Goal: Transaction & Acquisition: Purchase product/service

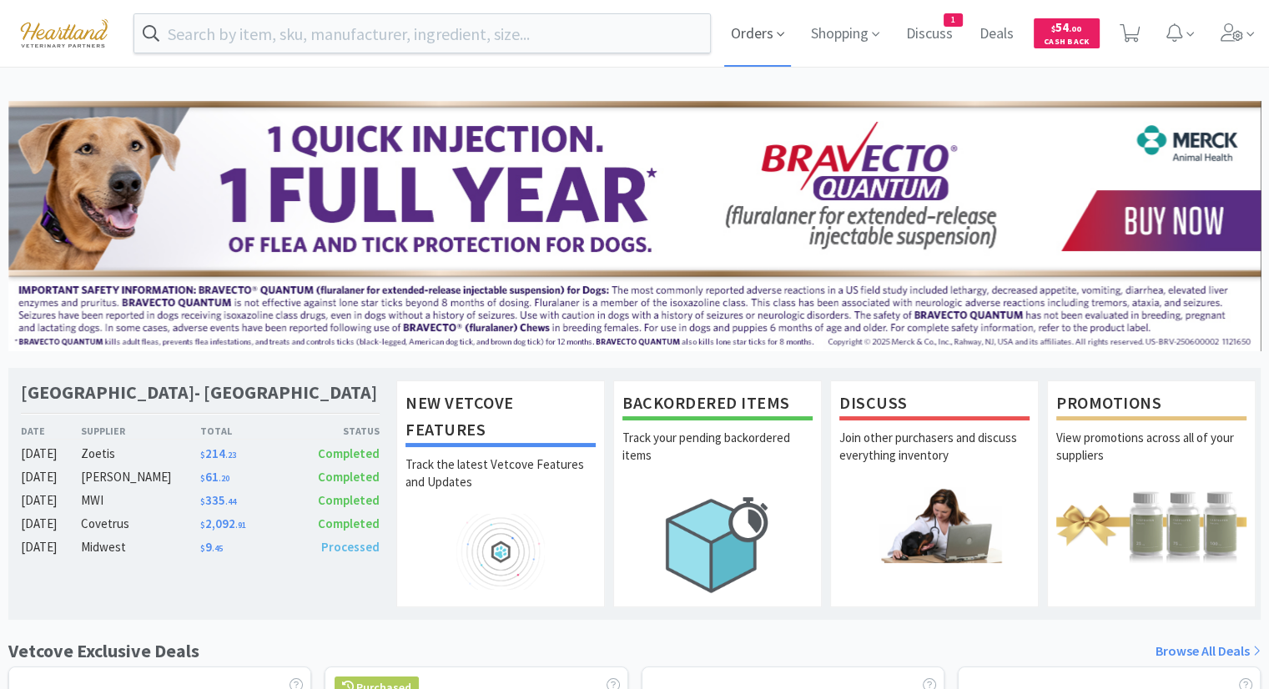
click at [752, 33] on span "Orders" at bounding box center [757, 33] width 67 height 67
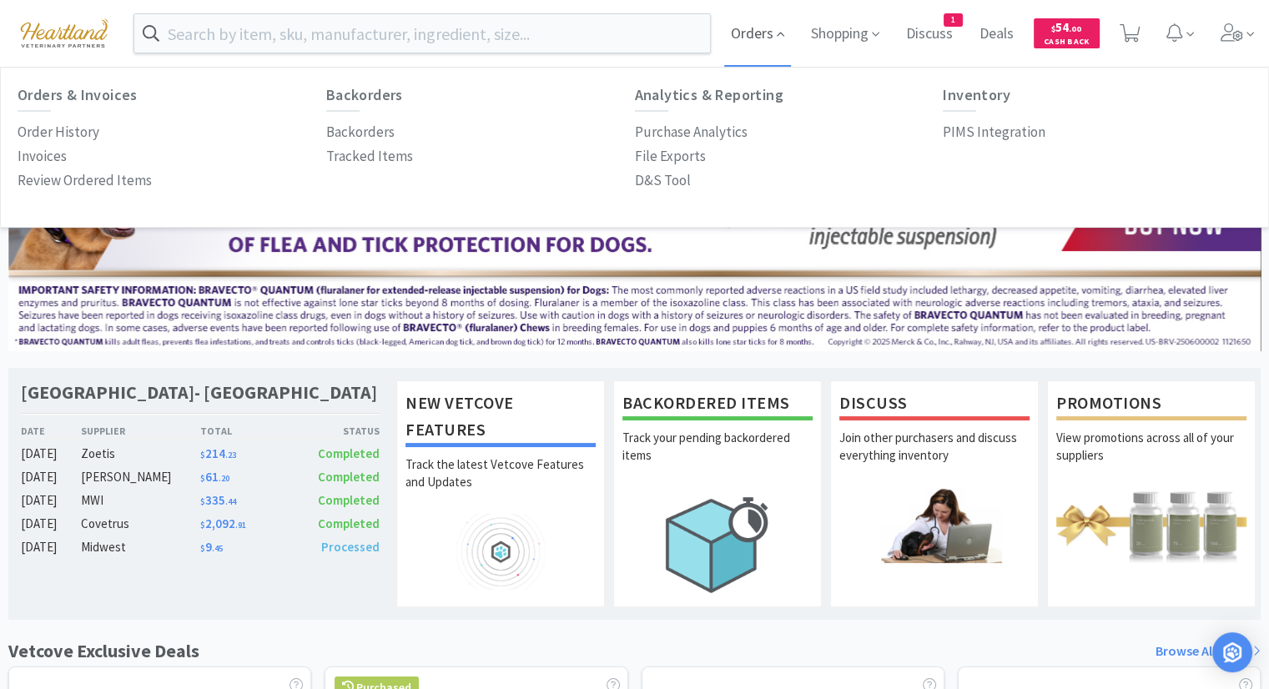
click at [750, 38] on span "Orders" at bounding box center [757, 33] width 67 height 67
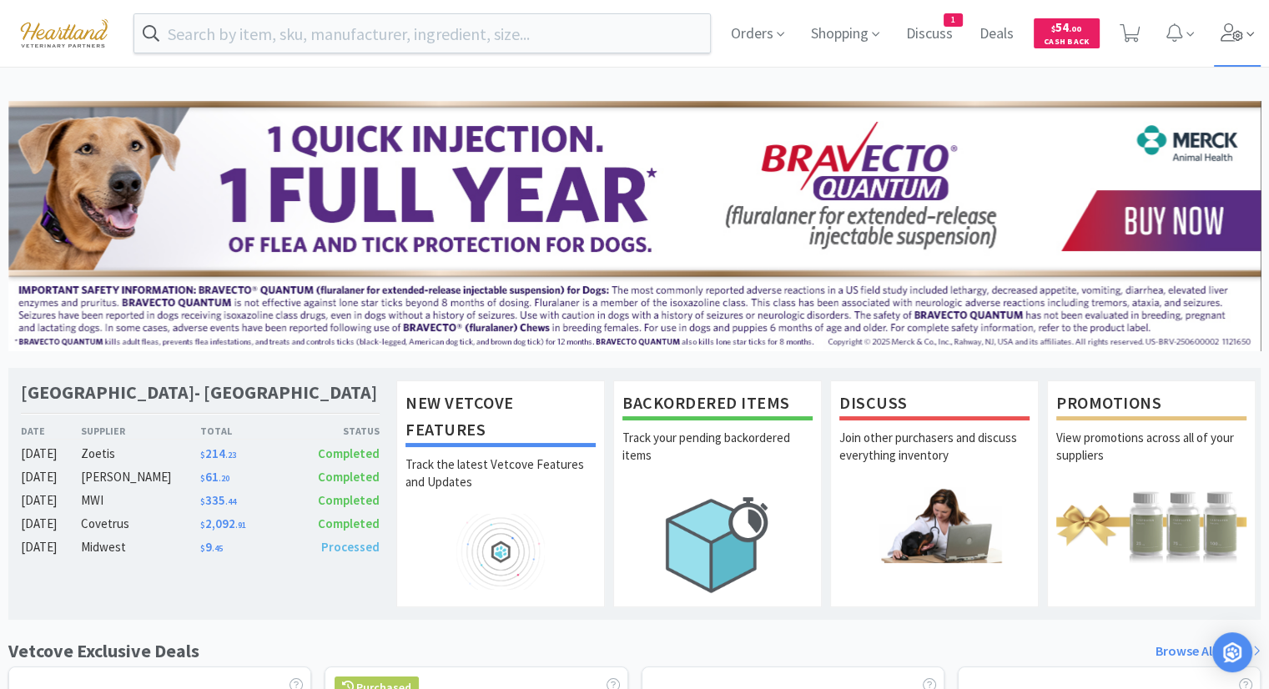
click at [1240, 31] on icon at bounding box center [1231, 32] width 23 height 18
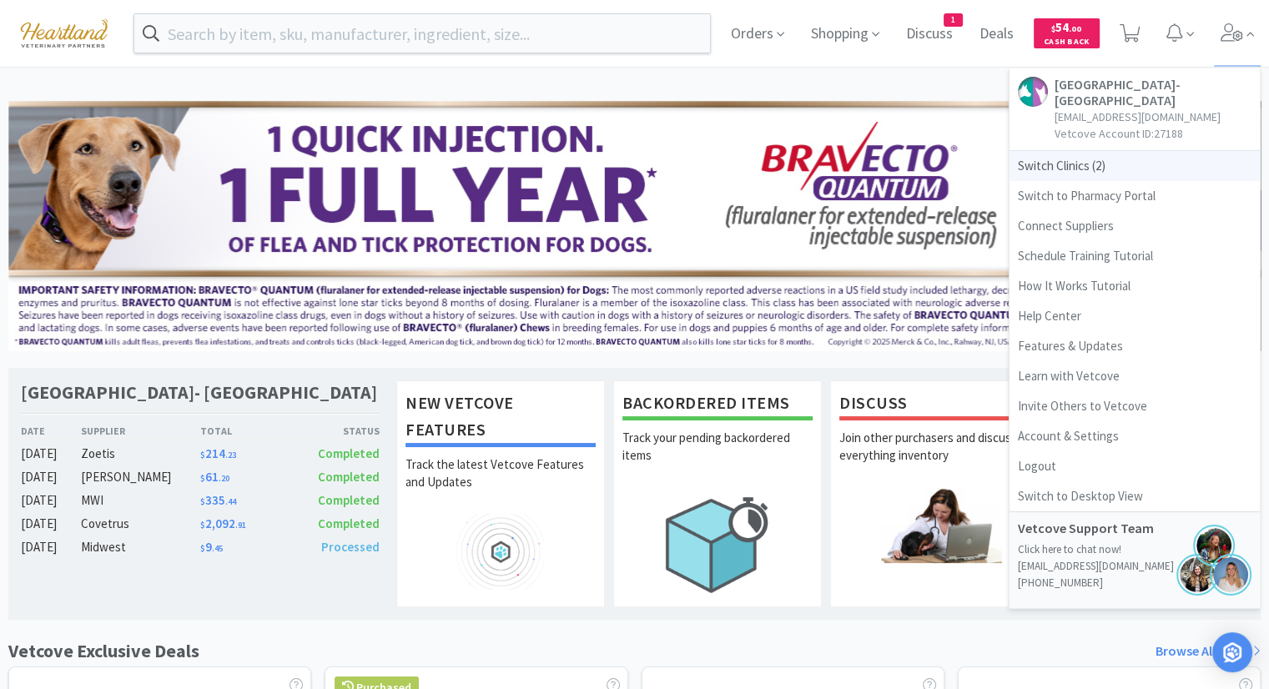
click at [1061, 166] on span "Switch Clinics ( 2 )" at bounding box center [1134, 166] width 250 height 30
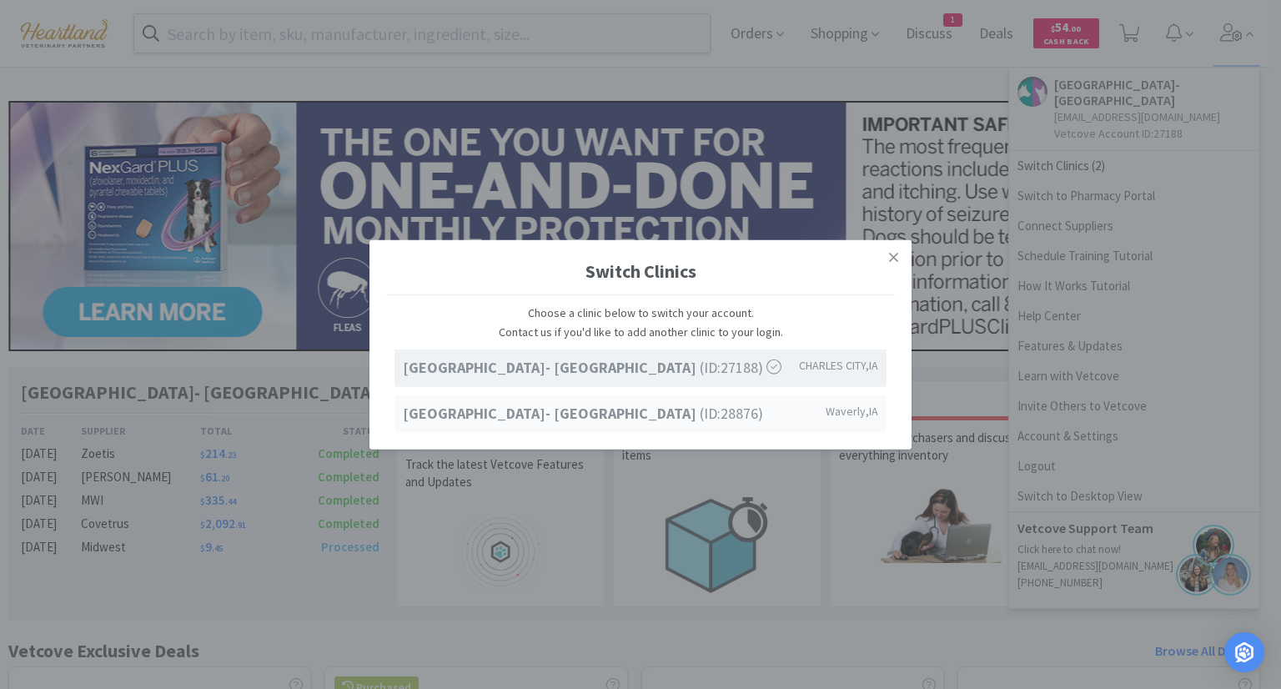
click at [676, 418] on strong "[GEOGRAPHIC_DATA]- [GEOGRAPHIC_DATA]" at bounding box center [551, 412] width 297 height 19
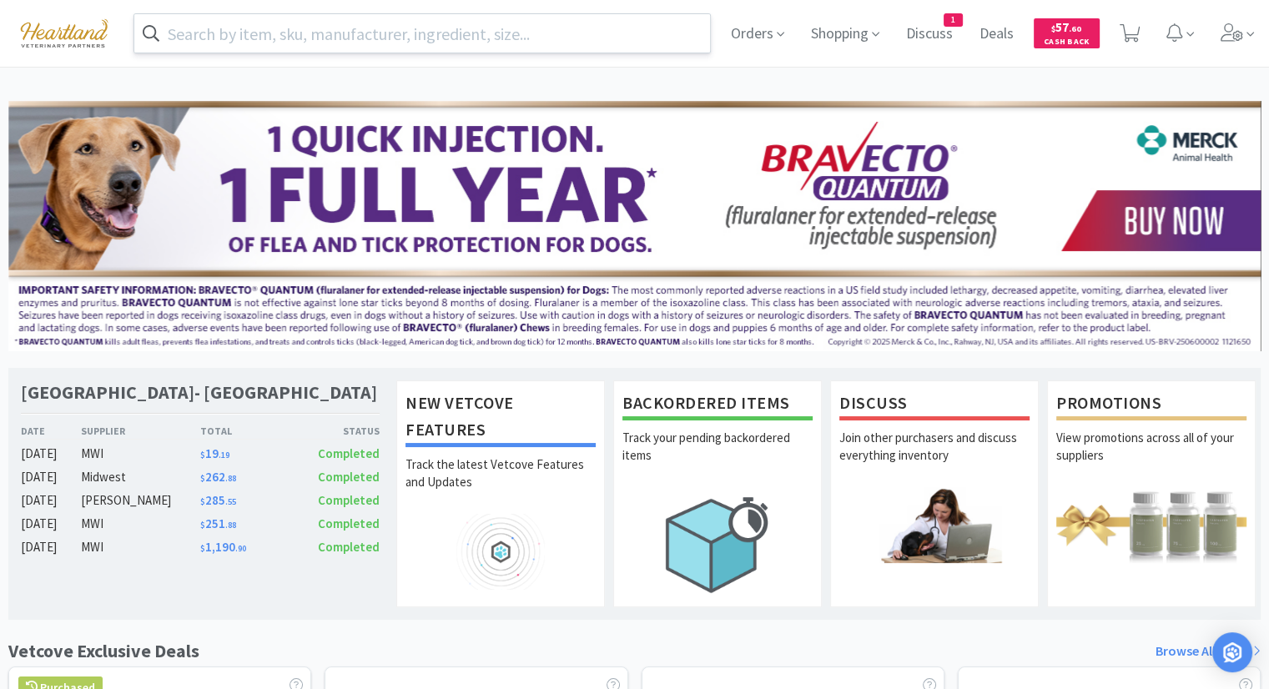
click at [481, 24] on input "text" at bounding box center [421, 33] width 575 height 38
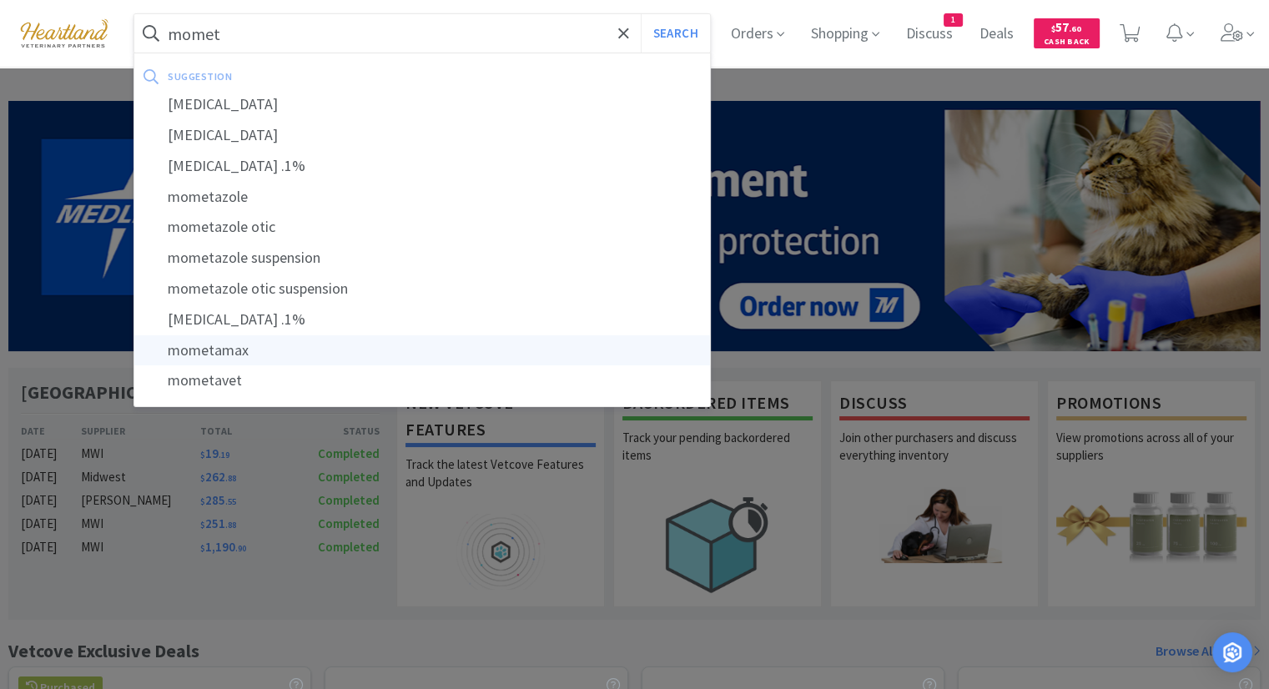
click at [294, 354] on div "mometamax" at bounding box center [421, 350] width 575 height 31
type input "mometamax"
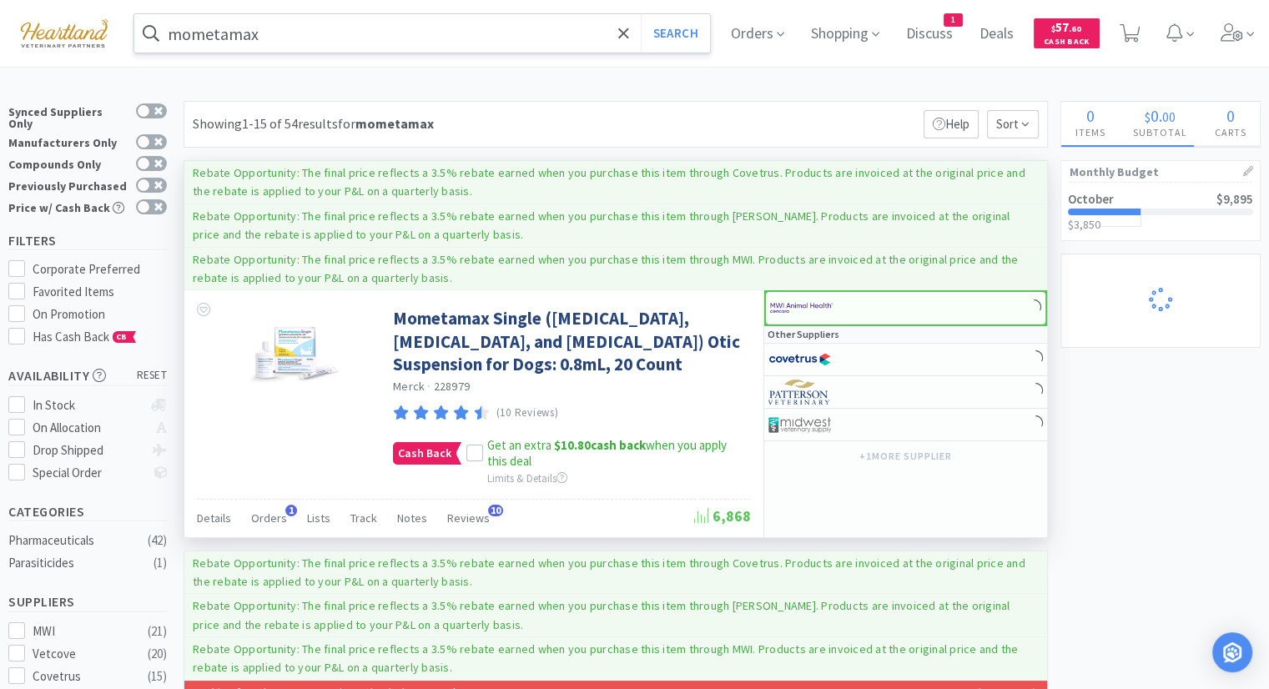
select select "1"
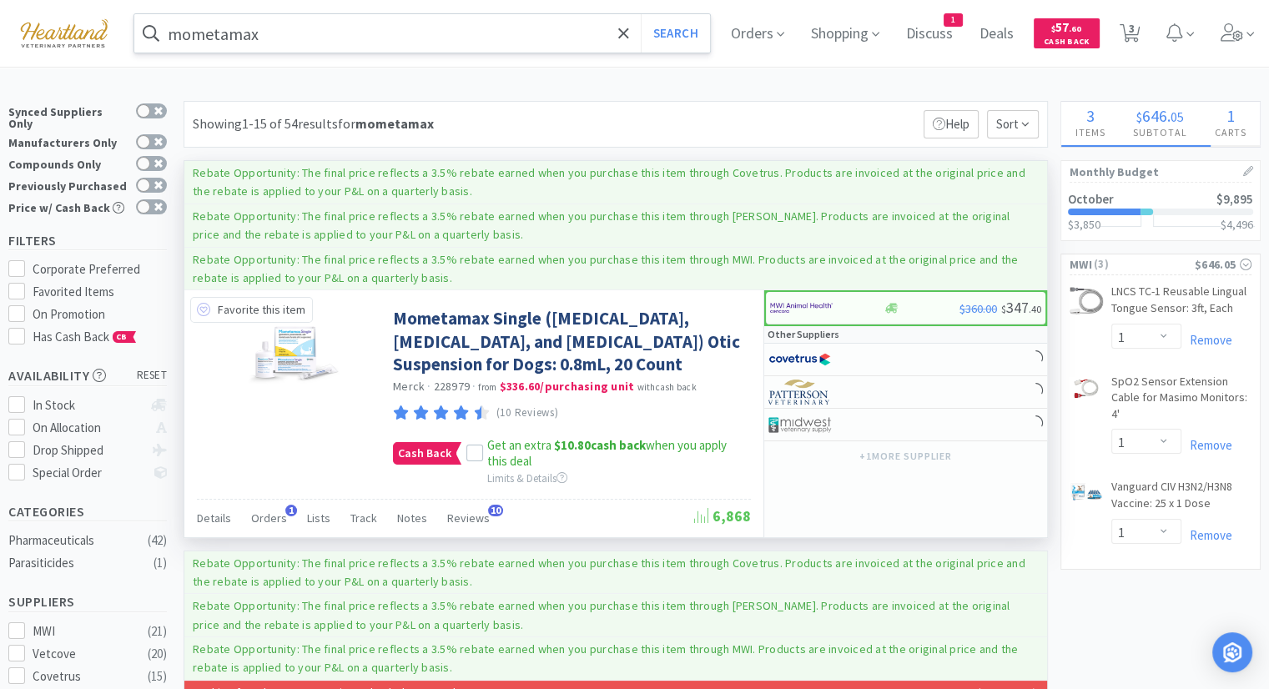
click at [204, 311] on icon at bounding box center [203, 309] width 13 height 13
click at [475, 454] on icon at bounding box center [475, 454] width 12 height 12
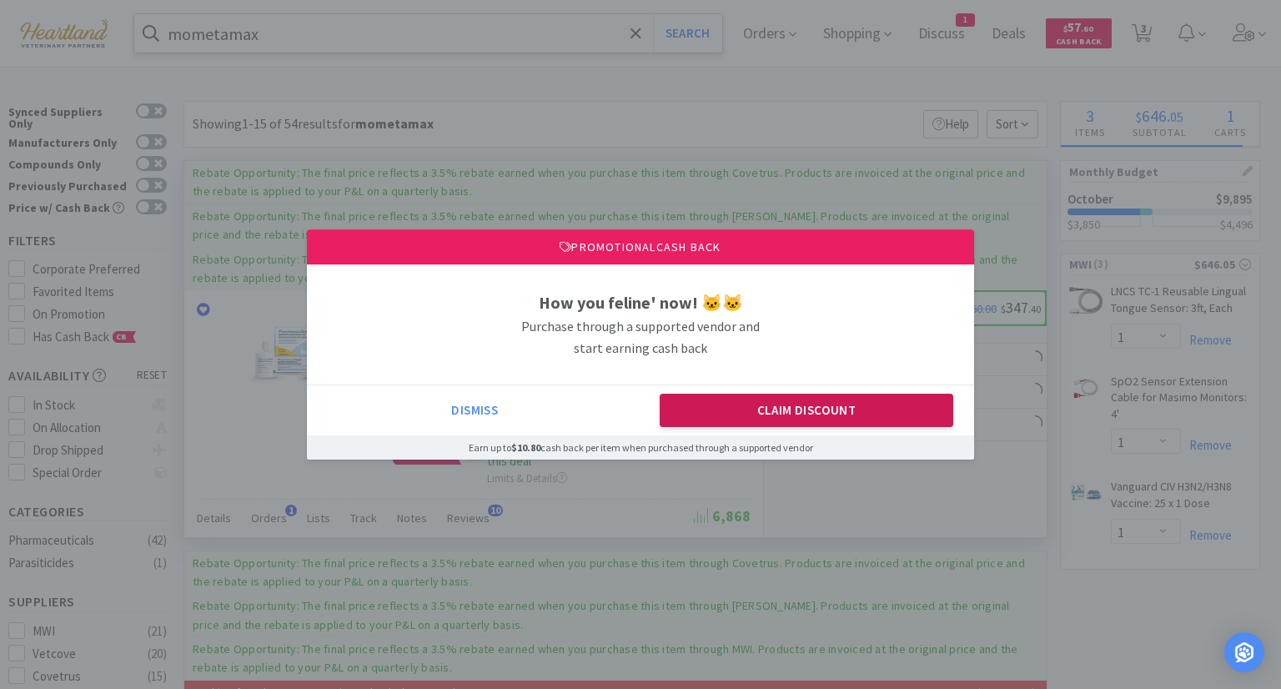
click at [902, 404] on button "Claim Discount" at bounding box center [807, 410] width 294 height 33
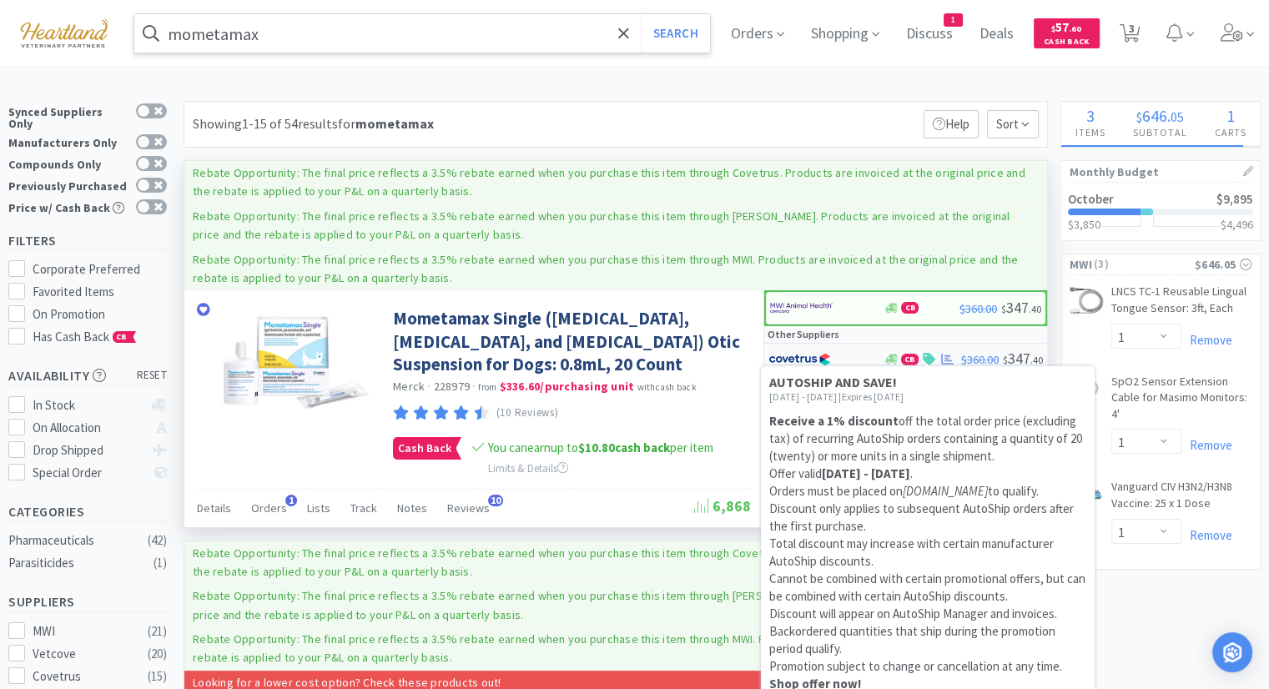
select select "1"
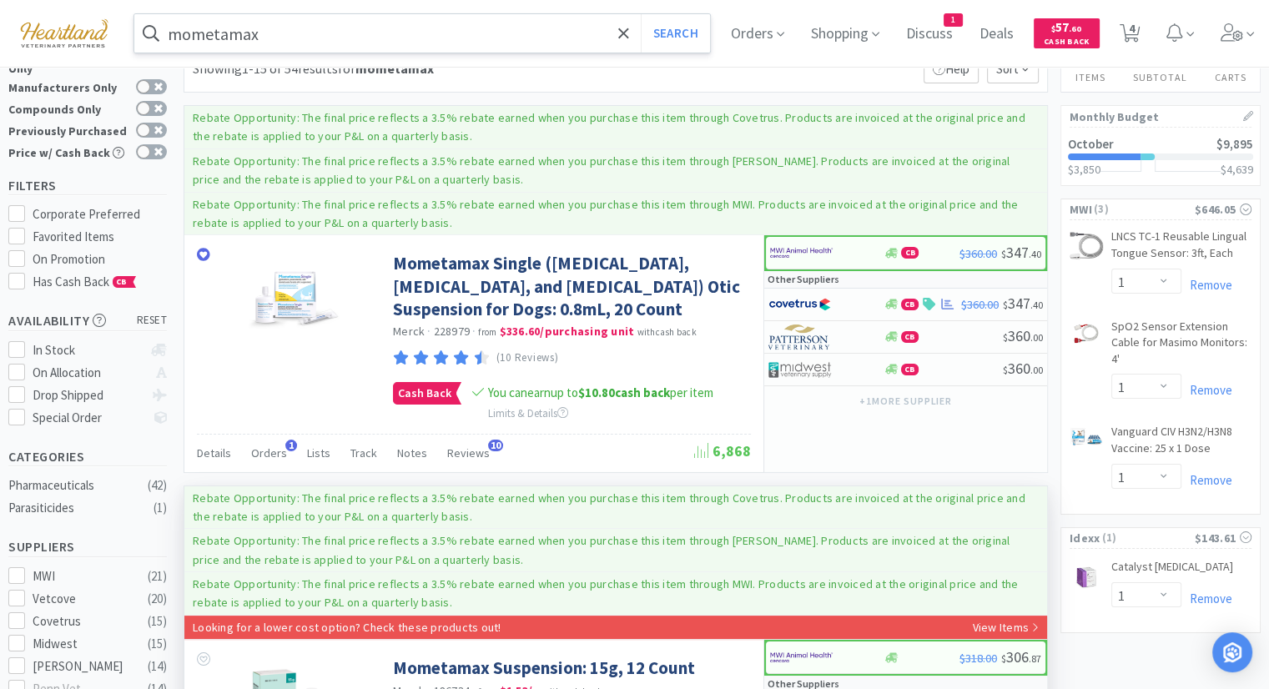
scroll to position [83, 0]
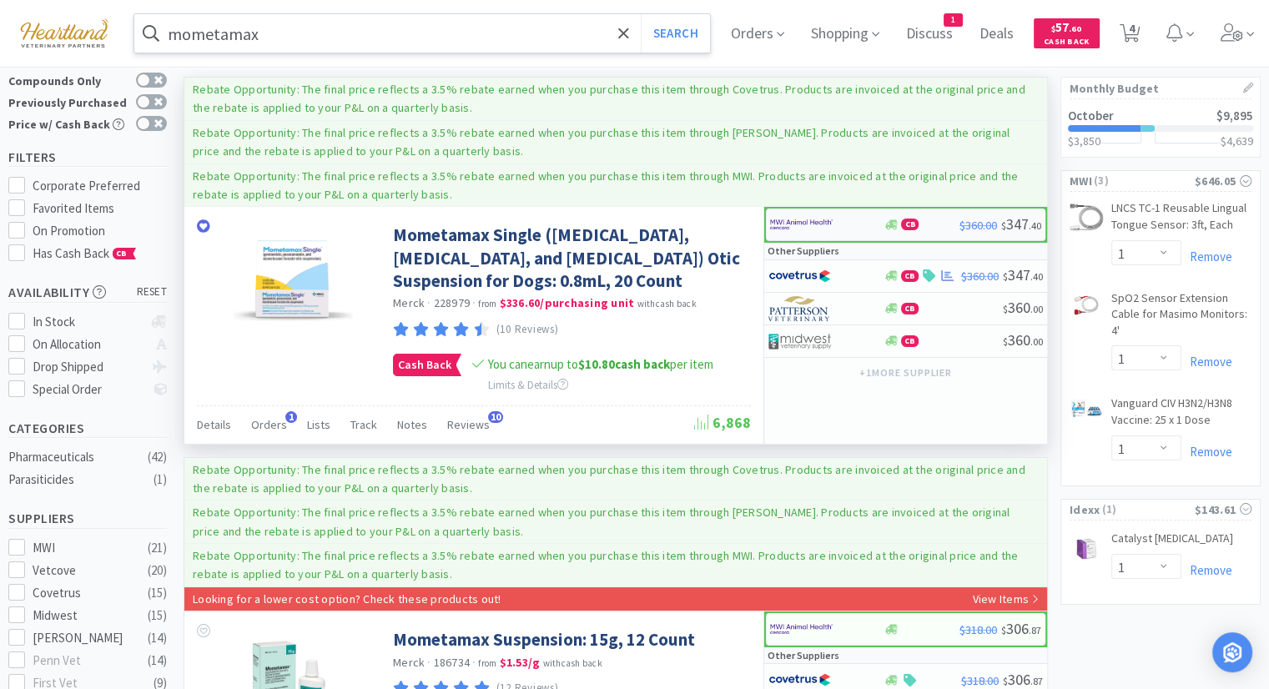
click at [809, 219] on img at bounding box center [801, 224] width 63 height 25
select select "1"
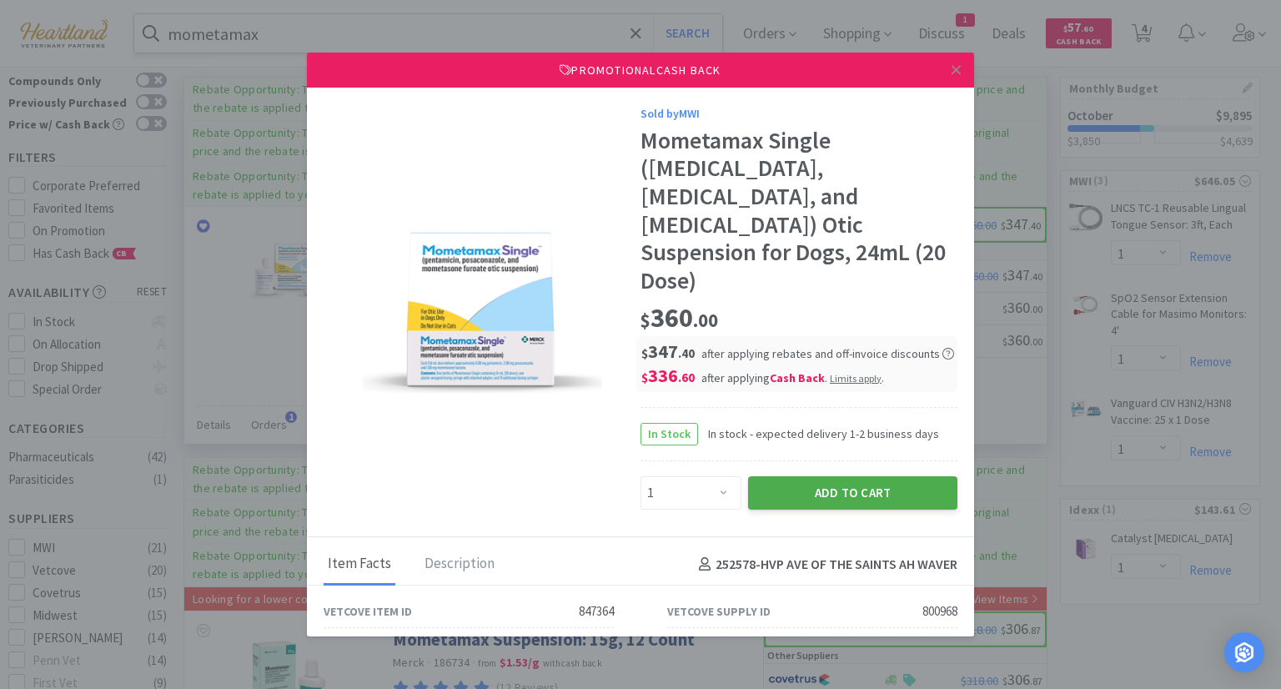
click at [861, 476] on button "Add to Cart" at bounding box center [852, 492] width 209 height 33
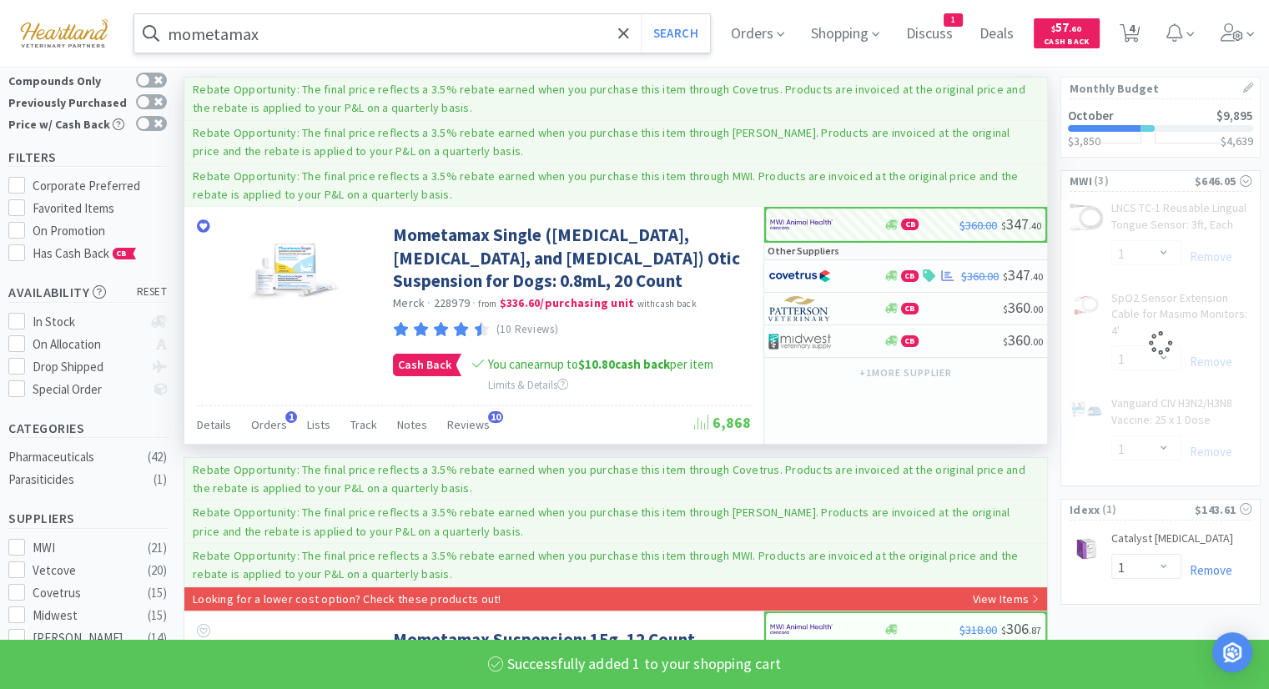
select select "1"
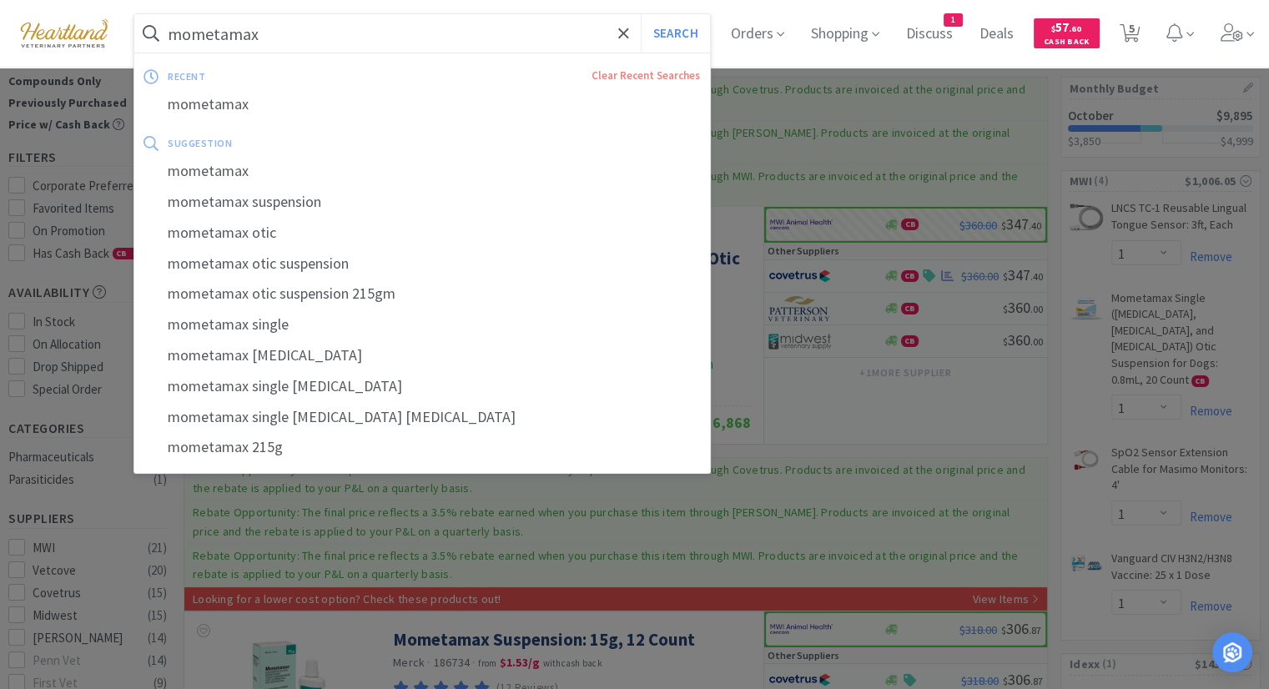
click at [427, 31] on input "mometamax" at bounding box center [421, 33] width 575 height 38
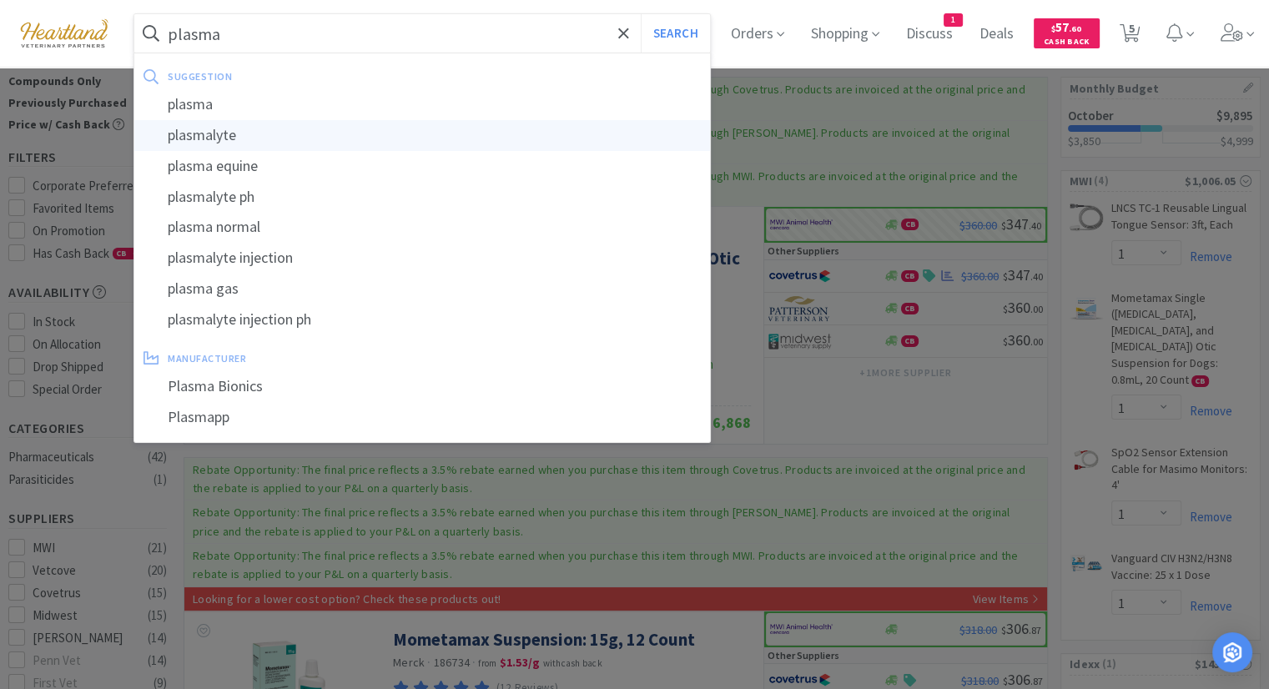
click at [362, 144] on div "plasmalyte" at bounding box center [421, 135] width 575 height 31
type input "plasmalyte"
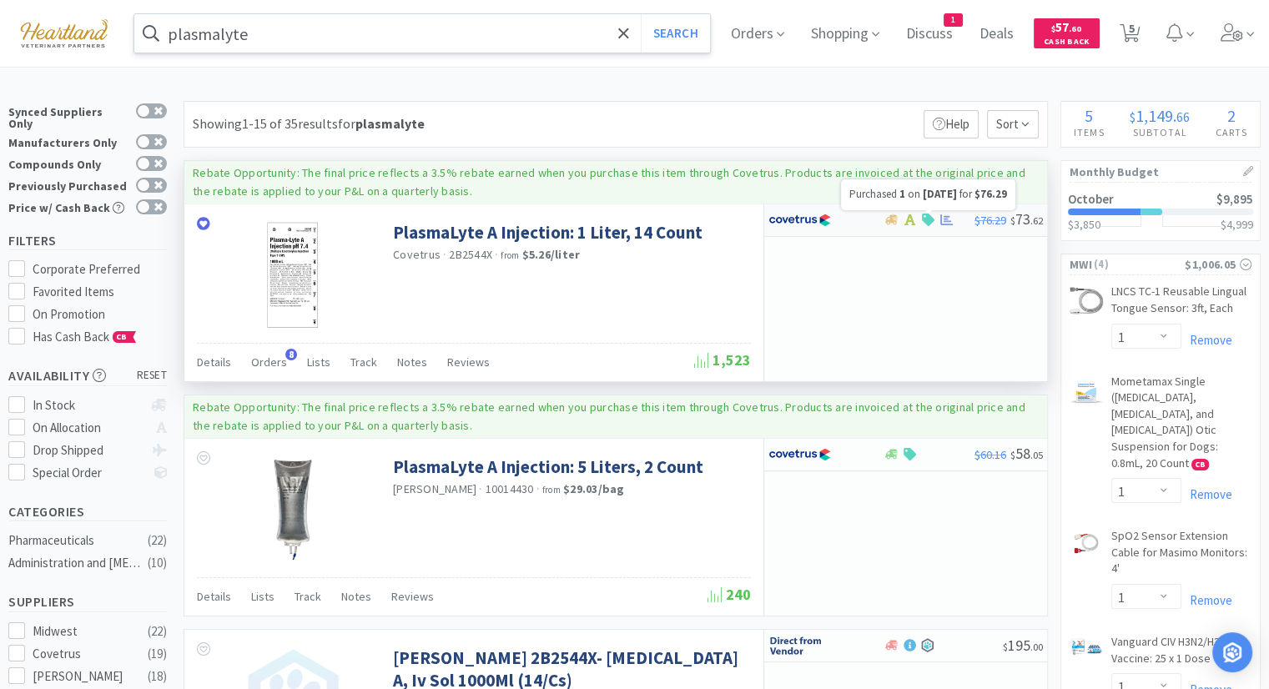
click at [945, 219] on icon at bounding box center [946, 220] width 13 height 13
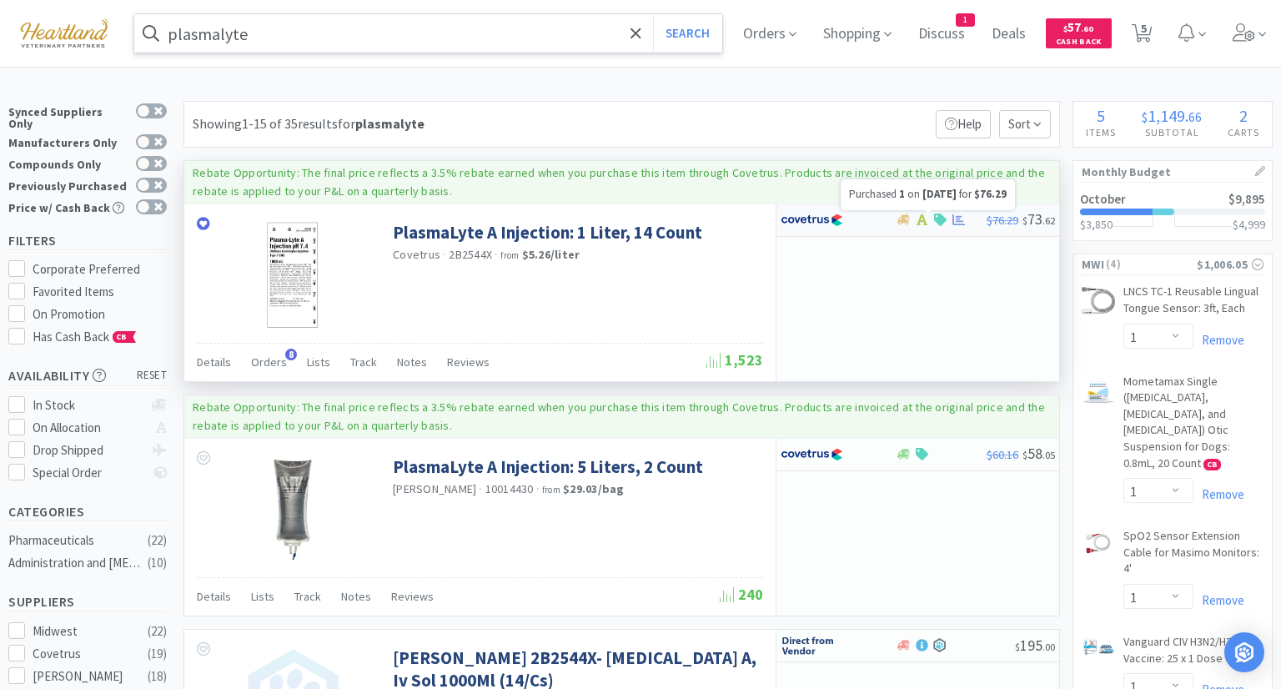
select select "1"
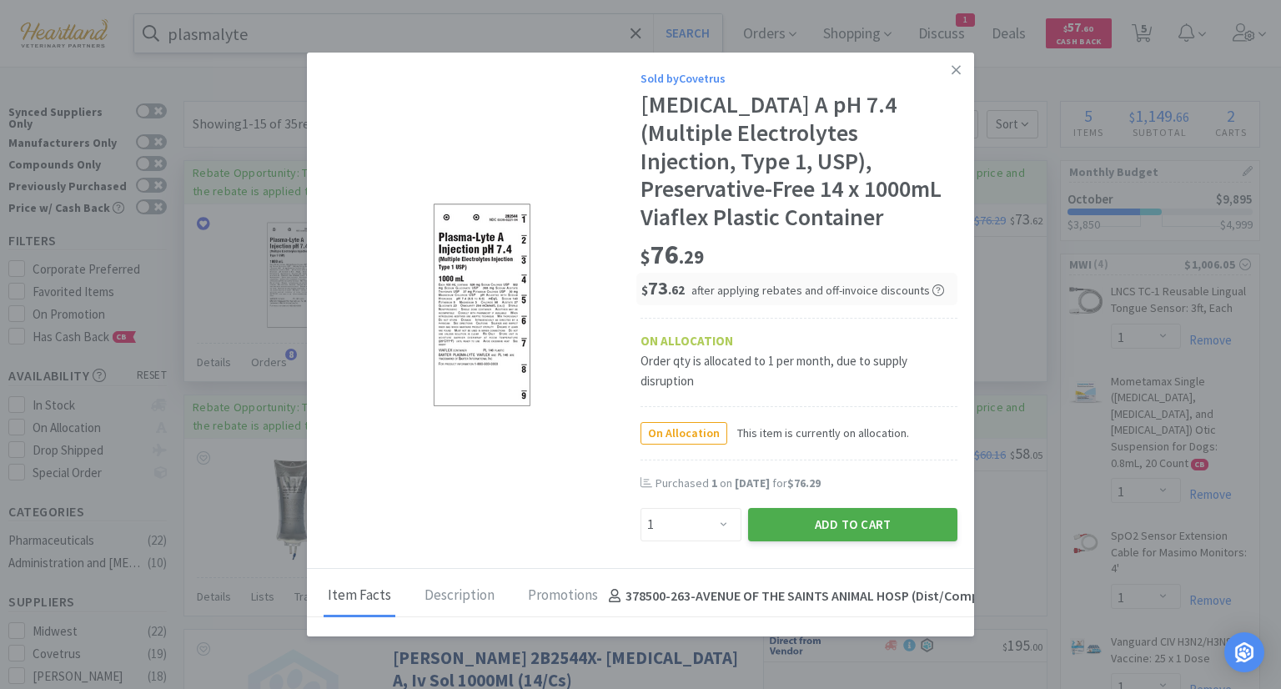
click at [827, 528] on button "Add to Cart" at bounding box center [852, 524] width 209 height 33
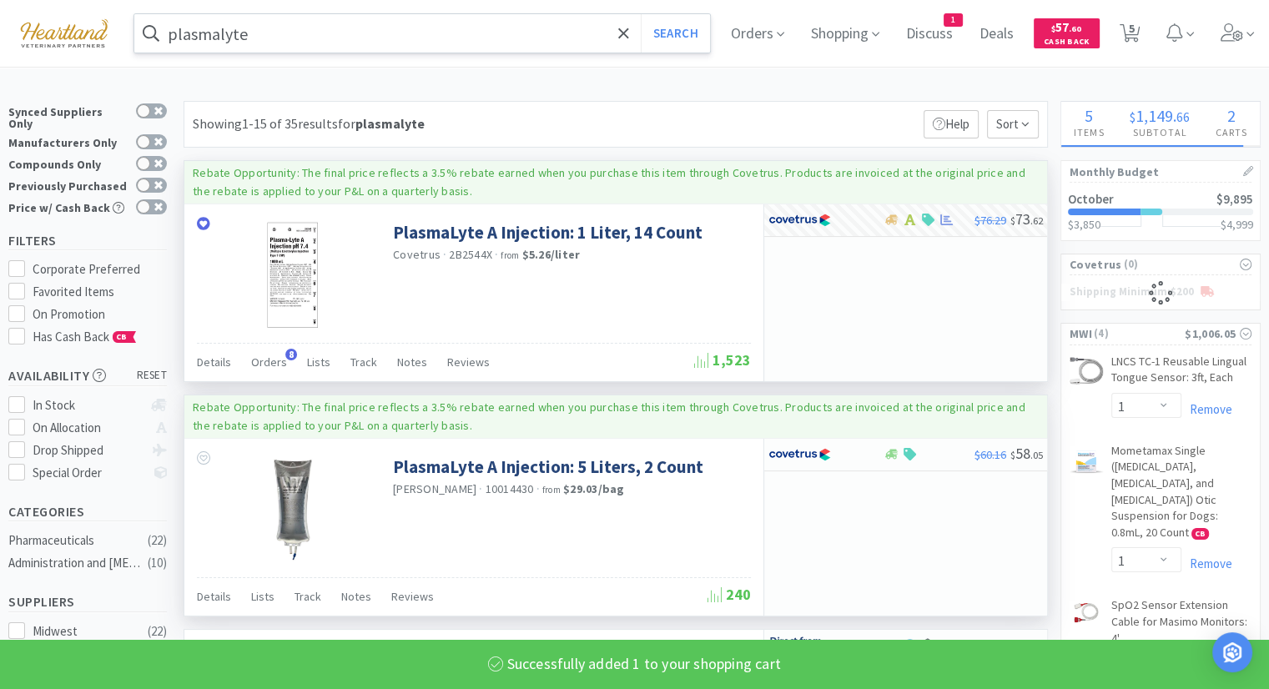
select select "1"
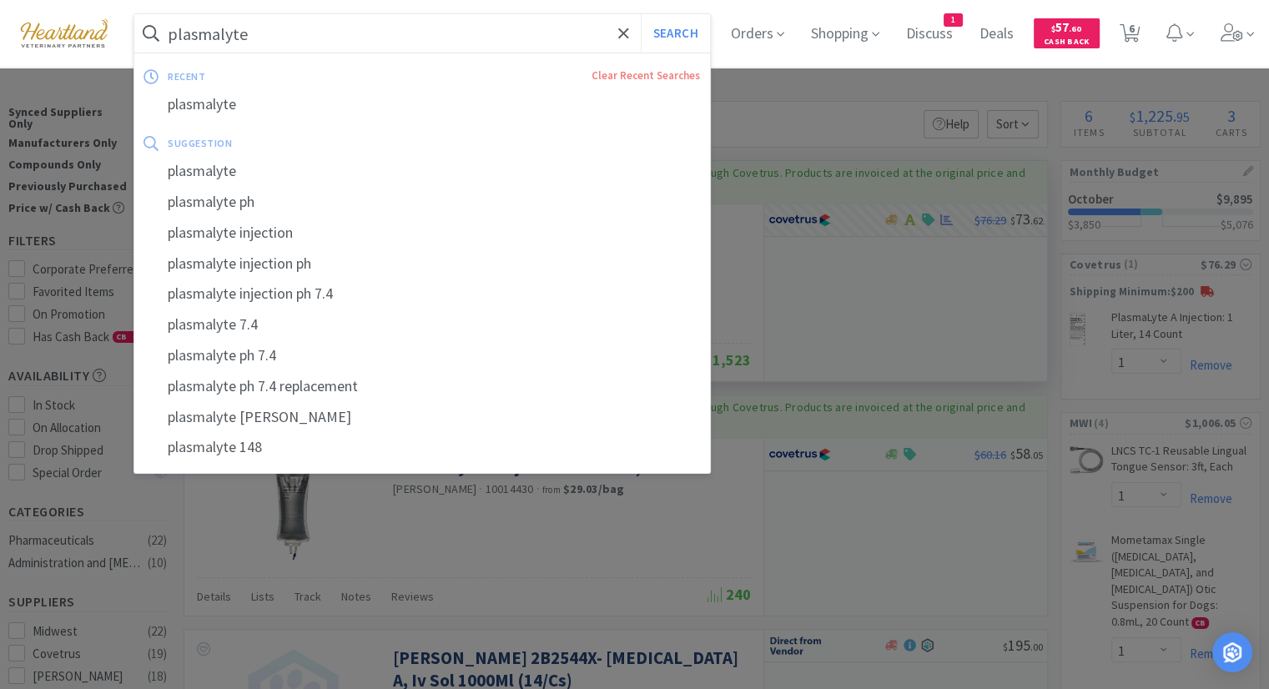
click at [495, 36] on input "plasmalyte" at bounding box center [421, 33] width 575 height 38
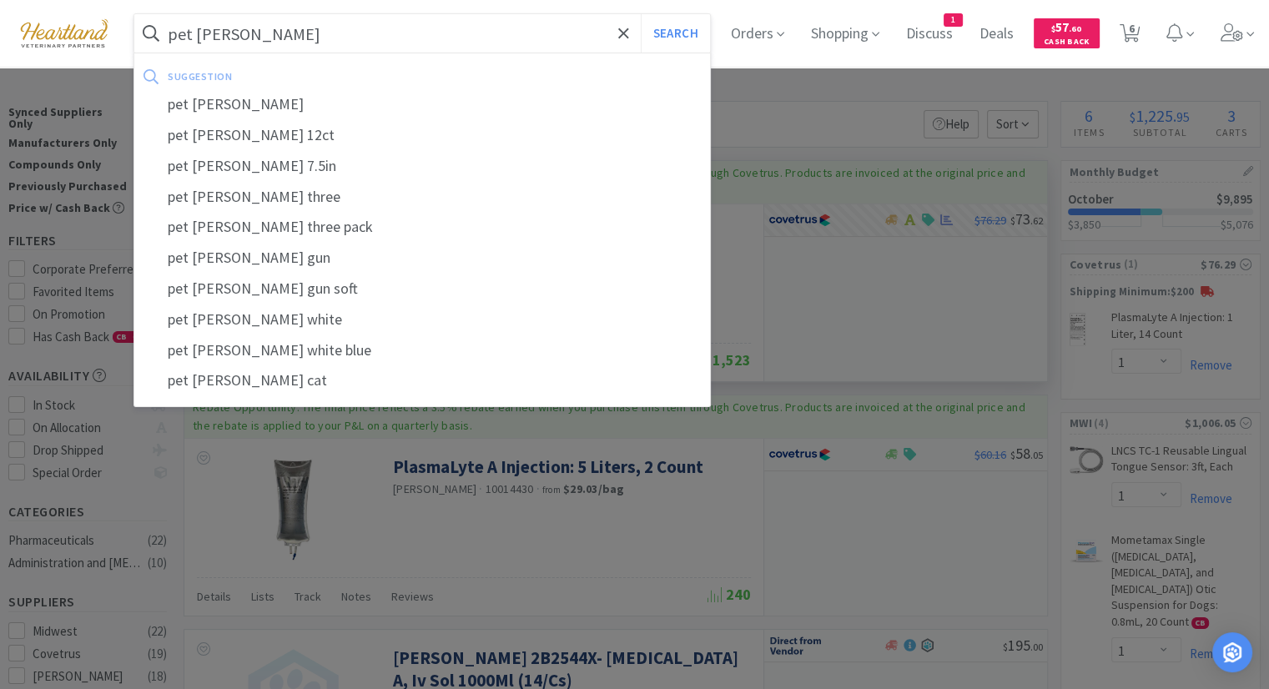
type input "pet [PERSON_NAME]"
click at [641, 14] on button "Search" at bounding box center [675, 33] width 69 height 38
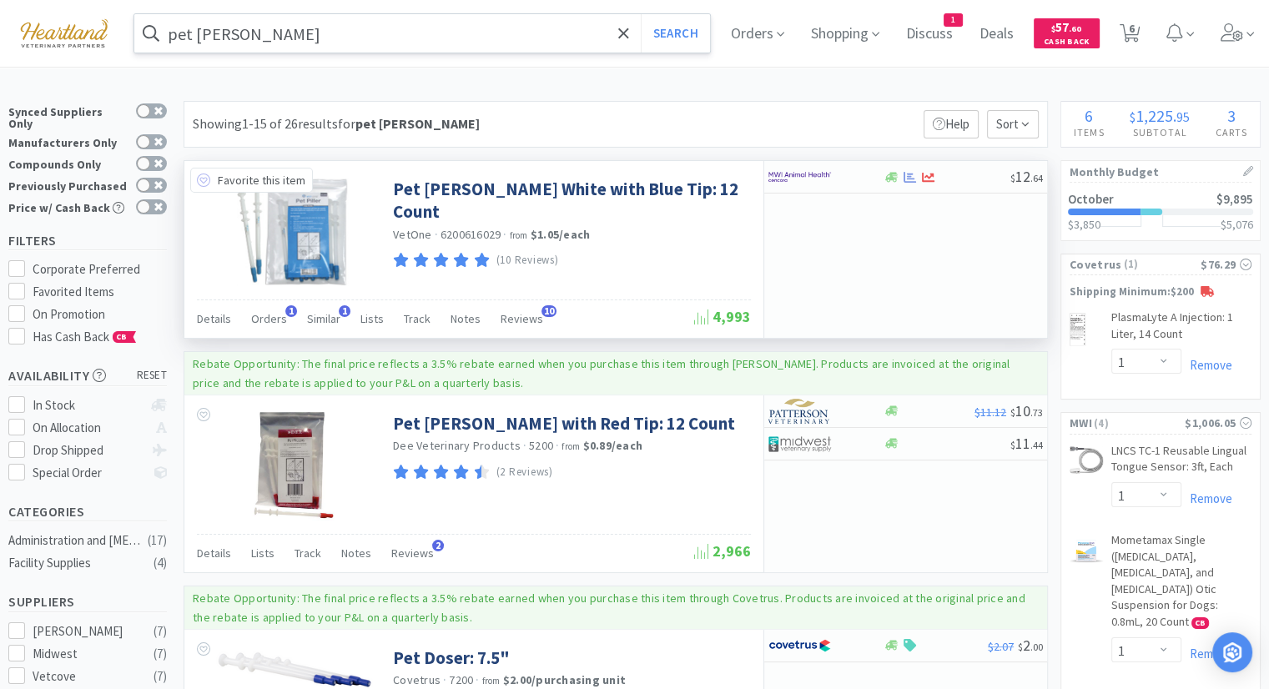
click at [207, 179] on icon at bounding box center [203, 179] width 13 height 13
click at [791, 176] on img at bounding box center [799, 176] width 63 height 25
select select "1"
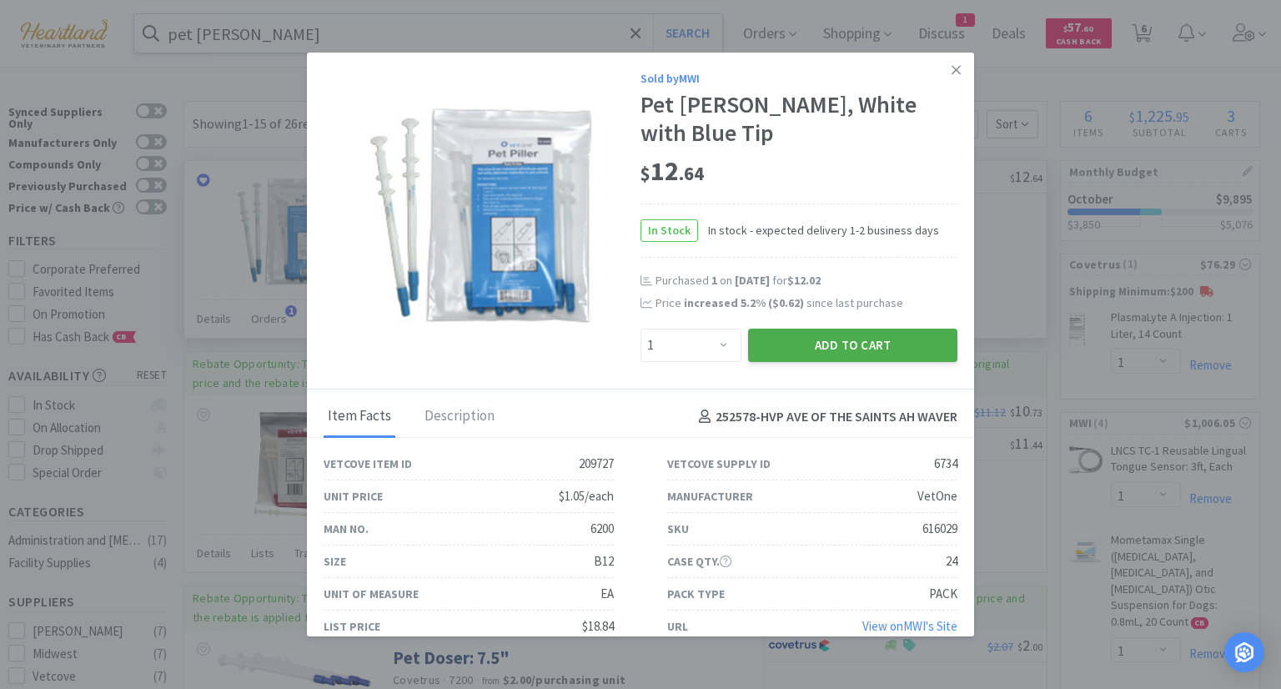
click at [839, 331] on button "Add to Cart" at bounding box center [852, 345] width 209 height 33
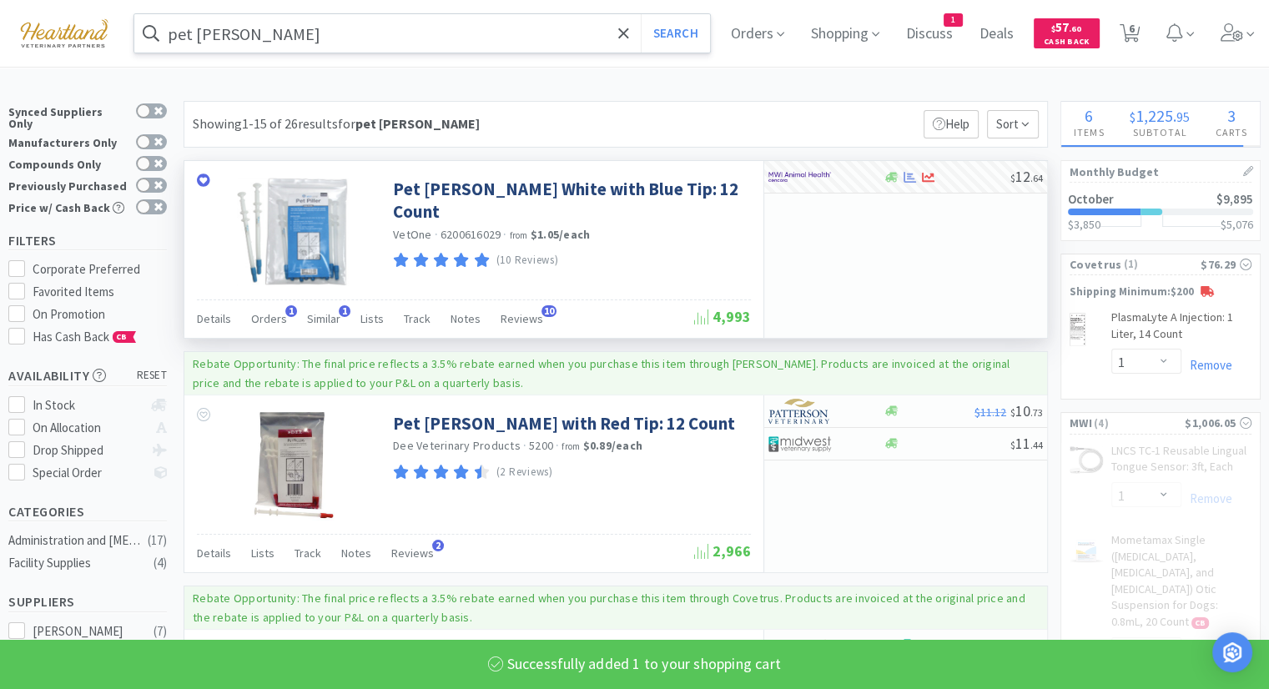
select select "1"
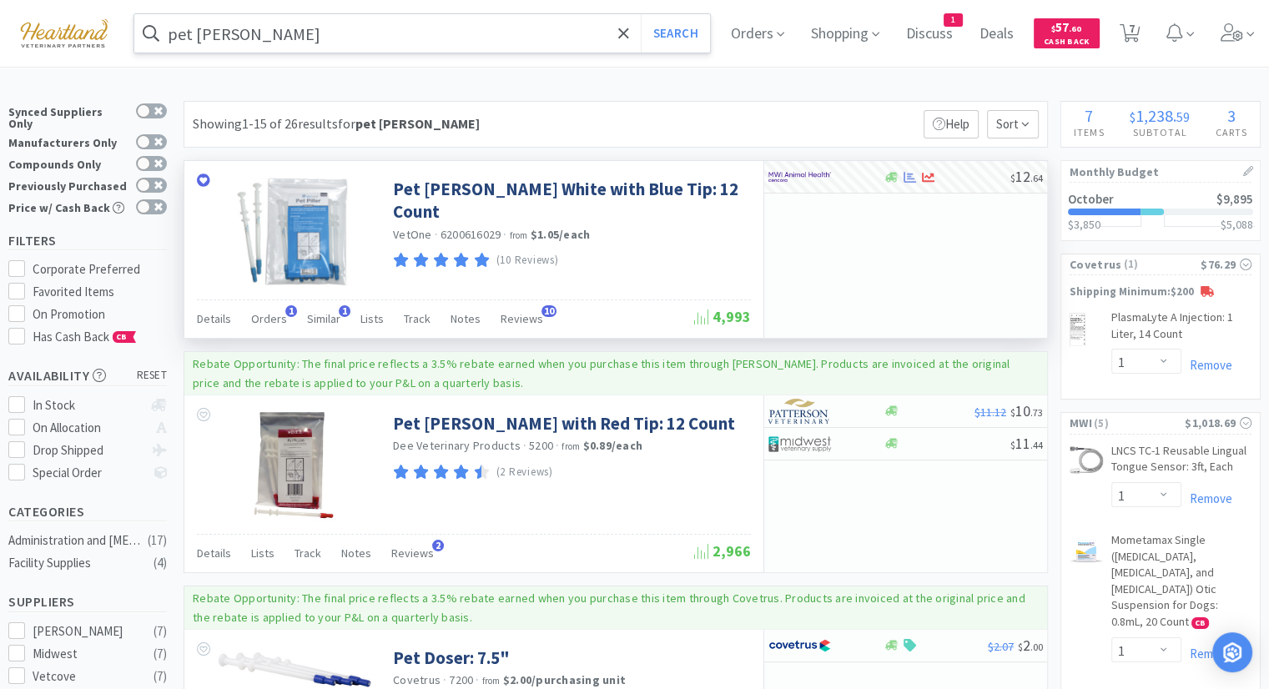
click at [259, 34] on input "pet [PERSON_NAME]" at bounding box center [421, 33] width 575 height 38
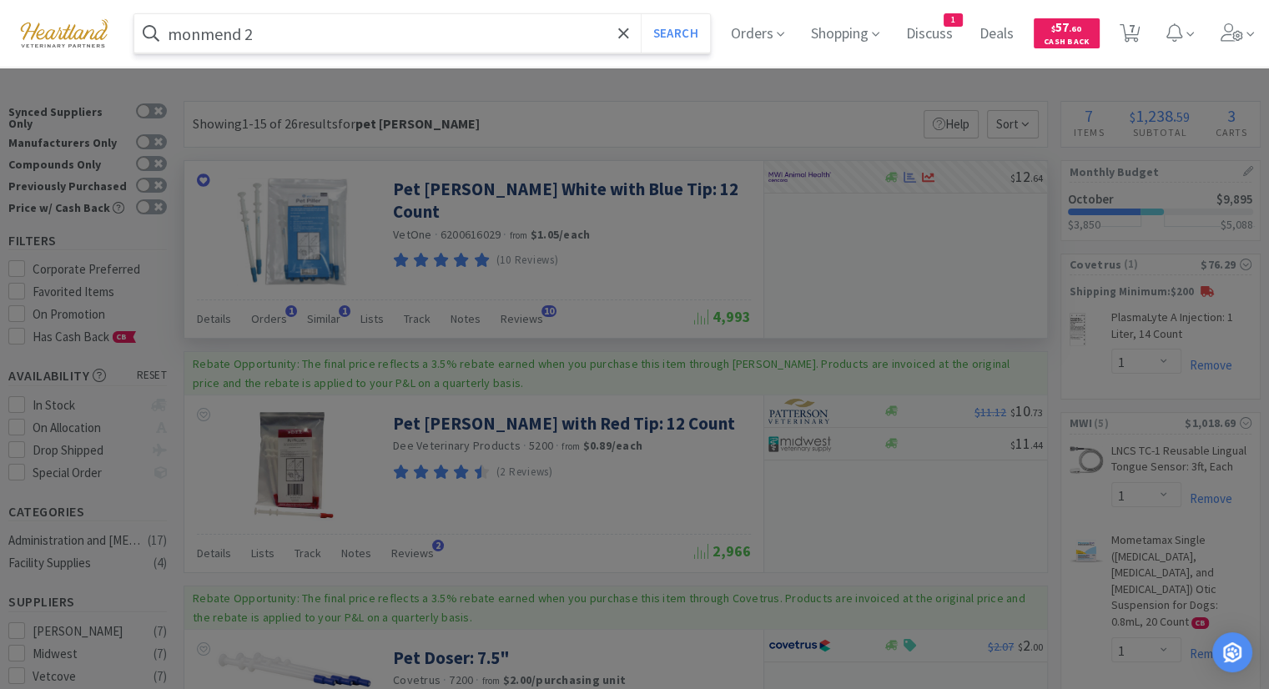
type input "monmend 2"
click at [641, 14] on button "Search" at bounding box center [675, 33] width 69 height 38
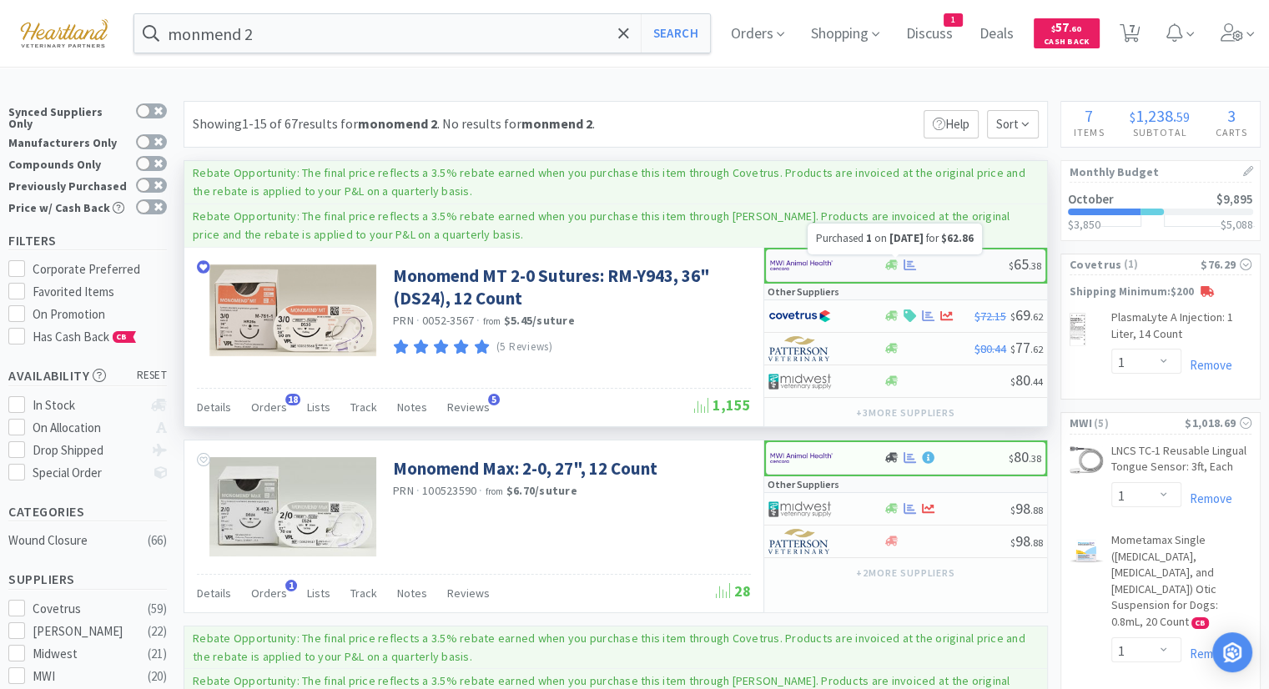
click at [910, 261] on icon at bounding box center [909, 265] width 13 height 13
select select "1"
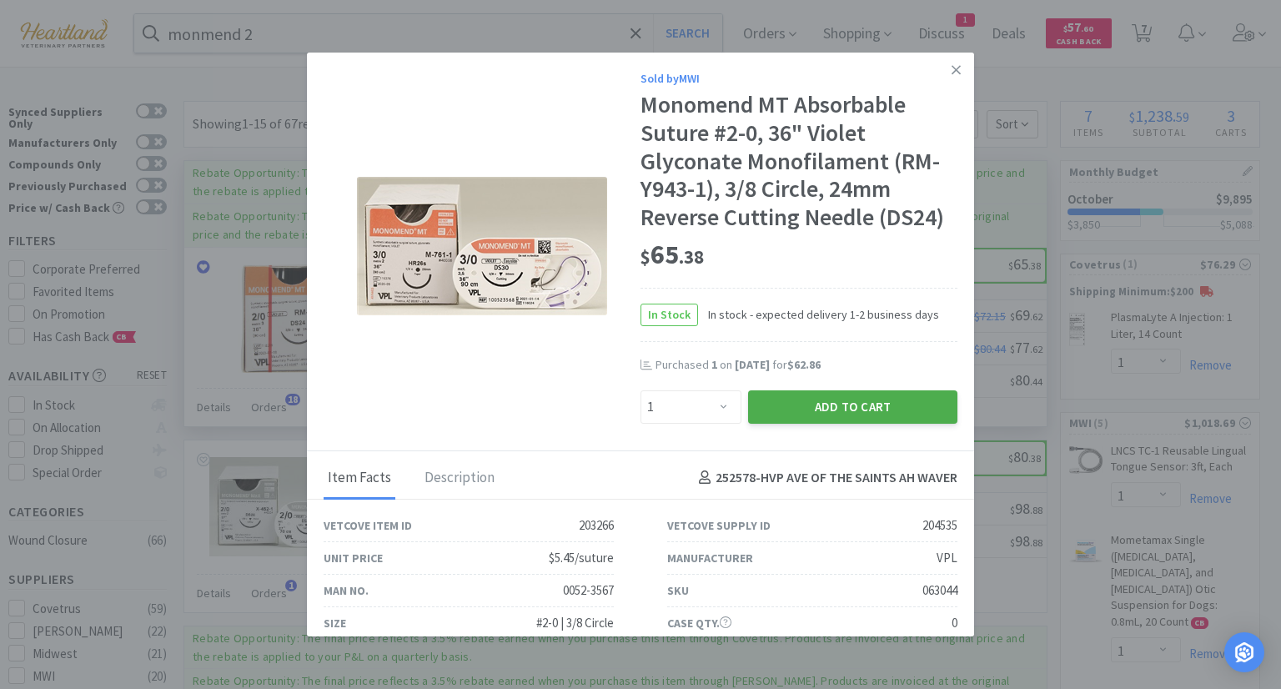
click at [877, 411] on button "Add to Cart" at bounding box center [852, 406] width 209 height 33
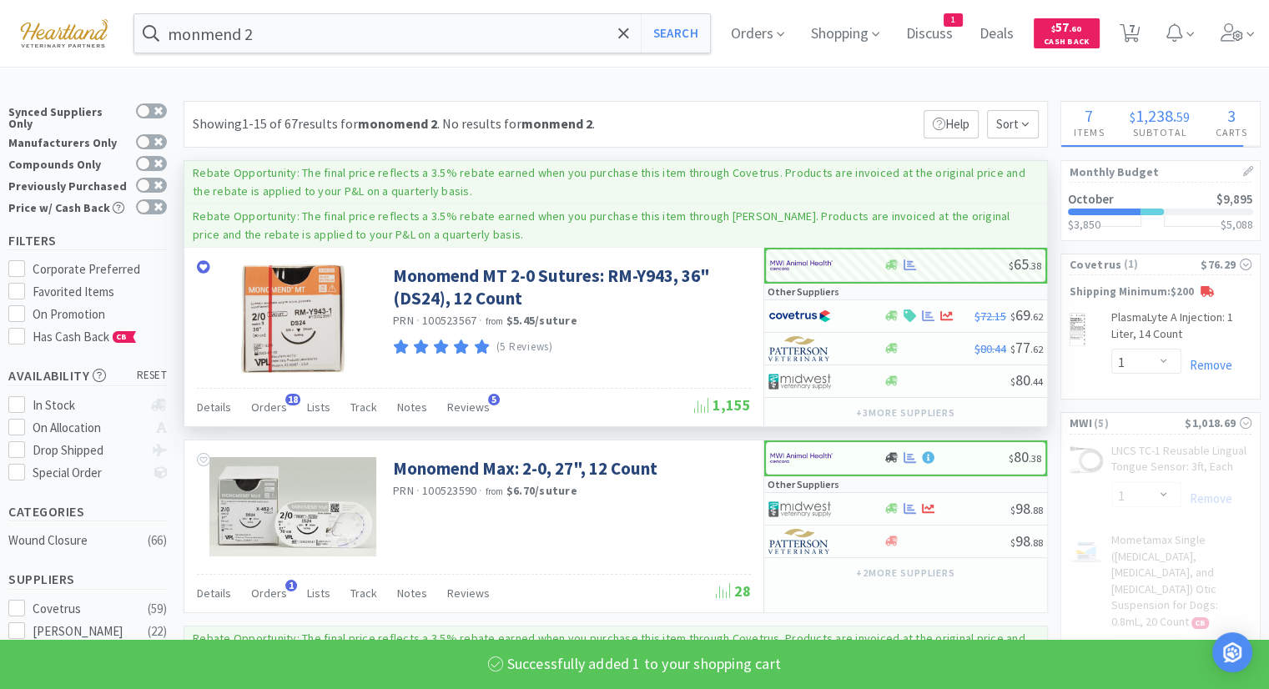
select select "1"
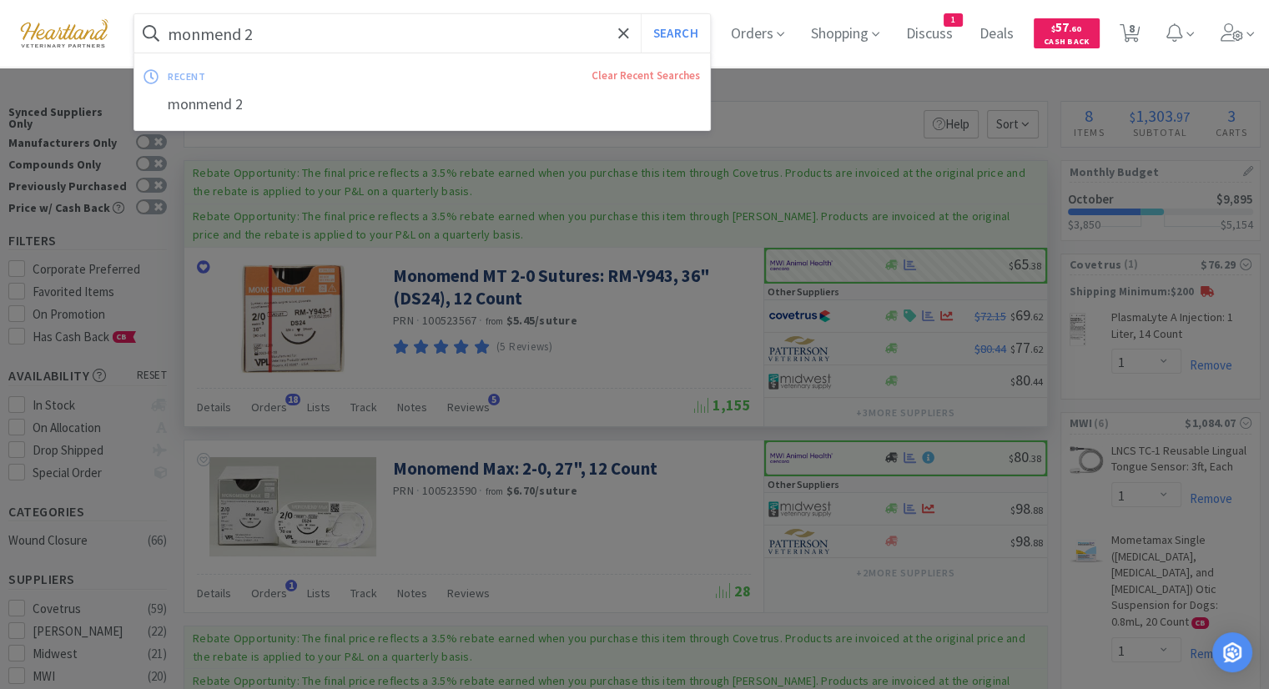
click at [430, 34] on input "monmend 2" at bounding box center [421, 33] width 575 height 38
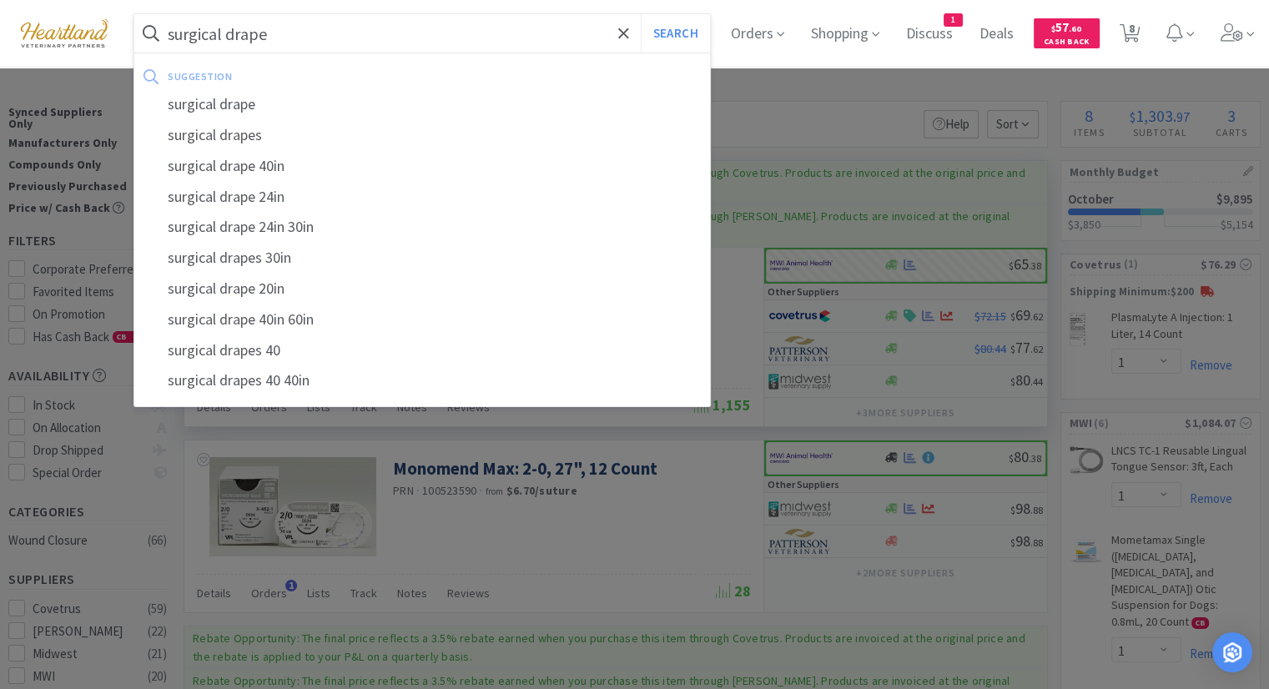
type input "surgical drape"
click at [641, 14] on button "Search" at bounding box center [675, 33] width 69 height 38
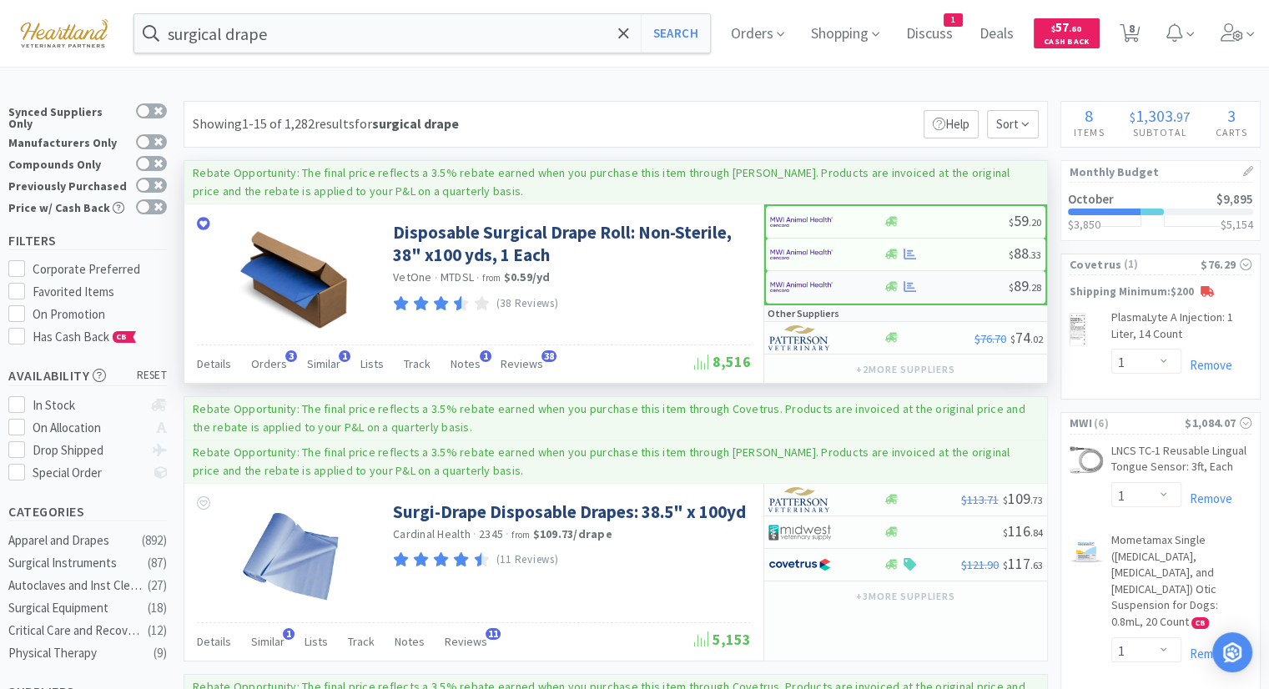
click at [776, 285] on img at bounding box center [801, 286] width 63 height 25
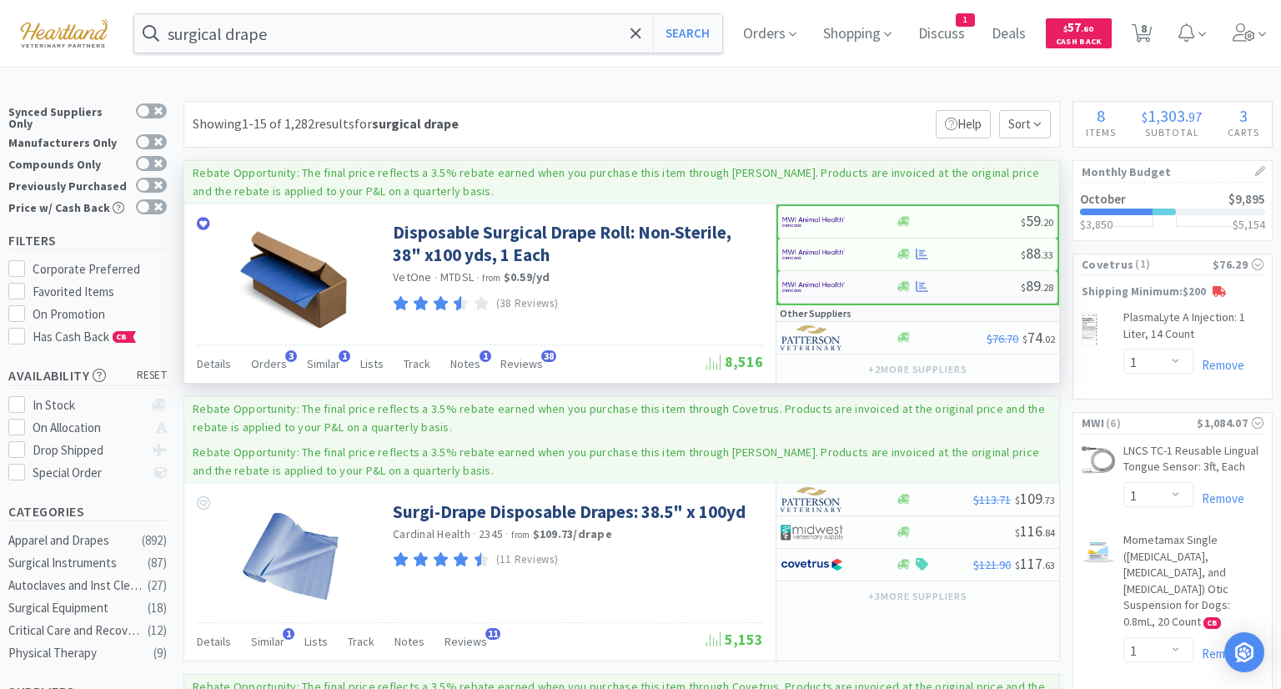
select select "1"
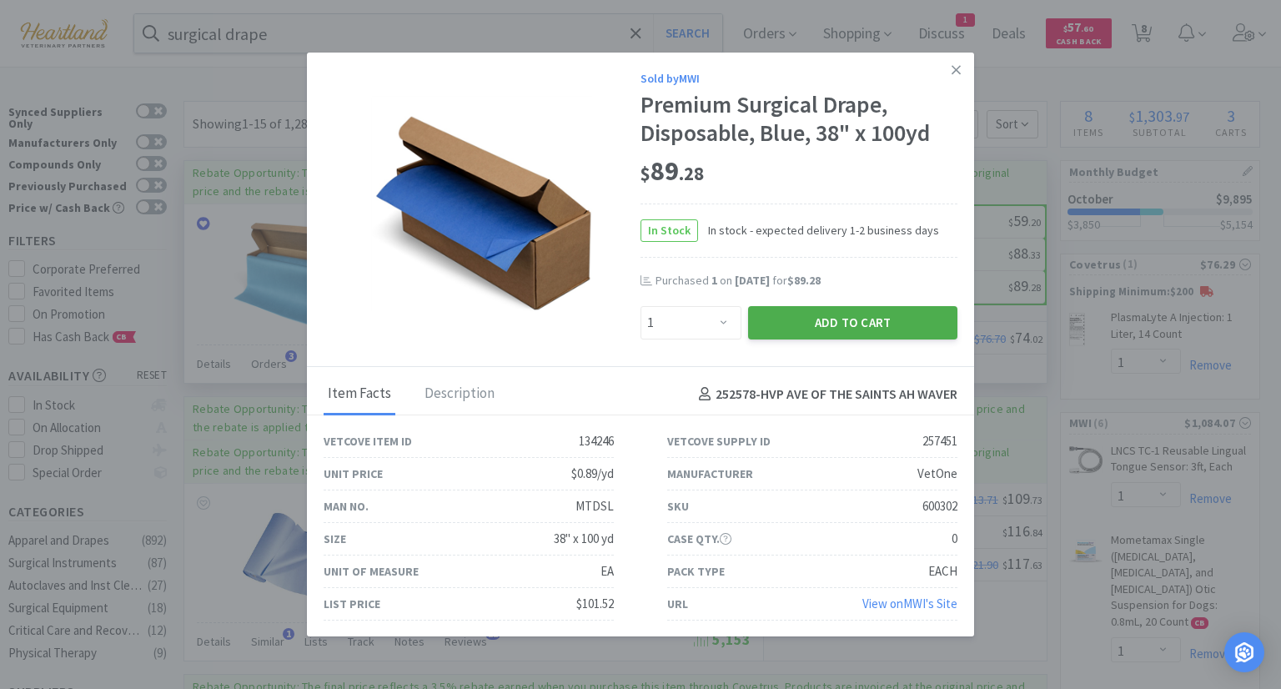
click at [867, 321] on button "Add to Cart" at bounding box center [852, 322] width 209 height 33
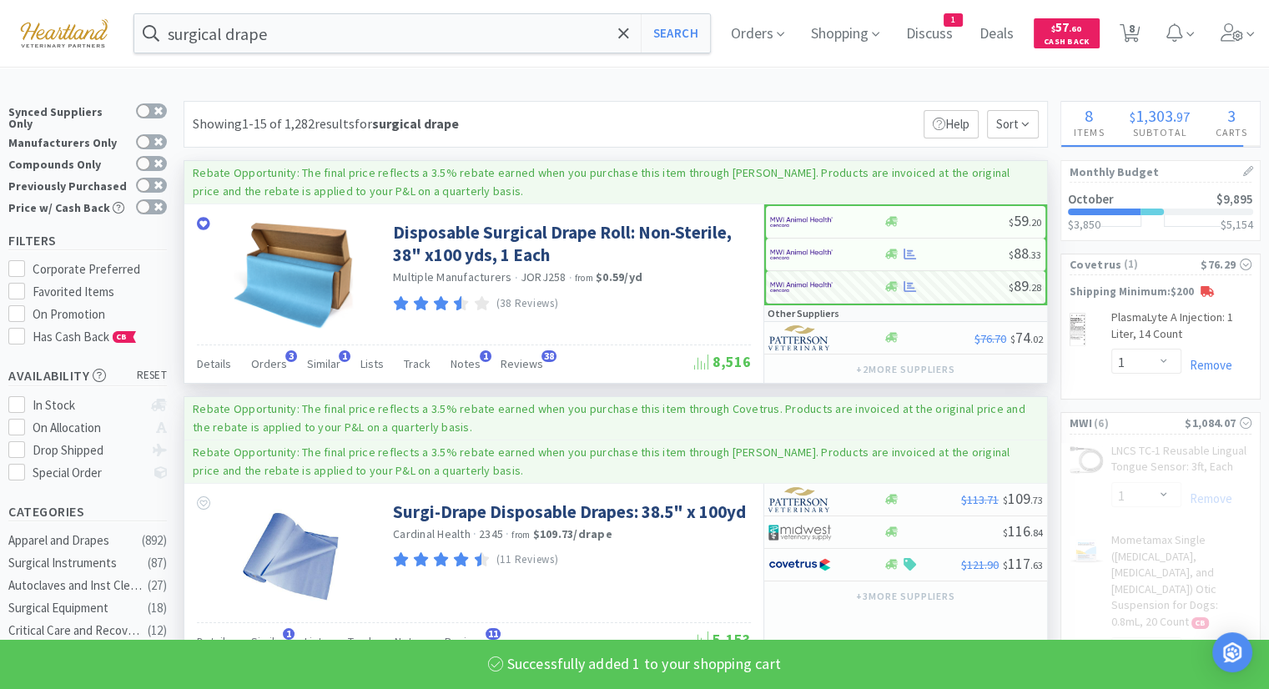
select select "1"
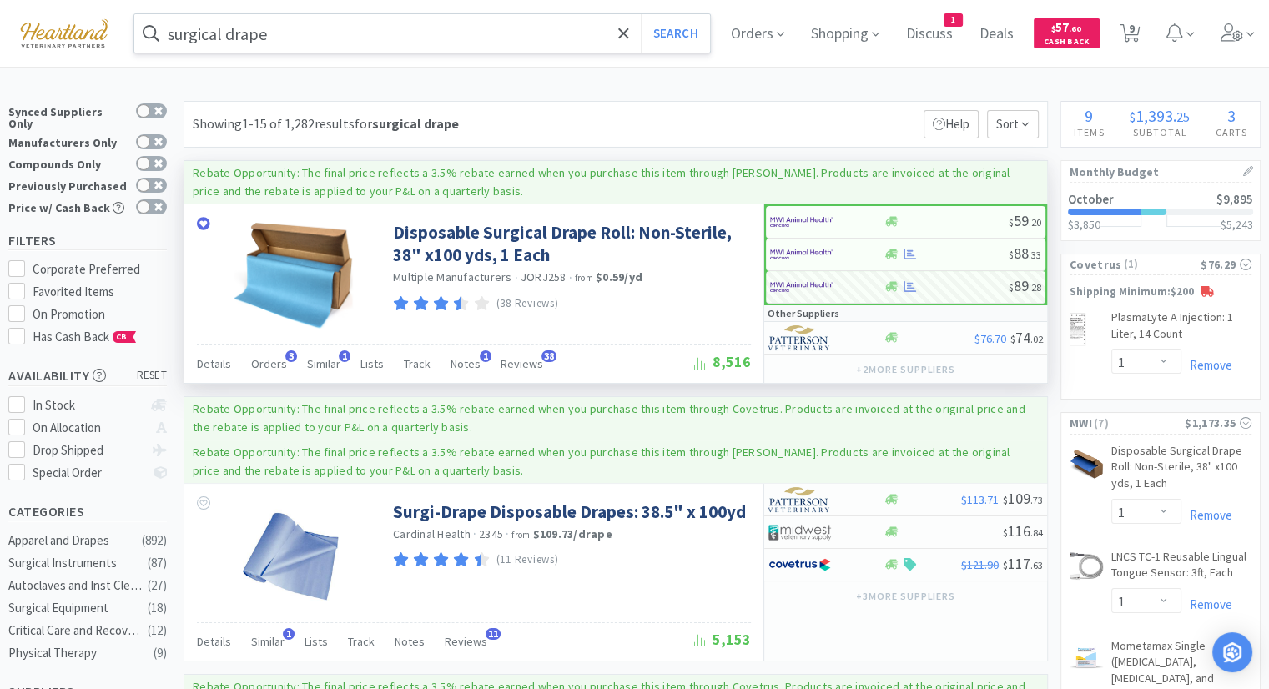
click at [460, 38] on input "surgical drape" at bounding box center [421, 33] width 575 height 38
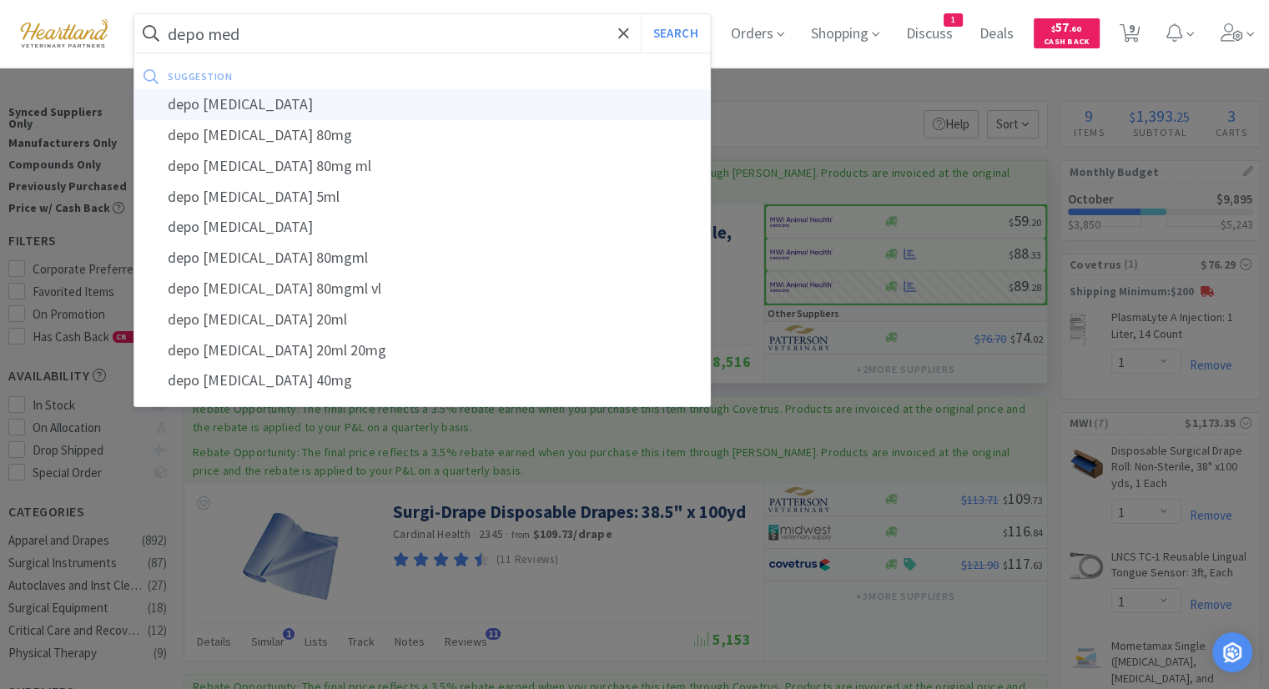
click at [369, 93] on div "depo [MEDICAL_DATA]" at bounding box center [421, 104] width 575 height 31
type input "depo [MEDICAL_DATA]"
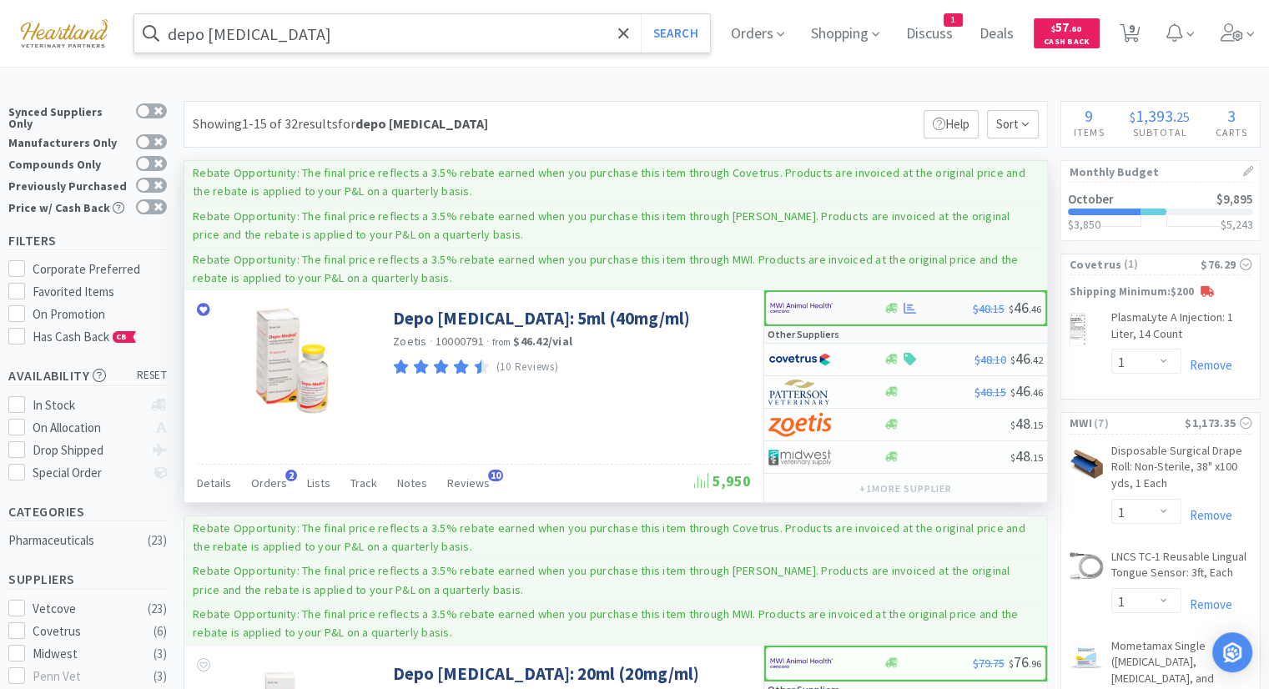
click at [793, 306] on img at bounding box center [801, 307] width 63 height 25
select select "1"
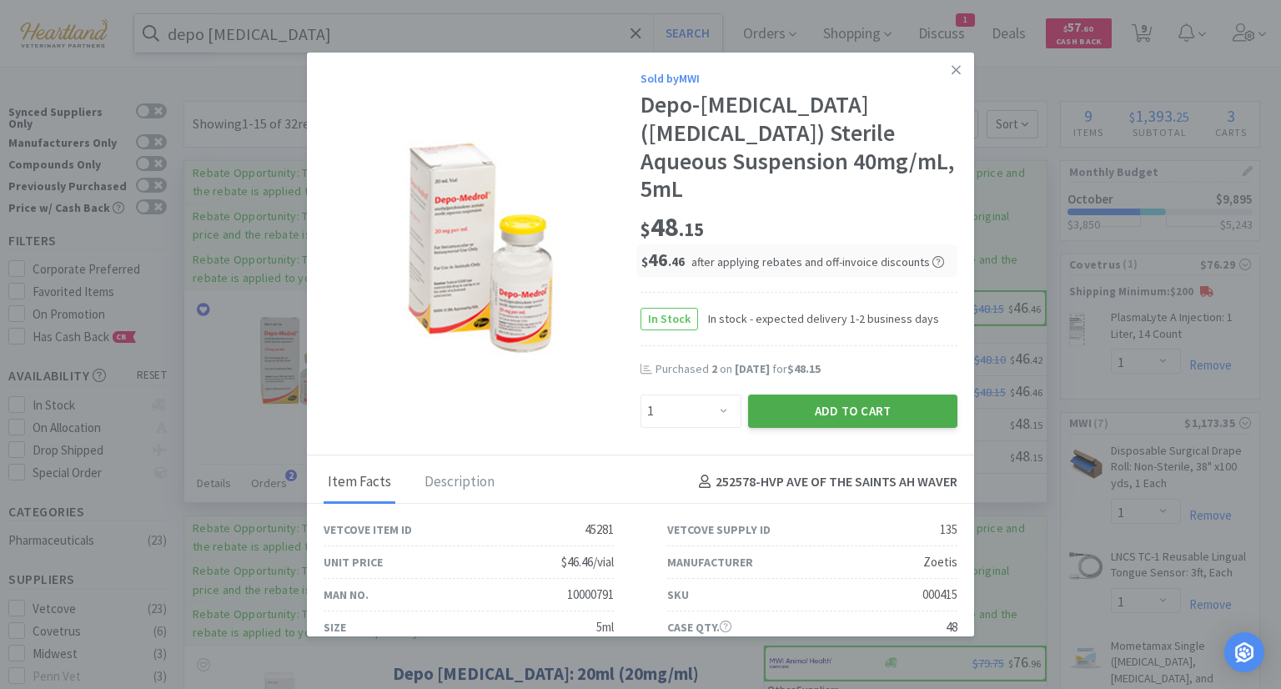
click at [841, 418] on button "Add to Cart" at bounding box center [852, 410] width 209 height 33
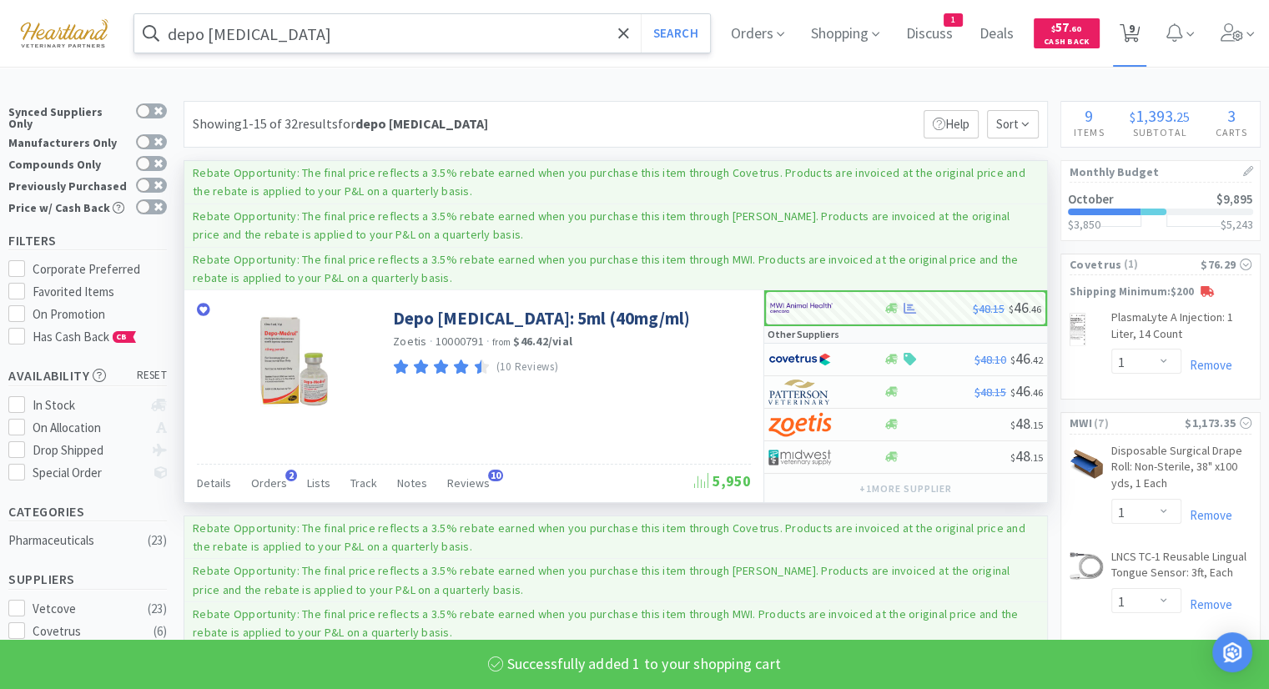
click at [1134, 36] on span "9" at bounding box center [1131, 28] width 6 height 67
select select "1"
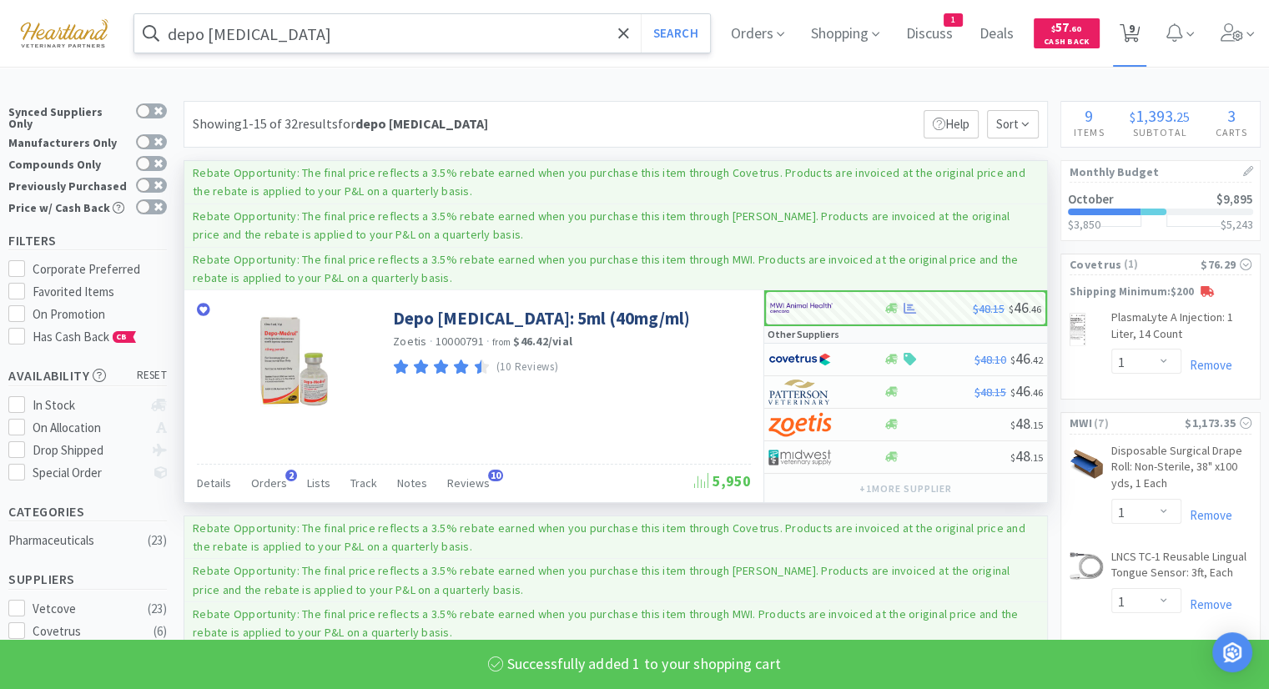
select select "1"
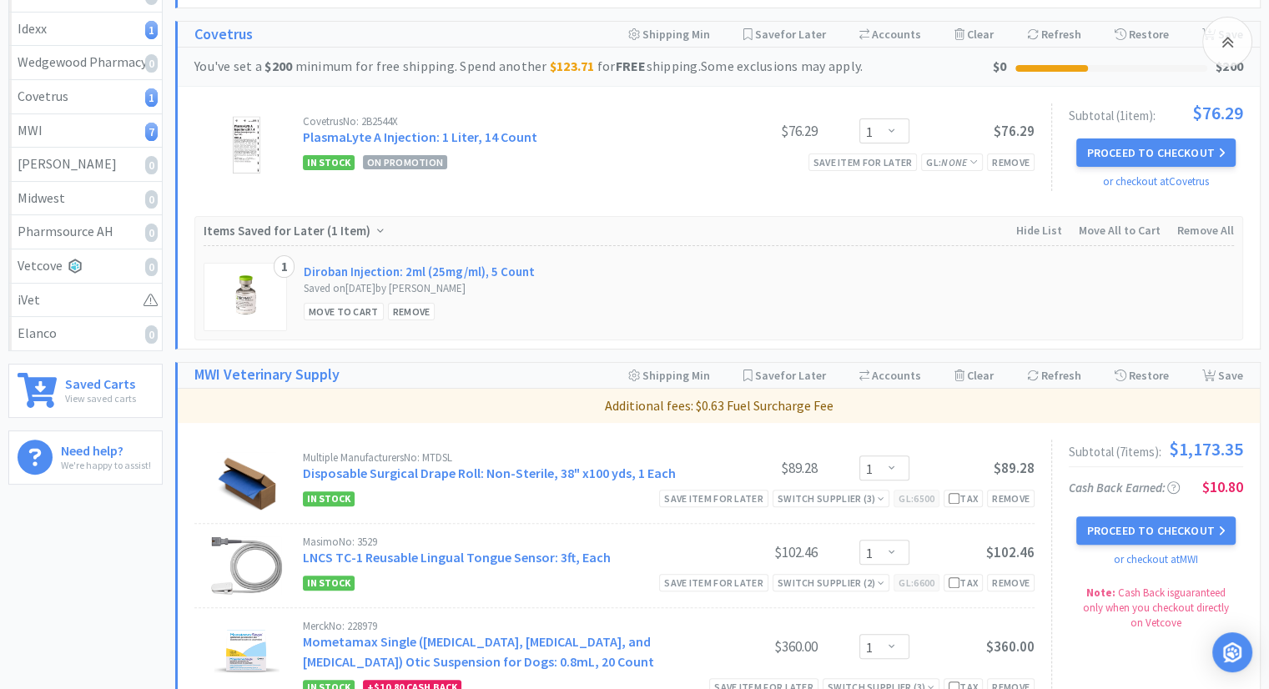
scroll to position [500, 0]
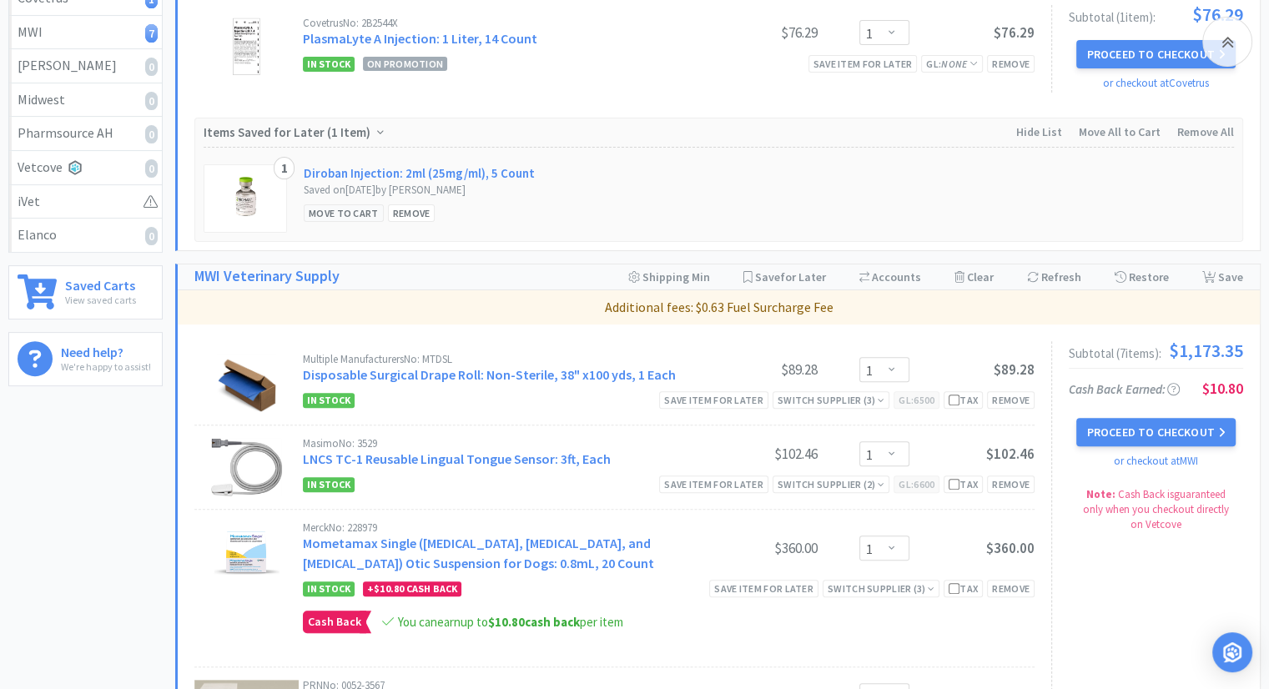
click at [329, 214] on div "Move to Cart" at bounding box center [344, 213] width 80 height 18
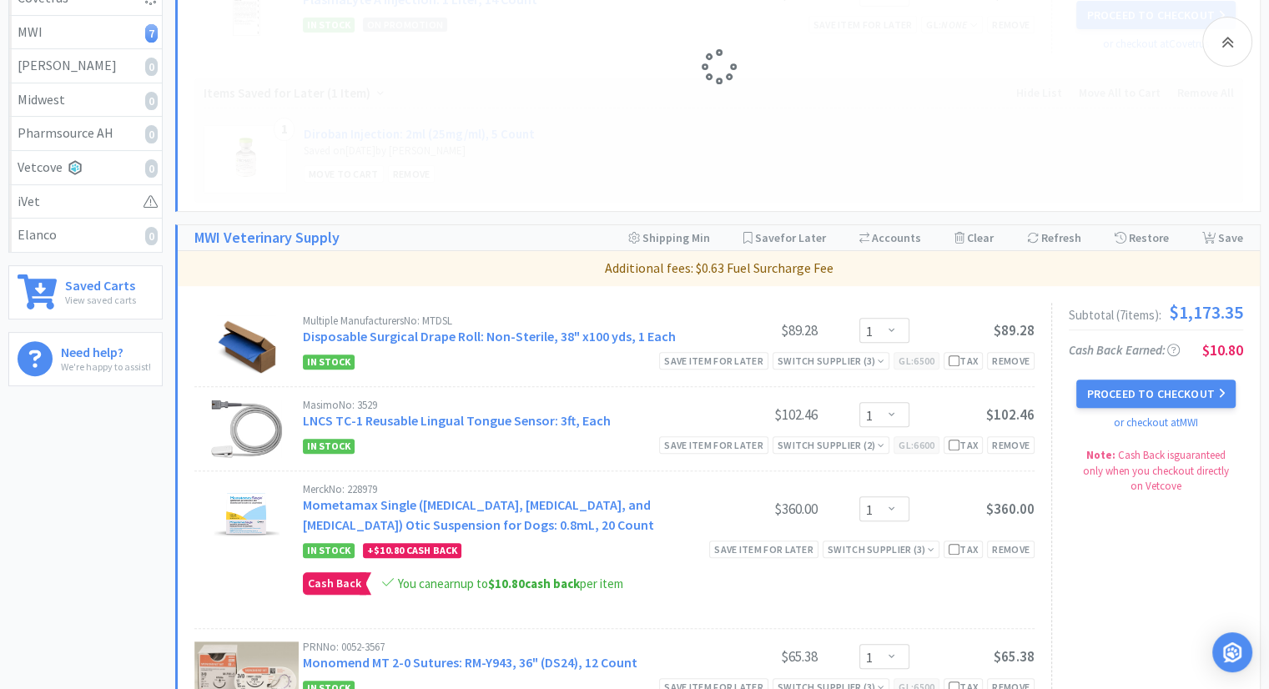
select select "1"
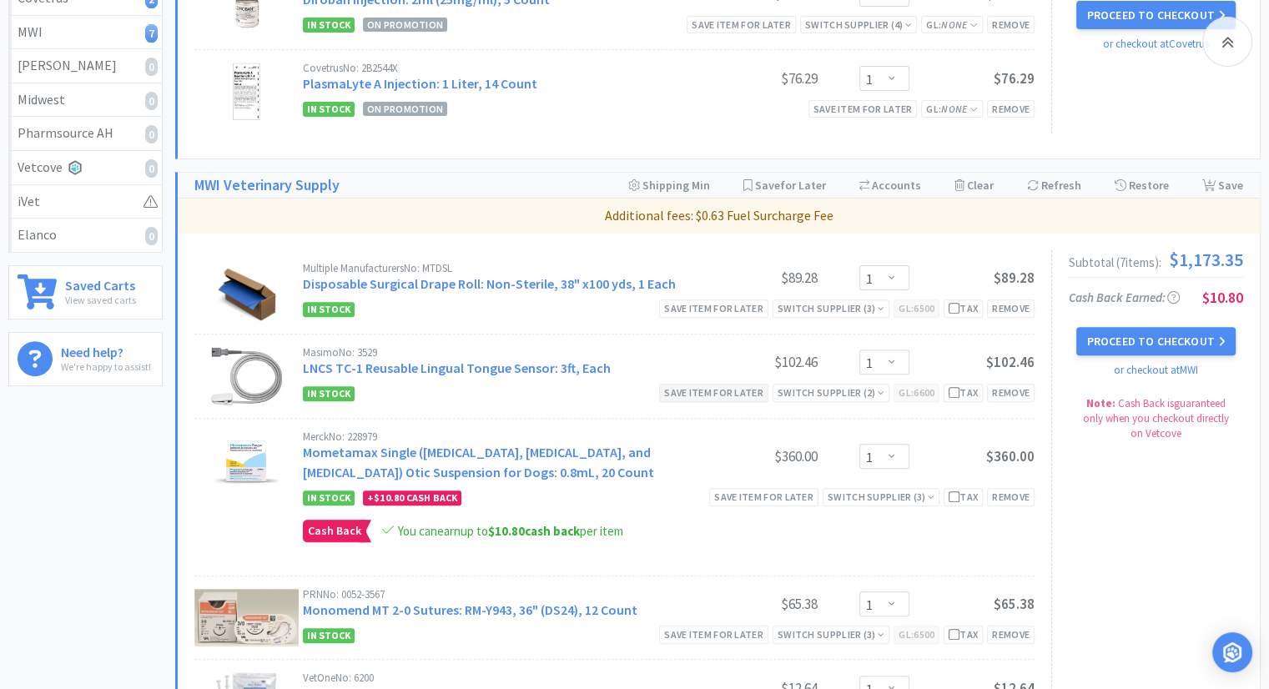
click at [729, 395] on div "Save item for later" at bounding box center [713, 393] width 109 height 18
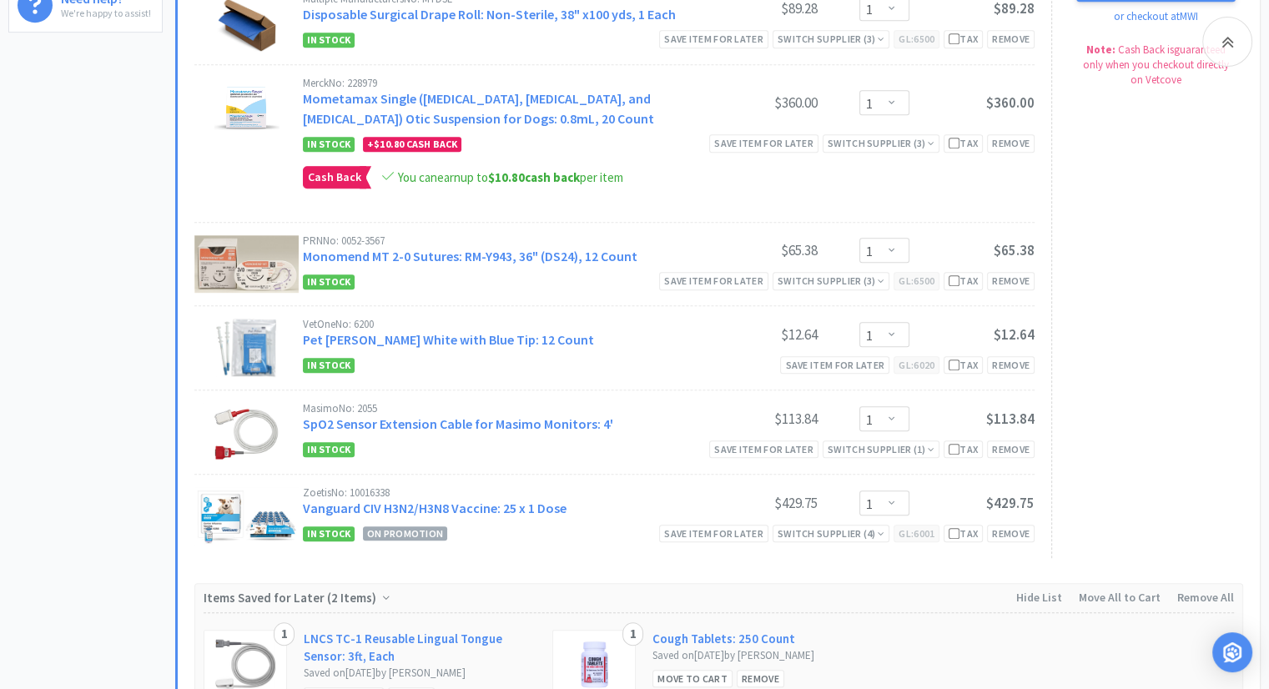
scroll to position [917, 0]
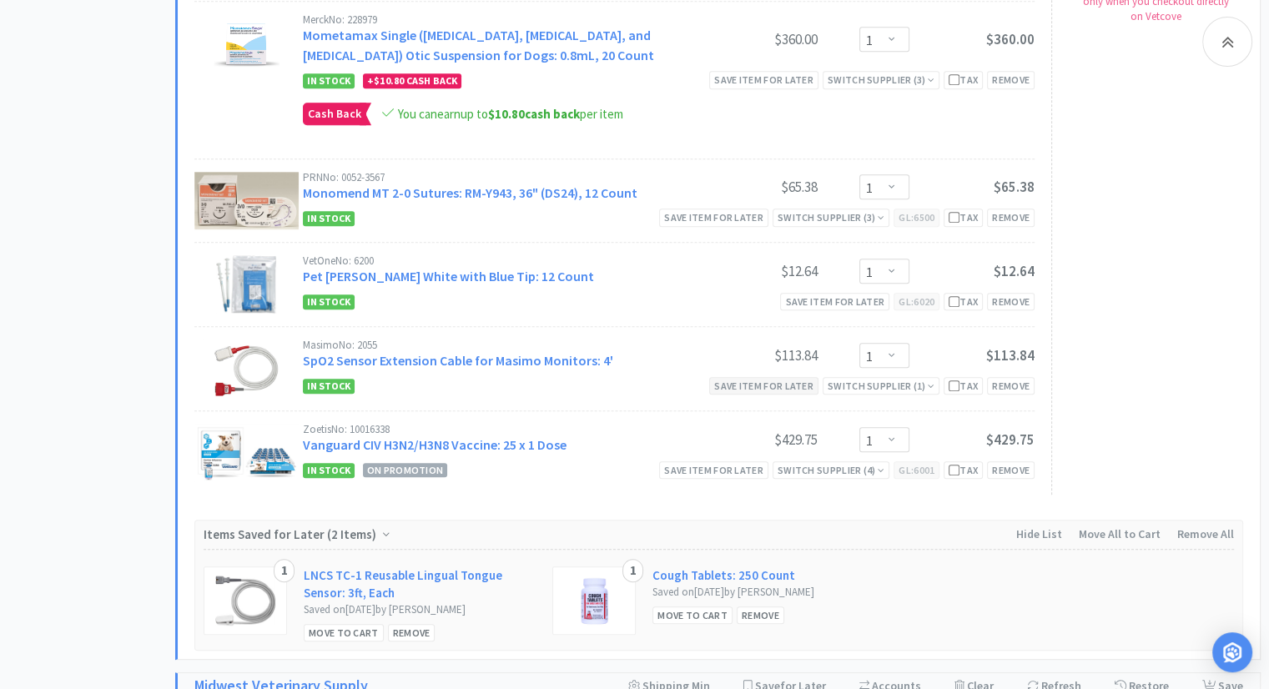
click at [738, 383] on div "Save item for later" at bounding box center [763, 386] width 109 height 18
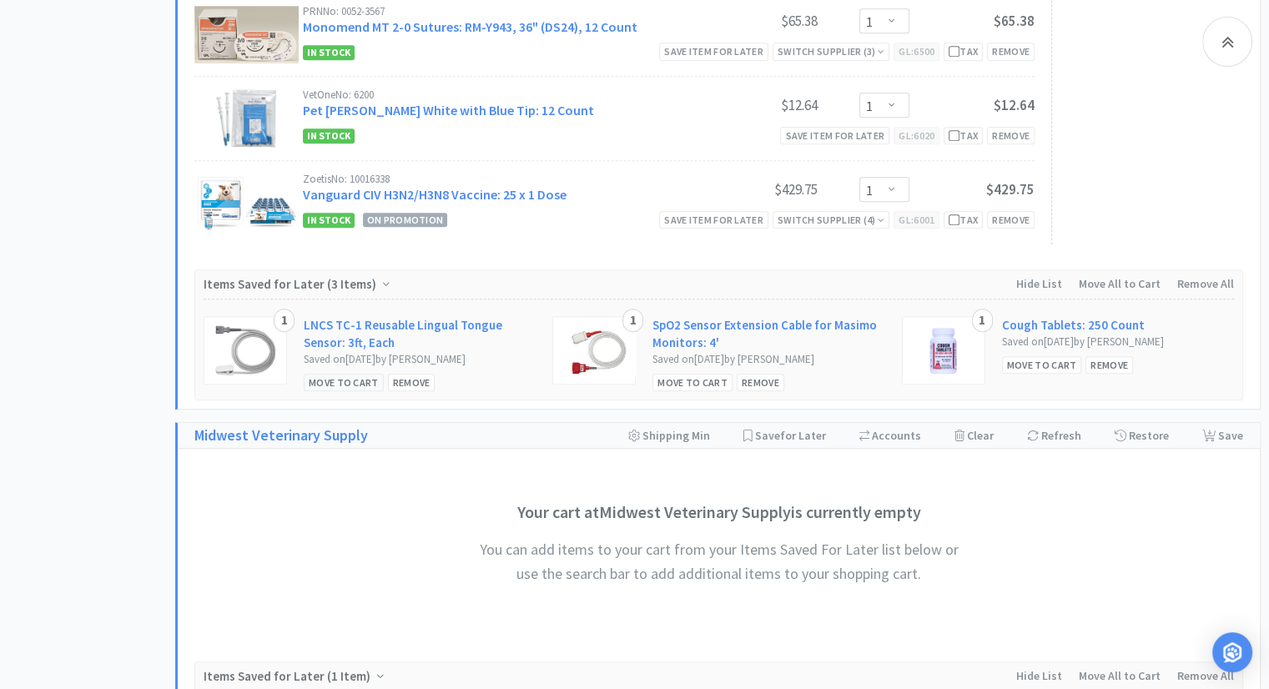
scroll to position [1168, 0]
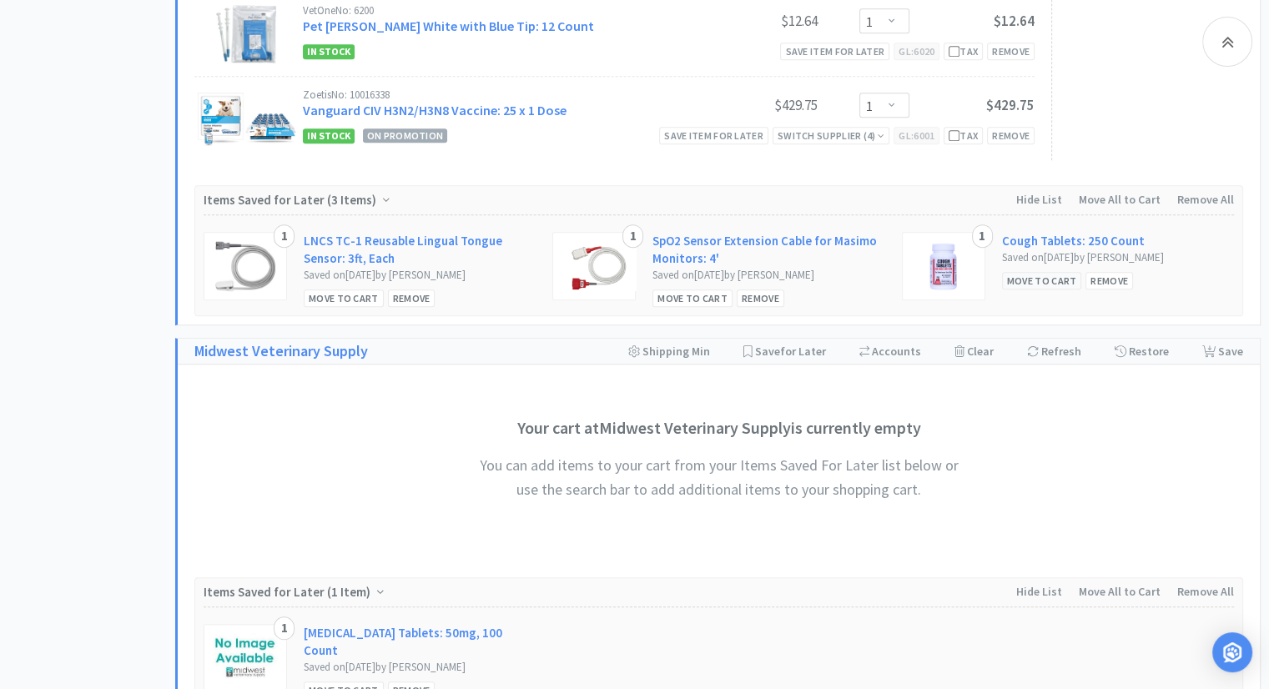
click at [1053, 279] on div "Move to Cart" at bounding box center [1042, 281] width 80 height 18
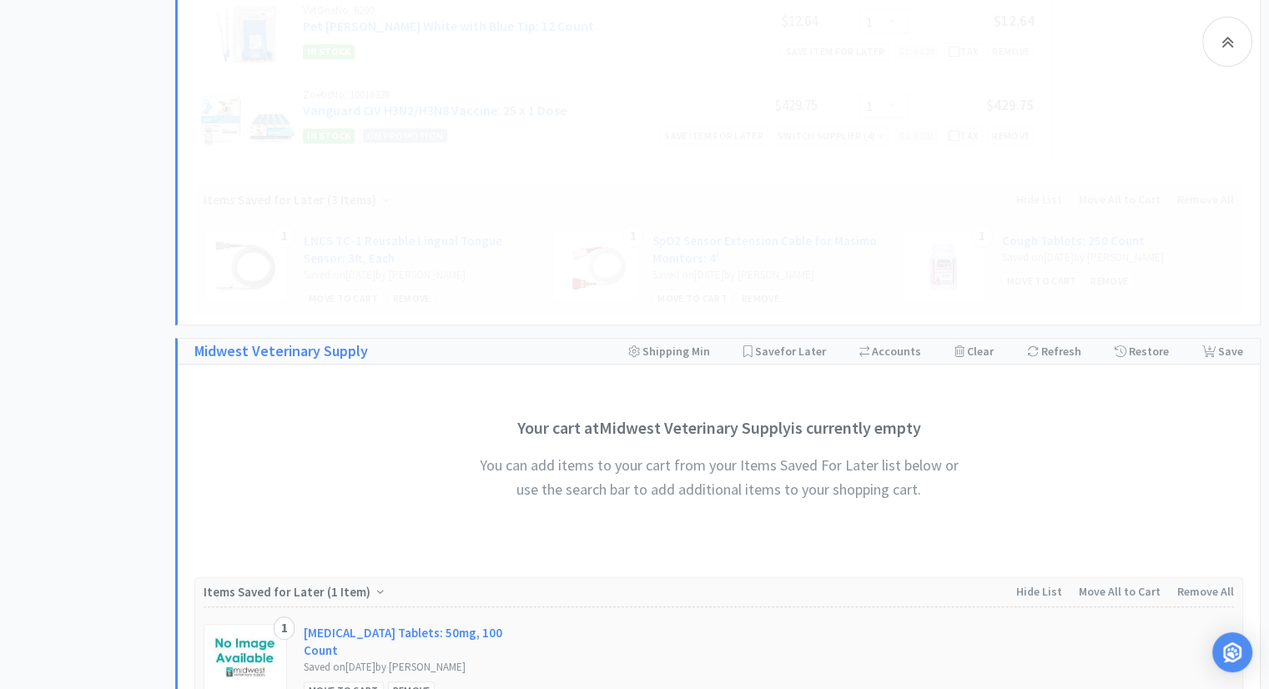
select select "1"
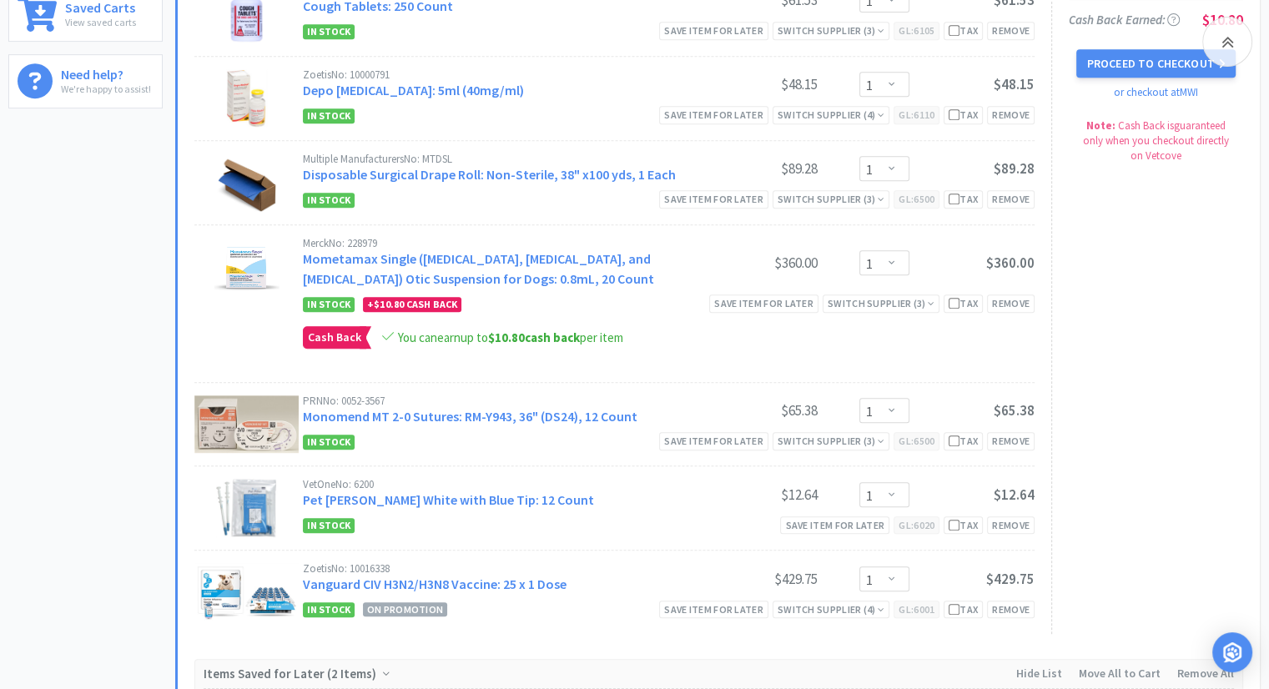
scroll to position [667, 0]
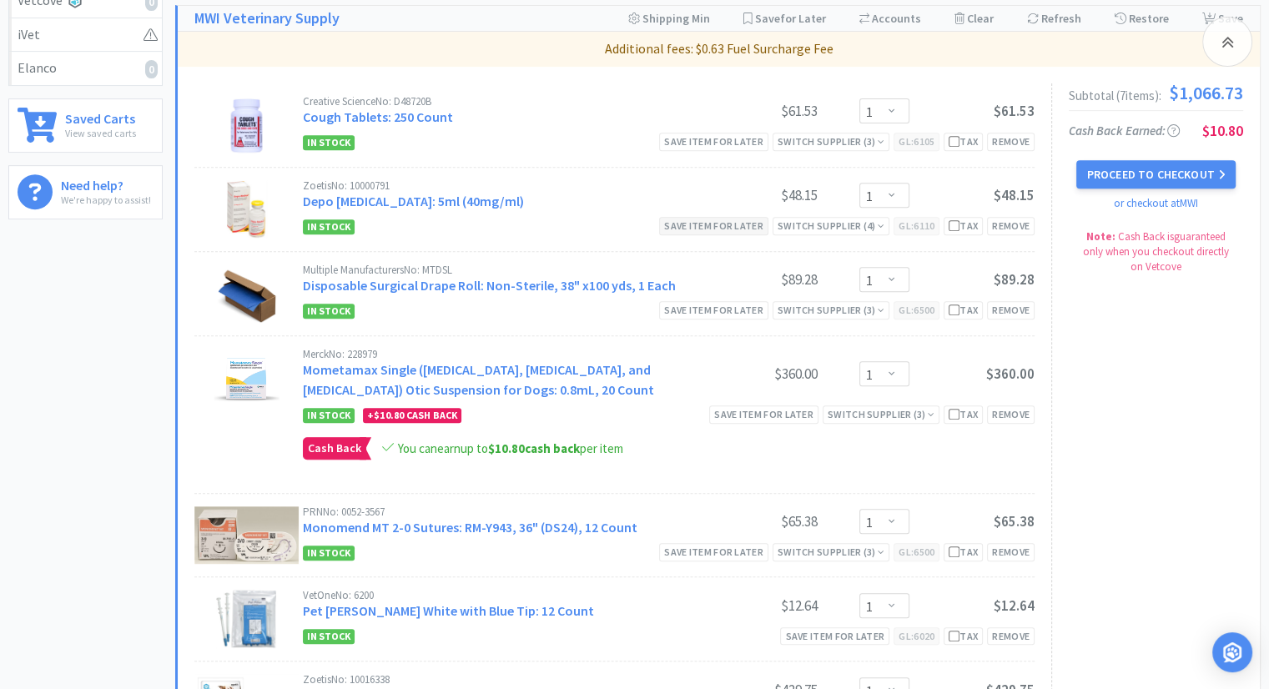
click at [707, 224] on div "Save item for later" at bounding box center [713, 226] width 109 height 18
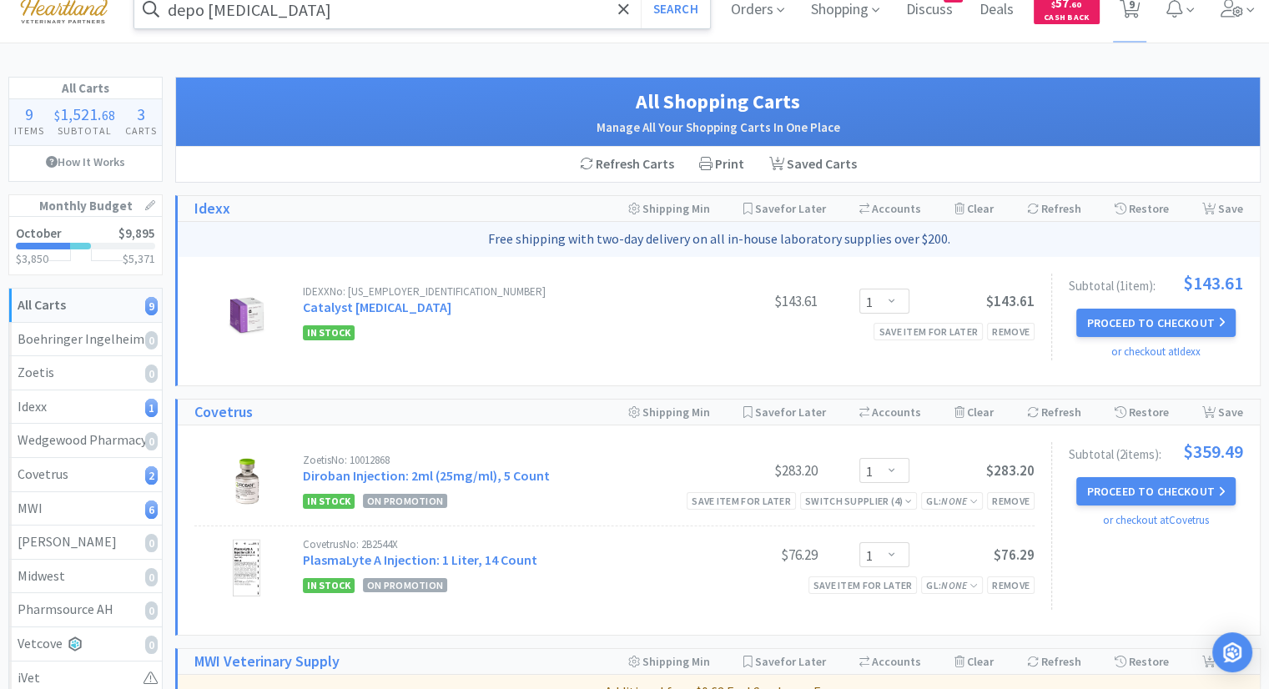
scroll to position [0, 0]
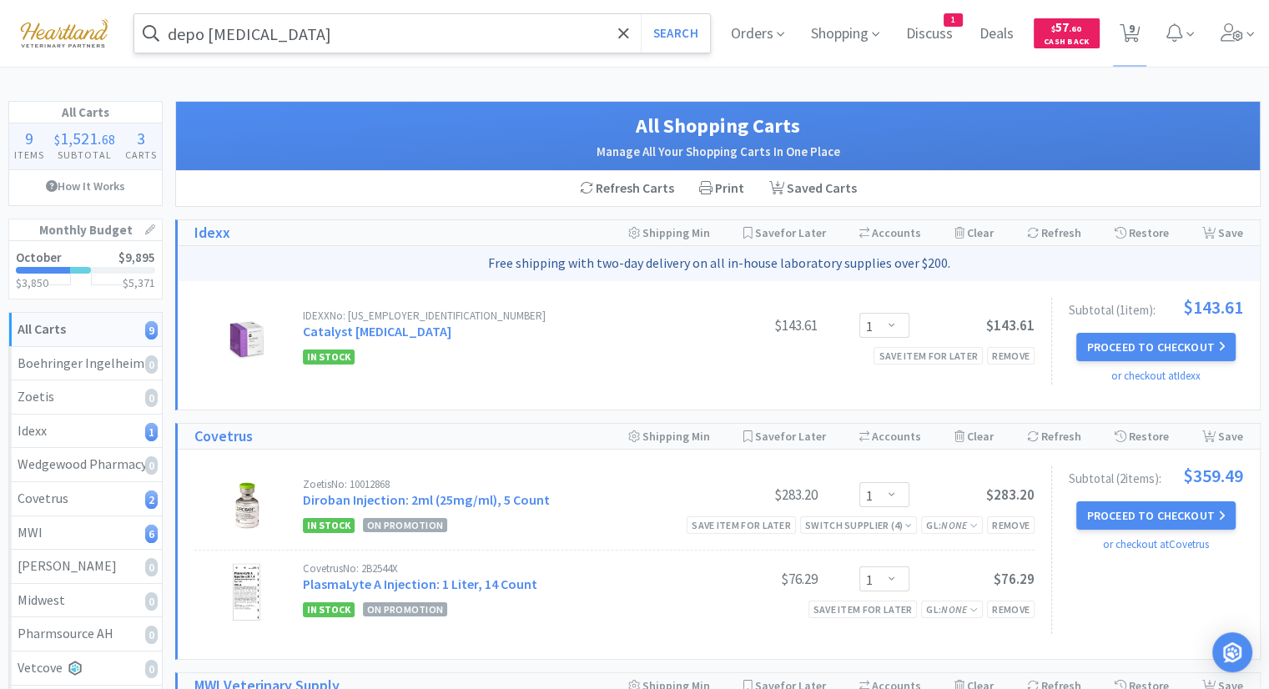
click at [465, 31] on input "depo [MEDICAL_DATA]" at bounding box center [421, 33] width 575 height 38
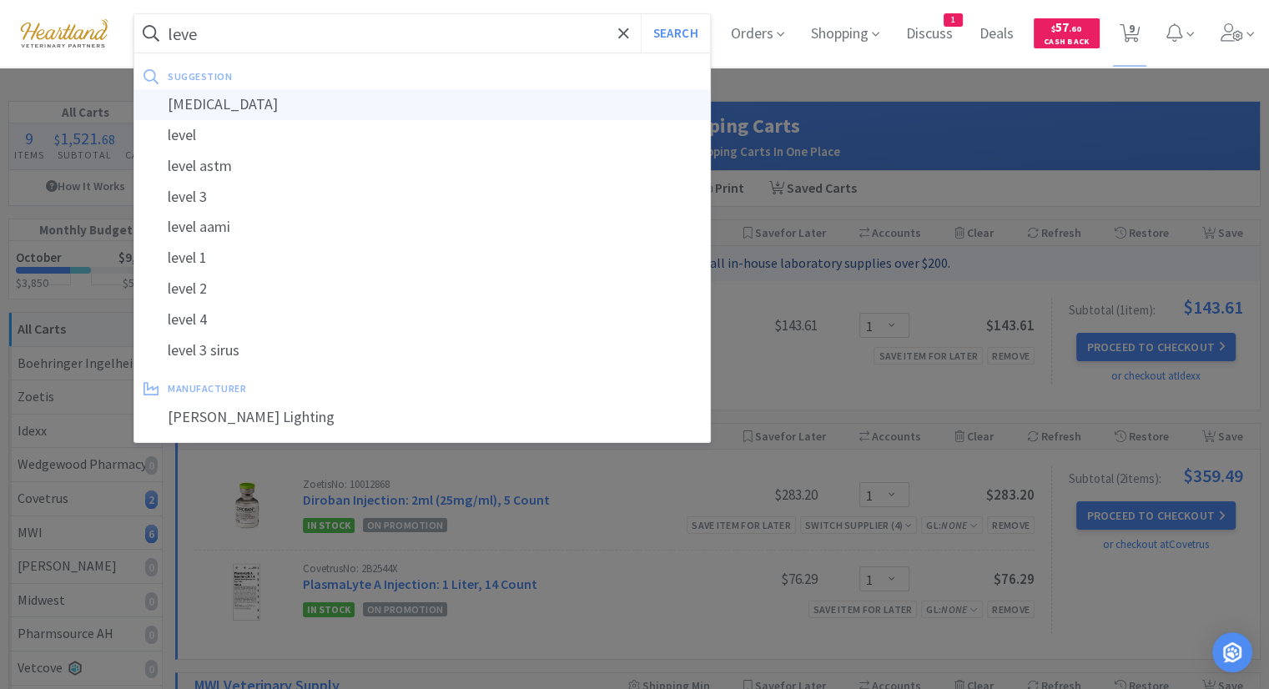
click at [344, 108] on div "[MEDICAL_DATA]" at bounding box center [421, 104] width 575 height 31
type input "[MEDICAL_DATA]"
select select "1"
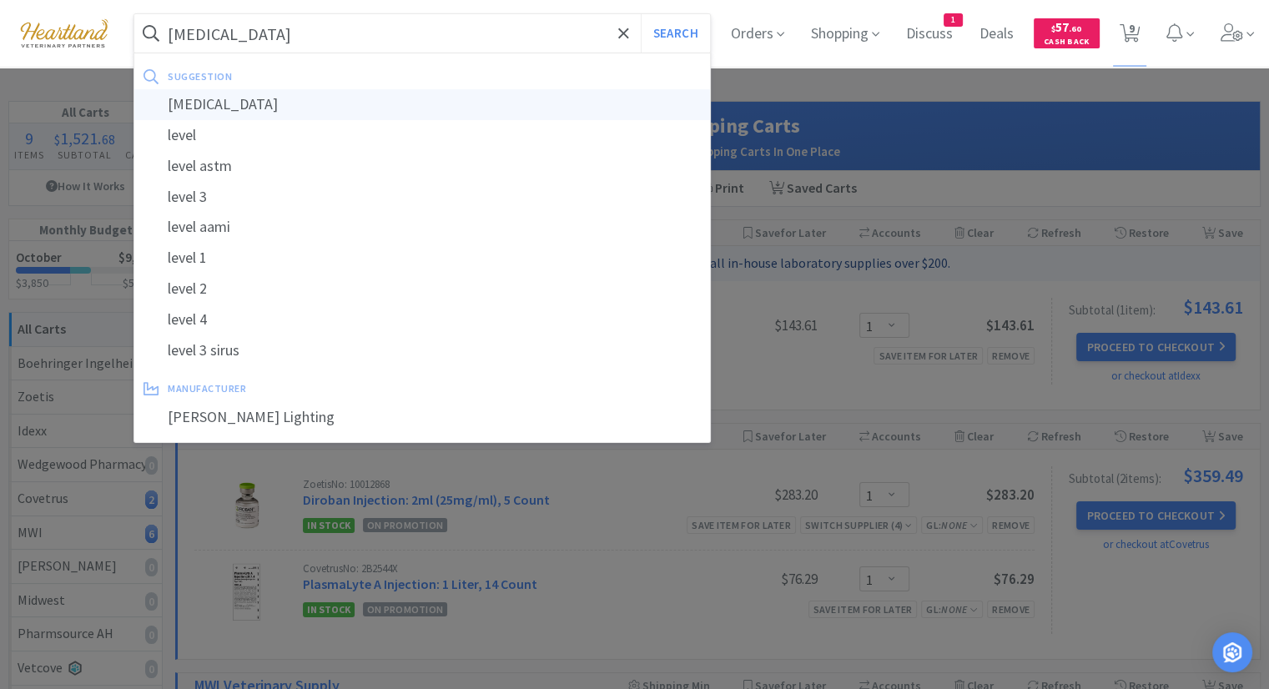
select select "1"
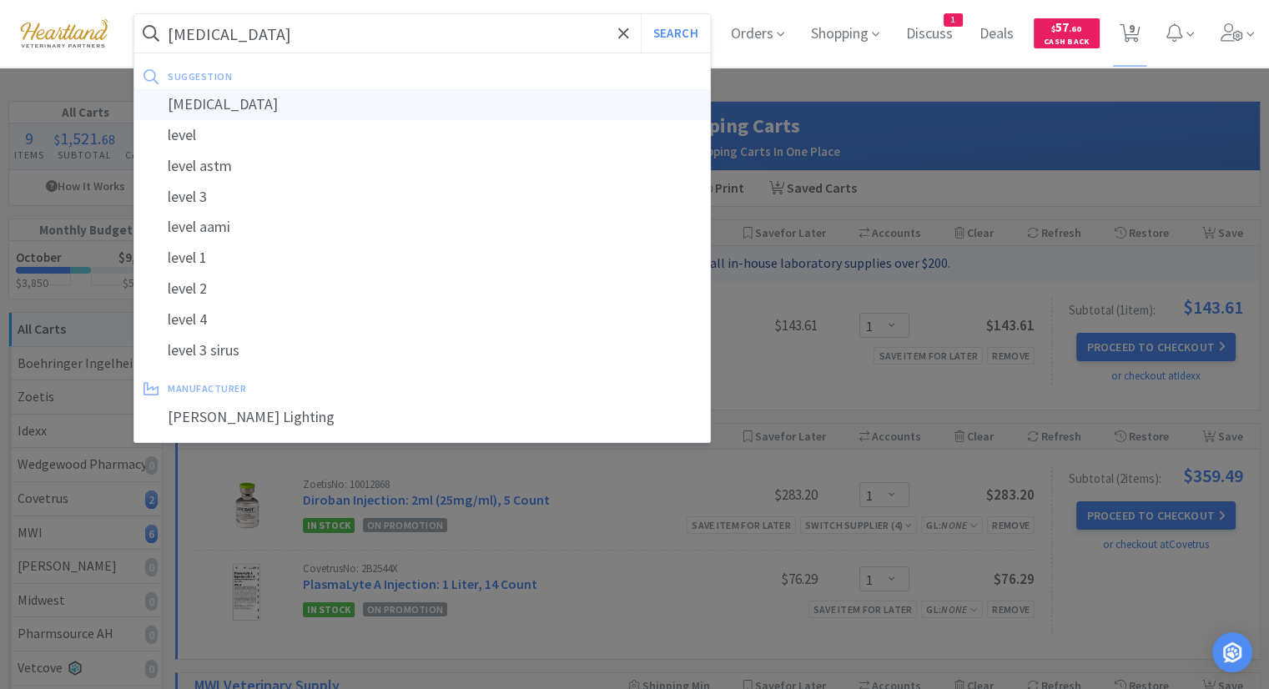
select select "1"
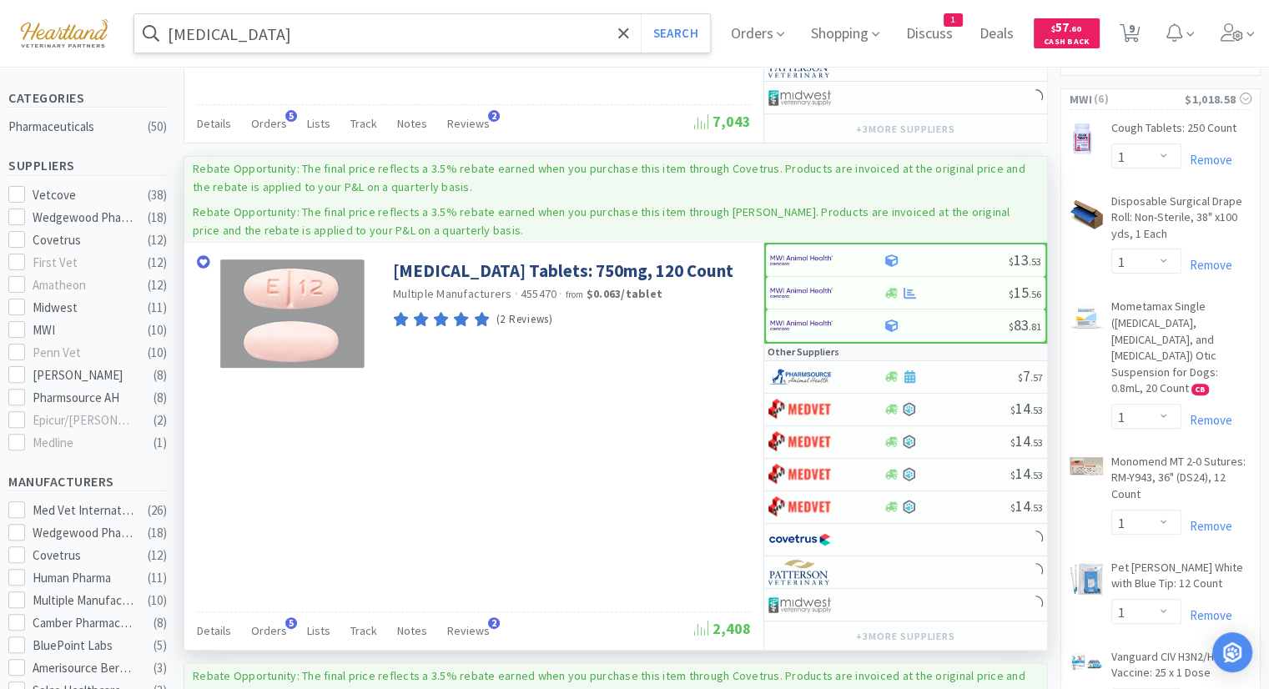
scroll to position [417, 0]
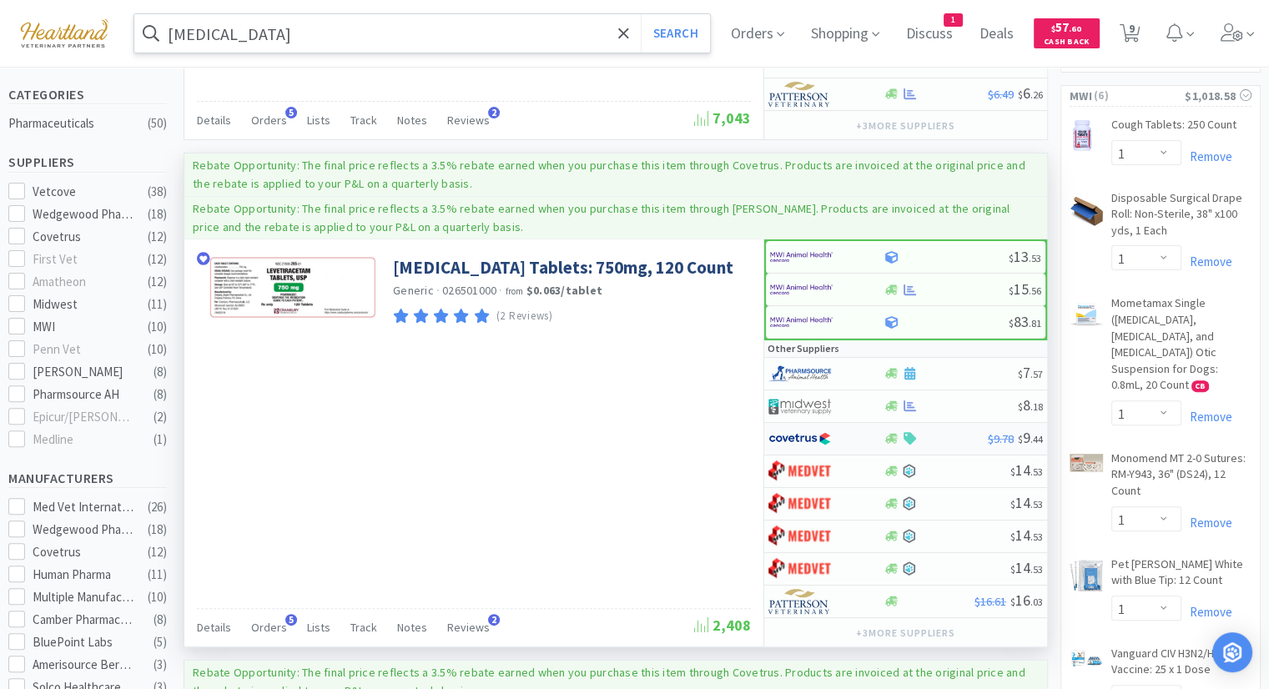
click at [791, 428] on img at bounding box center [799, 438] width 63 height 25
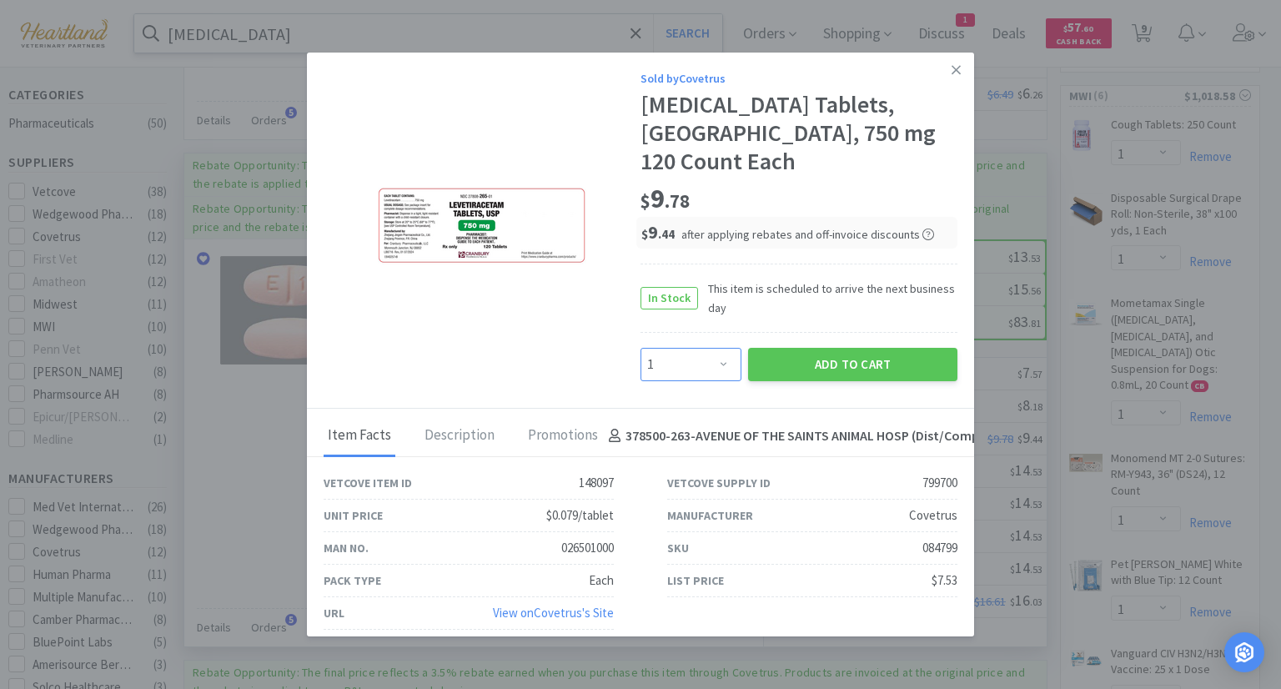
click at [720, 353] on select "Enter Quantity 1 2 3 4 5 6 7 8 9 10 11 12 13 14 15 16 17 18 19 20 Enter Quantity" at bounding box center [691, 364] width 101 height 33
select select "2"
click at [641, 348] on select "Enter Quantity 1 2 3 4 5 6 7 8 9 10 11 12 13 14 15 16 17 18 19 20 Enter Quantity" at bounding box center [691, 364] width 101 height 33
click at [812, 348] on button "Add to Cart" at bounding box center [852, 364] width 209 height 33
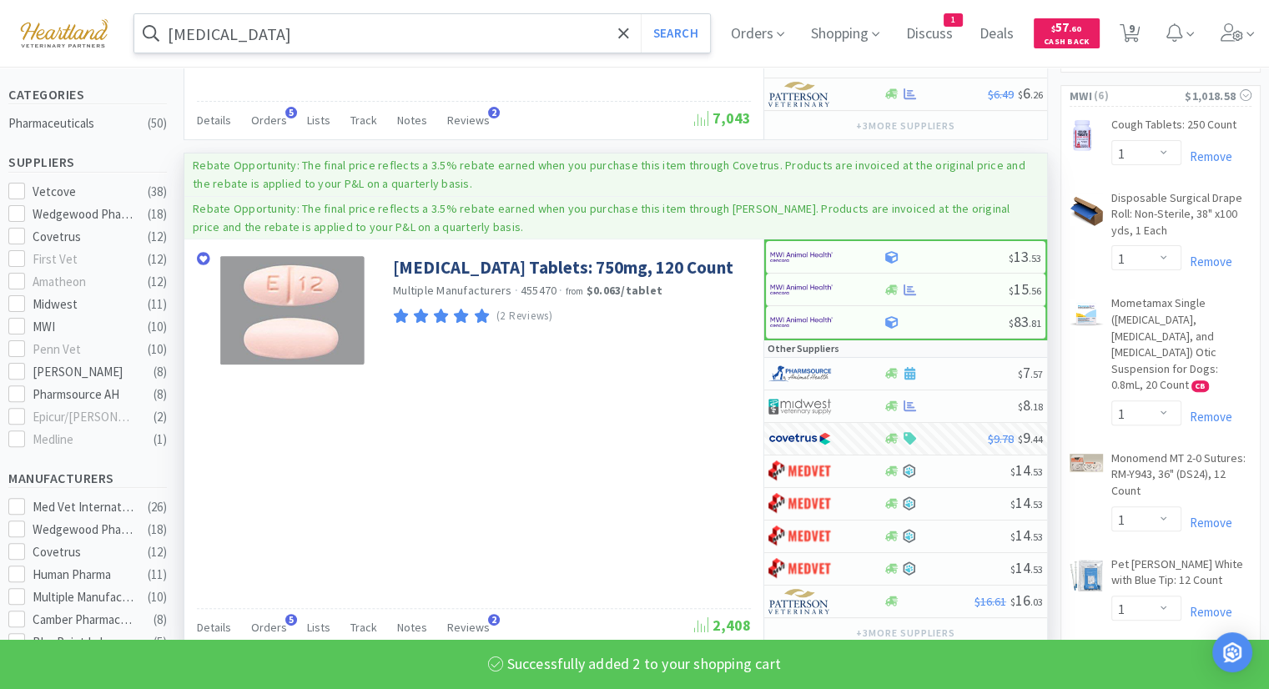
select select "2"
select select "1"
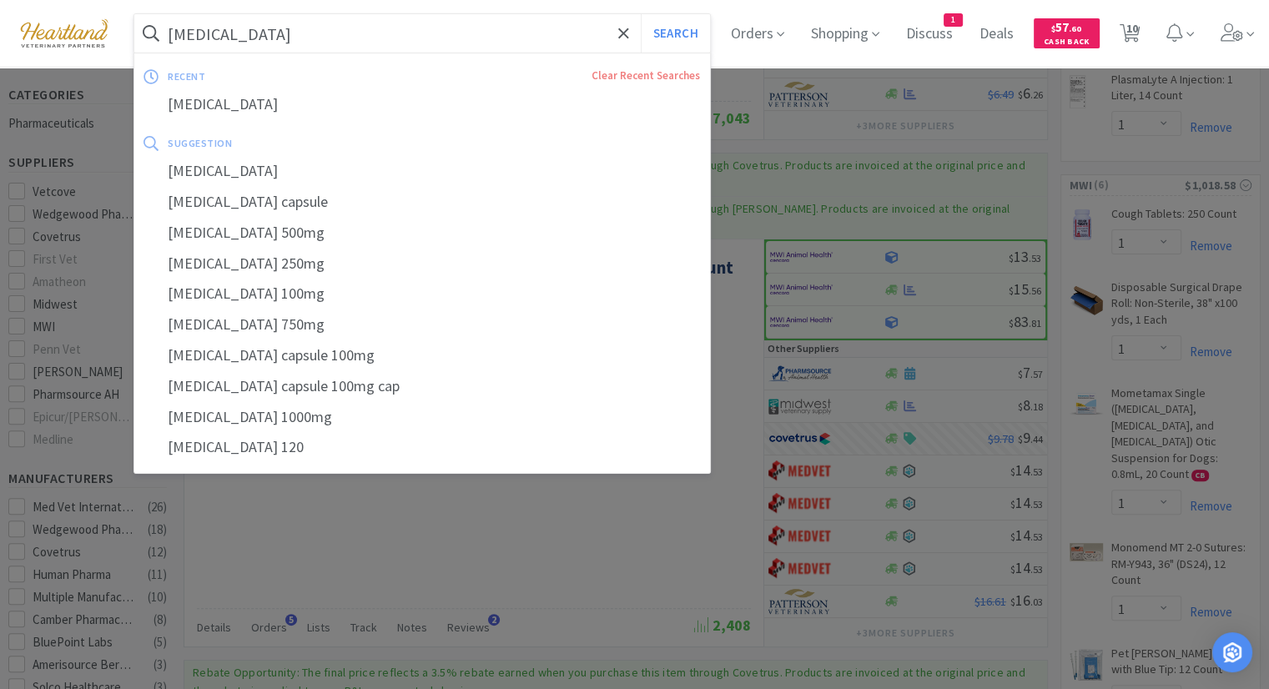
click at [470, 28] on input "[MEDICAL_DATA]" at bounding box center [421, 33] width 575 height 38
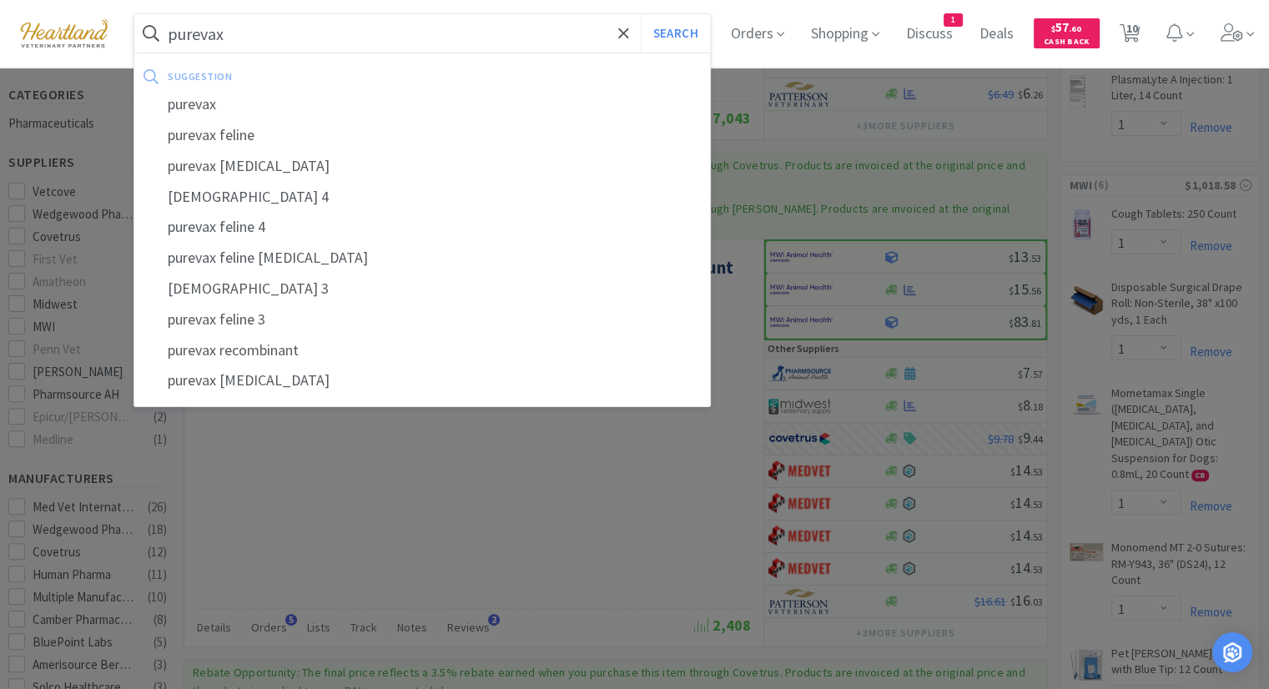
type input "purevax"
click at [641, 14] on button "Search" at bounding box center [675, 33] width 69 height 38
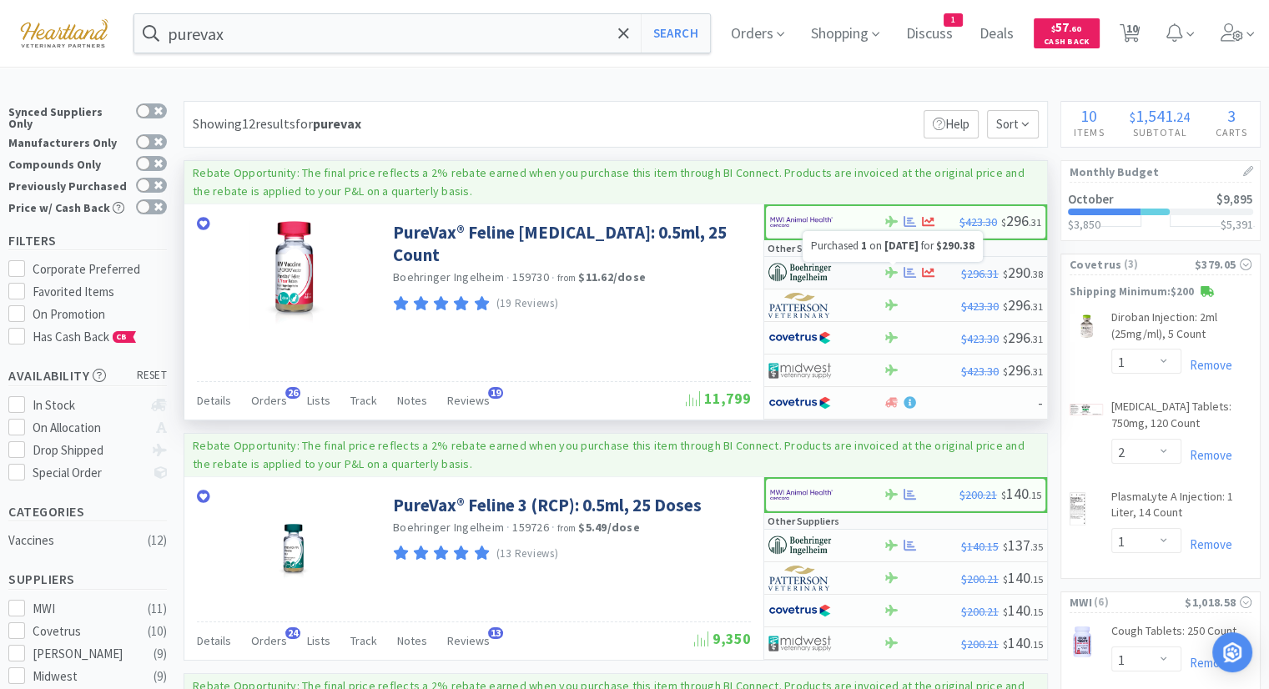
click at [911, 272] on icon at bounding box center [909, 272] width 13 height 11
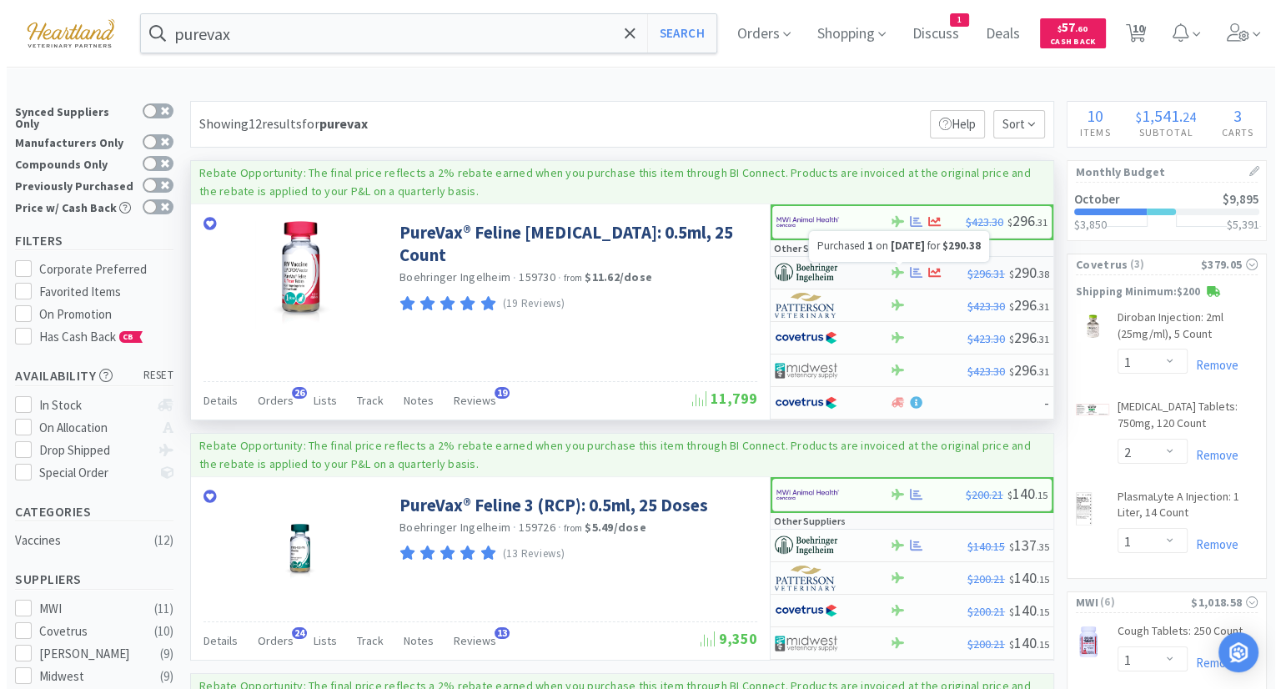
select select "1"
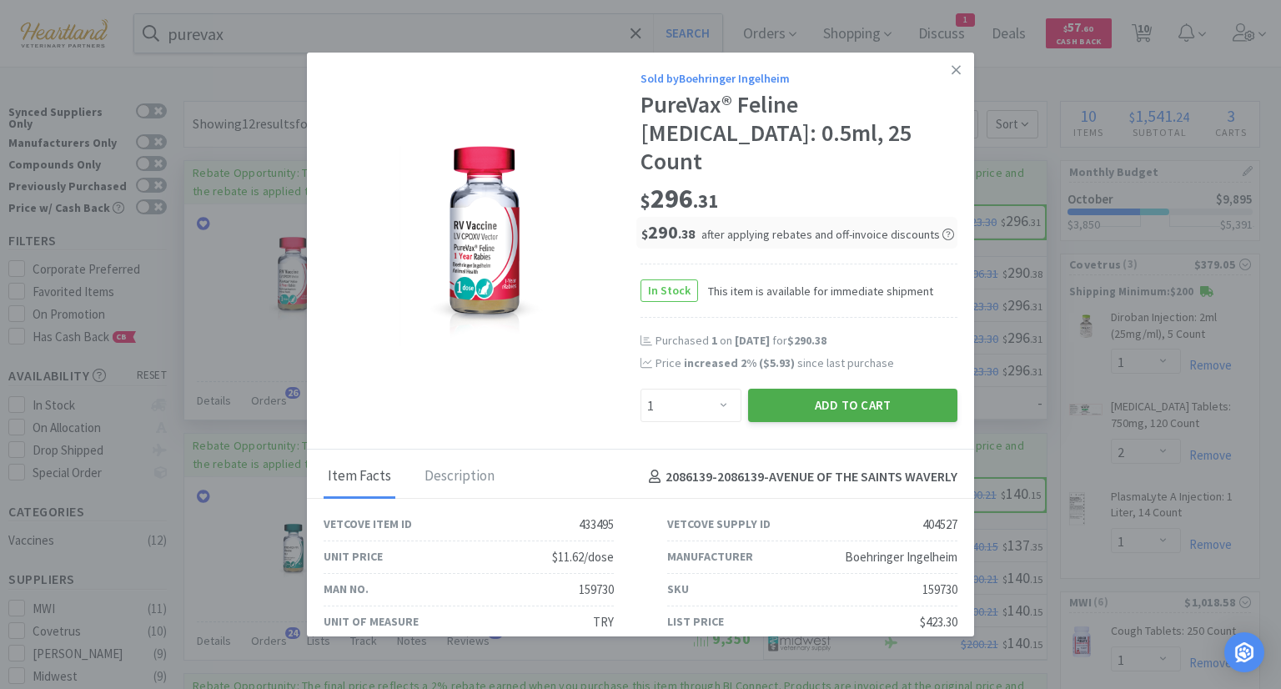
click at [848, 389] on button "Add to Cart" at bounding box center [852, 405] width 209 height 33
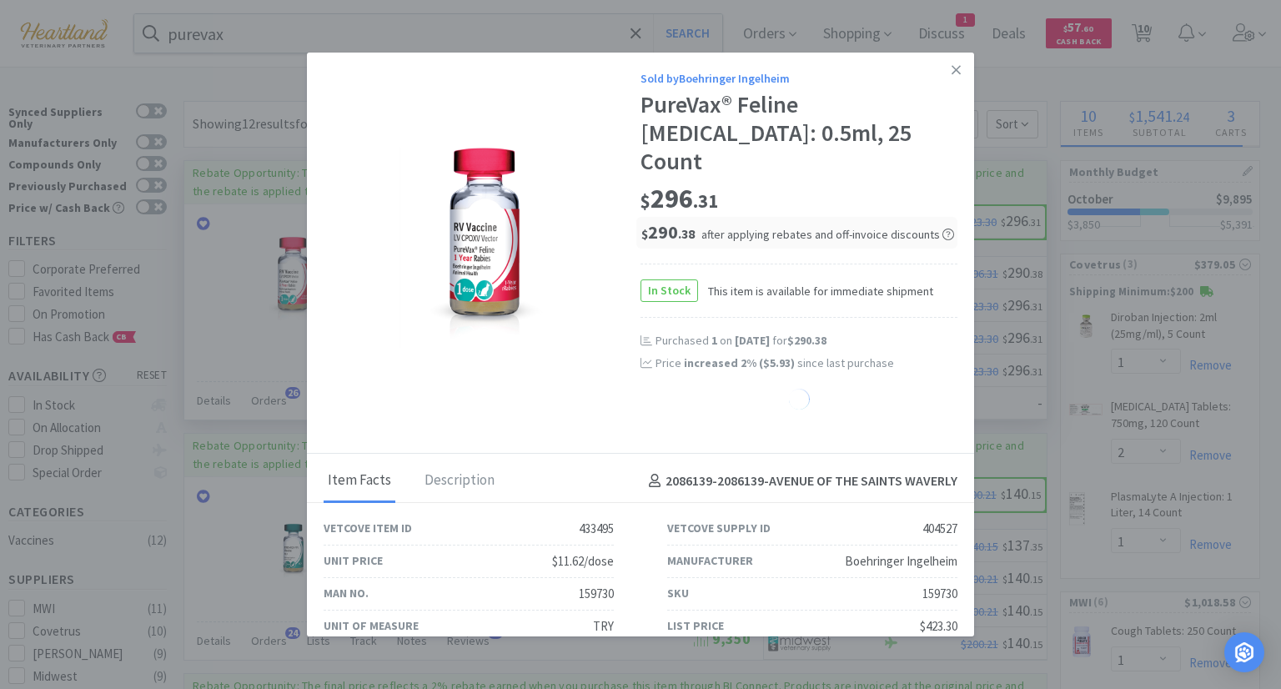
select select "1"
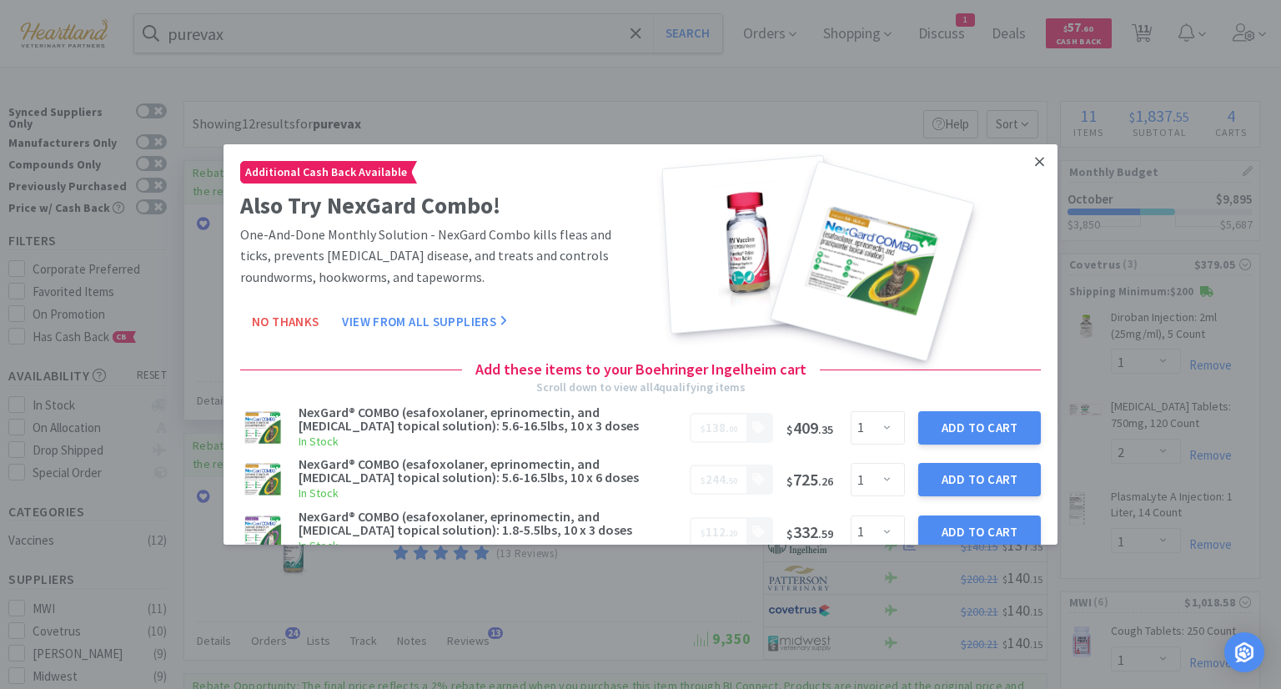
click at [1035, 159] on icon at bounding box center [1039, 161] width 9 height 9
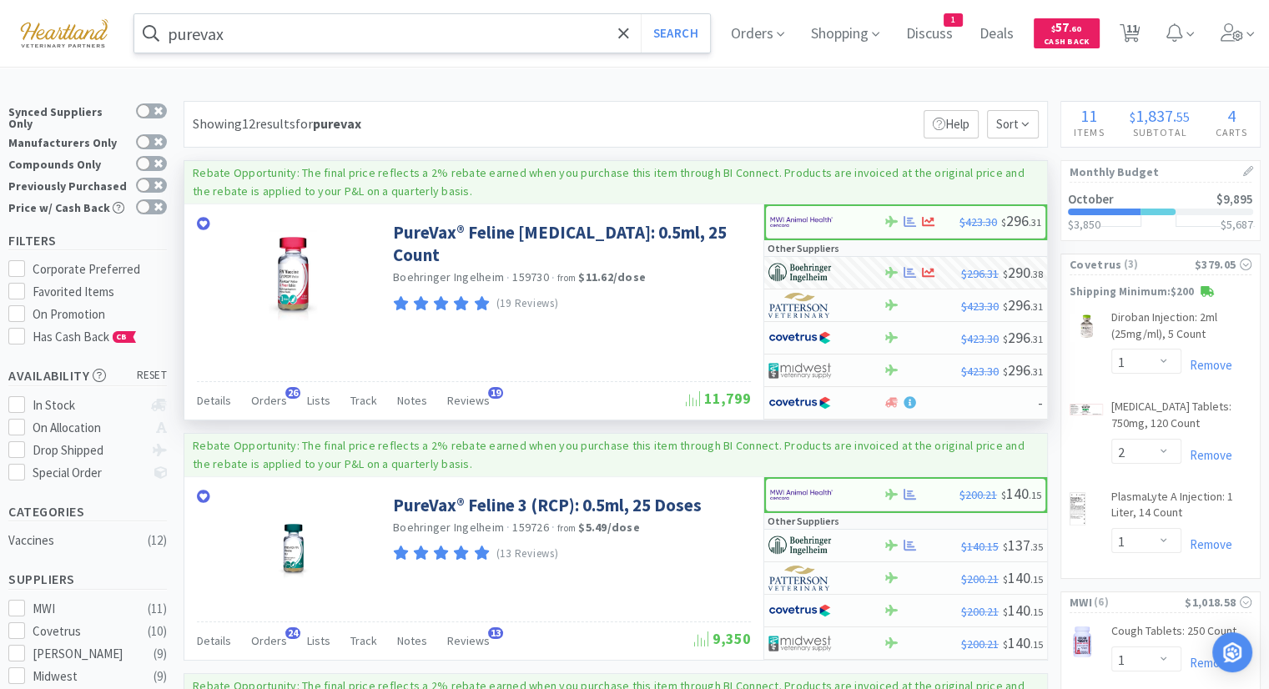
drag, startPoint x: 455, startPoint y: 32, endPoint x: 470, endPoint y: 31, distance: 15.0
click at [456, 31] on input "purevax" at bounding box center [421, 33] width 575 height 38
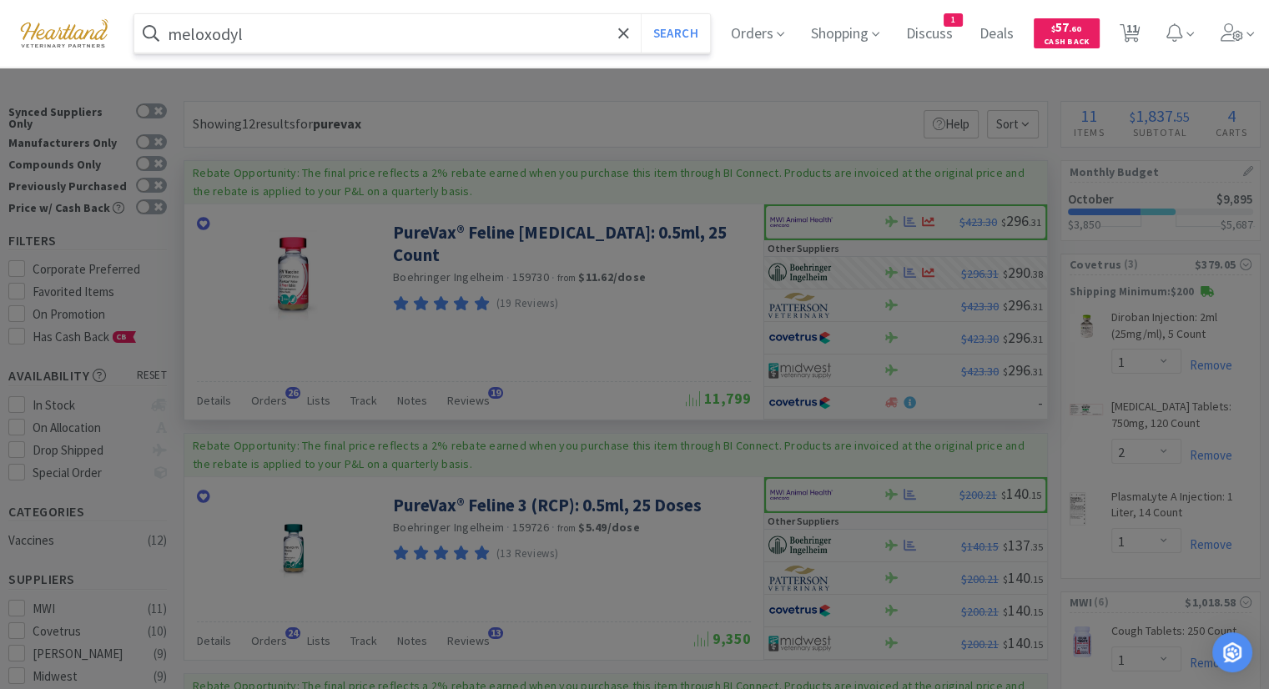
click at [641, 14] on button "Search" at bounding box center [675, 33] width 69 height 38
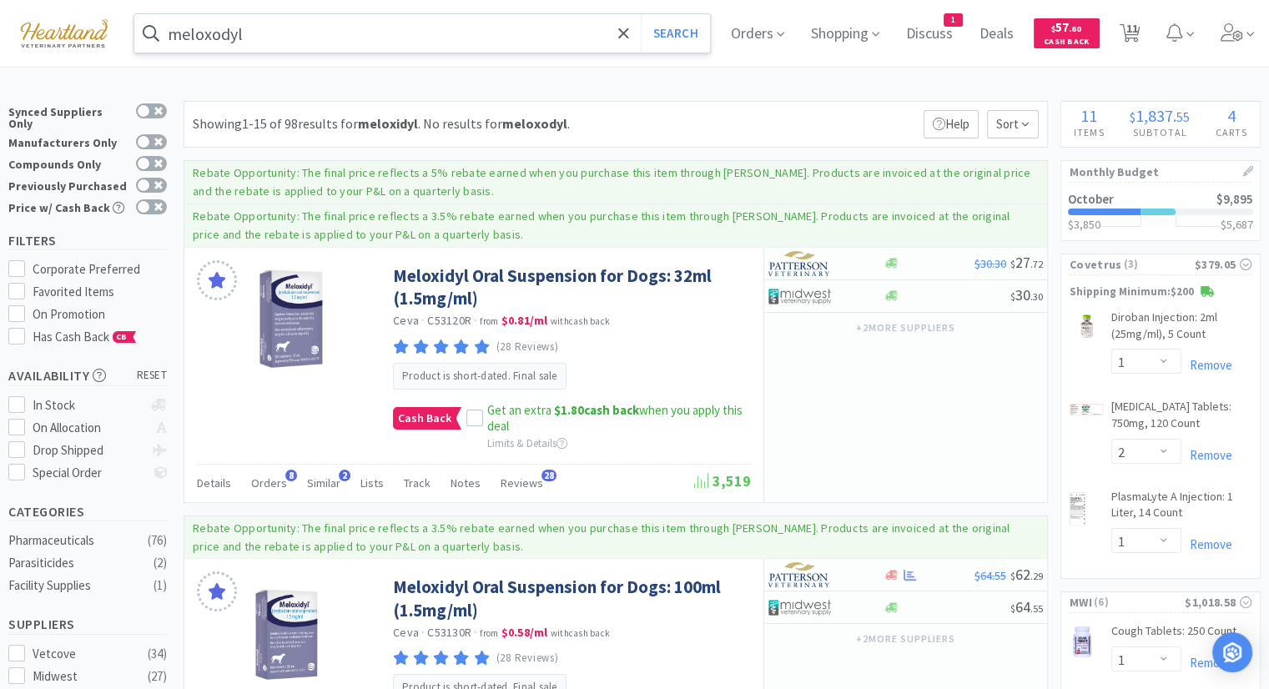
drag, startPoint x: 364, startPoint y: 28, endPoint x: 390, endPoint y: 50, distance: 34.4
click at [364, 28] on input "meloxodyl" at bounding box center [421, 33] width 575 height 38
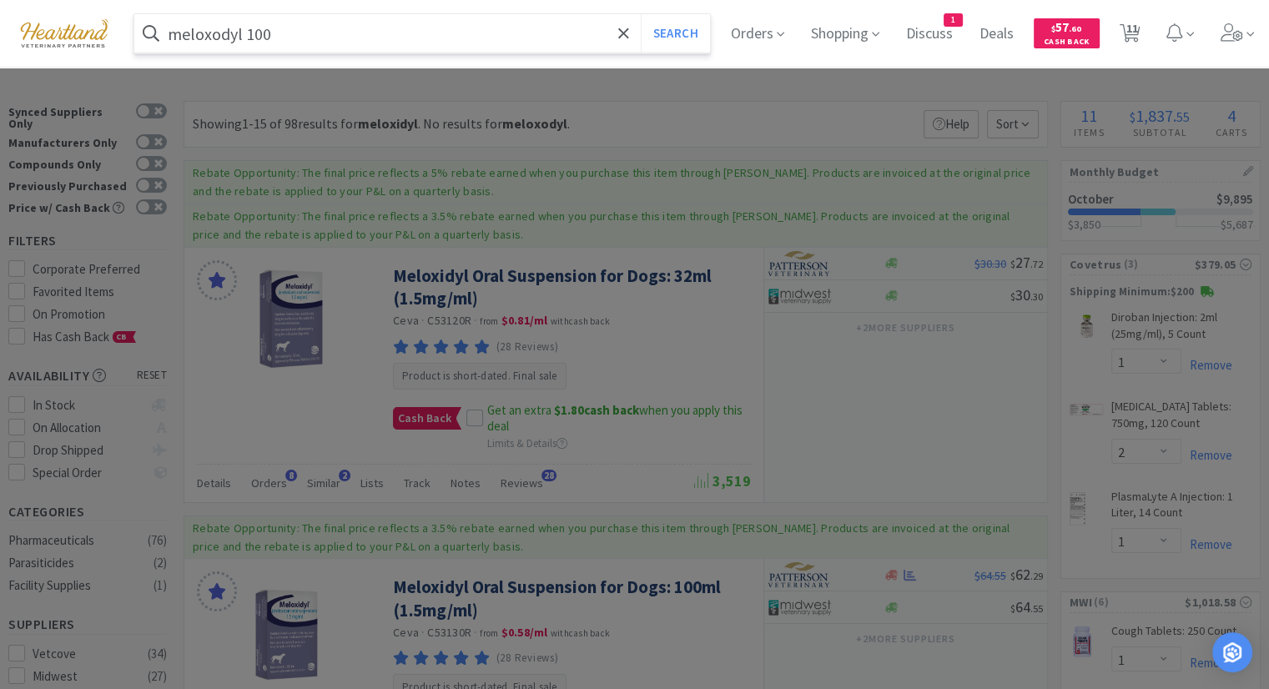
type input "meloxodyl 100"
click at [641, 14] on button "Search" at bounding box center [675, 33] width 69 height 38
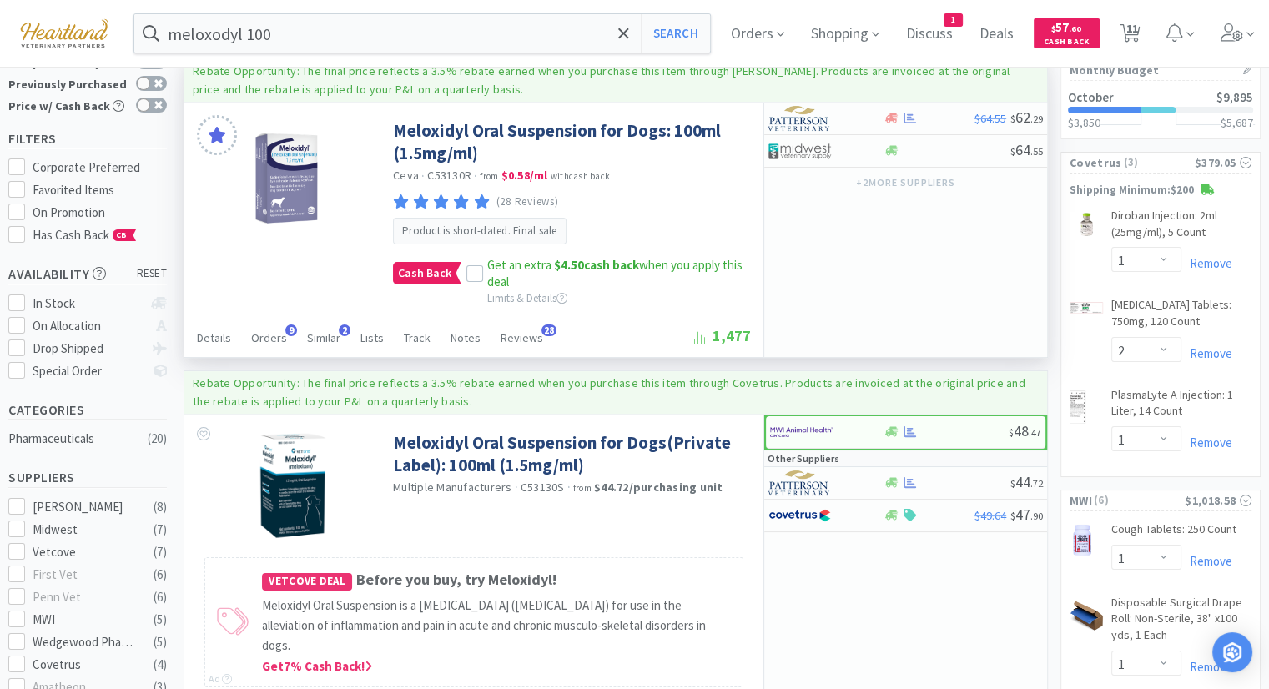
scroll to position [167, 0]
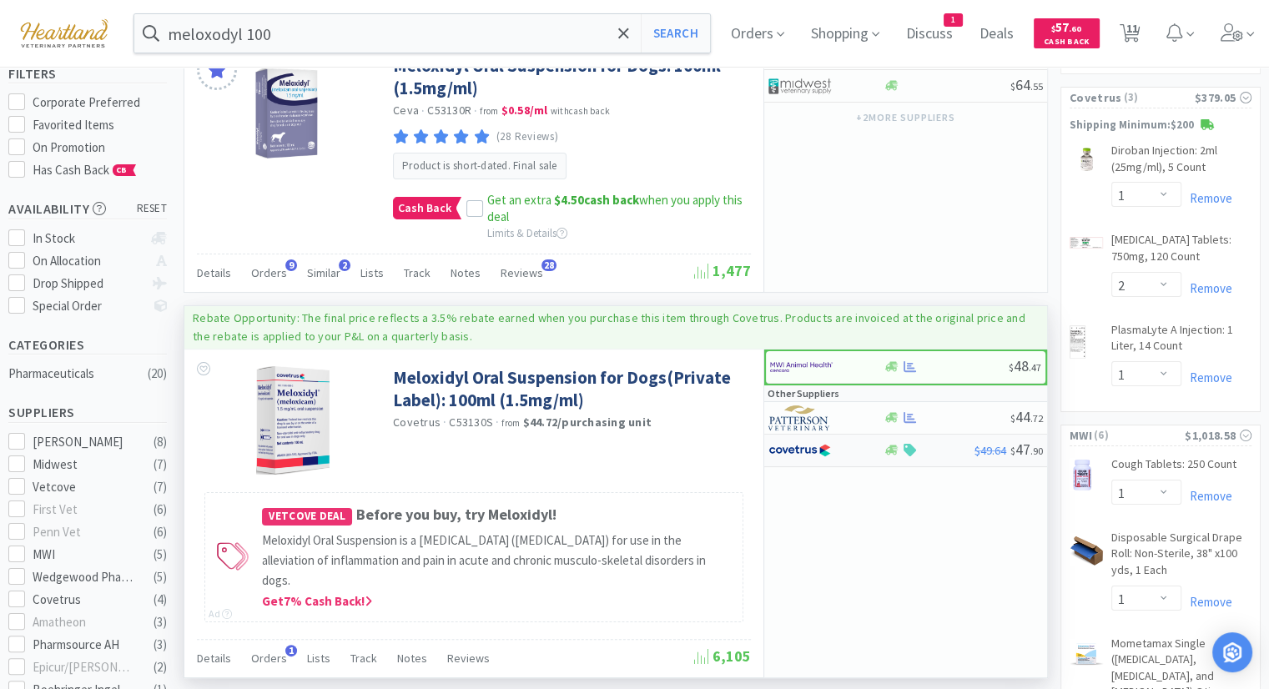
click at [787, 454] on img at bounding box center [799, 450] width 63 height 25
select select "1"
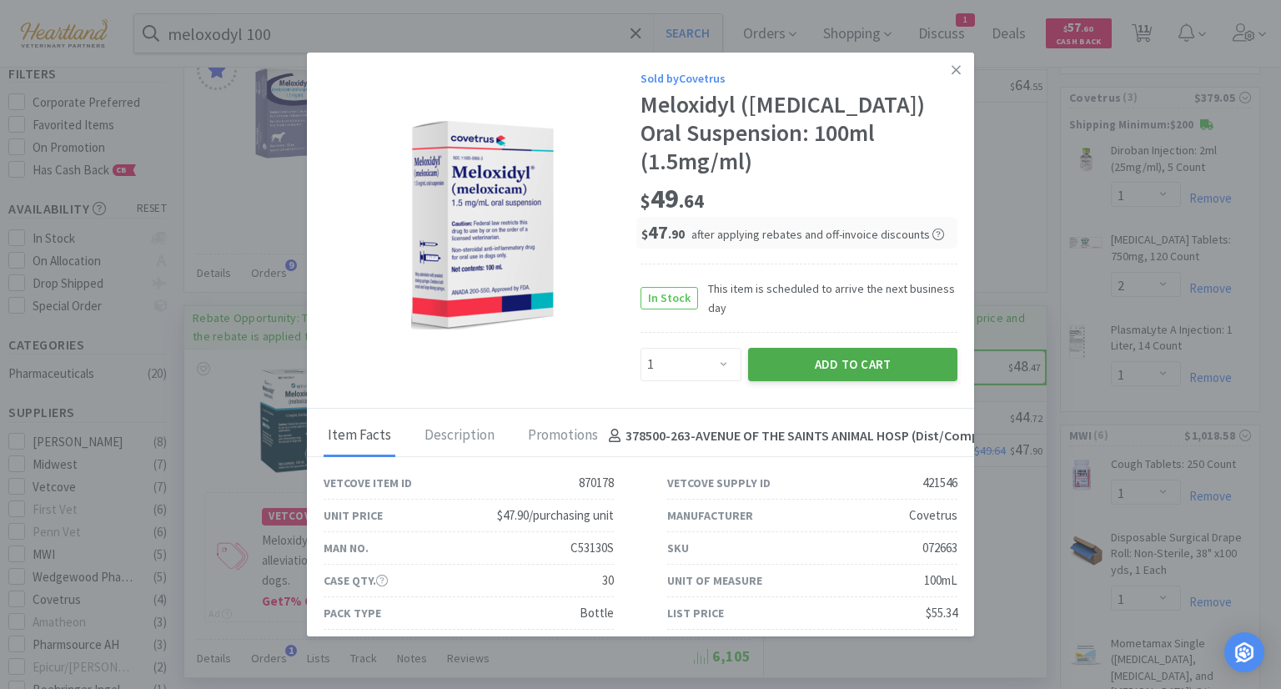
click at [871, 348] on button "Add to Cart" at bounding box center [852, 364] width 209 height 33
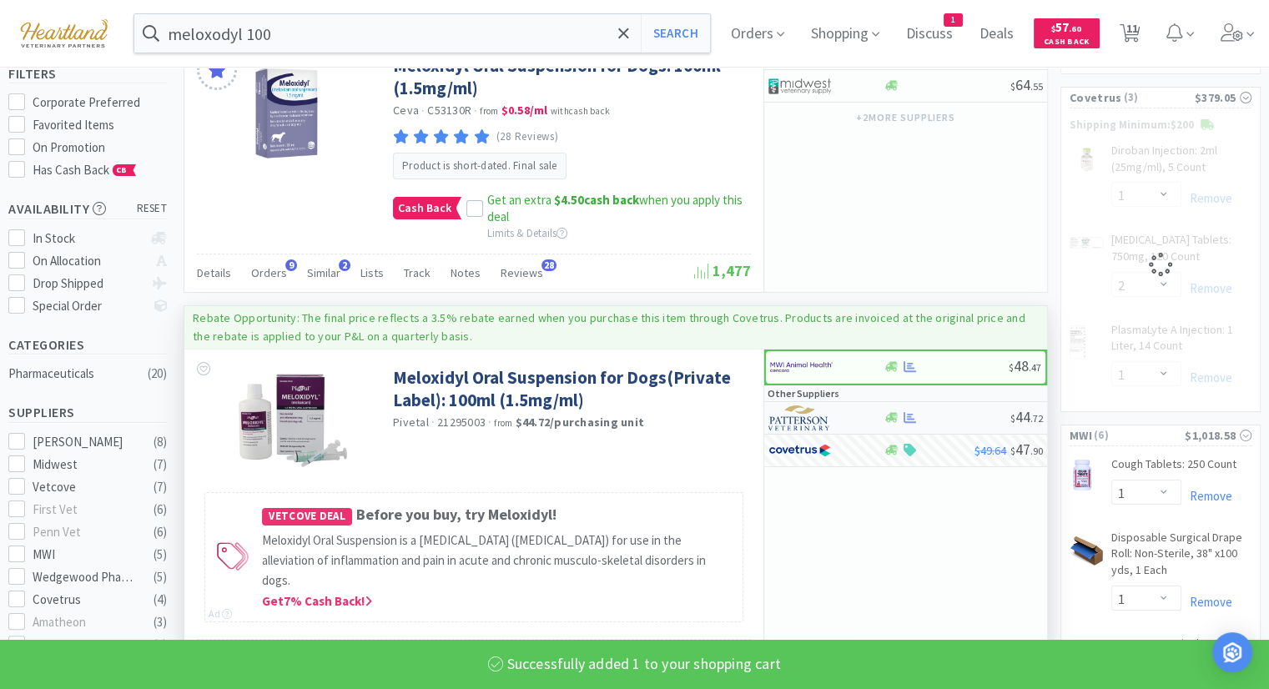
select select "1"
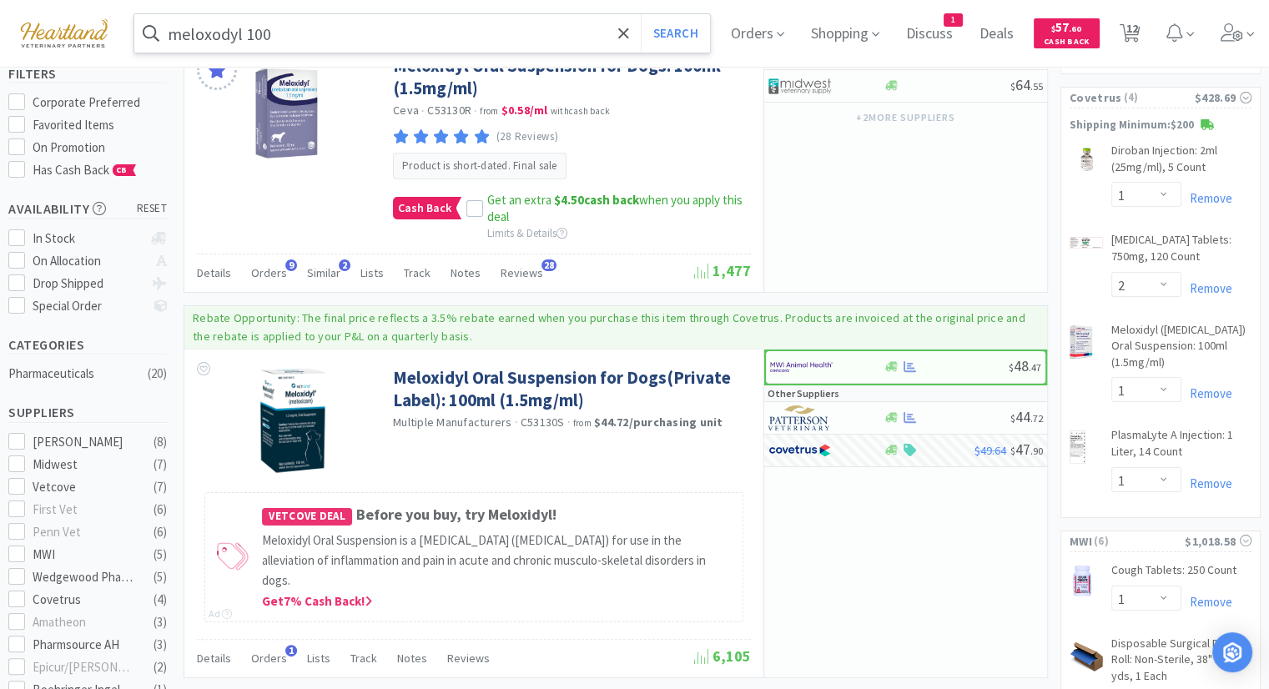
click at [488, 27] on input "meloxodyl 100" at bounding box center [421, 33] width 575 height 38
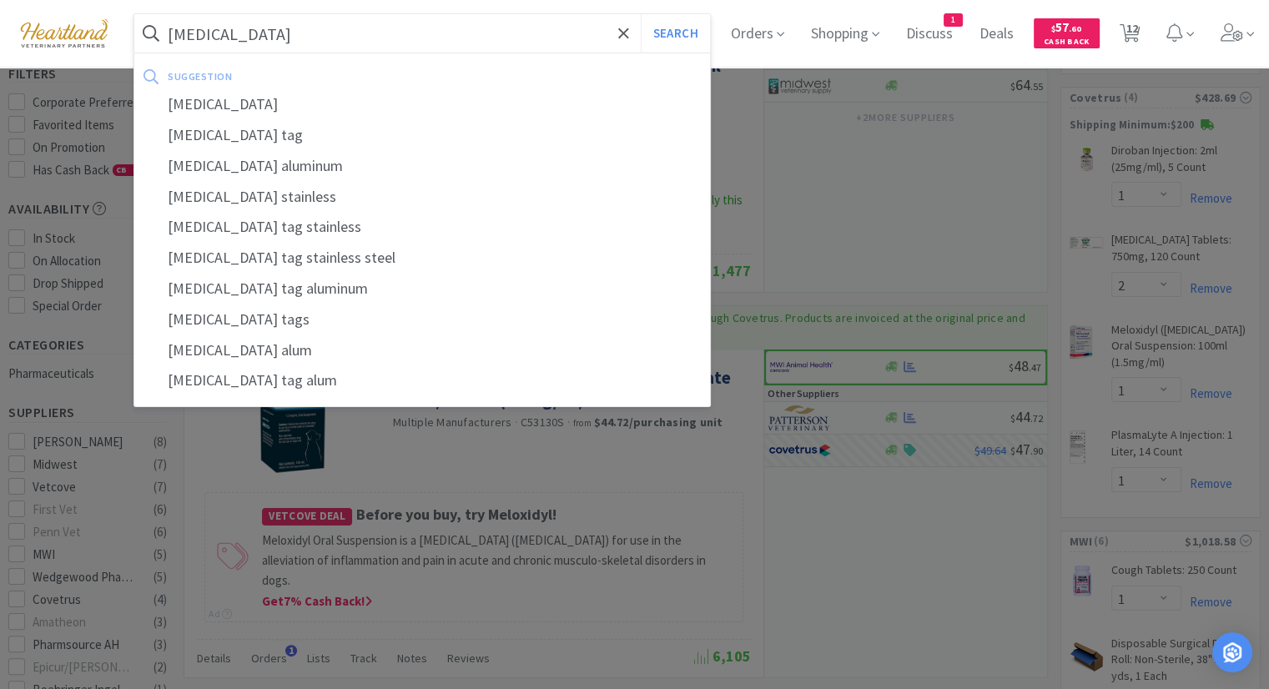
type input "[MEDICAL_DATA]"
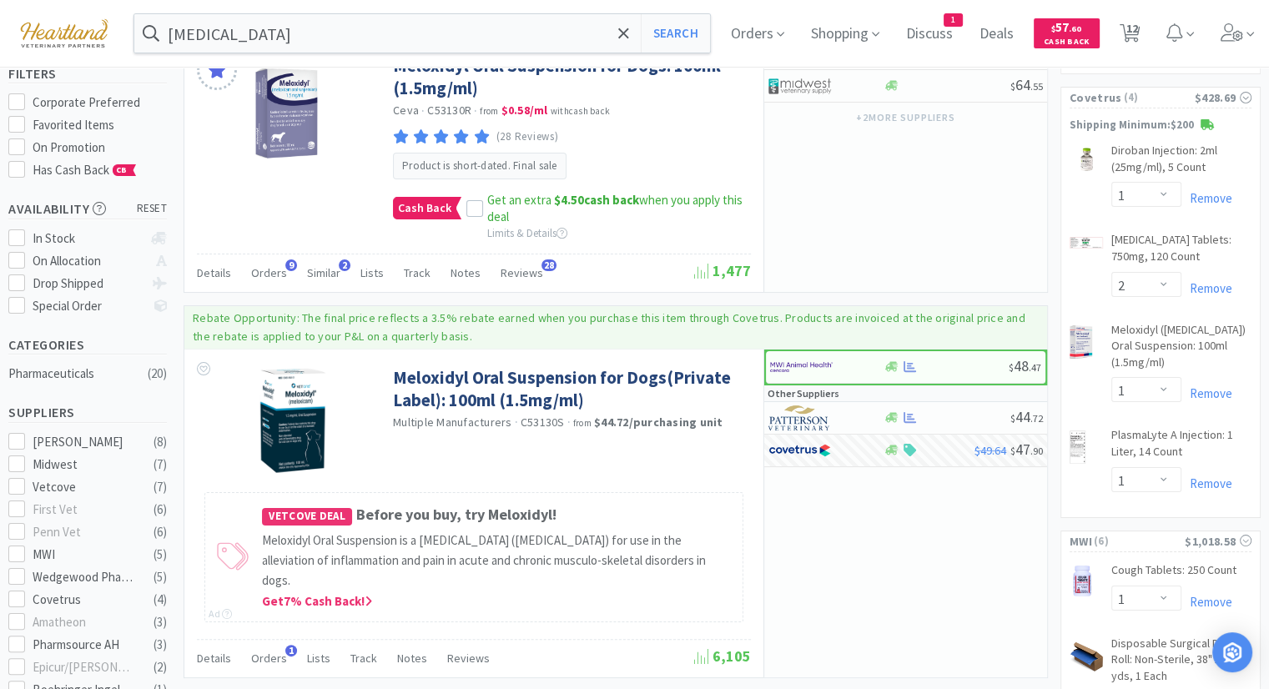
click at [925, 171] on div at bounding box center [634, 344] width 1269 height 689
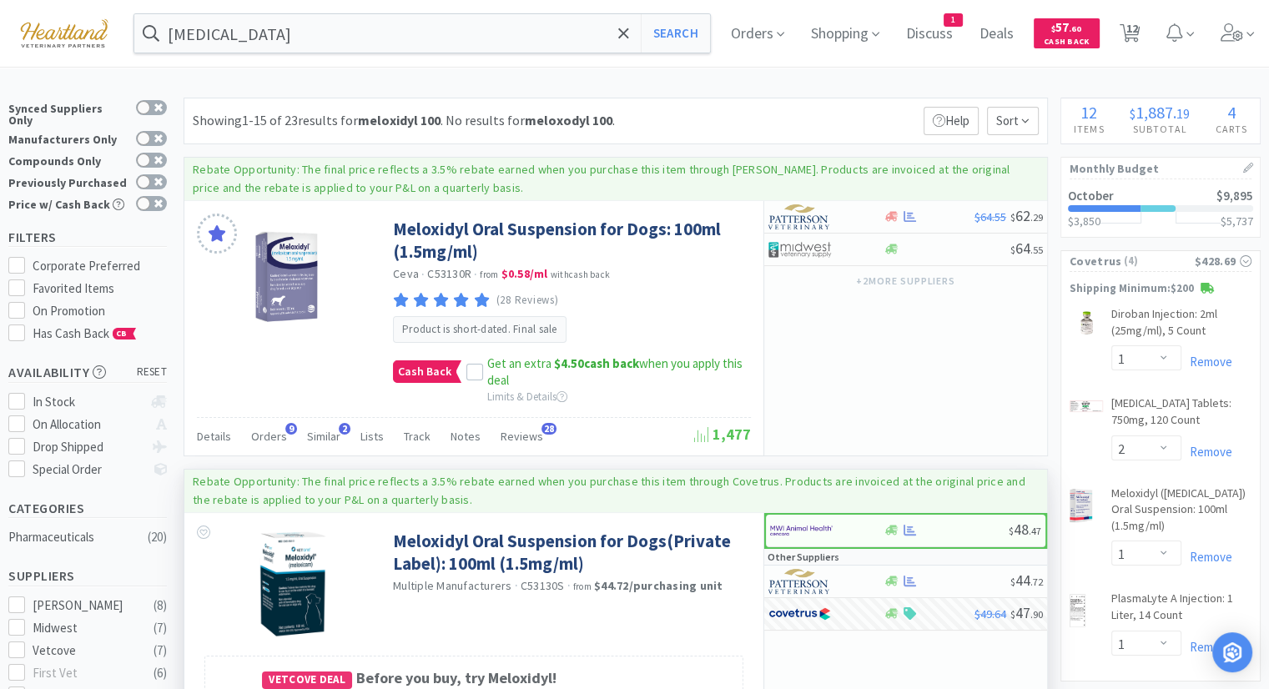
scroll to position [0, 0]
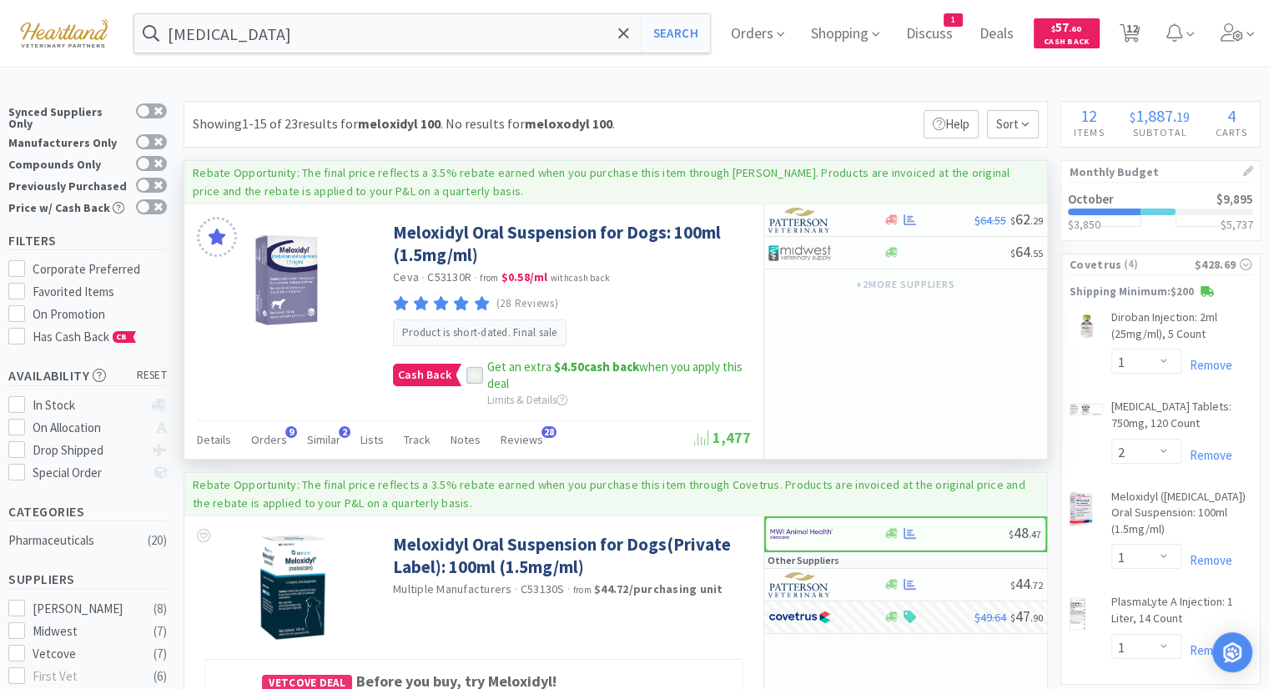
click at [470, 374] on icon at bounding box center [475, 375] width 11 height 8
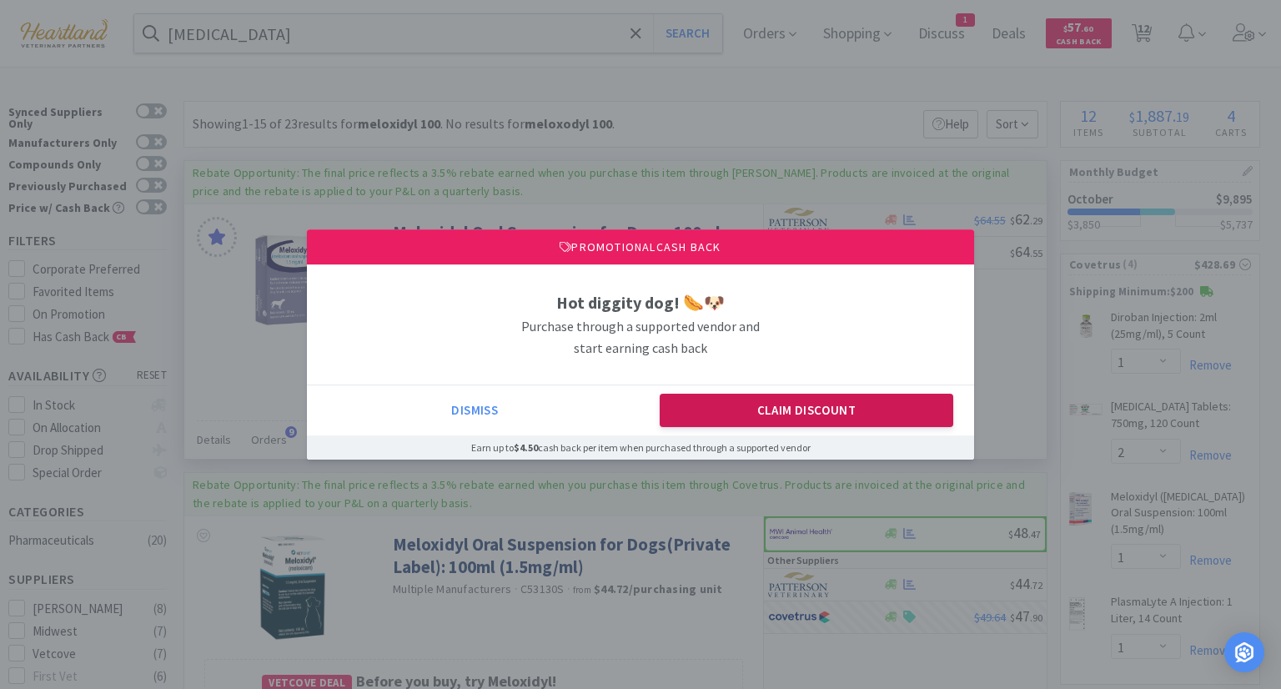
click at [687, 399] on button "Claim Discount" at bounding box center [807, 410] width 294 height 33
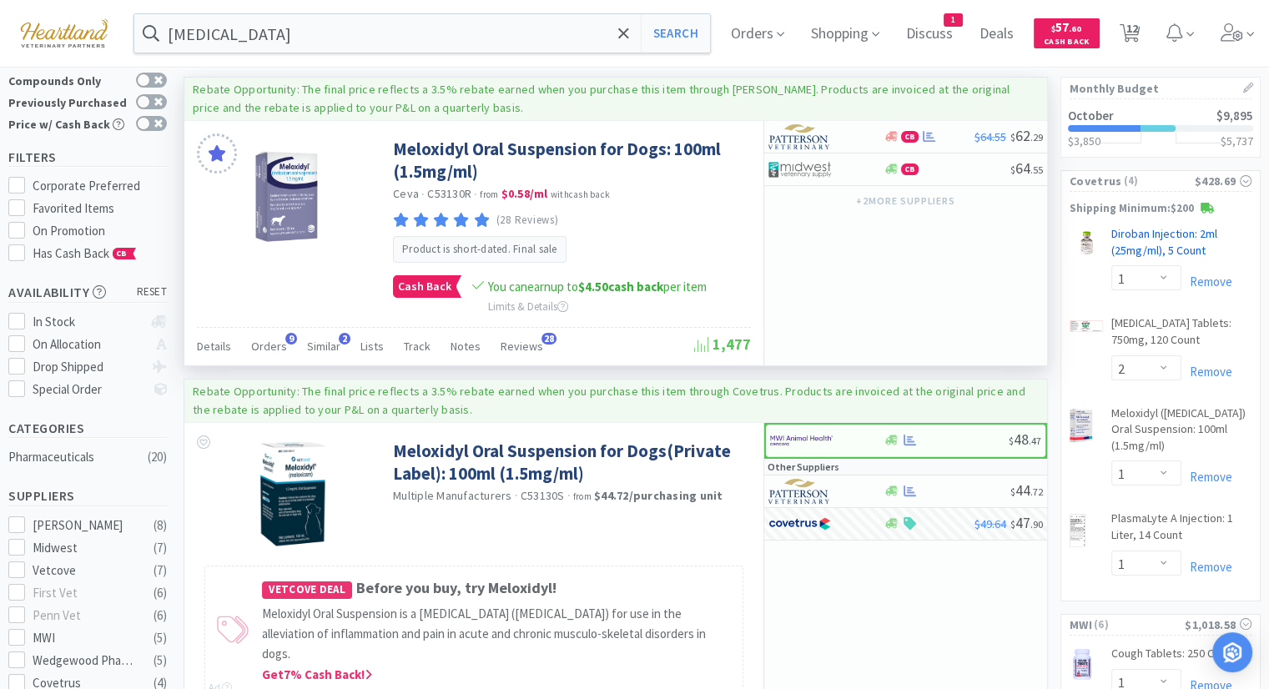
scroll to position [167, 0]
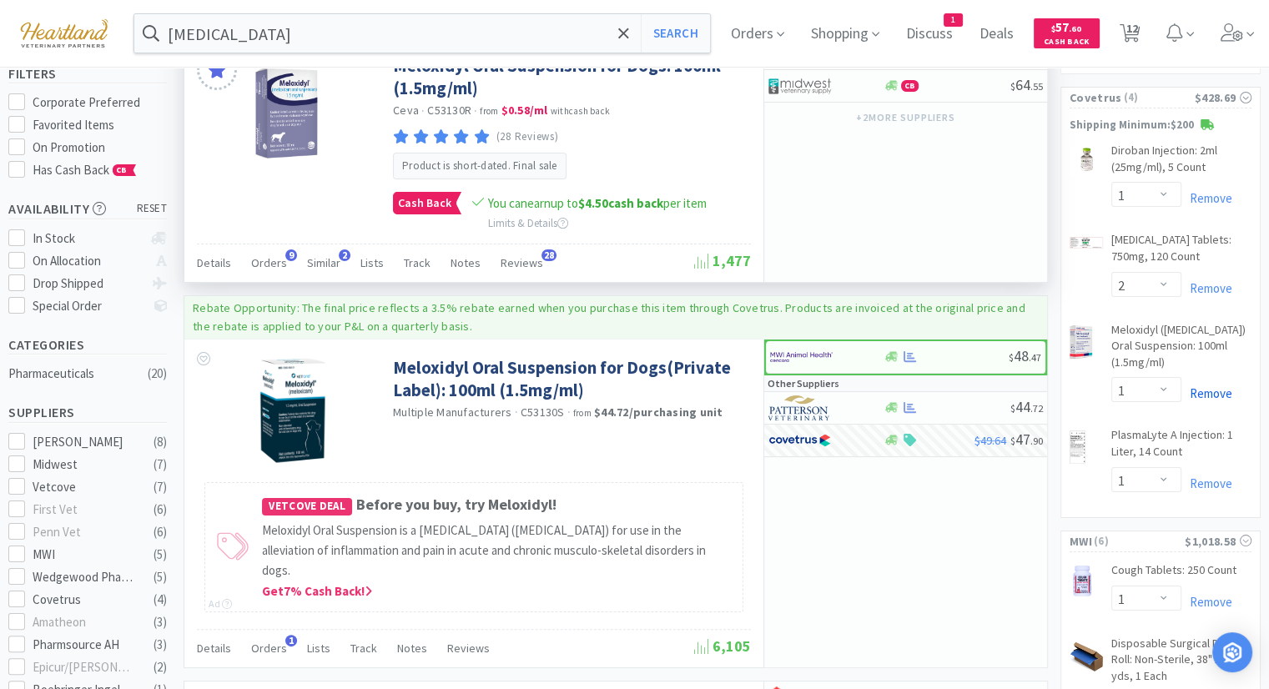
click at [1222, 395] on link "Remove" at bounding box center [1206, 393] width 51 height 16
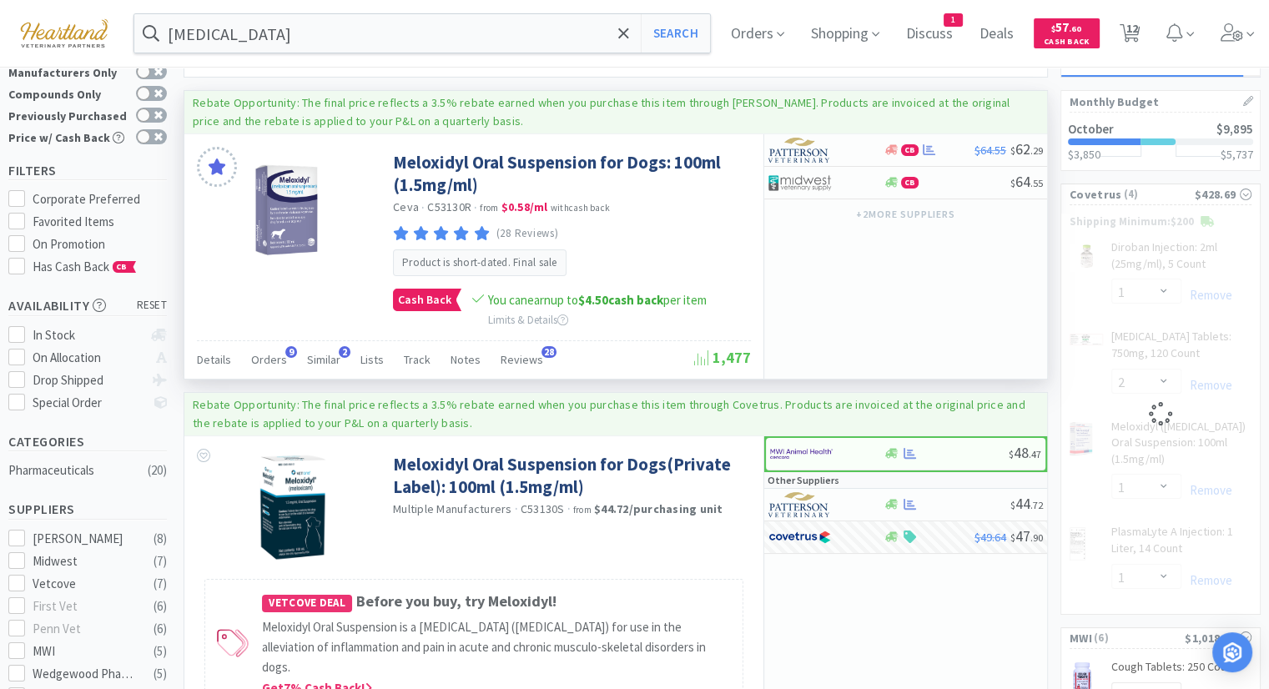
scroll to position [0, 0]
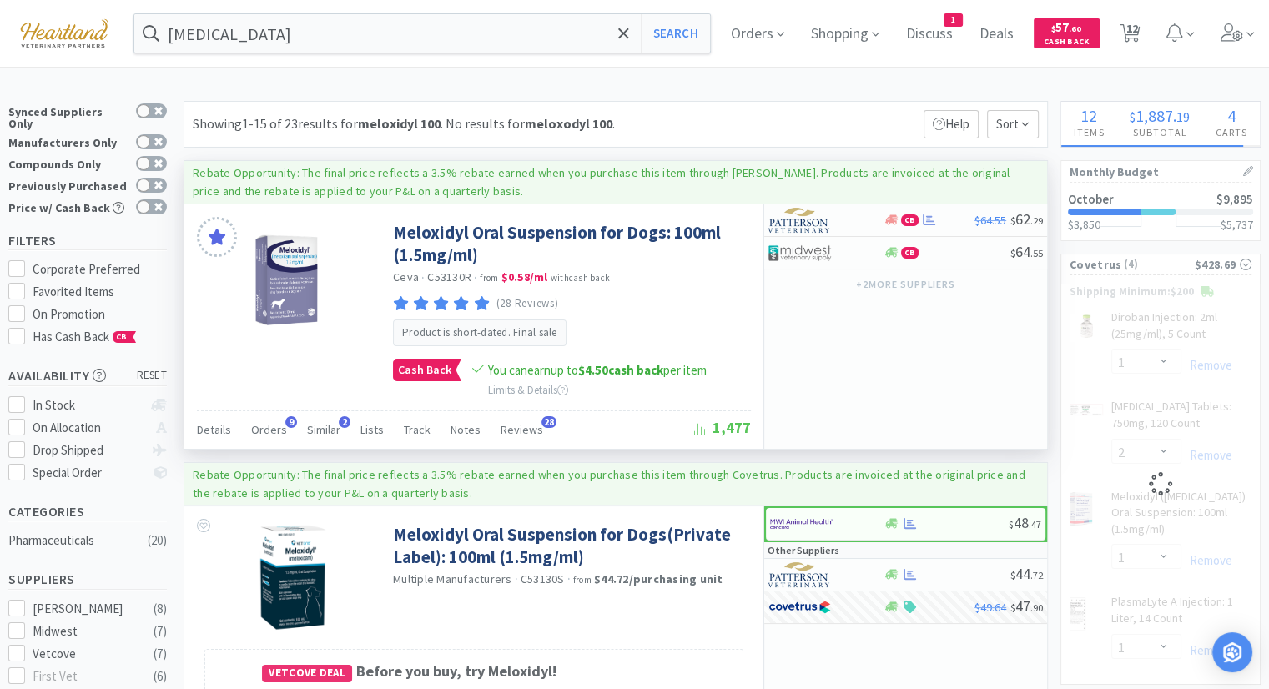
select select "1"
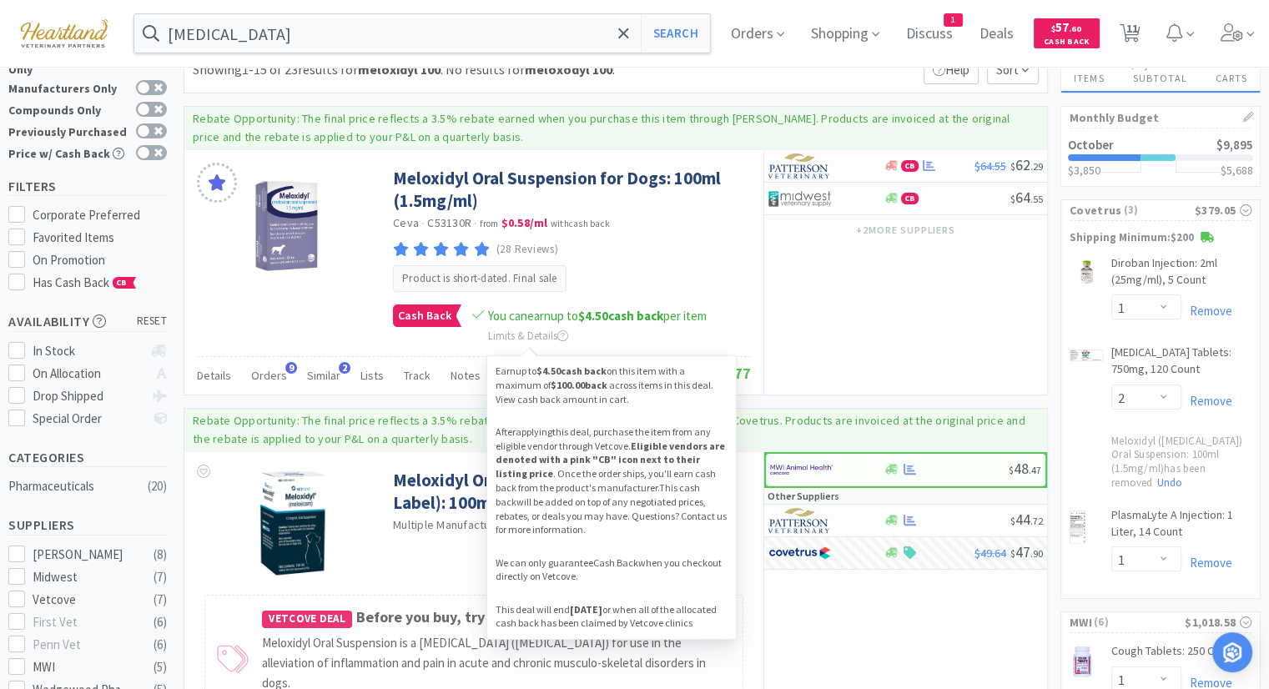
scroll to position [83, 0]
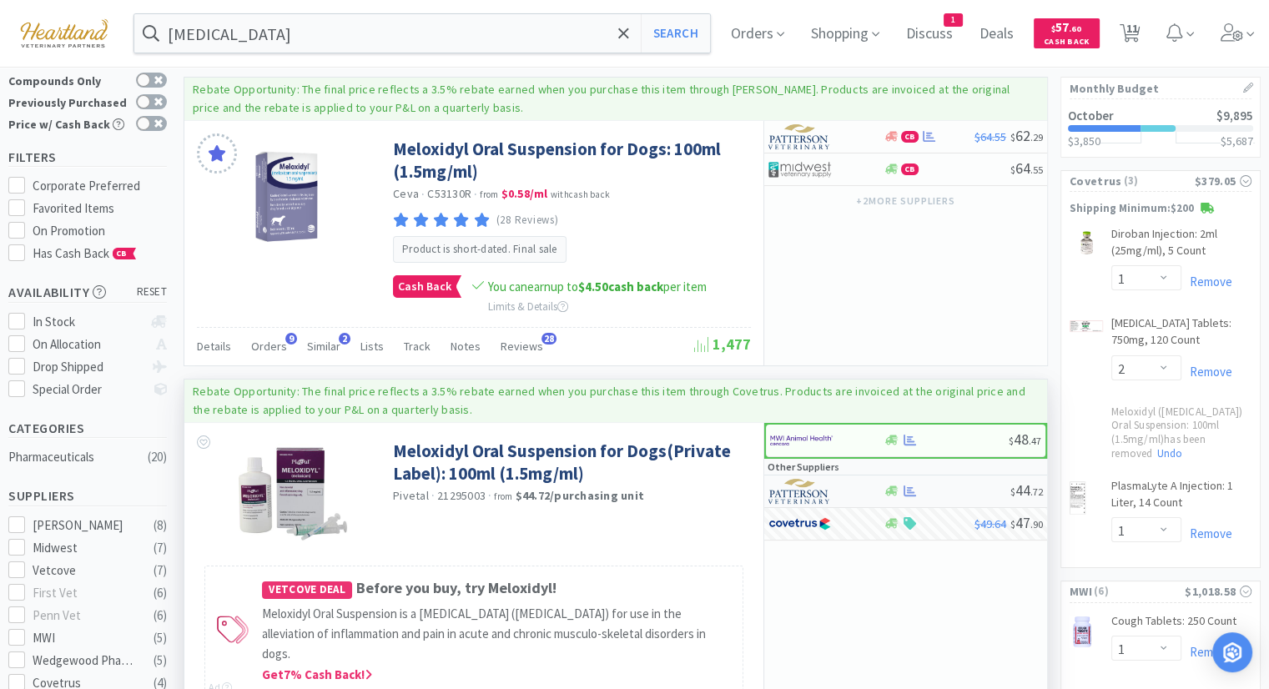
click at [801, 486] on img at bounding box center [799, 491] width 63 height 25
select select "1"
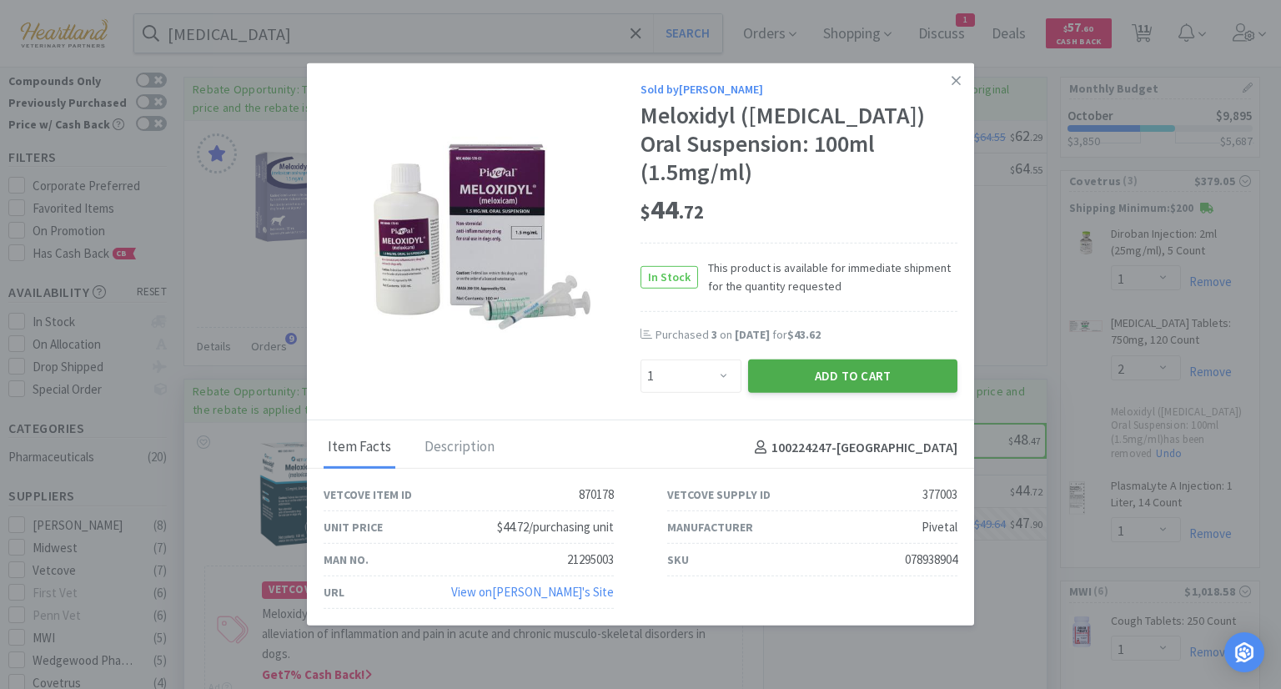
click at [891, 363] on button "Add to Cart" at bounding box center [852, 375] width 209 height 33
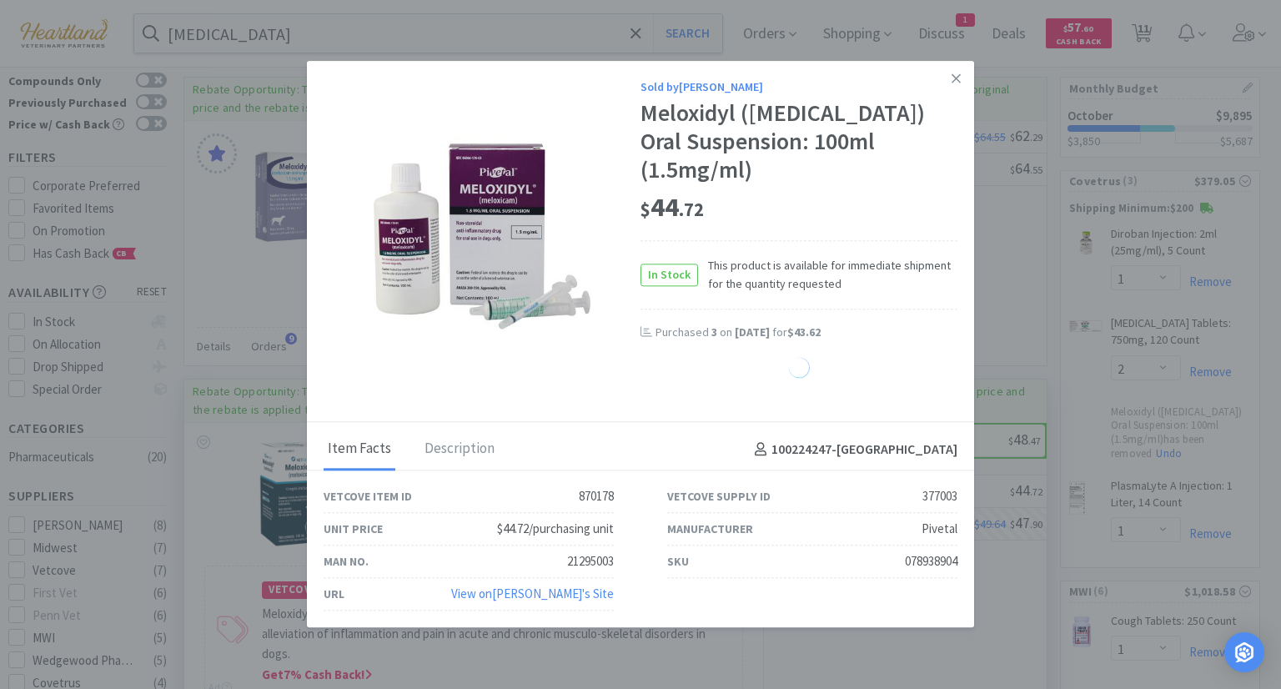
select select "1"
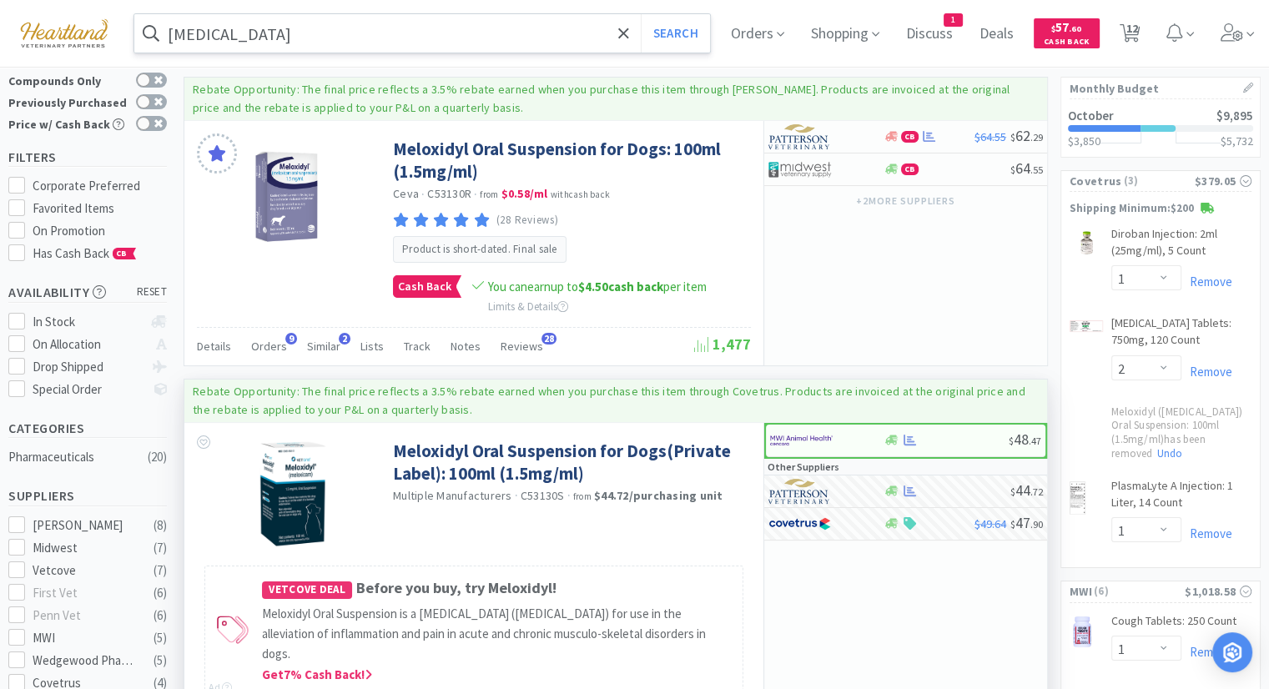
click at [428, 34] on input "[MEDICAL_DATA]" at bounding box center [421, 33] width 575 height 38
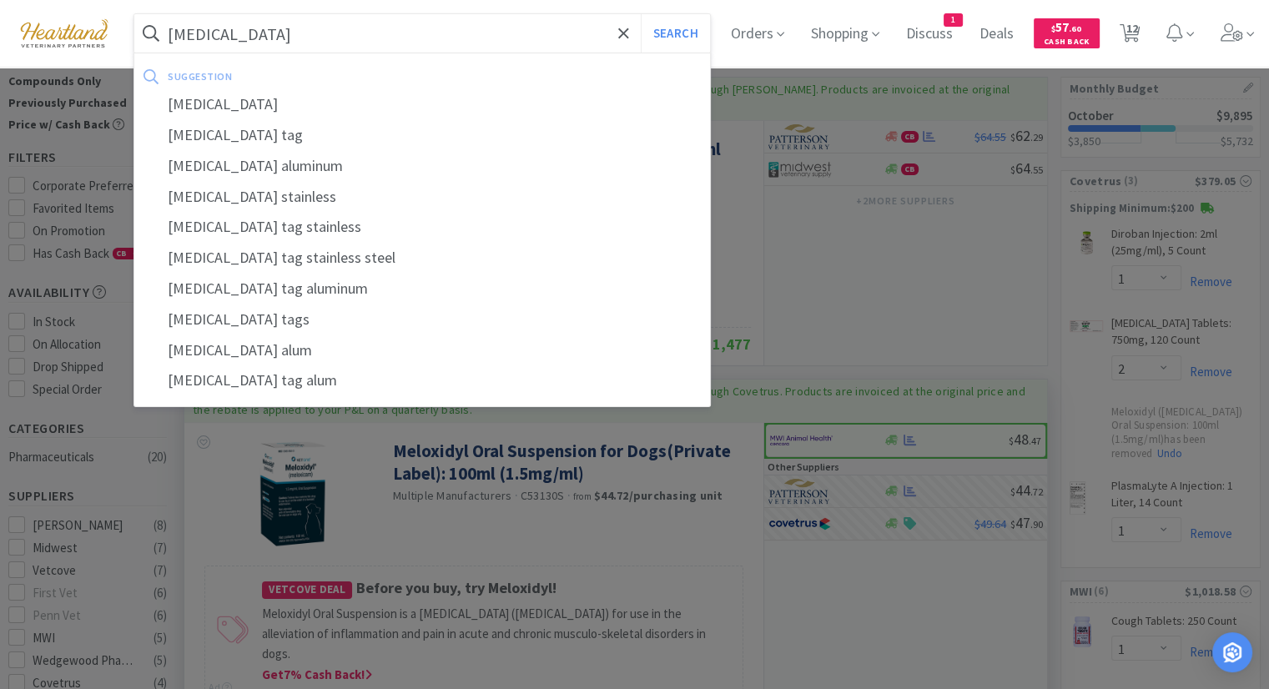
click at [641, 14] on button "Search" at bounding box center [675, 33] width 69 height 38
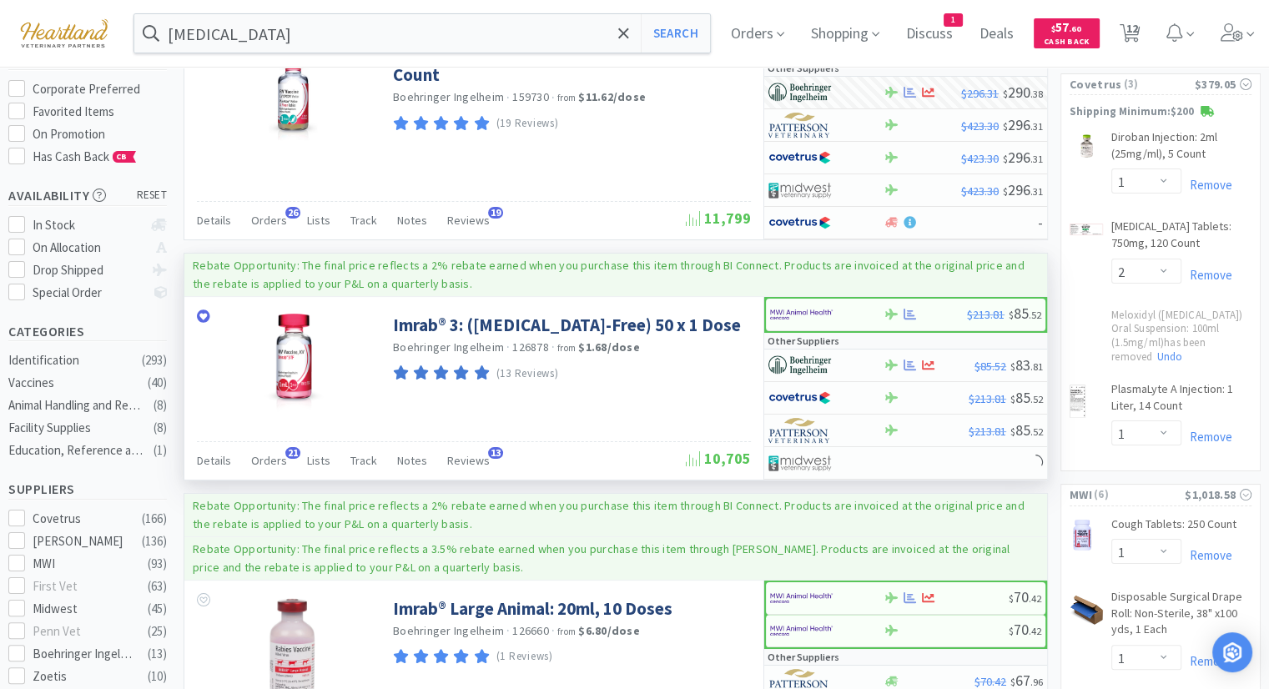
scroll to position [250, 0]
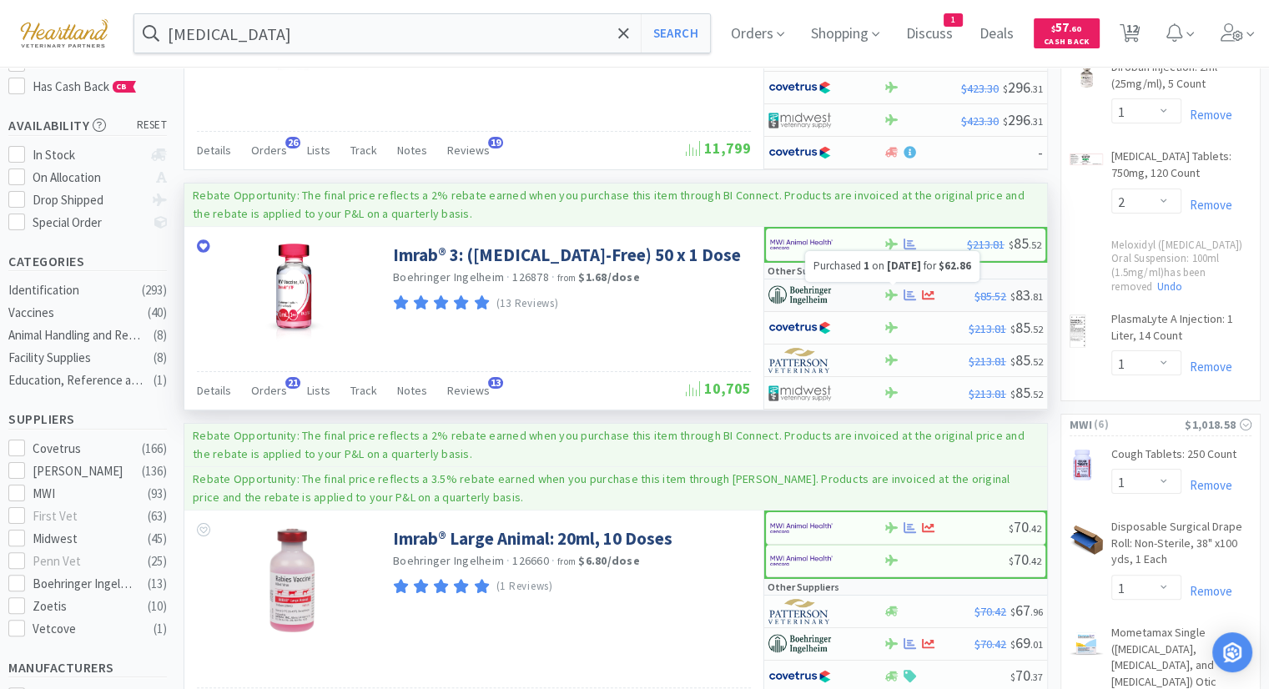
click at [903, 294] on icon at bounding box center [909, 295] width 13 height 13
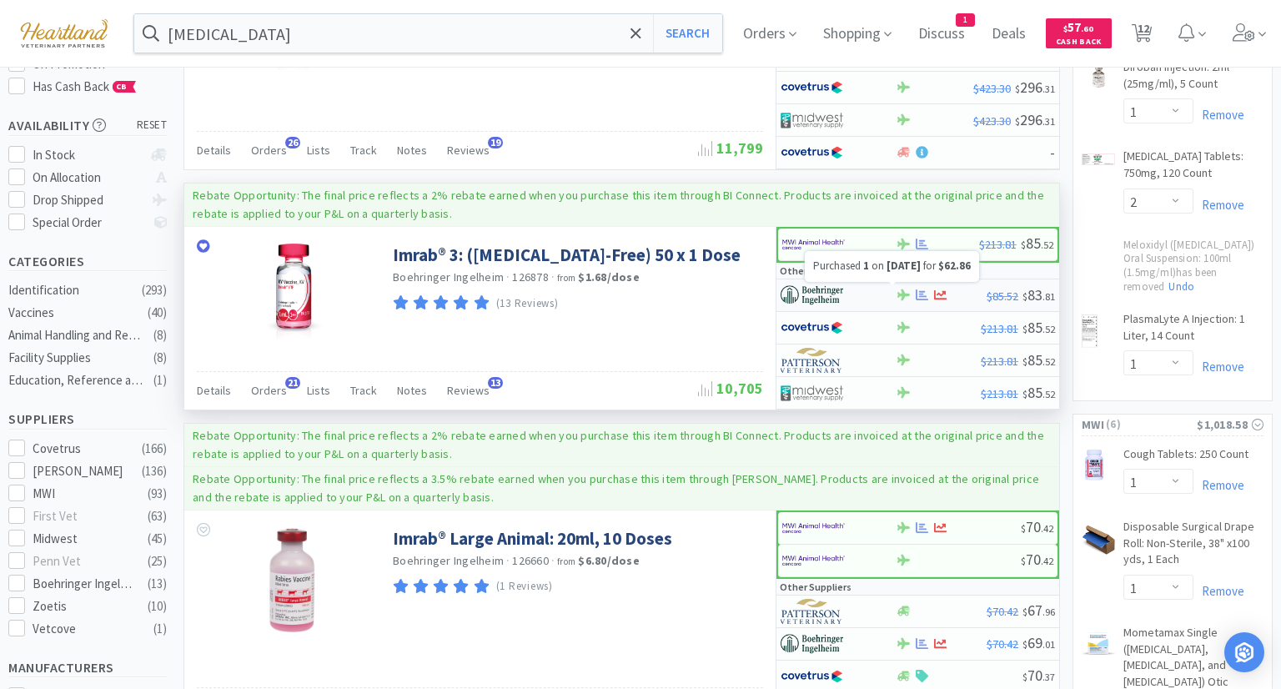
select select "1"
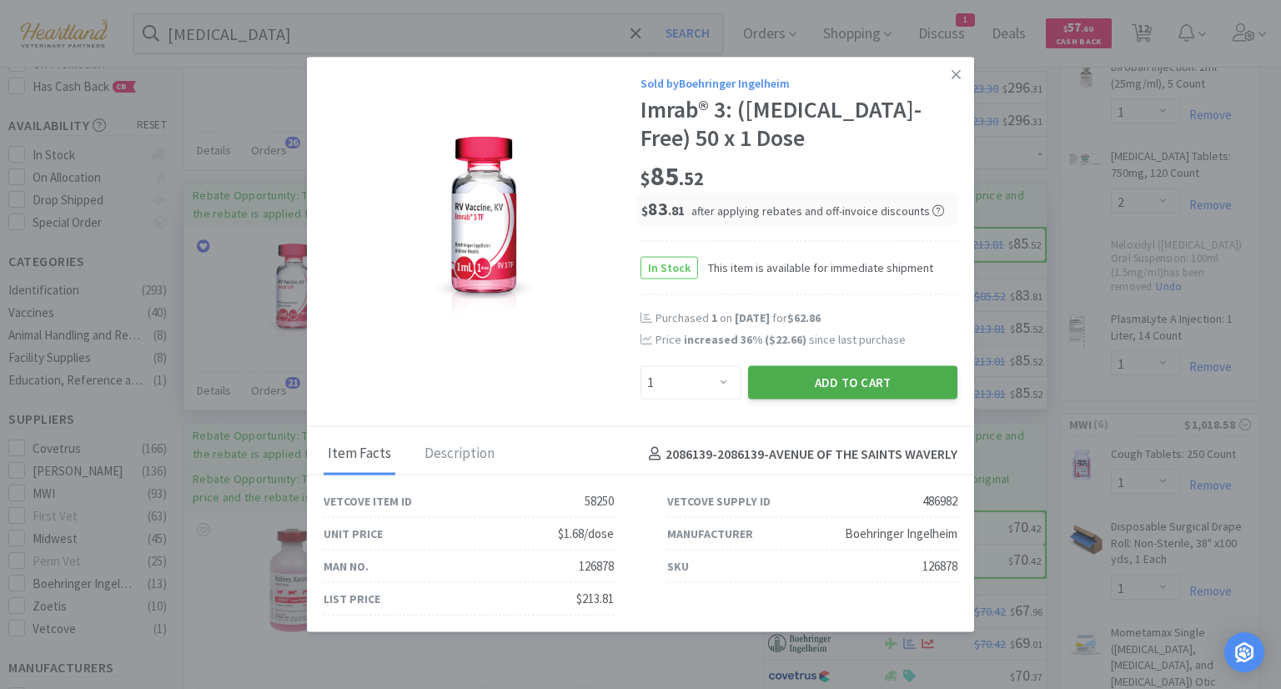
click at [837, 381] on button "Add to Cart" at bounding box center [852, 381] width 209 height 33
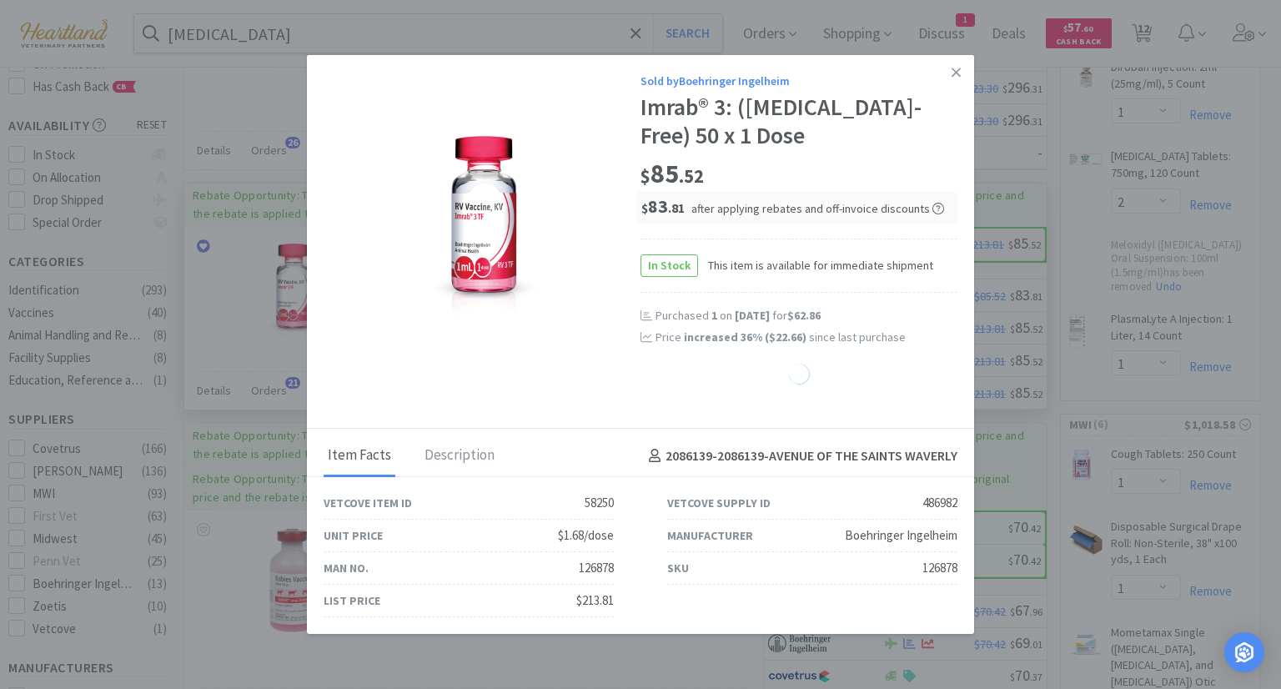
select select "1"
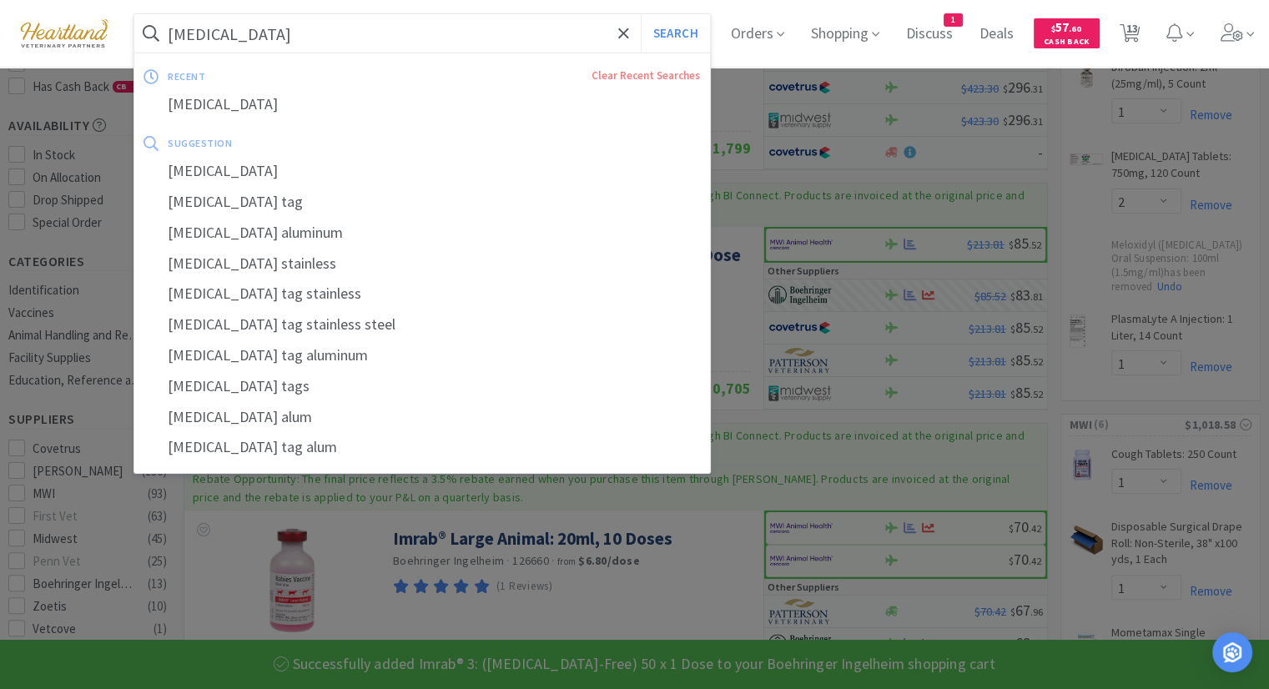
click at [271, 29] on input "[MEDICAL_DATA]" at bounding box center [421, 33] width 575 height 38
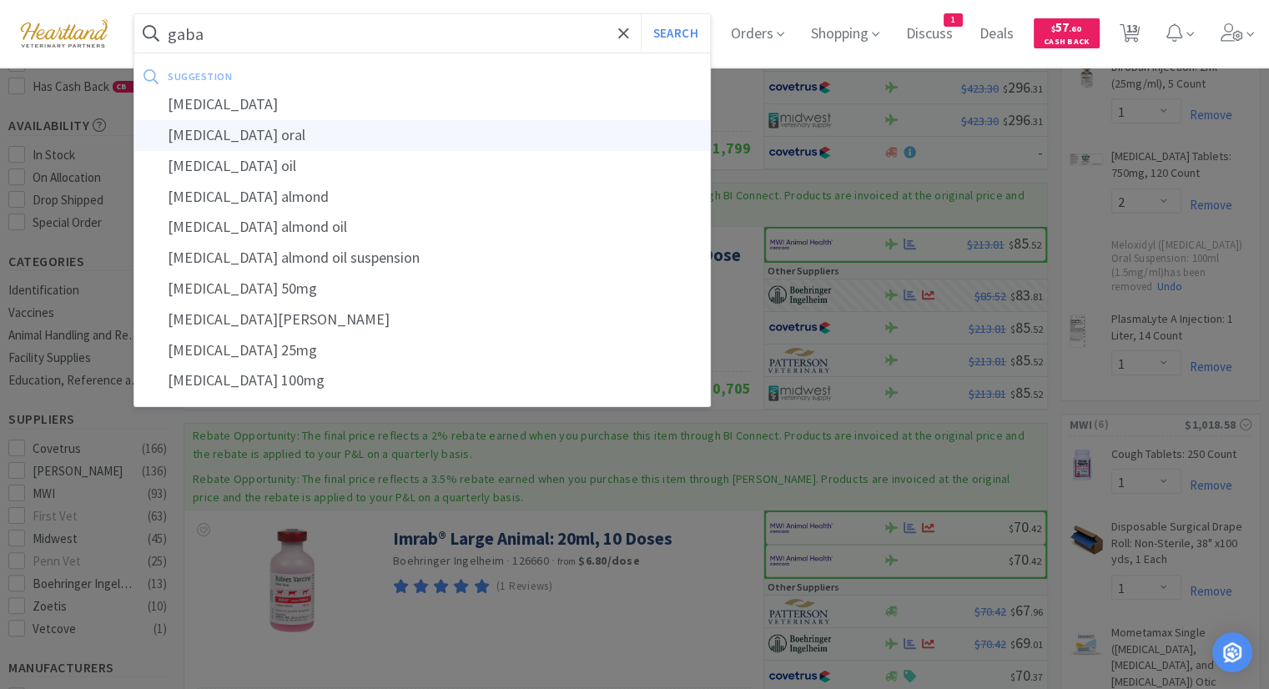
click at [256, 138] on div "[MEDICAL_DATA] oral" at bounding box center [421, 135] width 575 height 31
type input "[MEDICAL_DATA] oral"
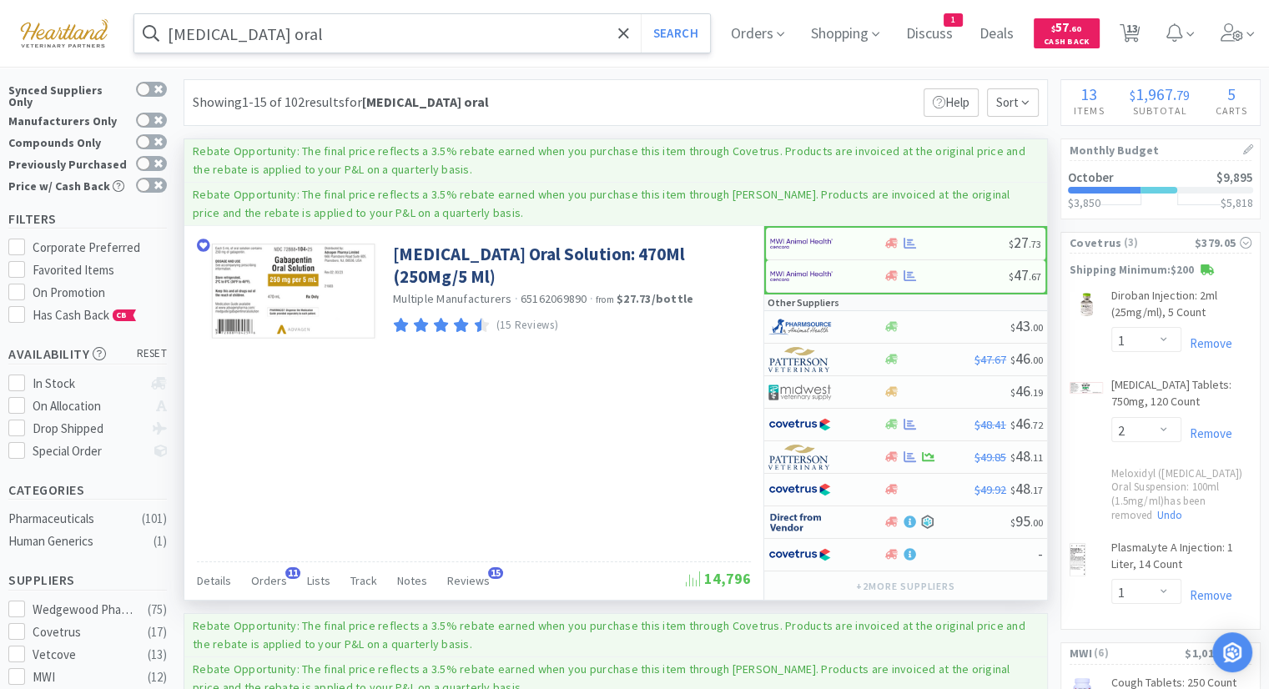
scroll to position [83, 0]
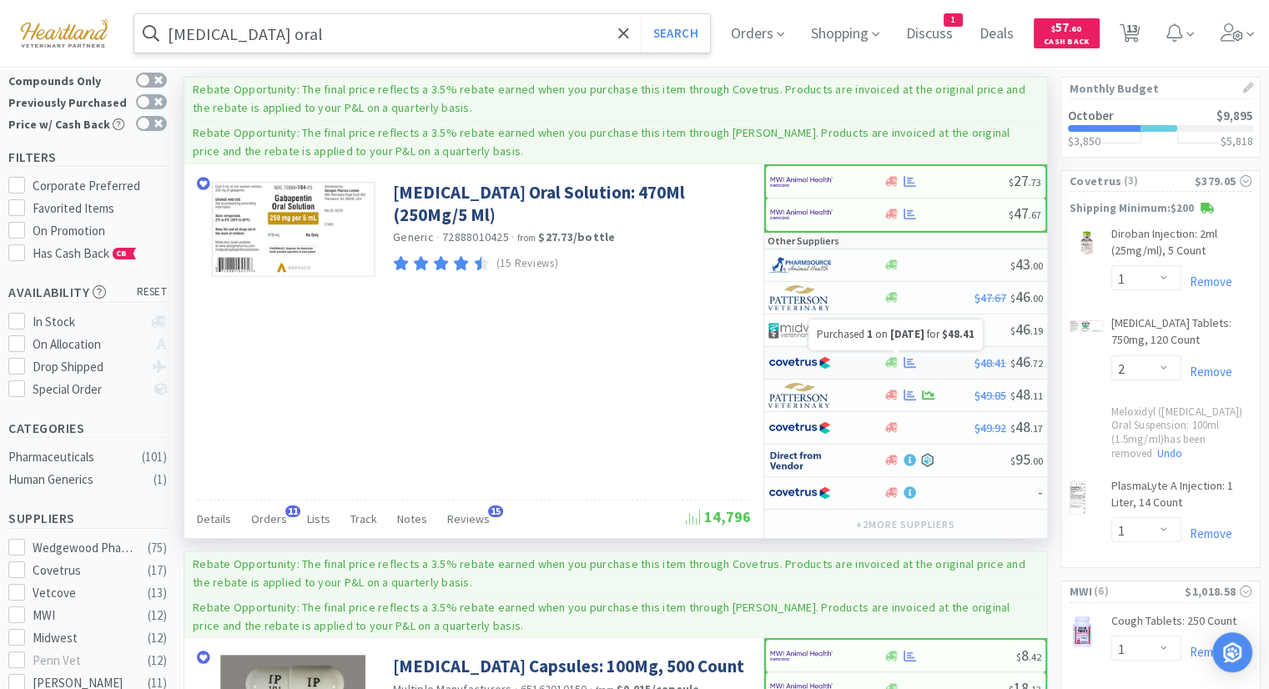
click at [907, 358] on icon at bounding box center [909, 362] width 13 height 11
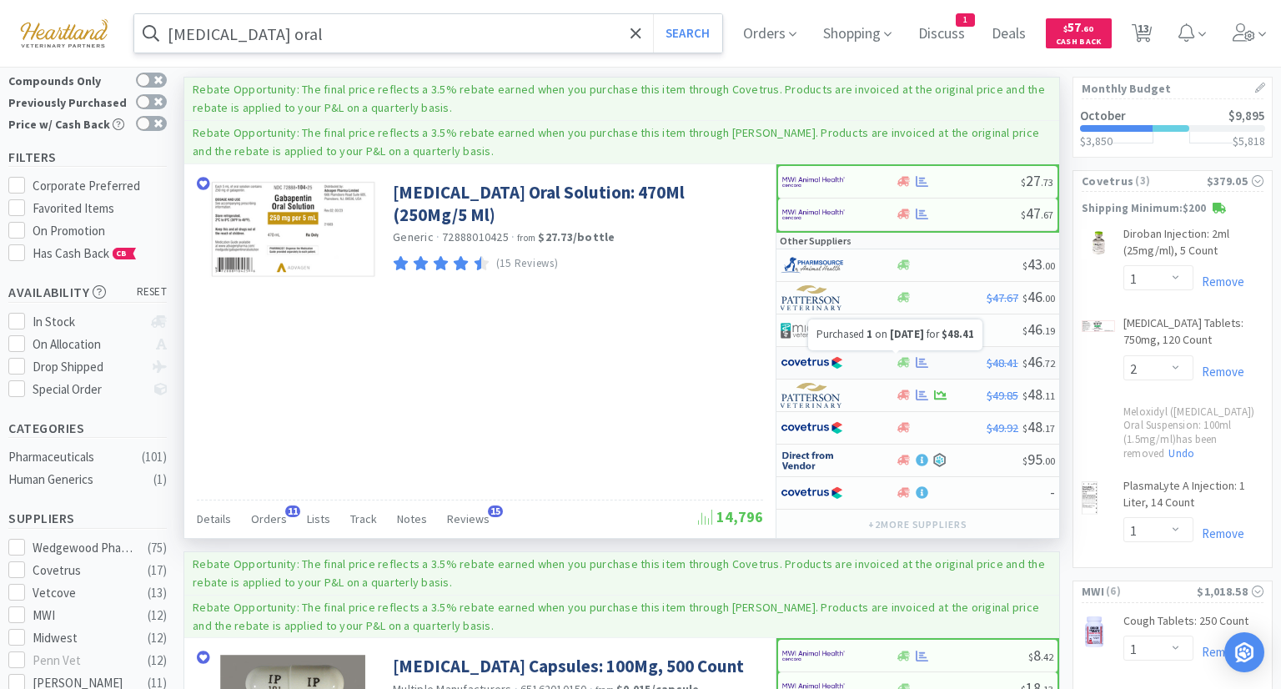
select select "1"
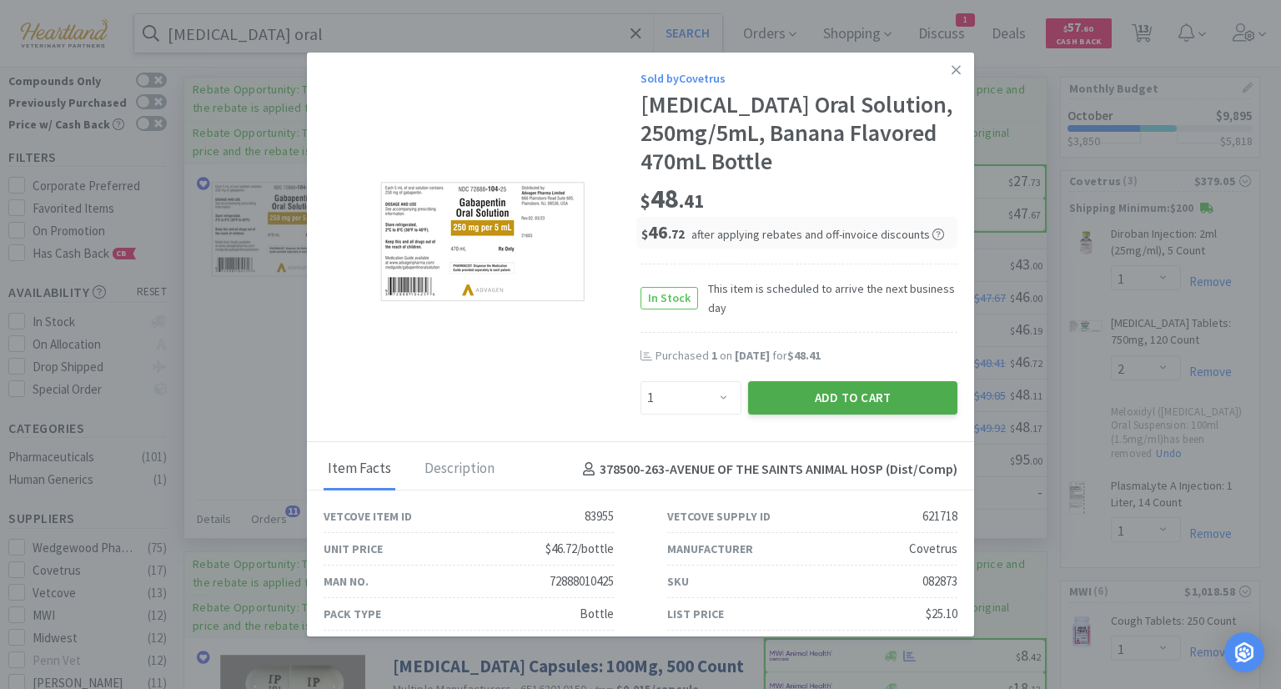
click at [874, 402] on button "Add to Cart" at bounding box center [852, 397] width 209 height 33
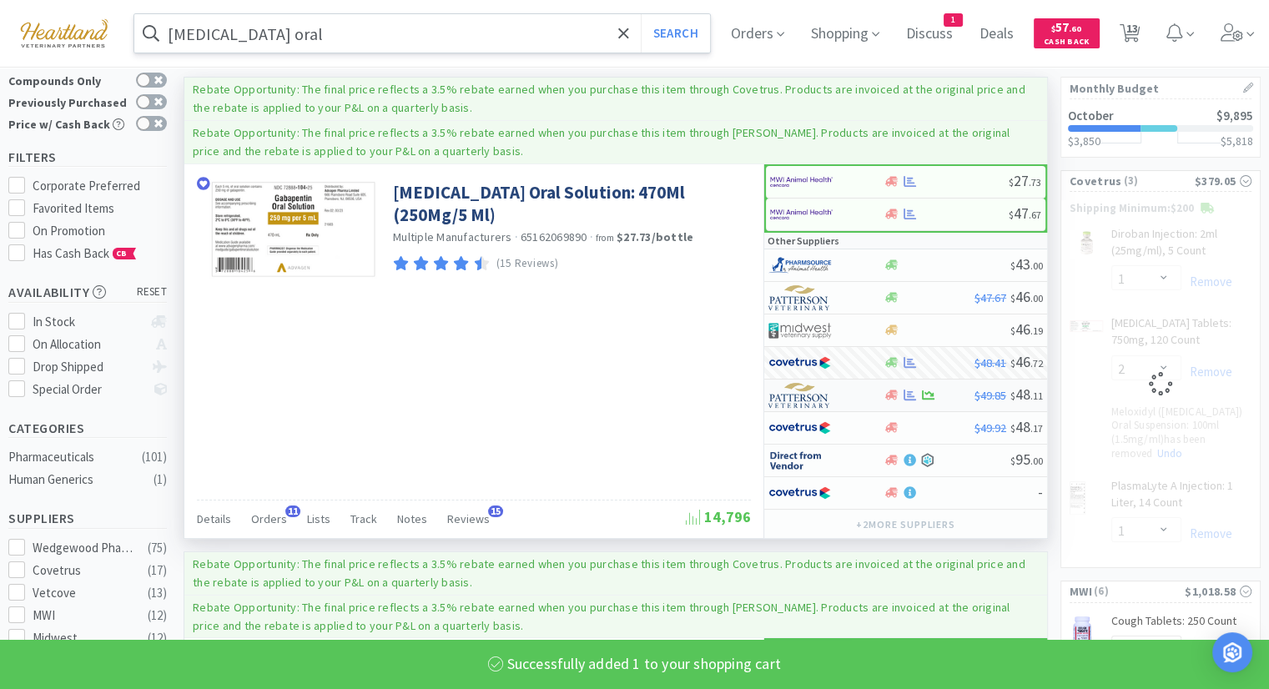
select select "1"
select select "2"
select select "1"
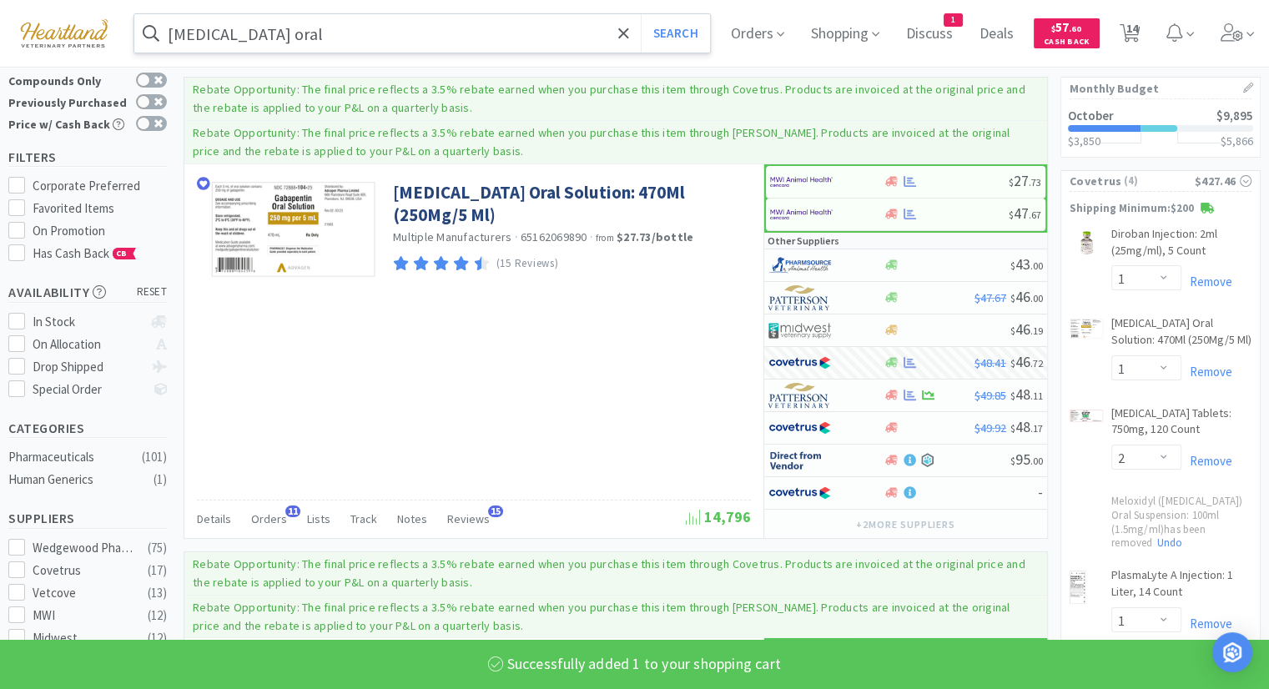
click at [334, 28] on input "[MEDICAL_DATA] oral" at bounding box center [421, 33] width 575 height 38
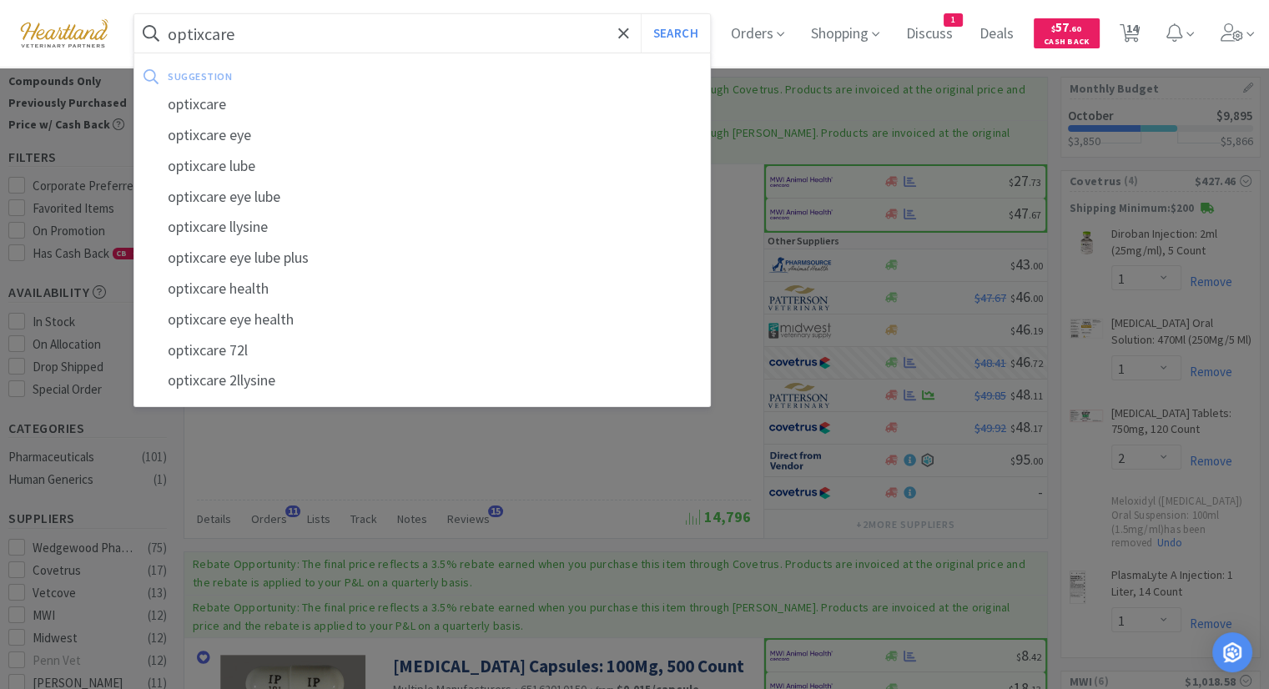
type input "optixcare"
click at [641, 14] on button "Search" at bounding box center [675, 33] width 69 height 38
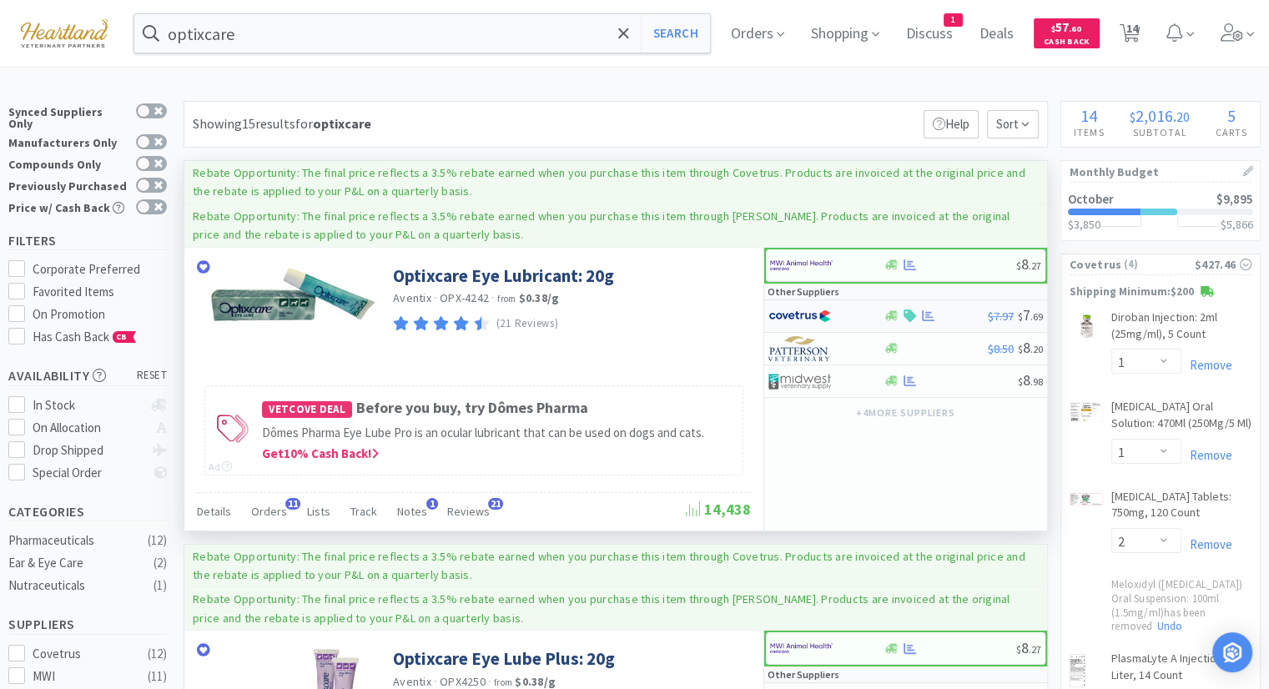
click at [795, 318] on img at bounding box center [799, 316] width 63 height 25
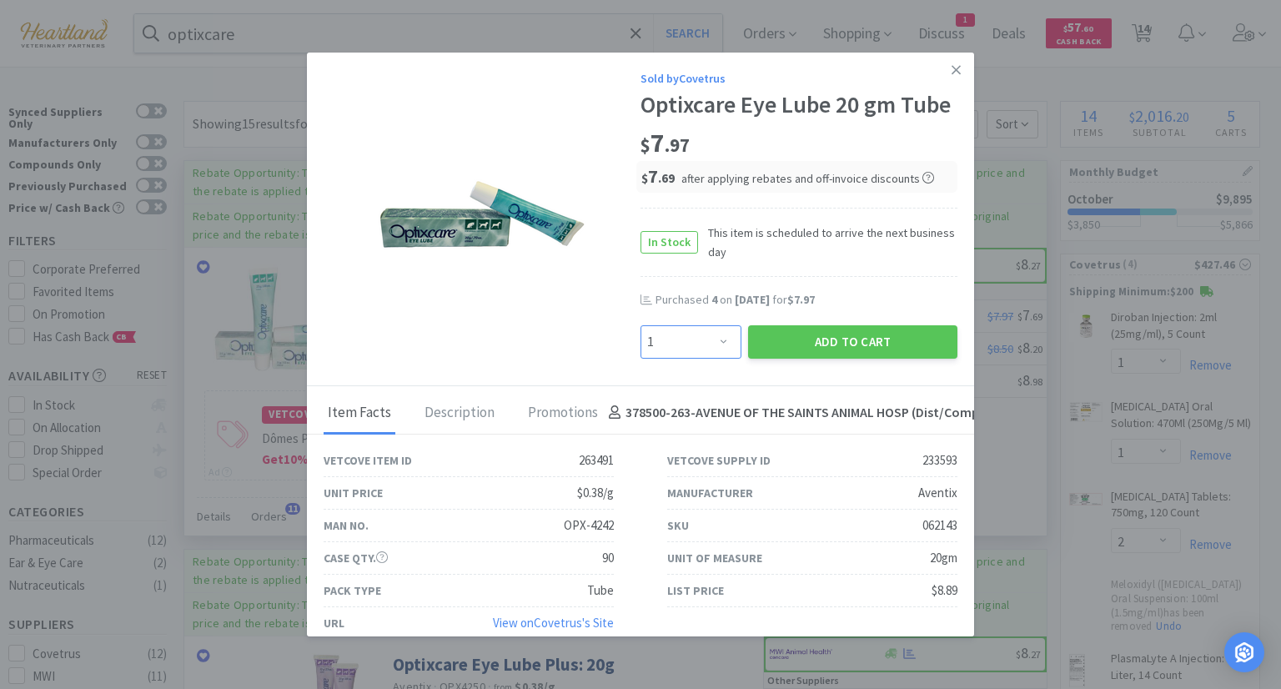
click at [721, 343] on select "Enter Quantity 1 2 3 4 5 6 7 8 9 10 11 12 13 14 15 16 17 18 19 20 Enter Quantity" at bounding box center [691, 341] width 101 height 33
select select "3"
click at [641, 325] on select "Enter Quantity 1 2 3 4 5 6 7 8 9 10 11 12 13 14 15 16 17 18 19 20 Enter Quantity" at bounding box center [691, 341] width 101 height 33
click at [808, 338] on button "Add to Cart" at bounding box center [852, 341] width 209 height 33
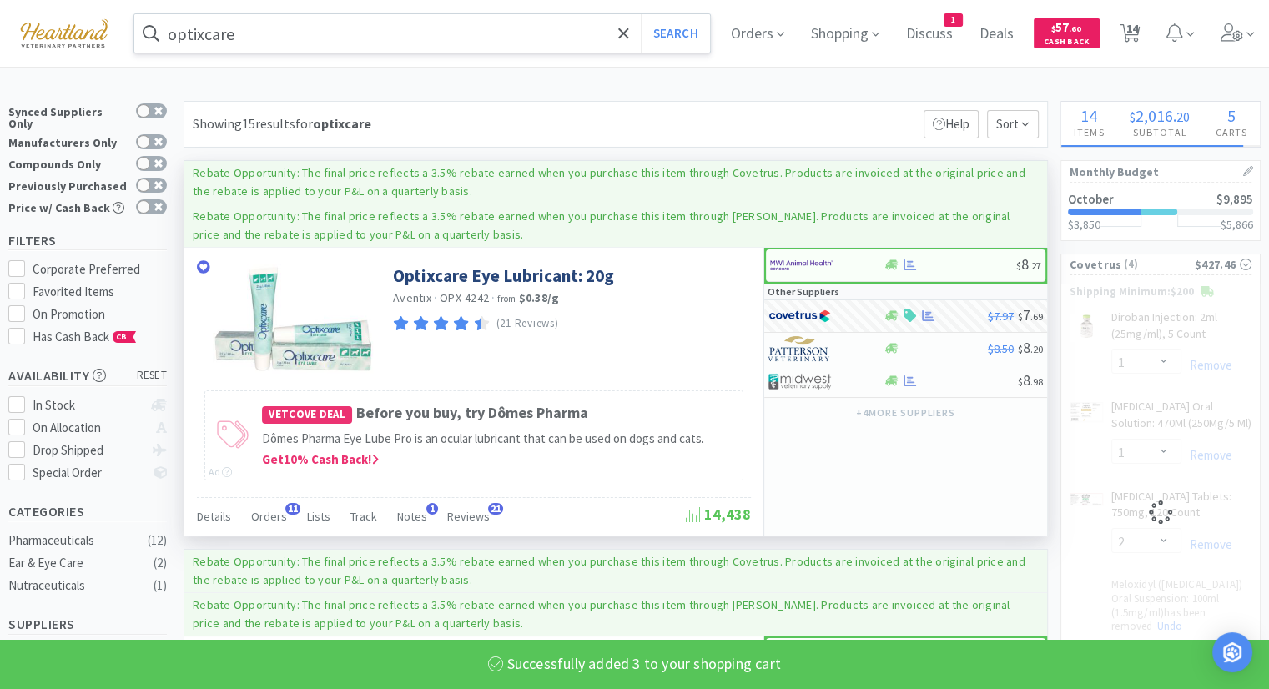
select select "3"
select select "1"
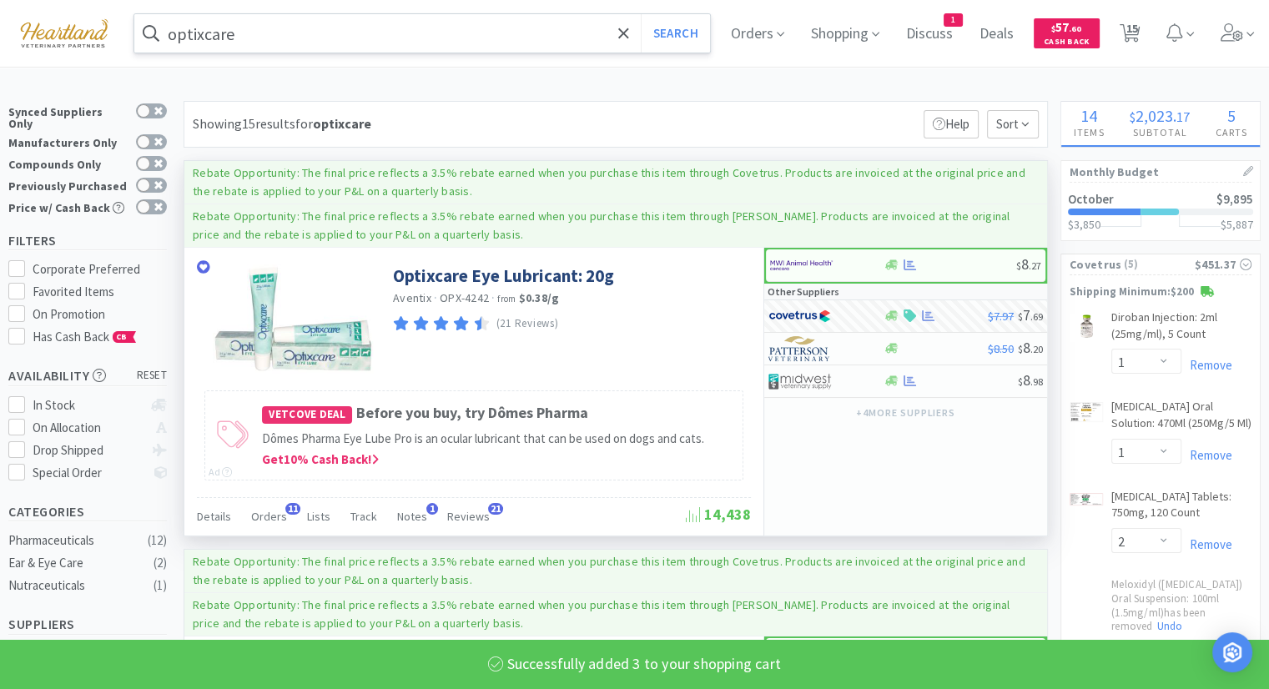
click at [344, 33] on input "optixcare" at bounding box center [421, 33] width 575 height 38
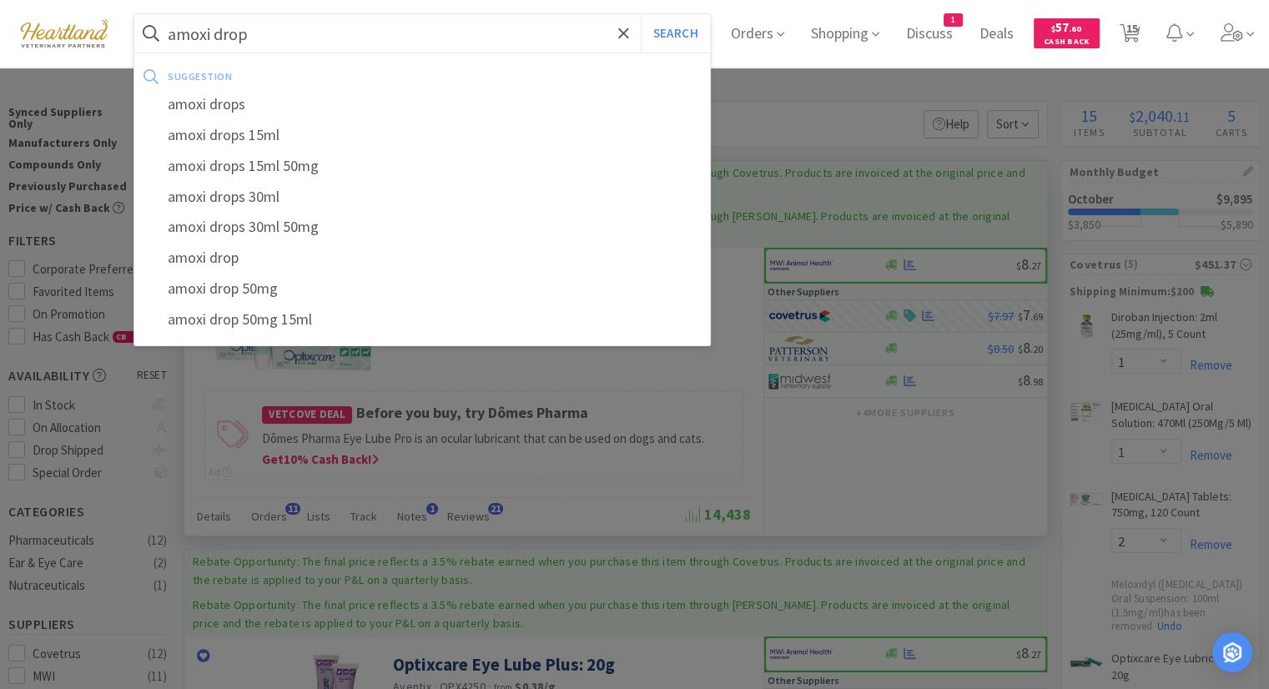
type input "amoxi drop"
click at [641, 14] on button "Search" at bounding box center [675, 33] width 69 height 38
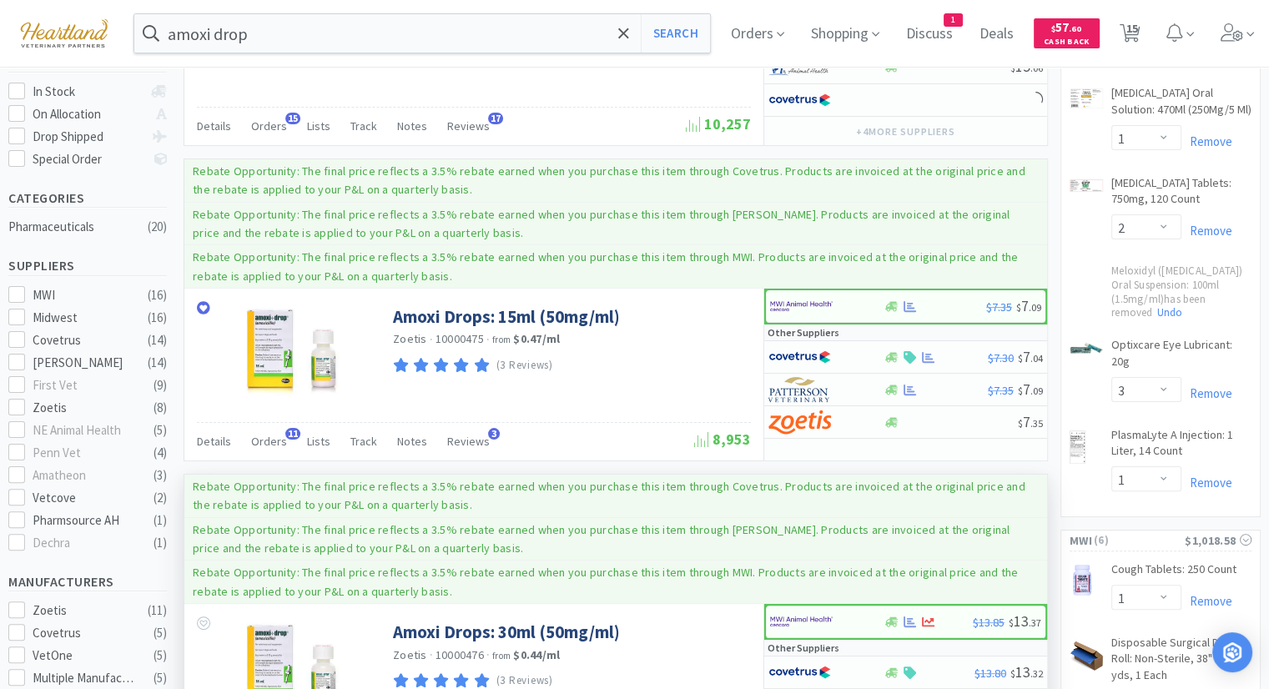
scroll to position [417, 0]
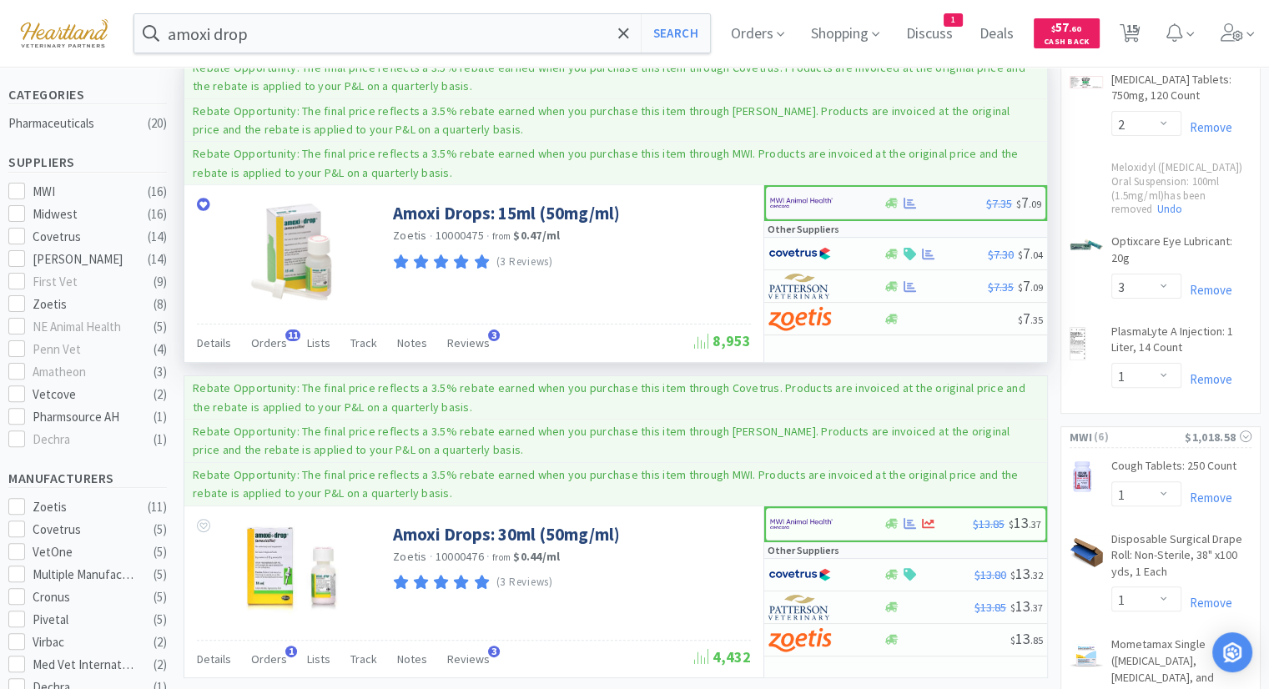
click at [784, 202] on img at bounding box center [801, 202] width 63 height 25
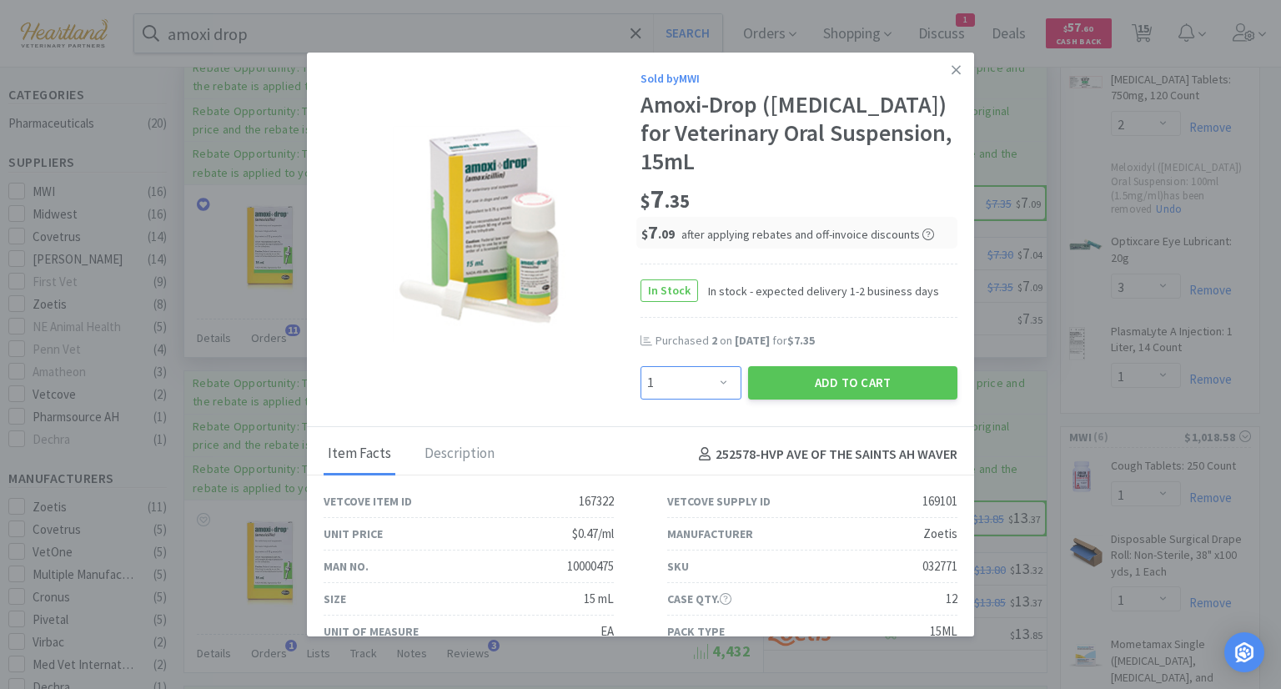
click at [712, 387] on select "Enter Quantity 1 2 3 4 5 6 7 8 9 10 11 12 13 14 15 16 17 18 19 20 Enter Quantity" at bounding box center [691, 382] width 101 height 33
select select "4"
click at [641, 366] on select "Enter Quantity 1 2 3 4 5 6 7 8 9 10 11 12 13 14 15 16 17 18 19 20 Enter Quantity" at bounding box center [691, 382] width 101 height 33
click at [830, 384] on button "Add to Cart" at bounding box center [852, 382] width 209 height 33
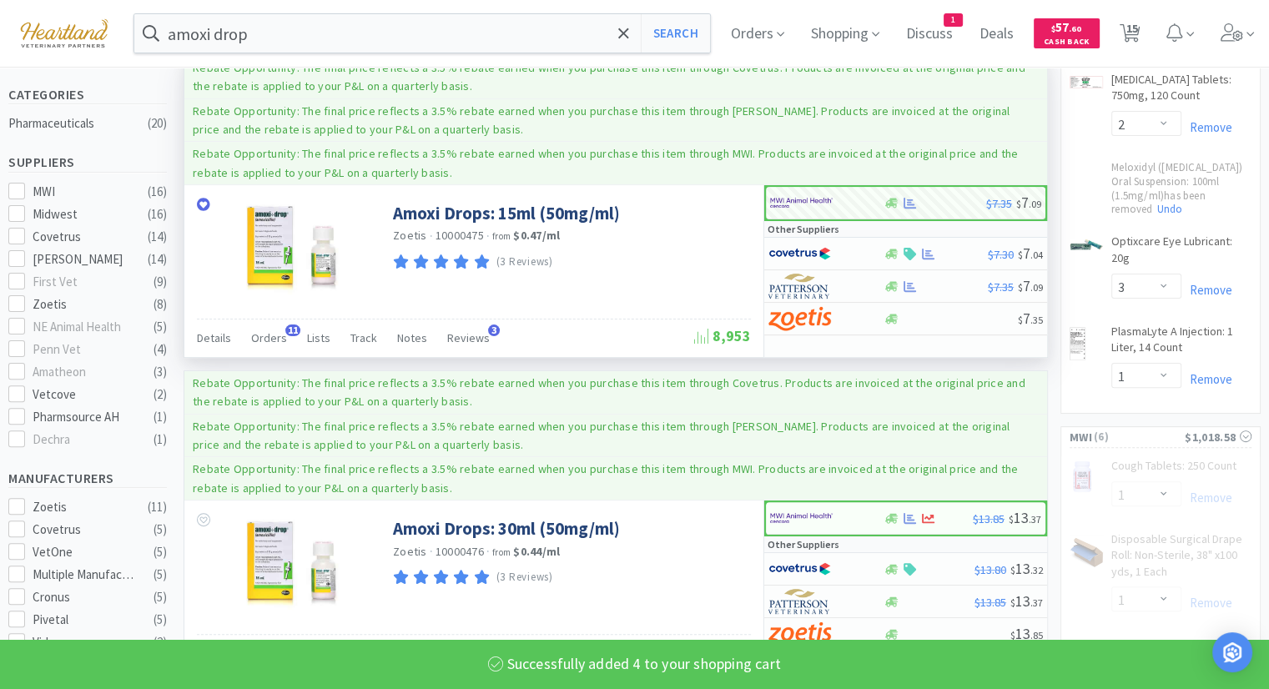
select select "4"
select select "1"
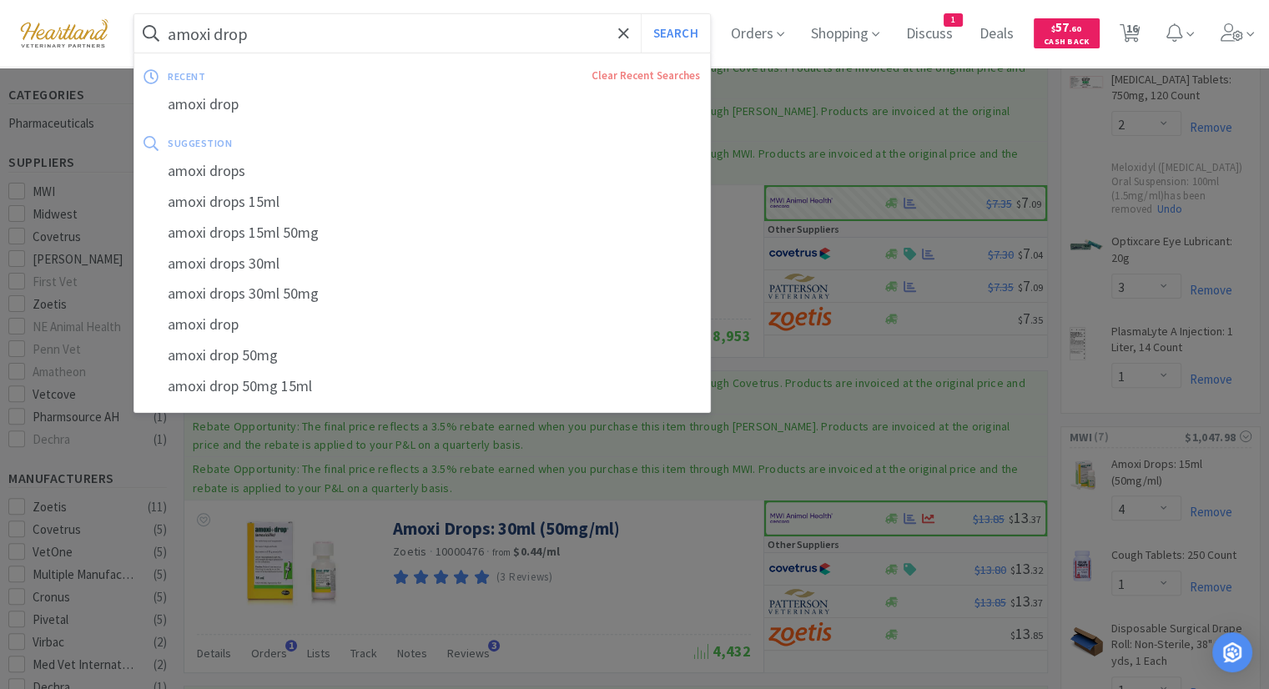
click at [434, 38] on input "amoxi drop" at bounding box center [421, 33] width 575 height 38
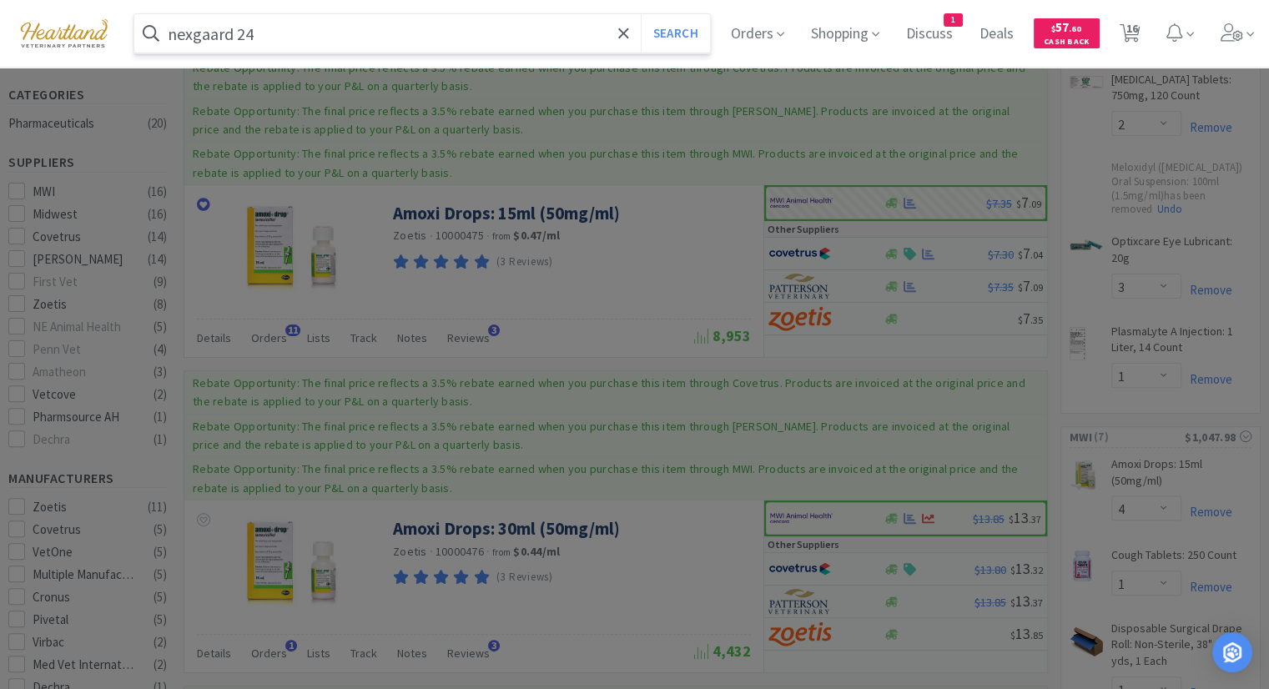
click at [217, 14] on input "nexgaard 24" at bounding box center [421, 33] width 575 height 38
click at [641, 14] on button "Search" at bounding box center [675, 33] width 69 height 38
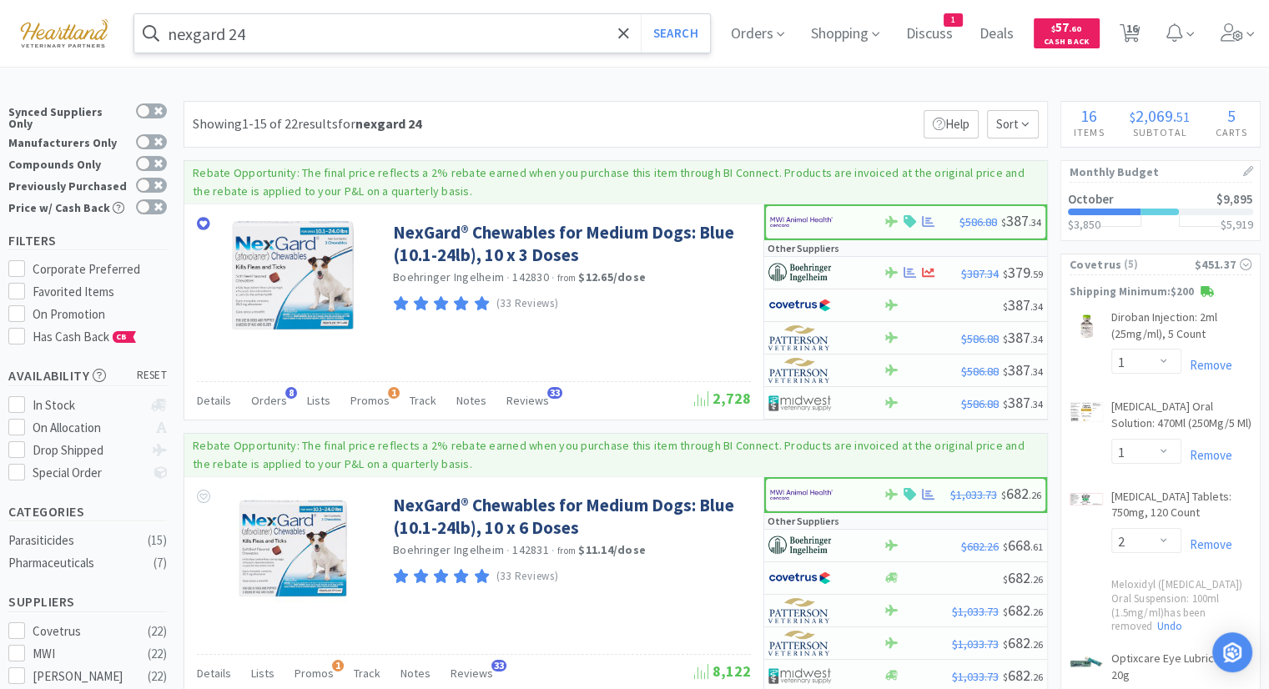
click at [318, 30] on input "nexgard 24" at bounding box center [421, 33] width 575 height 38
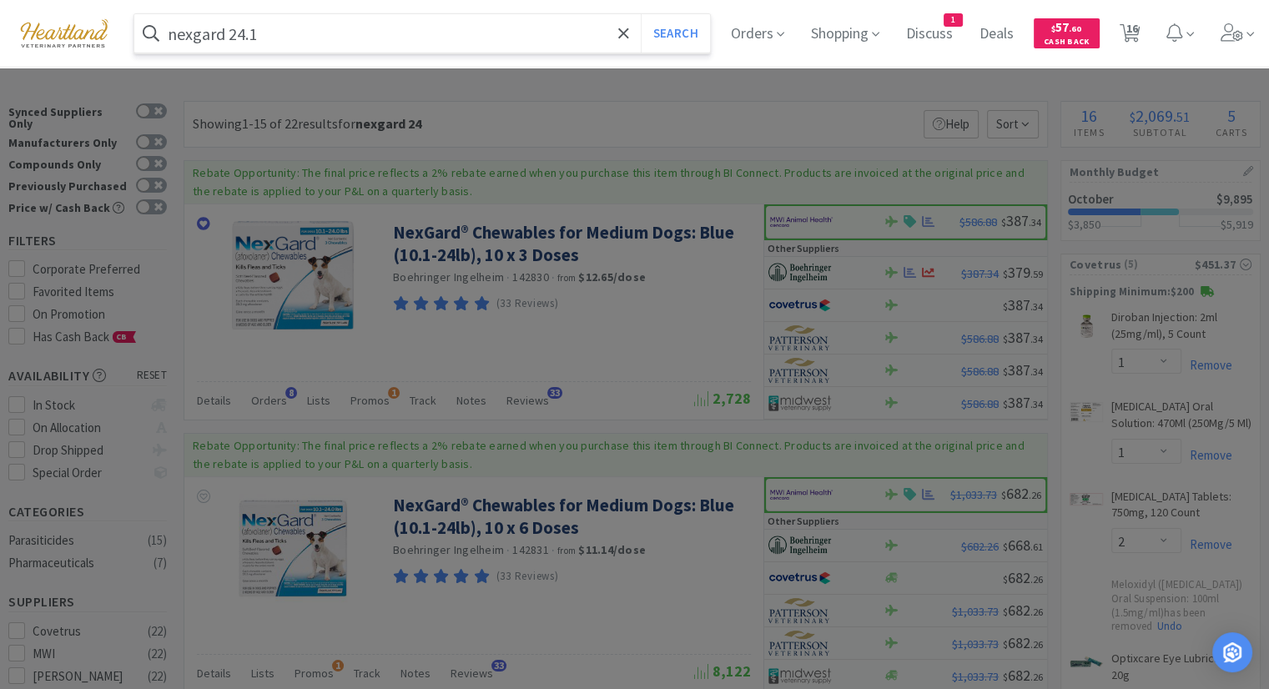
type input "nexgard 24.1"
click at [641, 14] on button "Search" at bounding box center [675, 33] width 69 height 38
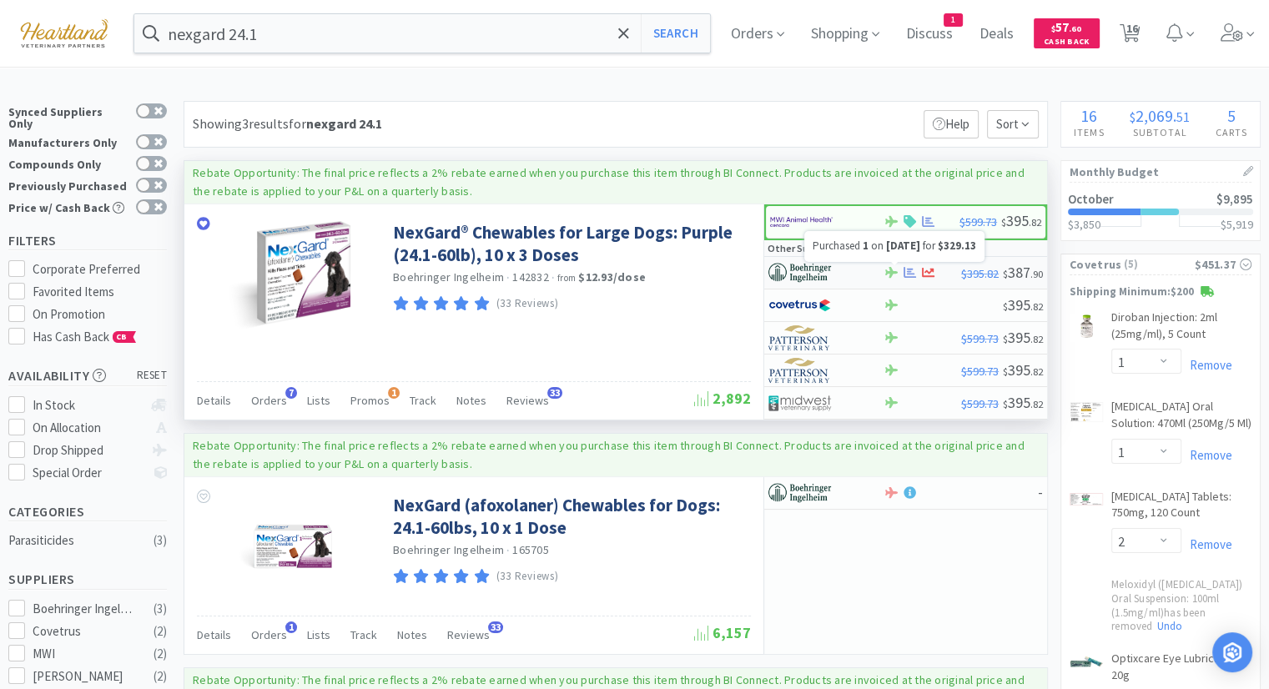
click at [913, 273] on icon at bounding box center [909, 272] width 13 height 13
select select "1"
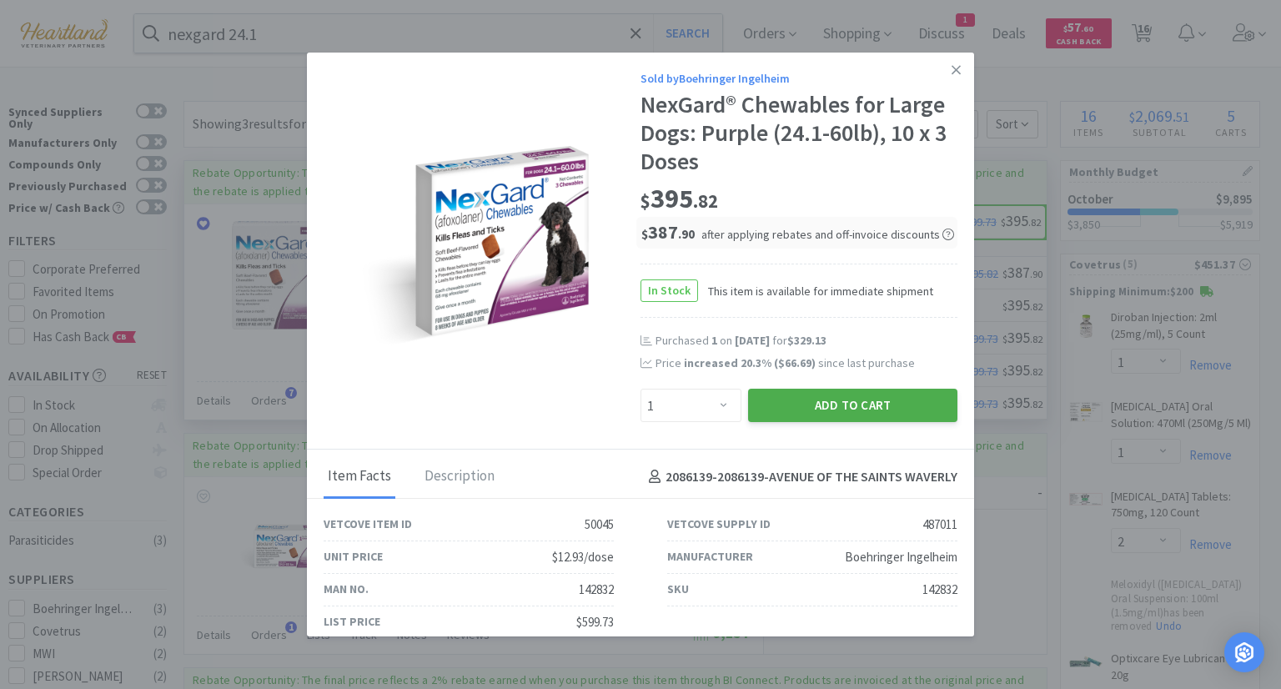
click at [902, 404] on button "Add to Cart" at bounding box center [852, 405] width 209 height 33
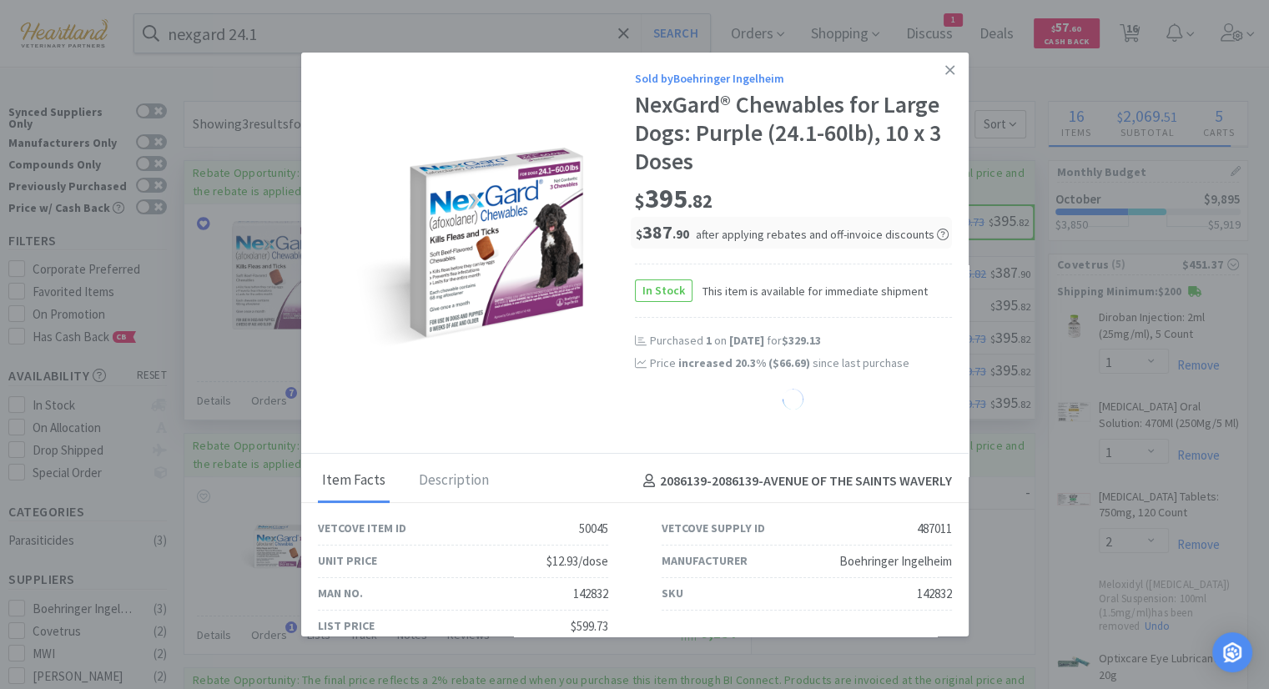
select select "1"
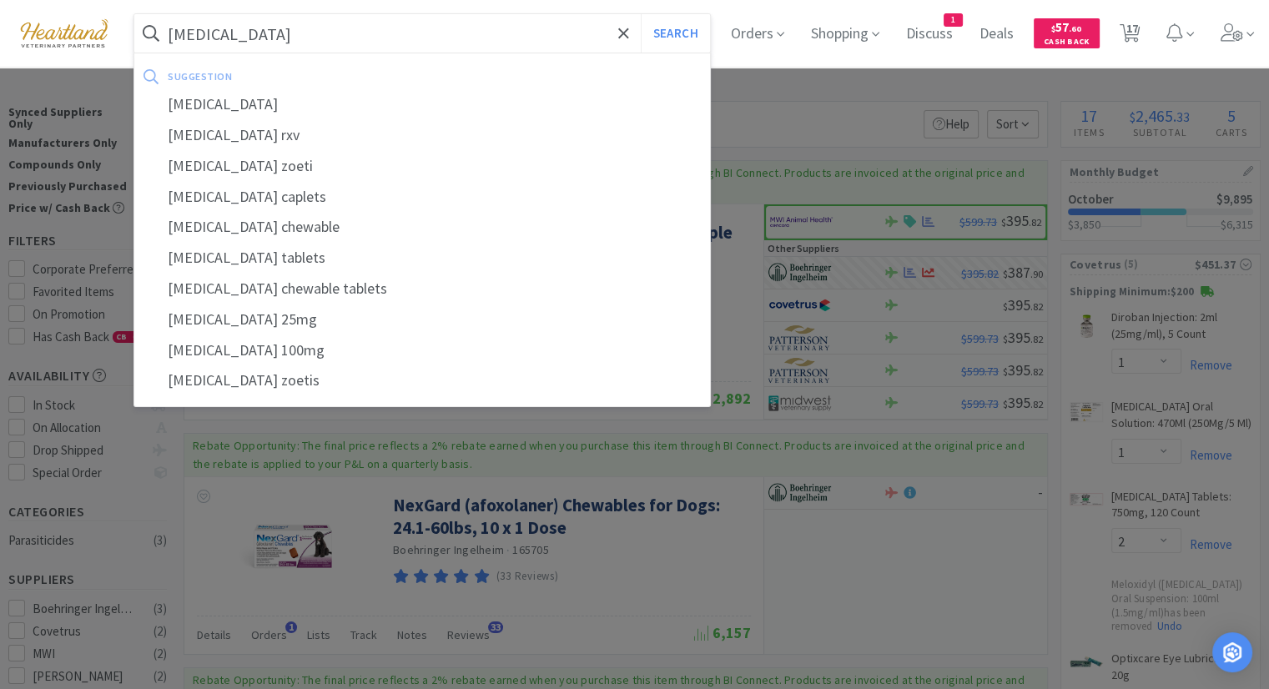
type input "[MEDICAL_DATA]"
click at [641, 14] on button "Search" at bounding box center [675, 33] width 69 height 38
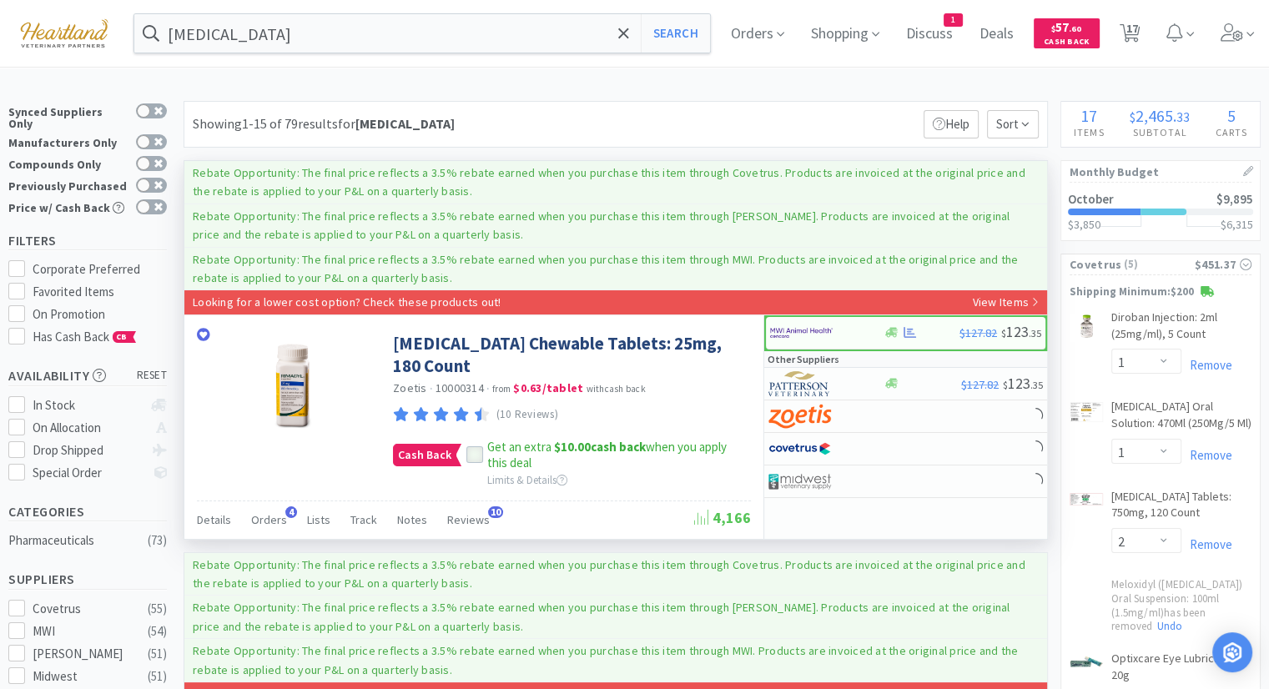
click at [471, 451] on icon at bounding box center [475, 455] width 11 height 8
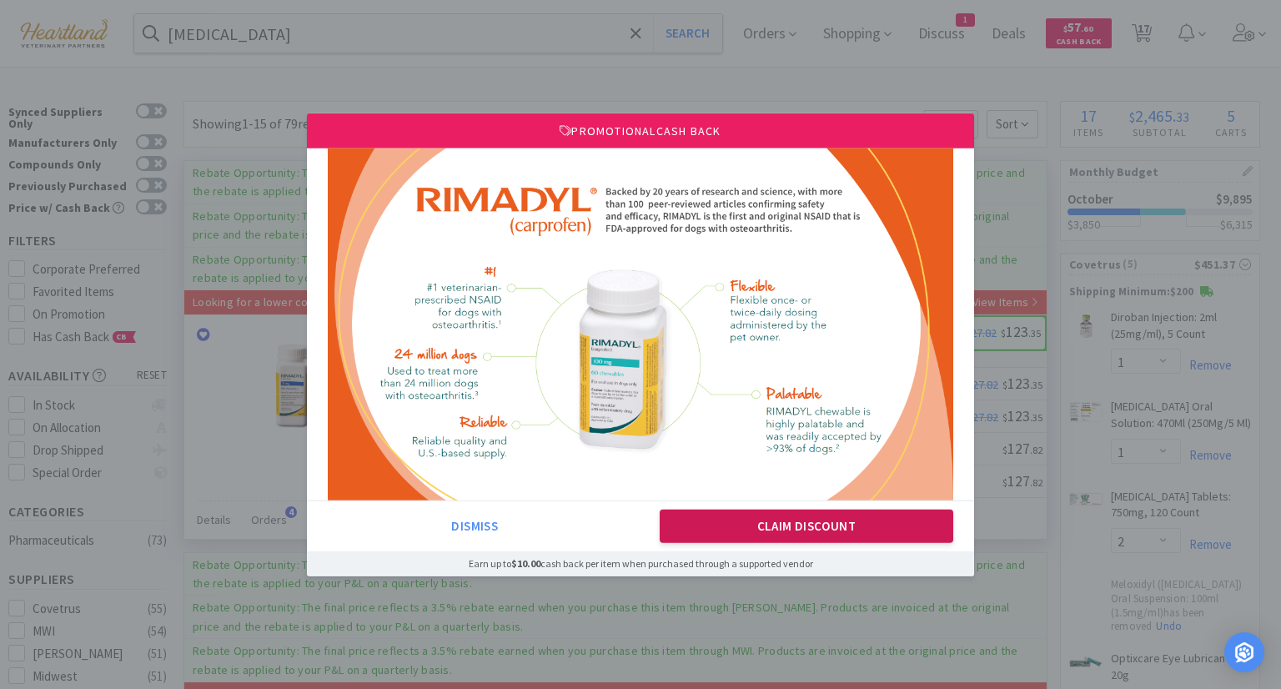
click at [804, 520] on button "Claim Discount" at bounding box center [807, 526] width 294 height 33
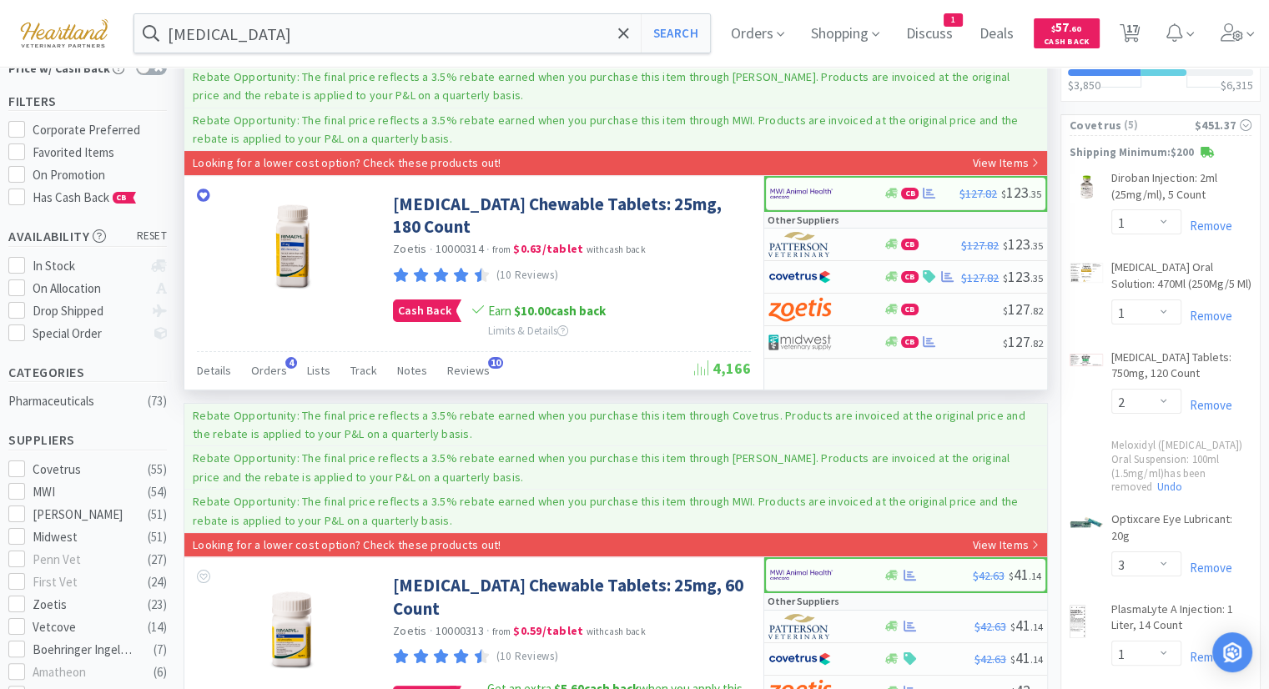
scroll to position [167, 0]
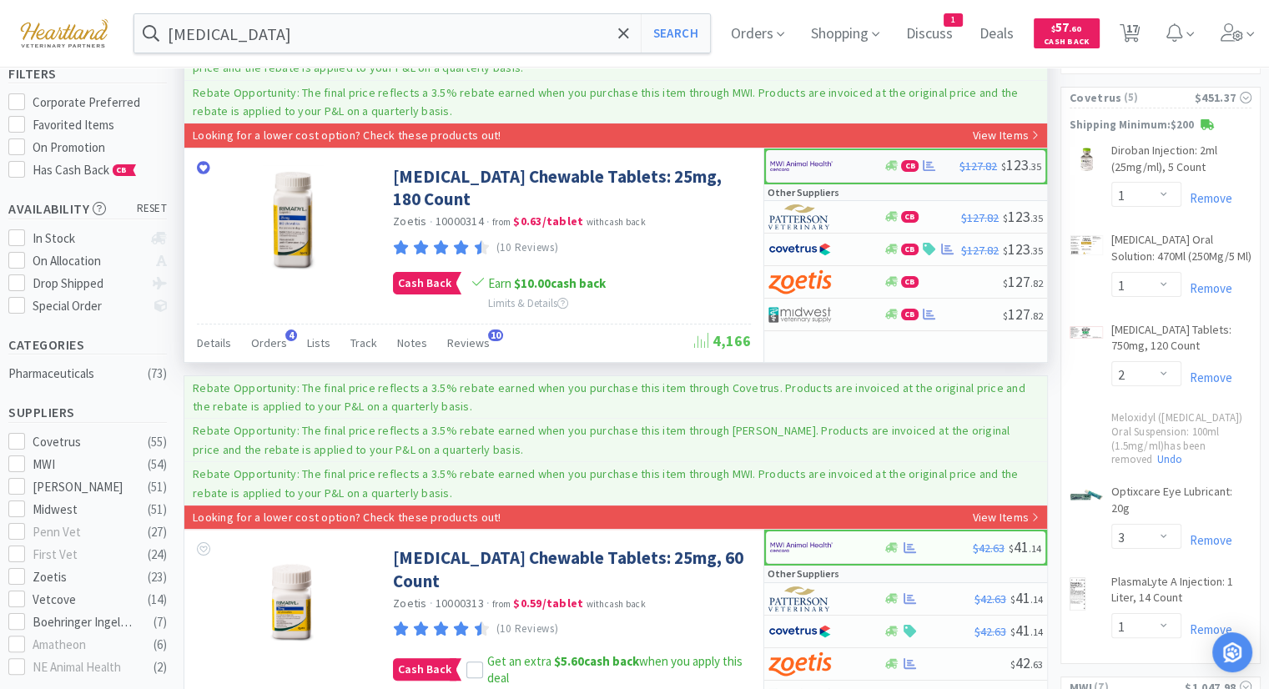
click at [791, 164] on img at bounding box center [801, 165] width 63 height 25
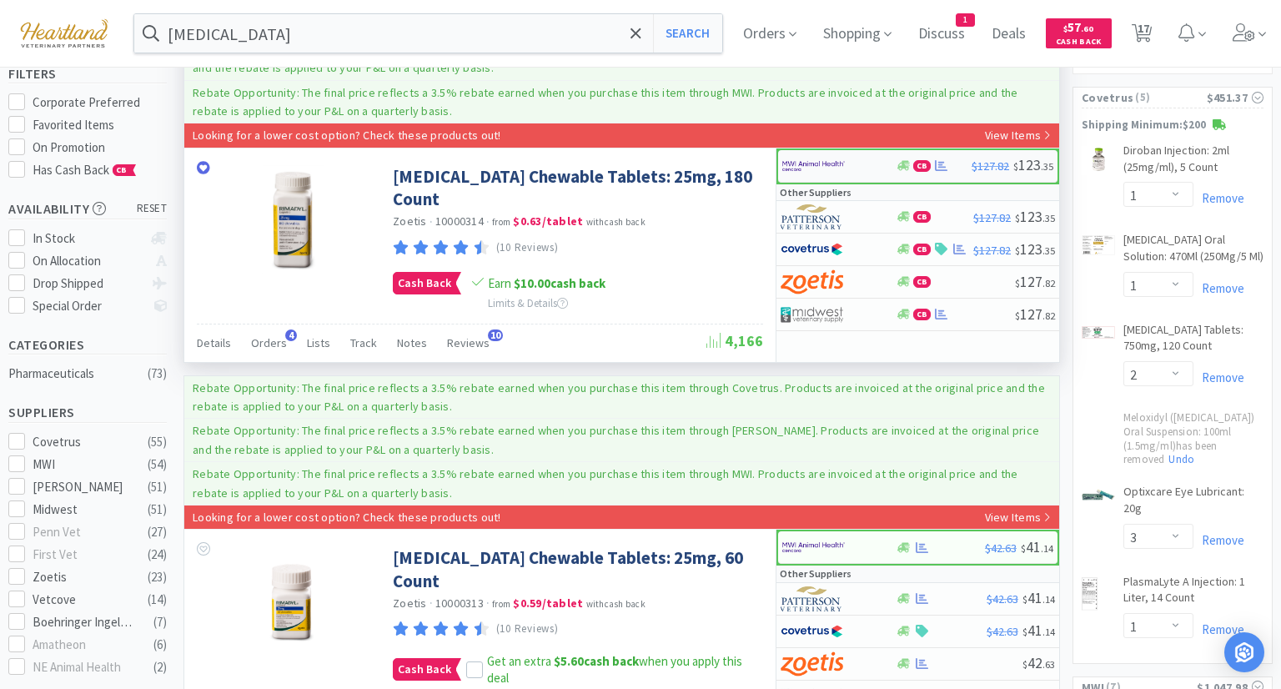
select select "1"
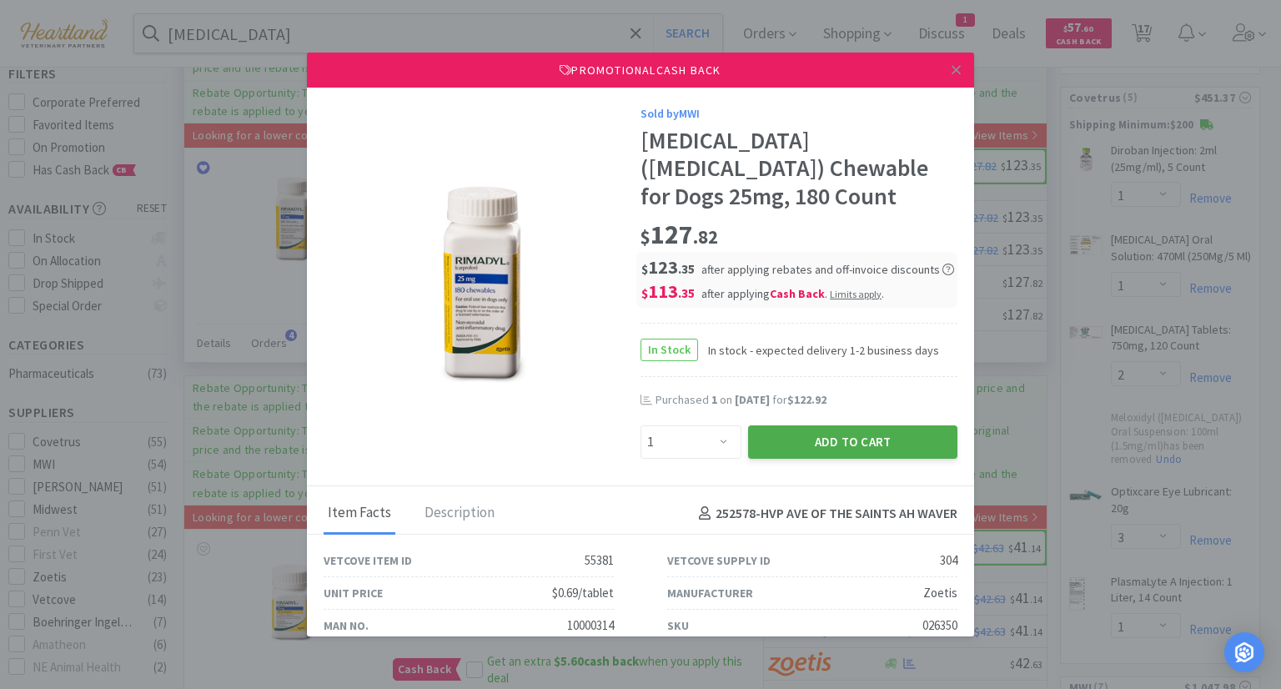
click at [835, 425] on button "Add to Cart" at bounding box center [852, 441] width 209 height 33
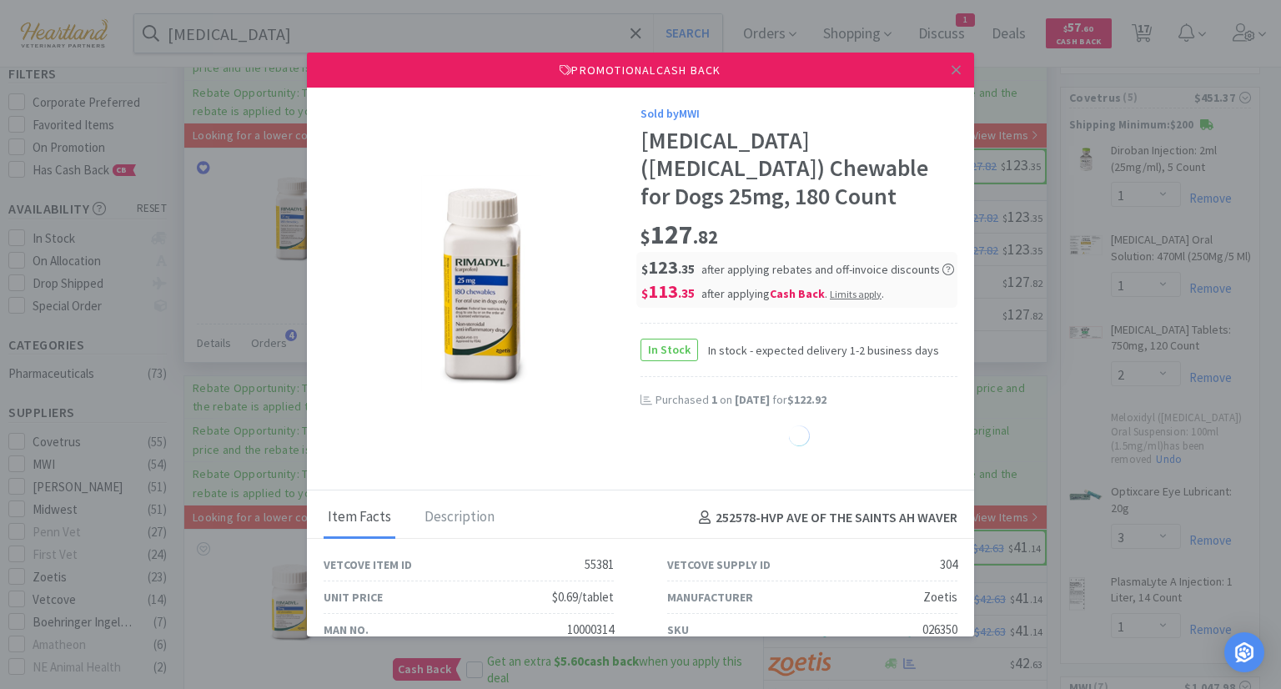
select select "1"
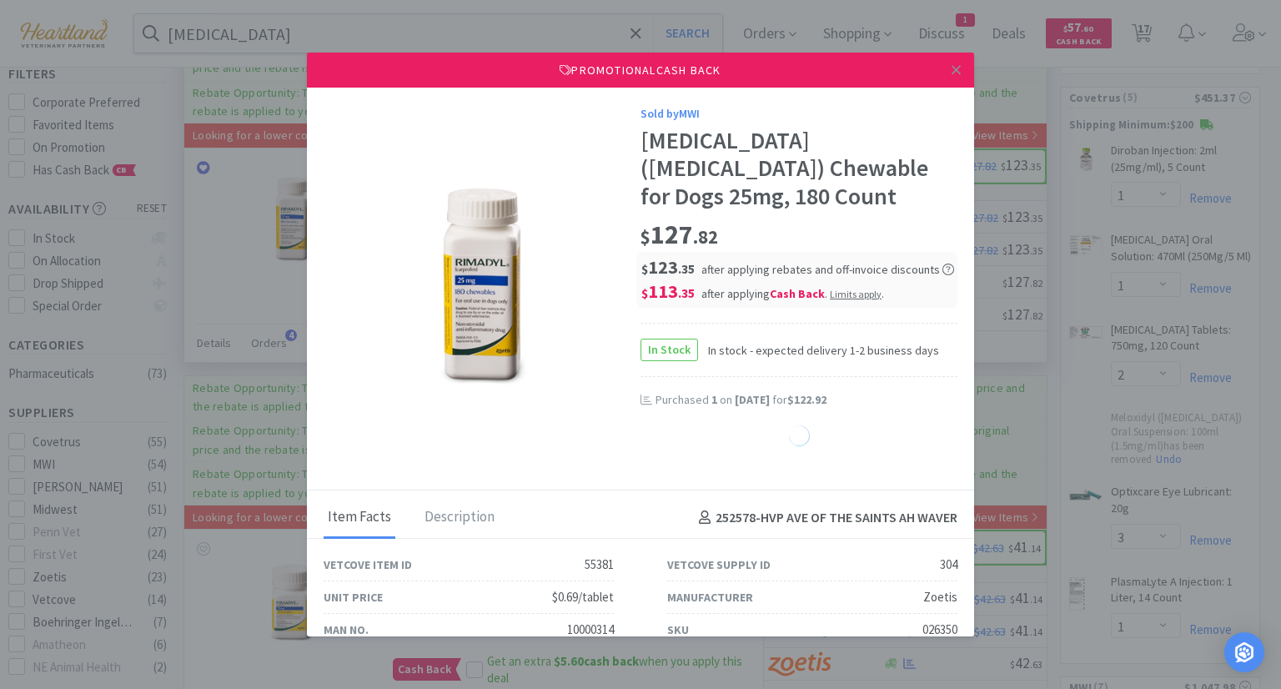
select select "1"
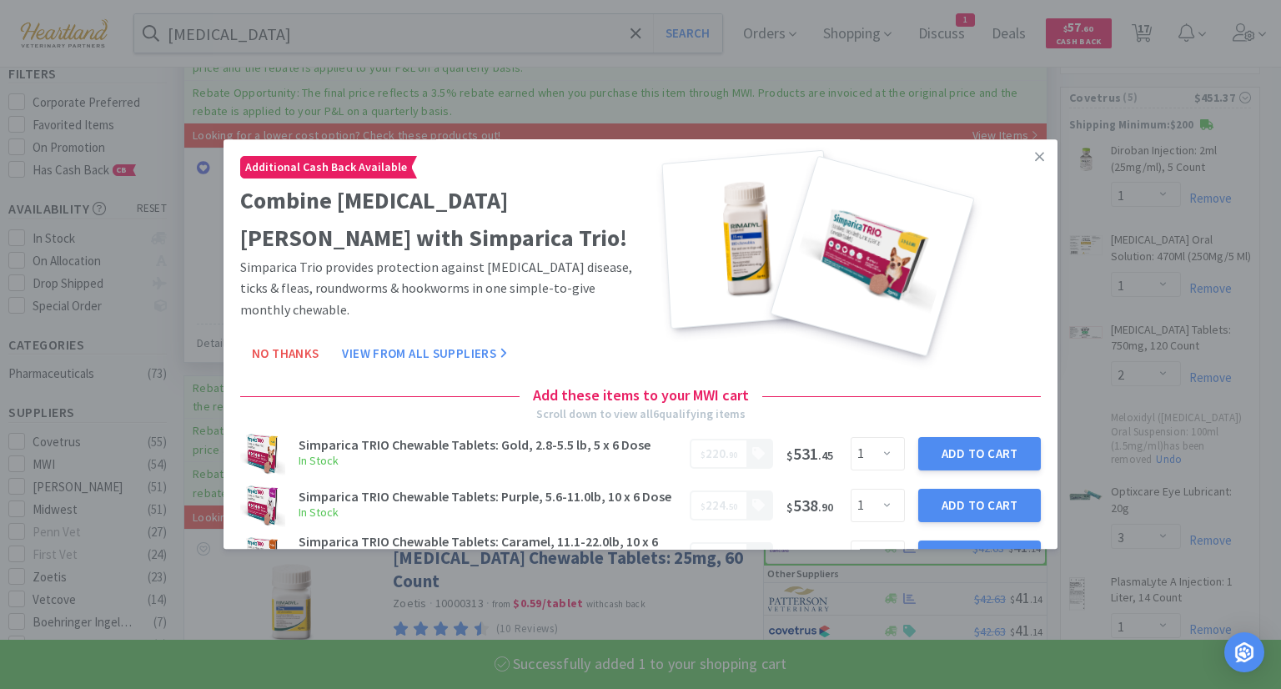
select select "1"
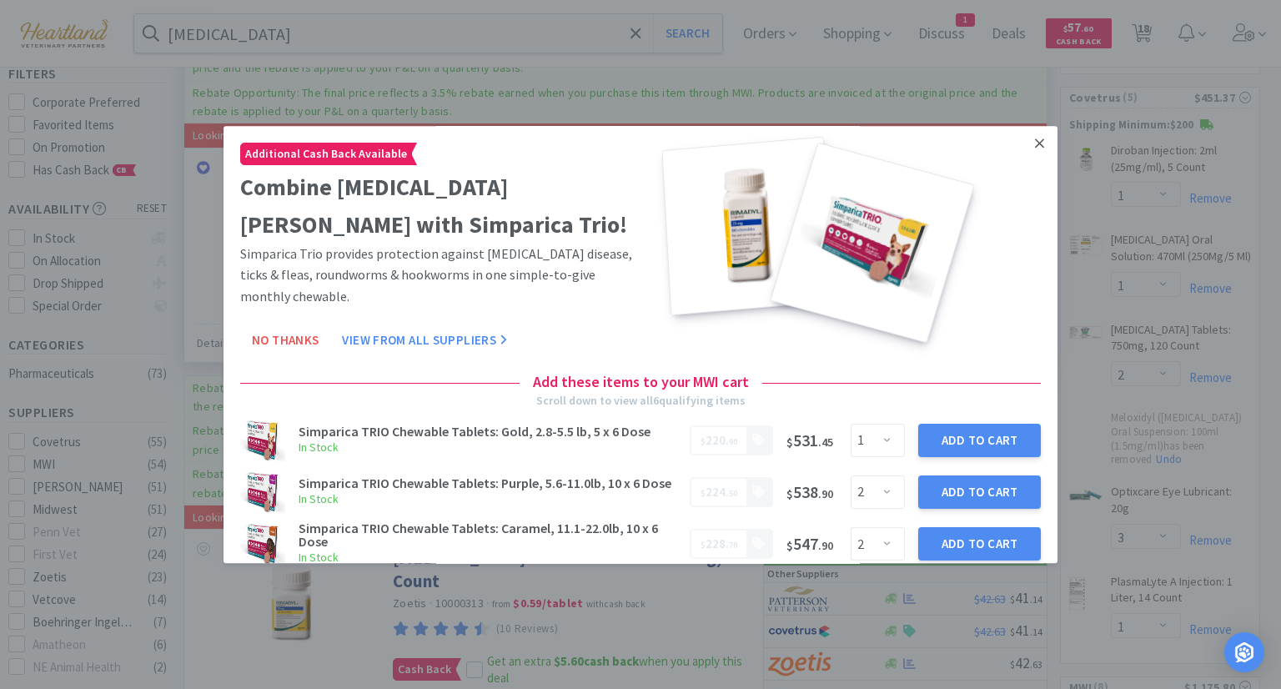
click at [1035, 145] on icon at bounding box center [1039, 143] width 9 height 15
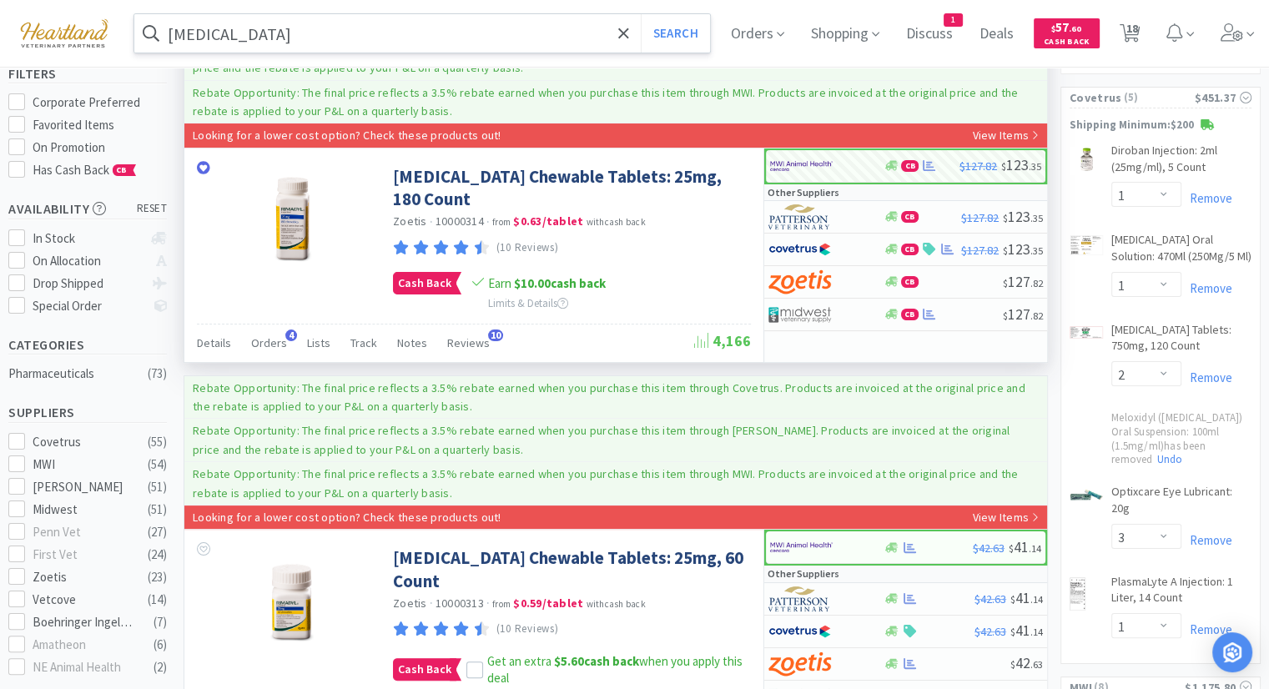
click at [395, 38] on input "[MEDICAL_DATA]" at bounding box center [421, 33] width 575 height 38
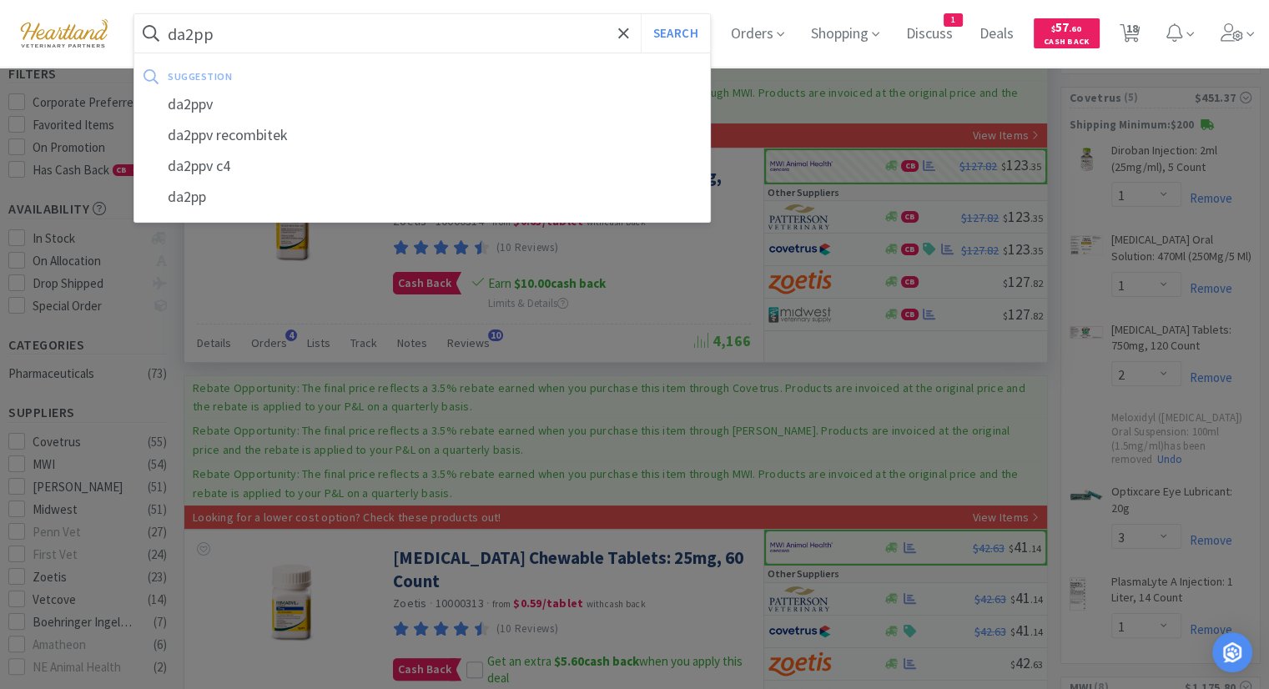
type input "da2pp"
click at [641, 14] on button "Search" at bounding box center [675, 33] width 69 height 38
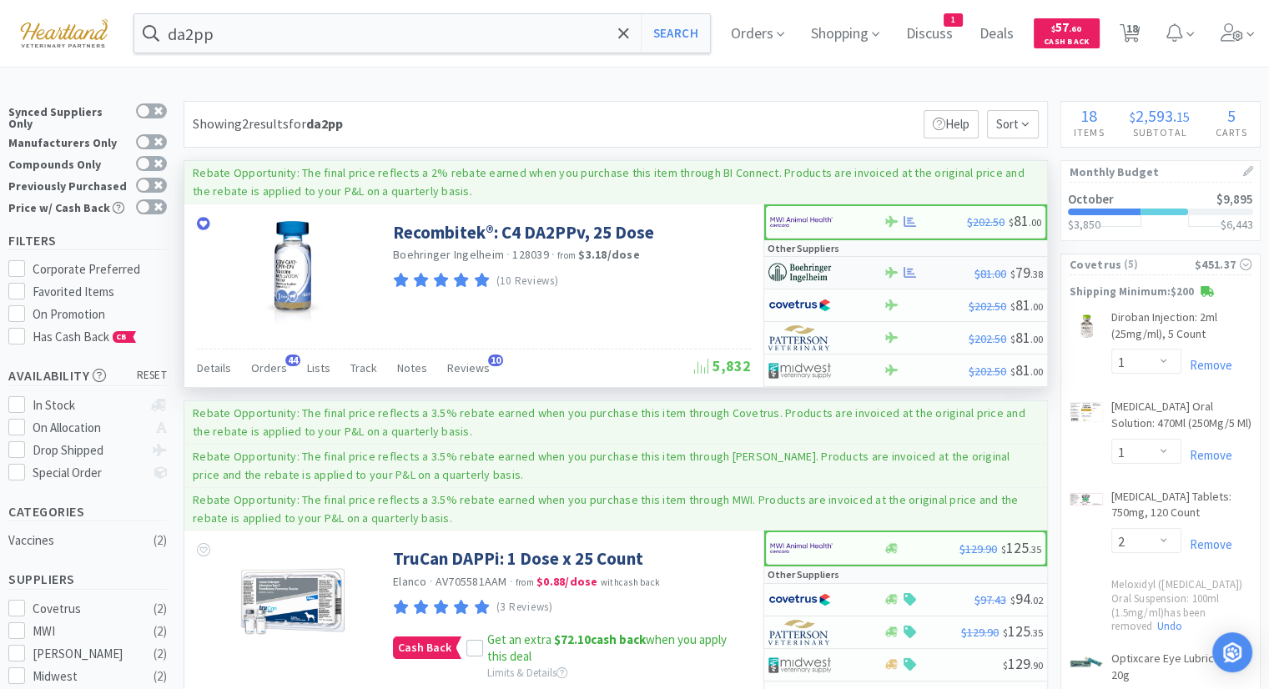
click at [792, 277] on img at bounding box center [799, 272] width 63 height 25
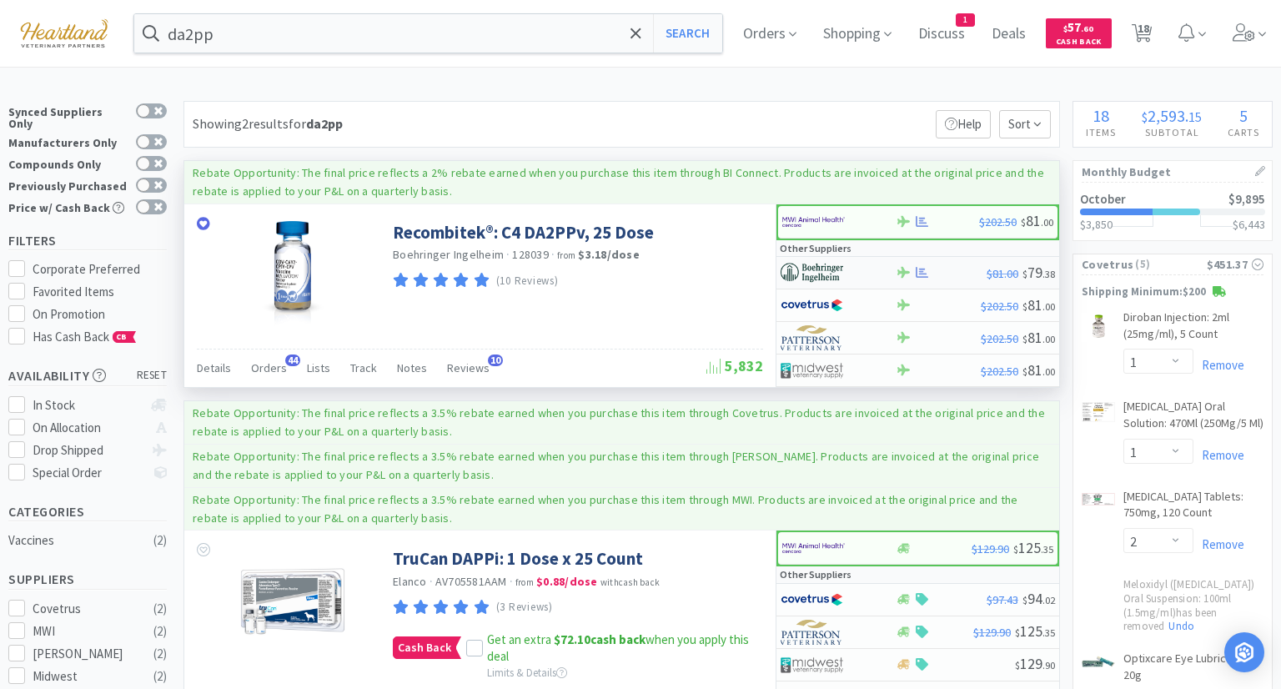
select select "1"
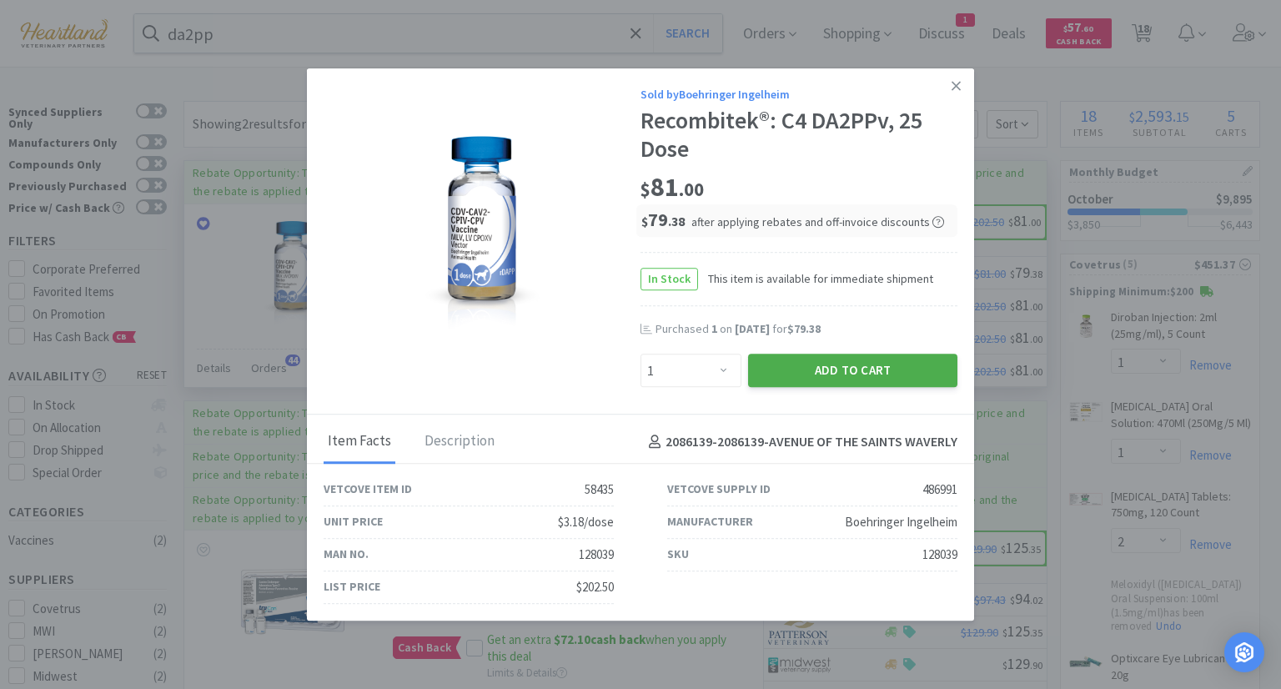
click at [834, 372] on button "Add to Cart" at bounding box center [852, 370] width 209 height 33
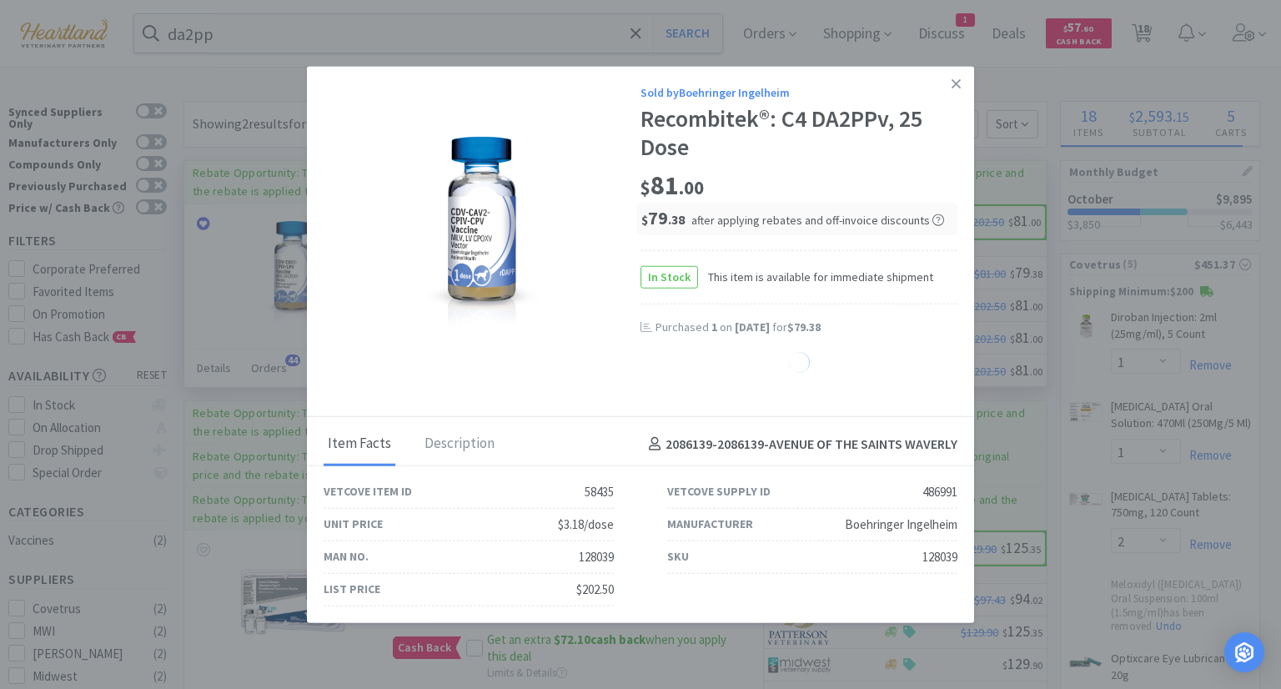
select select "1"
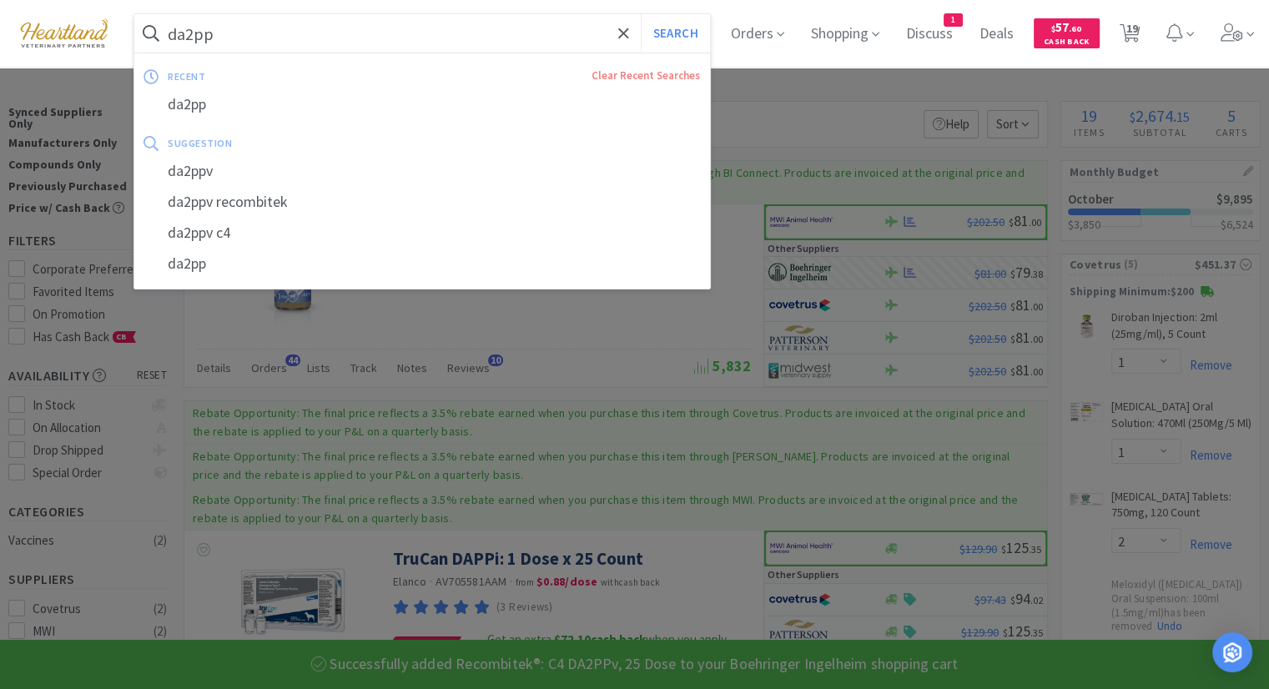
click at [484, 33] on input "da2pp" at bounding box center [421, 33] width 575 height 38
type input "d"
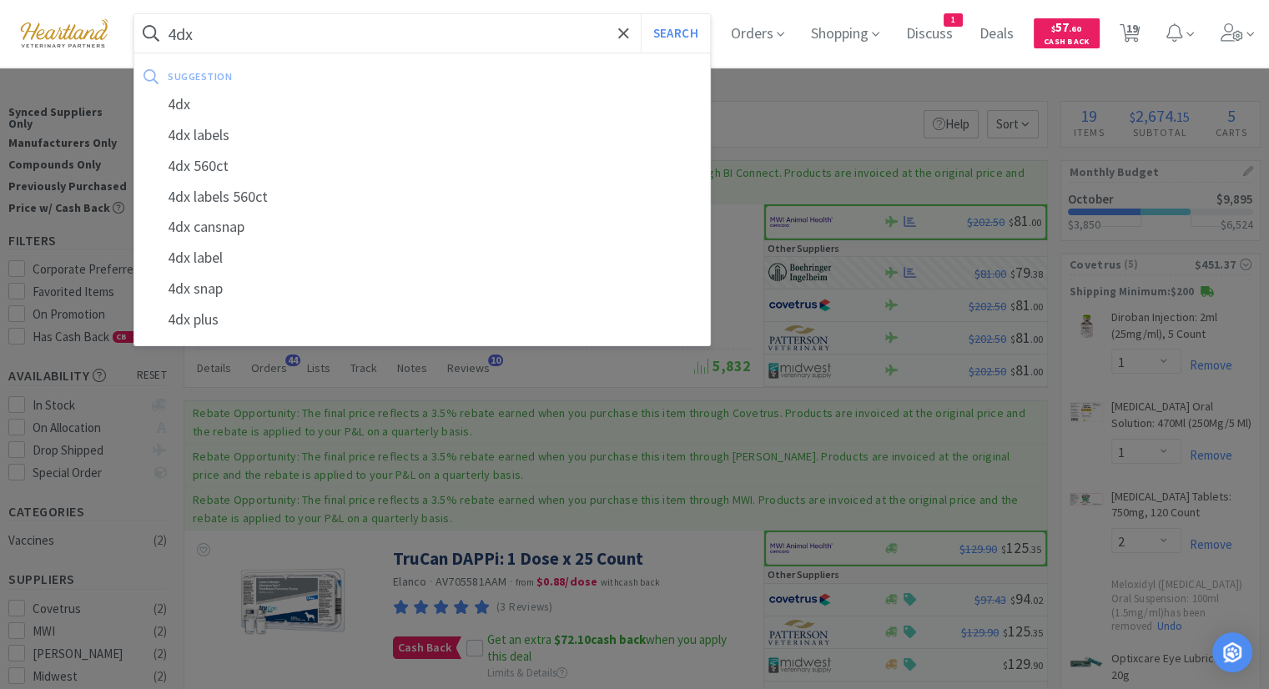
type input "4dx"
click at [641, 14] on button "Search" at bounding box center [675, 33] width 69 height 38
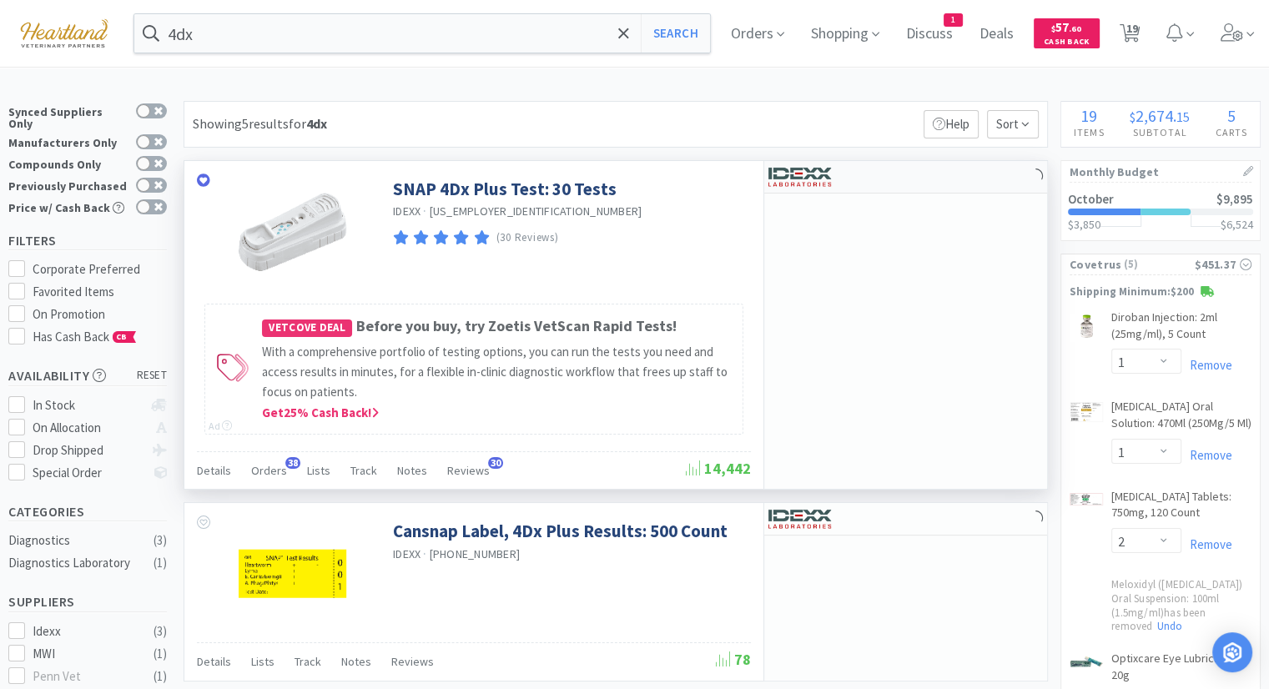
click at [803, 181] on img at bounding box center [799, 176] width 63 height 25
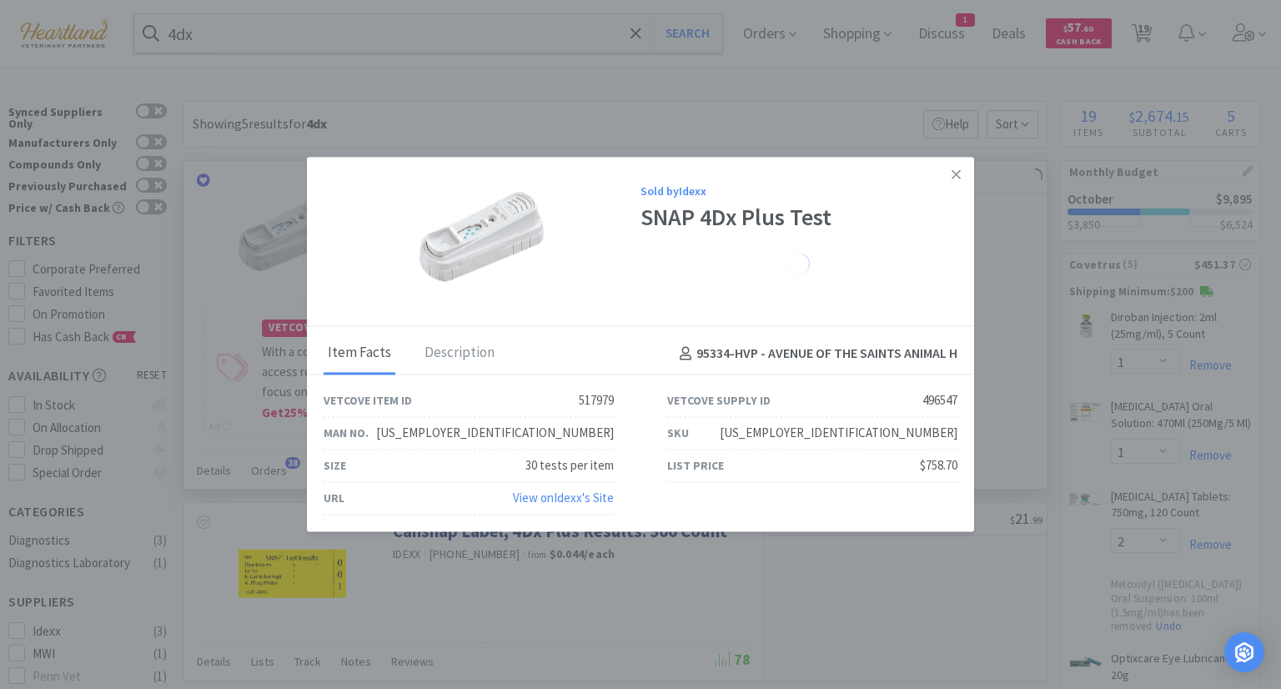
select select "1"
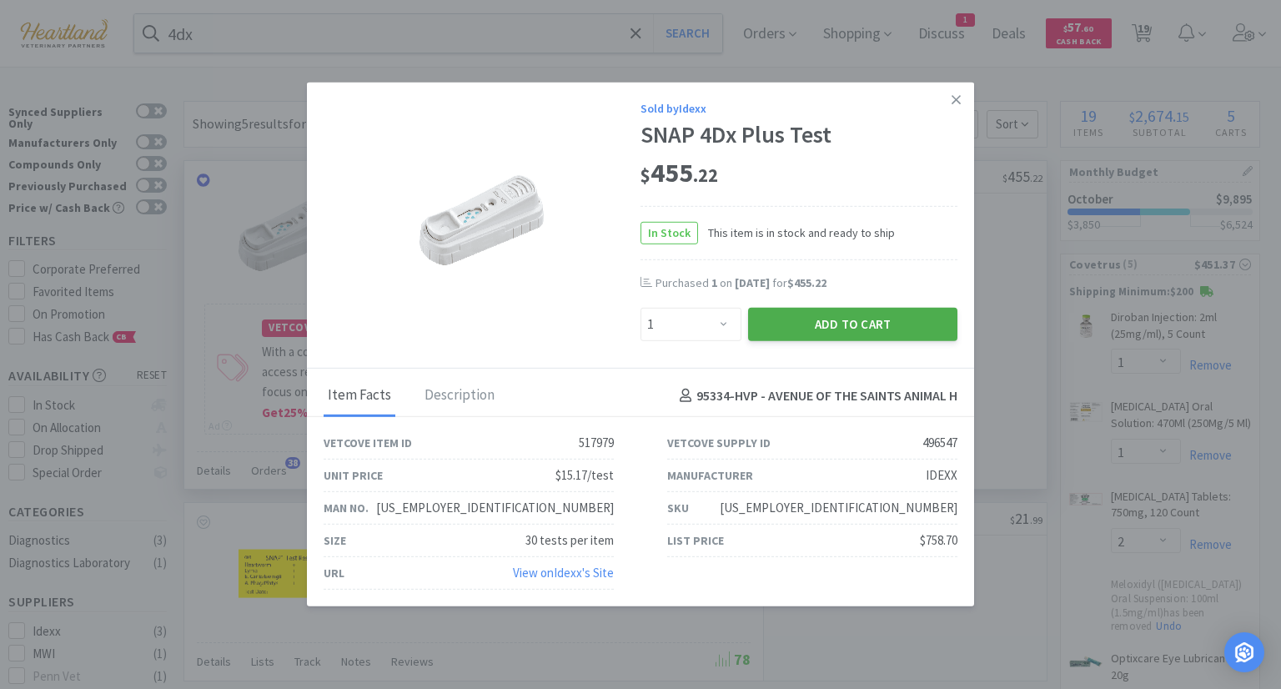
click at [882, 327] on button "Add to Cart" at bounding box center [852, 324] width 209 height 33
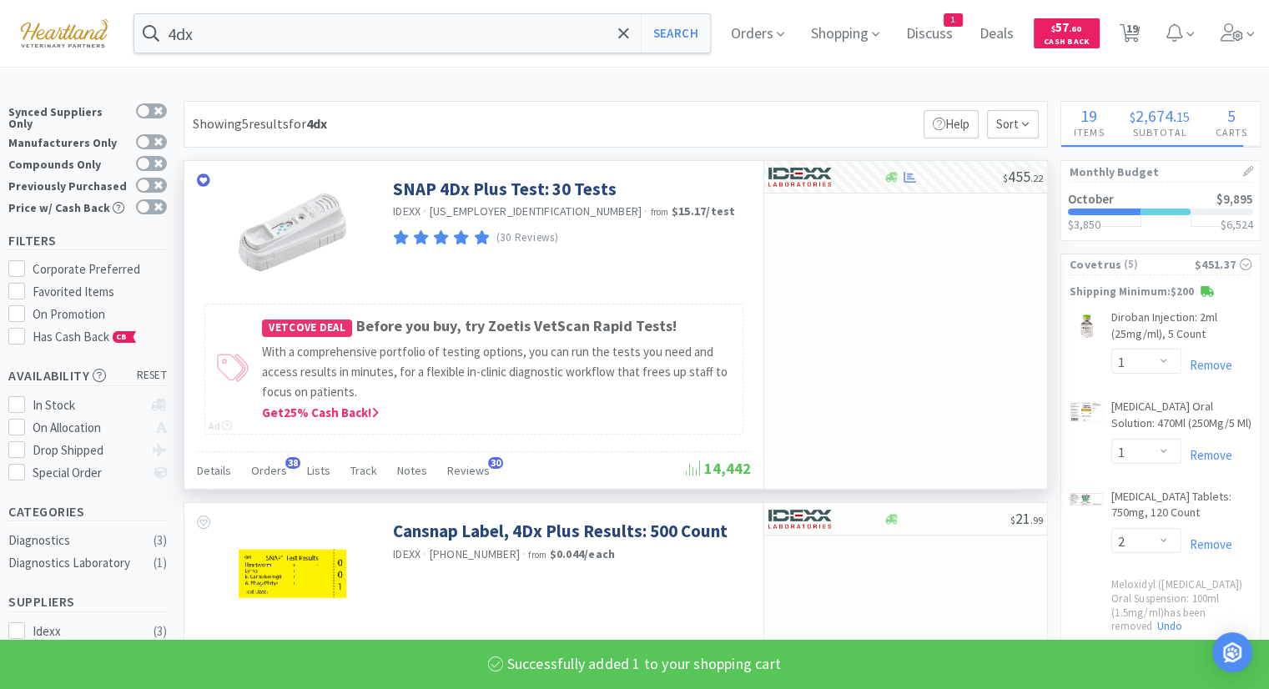
select select "1"
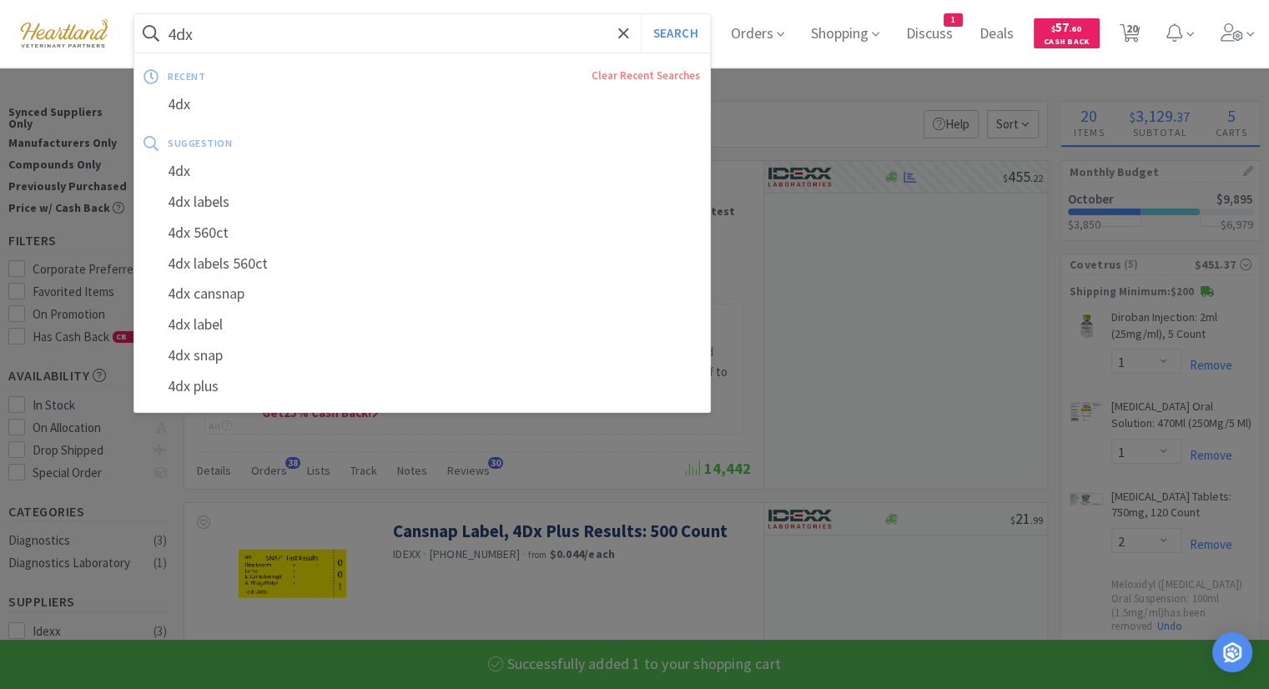
click at [370, 19] on input "4dx" at bounding box center [421, 33] width 575 height 38
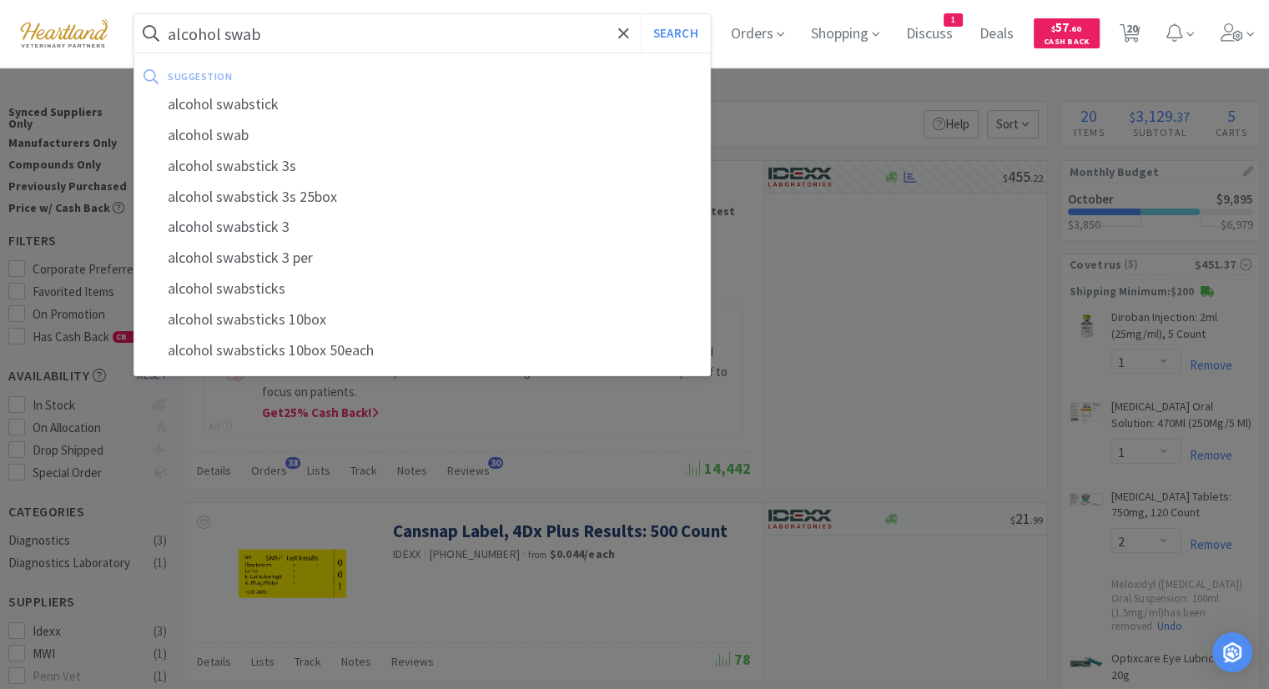
click at [641, 14] on button "Search" at bounding box center [675, 33] width 69 height 38
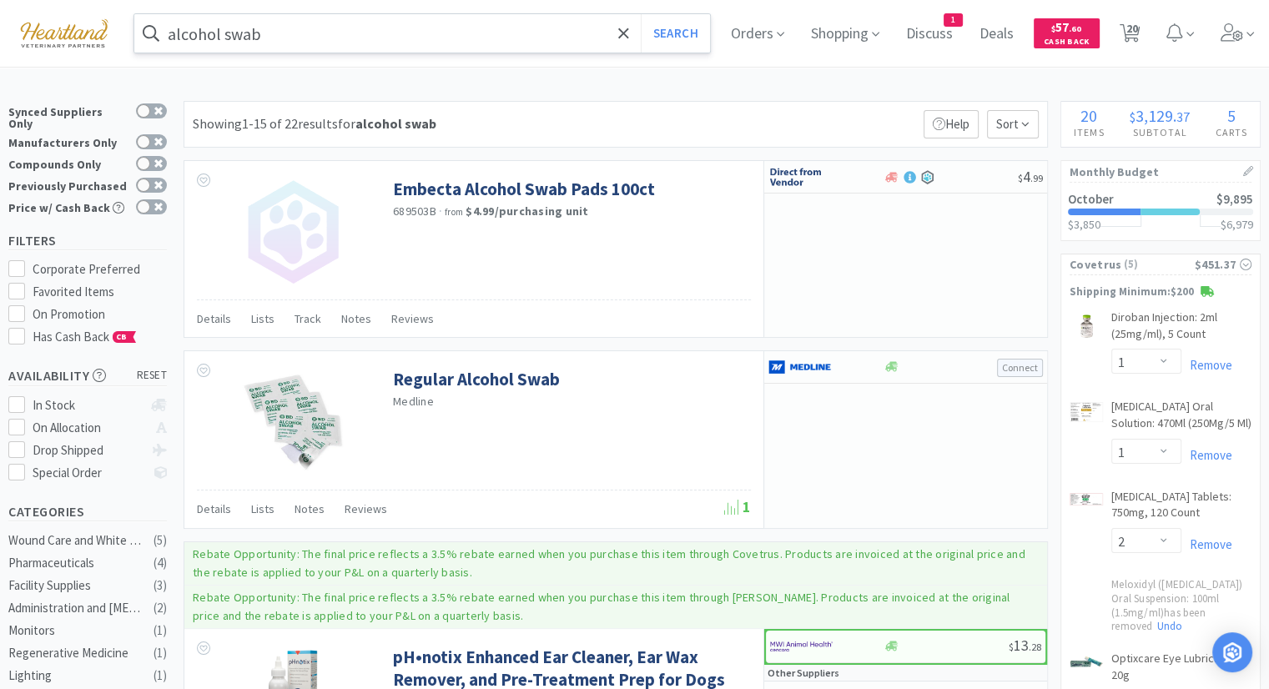
click at [289, 31] on input "alcohol swab" at bounding box center [421, 33] width 575 height 38
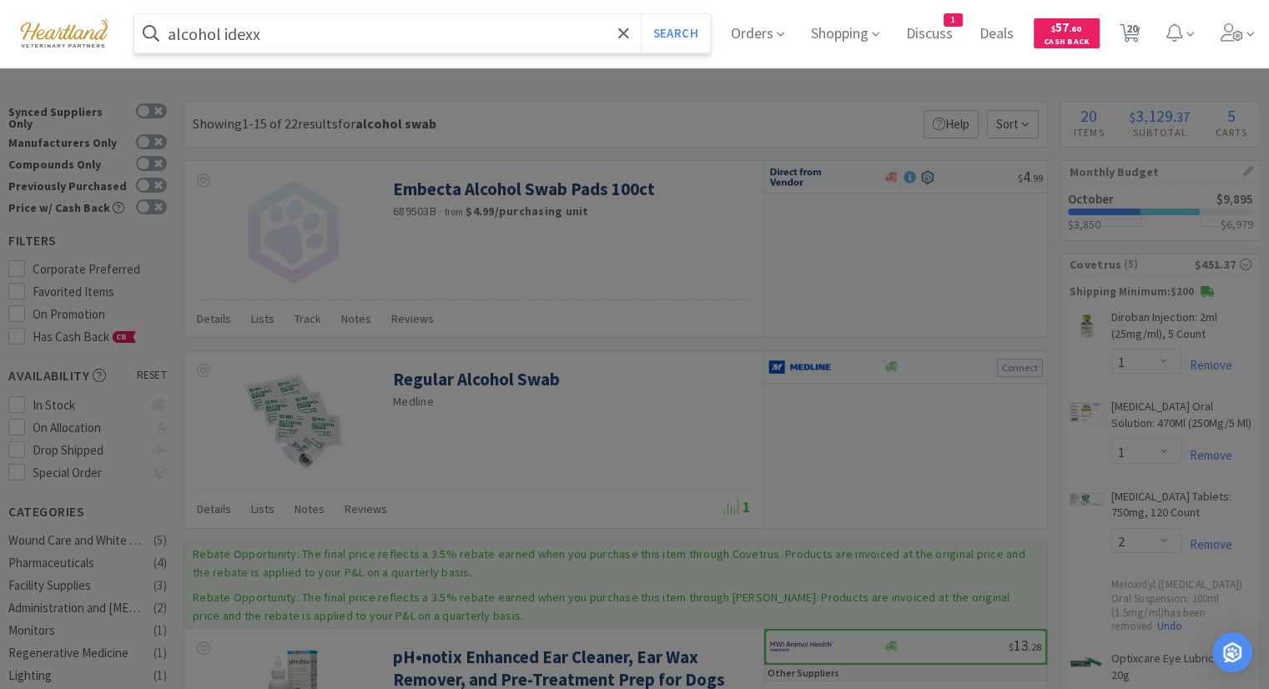
type input "alcohol idexx"
click at [641, 14] on button "Search" at bounding box center [675, 33] width 69 height 38
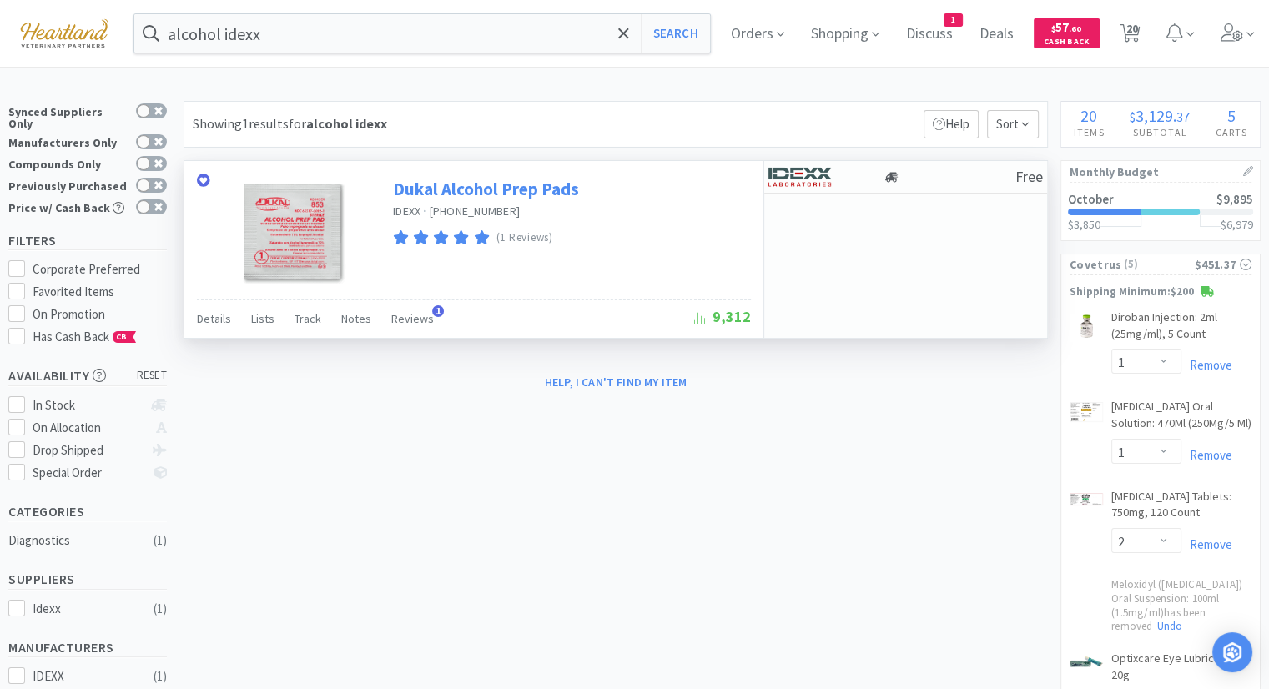
click at [510, 182] on link "Dukal Alcohol Prep Pads" at bounding box center [486, 189] width 186 height 23
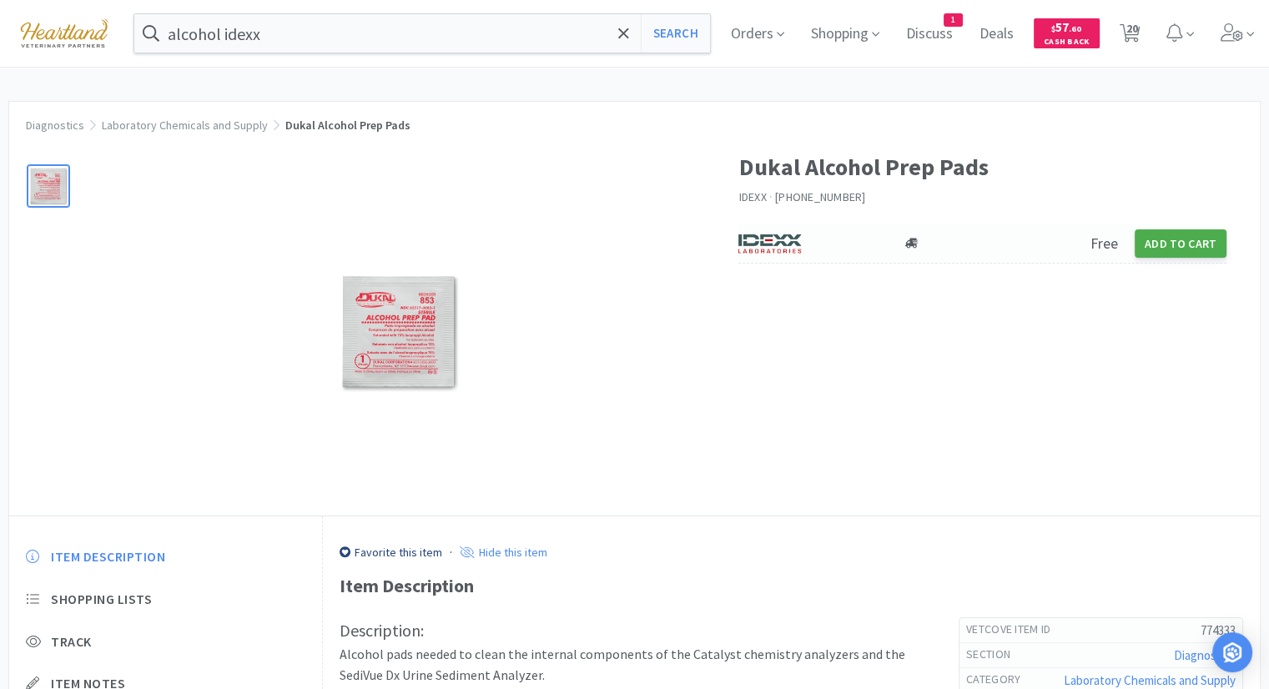
click at [1195, 243] on button "Add to Cart" at bounding box center [1180, 243] width 92 height 28
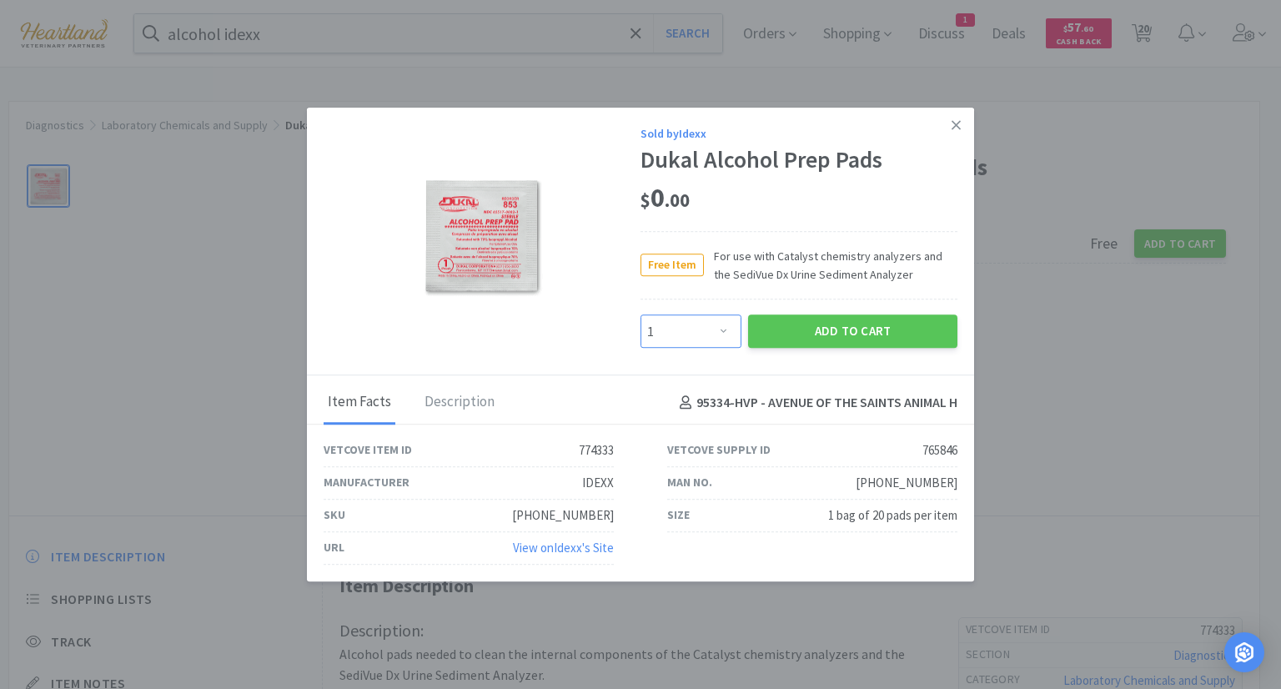
click at [740, 335] on select "Enter Quantity 1 2 3 4 5 6 7 8 9 10 11 12 13 14 15 16 17 18 19 20 Enter Quantity" at bounding box center [691, 331] width 101 height 33
select select "10"
click at [641, 315] on select "Enter Quantity 1 2 3 4 5 6 7 8 9 10 11 12 13 14 15 16 17 18 19 20 Enter Quantity" at bounding box center [691, 331] width 101 height 33
click at [845, 329] on button "Add to Cart" at bounding box center [852, 331] width 209 height 33
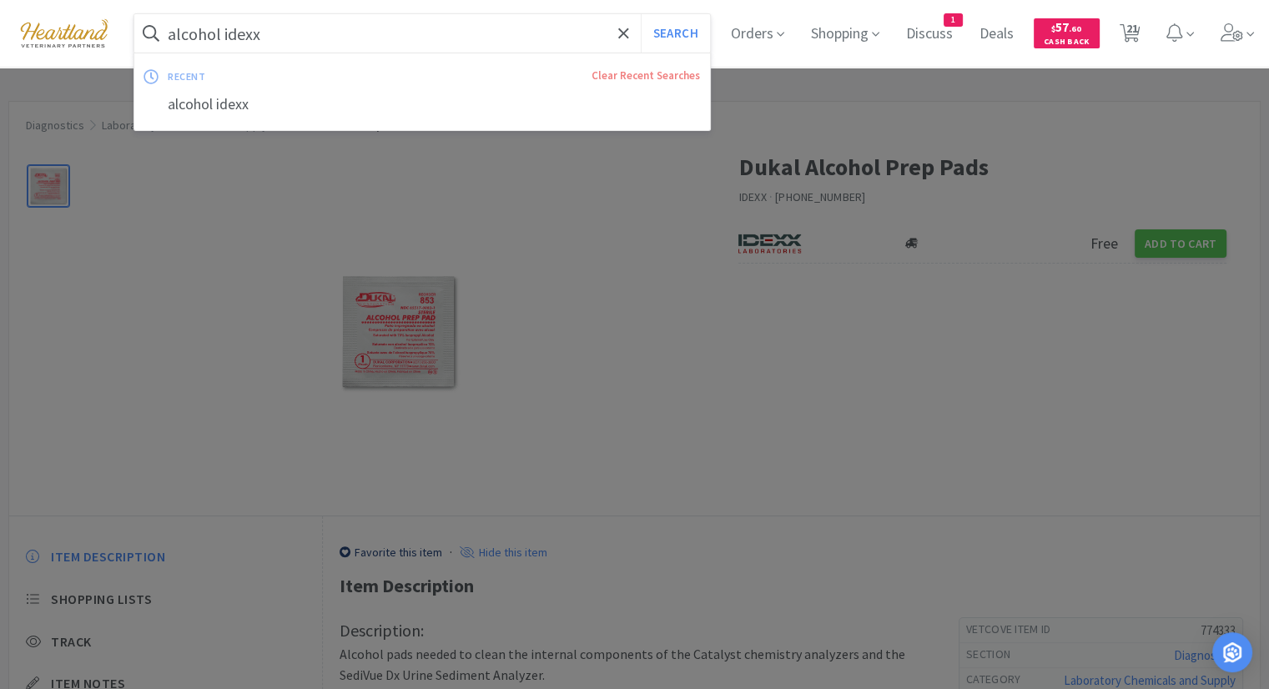
click at [239, 27] on input "alcohol idexx" at bounding box center [421, 33] width 575 height 38
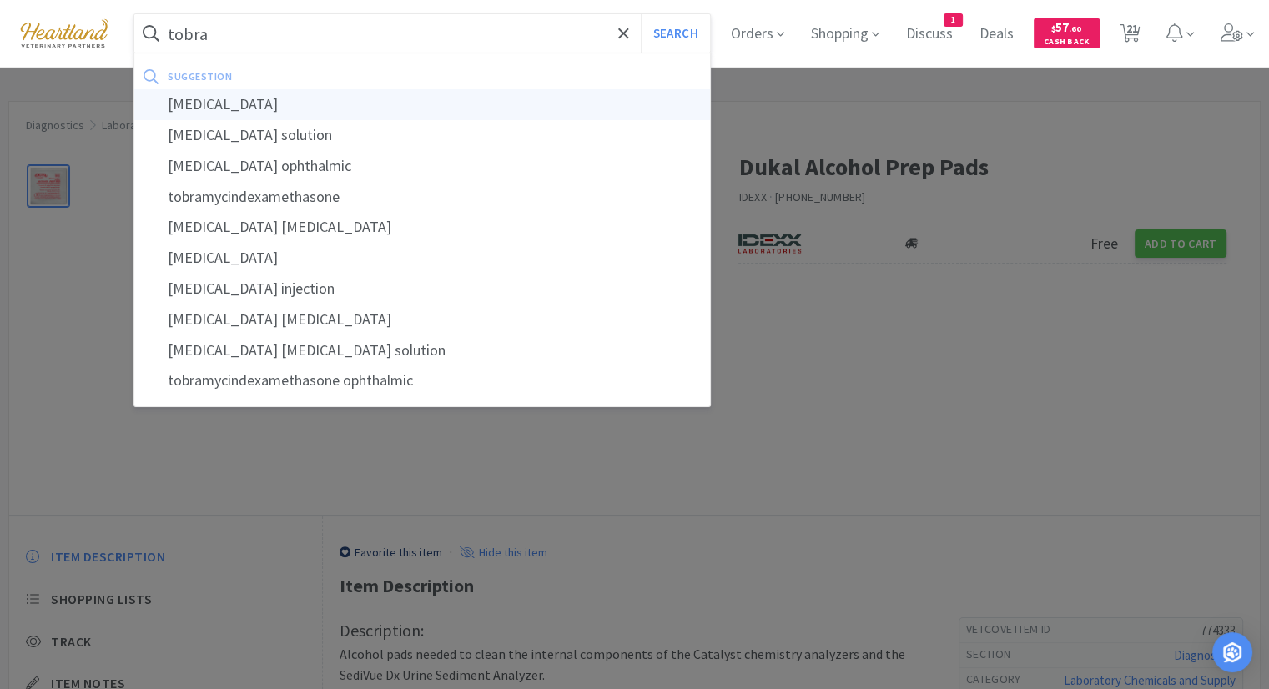
click at [193, 113] on div "[MEDICAL_DATA]" at bounding box center [421, 104] width 575 height 31
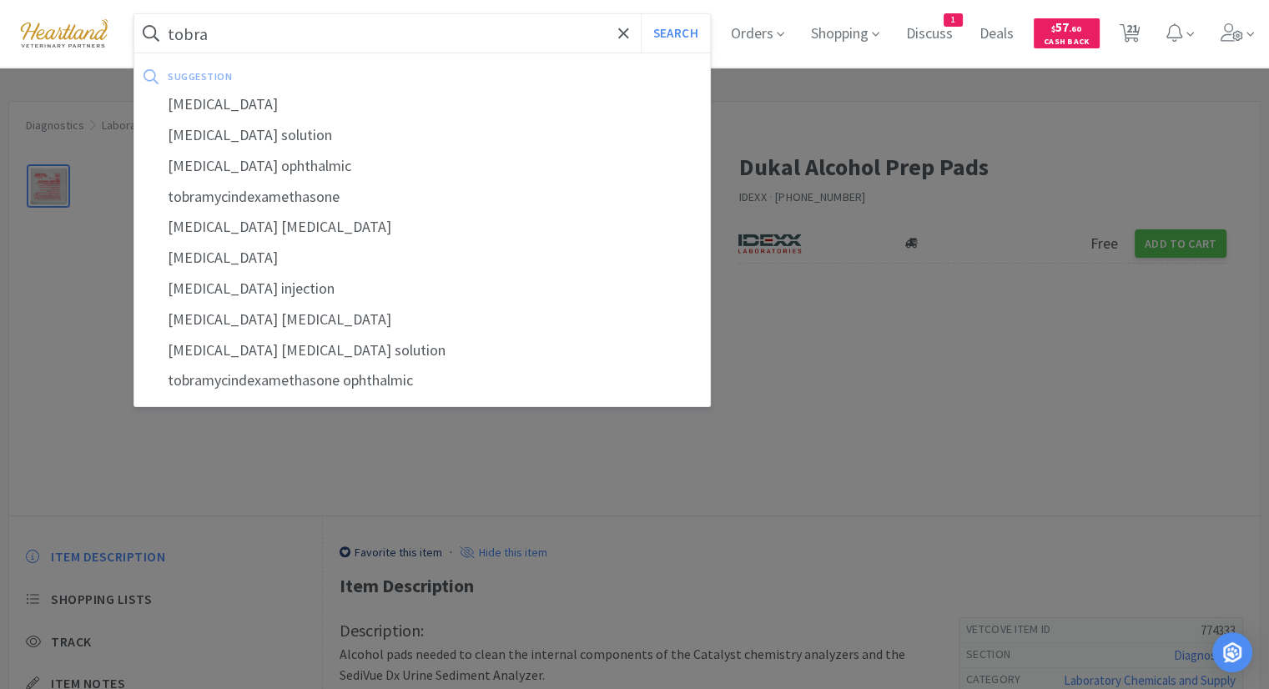
type input "[MEDICAL_DATA]"
select select "1"
select select "2"
select select "3"
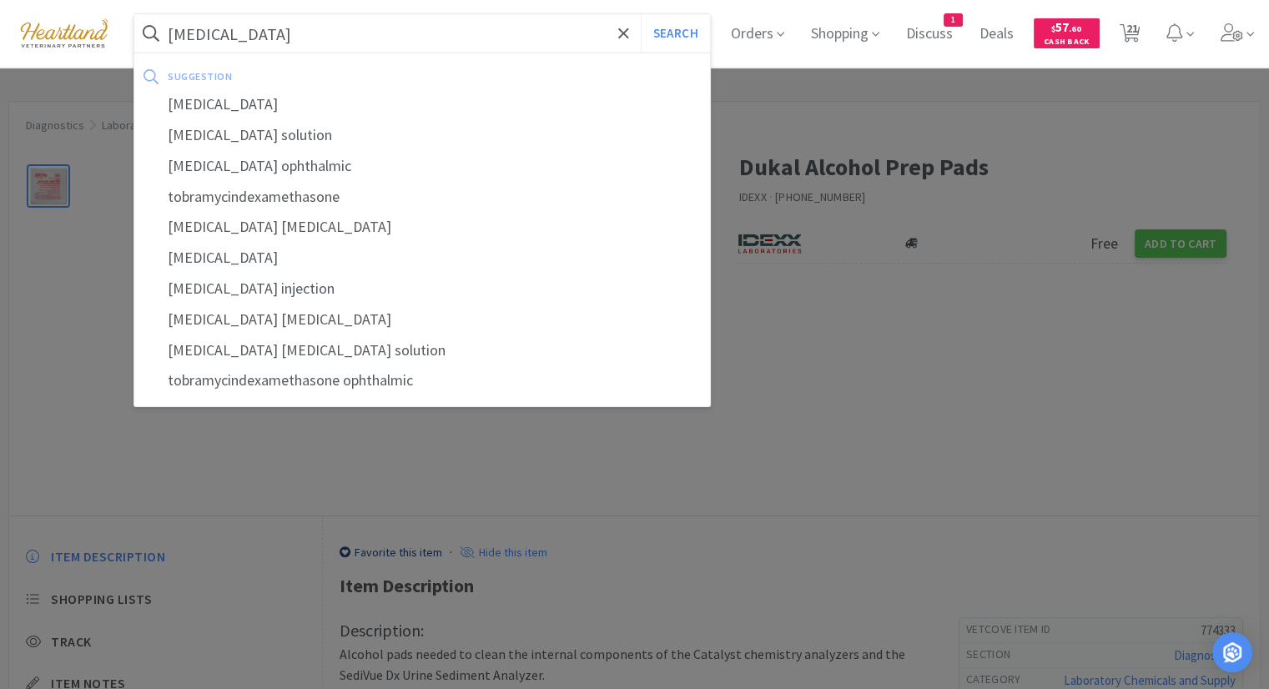
select select "1"
select select "4"
select select "1"
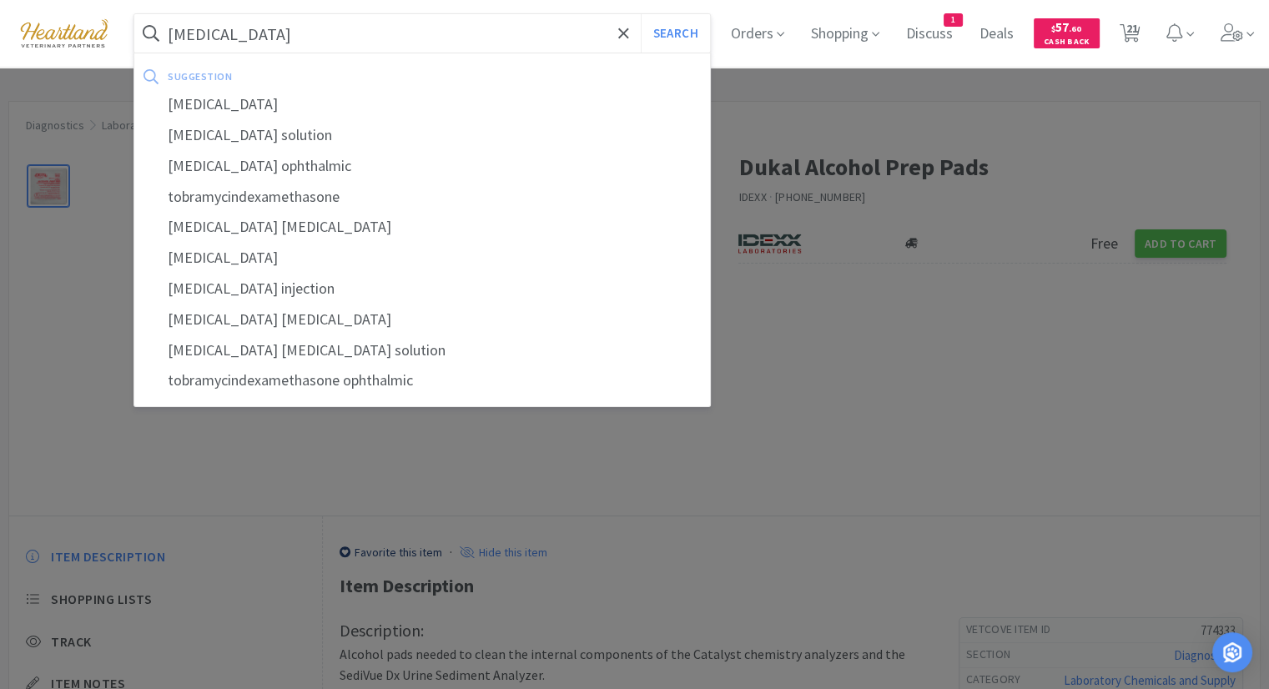
select select "1"
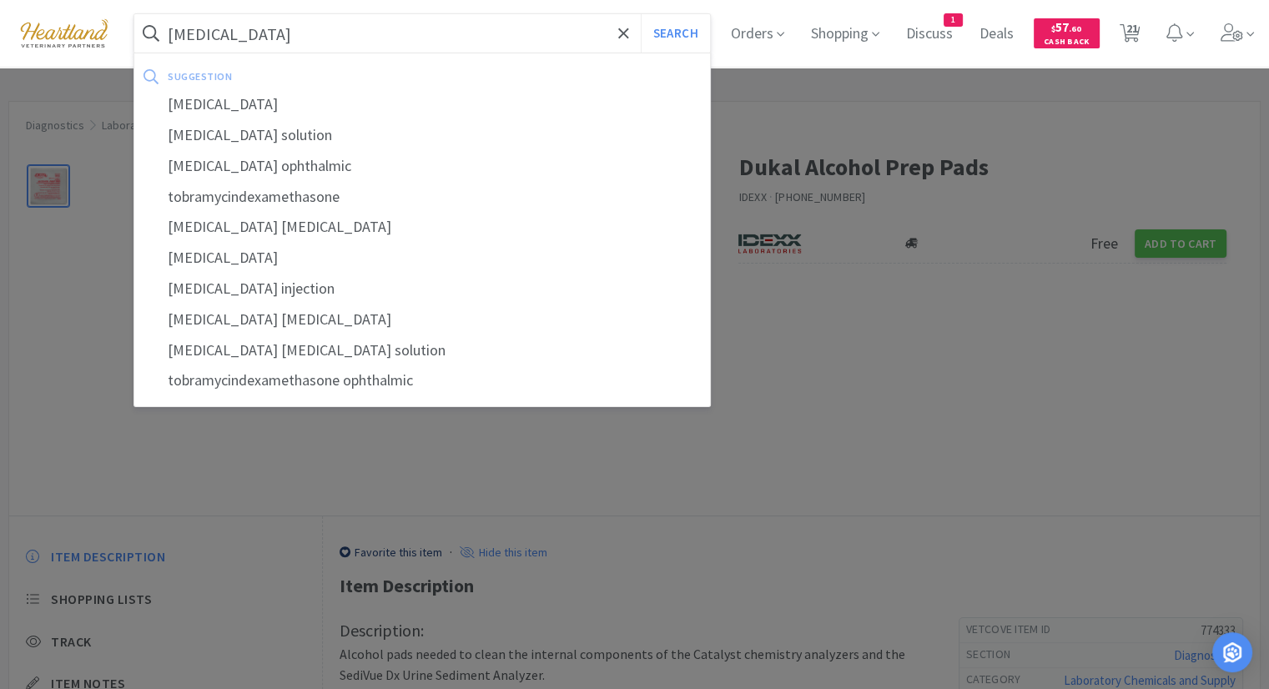
select select "1"
select select "10"
select select "1"
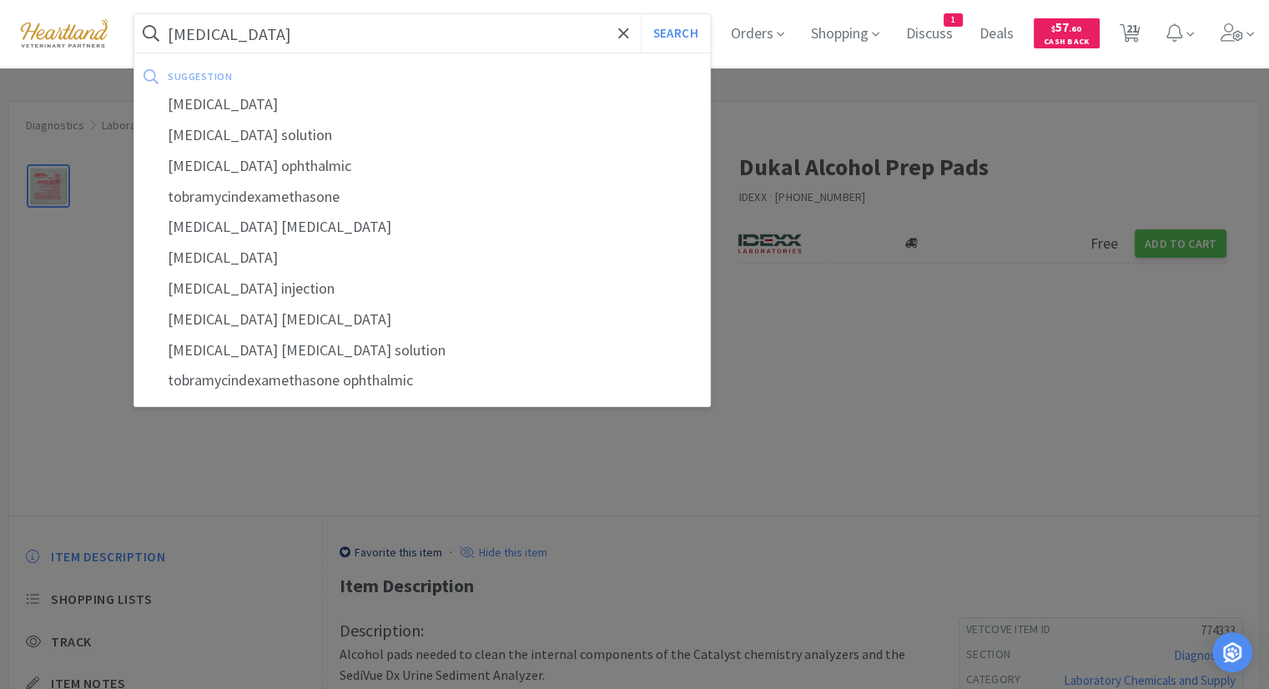
select select "1"
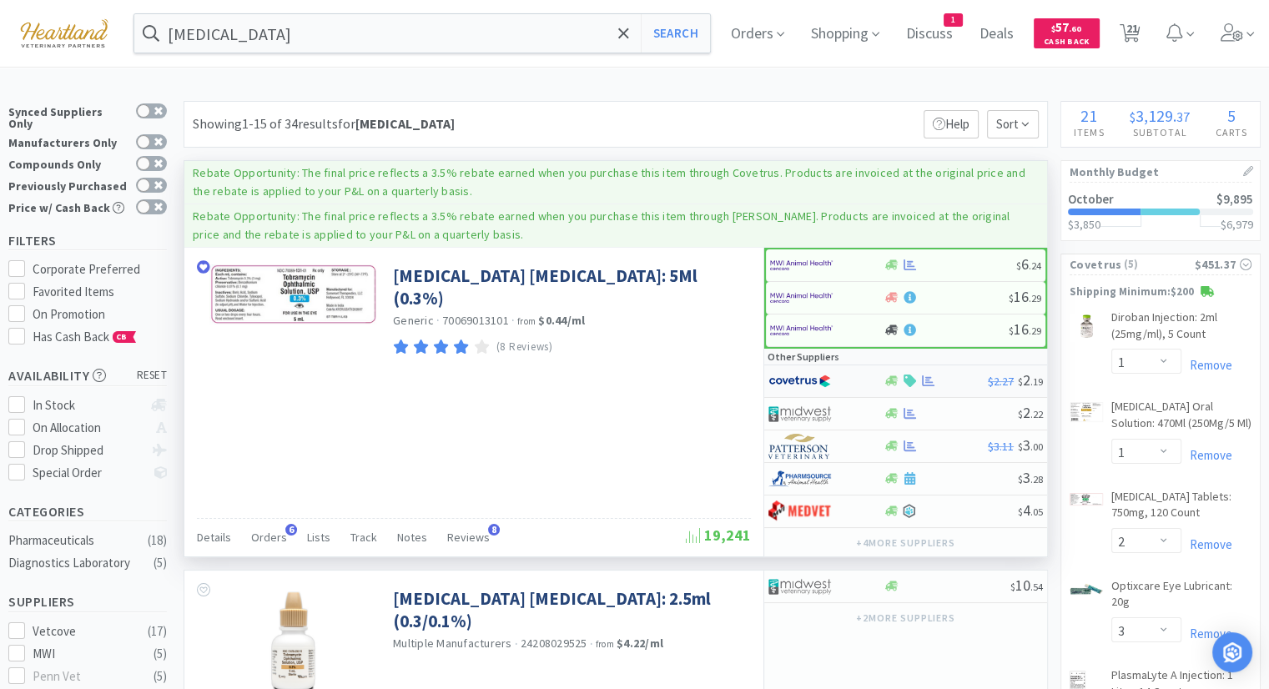
click at [790, 378] on img at bounding box center [799, 381] width 63 height 25
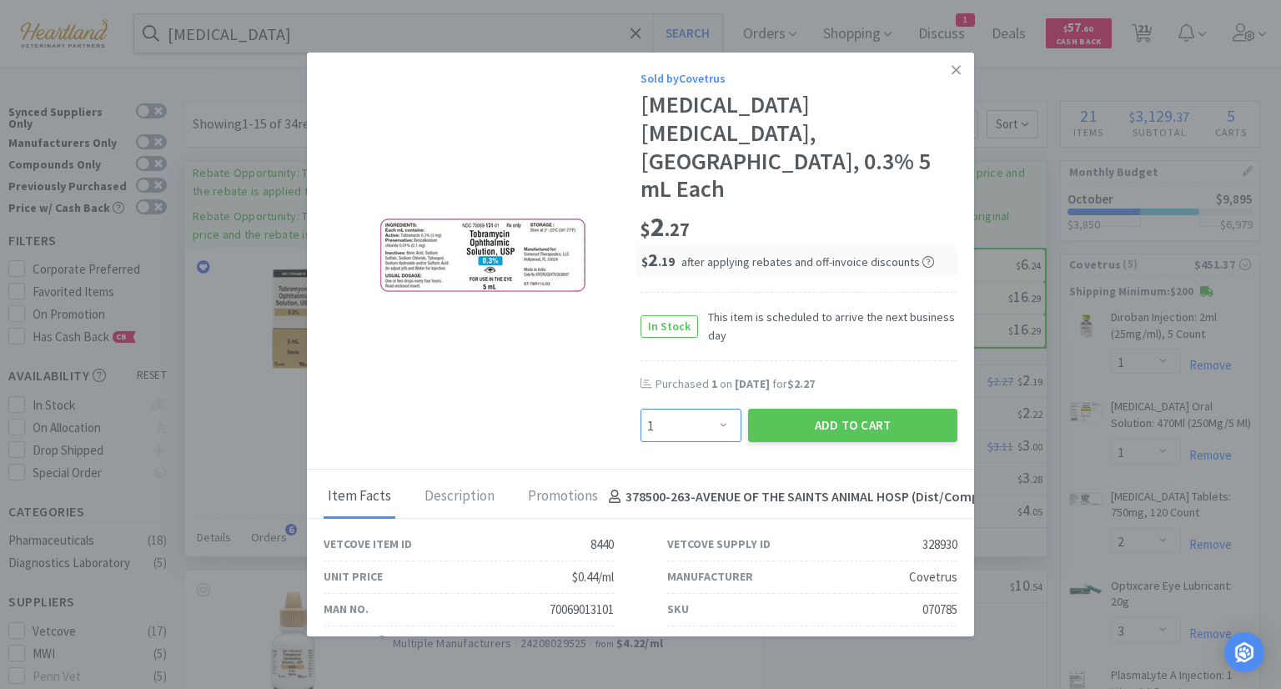
click at [711, 409] on select "Enter Quantity 1 2 3 4 5 6 7 8 9 10 11 12 13 14 15 16 17 18 19 20 Enter Quantity" at bounding box center [691, 425] width 101 height 33
select select "2"
click at [641, 409] on select "Enter Quantity 1 2 3 4 5 6 7 8 9 10 11 12 13 14 15 16 17 18 19 20 Enter Quantity" at bounding box center [691, 425] width 101 height 33
click at [851, 409] on button "Add to Cart" at bounding box center [852, 425] width 209 height 33
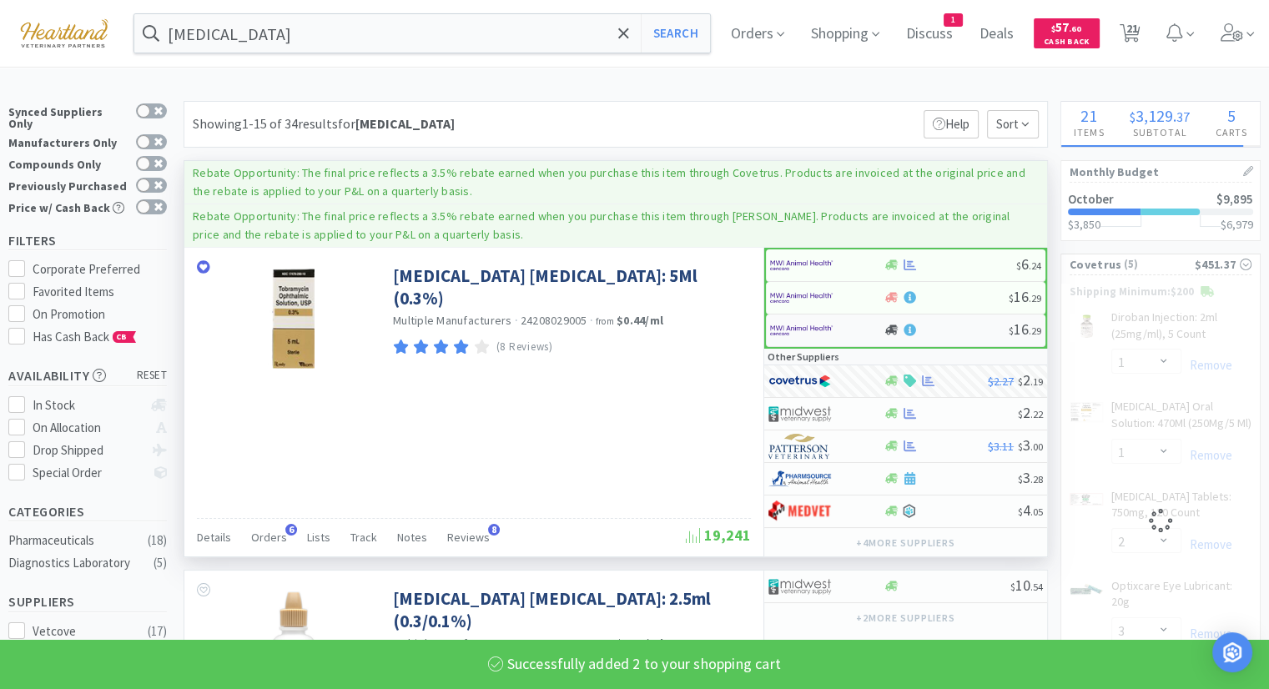
select select "2"
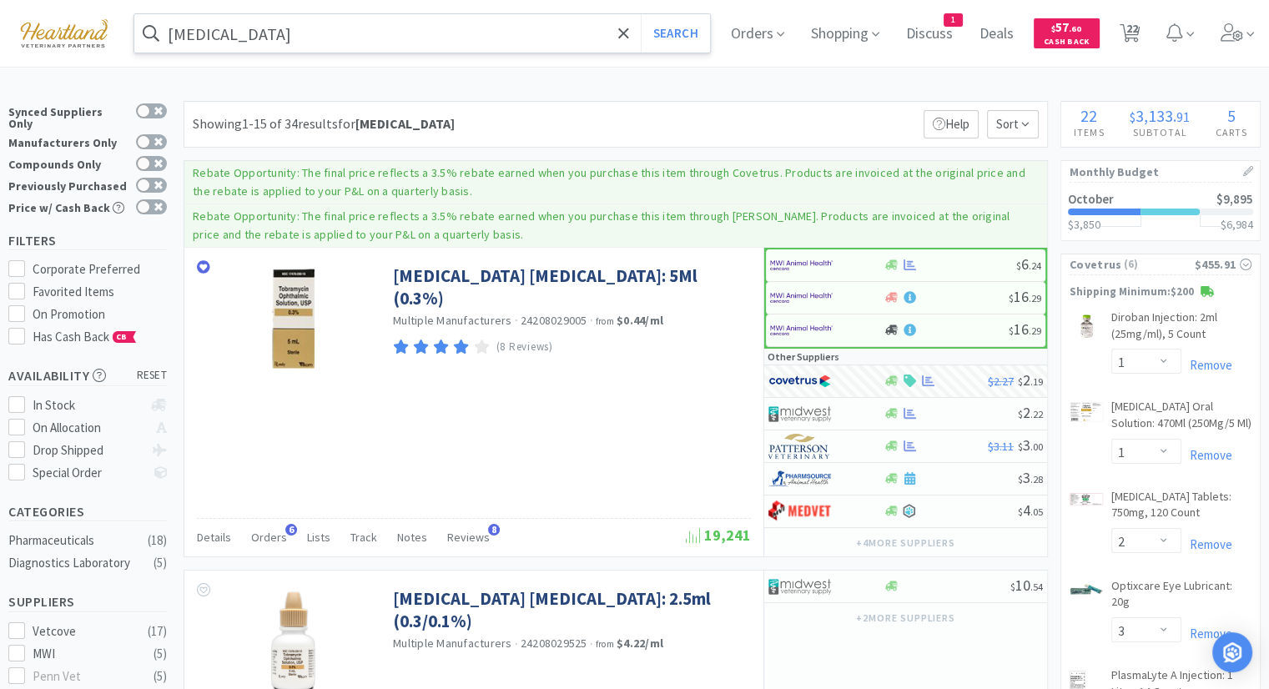
click at [390, 28] on input "[MEDICAL_DATA]" at bounding box center [421, 33] width 575 height 38
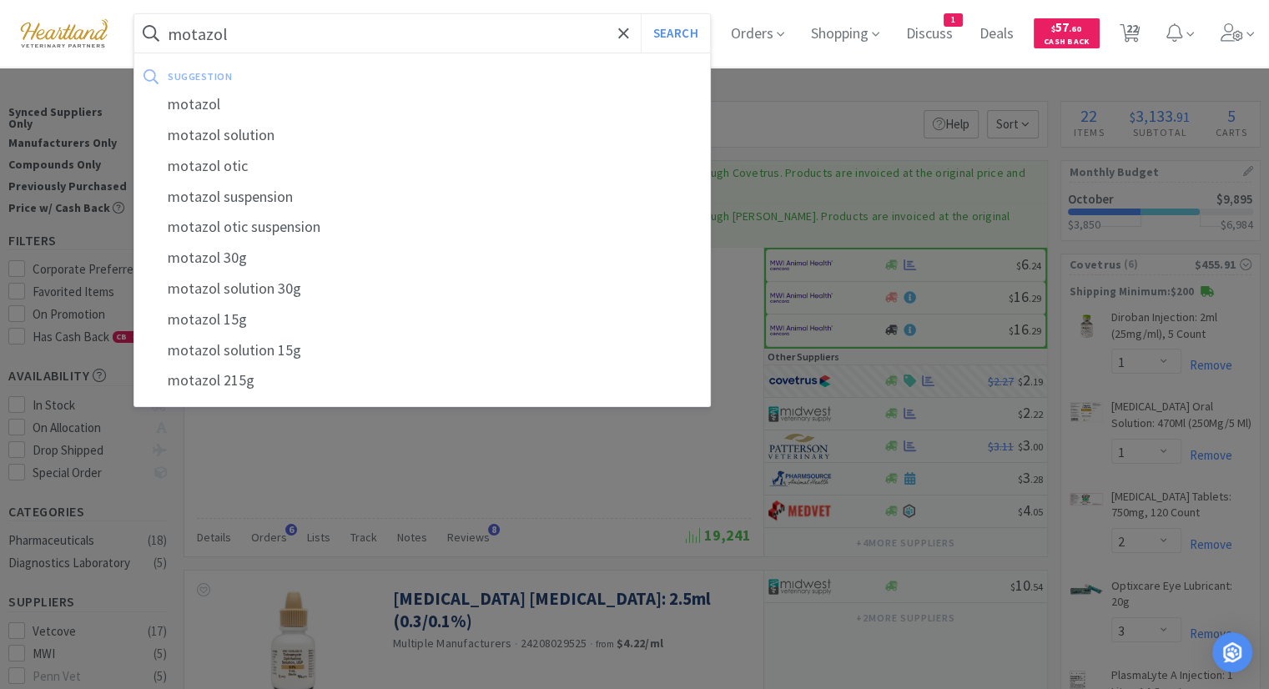
type input "motazol"
click at [641, 14] on button "Search" at bounding box center [675, 33] width 69 height 38
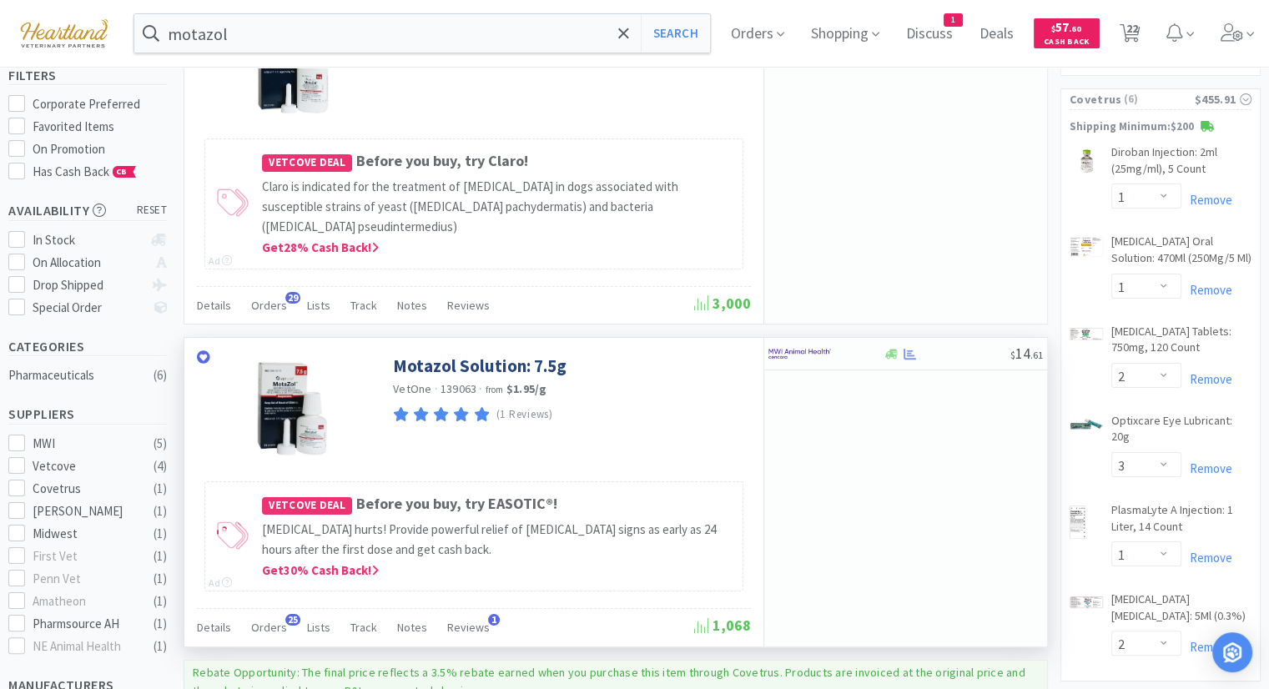
scroll to position [167, 0]
click at [912, 350] on icon at bounding box center [909, 352] width 13 height 13
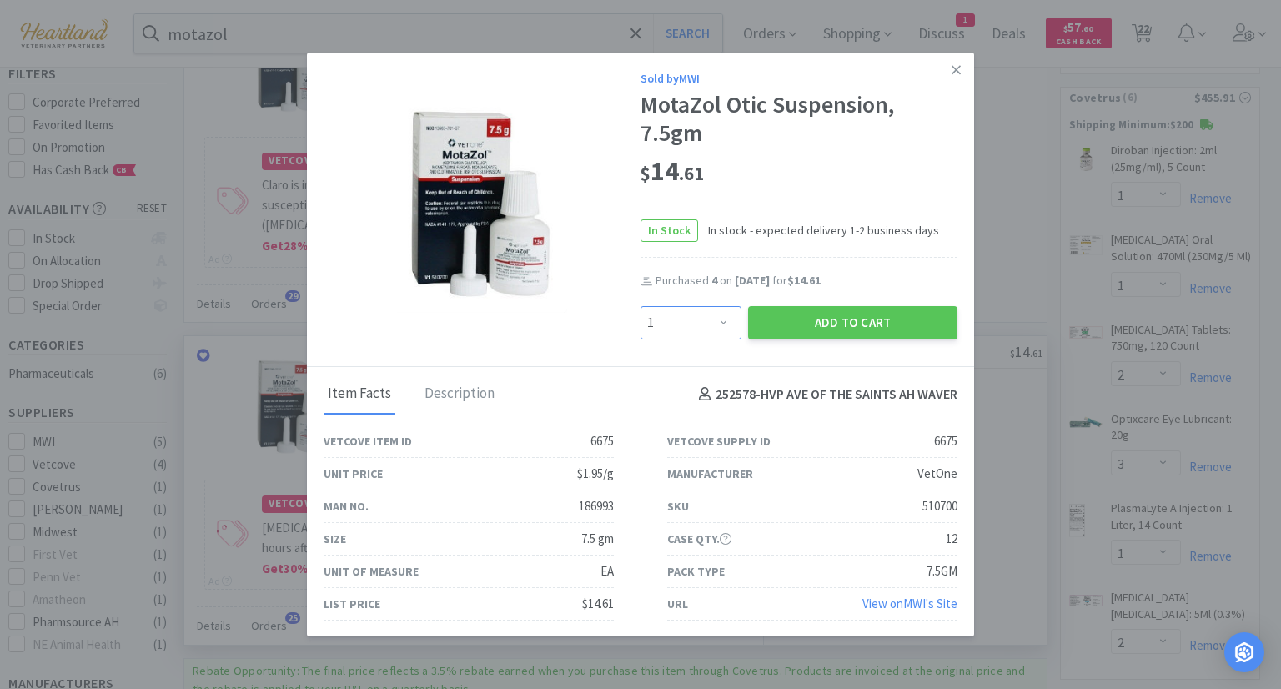
click at [721, 316] on select "Enter Quantity 1 2 3 4 5 6 7 8 9 10 11 12 13 14 15 16 17 18 19 20 Enter Quantity" at bounding box center [691, 322] width 101 height 33
select select "4"
click at [641, 306] on select "Enter Quantity 1 2 3 4 5 6 7 8 9 10 11 12 13 14 15 16 17 18 19 20 Enter Quantity" at bounding box center [691, 322] width 101 height 33
click at [841, 321] on button "Add to Cart" at bounding box center [852, 322] width 209 height 33
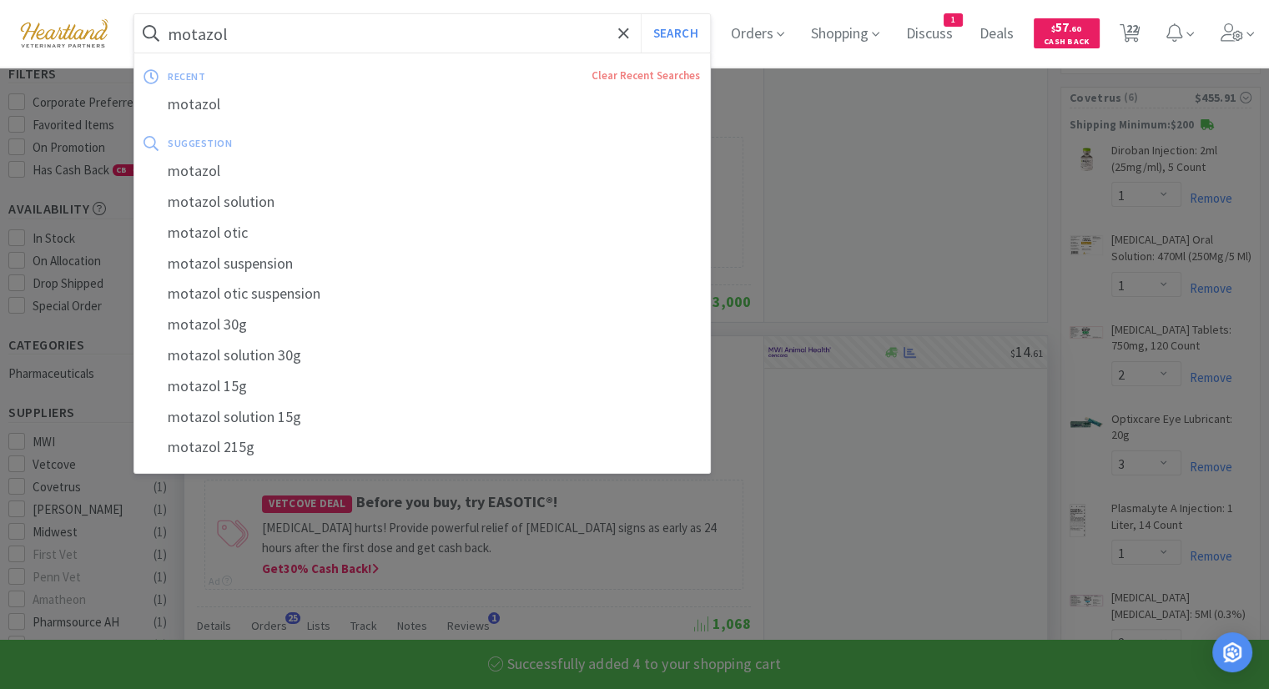
click at [407, 41] on input "motazol" at bounding box center [421, 33] width 575 height 38
select select "4"
type input "c"
select select "1"
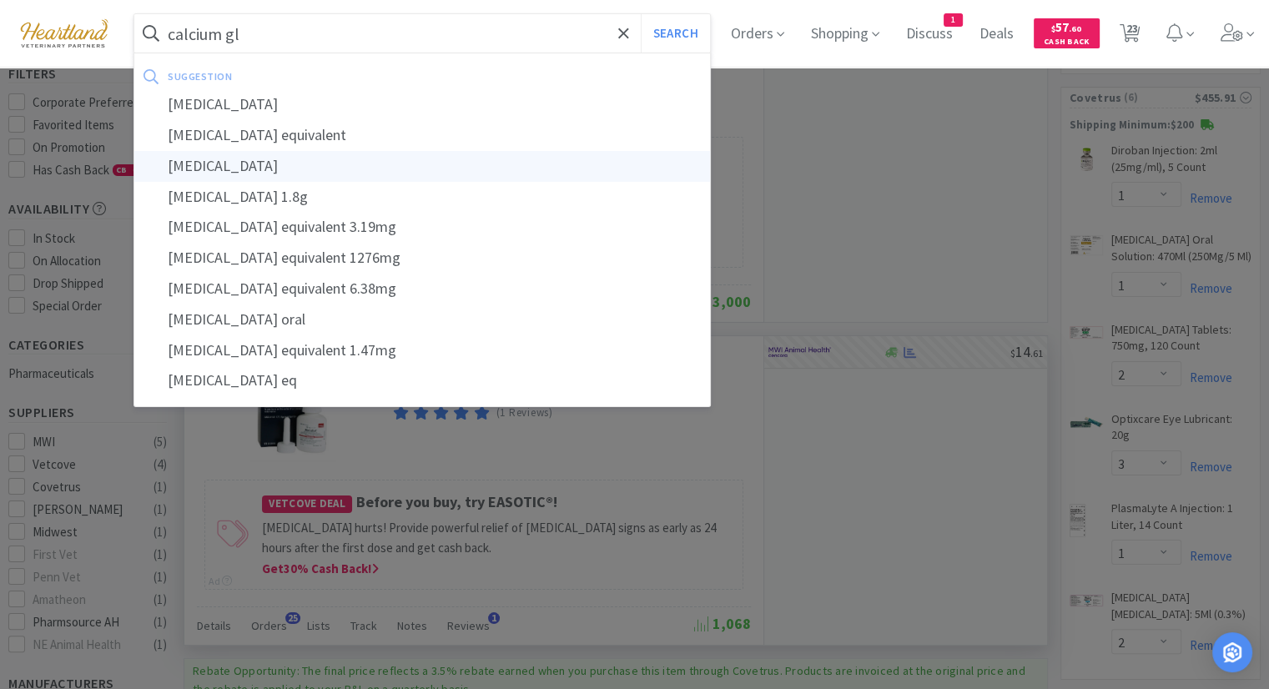
click at [297, 168] on div "[MEDICAL_DATA]" at bounding box center [421, 166] width 575 height 31
type input "[MEDICAL_DATA]"
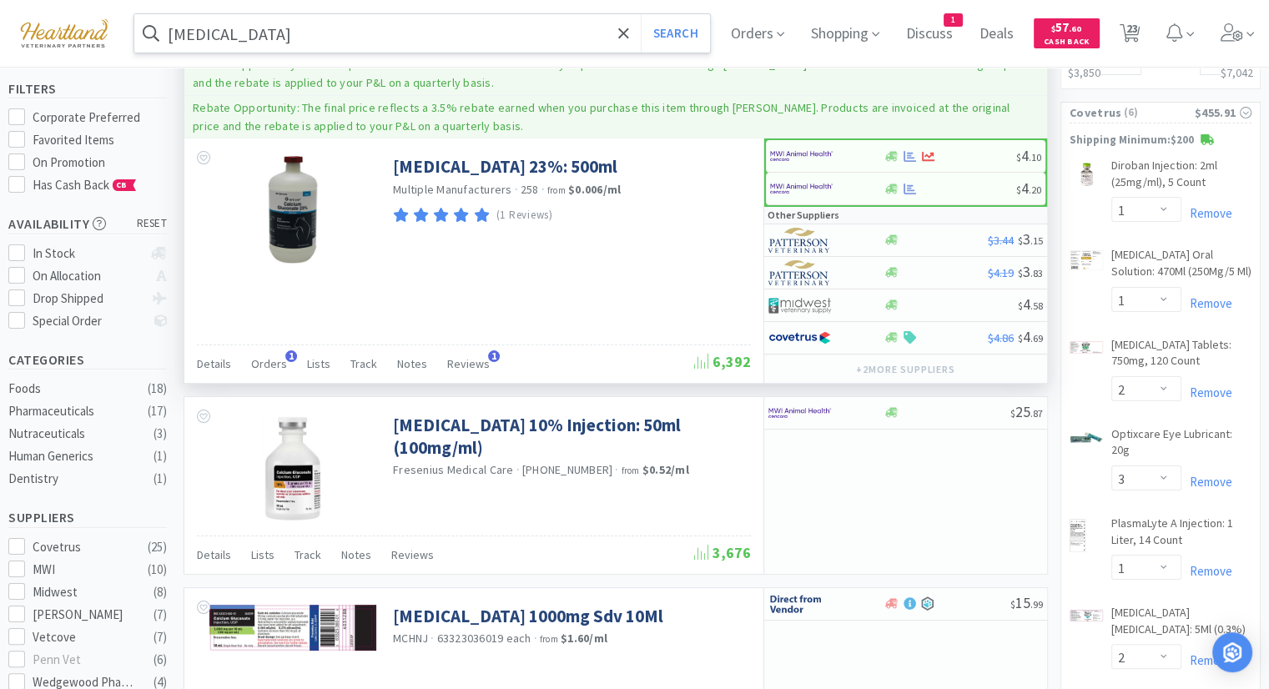
scroll to position [83, 0]
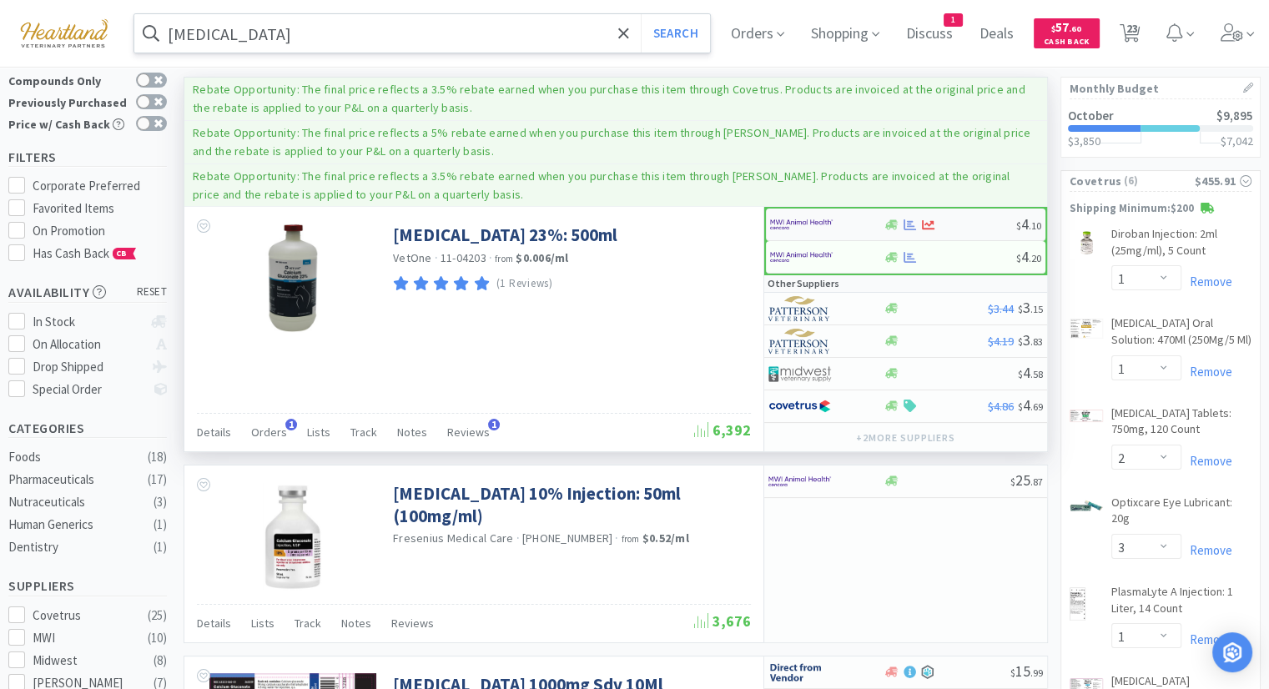
click at [783, 228] on img at bounding box center [801, 224] width 63 height 25
select select "1"
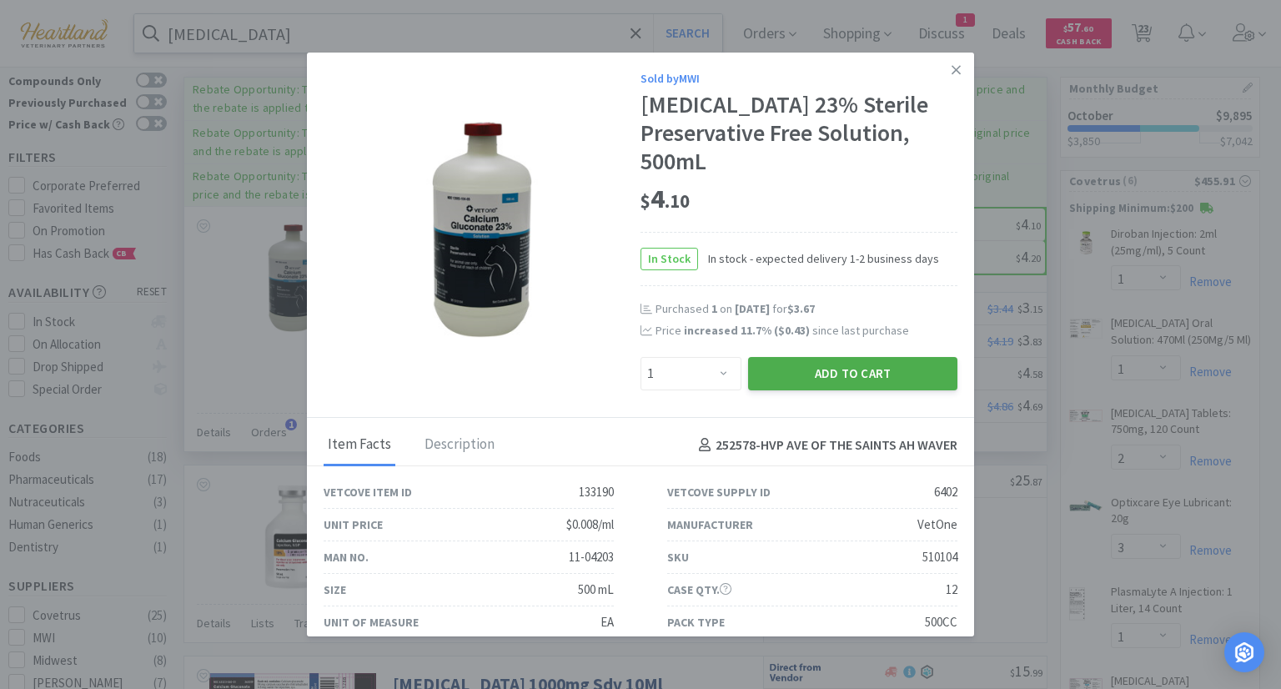
click at [848, 374] on button "Add to Cart" at bounding box center [852, 373] width 209 height 33
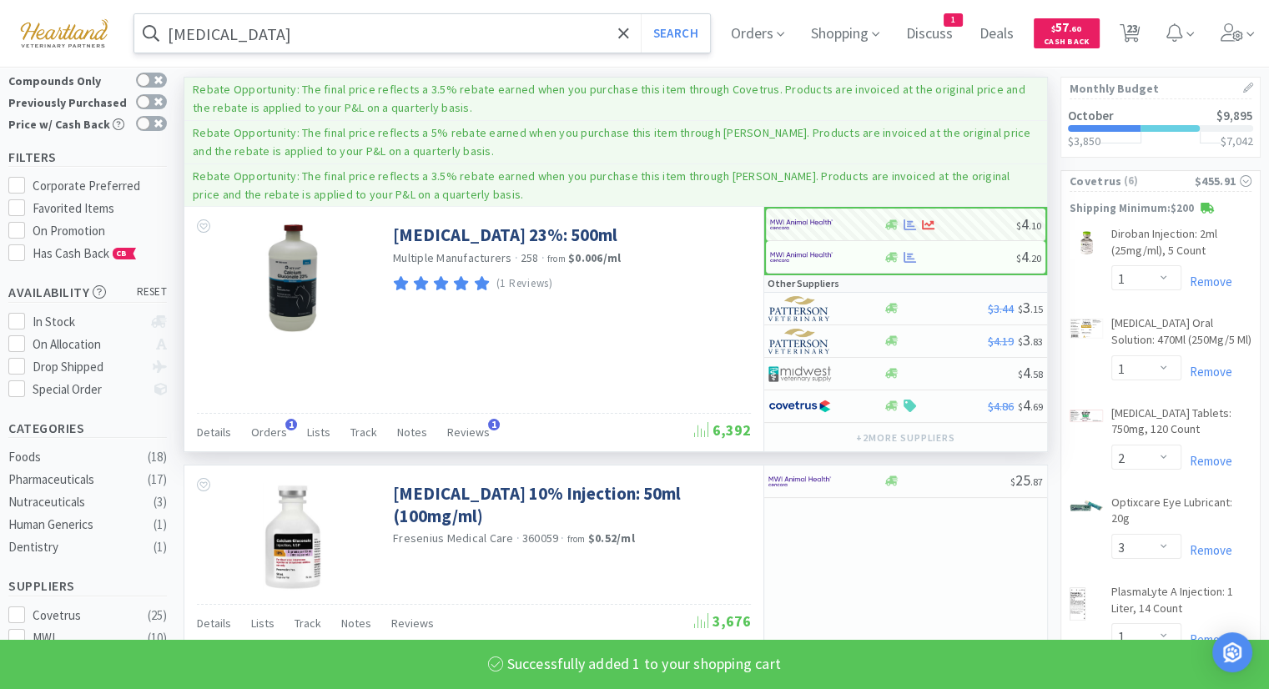
select select "1"
select select "4"
select select "1"
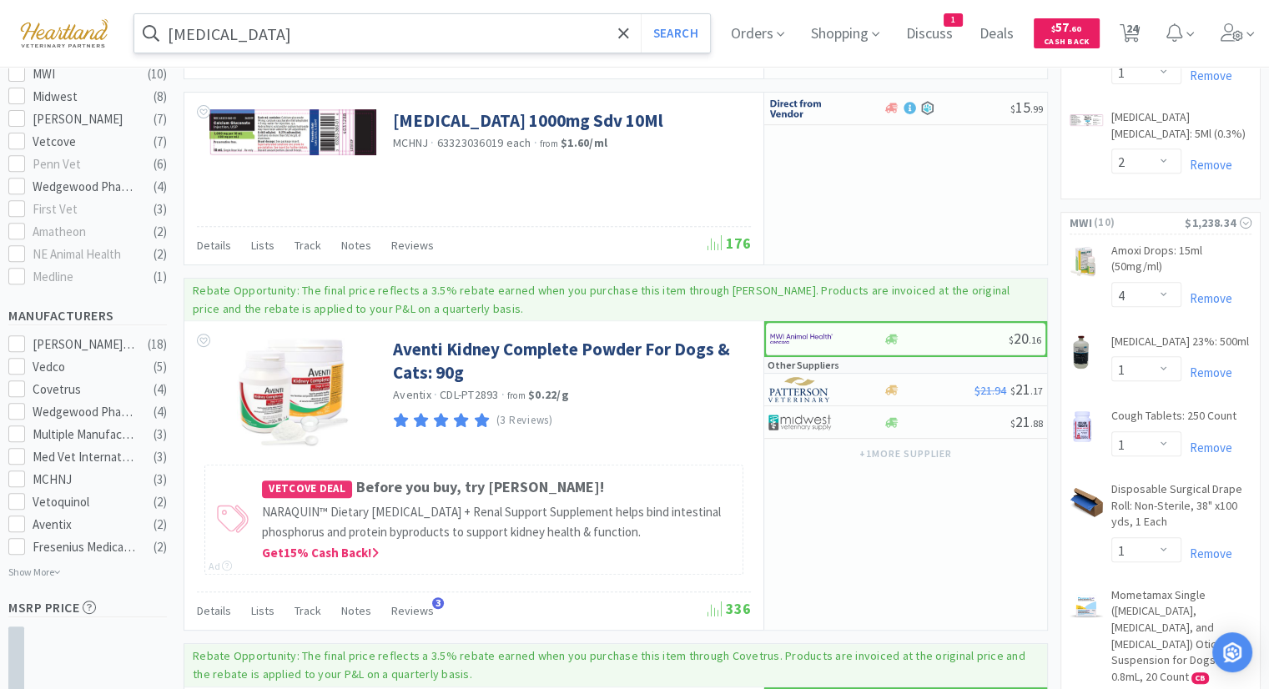
scroll to position [667, 0]
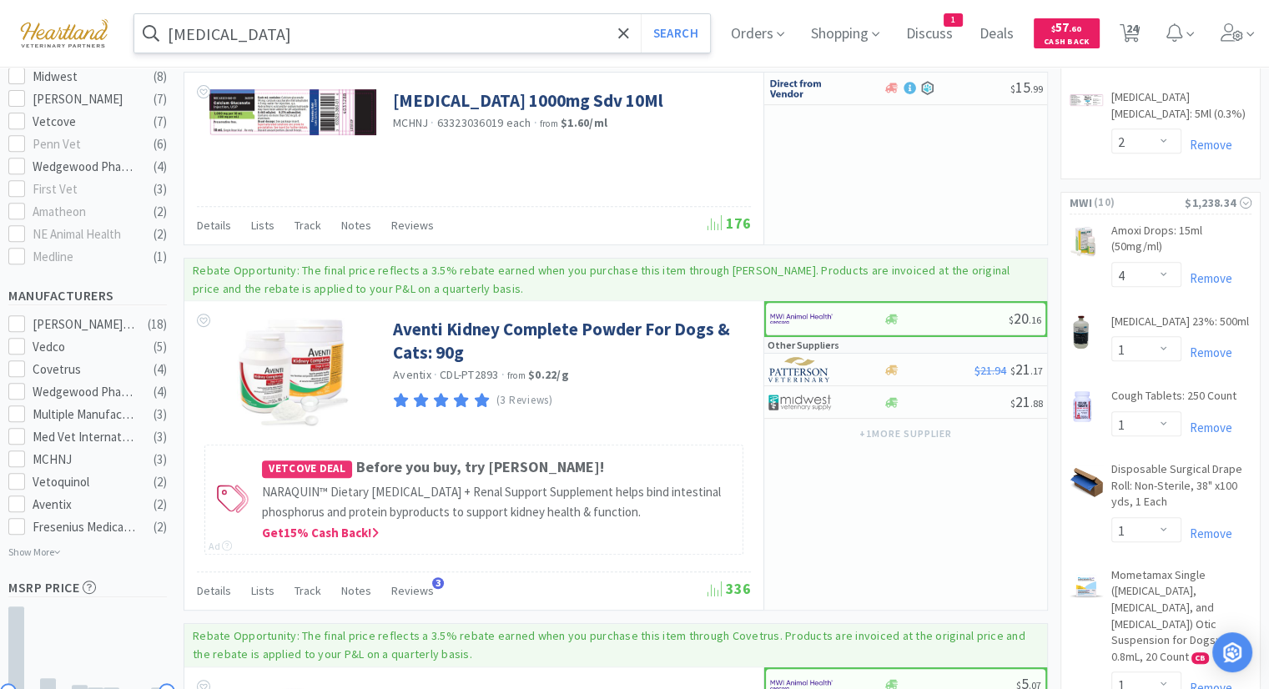
drag, startPoint x: 387, startPoint y: 35, endPoint x: 392, endPoint y: 28, distance: 9.0
click at [387, 35] on input "[MEDICAL_DATA]" at bounding box center [421, 33] width 575 height 38
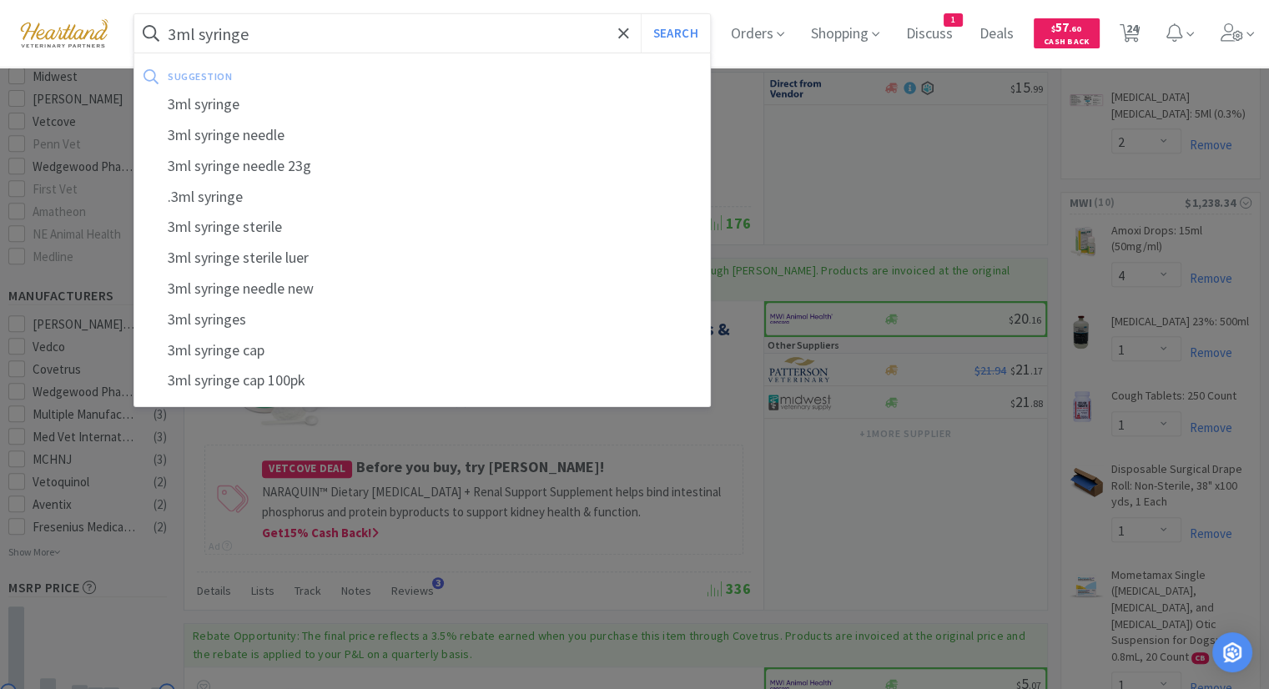
type input "3ml syringe"
click at [641, 14] on button "Search" at bounding box center [675, 33] width 69 height 38
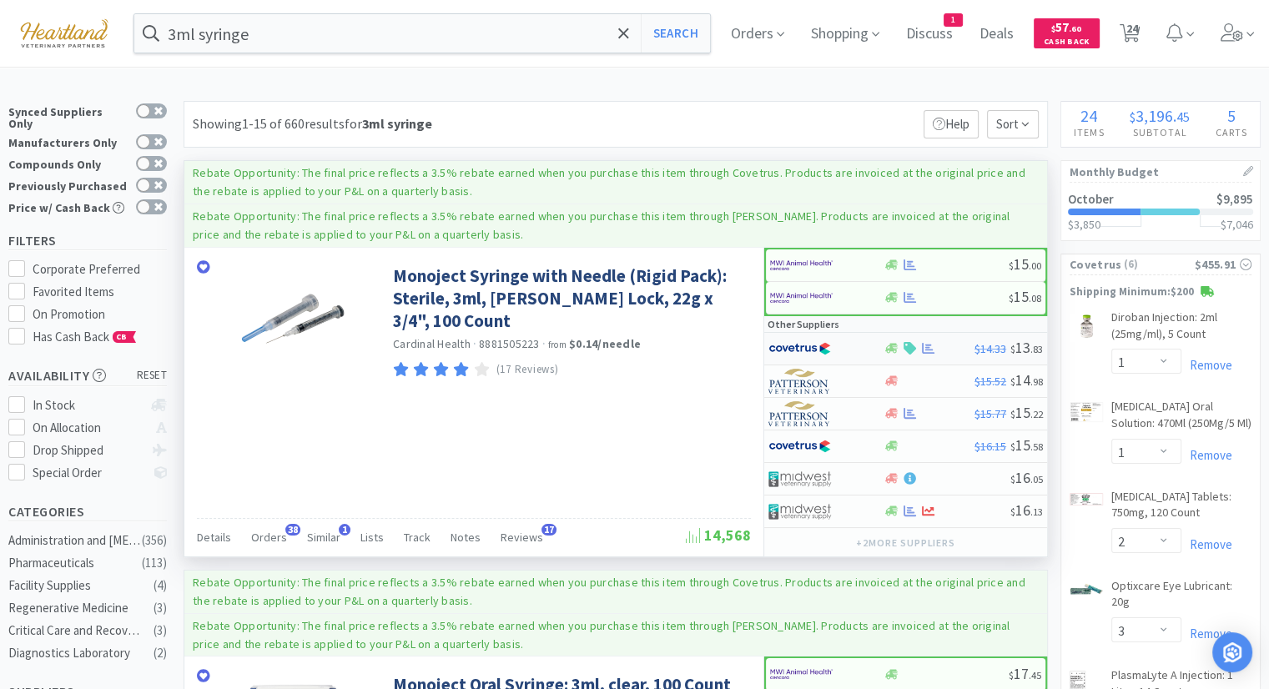
click at [796, 343] on img at bounding box center [799, 348] width 63 height 25
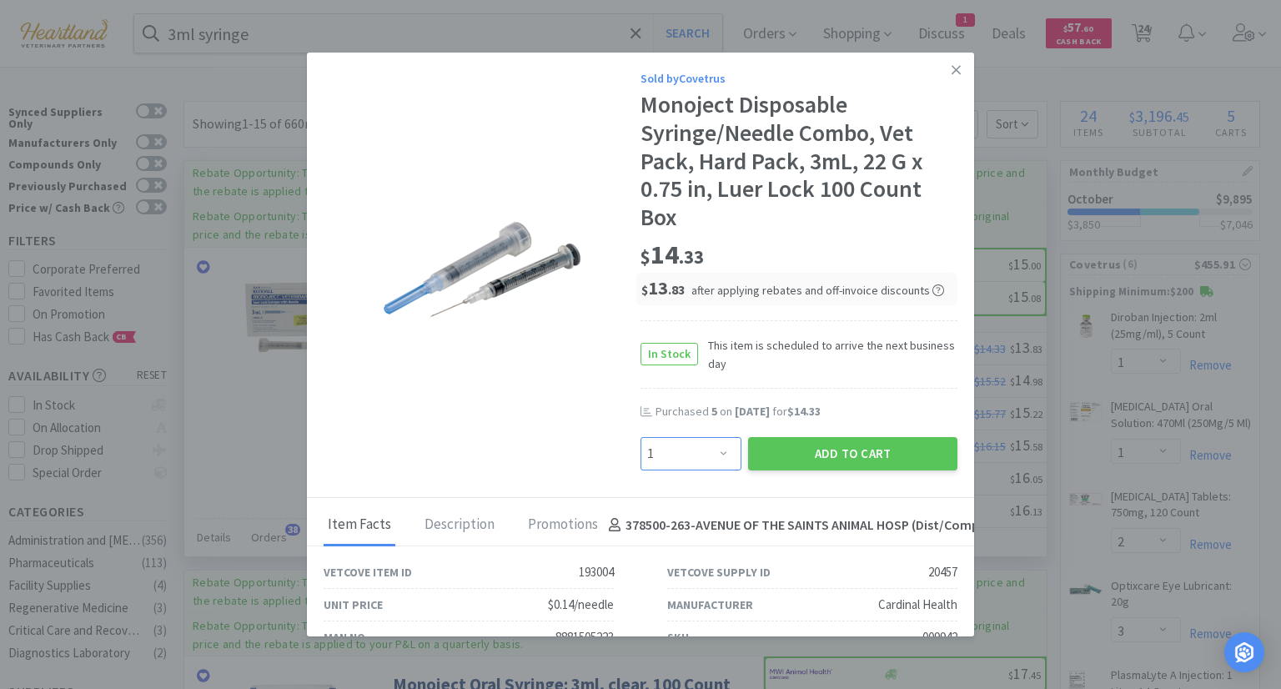
click at [705, 453] on select "Enter Quantity 1 2 3 4 5 6 7 8 9 10 11 12 13 14 15 16 17 18 19 20 Enter Quantity" at bounding box center [691, 453] width 101 height 33
select select "4"
click at [641, 437] on select "Enter Quantity 1 2 3 4 5 6 7 8 9 10 11 12 13 14 15 16 17 18 19 20 Enter Quantity" at bounding box center [691, 453] width 101 height 33
click at [867, 451] on button "Add to Cart" at bounding box center [852, 453] width 209 height 33
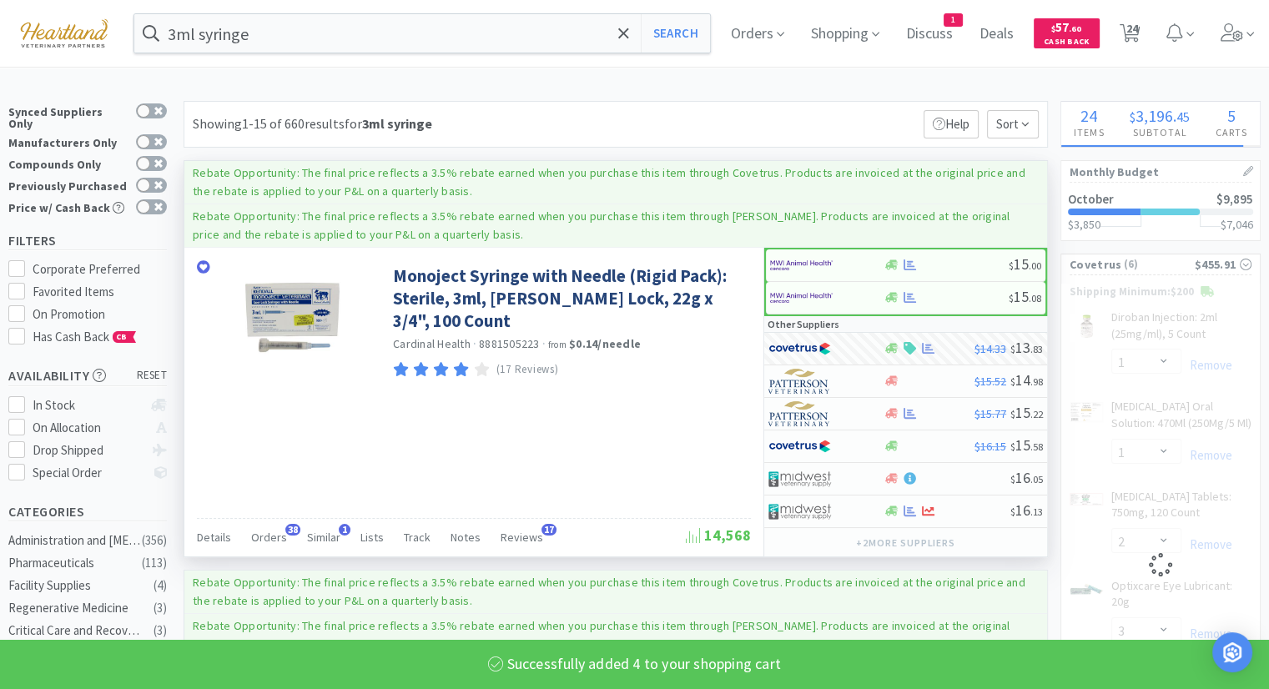
select select "4"
select select "3"
select select "1"
select select "2"
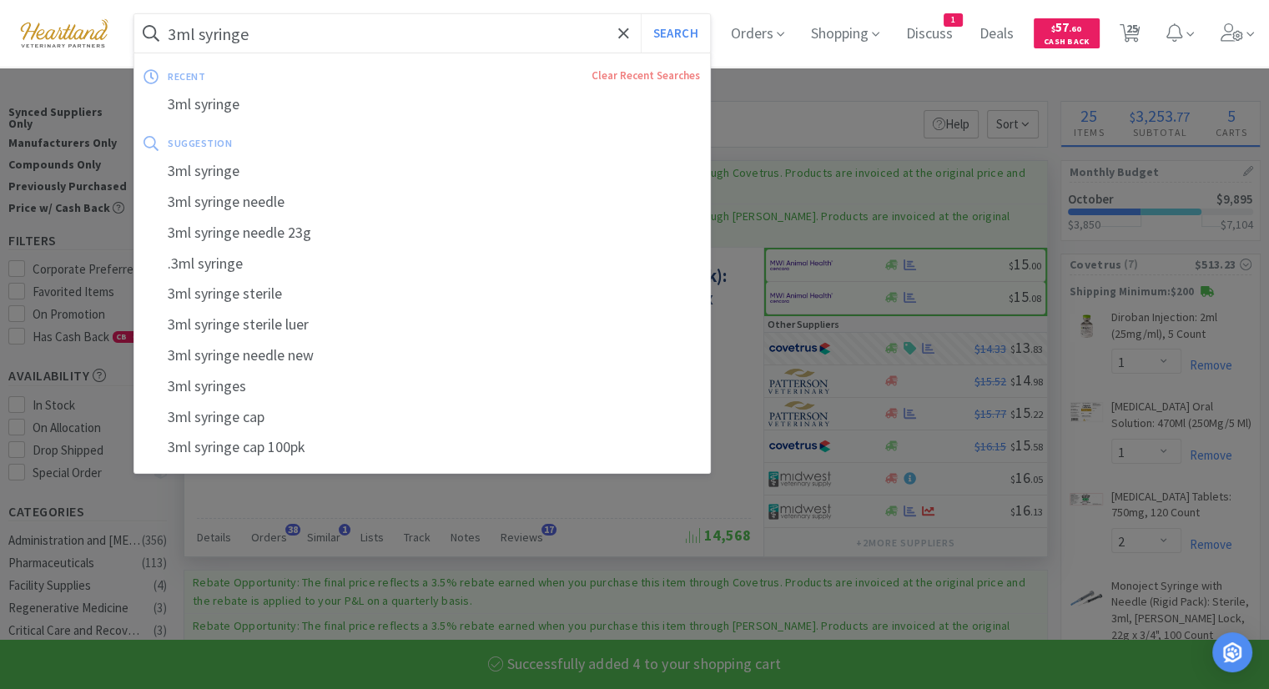
click at [338, 48] on input "3ml syringe" at bounding box center [421, 33] width 575 height 38
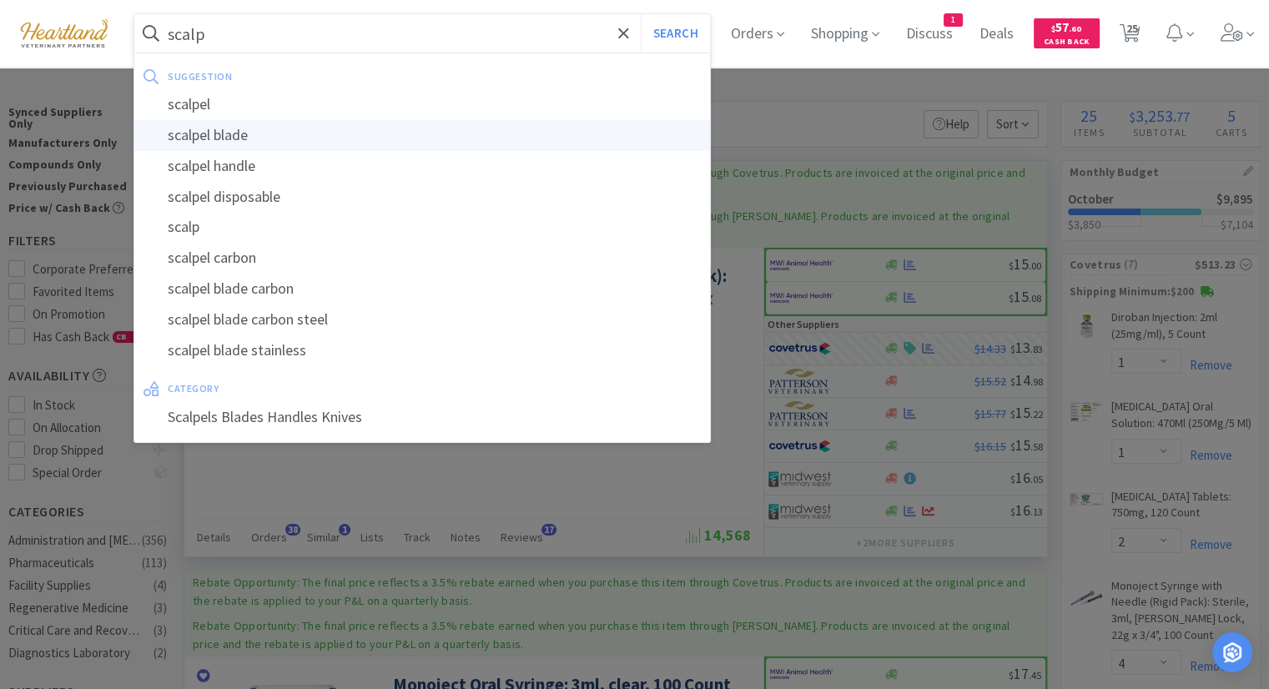
click at [306, 144] on div "scalpel blade" at bounding box center [421, 135] width 575 height 31
type input "scalpel blade"
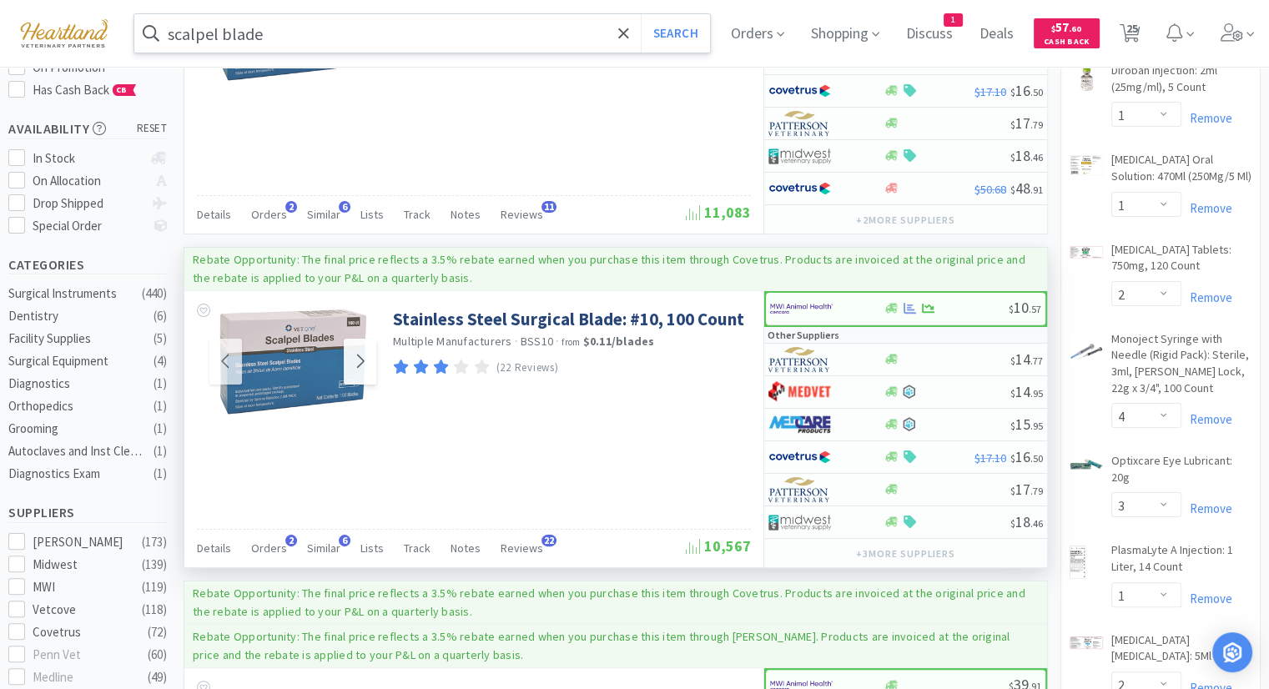
scroll to position [250, 0]
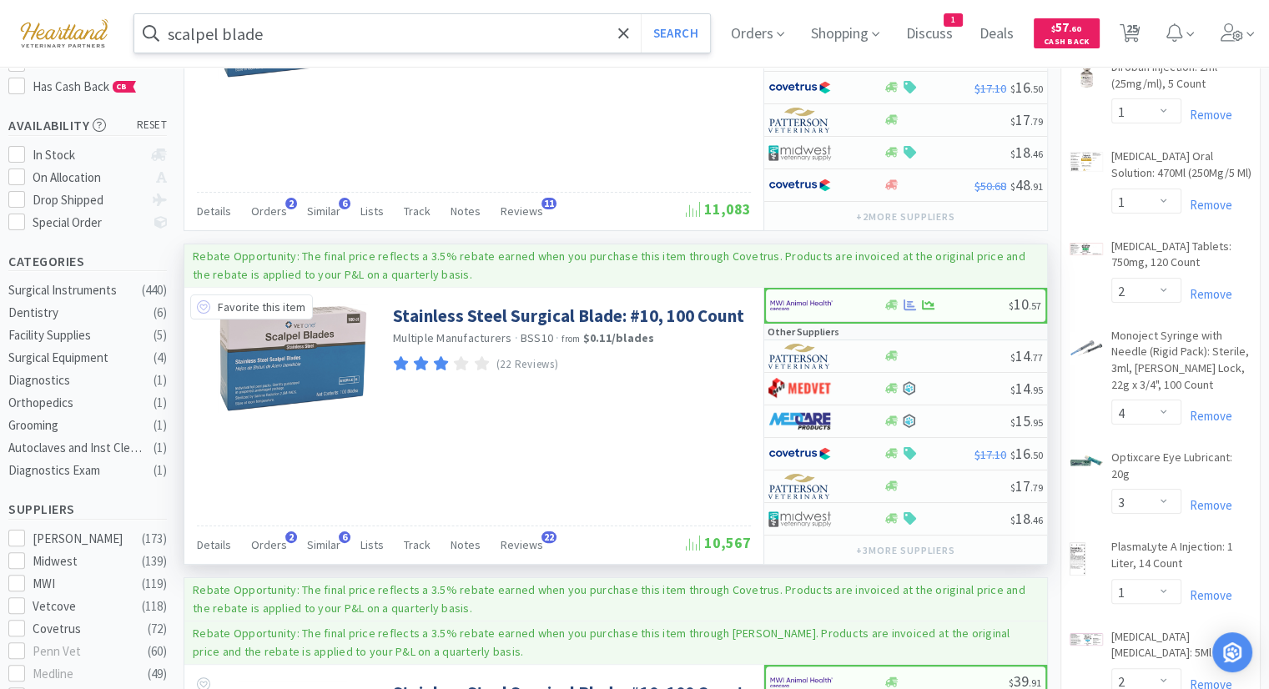
click at [205, 302] on icon at bounding box center [203, 306] width 13 height 13
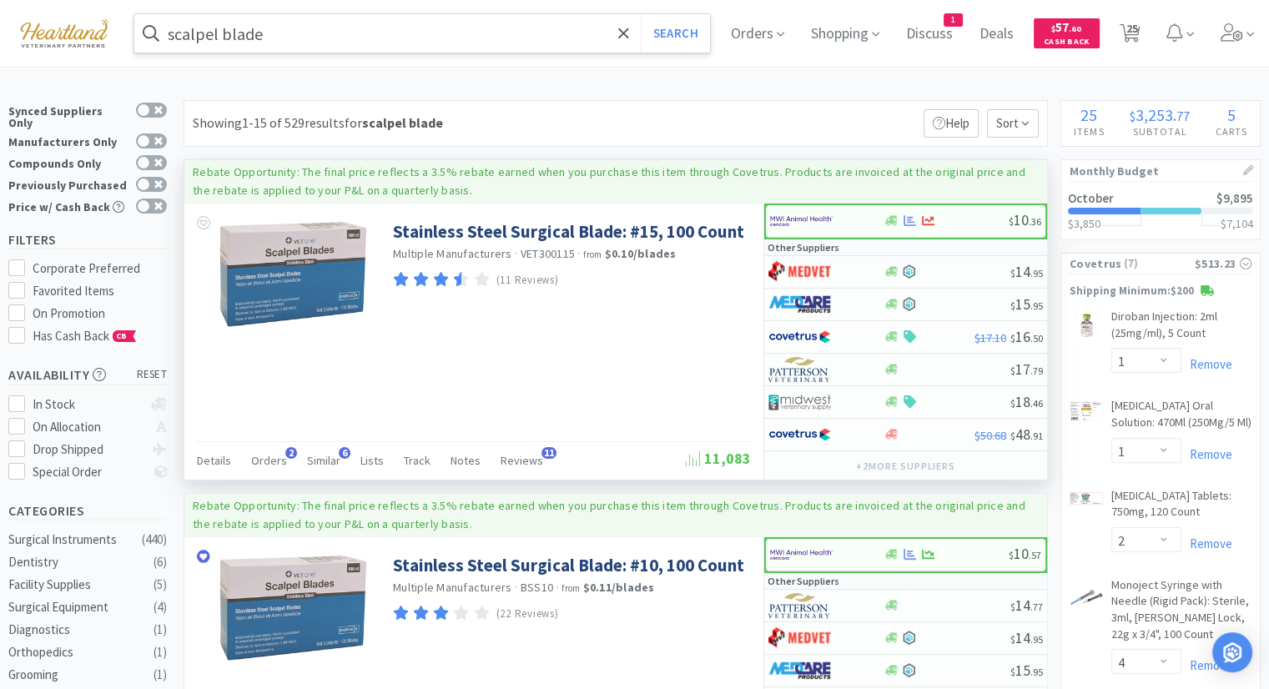
scroll to position [0, 0]
click at [202, 224] on icon at bounding box center [203, 223] width 13 height 13
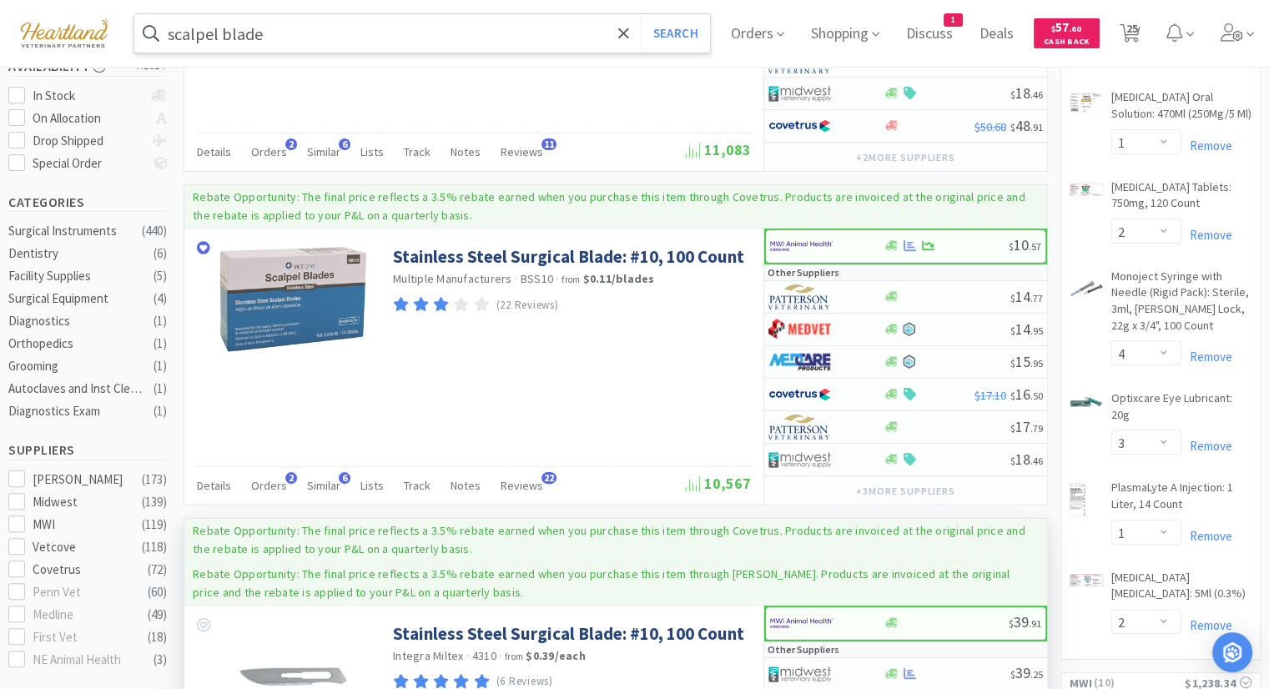
scroll to position [334, 0]
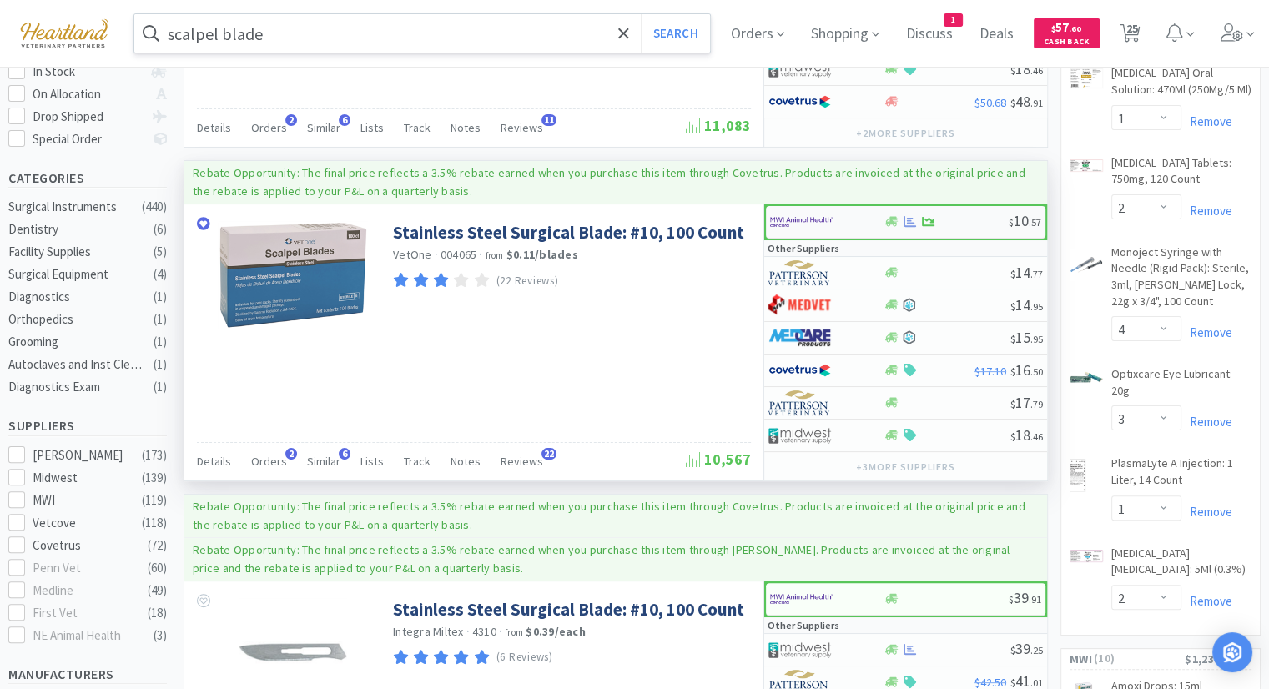
click at [775, 216] on img at bounding box center [801, 221] width 63 height 25
select select "1"
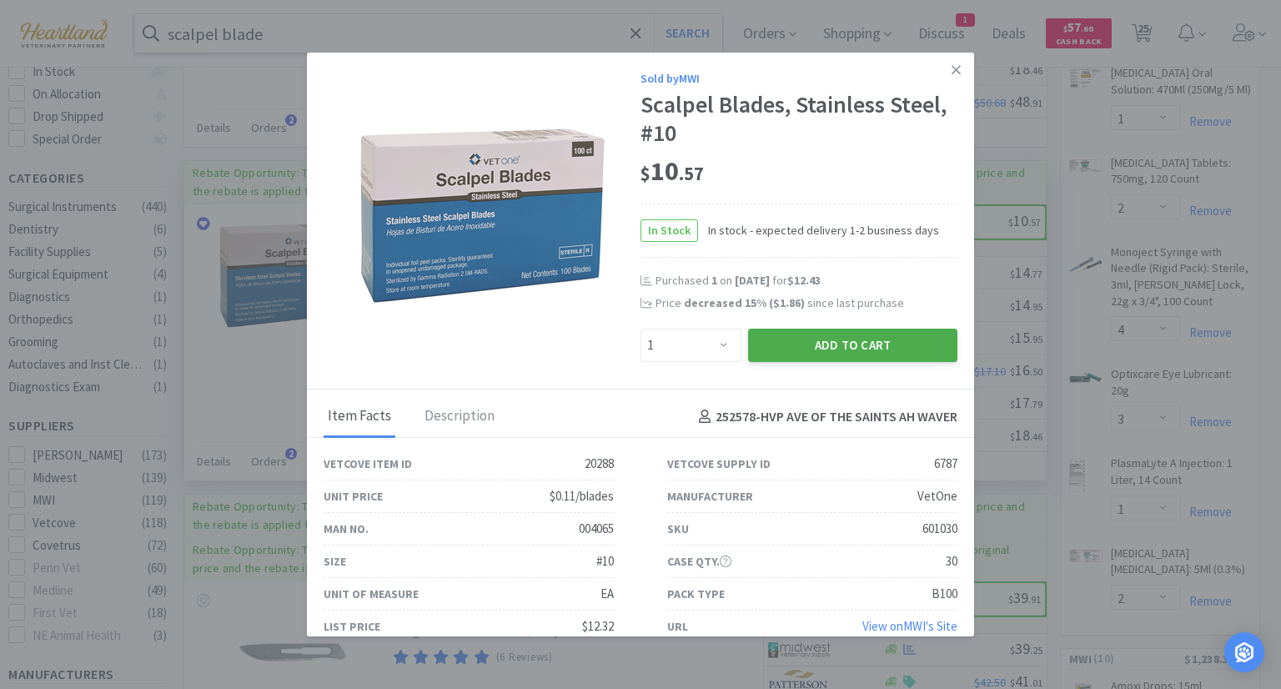
click at [903, 343] on button "Add to Cart" at bounding box center [852, 345] width 209 height 33
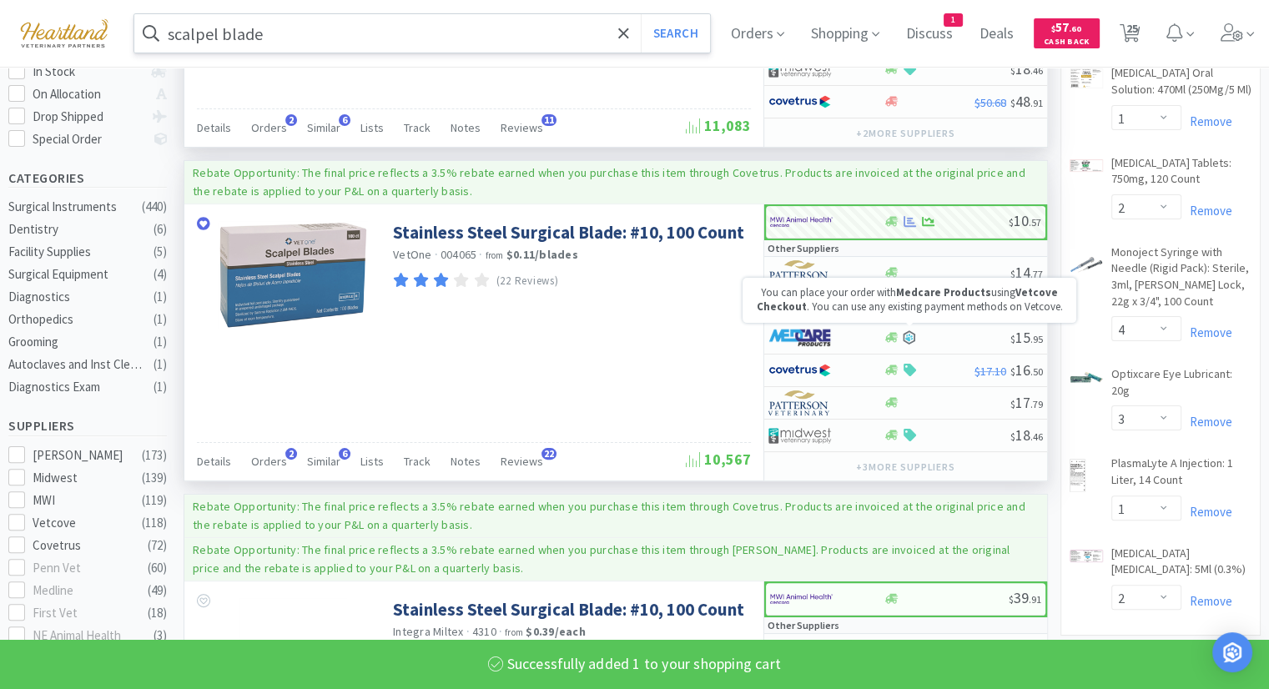
select select "1"
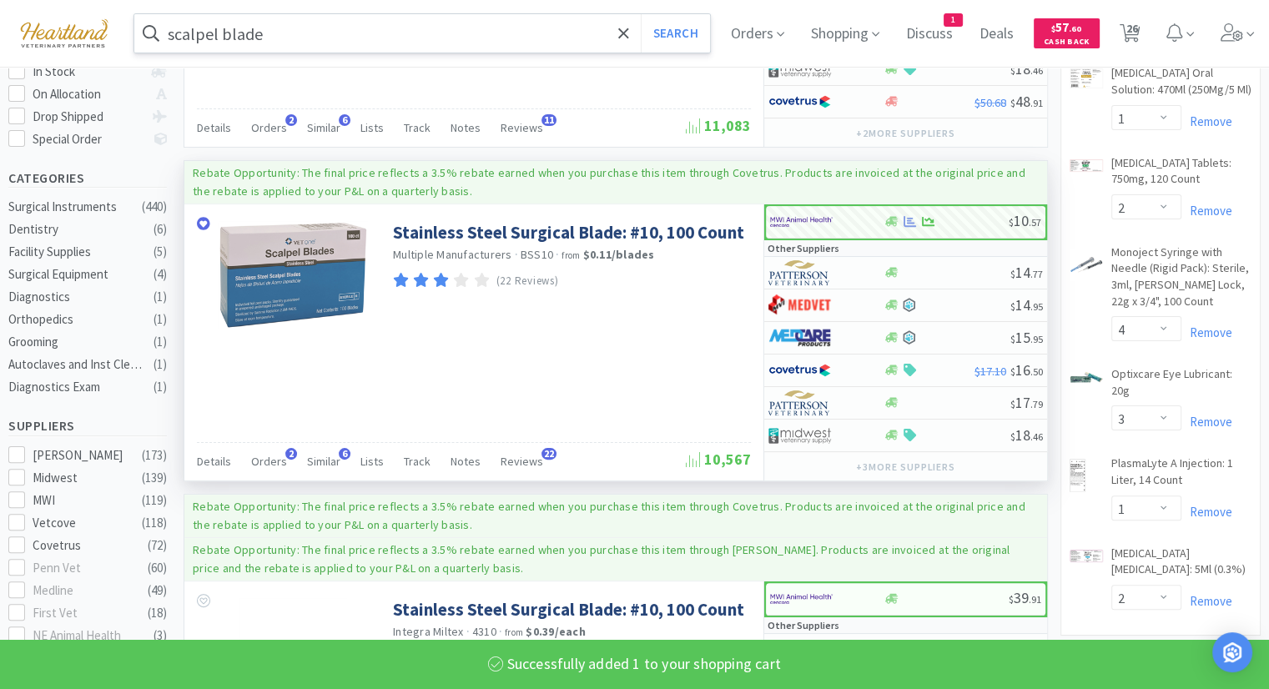
click at [467, 37] on input "scalpel blade" at bounding box center [421, 33] width 575 height 38
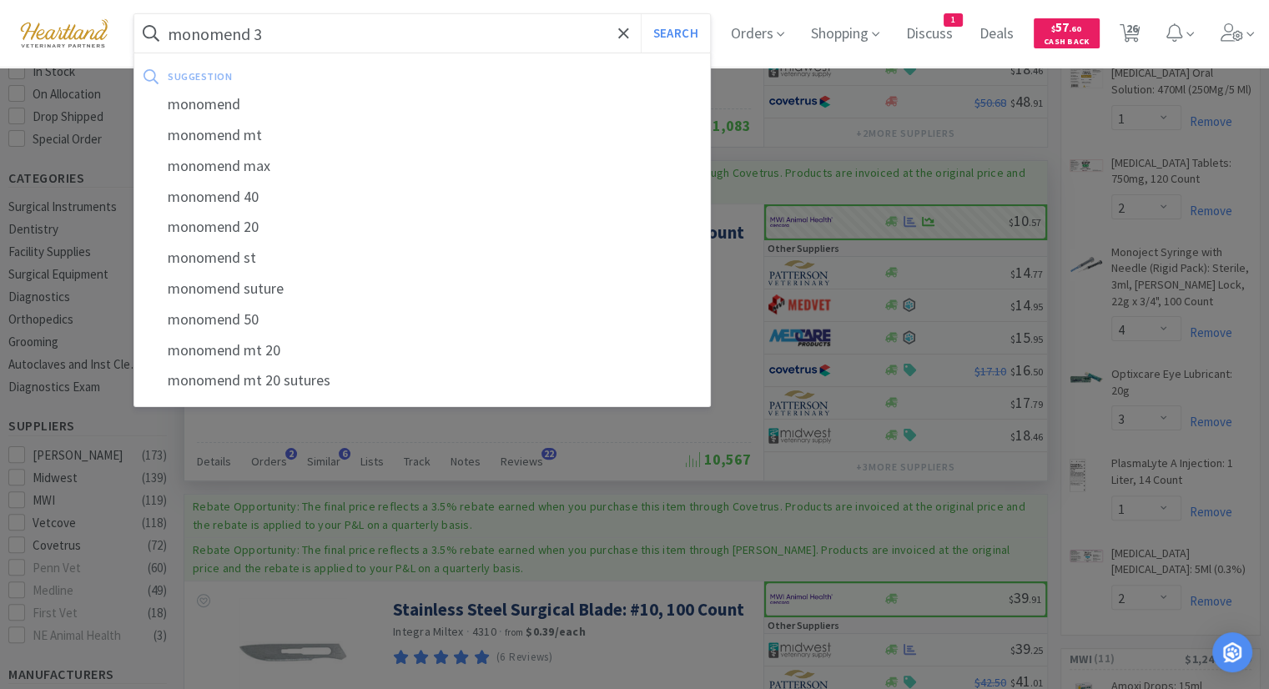
type input "monomend 3"
click at [641, 14] on button "Search" at bounding box center [675, 33] width 69 height 38
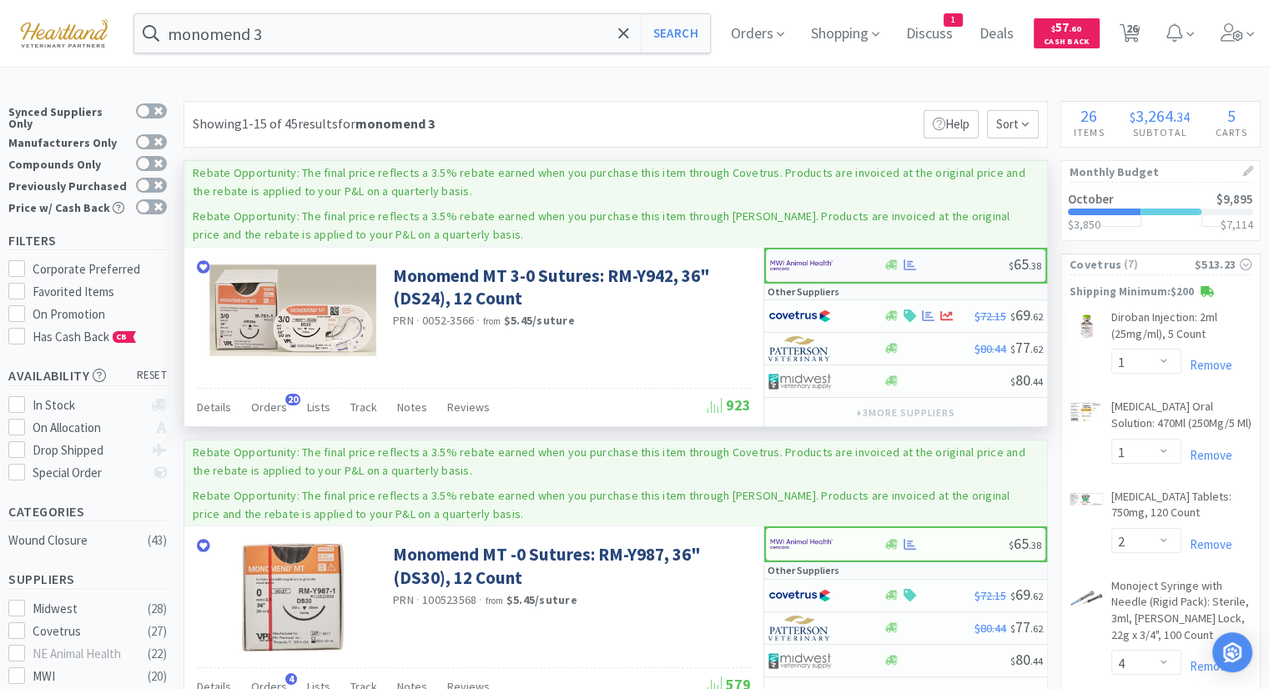
click at [788, 261] on img at bounding box center [801, 265] width 63 height 25
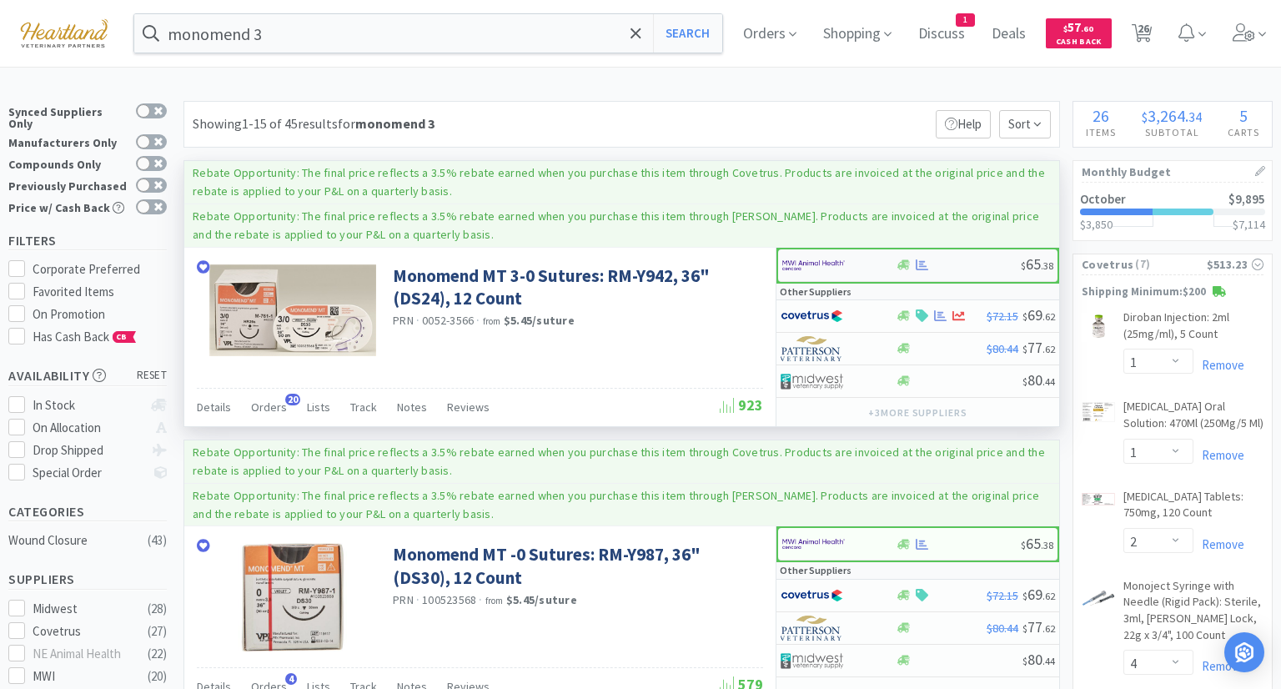
select select "1"
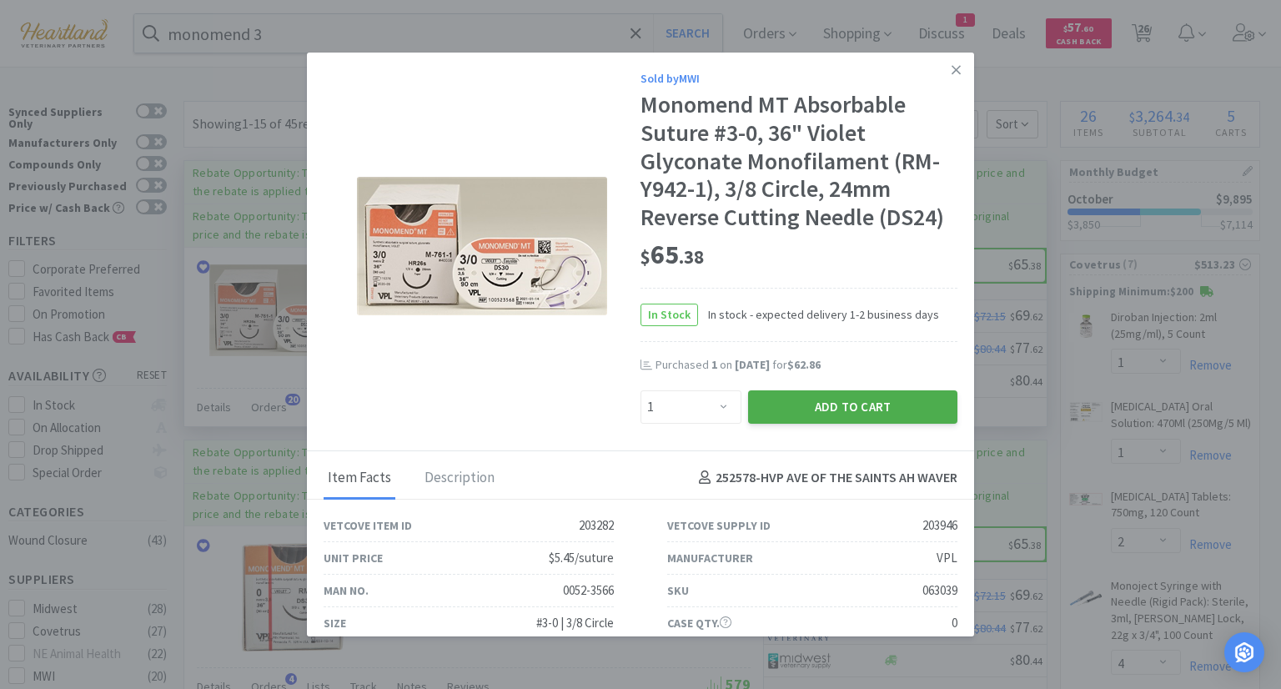
click at [834, 402] on button "Add to Cart" at bounding box center [852, 406] width 209 height 33
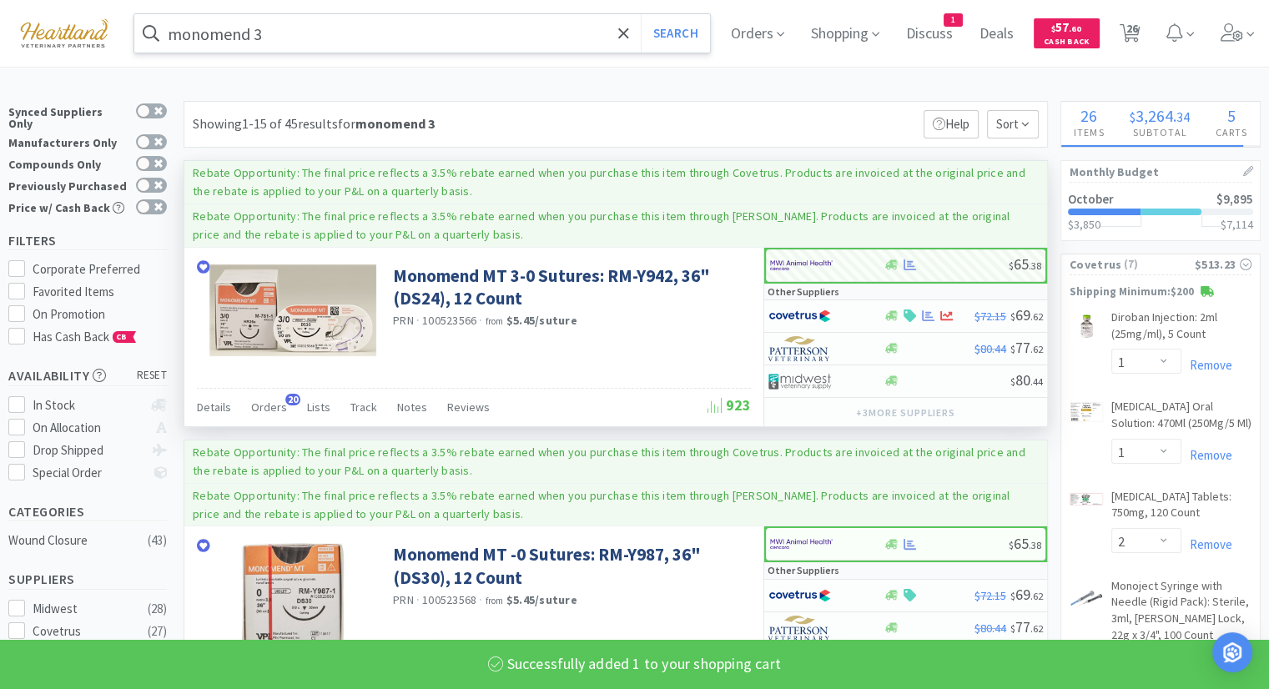
click at [384, 33] on input "monomend 3" at bounding box center [421, 33] width 575 height 38
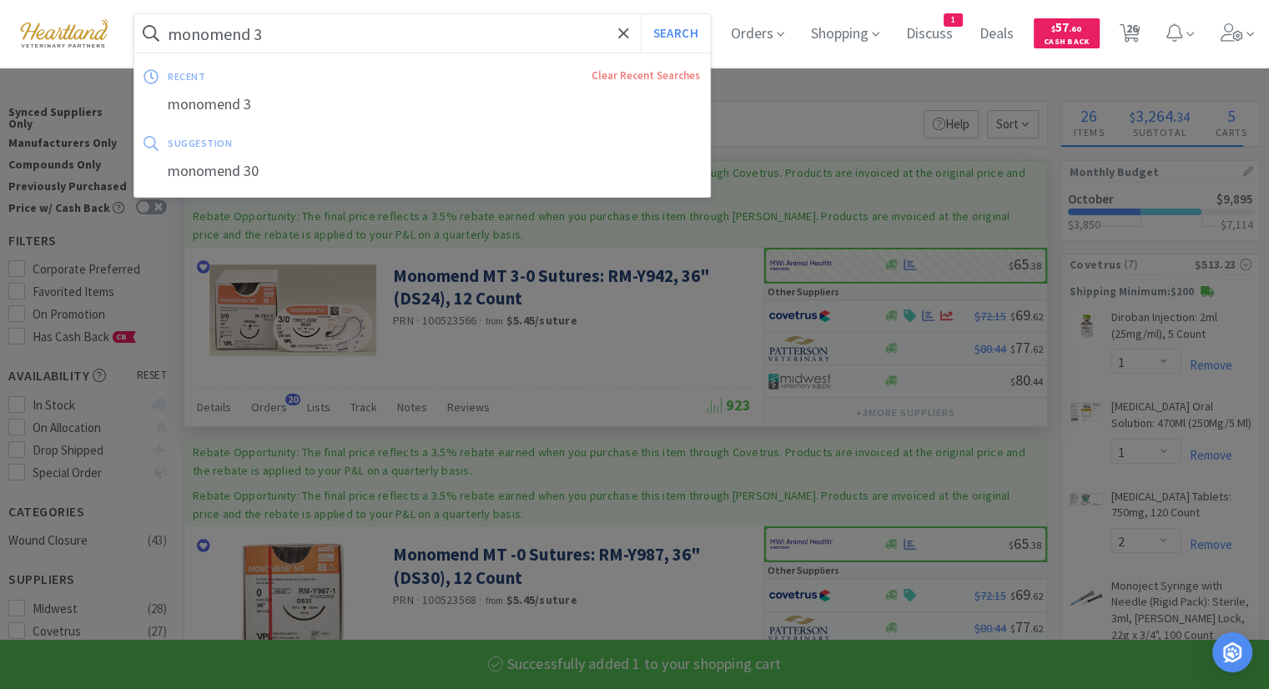
type input "c"
select select "1"
select select "4"
select select "1"
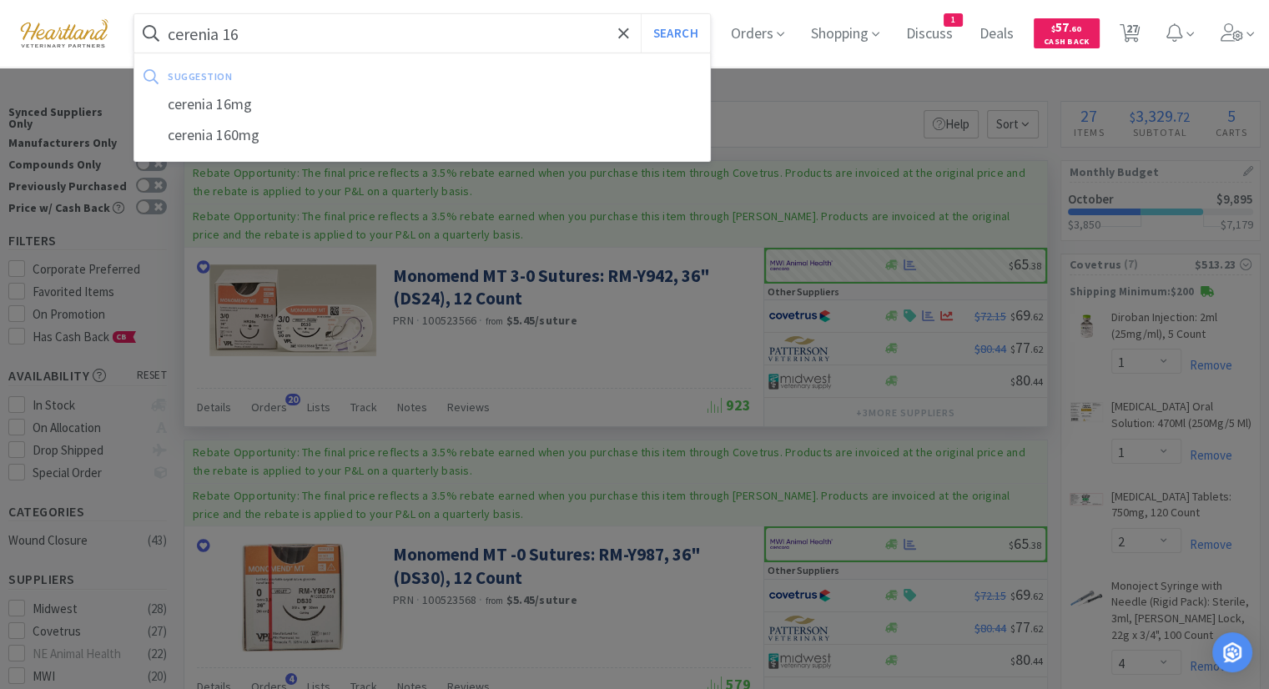
type input "cerenia 16"
click at [641, 14] on button "Search" at bounding box center [675, 33] width 69 height 38
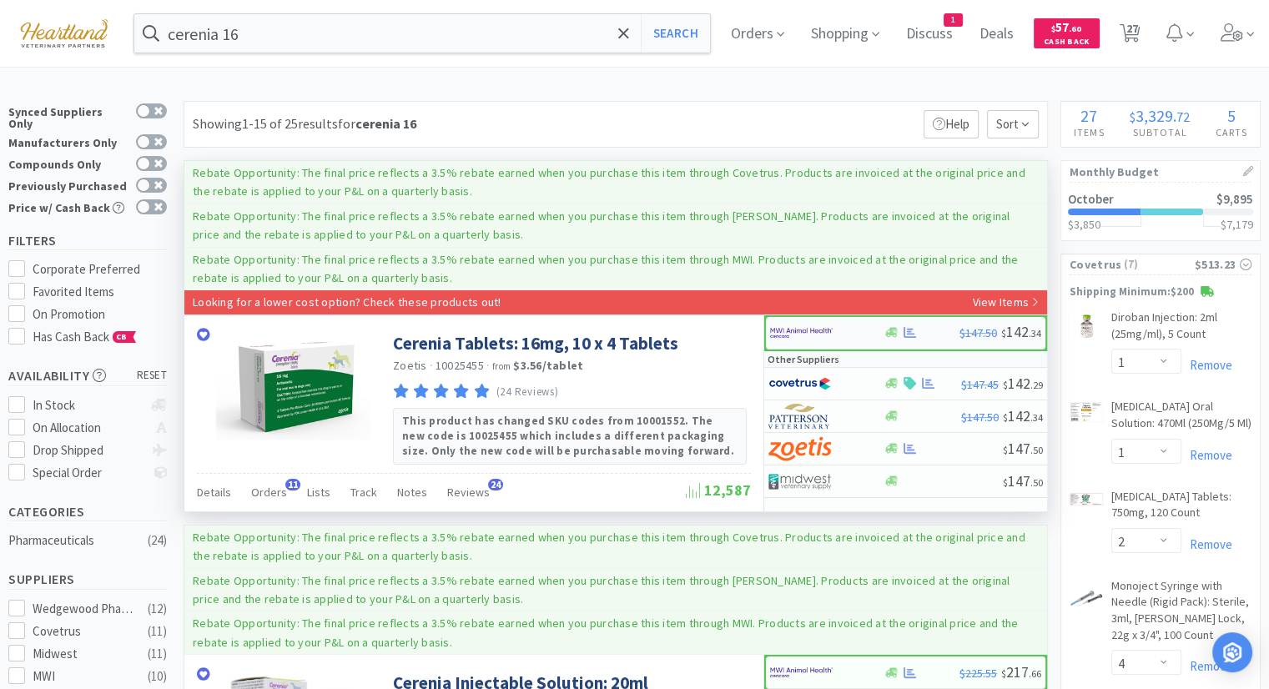
click at [837, 333] on div at bounding box center [816, 333] width 92 height 28
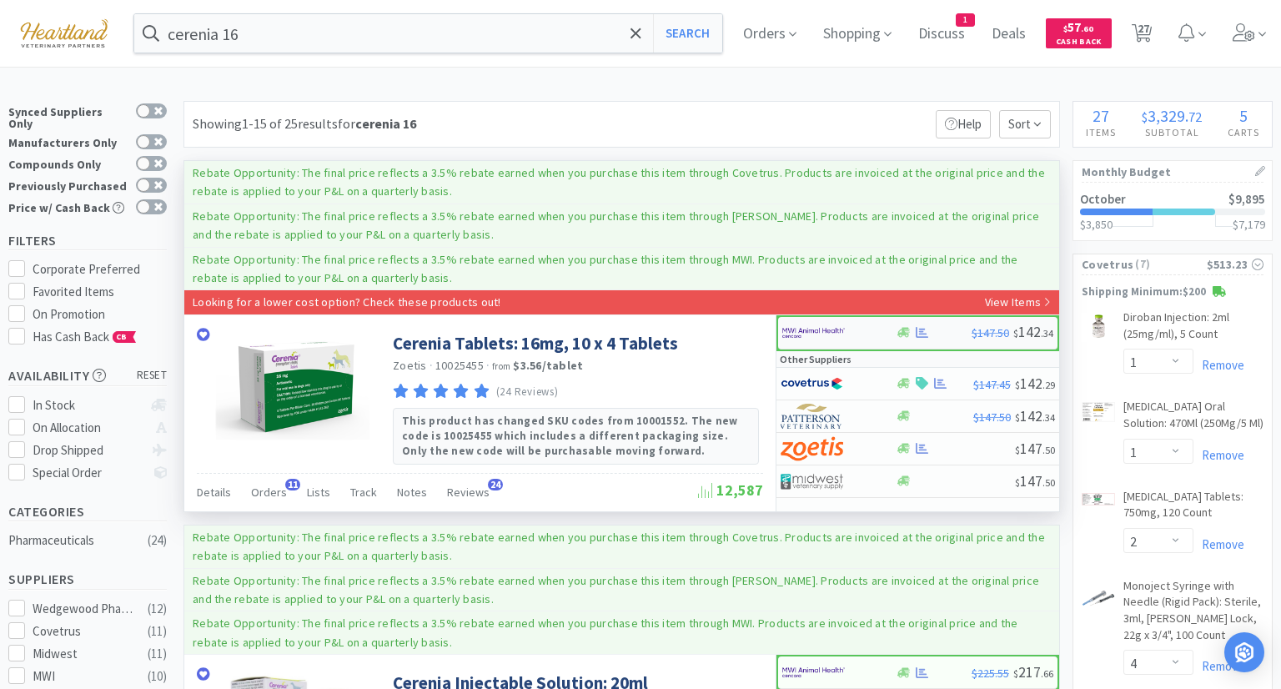
select select "1"
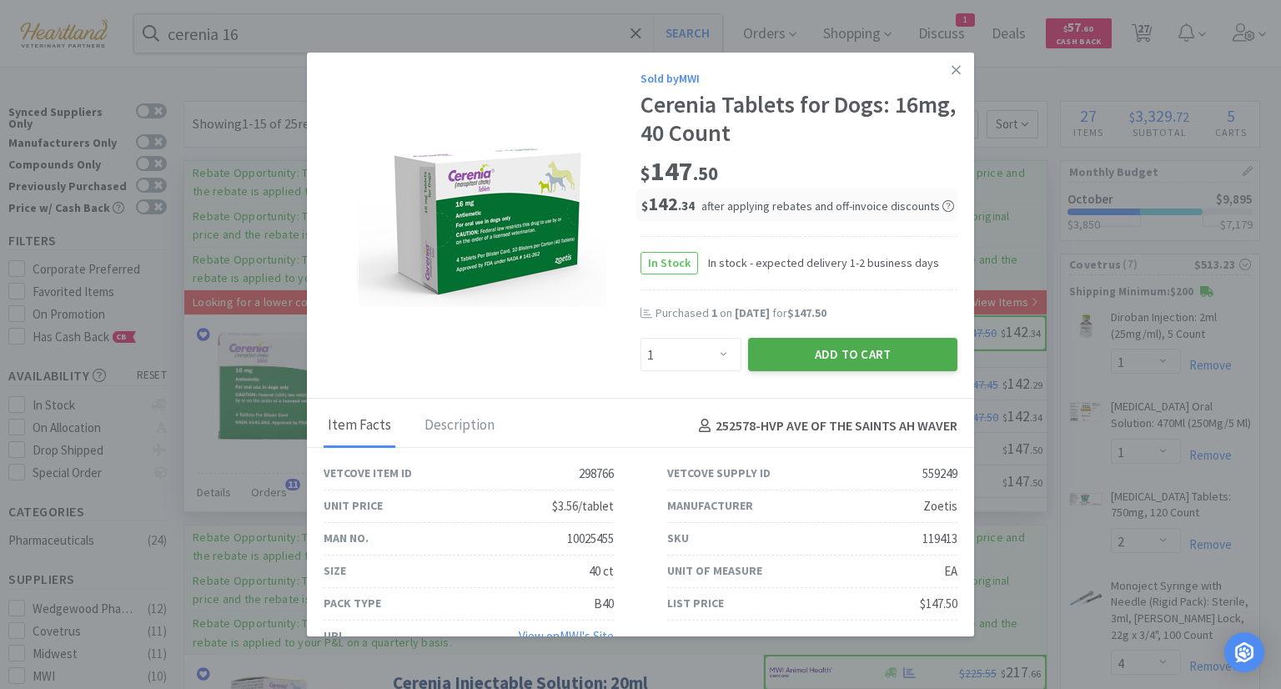
click at [879, 351] on button "Add to Cart" at bounding box center [852, 354] width 209 height 33
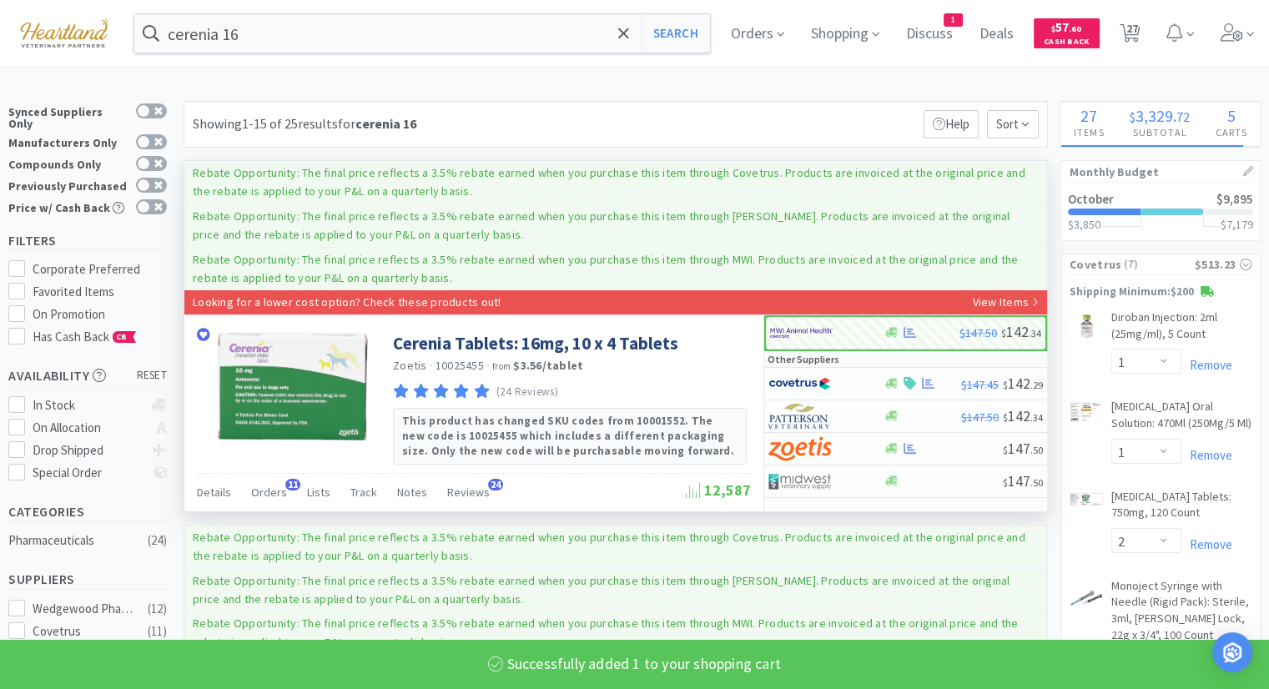
select select "1"
select select "4"
select select "1"
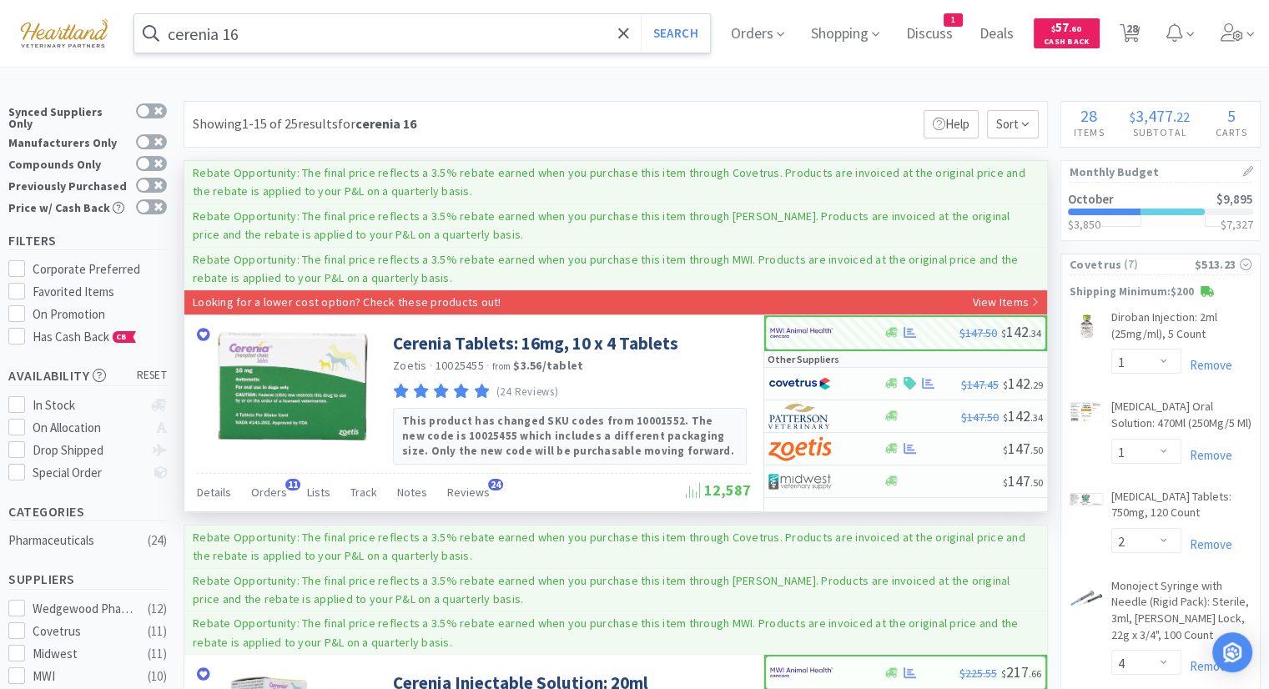
click at [264, 44] on input "cerenia 16" at bounding box center [421, 33] width 575 height 38
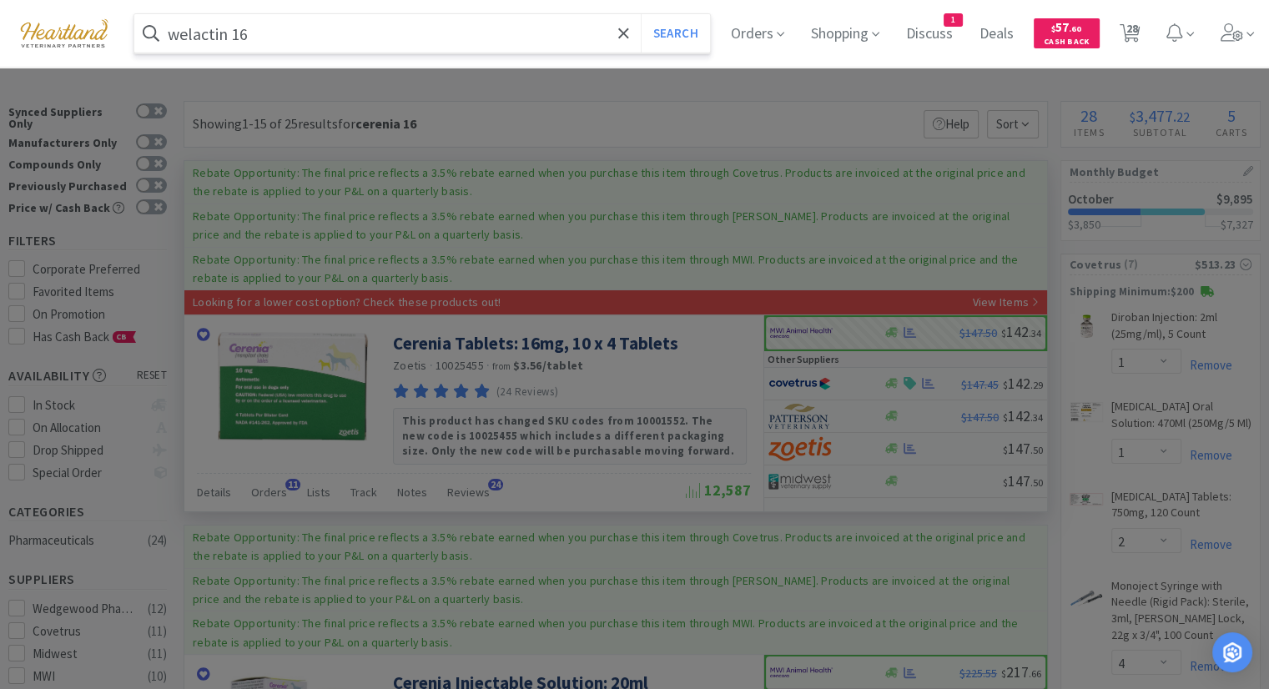
type input "welactin 16"
click at [641, 14] on button "Search" at bounding box center [675, 33] width 69 height 38
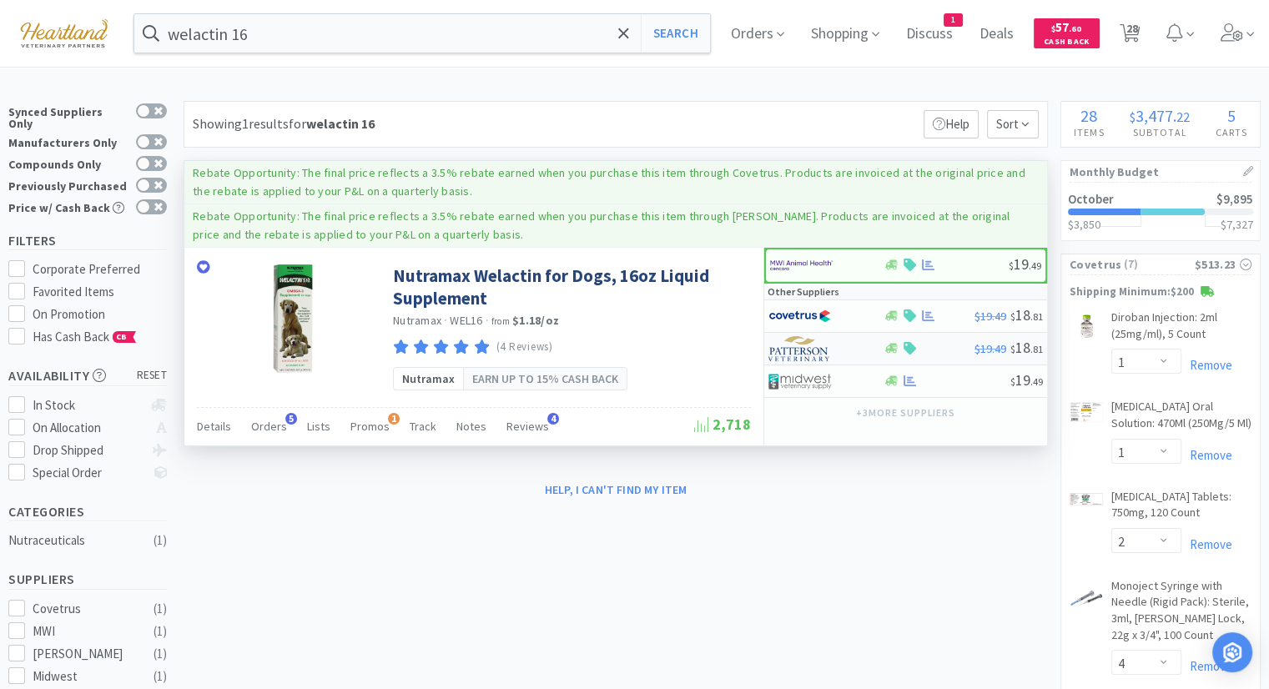
click at [781, 349] on img at bounding box center [799, 348] width 63 height 25
select select "1"
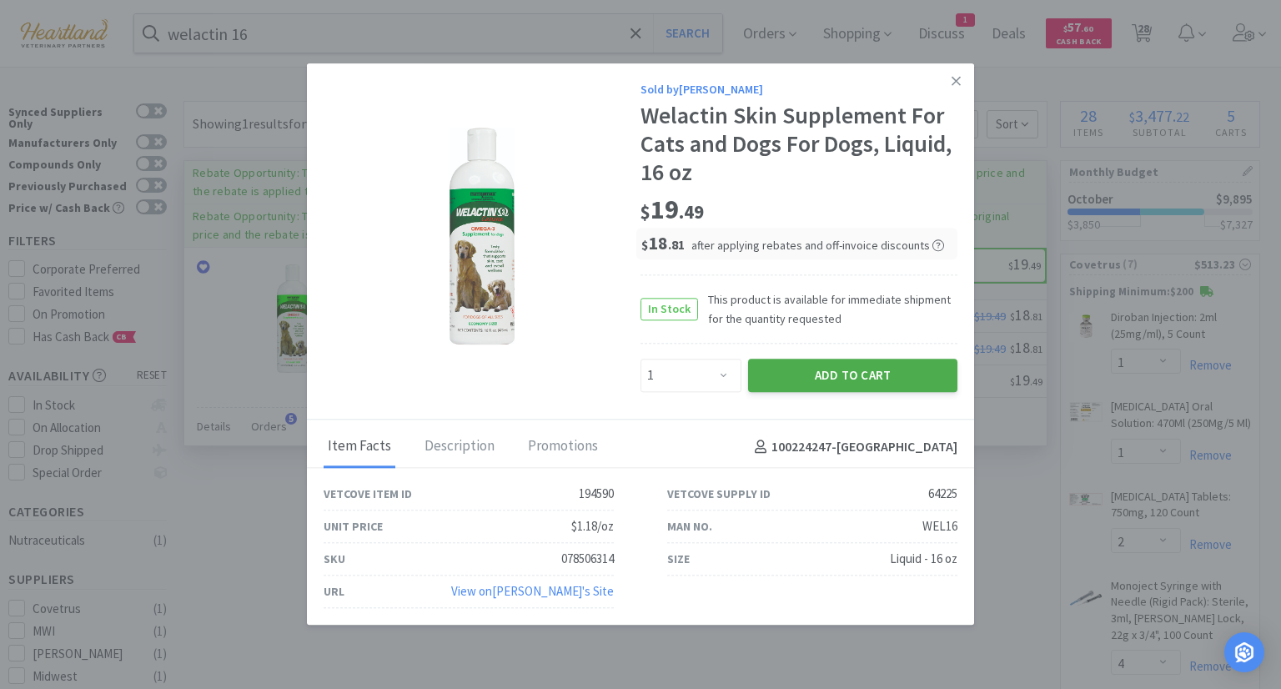
click at [840, 377] on button "Add to Cart" at bounding box center [852, 375] width 209 height 33
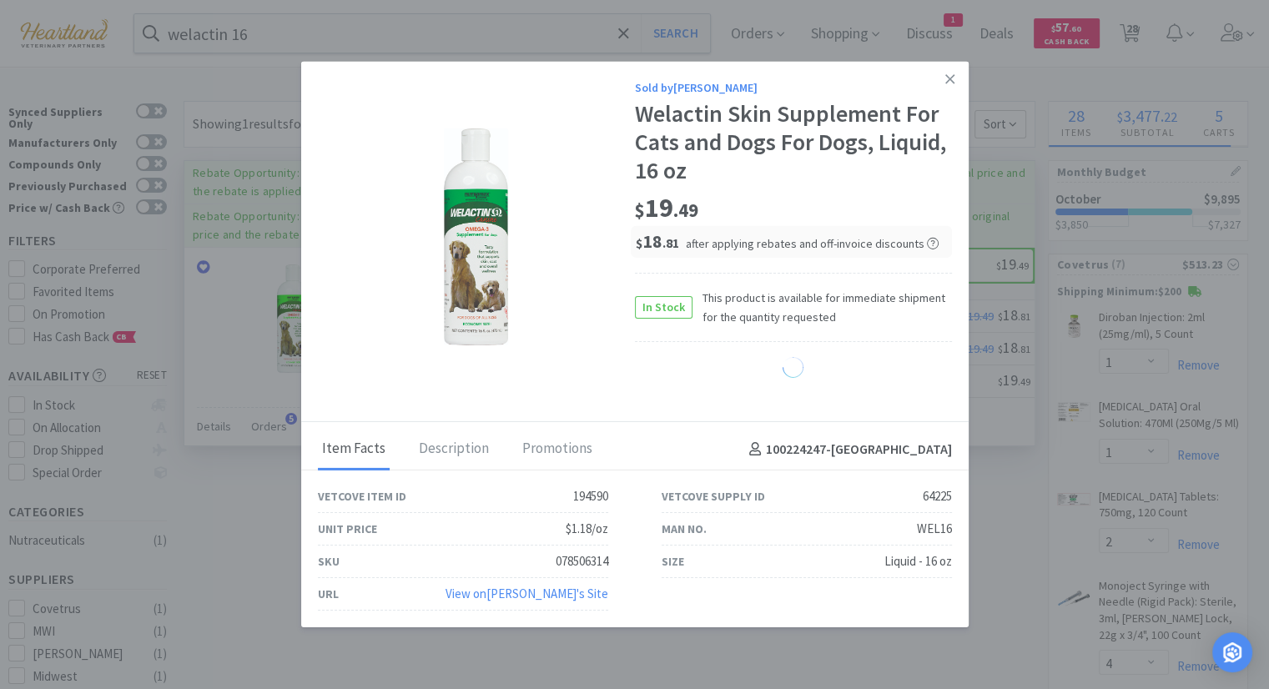
select select "1"
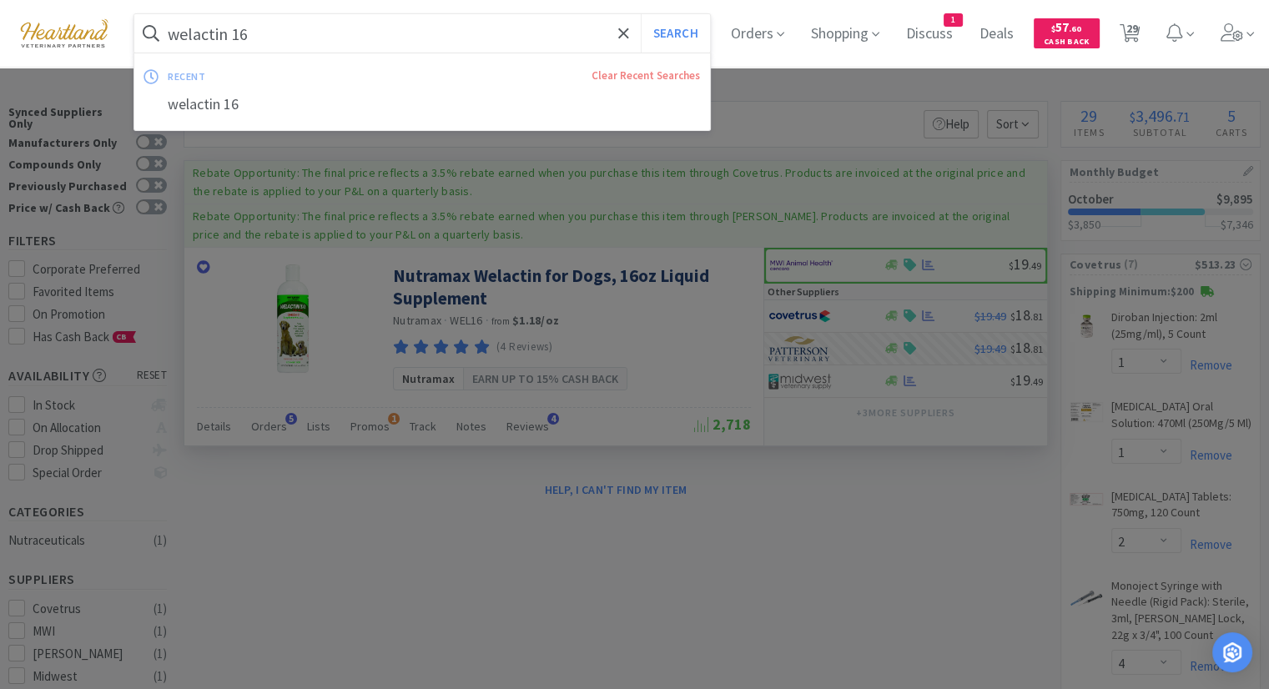
click at [410, 33] on input "welactin 16" at bounding box center [421, 33] width 575 height 38
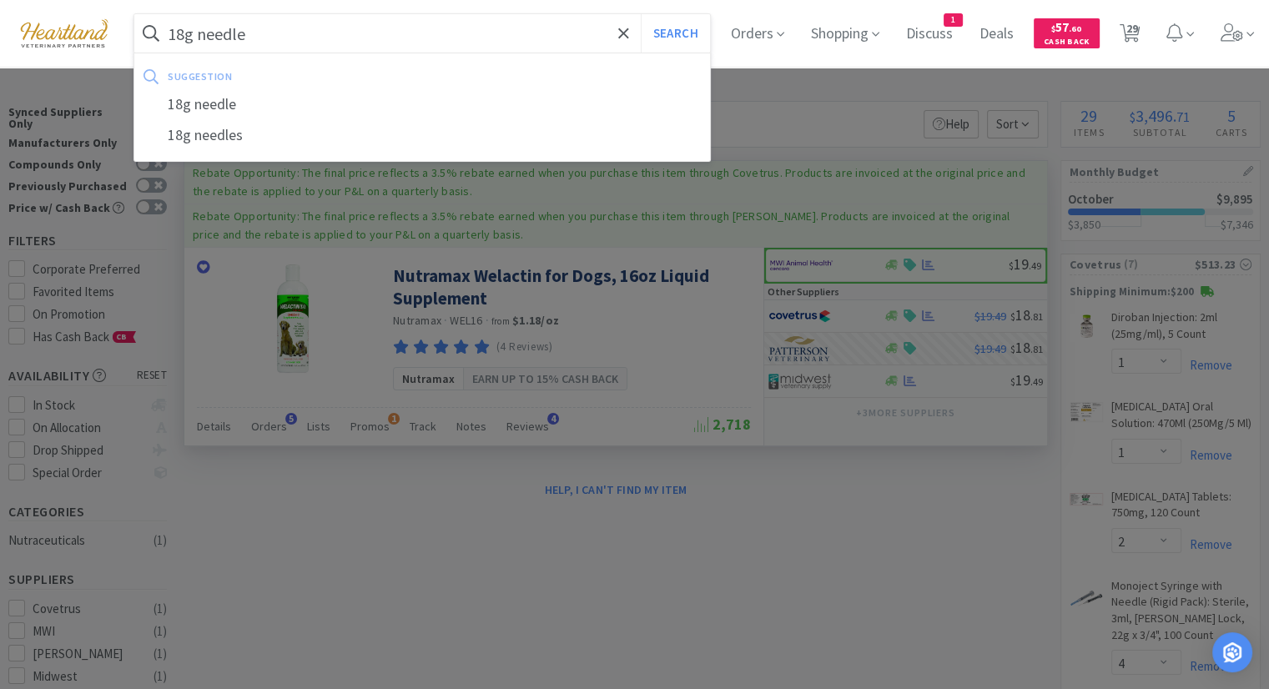
type input "18g needle"
click at [641, 14] on button "Search" at bounding box center [675, 33] width 69 height 38
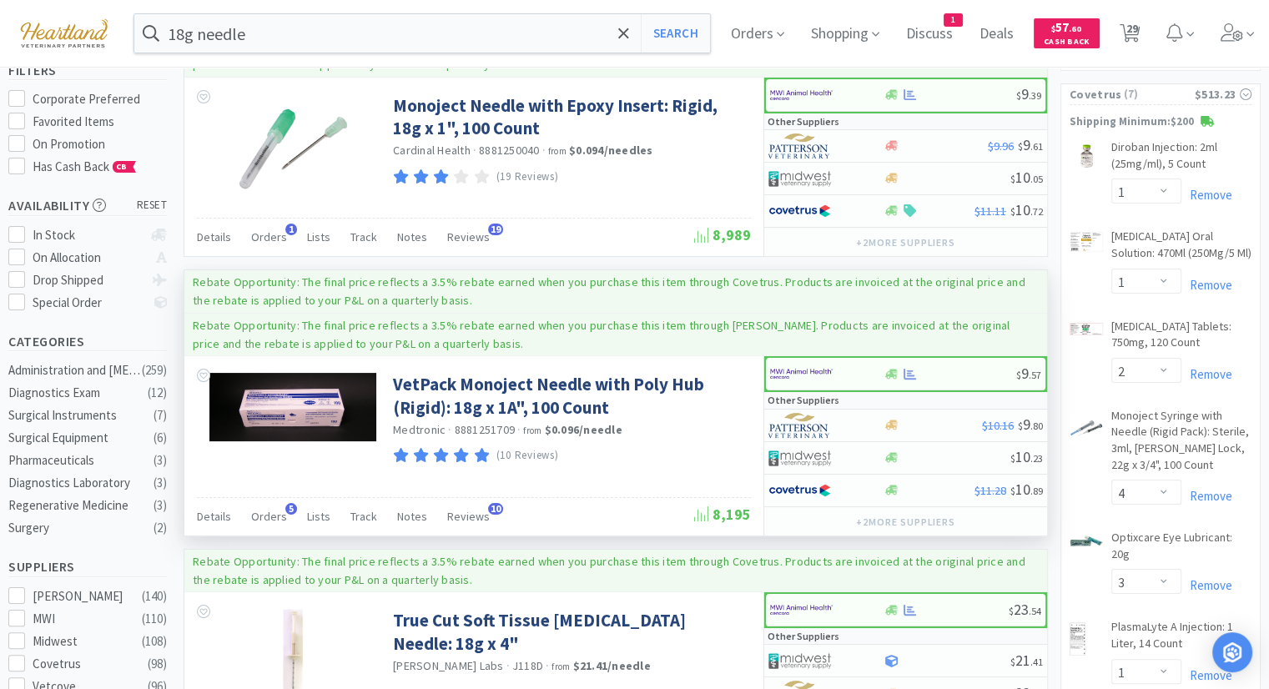
scroll to position [250, 0]
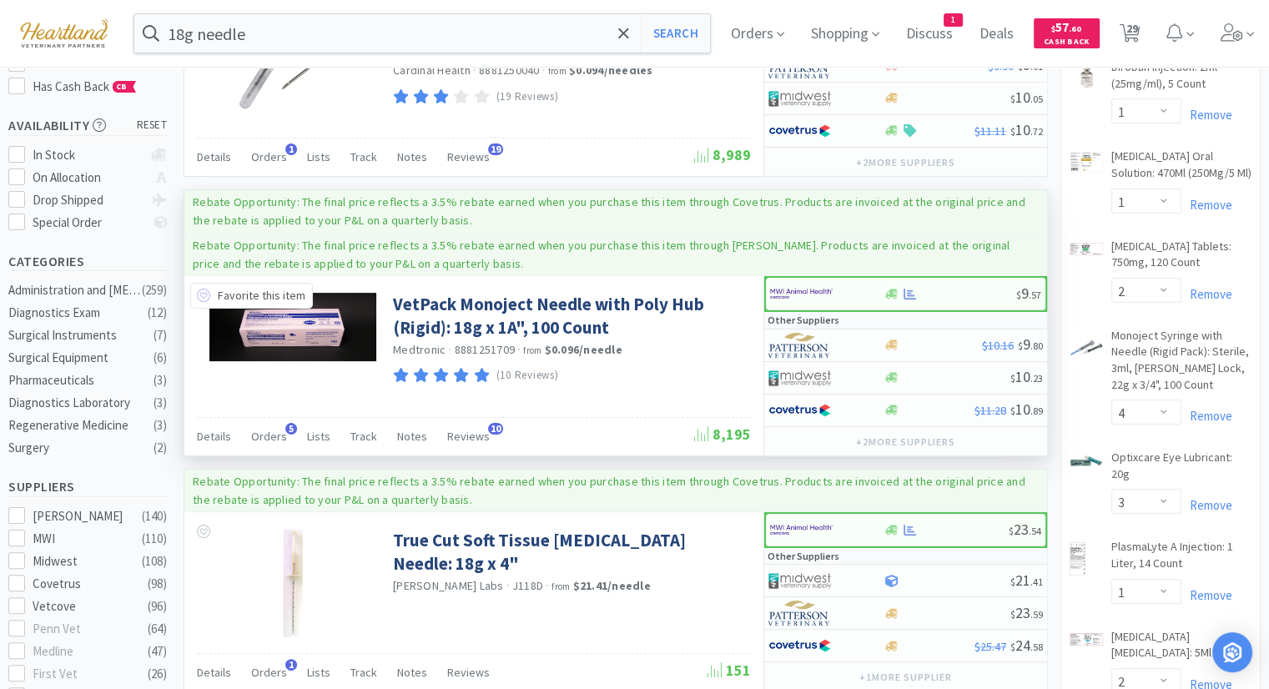
click at [207, 292] on icon at bounding box center [203, 295] width 13 height 13
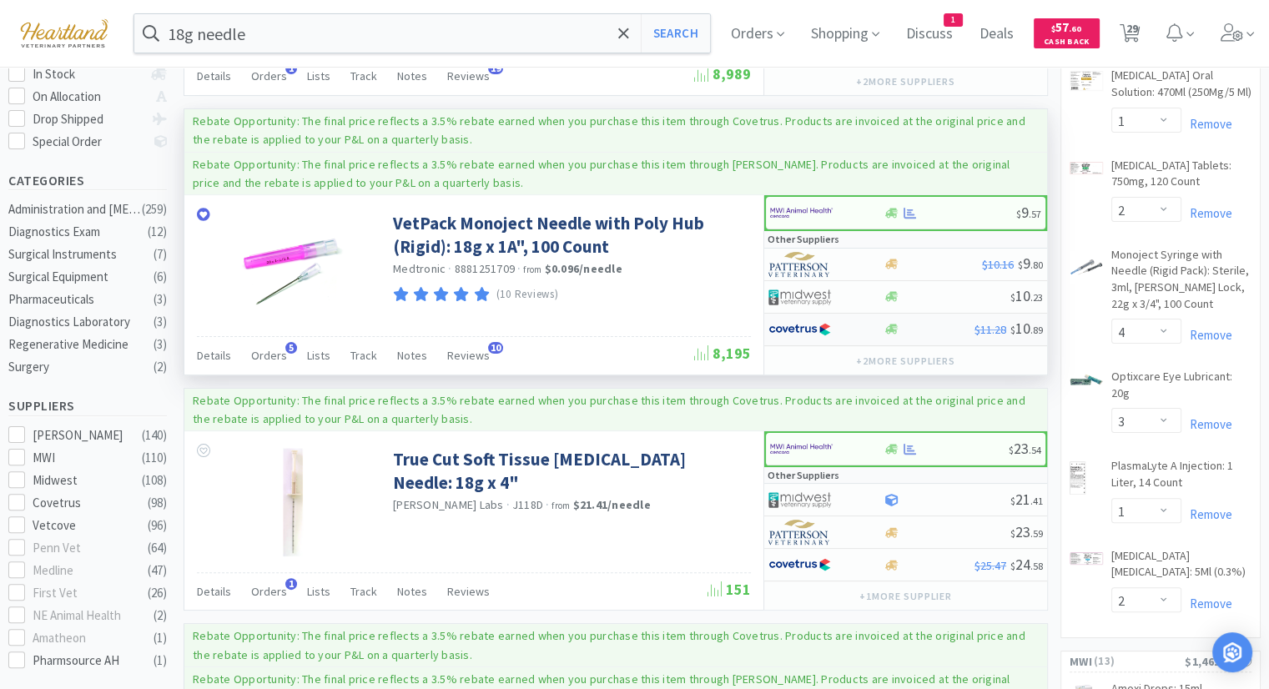
scroll to position [334, 0]
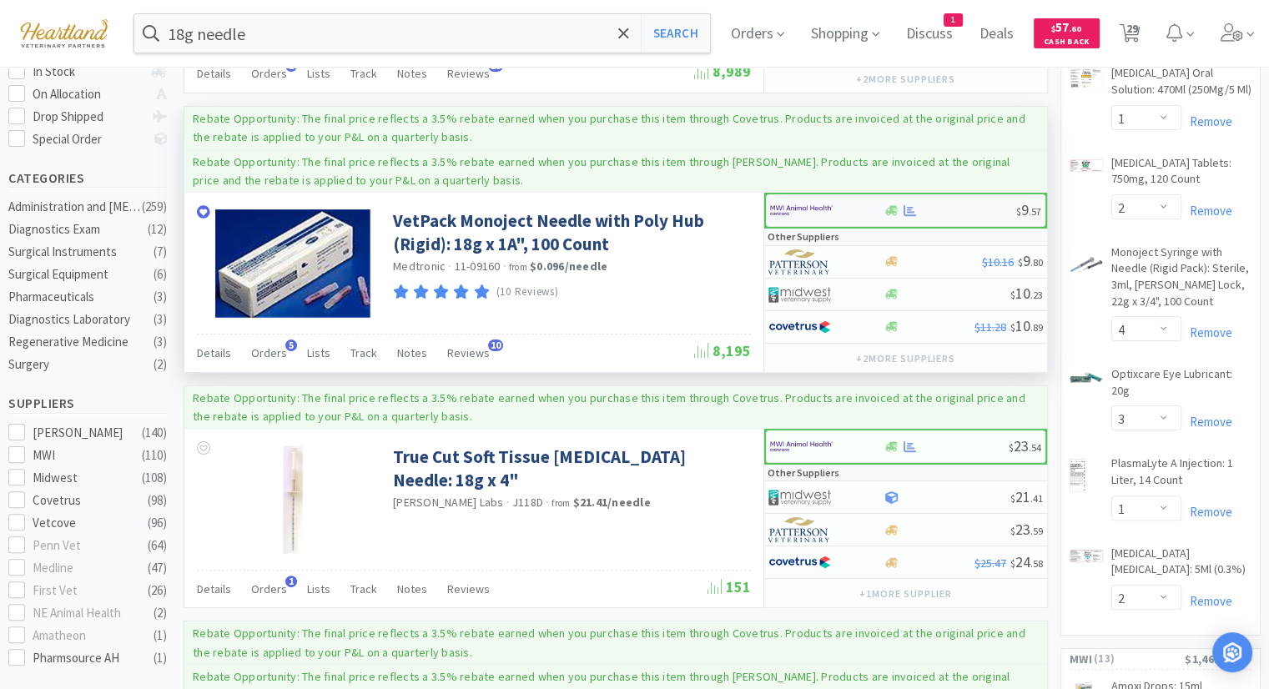
click at [826, 205] on img at bounding box center [801, 210] width 63 height 25
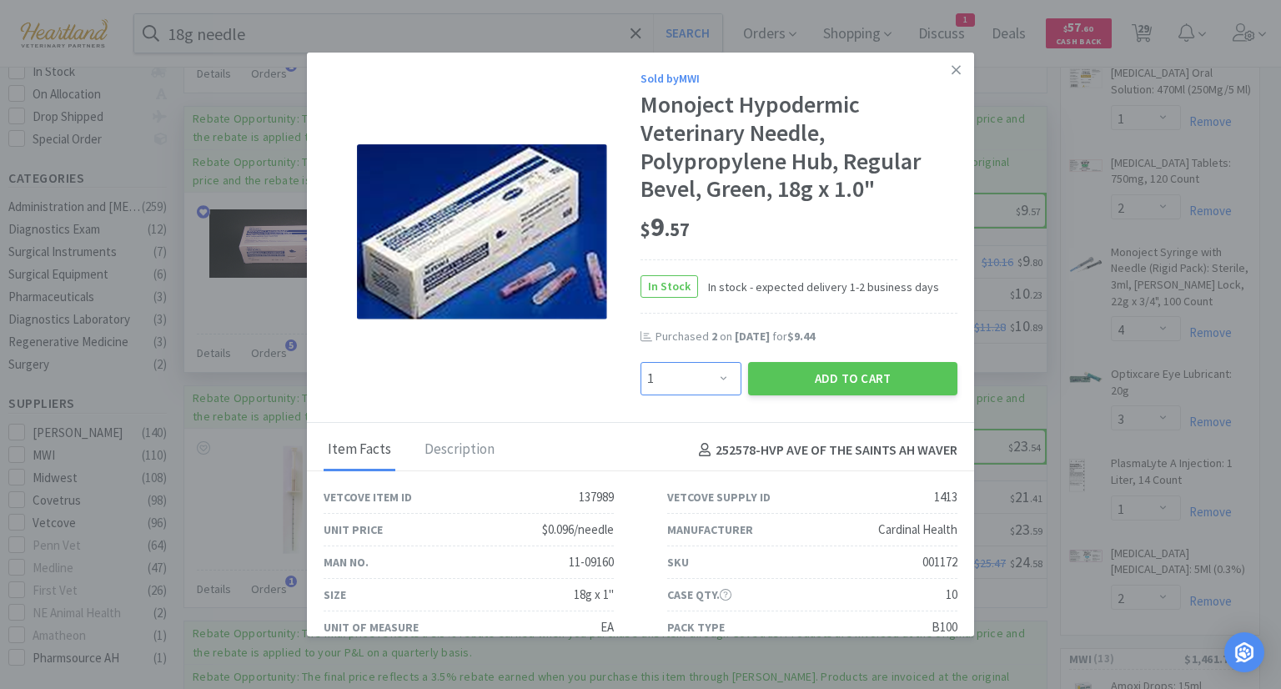
click at [716, 377] on select "Enter Quantity 1 2 3 4 5 6 7 8 9 10 11 12 13 14 15 16 17 18 19 20 Enter Quantity" at bounding box center [691, 378] width 101 height 33
select select "2"
click at [641, 362] on select "Enter Quantity 1 2 3 4 5 6 7 8 9 10 11 12 13 14 15 16 17 18 19 20 Enter Quantity" at bounding box center [691, 378] width 101 height 33
drag, startPoint x: 894, startPoint y: 374, endPoint x: 887, endPoint y: 354, distance: 21.9
click at [891, 367] on button "Add to Cart" at bounding box center [852, 378] width 209 height 33
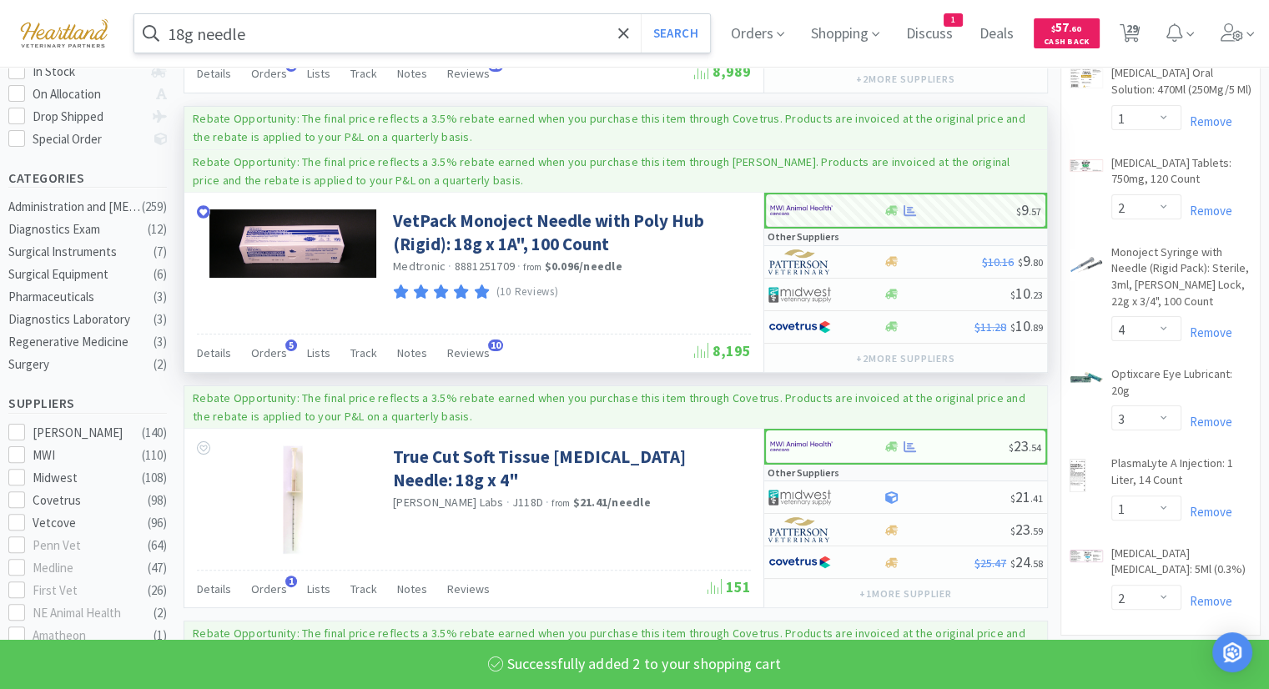
click at [537, 38] on input "18g needle" at bounding box center [421, 33] width 575 height 38
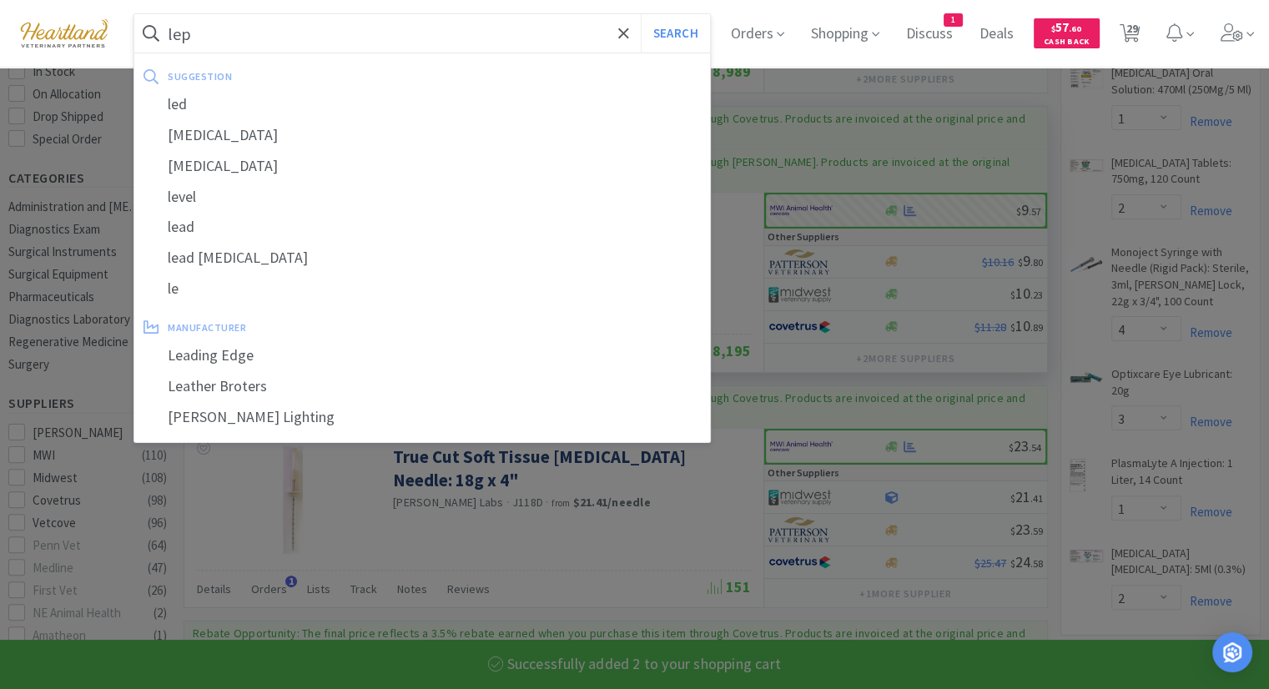
type input "lept"
select select "2"
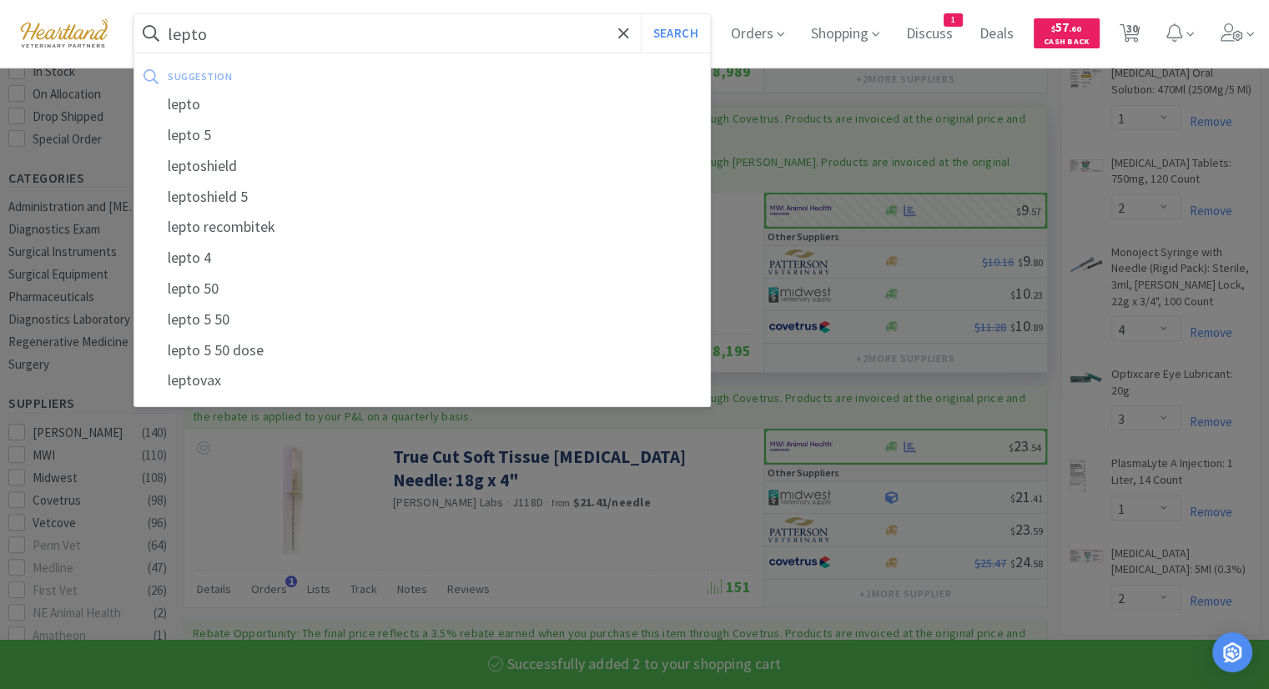
type input "lepto"
click at [641, 14] on button "Search" at bounding box center [675, 33] width 69 height 38
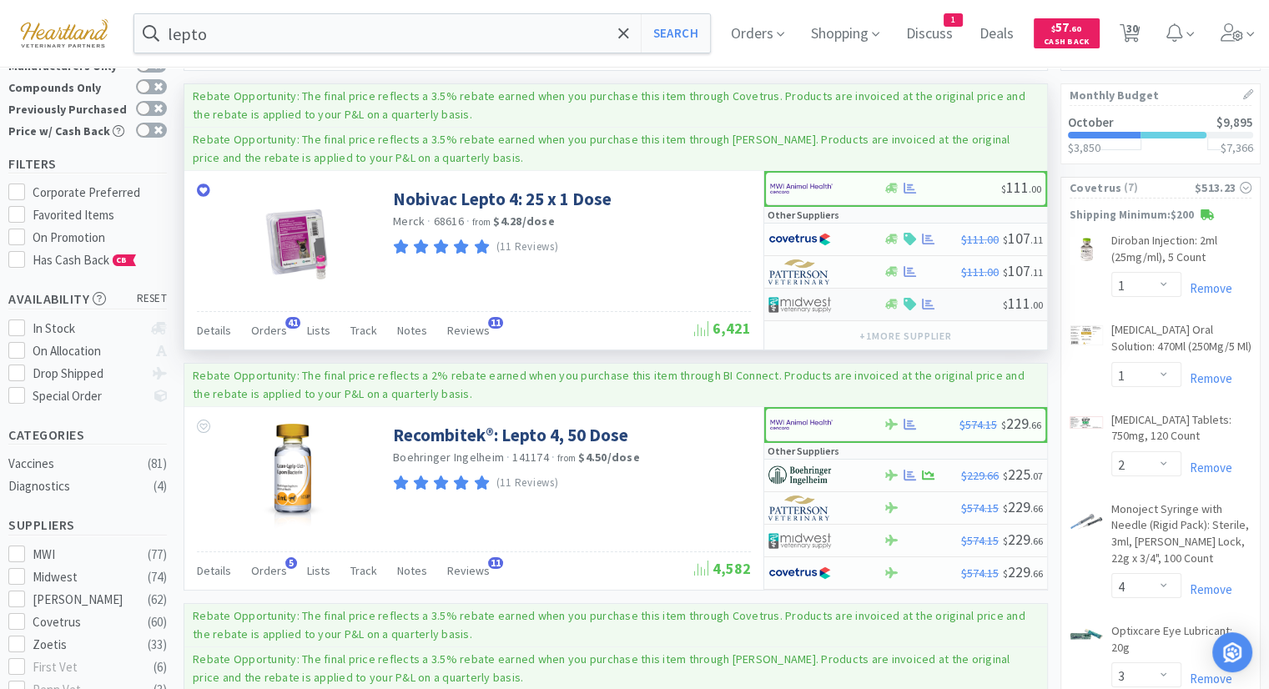
scroll to position [83, 0]
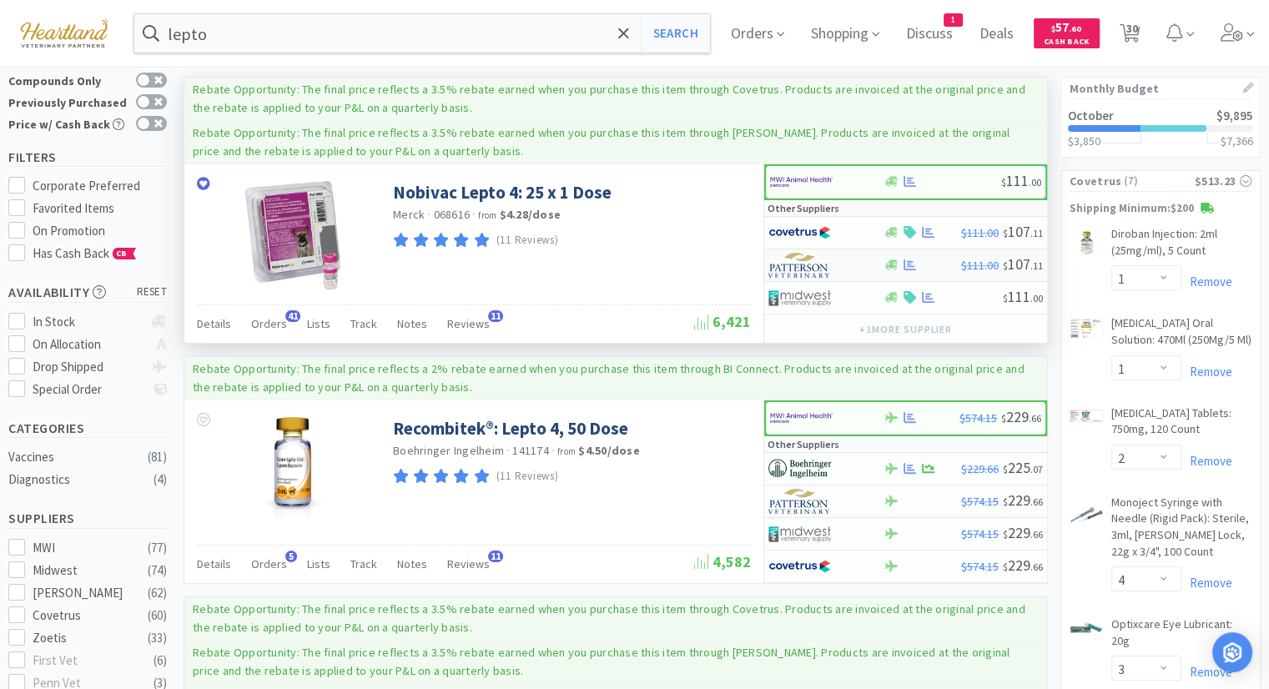
click at [812, 268] on img at bounding box center [799, 265] width 63 height 25
select select "1"
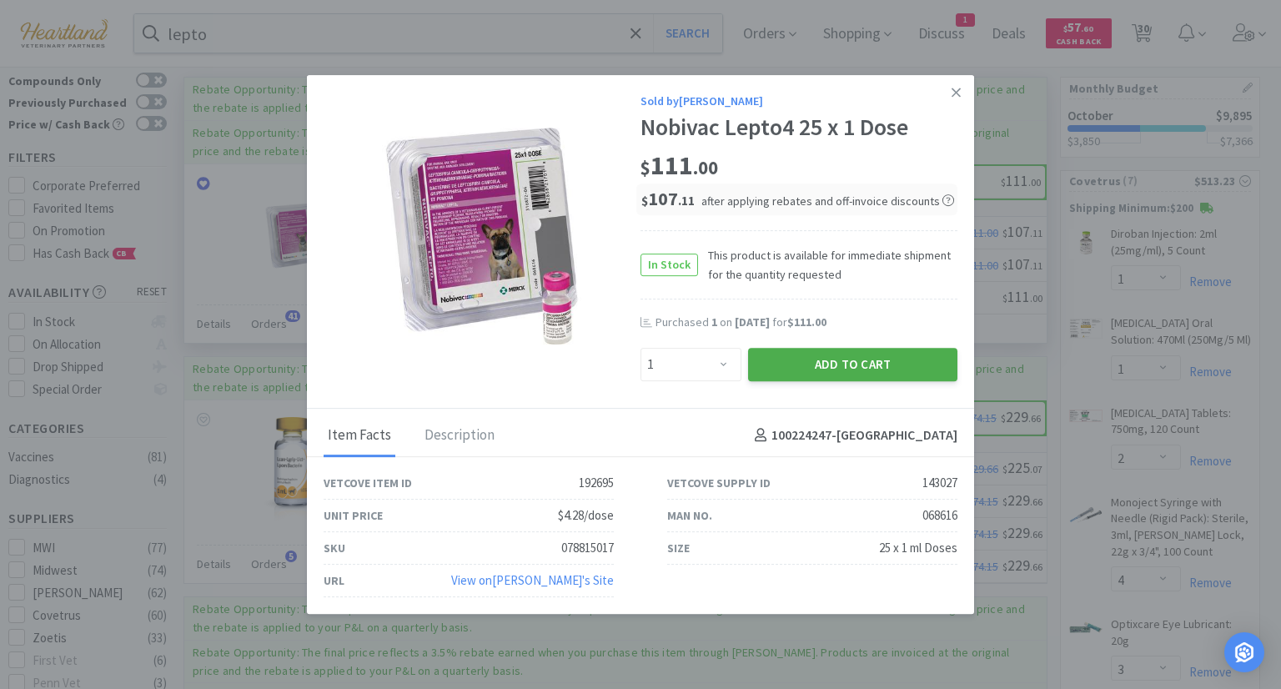
click at [857, 369] on button "Add to Cart" at bounding box center [852, 364] width 209 height 33
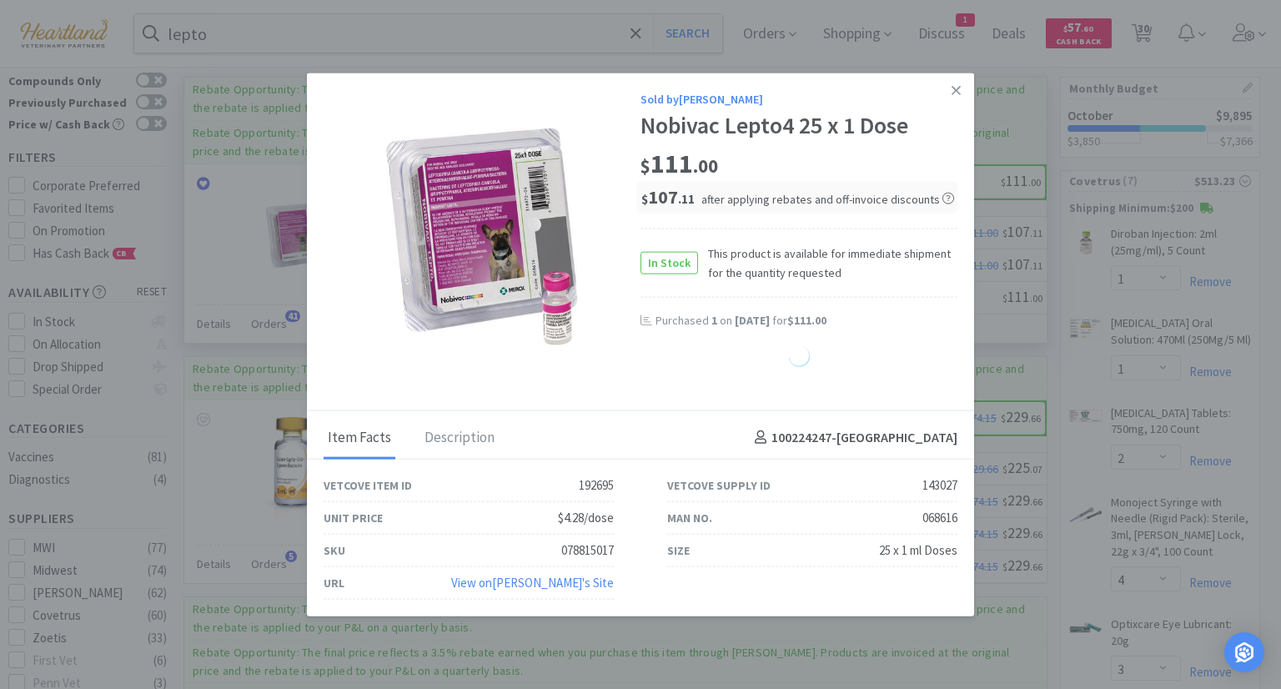
select select "1"
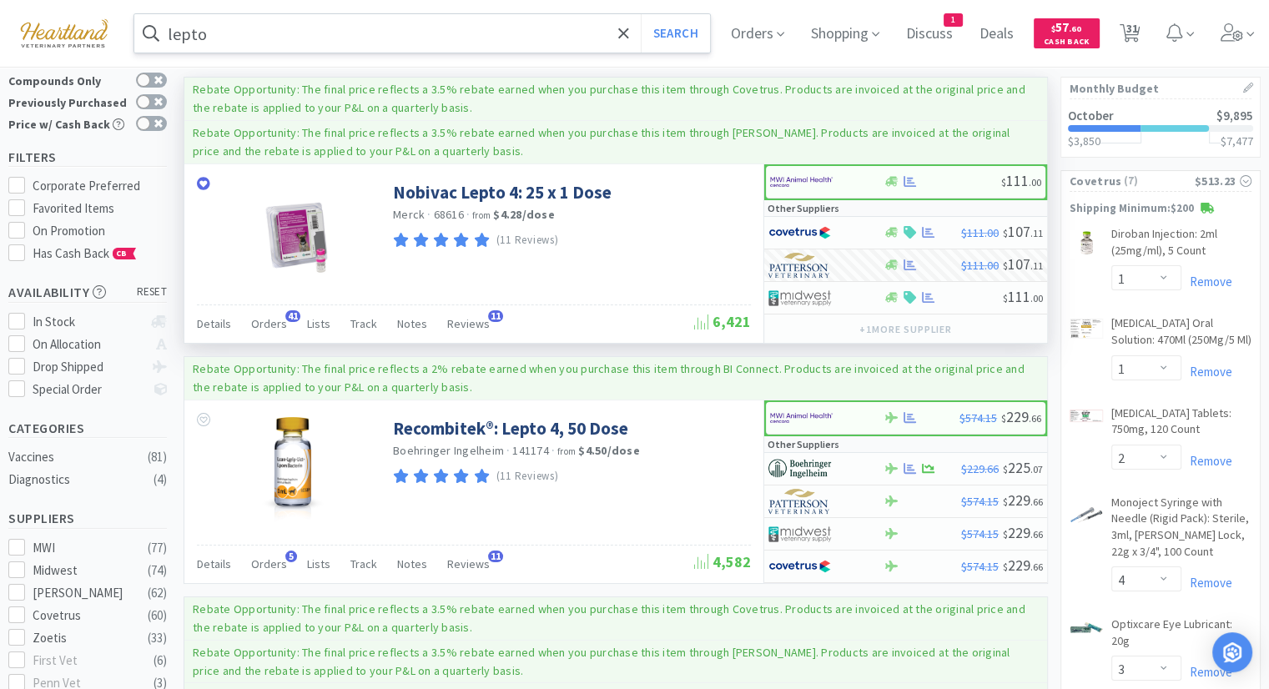
click at [243, 23] on input "lepto" at bounding box center [421, 33] width 575 height 38
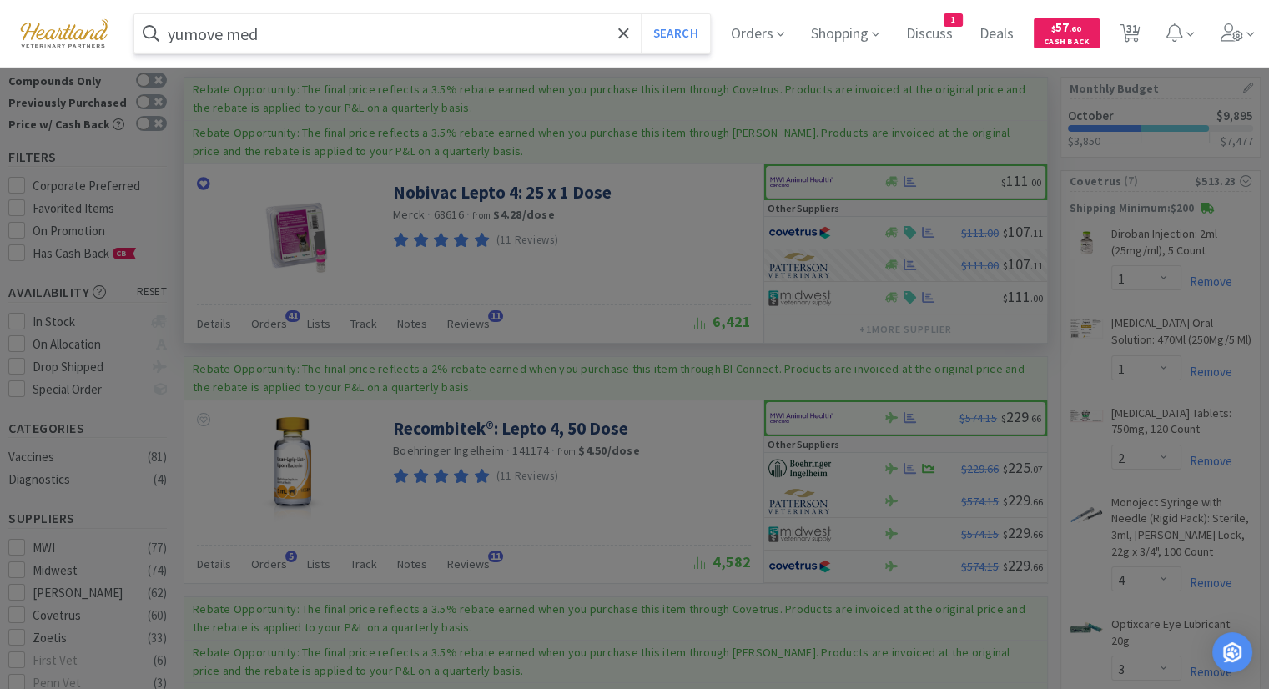
type input "yumove med"
click at [641, 14] on button "Search" at bounding box center [675, 33] width 69 height 38
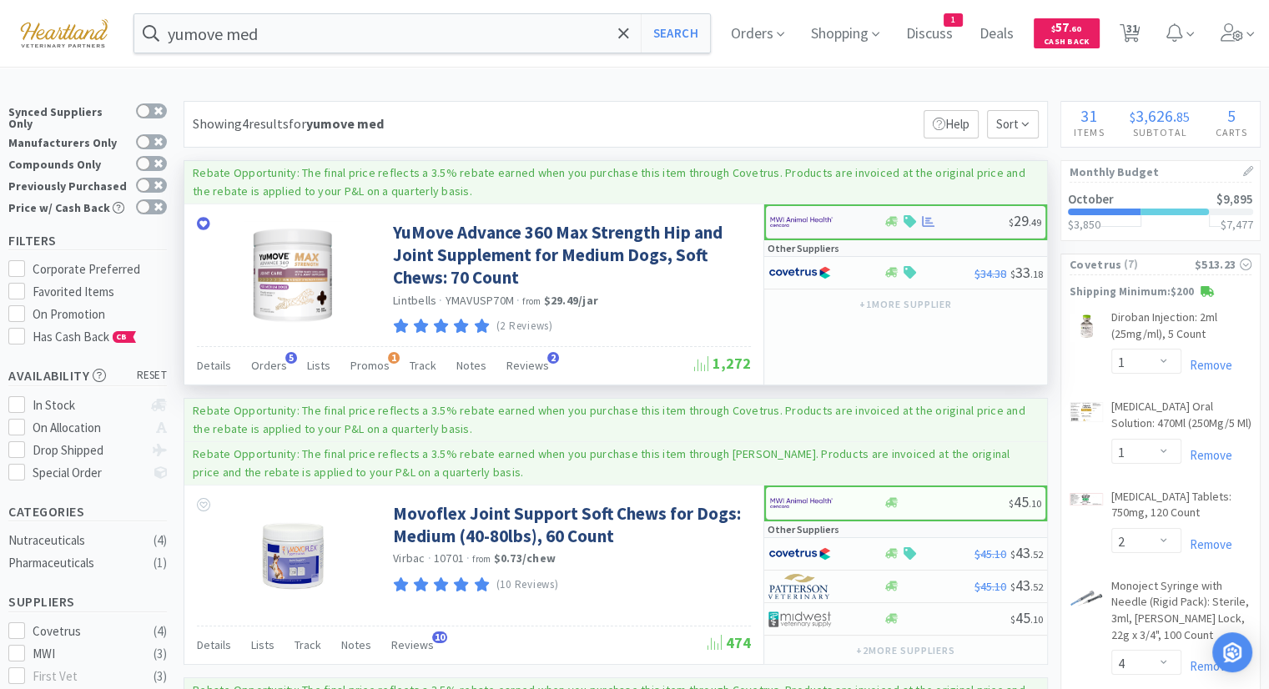
click at [804, 221] on img at bounding box center [801, 221] width 63 height 25
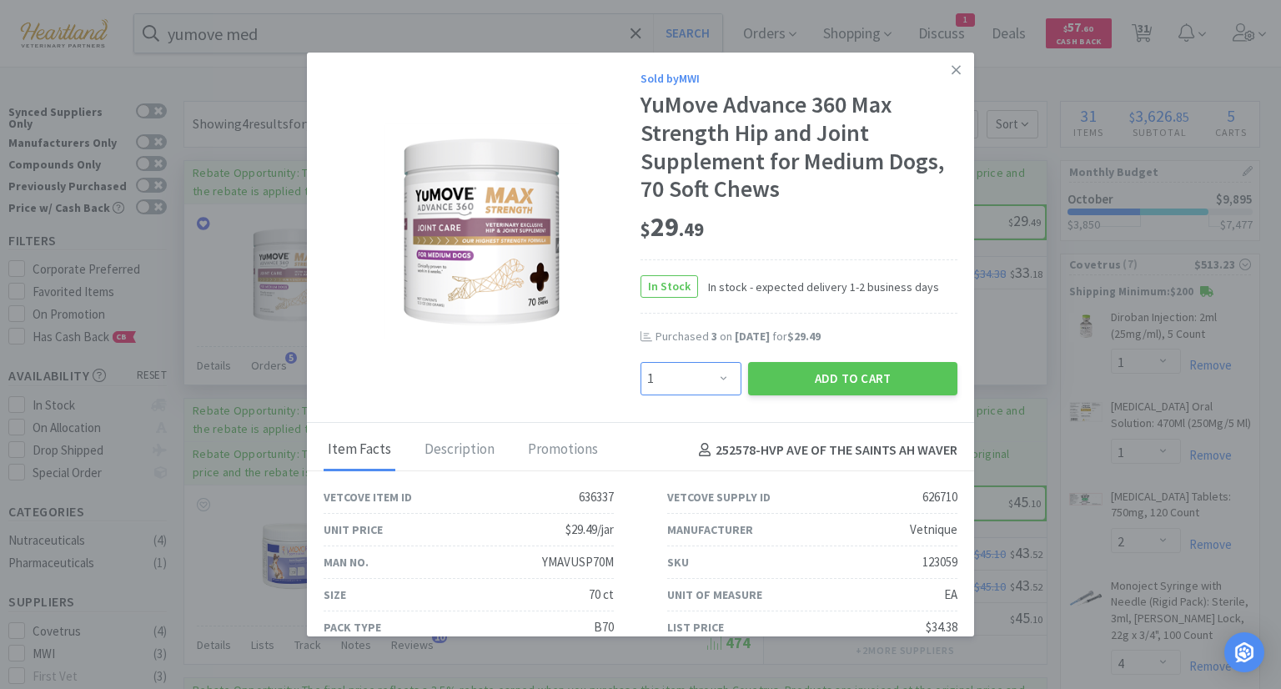
drag, startPoint x: 714, startPoint y: 385, endPoint x: 720, endPoint y: 367, distance: 19.3
click at [714, 385] on select "Enter Quantity 1 2 3 4 5 6 7 8 9 10 11 12 13 14 15 16 17 18 19 20 Enter Quantity" at bounding box center [691, 378] width 101 height 33
select select "3"
click at [641, 362] on select "Enter Quantity 1 2 3 4 5 6 7 8 9 10 11 12 13 14 15 16 17 18 19 20 Enter Quantity" at bounding box center [691, 378] width 101 height 33
click at [874, 394] on div "Add to Cart" at bounding box center [853, 379] width 216 height 40
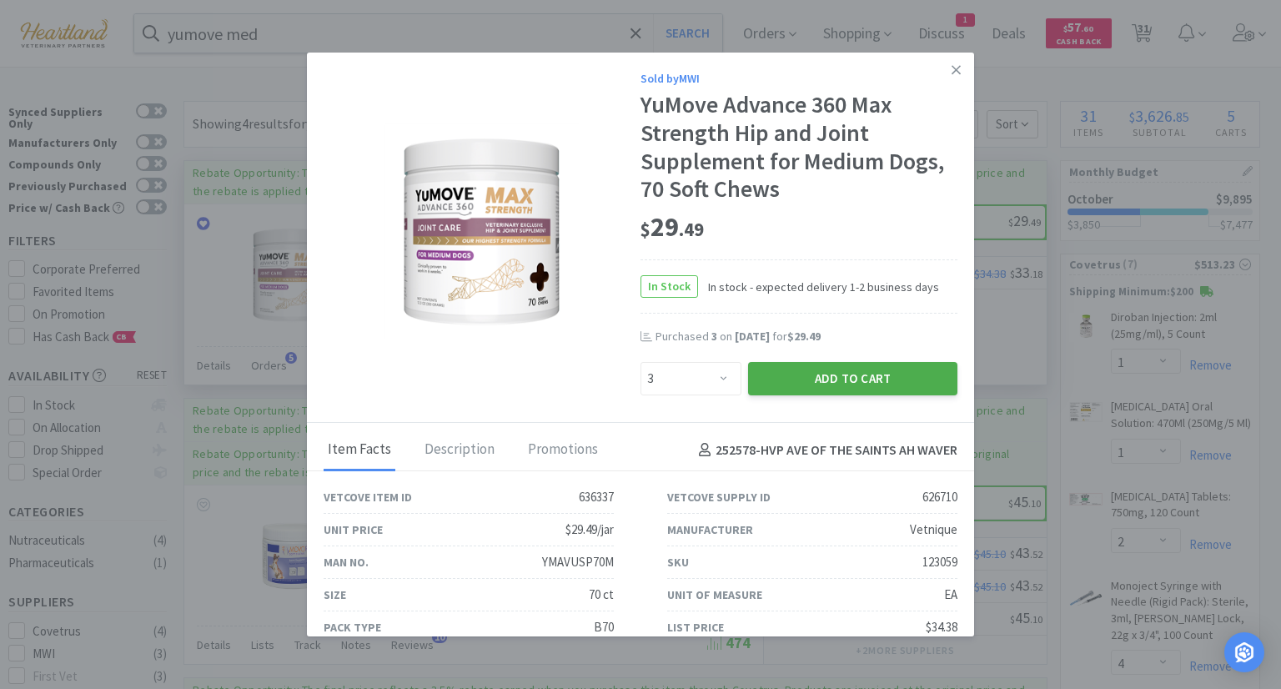
click at [877, 386] on button "Add to Cart" at bounding box center [852, 378] width 209 height 33
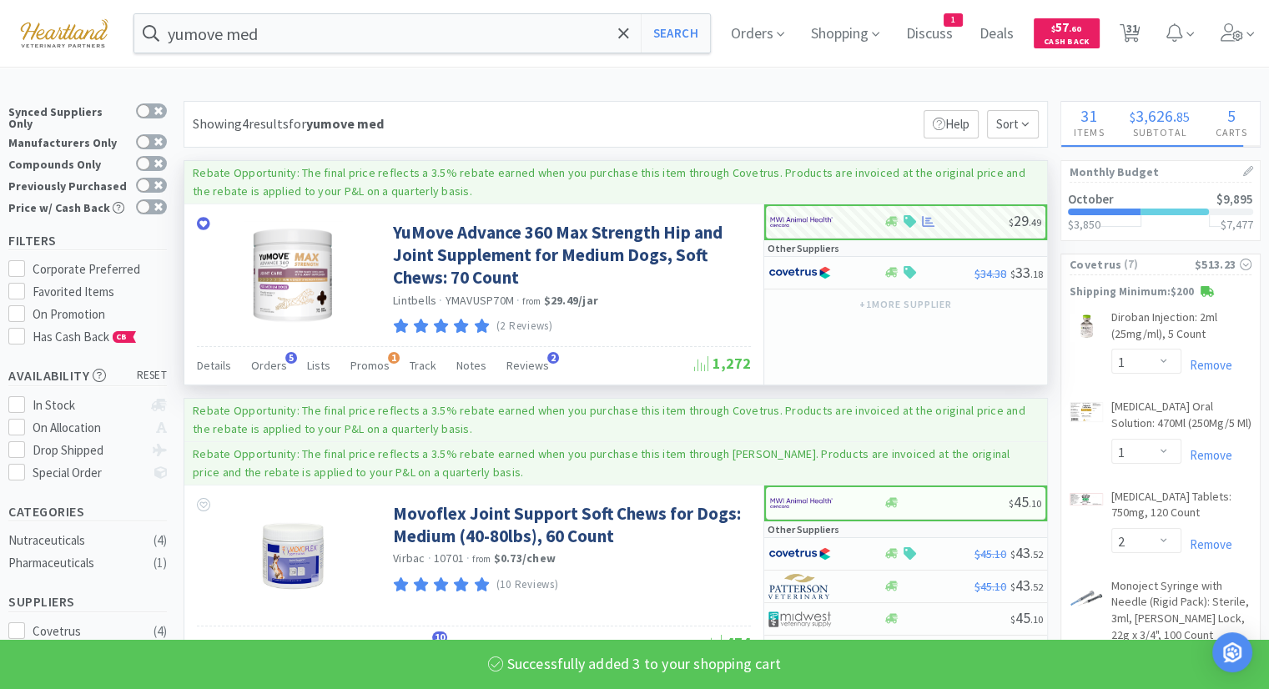
select select "3"
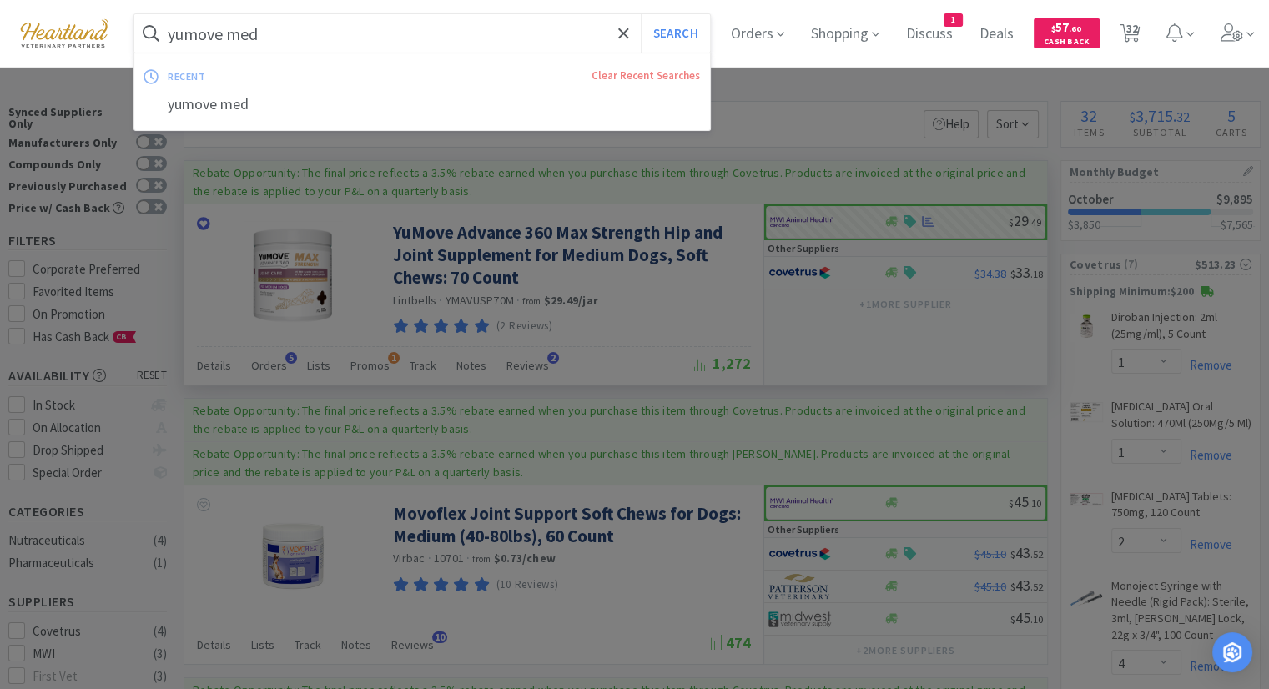
click at [428, 24] on input "yumove med" at bounding box center [421, 33] width 575 height 38
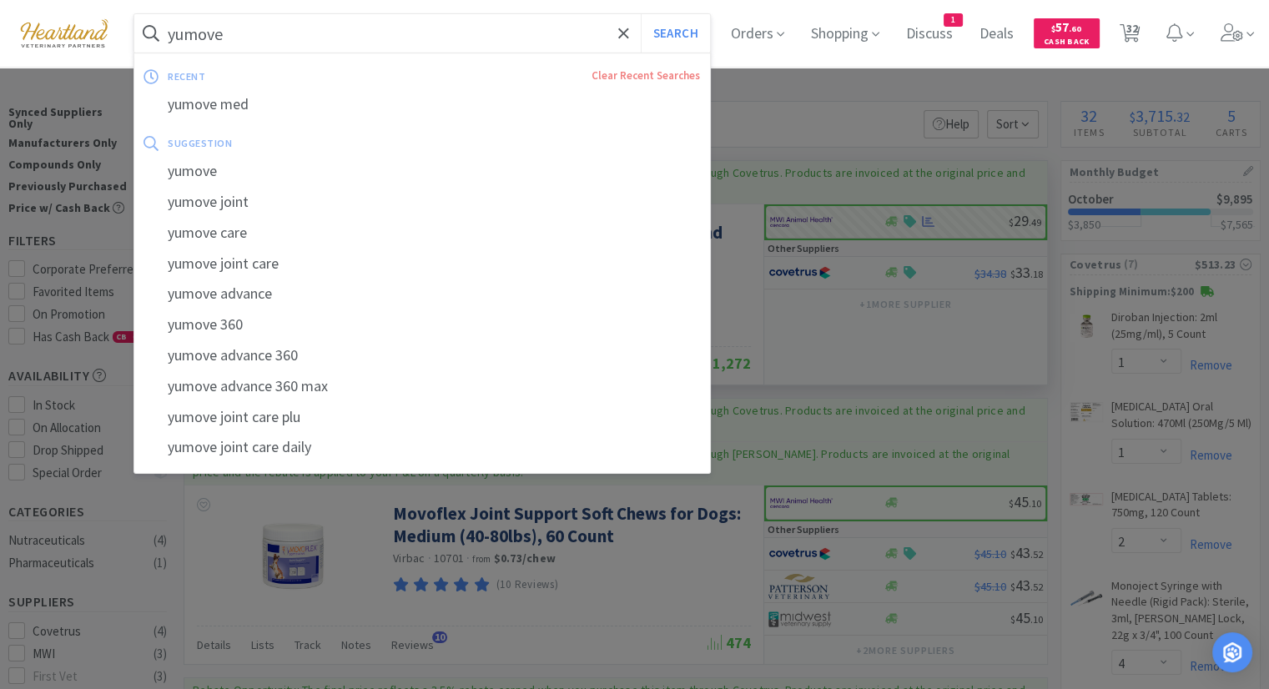
type input "yumove"
click at [641, 14] on button "Search" at bounding box center [675, 33] width 69 height 38
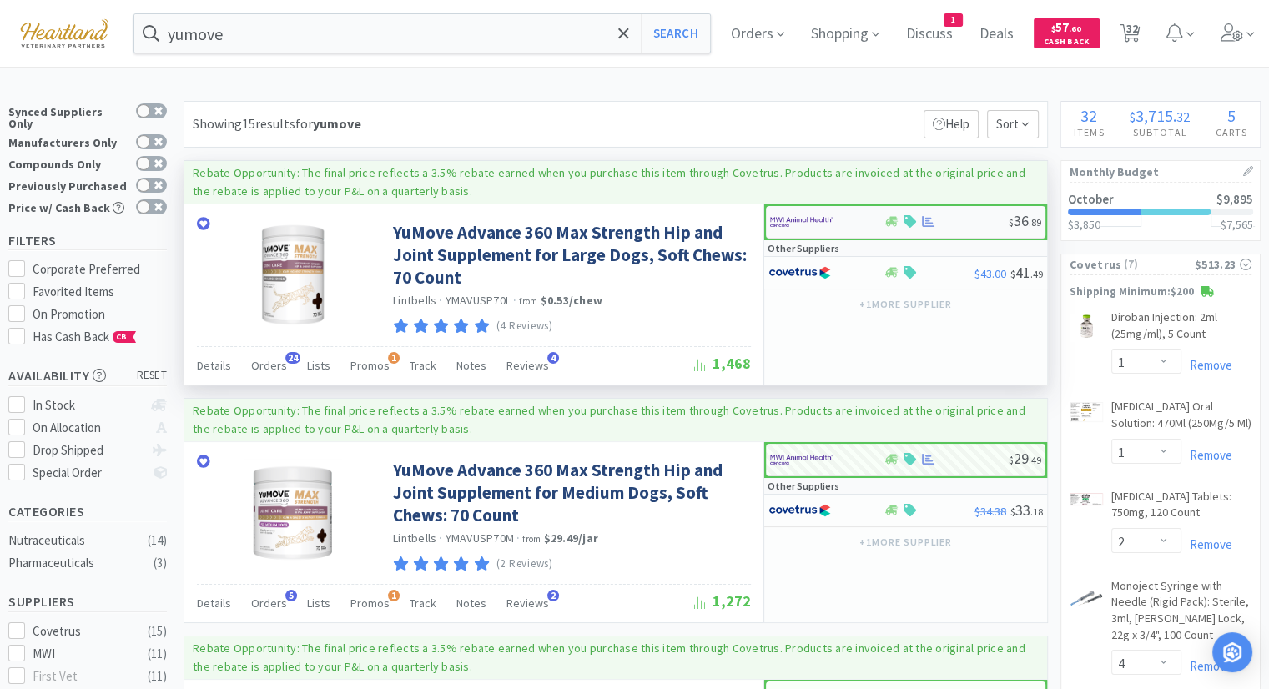
click at [797, 229] on img at bounding box center [801, 221] width 63 height 25
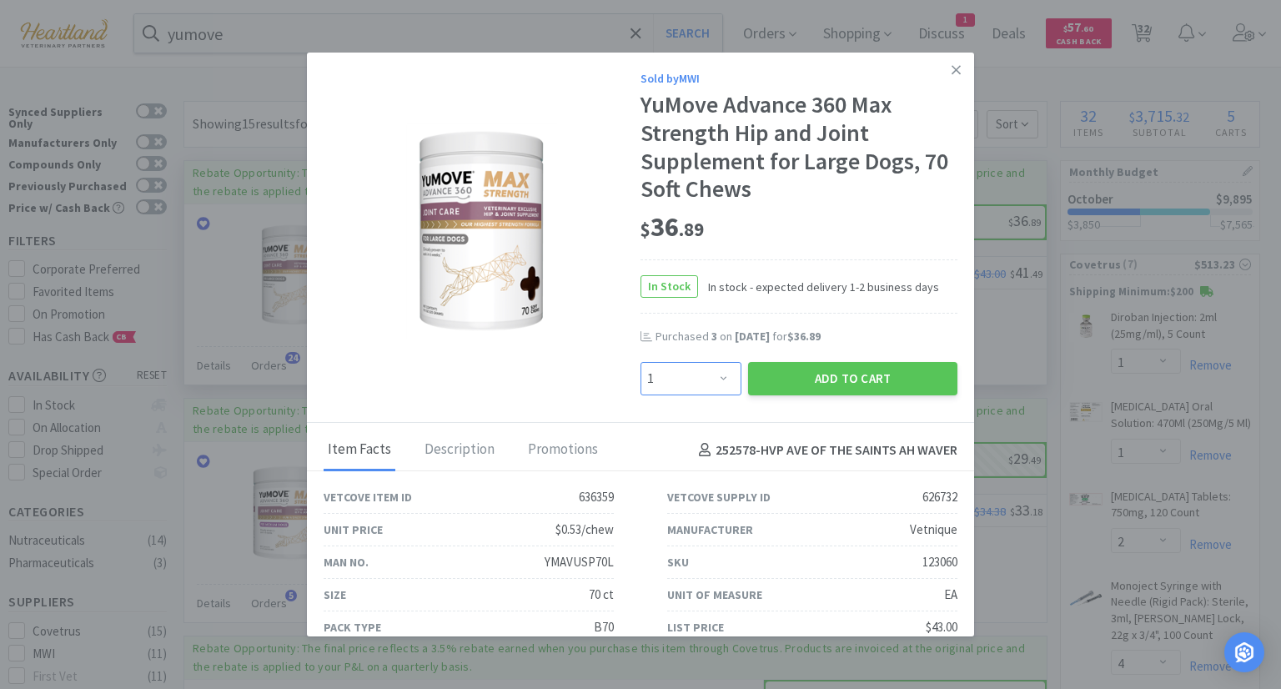
click at [721, 381] on select "Enter Quantity 1 2 3 4 5 6 7 8 9 10 11 12 13 14 15 16 17 18 19 20 Enter Quantity" at bounding box center [691, 378] width 101 height 33
select select "4"
click at [641, 362] on select "Enter Quantity 1 2 3 4 5 6 7 8 9 10 11 12 13 14 15 16 17 18 19 20 Enter Quantity" at bounding box center [691, 378] width 101 height 33
click at [845, 381] on button "Add to Cart" at bounding box center [852, 378] width 209 height 33
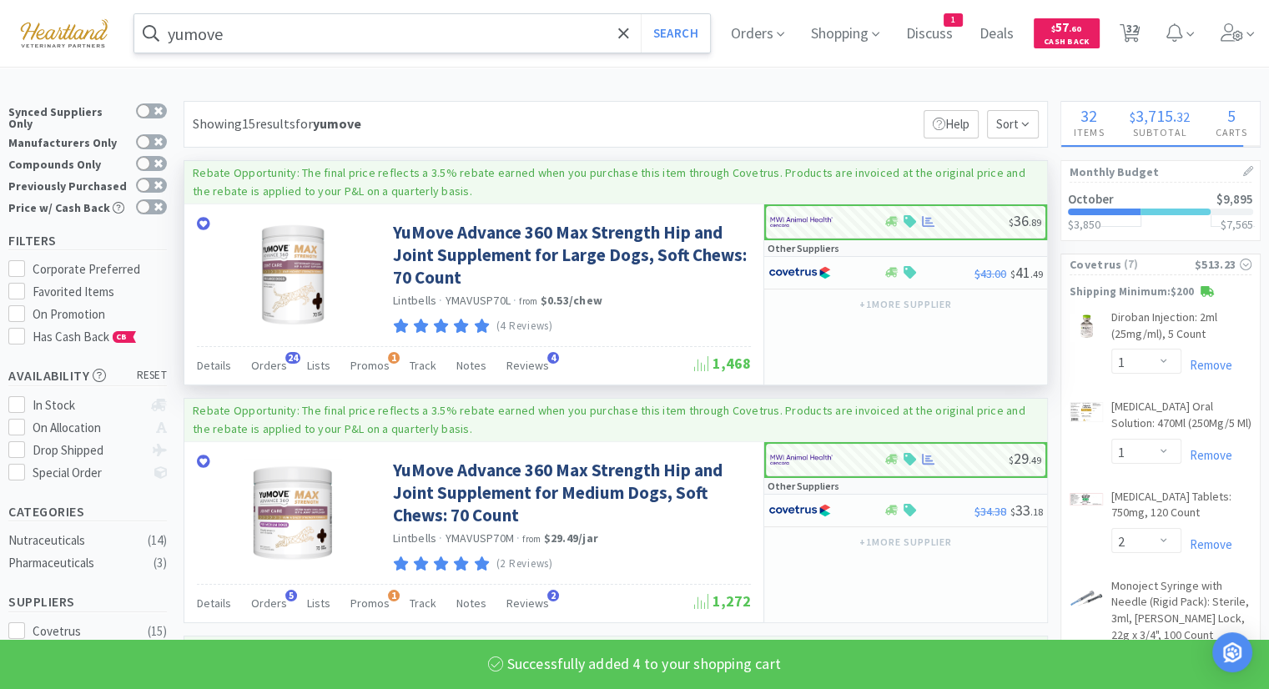
click at [439, 33] on input "yumove" at bounding box center [421, 33] width 575 height 38
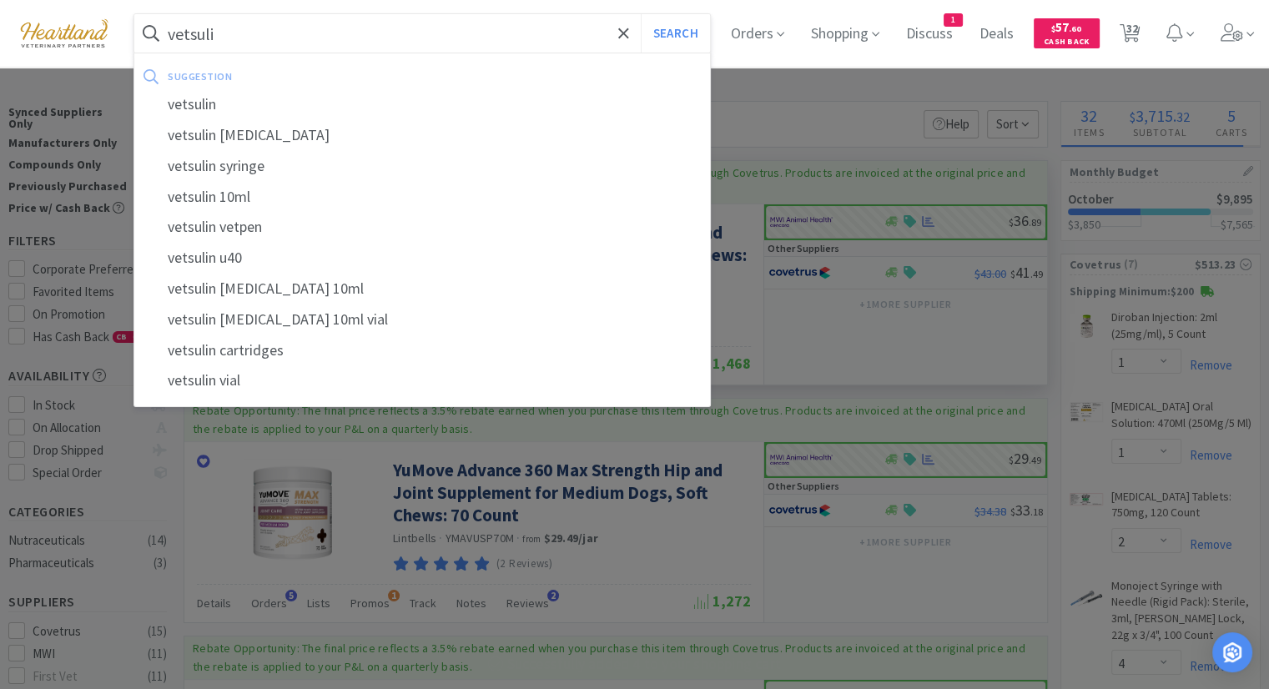
type input "vetsulin"
select select "4"
select select "3"
type input "vetsulin"
click at [641, 14] on button "Search" at bounding box center [675, 33] width 69 height 38
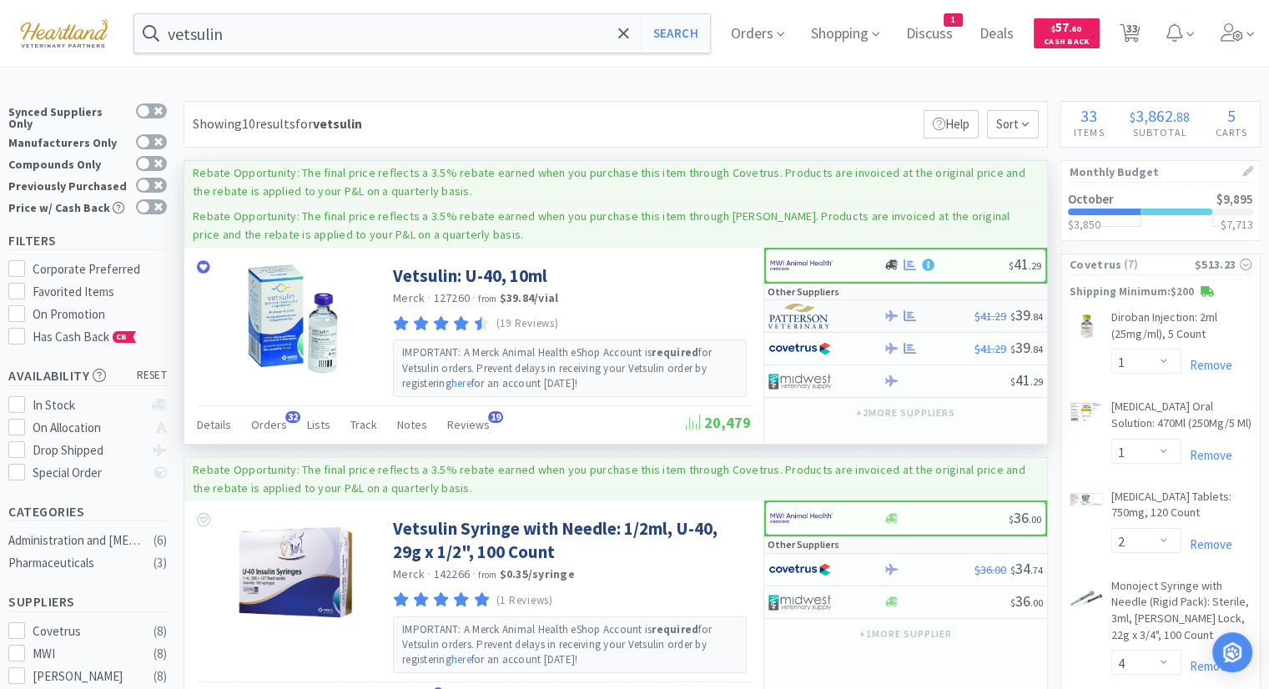
click at [791, 310] on img at bounding box center [799, 316] width 63 height 25
select select "2"
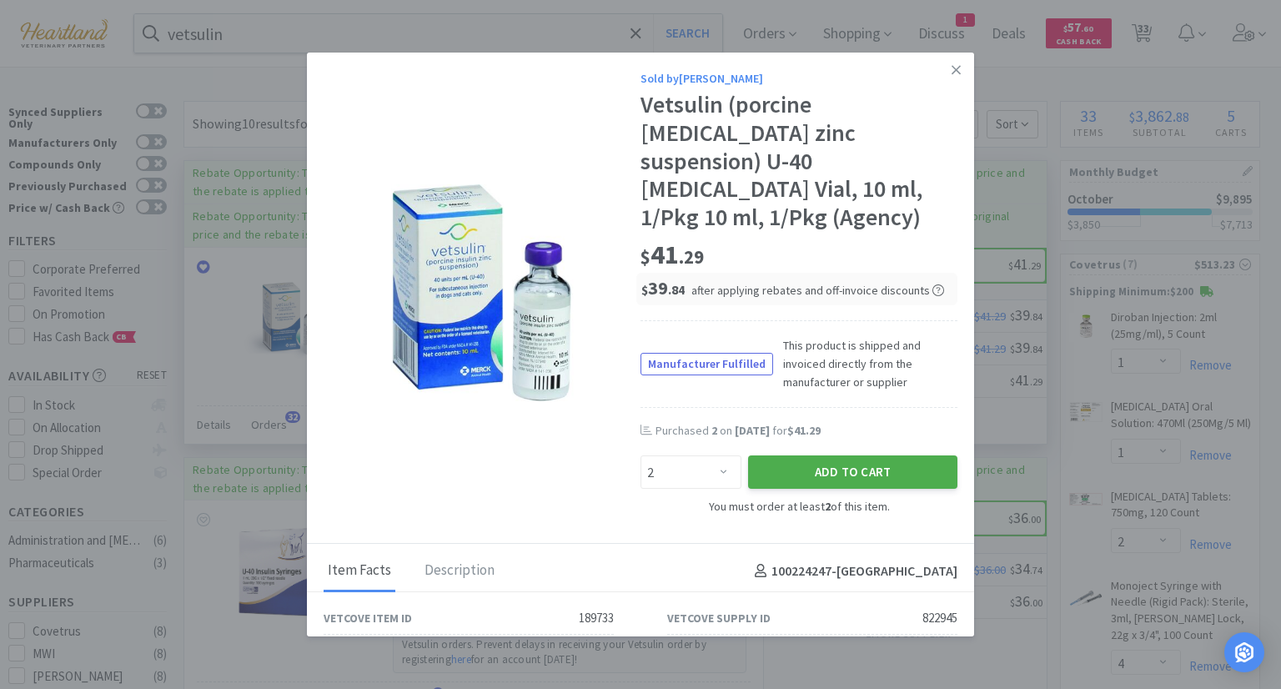
click at [816, 455] on button "Add to Cart" at bounding box center [852, 471] width 209 height 33
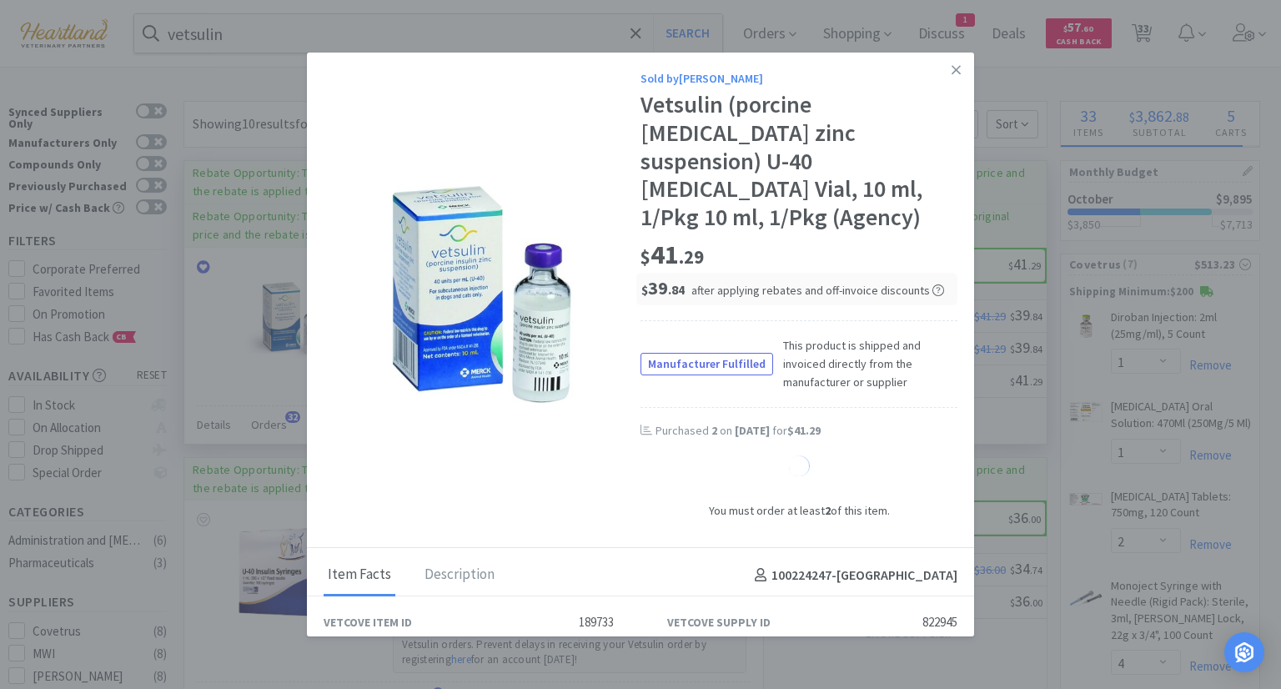
select select "2"
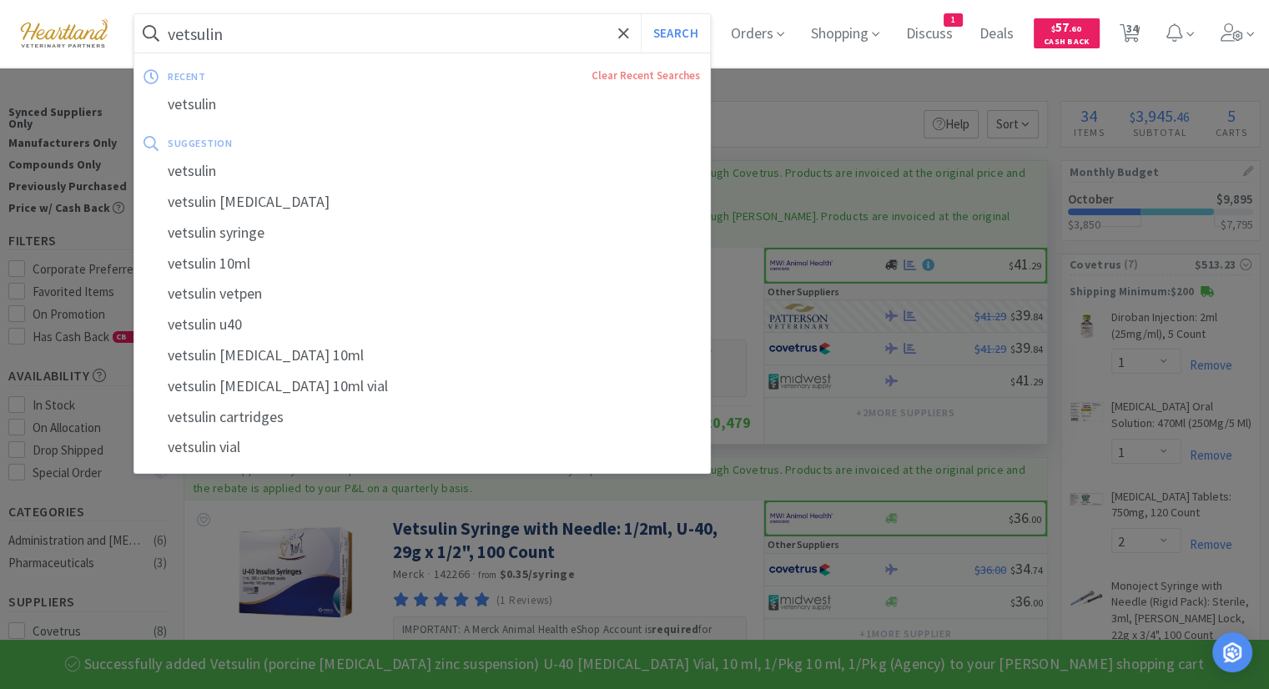
click at [305, 21] on input "vetsulin" at bounding box center [421, 33] width 575 height 38
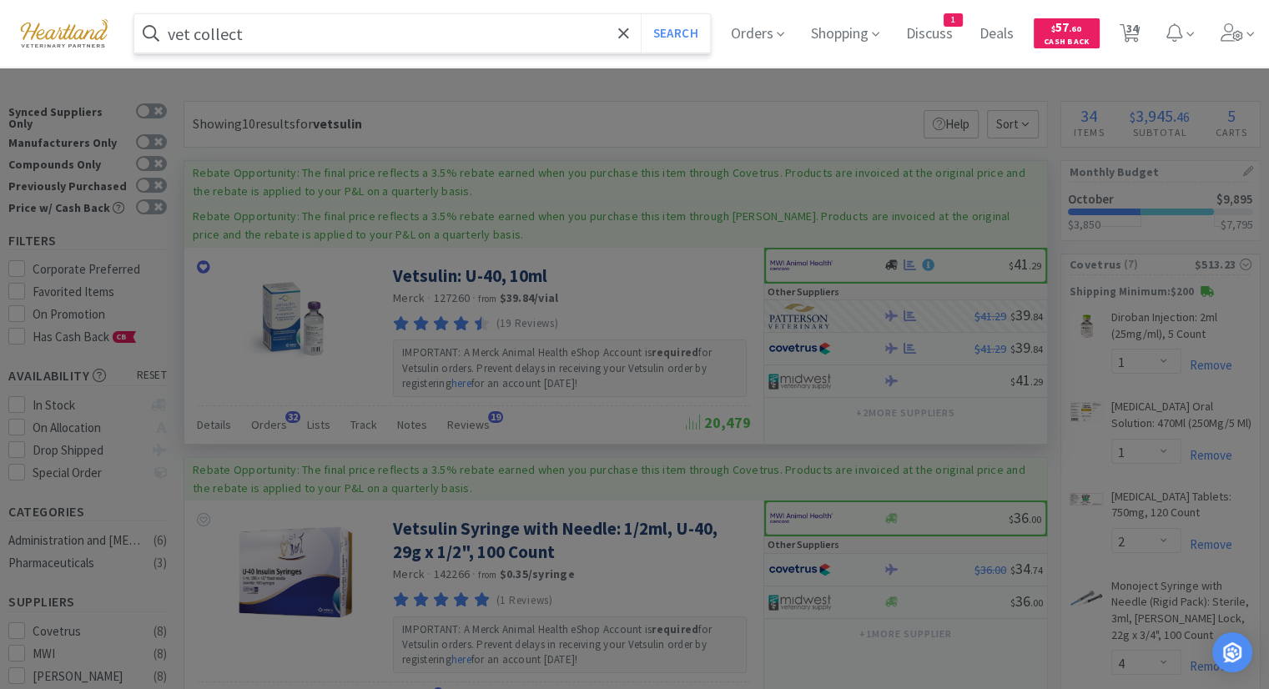
type input "vet collect"
click at [641, 14] on button "Search" at bounding box center [675, 33] width 69 height 38
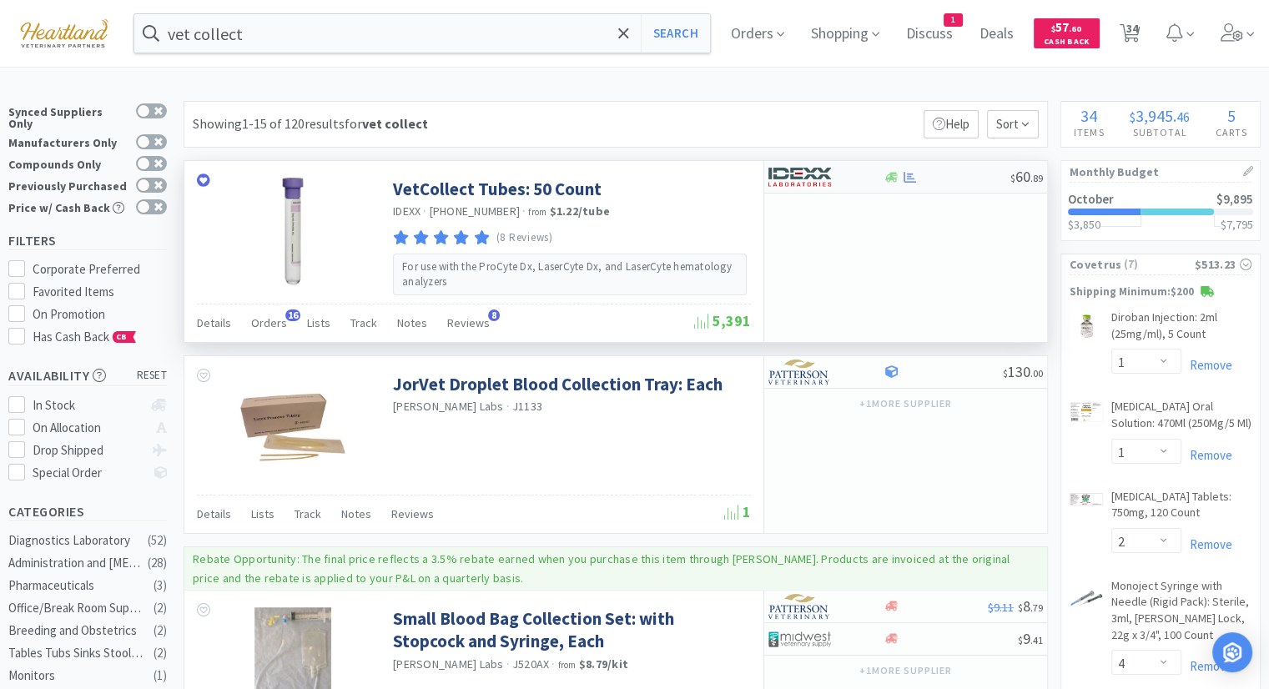
click at [917, 181] on div at bounding box center [946, 177] width 128 height 13
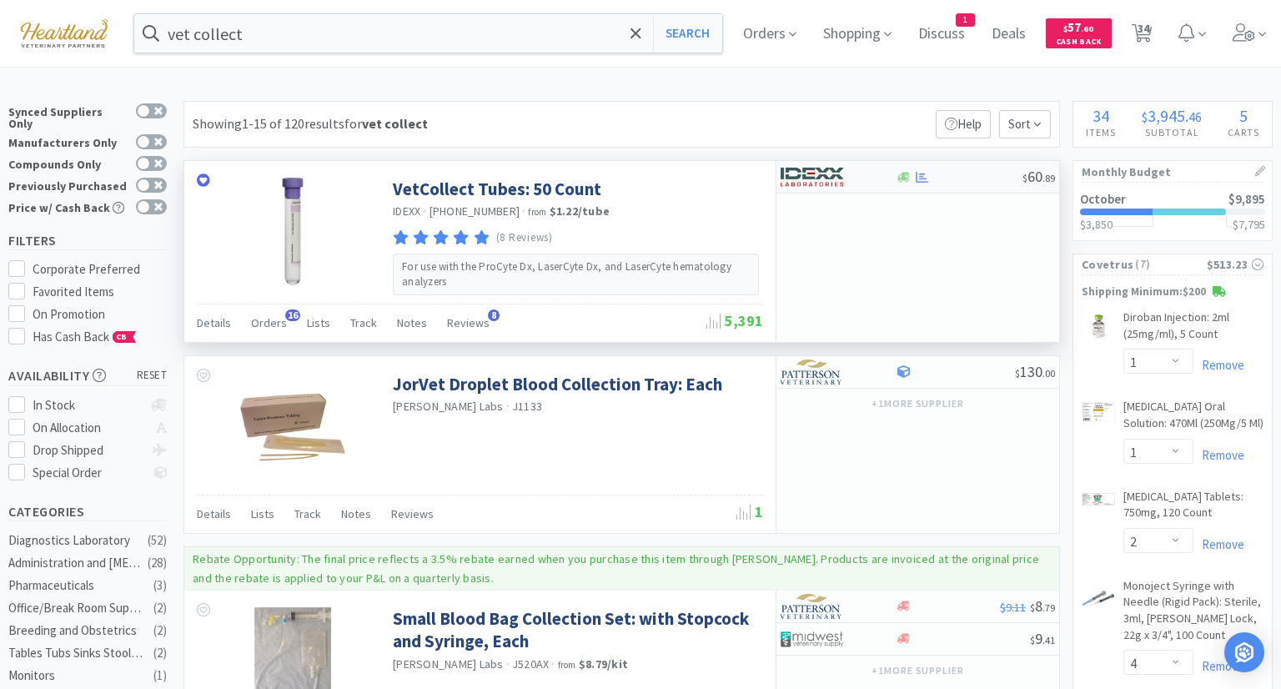
select select "1"
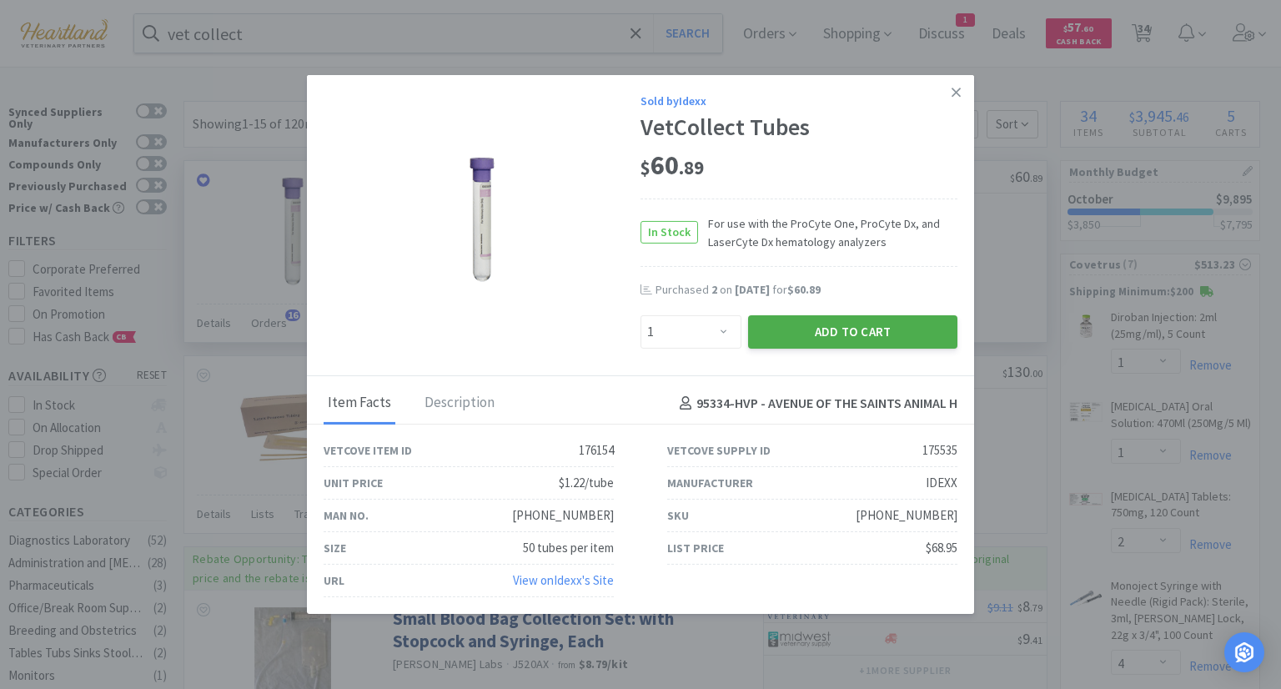
click at [849, 336] on button "Add to Cart" at bounding box center [852, 331] width 209 height 33
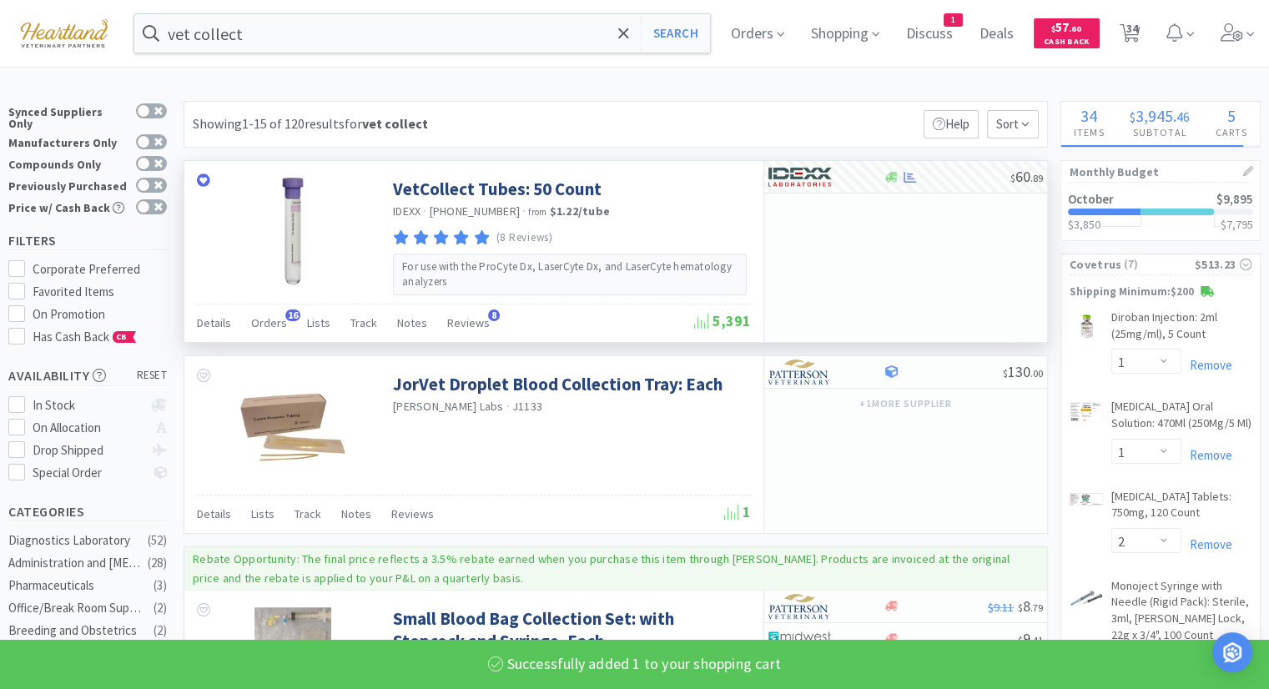
select select "1"
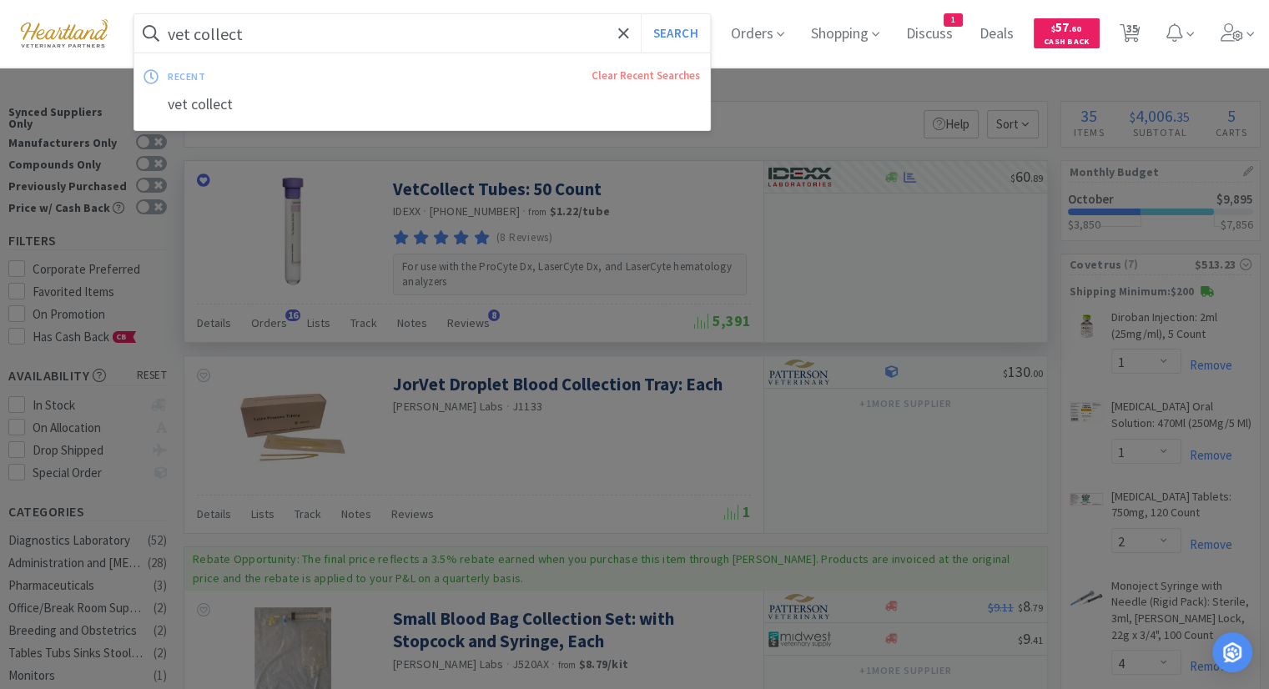
click at [269, 23] on input "vet collect" at bounding box center [421, 33] width 575 height 38
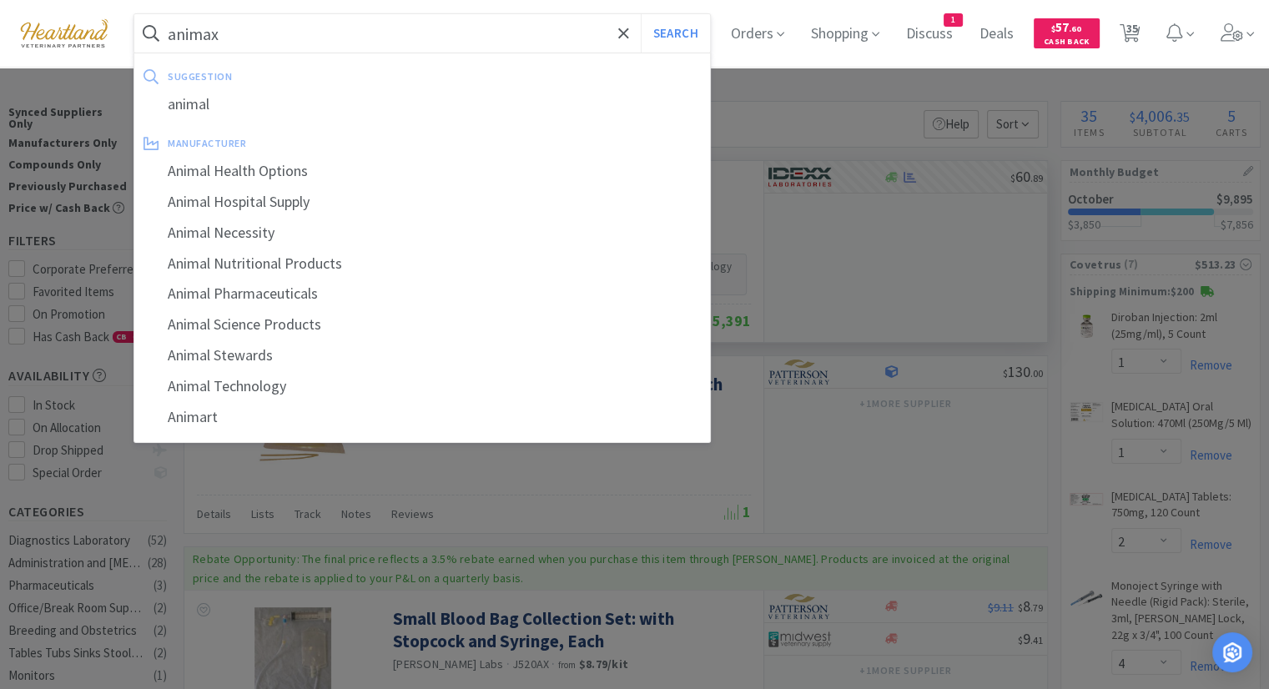
type input "animax"
click at [641, 14] on button "Search" at bounding box center [675, 33] width 69 height 38
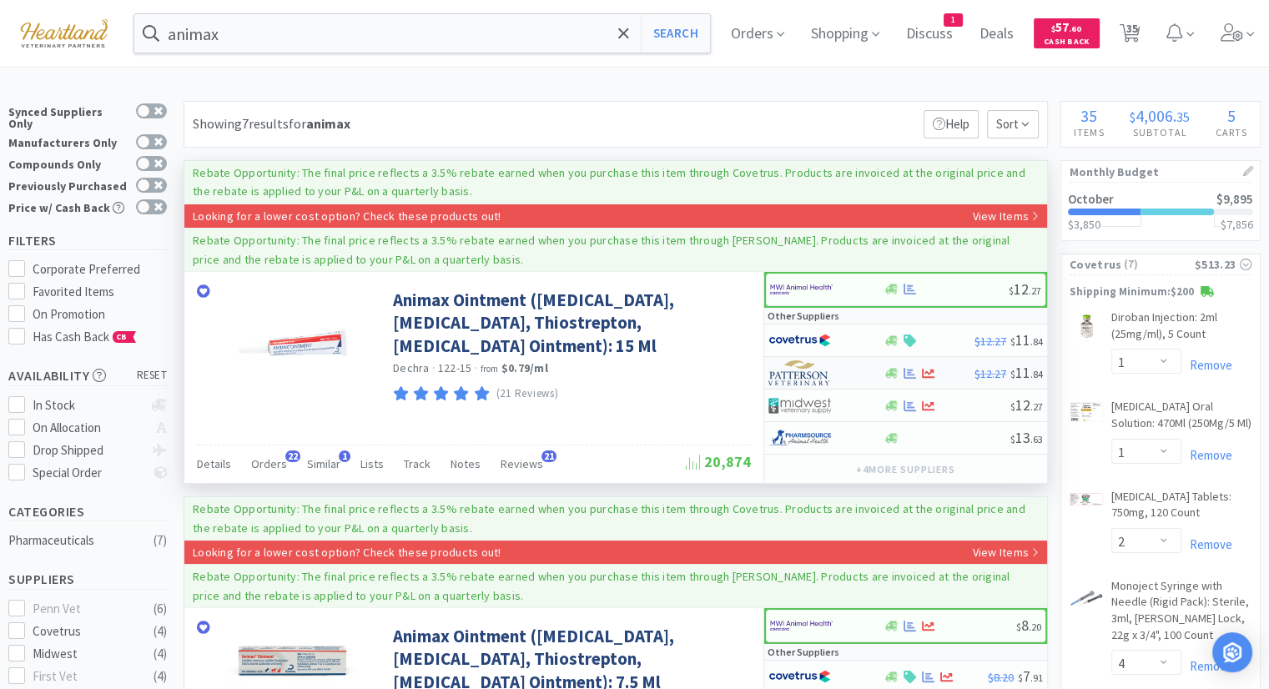
click at [792, 374] on img at bounding box center [799, 372] width 63 height 25
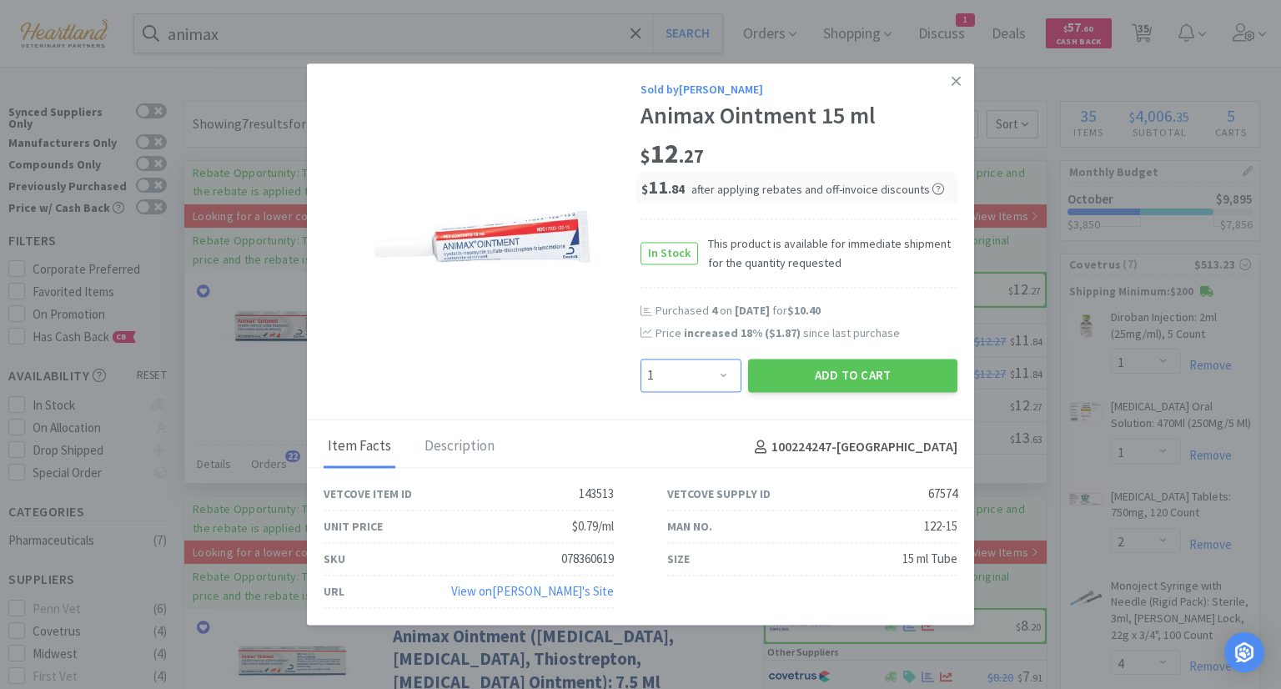
click at [719, 378] on select "Enter Quantity 1 2 3 4 5 6 7 8 9 10 11 12 13 14 15 16 17 18 19 20 Enter Quantity" at bounding box center [691, 375] width 101 height 33
select select "3"
click at [641, 359] on select "Enter Quantity 1 2 3 4 5 6 7 8 9 10 11 12 13 14 15 16 17 18 19 20 Enter Quantity" at bounding box center [691, 375] width 101 height 33
click at [809, 376] on button "Add to Cart" at bounding box center [852, 375] width 209 height 33
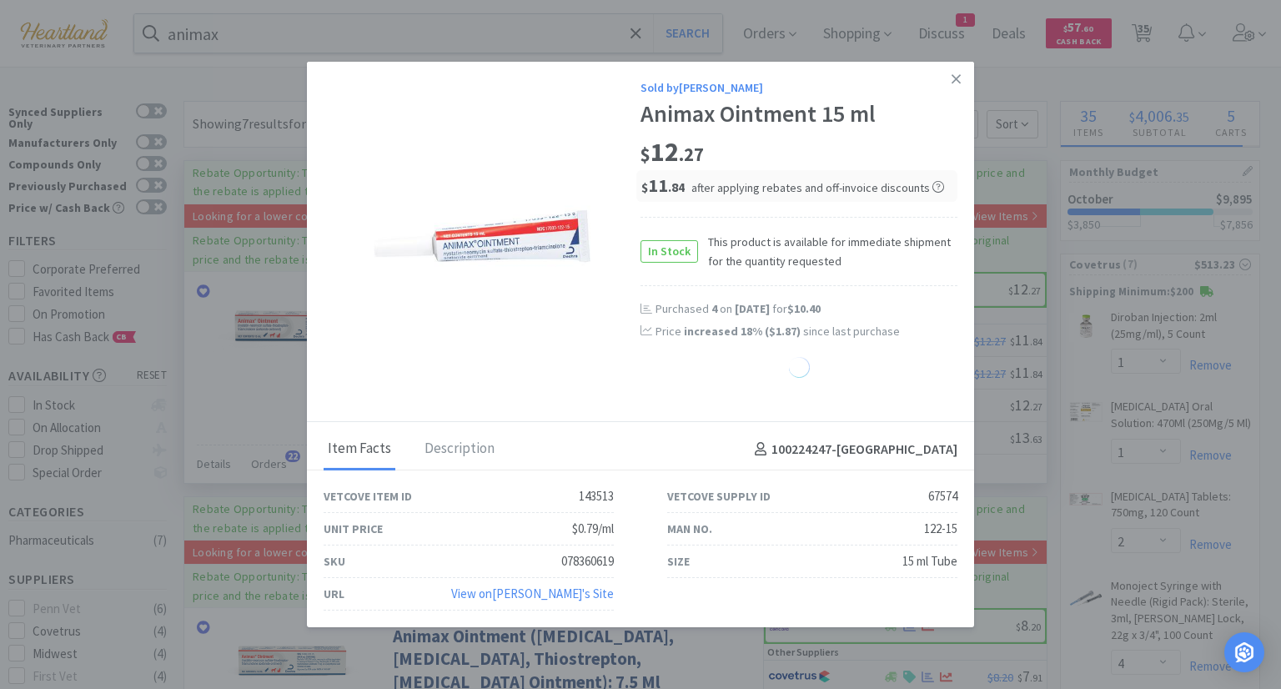
select select "3"
select select "1"
select select "2"
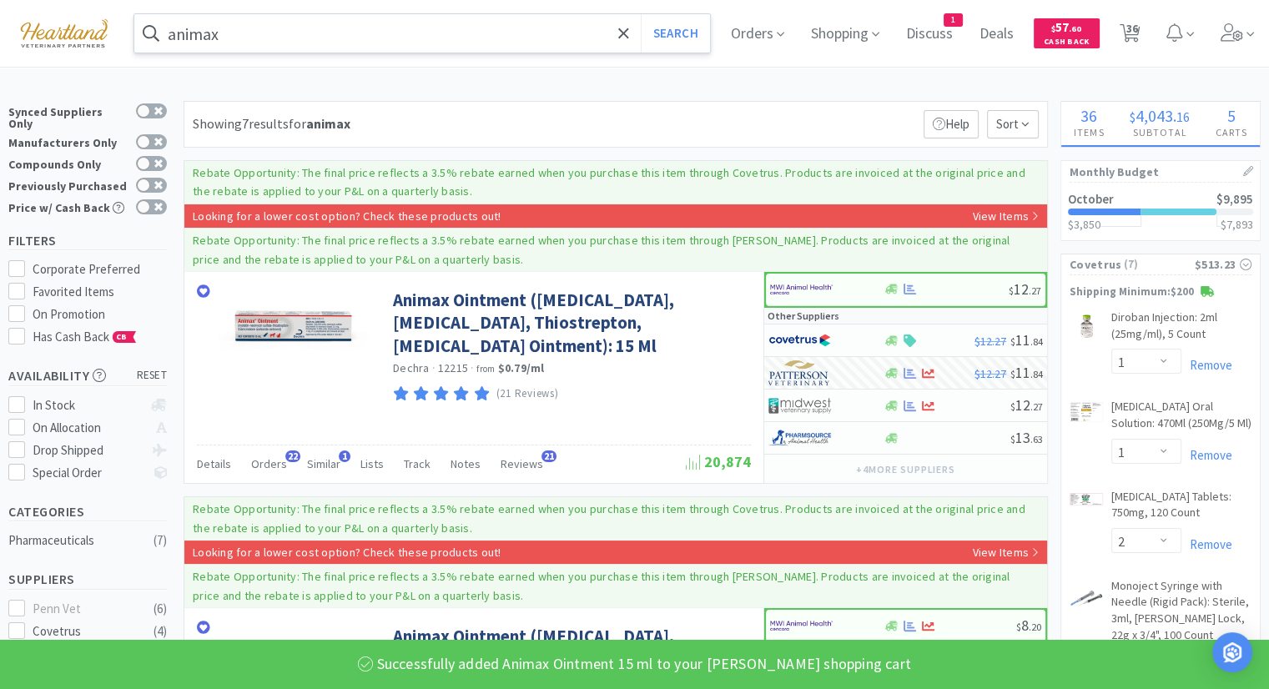
click at [458, 36] on input "animax" at bounding box center [421, 33] width 575 height 38
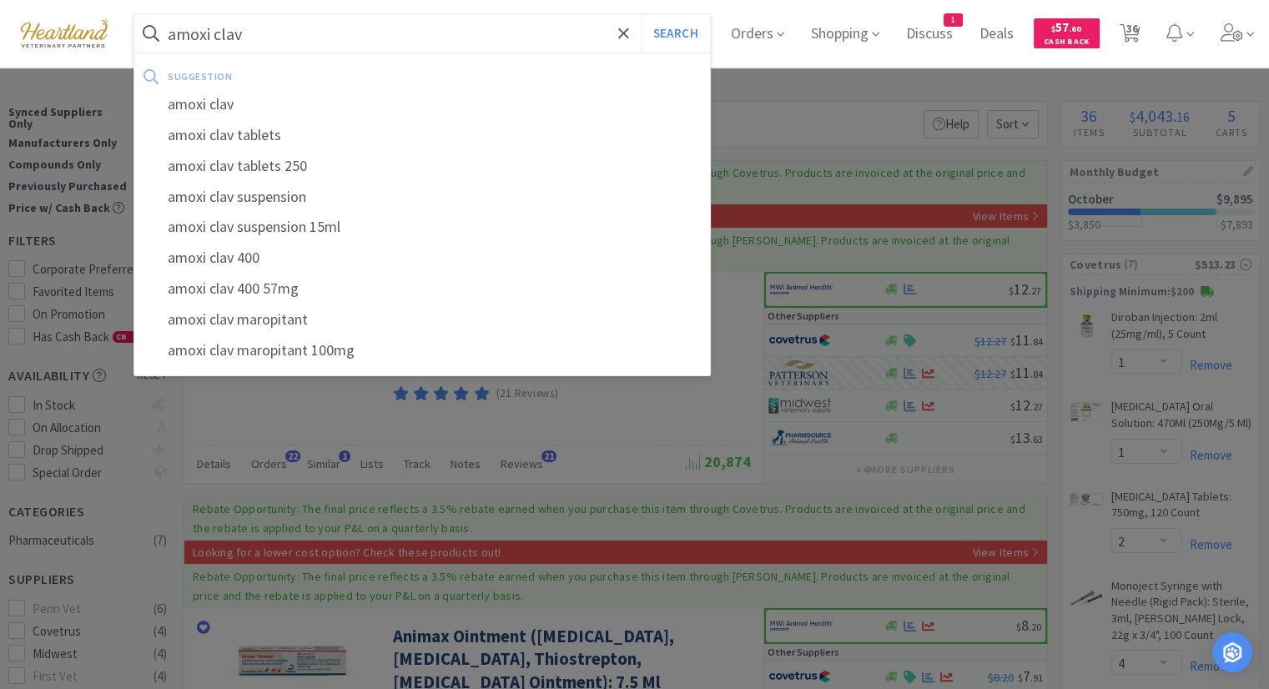
type input "amoxi clav"
click at [641, 14] on button "Search" at bounding box center [675, 33] width 69 height 38
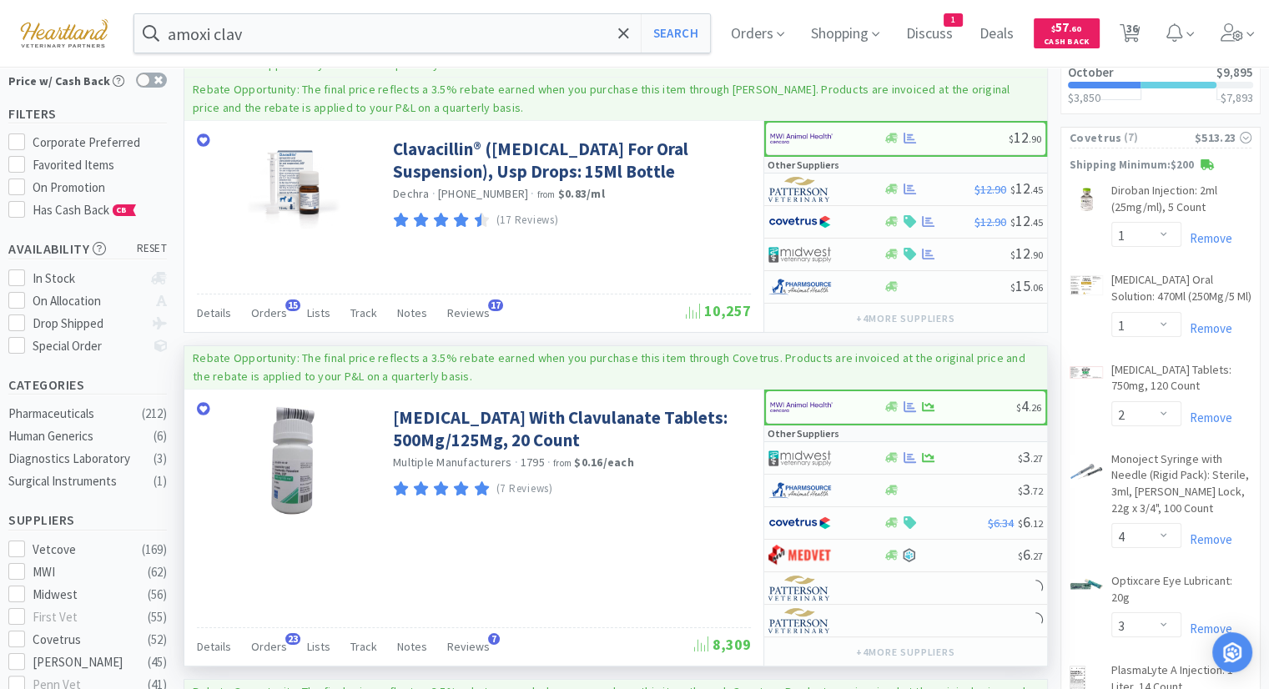
scroll to position [250, 0]
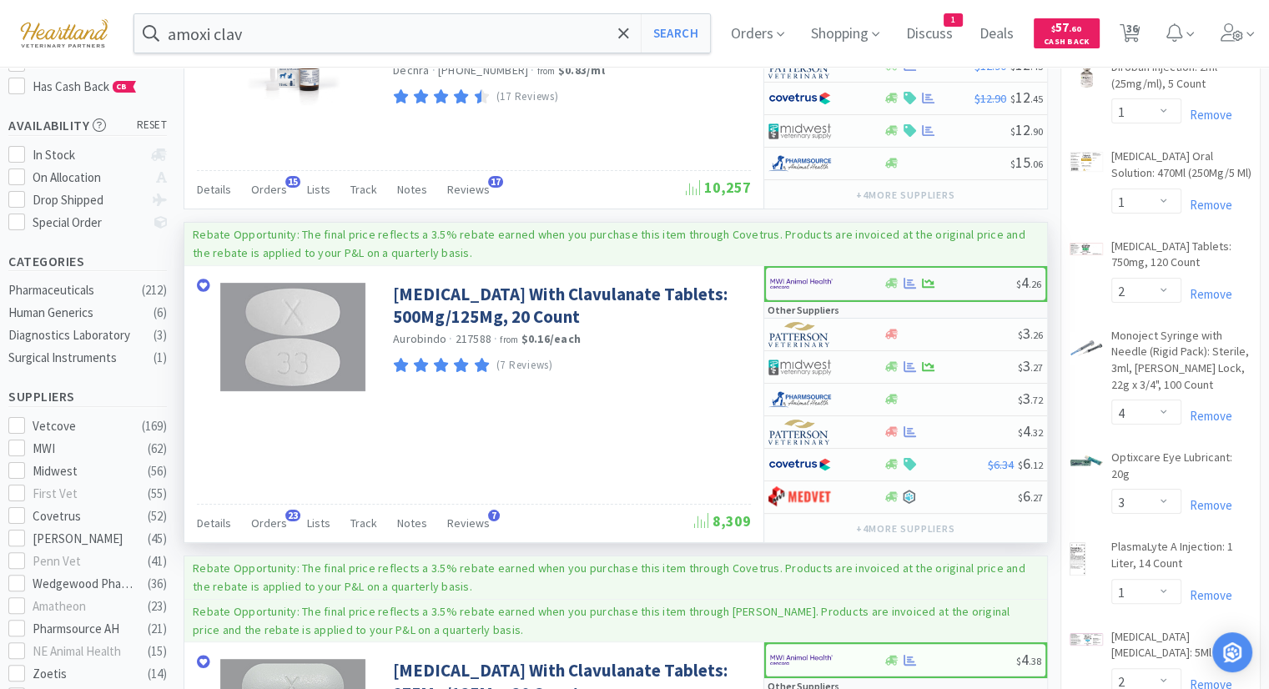
click at [801, 284] on img at bounding box center [801, 283] width 63 height 25
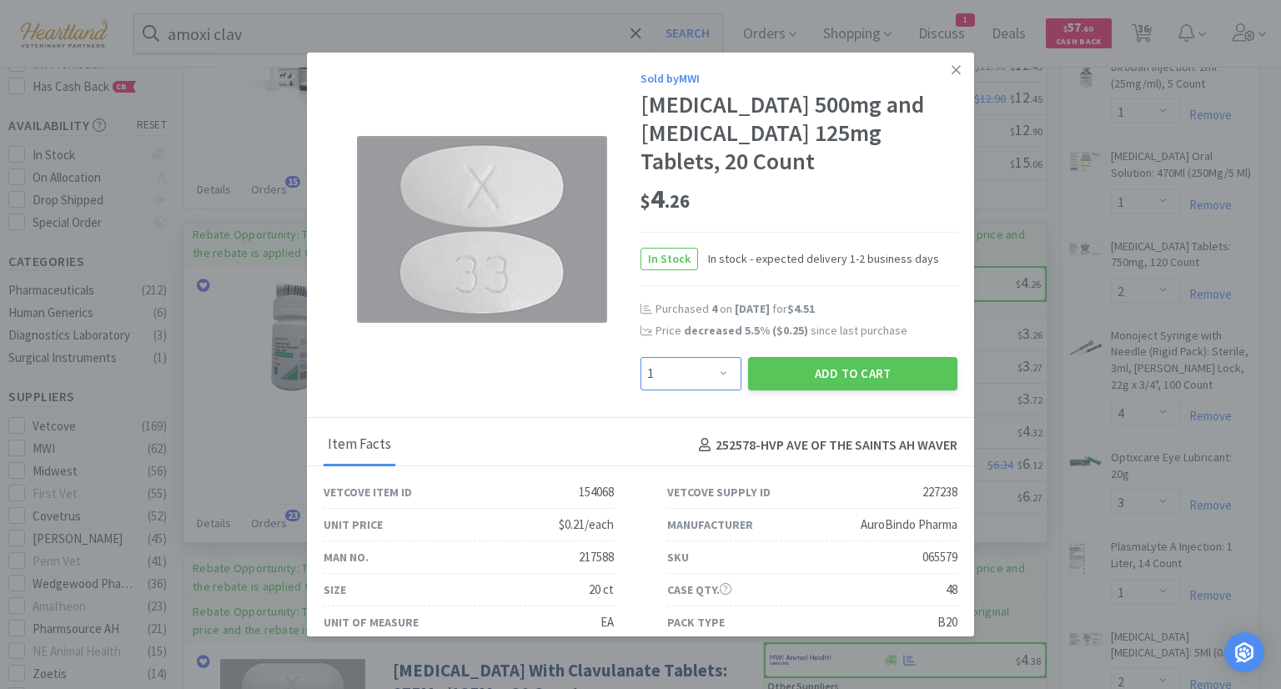
click at [721, 372] on select "Enter Quantity 1 2 3 4 5 6 7 8 9 10 11 12 13 14 15 16 17 18 19 20 Enter Quantity" at bounding box center [691, 373] width 101 height 33
select select "6"
click at [641, 357] on select "Enter Quantity 1 2 3 4 5 6 7 8 9 10 11 12 13 14 15 16 17 18 19 20 Enter Quantity" at bounding box center [691, 373] width 101 height 33
click at [821, 361] on button "Add to Cart" at bounding box center [852, 373] width 209 height 33
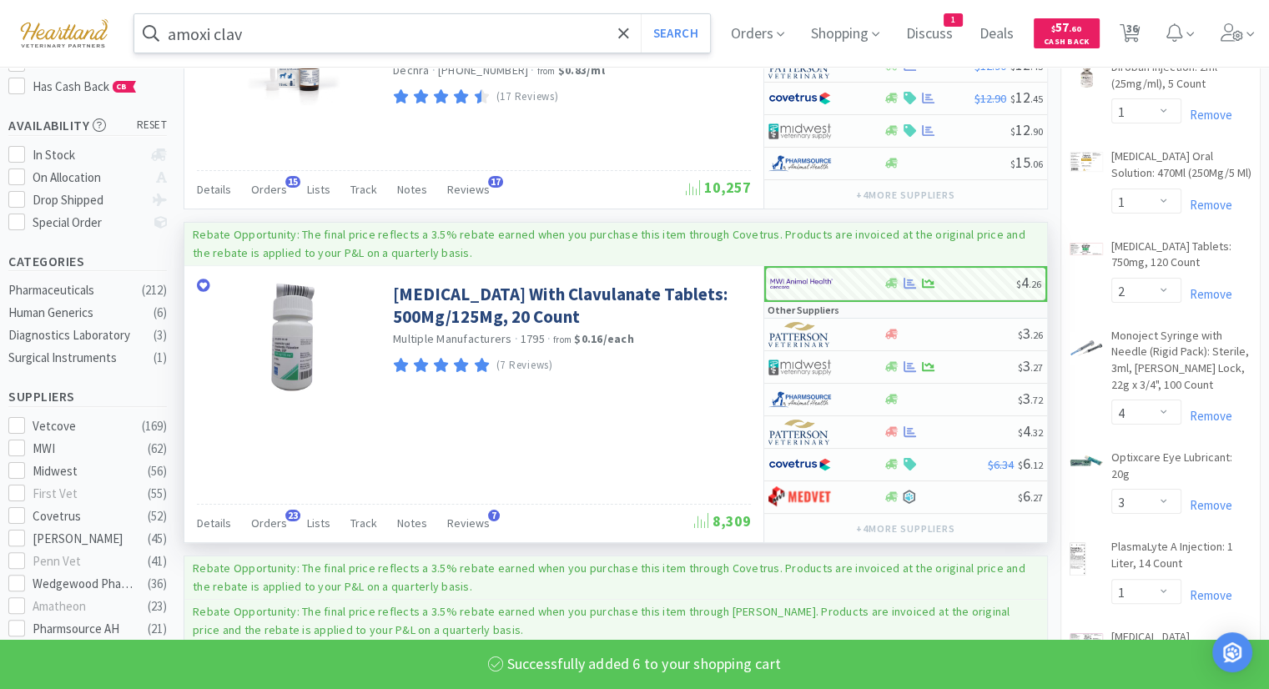
click at [471, 40] on input "amoxi clav" at bounding box center [421, 33] width 575 height 38
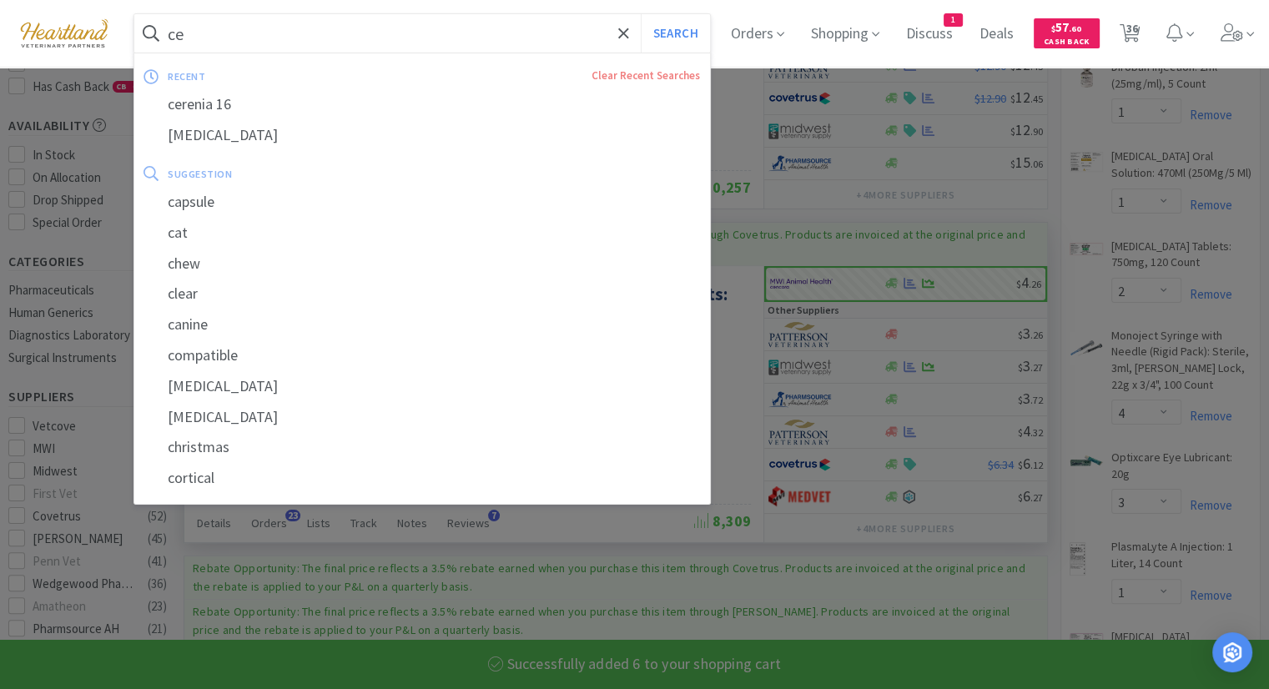
type input "cer"
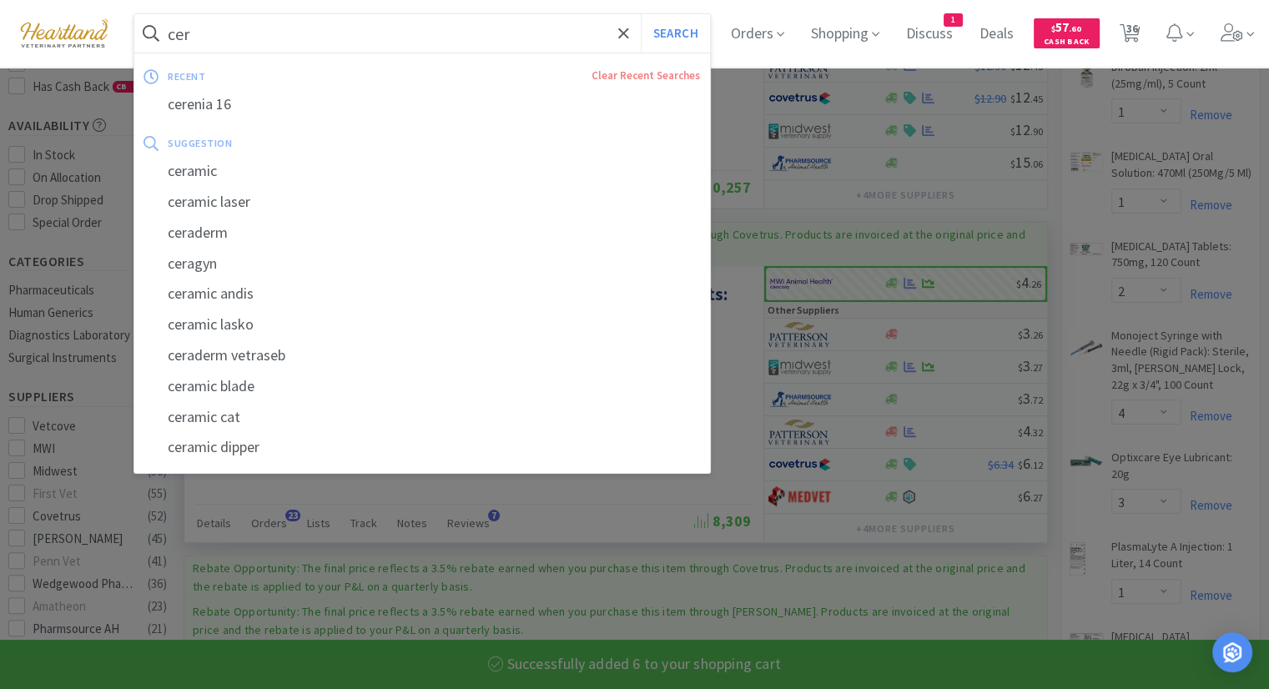
select select "6"
select select "1"
select select "4"
select select "1"
select select "2"
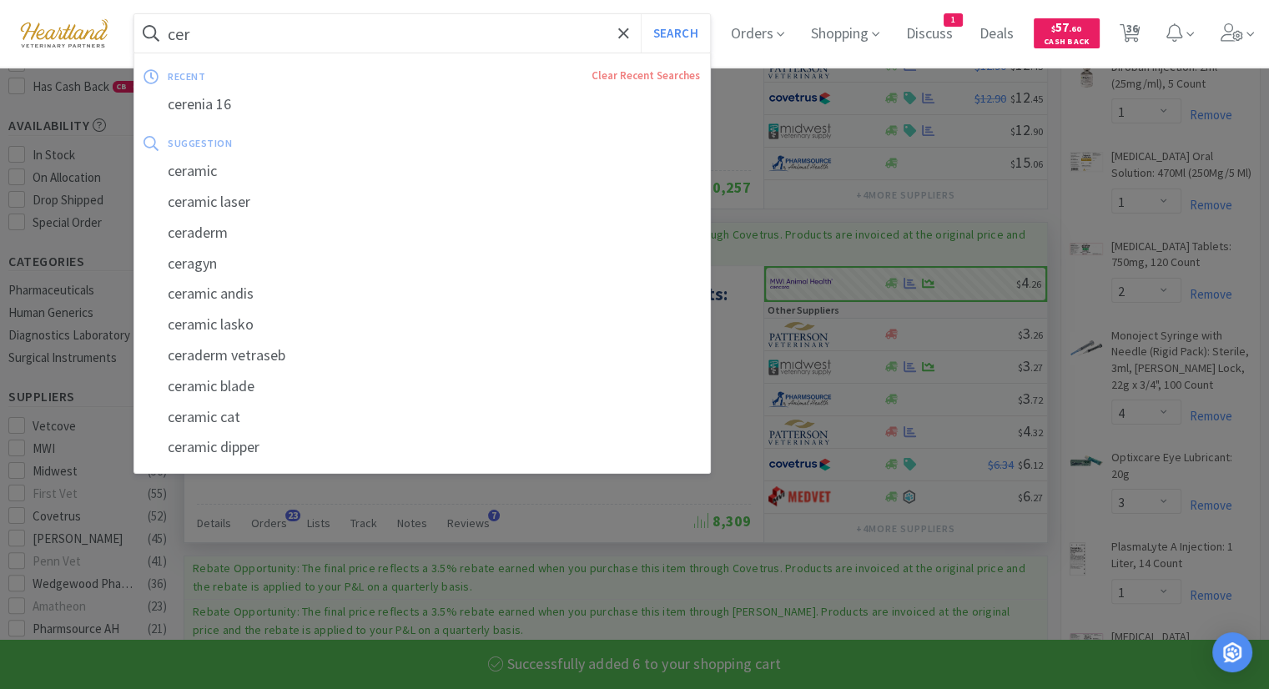
select select "4"
type input "cern"
select select "3"
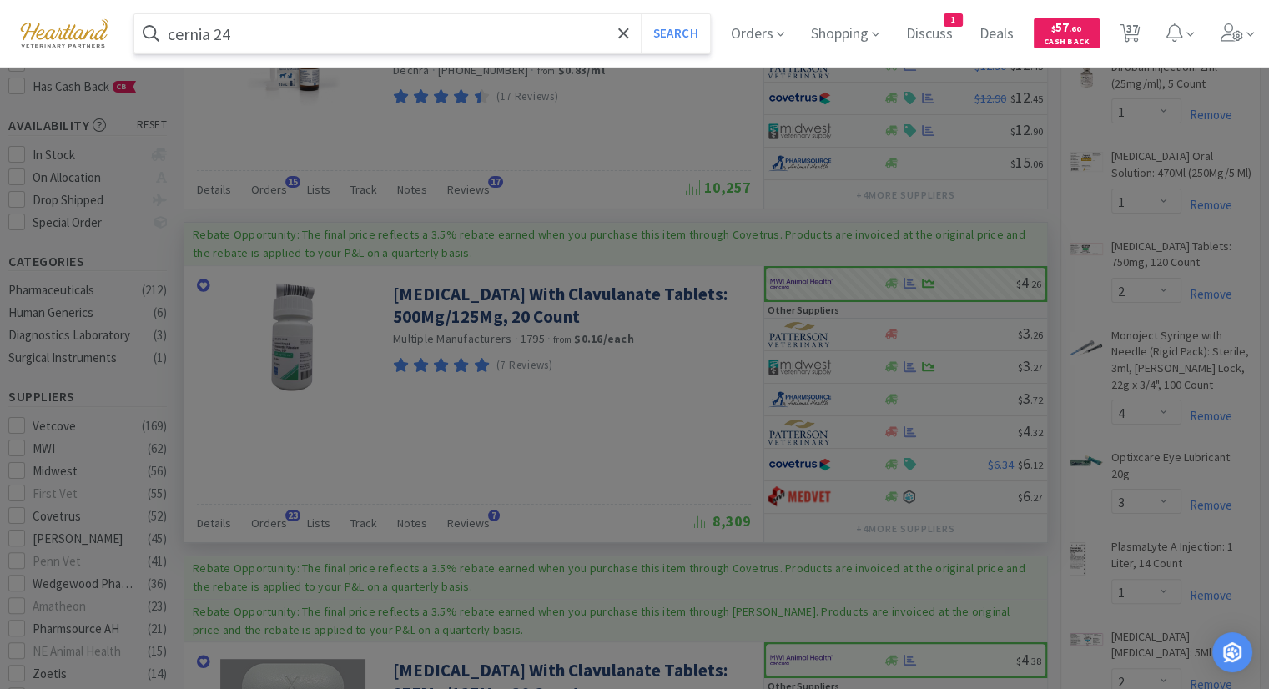
type input "cernia 24"
click at [641, 14] on button "Search" at bounding box center [675, 33] width 69 height 38
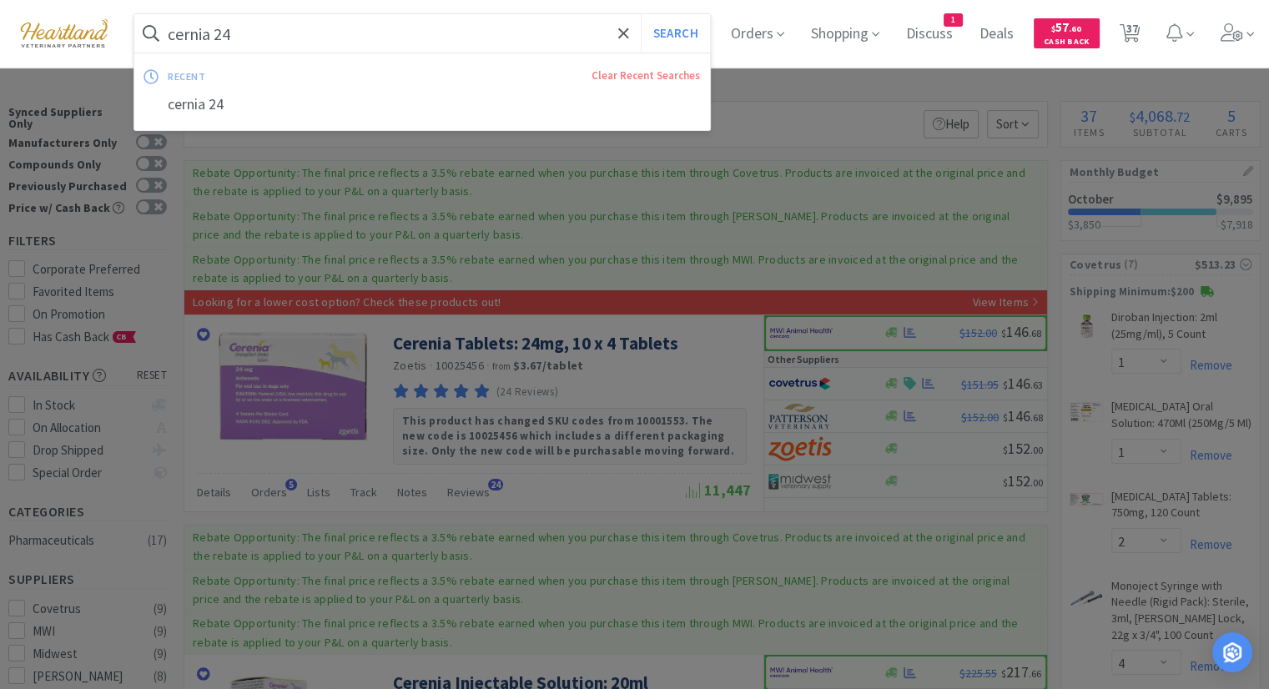
click at [190, 34] on input "cernia 24" at bounding box center [421, 33] width 575 height 38
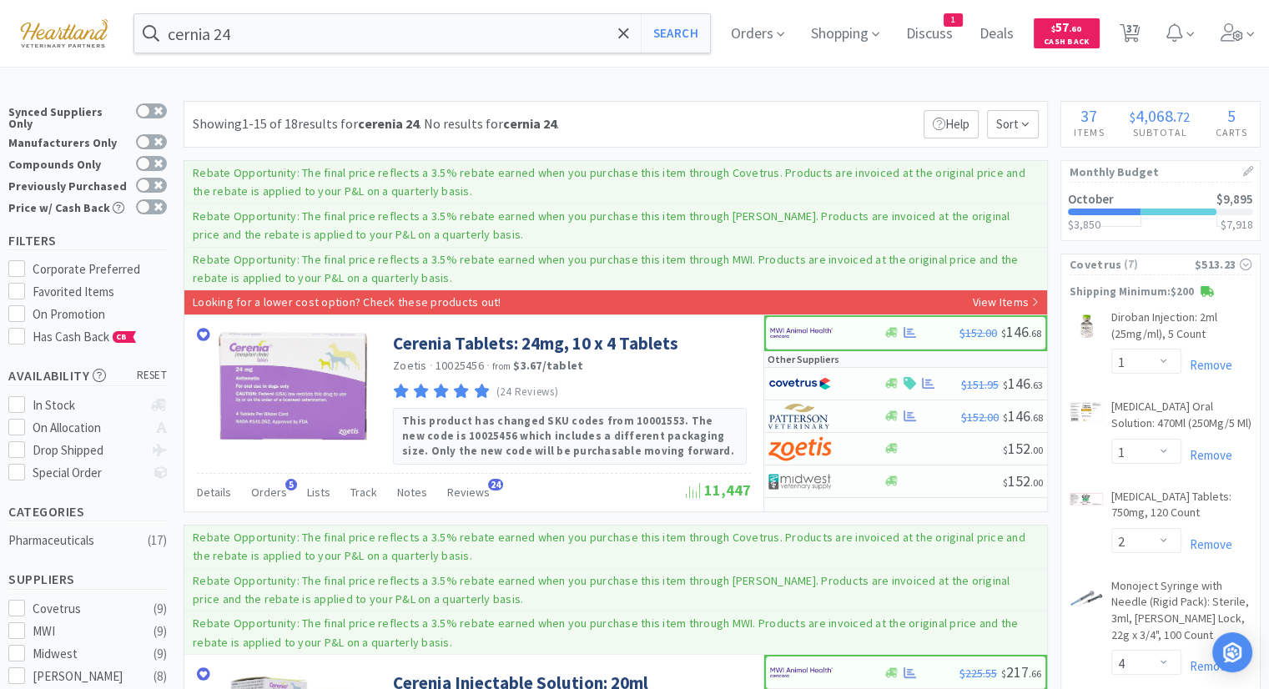
click at [807, 249] on div at bounding box center [634, 344] width 1269 height 689
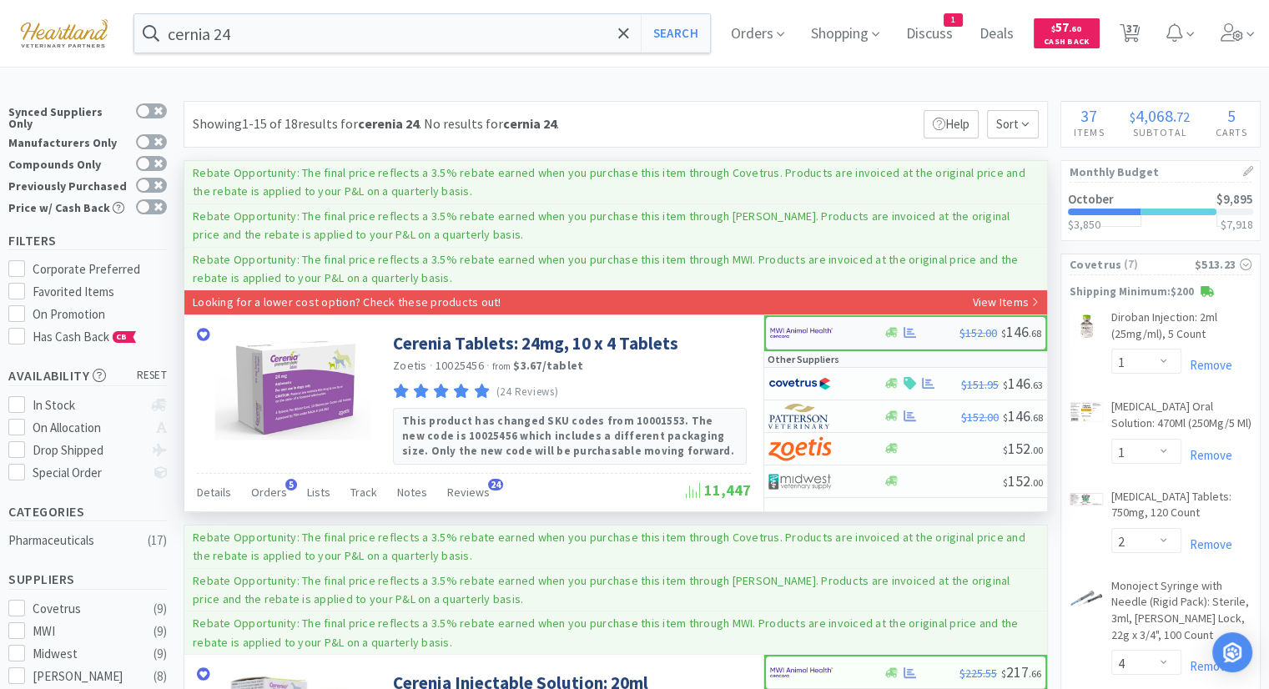
click at [815, 324] on img at bounding box center [801, 332] width 63 height 25
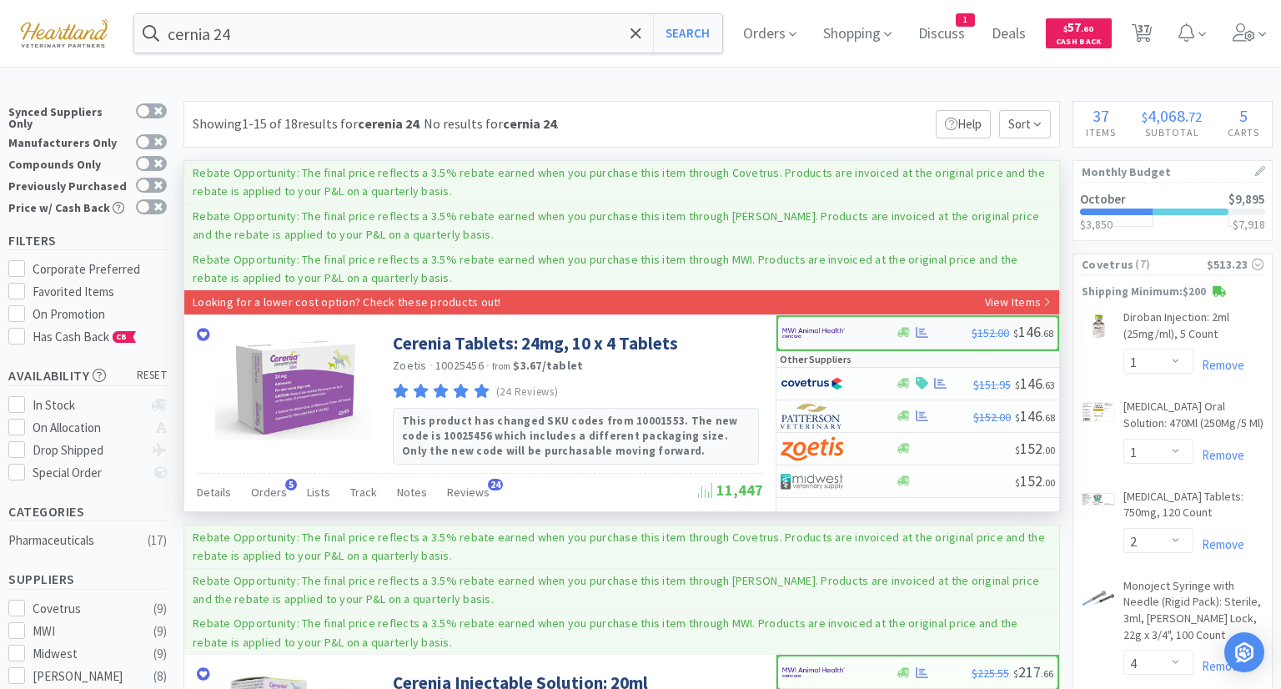
select select "1"
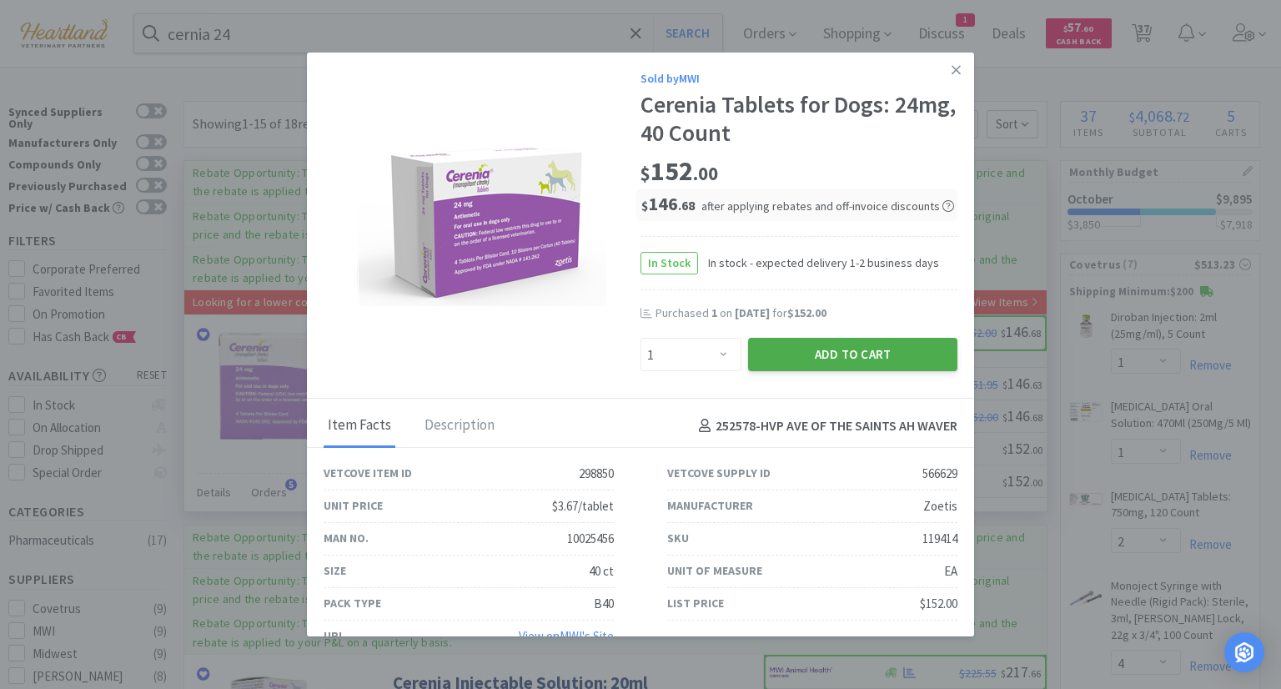
click at [876, 363] on button "Add to Cart" at bounding box center [852, 354] width 209 height 33
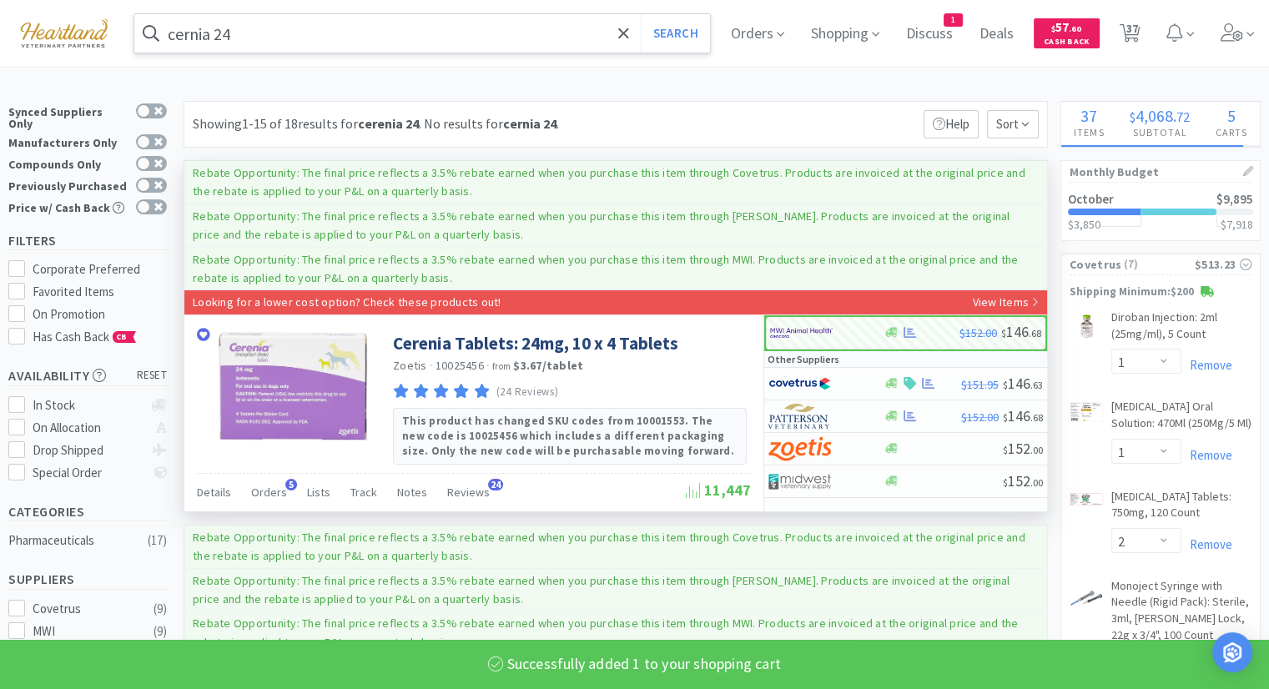
click at [425, 32] on input "cernia 24" at bounding box center [421, 33] width 575 height 38
select select "1"
select select "4"
select select "1"
select select "2"
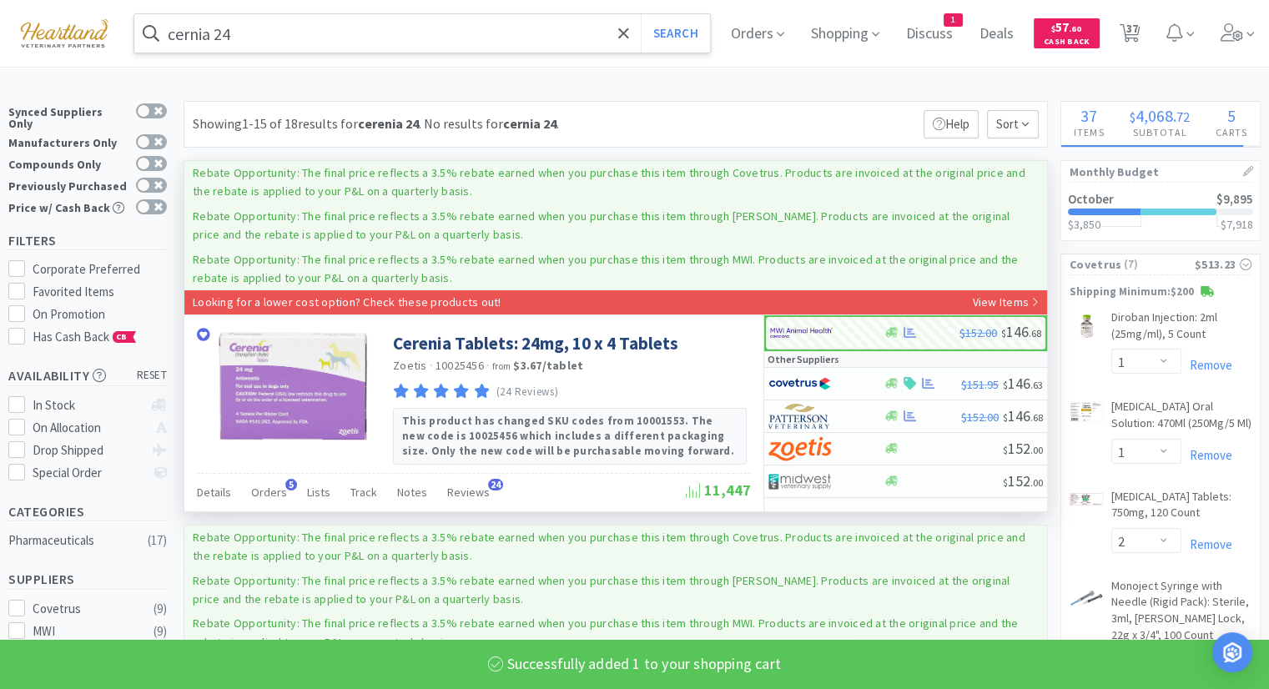
select select "4"
select select "3"
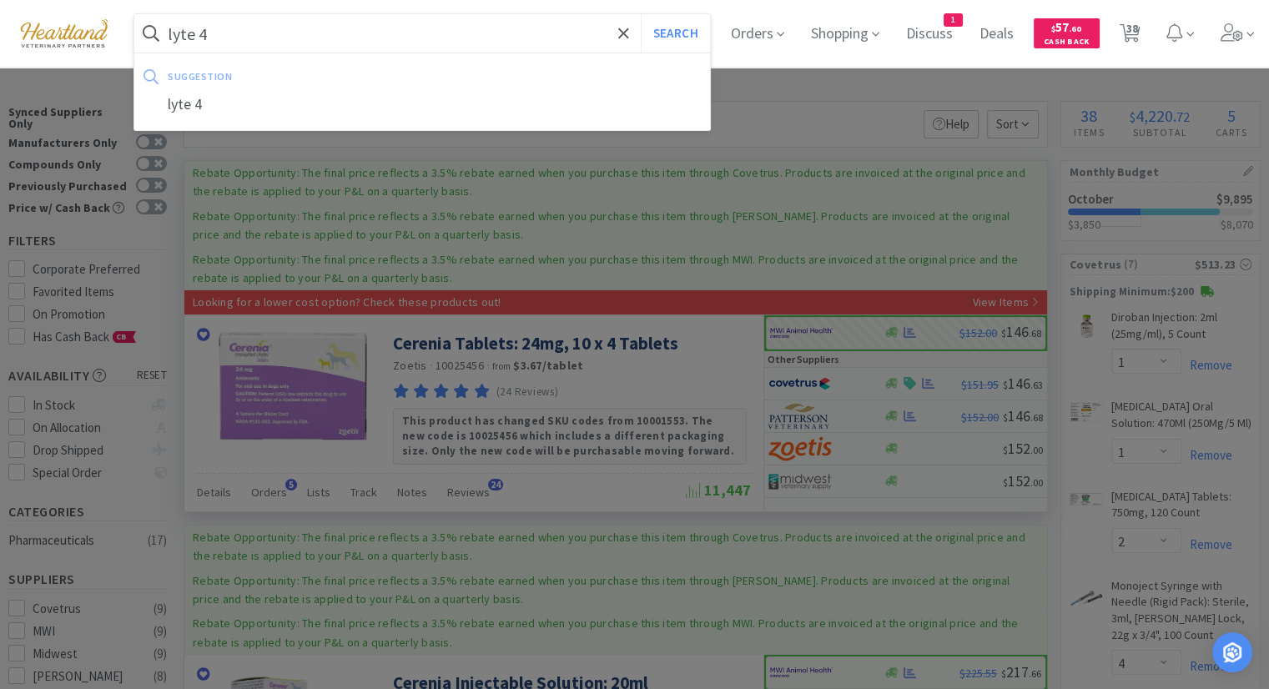
type input "lyte 4"
click at [641, 14] on button "Search" at bounding box center [675, 33] width 69 height 38
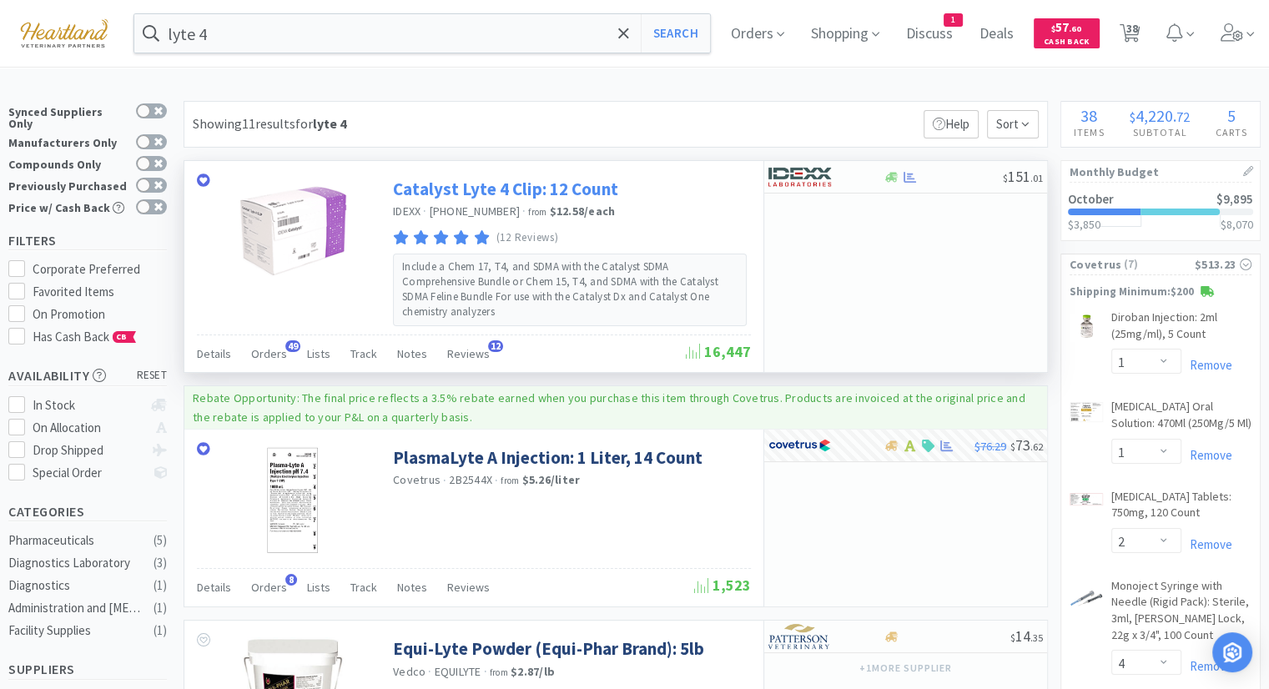
click at [545, 195] on link "Catalyst Lyte 4 Clip: 12 Count" at bounding box center [505, 189] width 225 height 23
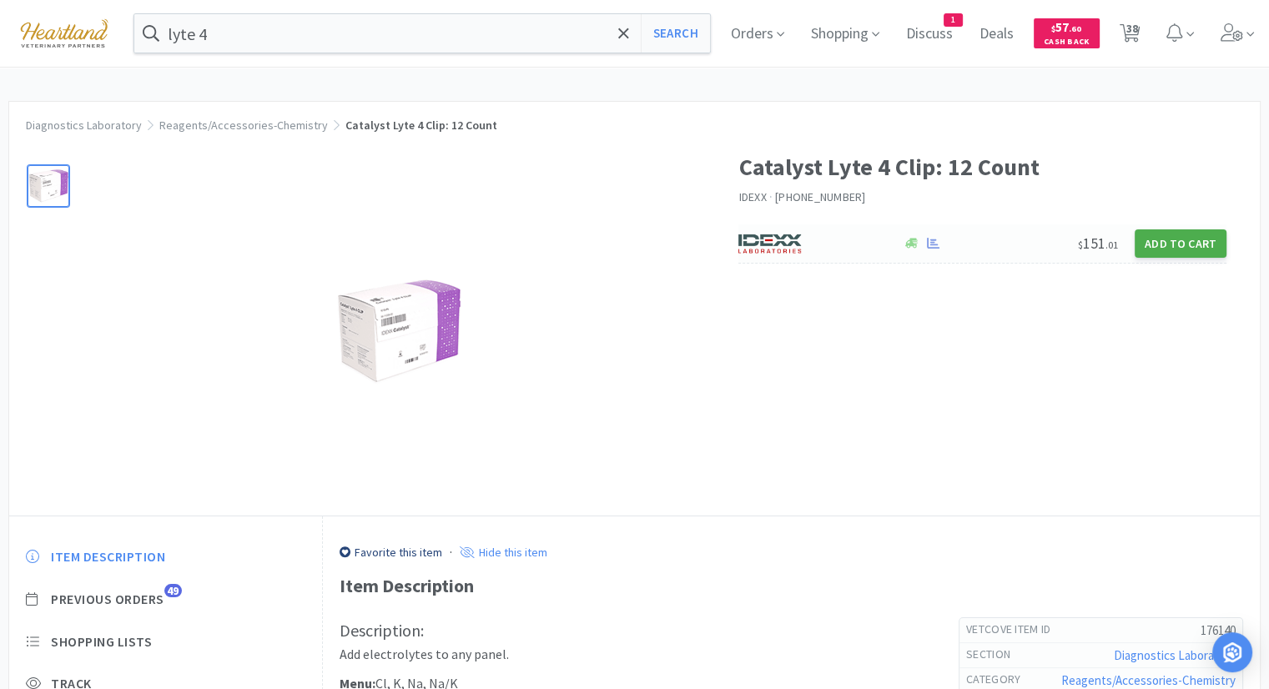
click at [1214, 247] on button "Add to Cart" at bounding box center [1180, 243] width 92 height 28
select select "1"
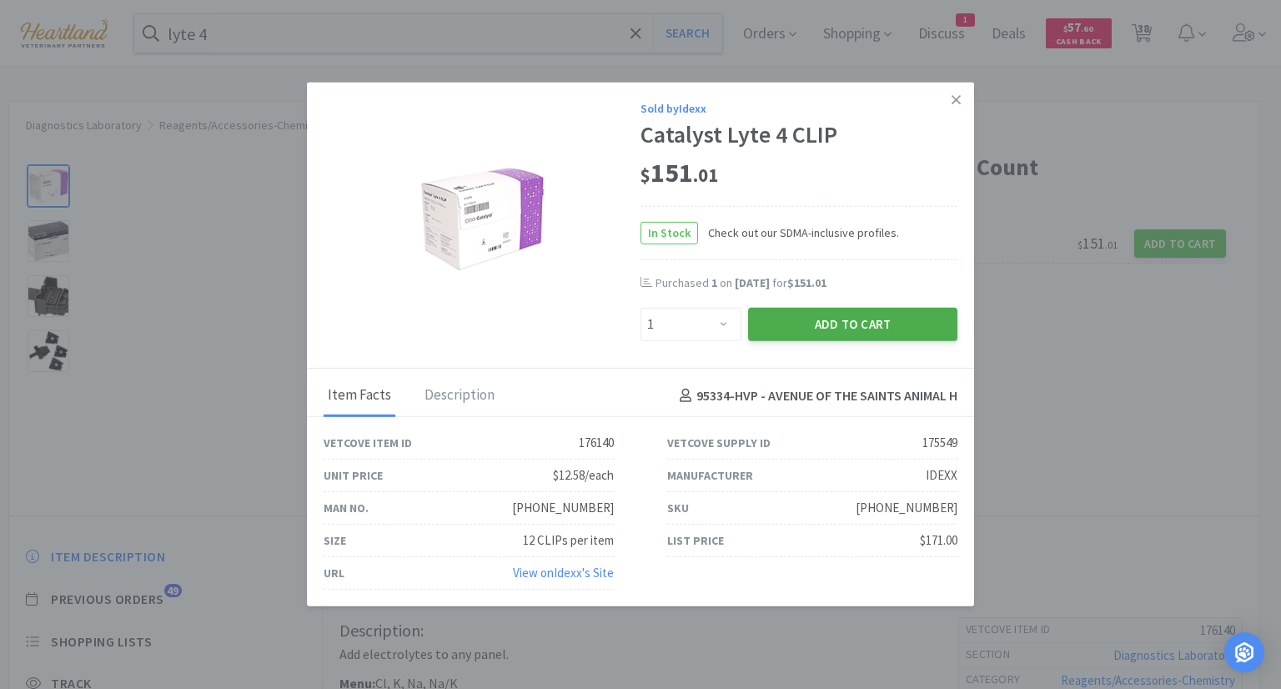
click at [791, 325] on button "Add to Cart" at bounding box center [852, 324] width 209 height 33
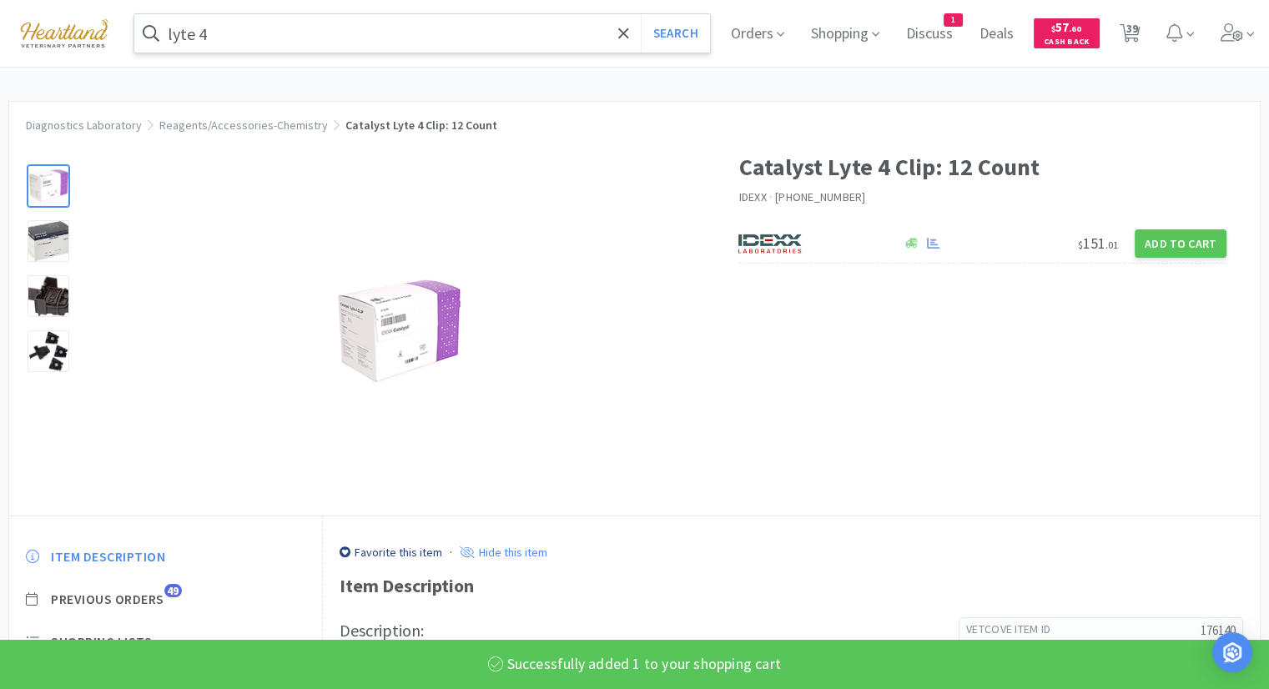
click at [384, 25] on input "lyte 4" at bounding box center [421, 33] width 575 height 38
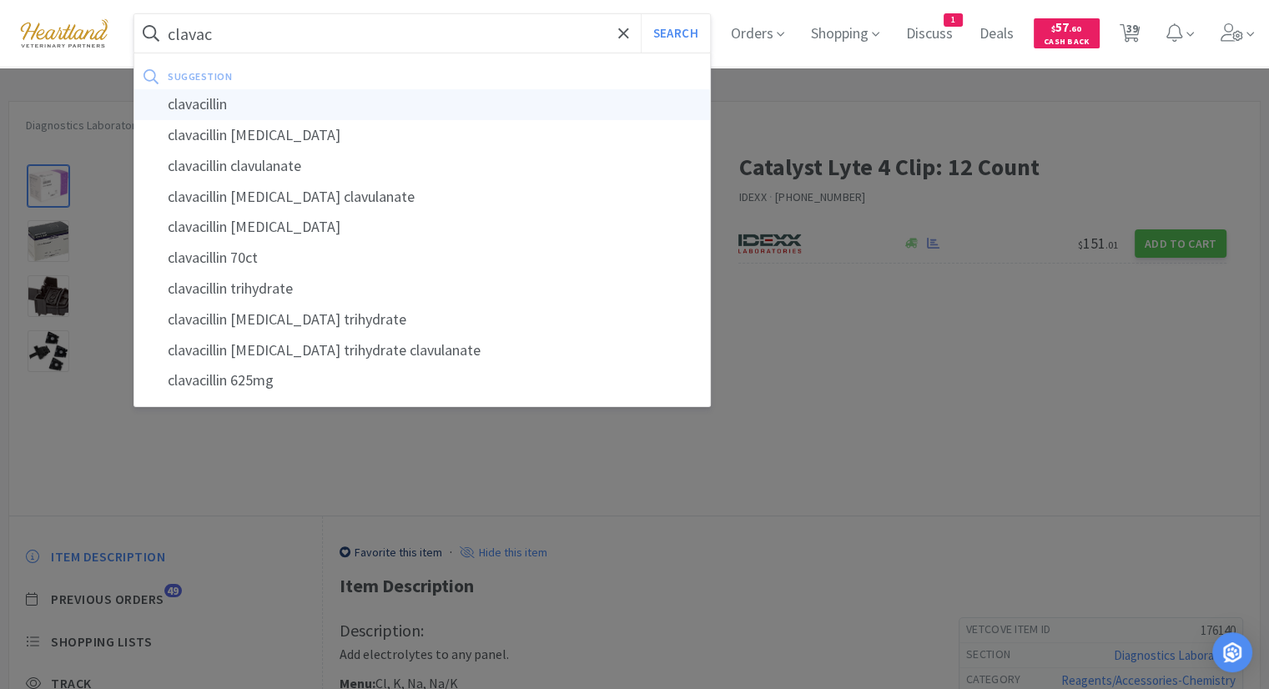
click at [355, 94] on div "clavacillin" at bounding box center [421, 104] width 575 height 31
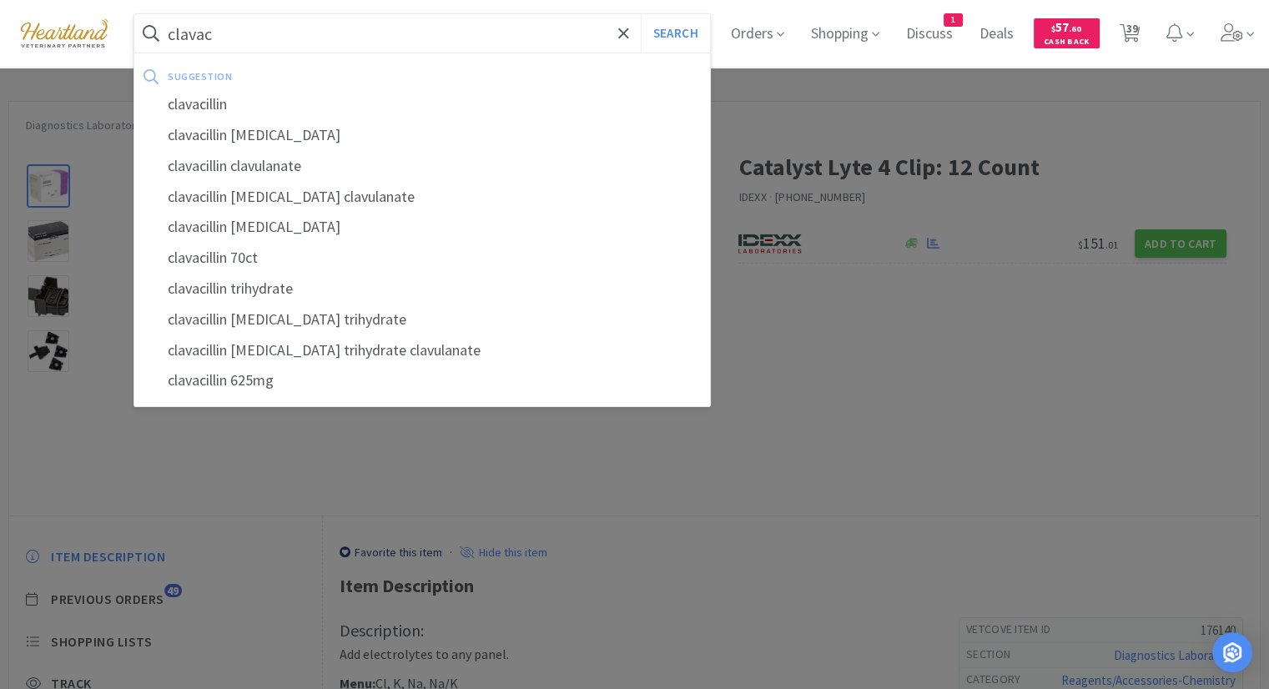
type input "clavacillin"
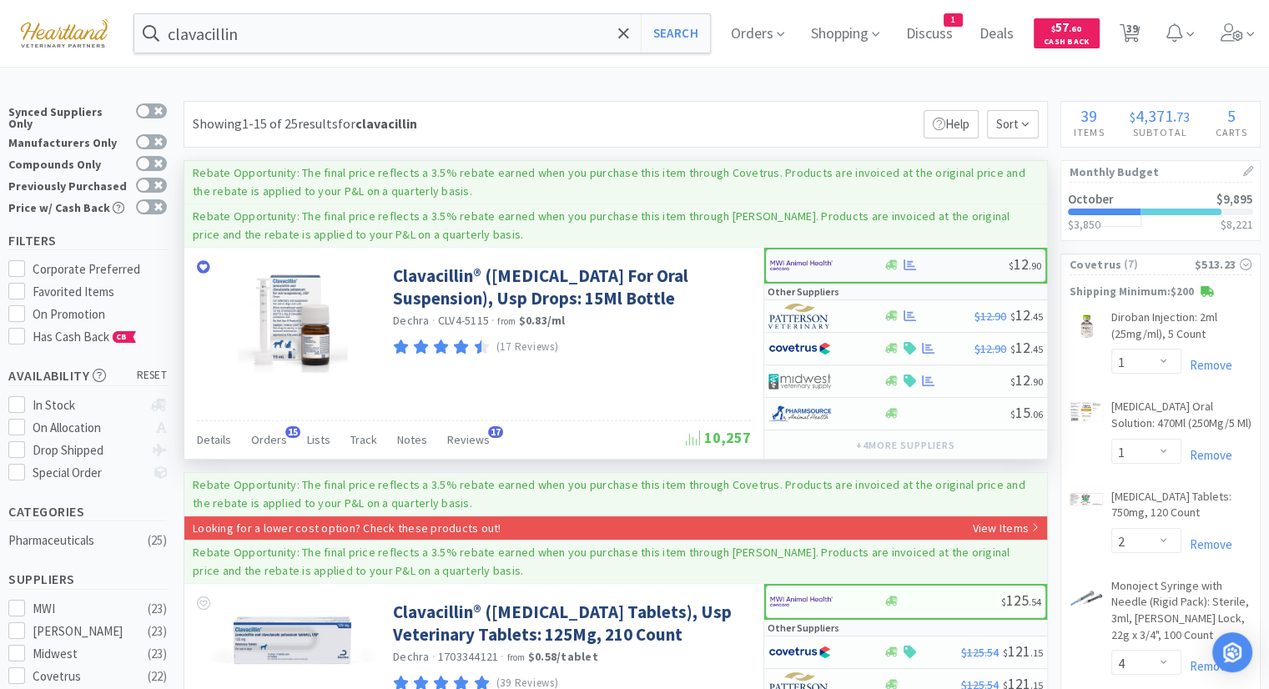
click at [806, 268] on img at bounding box center [801, 265] width 63 height 25
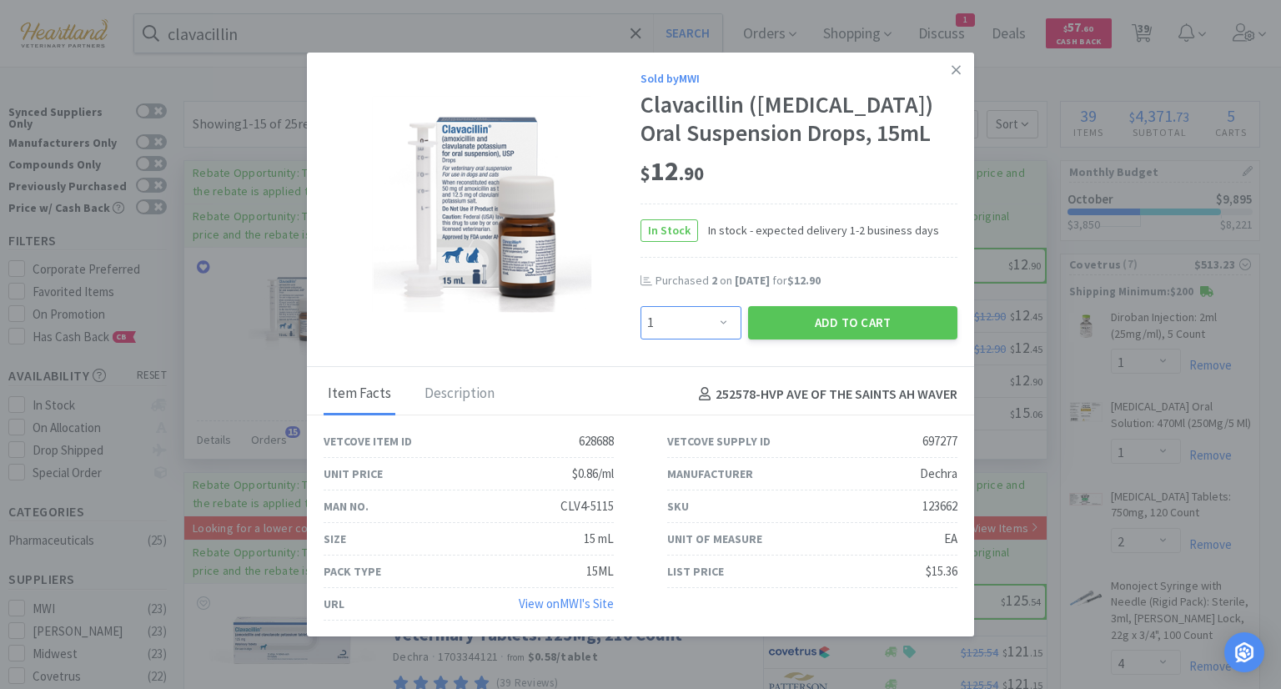
click at [711, 339] on select "Enter Quantity 1 2 3 4 5 6 7 8 9 10 11 12 13 14 15 16 17 18 19 20 Enter Quantity" at bounding box center [691, 322] width 101 height 33
click at [641, 333] on select "Enter Quantity 1 2 3 4 5 6 7 8 9 10 11 12 13 14 15 16 17 18 19 20 Enter Quantity" at bounding box center [691, 322] width 101 height 33
click at [842, 339] on button "Add to Cart" at bounding box center [852, 322] width 209 height 33
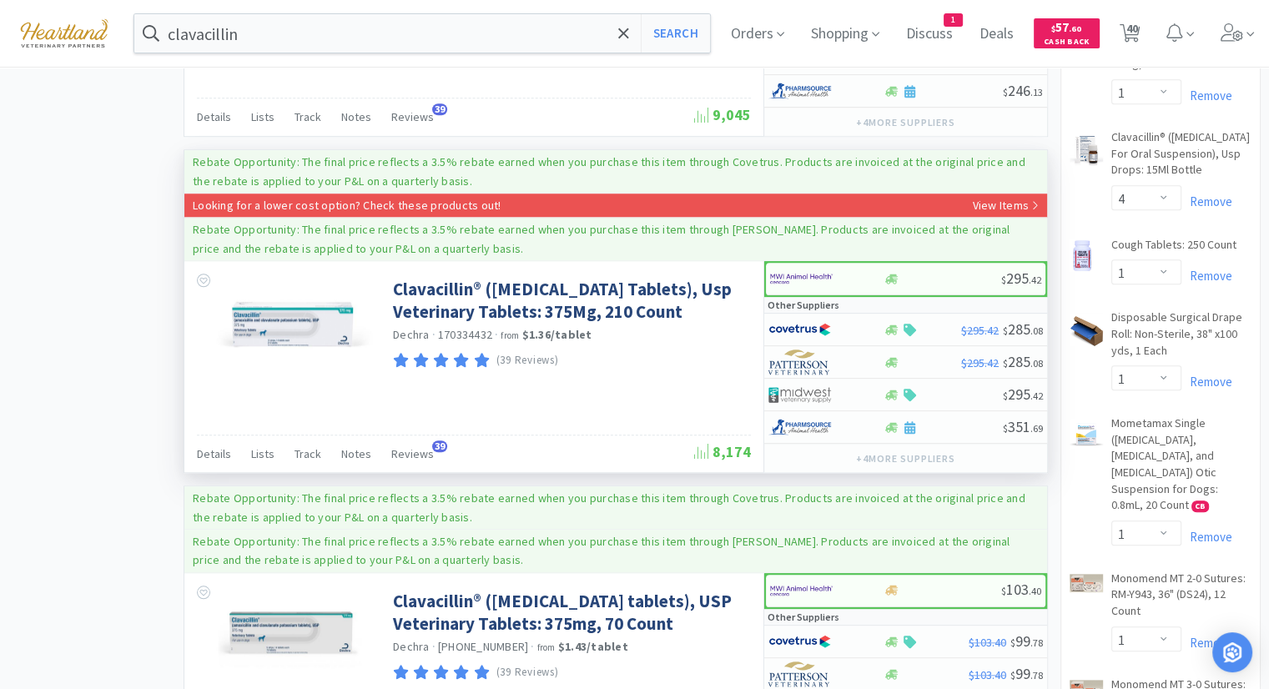
scroll to position [1251, 0]
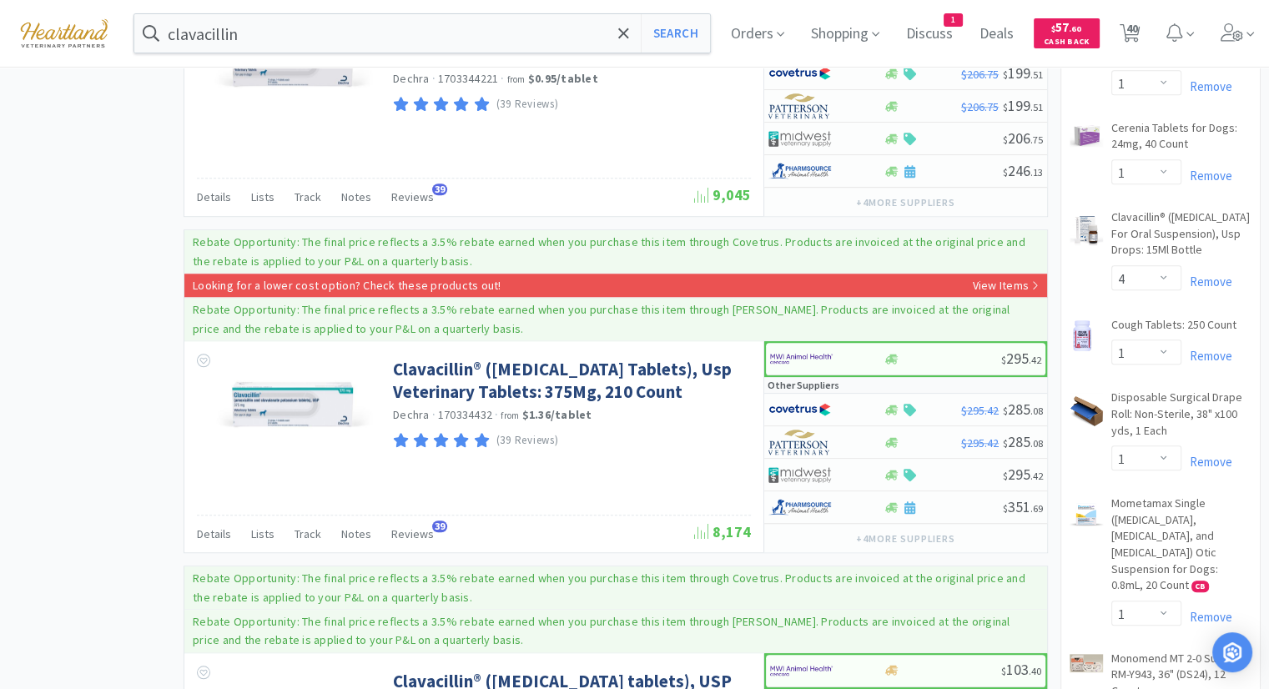
click at [1137, 25] on span "40" at bounding box center [1131, 28] width 12 height 67
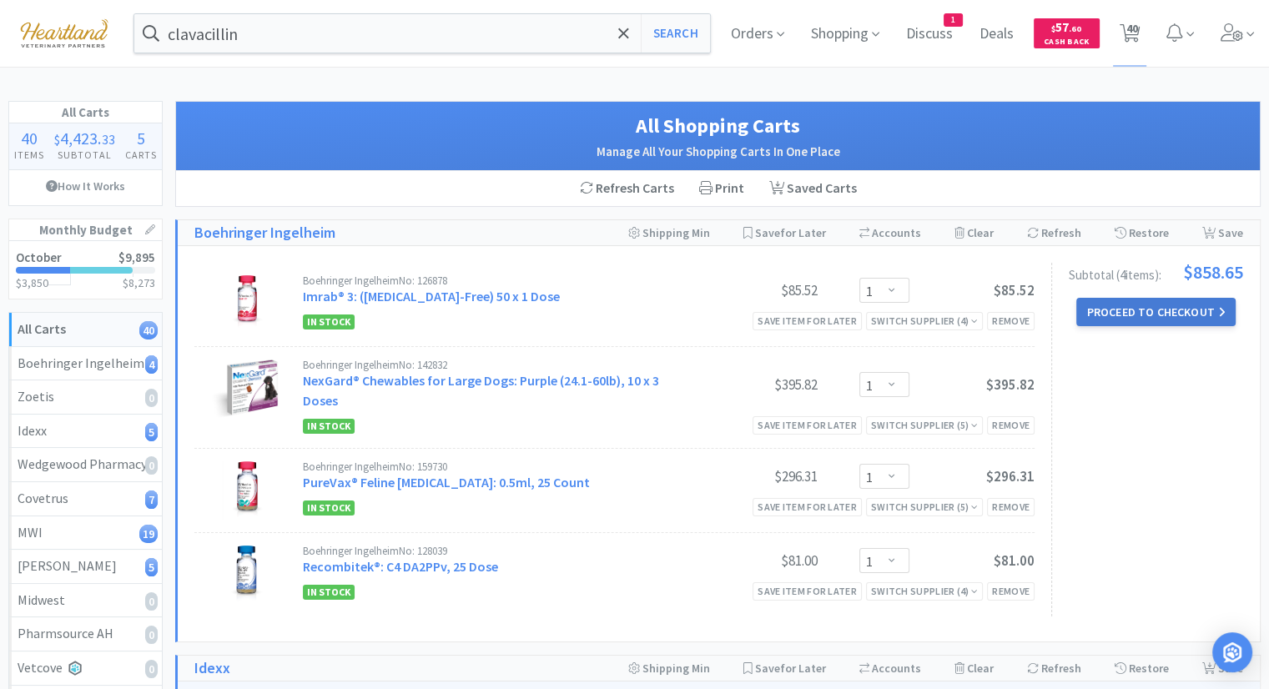
click at [1179, 310] on button "Proceed to Checkout" at bounding box center [1155, 312] width 158 height 28
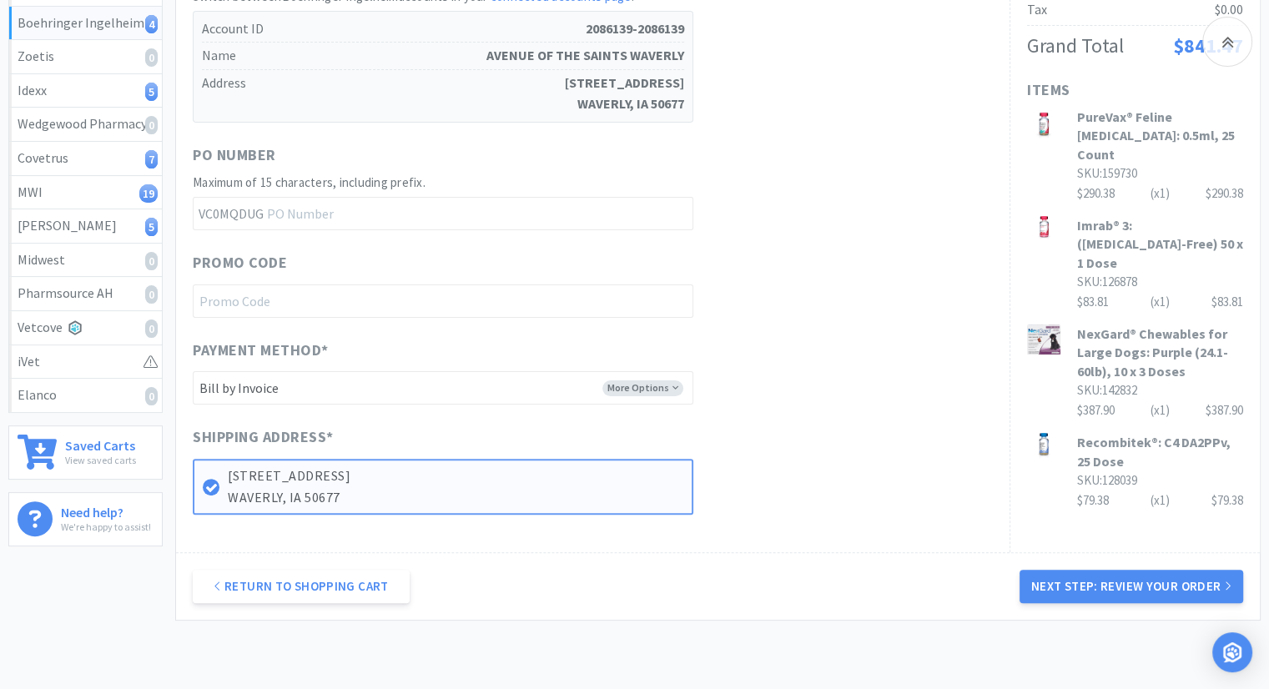
scroll to position [417, 0]
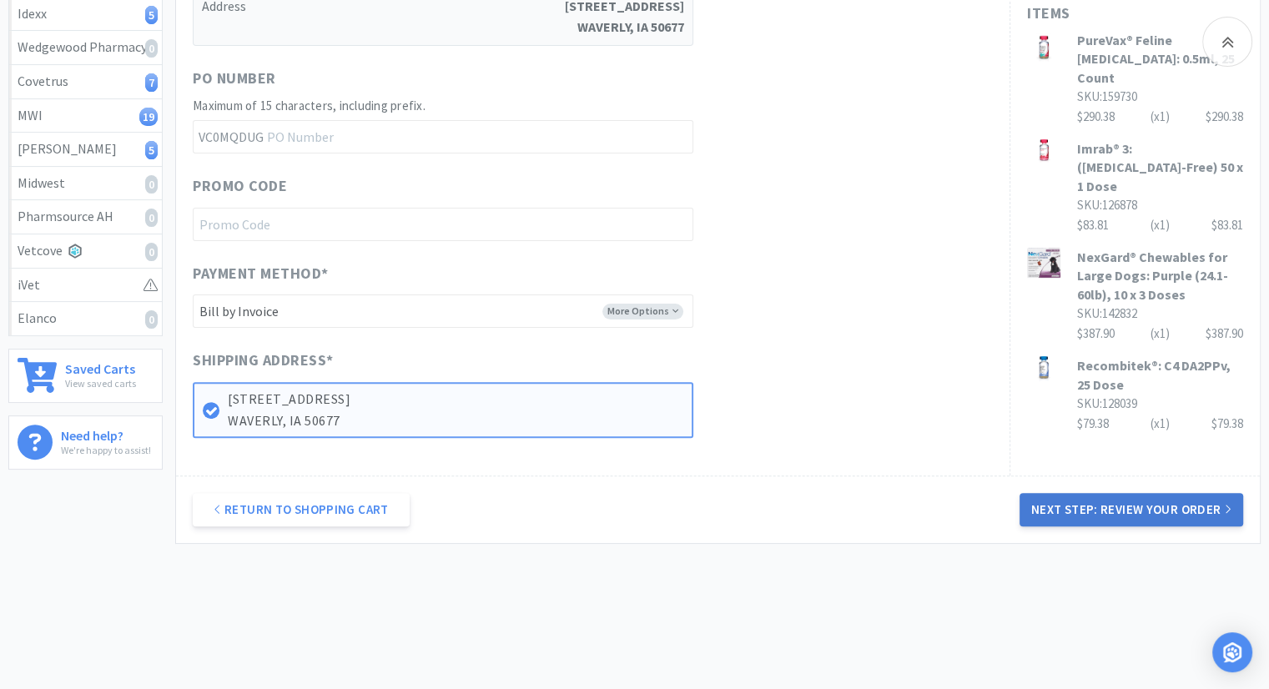
click at [1138, 520] on button "Next Step: Review Your Order" at bounding box center [1131, 509] width 224 height 33
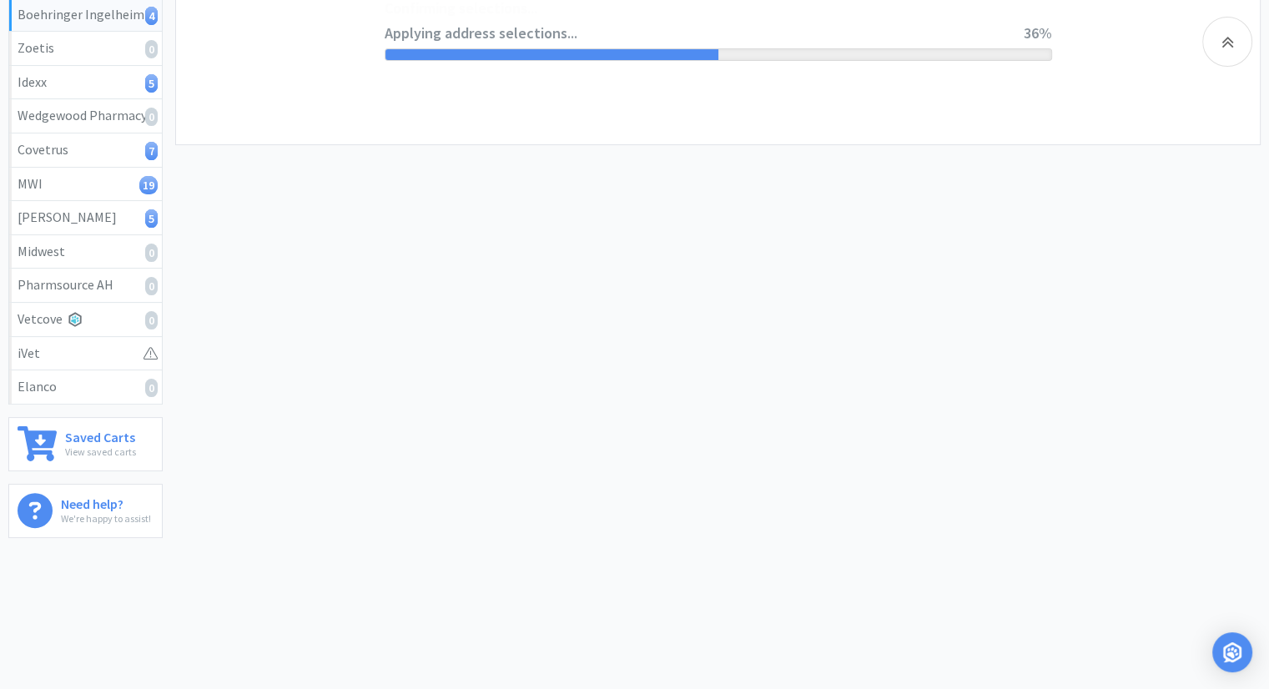
scroll to position [0, 0]
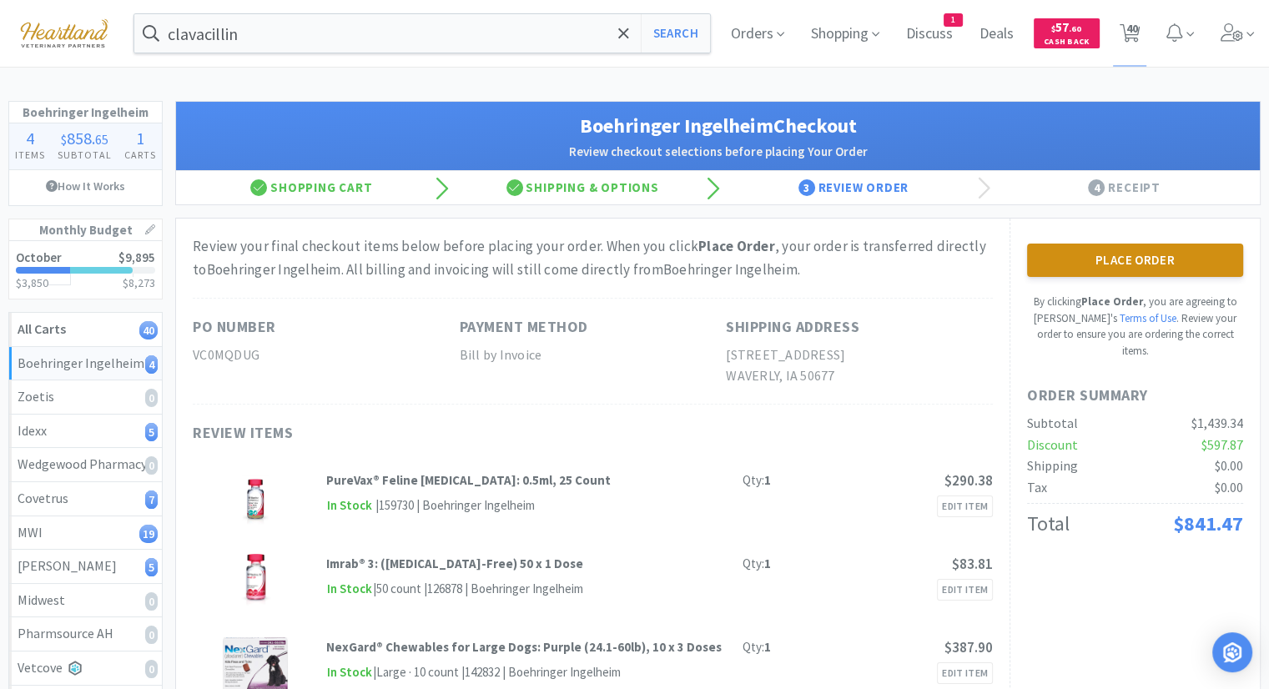
click at [1176, 263] on button "Place Order" at bounding box center [1135, 260] width 216 height 33
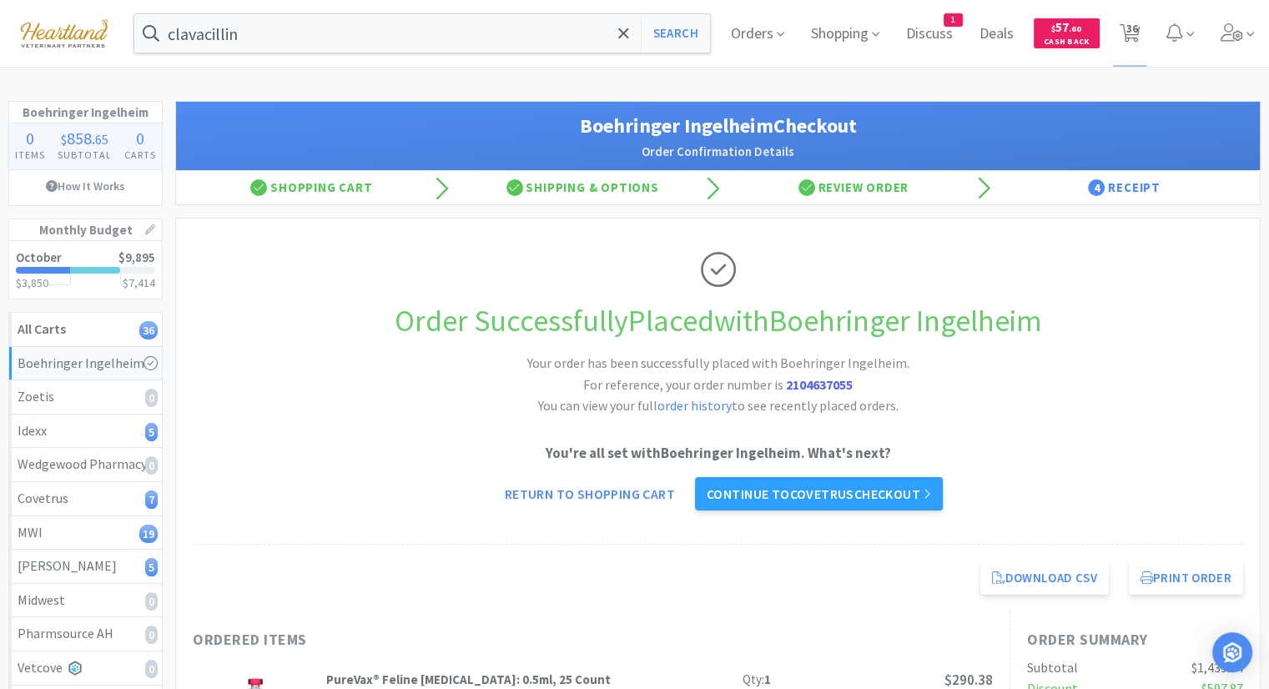
click at [852, 511] on div "Order Successfully Placed with Boehringer Ingelheim Your order has been success…" at bounding box center [718, 382] width 1050 height 326
click at [855, 499] on link "Continue to Covetrus checkout" at bounding box center [819, 493] width 248 height 33
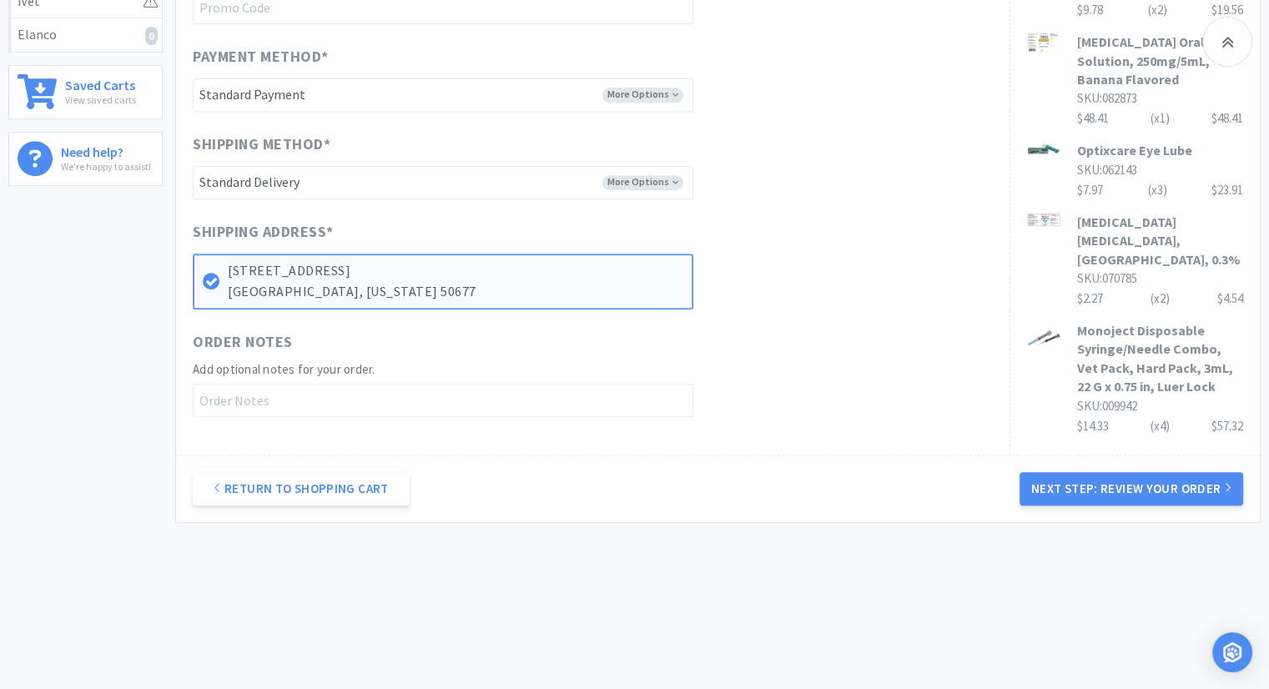
scroll to position [703, 0]
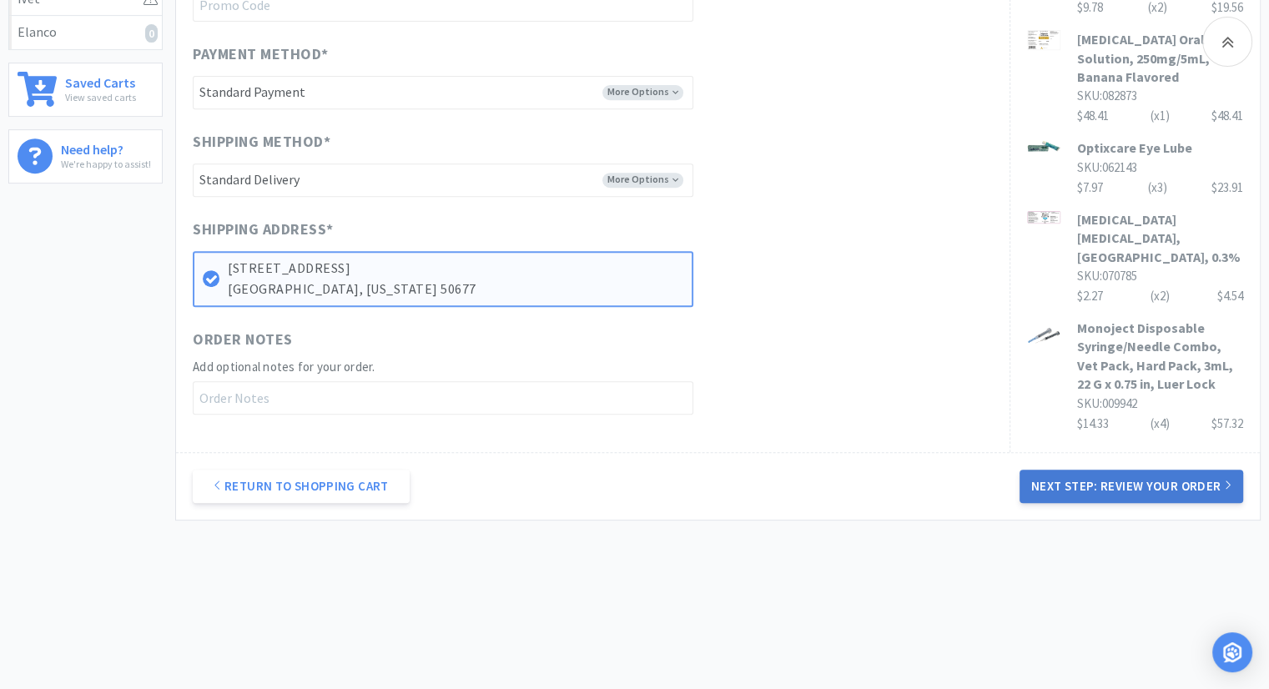
click at [1134, 485] on button "Next Step: Review Your Order" at bounding box center [1131, 486] width 224 height 33
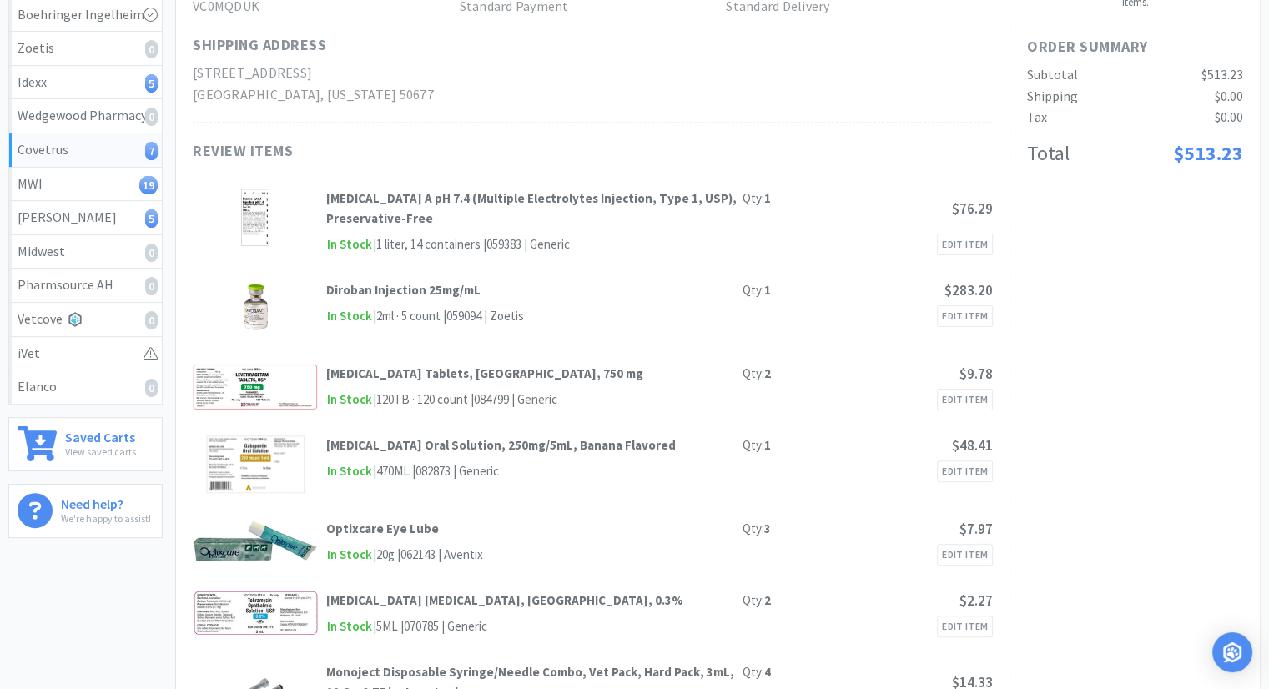
scroll to position [0, 0]
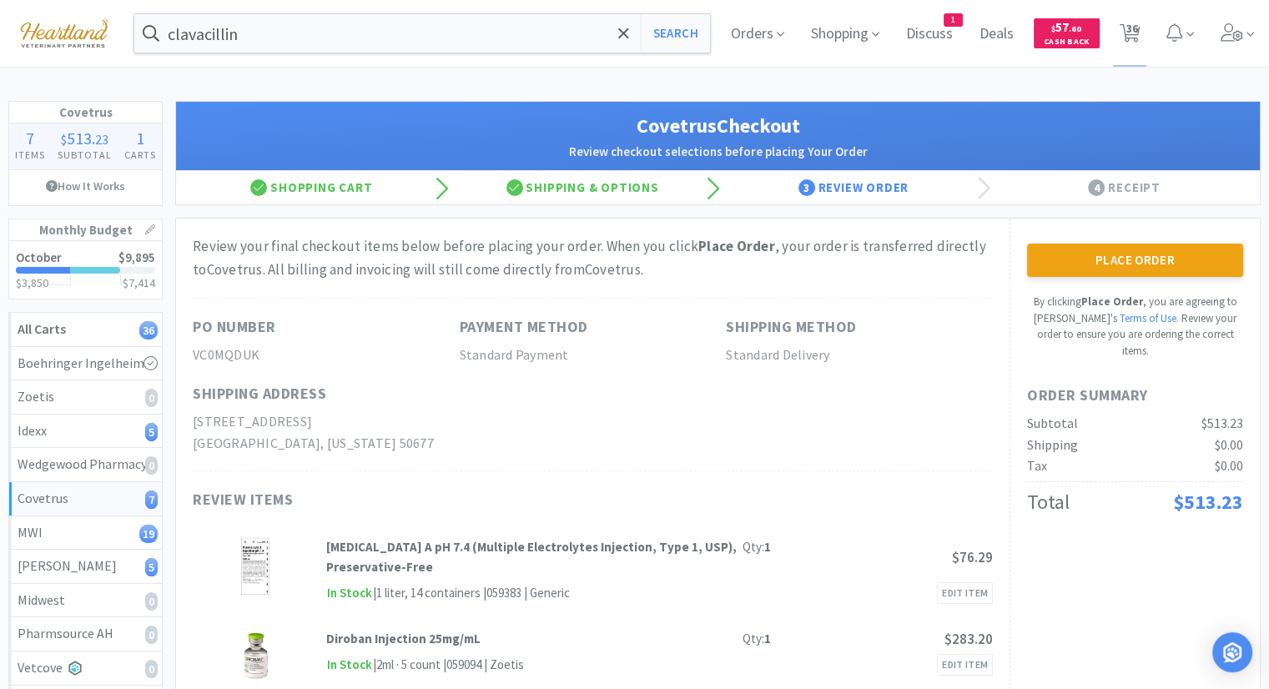
click at [1116, 268] on button "Place Order" at bounding box center [1135, 260] width 216 height 33
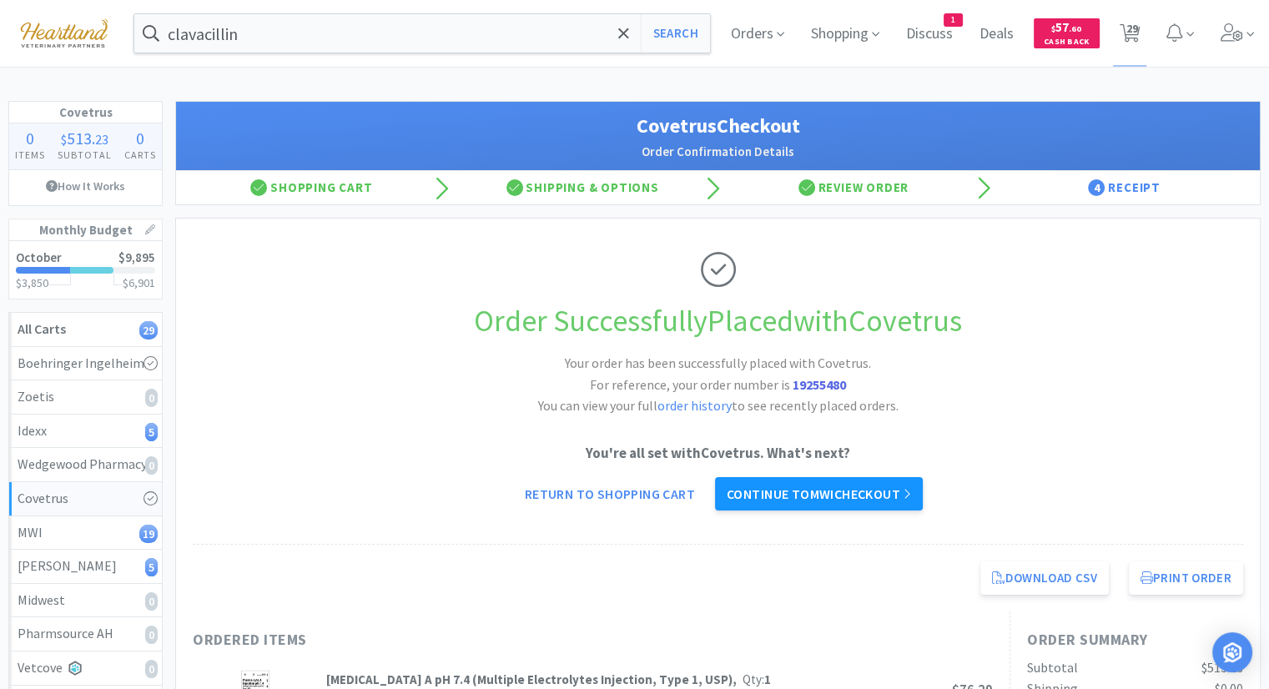
click at [901, 495] on link "Continue to MWI checkout" at bounding box center [819, 493] width 208 height 33
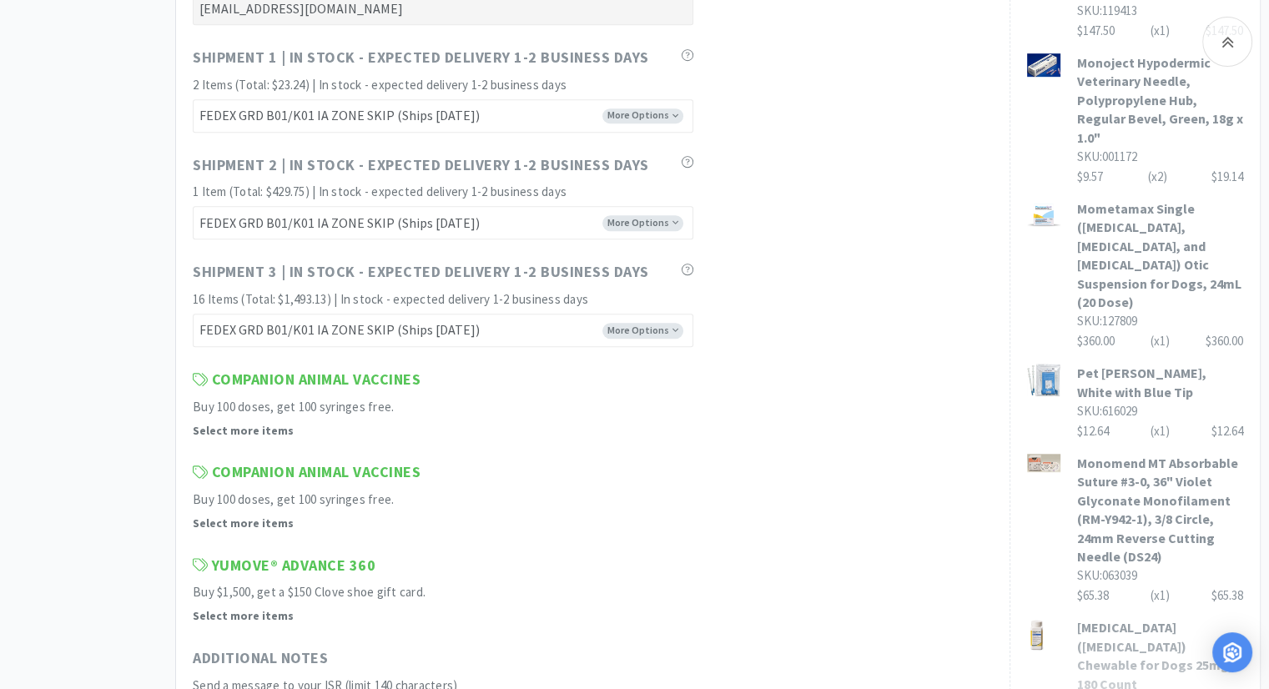
scroll to position [1168, 0]
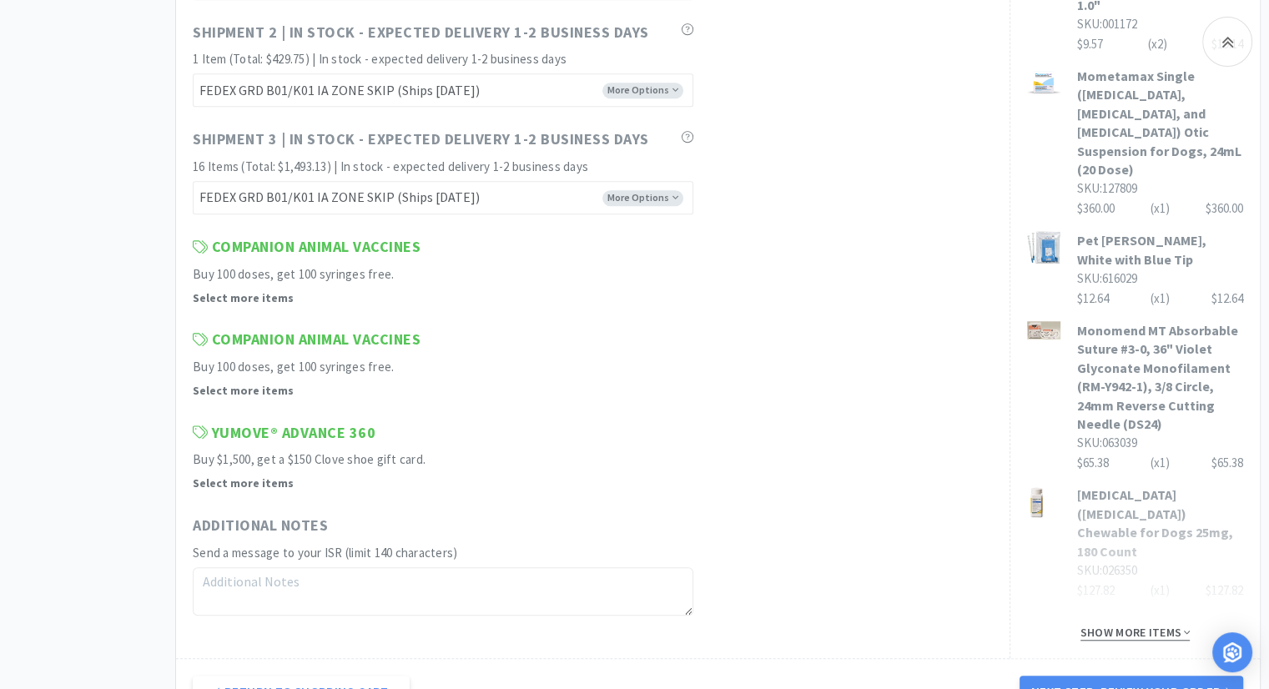
click at [1166, 625] on span "Show more items" at bounding box center [1135, 633] width 110 height 16
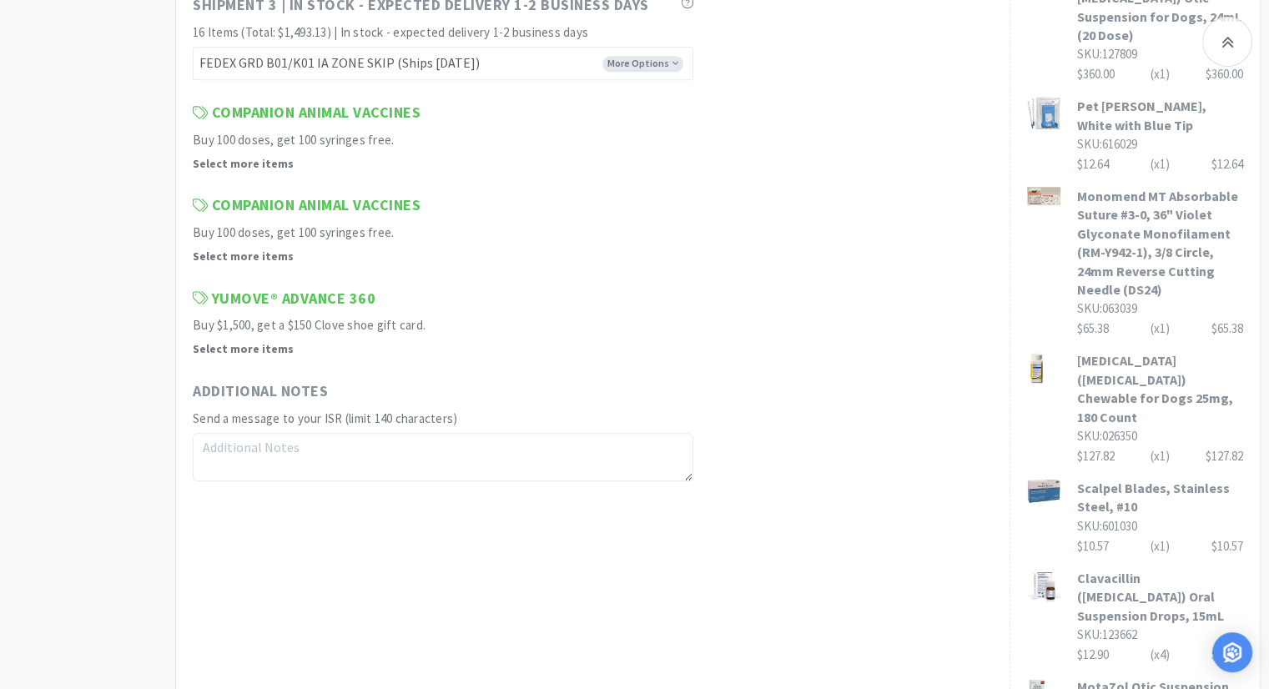
scroll to position [2303, 0]
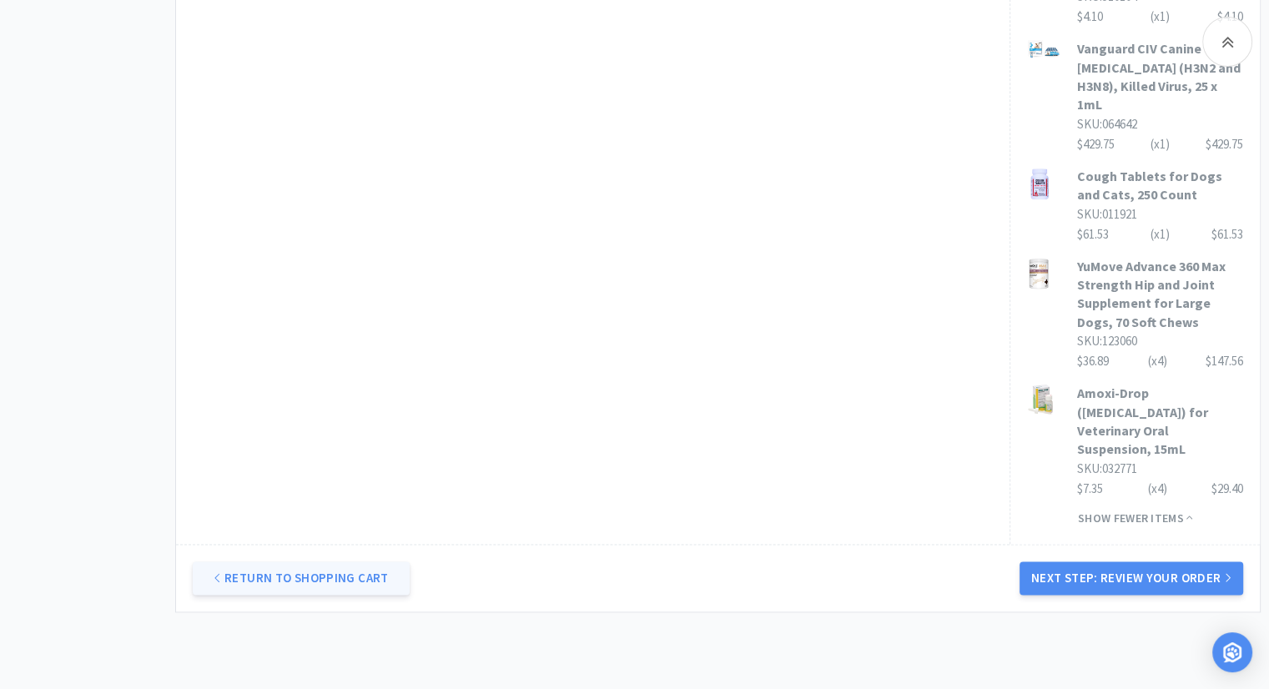
click at [299, 561] on link "Return to Shopping Cart" at bounding box center [301, 577] width 217 height 33
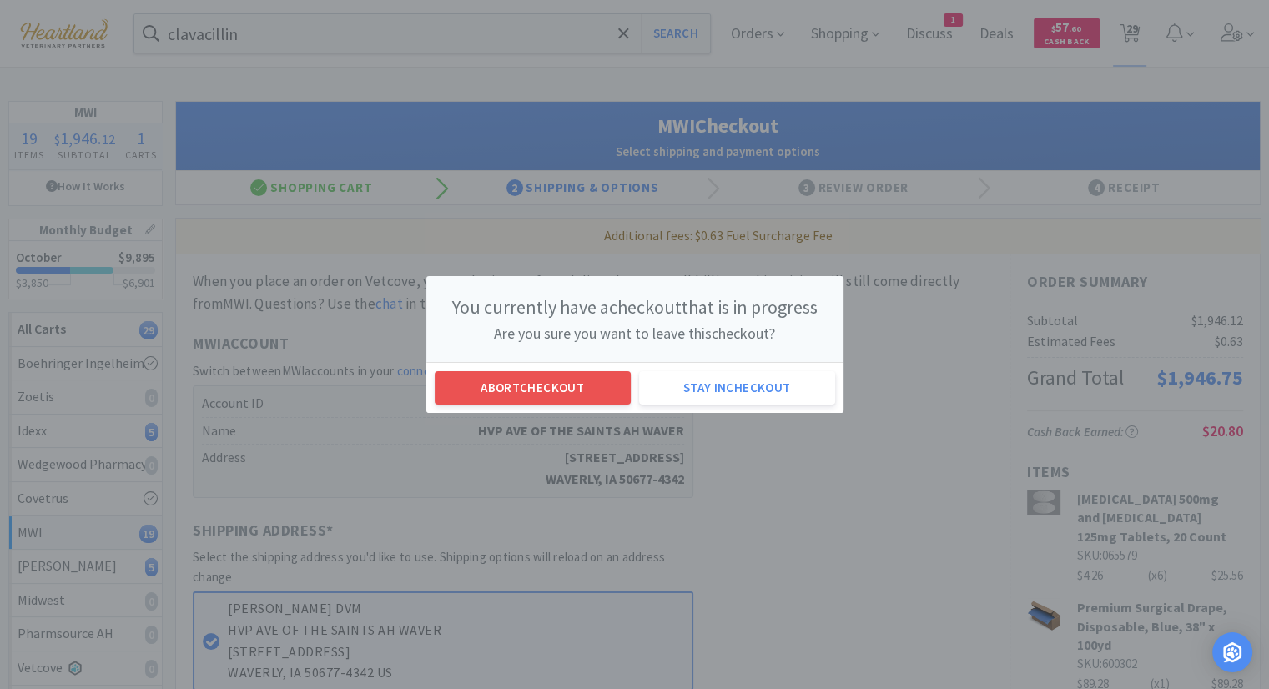
scroll to position [0, 0]
click at [542, 392] on button "Abort checkout" at bounding box center [538, 387] width 196 height 33
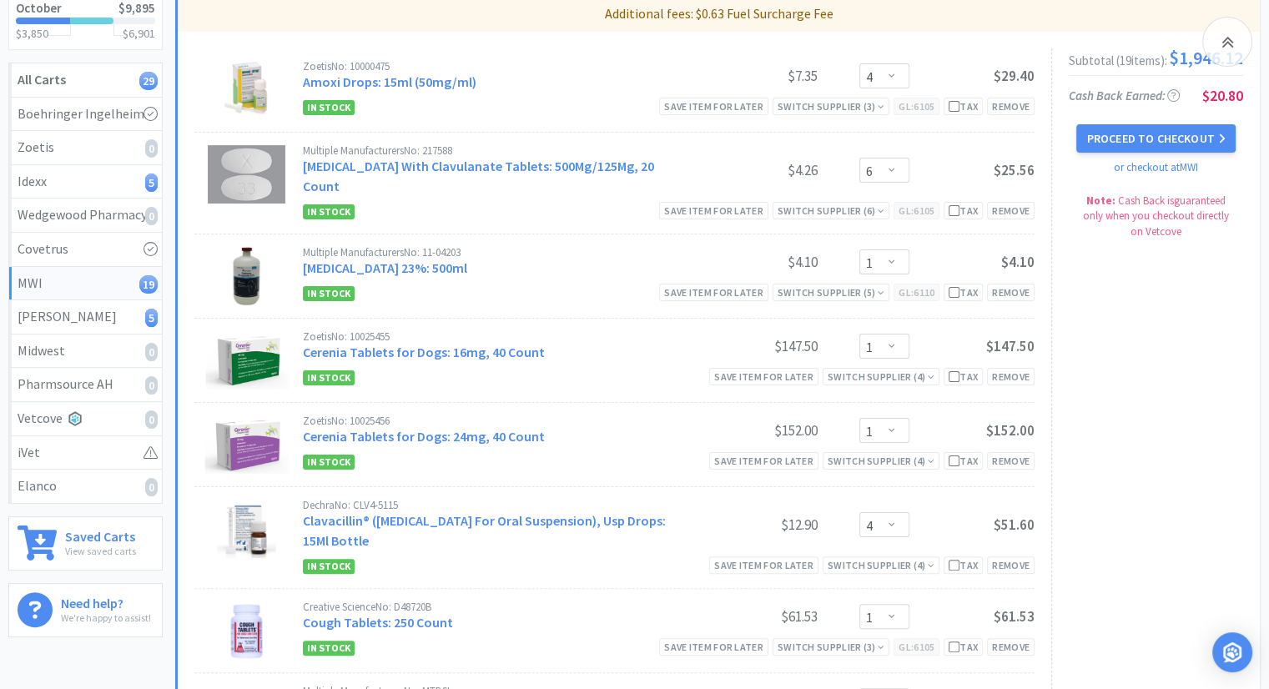
scroll to position [250, 0]
click at [697, 283] on div "Save item for later" at bounding box center [713, 292] width 109 height 18
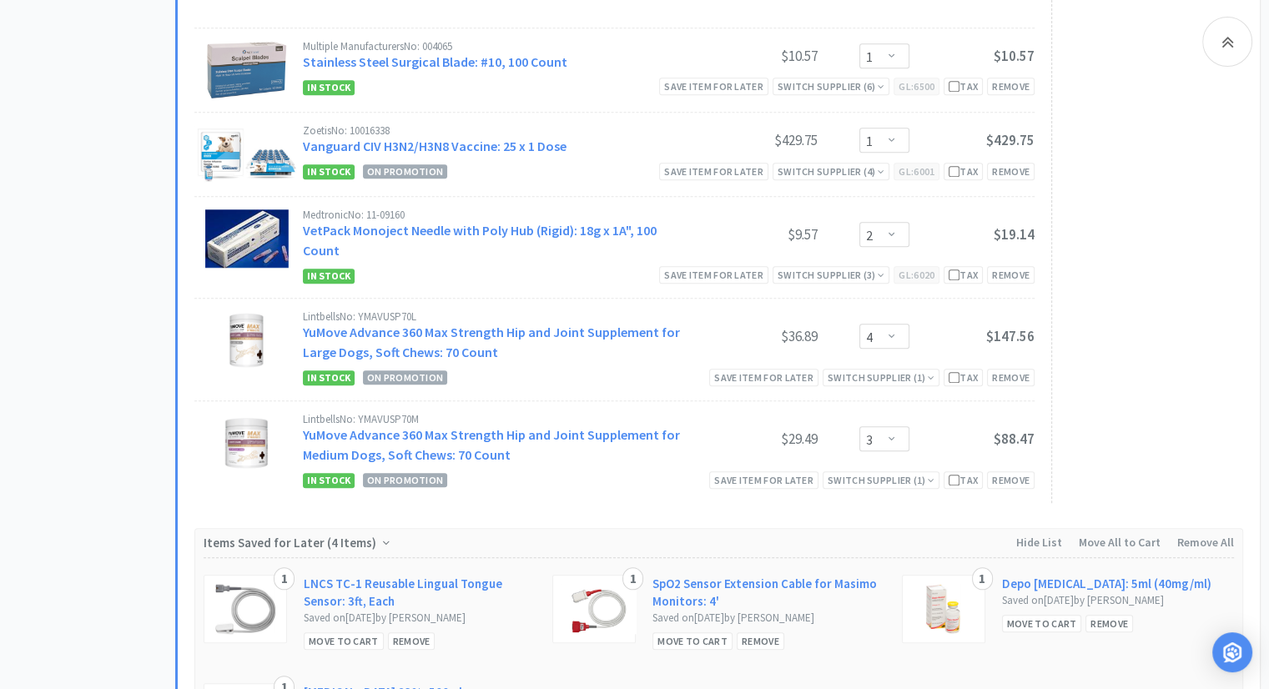
scroll to position [1585, 0]
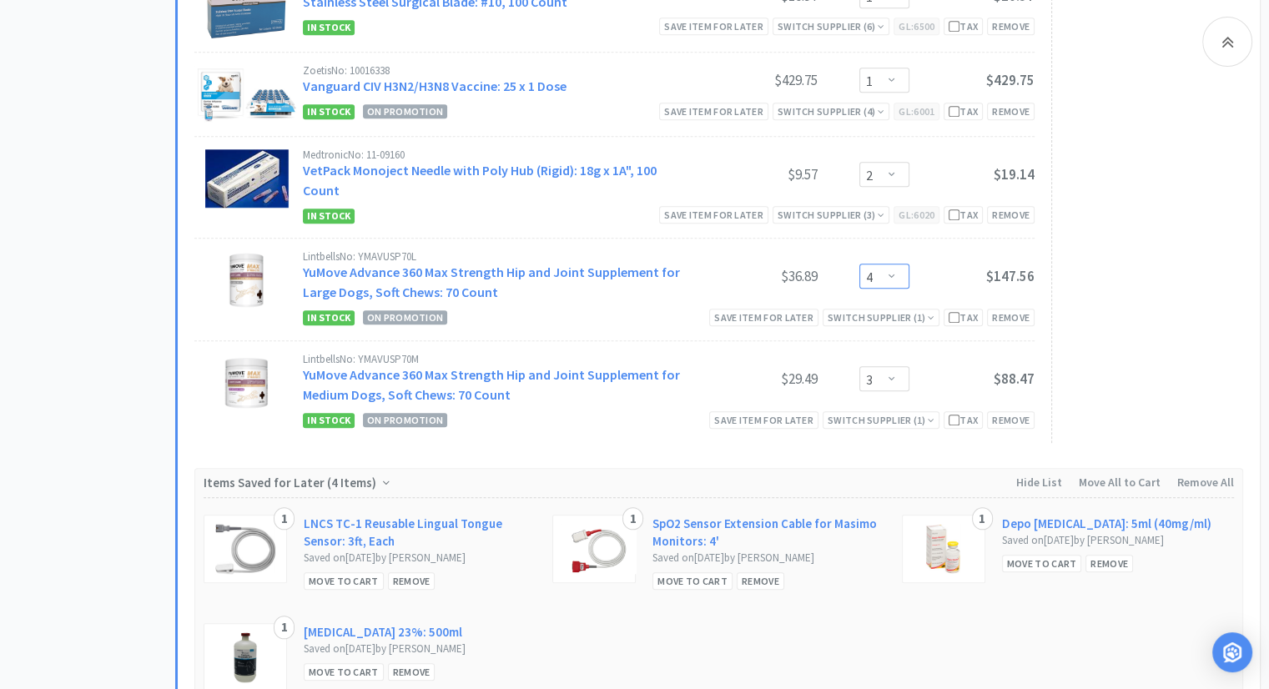
click at [895, 264] on select "Enter Quantity 1 2 3 4 5 6 7 8 9 10 11 12 13 14 15 16 17 18 19 20 Enter Quantity" at bounding box center [884, 276] width 50 height 25
click at [859, 264] on select "Enter Quantity 1 2 3 4 5 6 7 8 9 10 11 12 13 14 15 16 17 18 19 20 Enter Quantity" at bounding box center [884, 276] width 50 height 25
click at [759, 572] on div "Remove" at bounding box center [760, 581] width 48 height 18
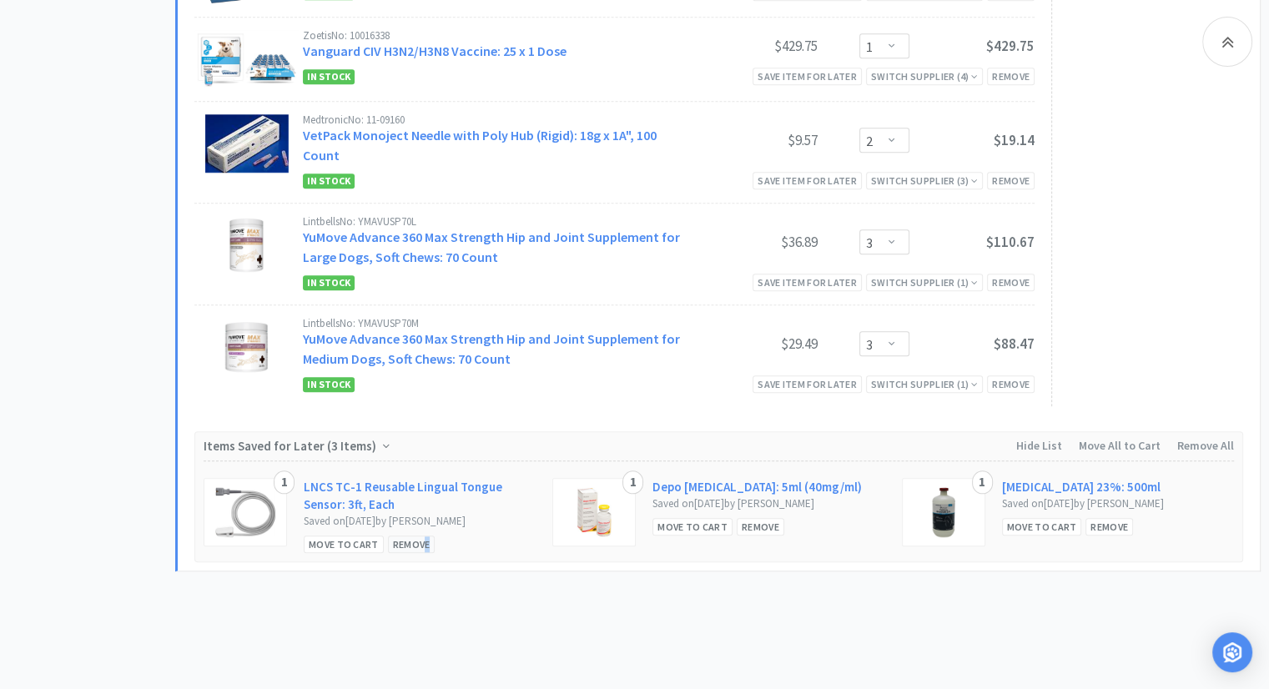
click at [423, 535] on div "Remove" at bounding box center [412, 544] width 48 height 18
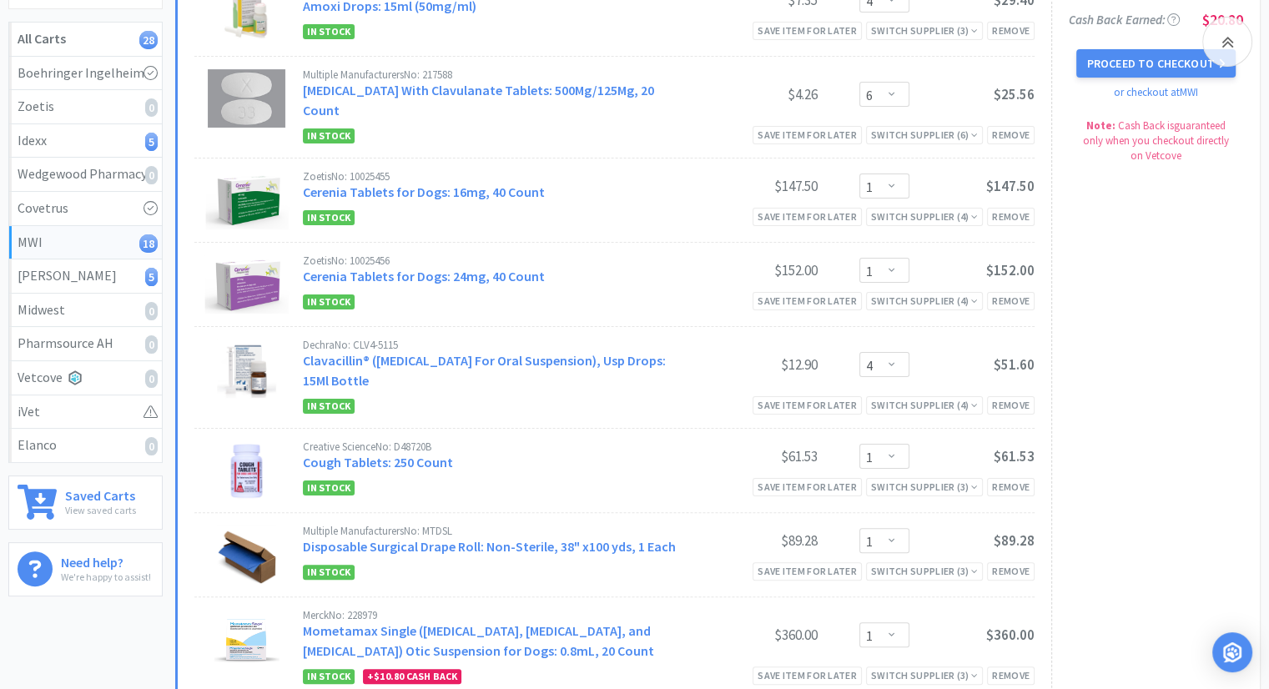
scroll to position [0, 0]
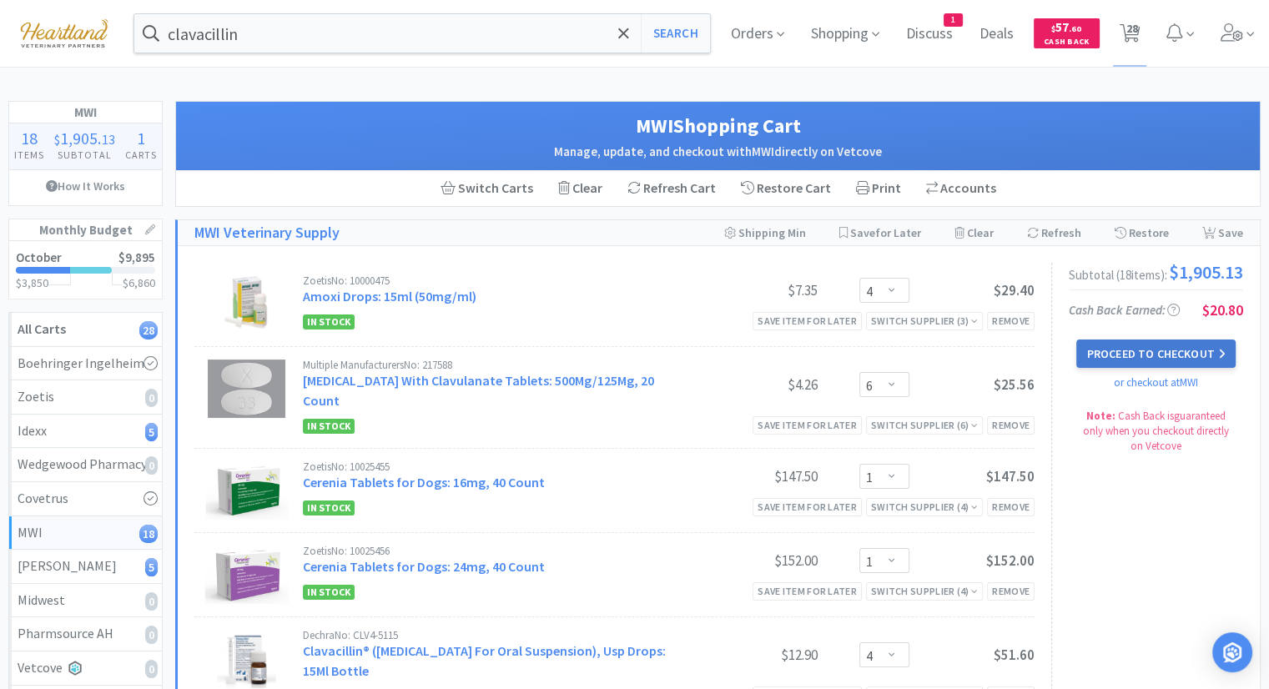
click at [1159, 354] on button "Proceed to Checkout" at bounding box center [1155, 353] width 158 height 28
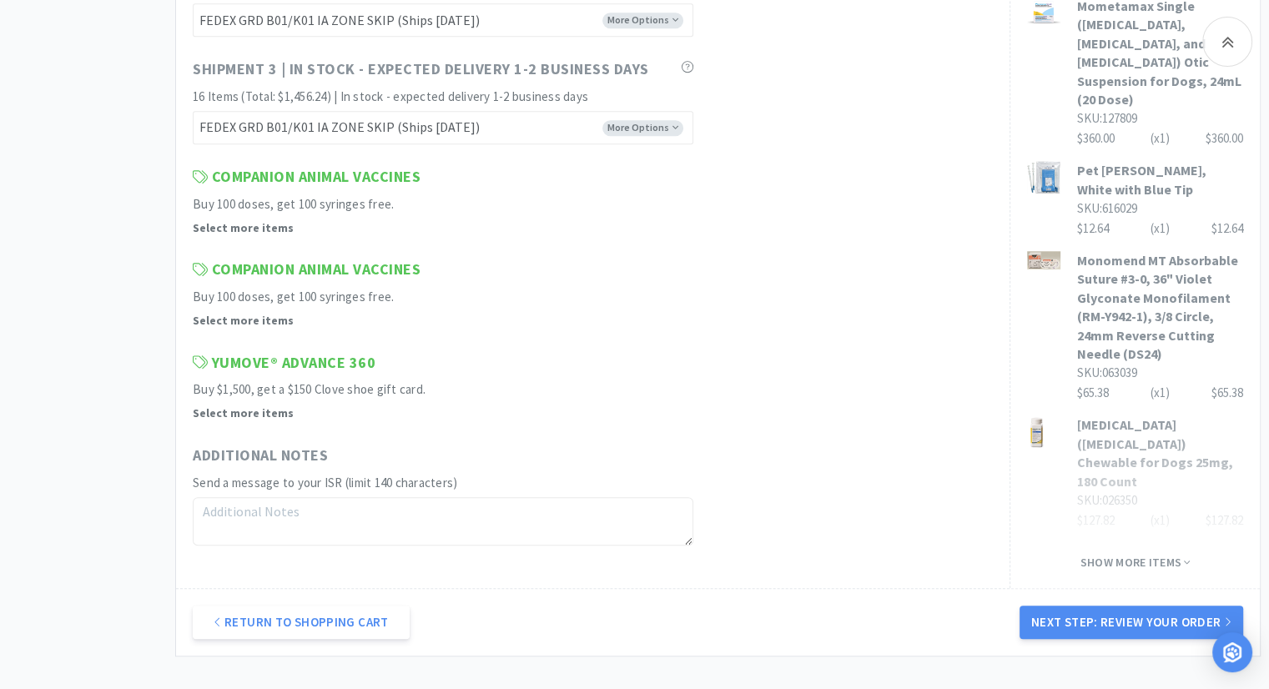
scroll to position [1251, 0]
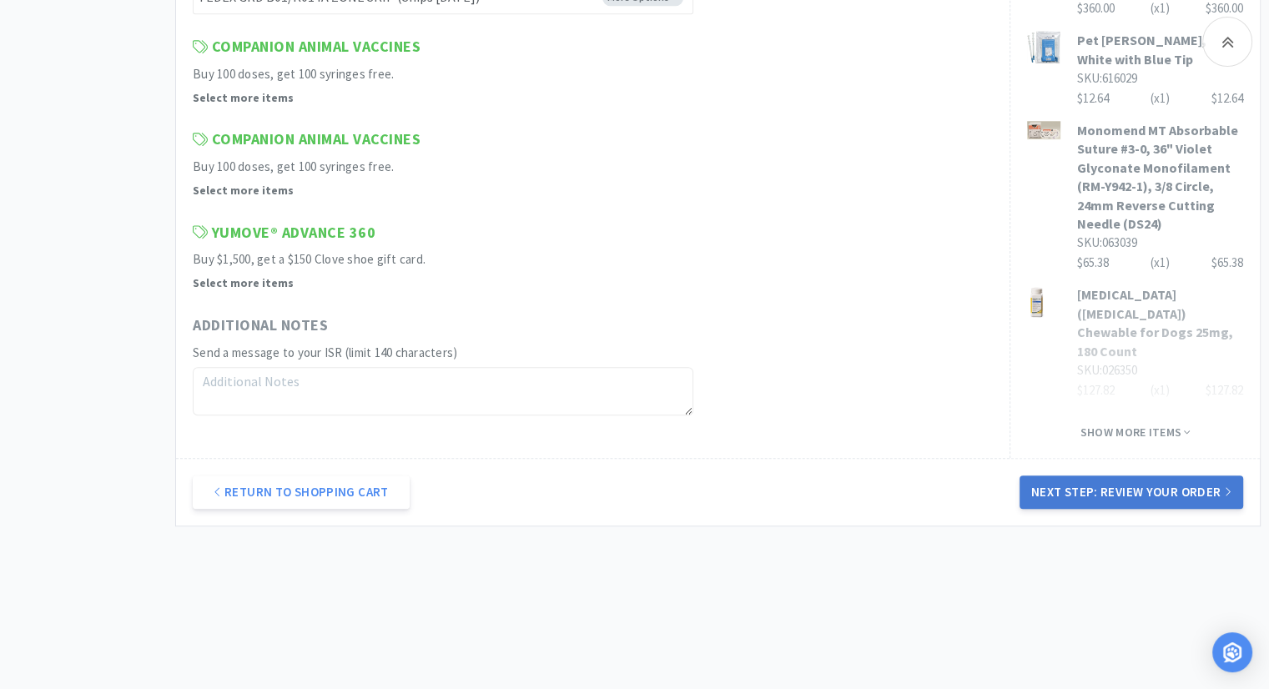
click at [1170, 488] on button "Next Step: Review Your Order" at bounding box center [1131, 491] width 224 height 33
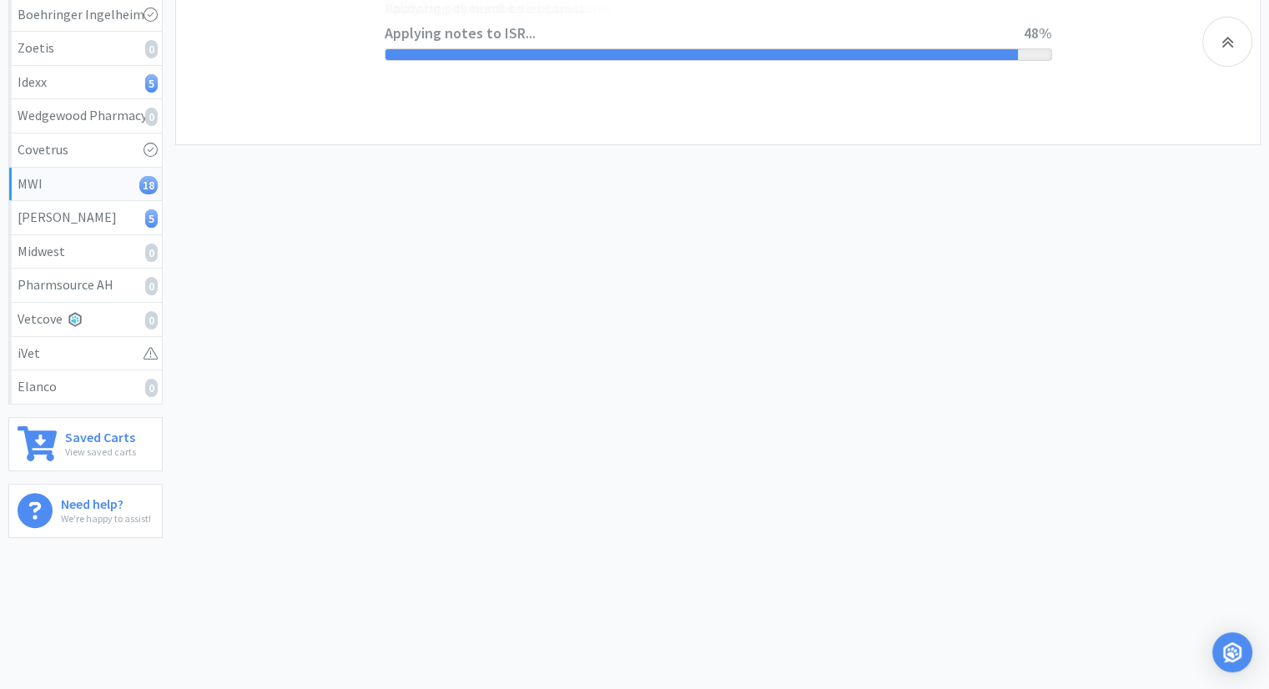
scroll to position [0, 0]
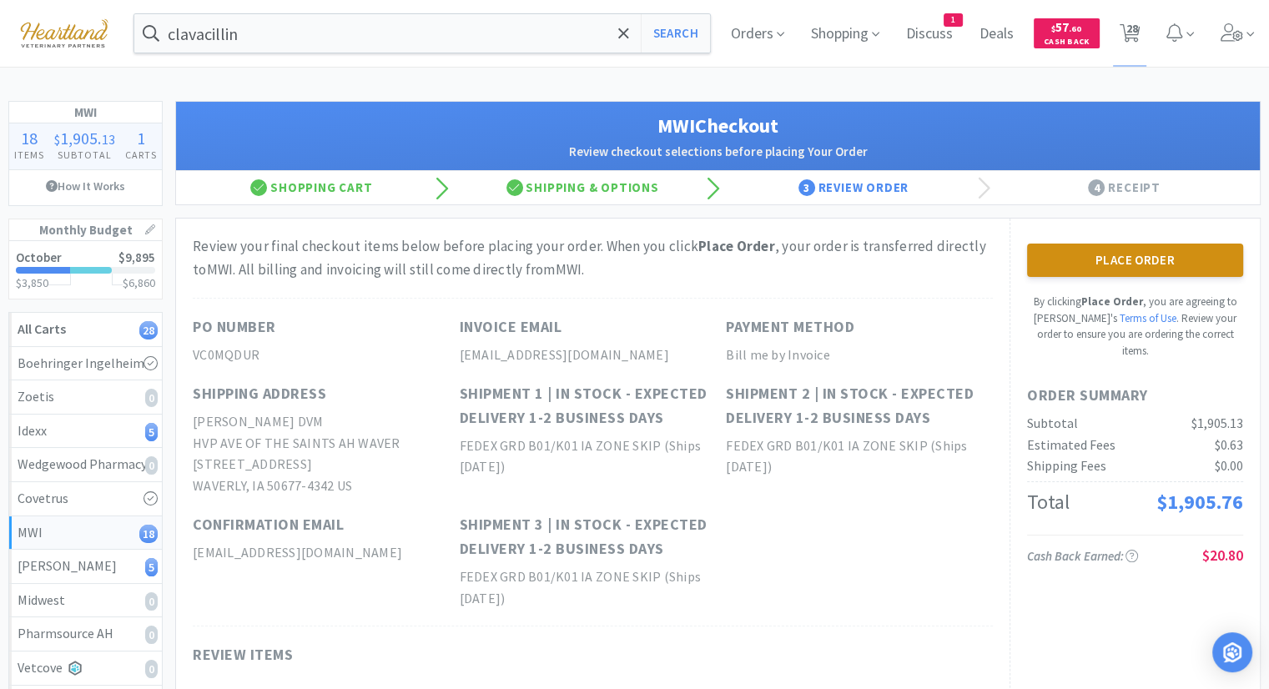
click at [1181, 262] on button "Place Order" at bounding box center [1135, 260] width 216 height 33
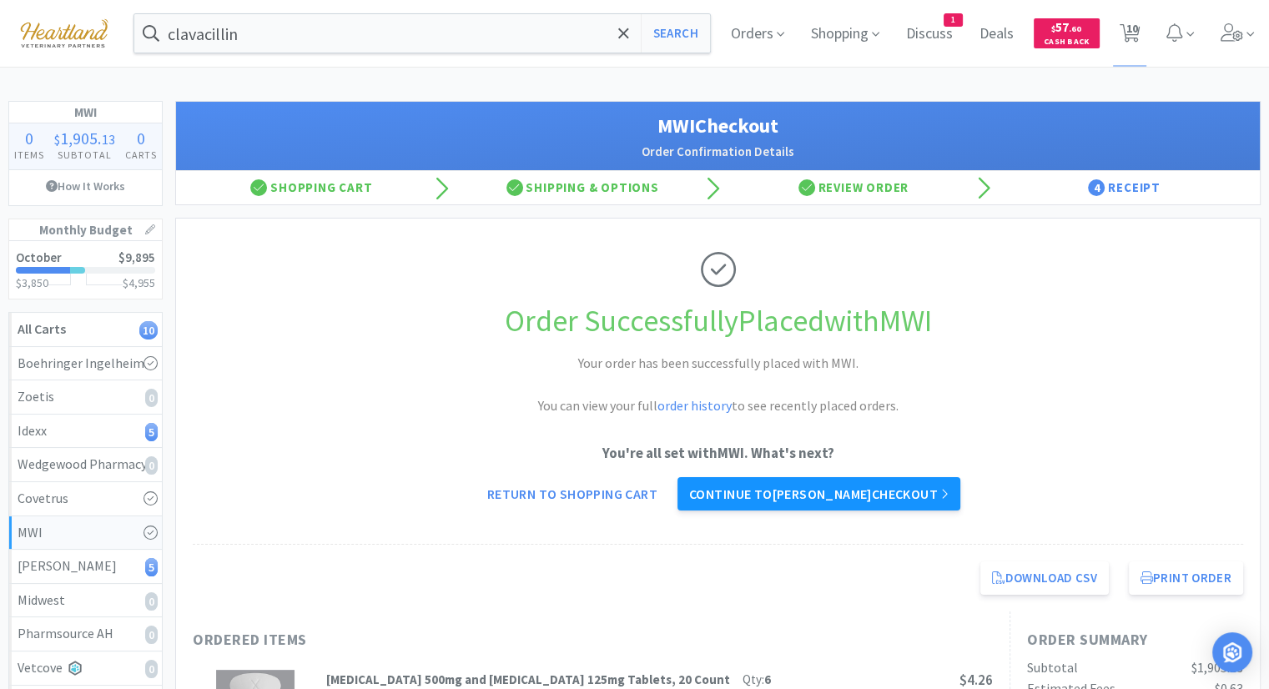
click at [821, 496] on link "Continue to [PERSON_NAME] checkout" at bounding box center [818, 493] width 283 height 33
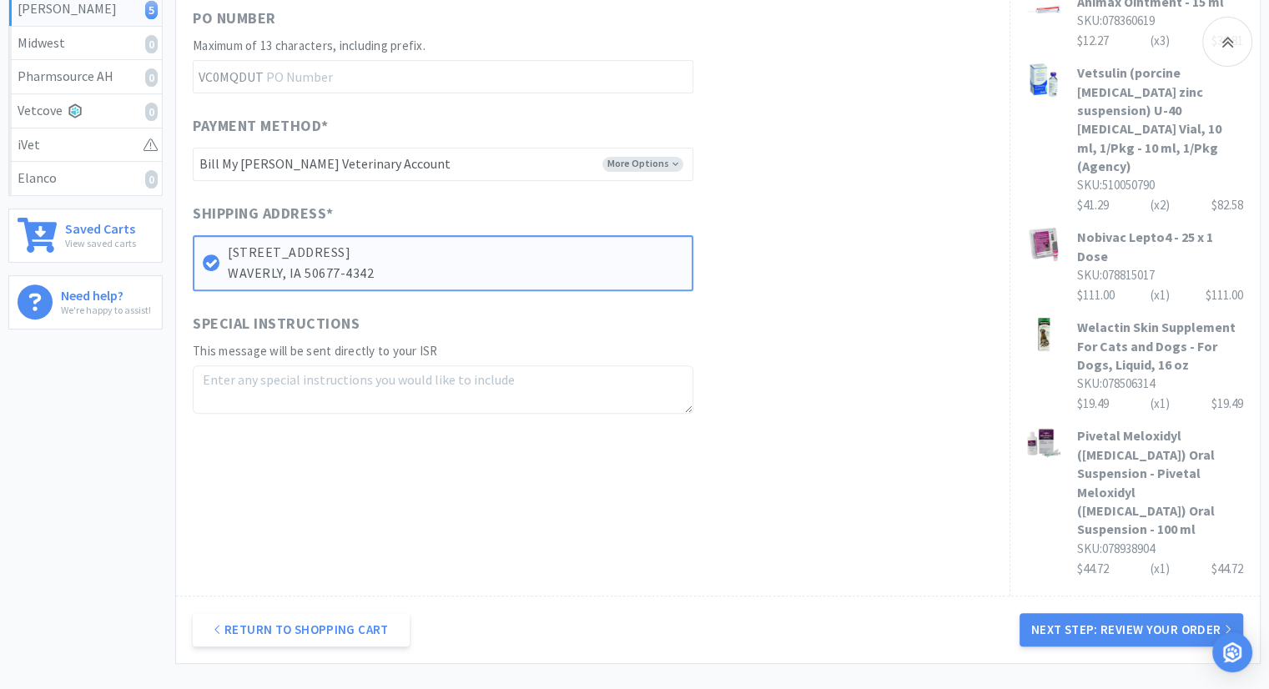
scroll to position [627, 0]
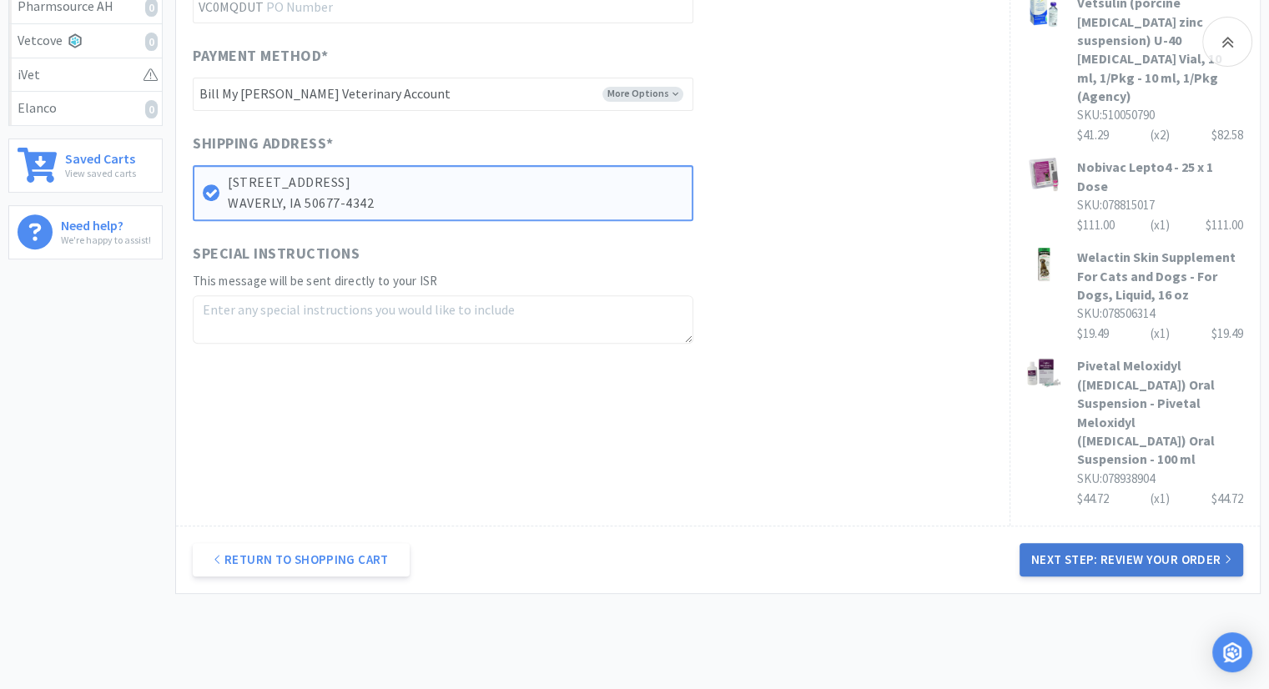
click at [1123, 543] on button "Next Step: Review Your Order" at bounding box center [1131, 559] width 224 height 33
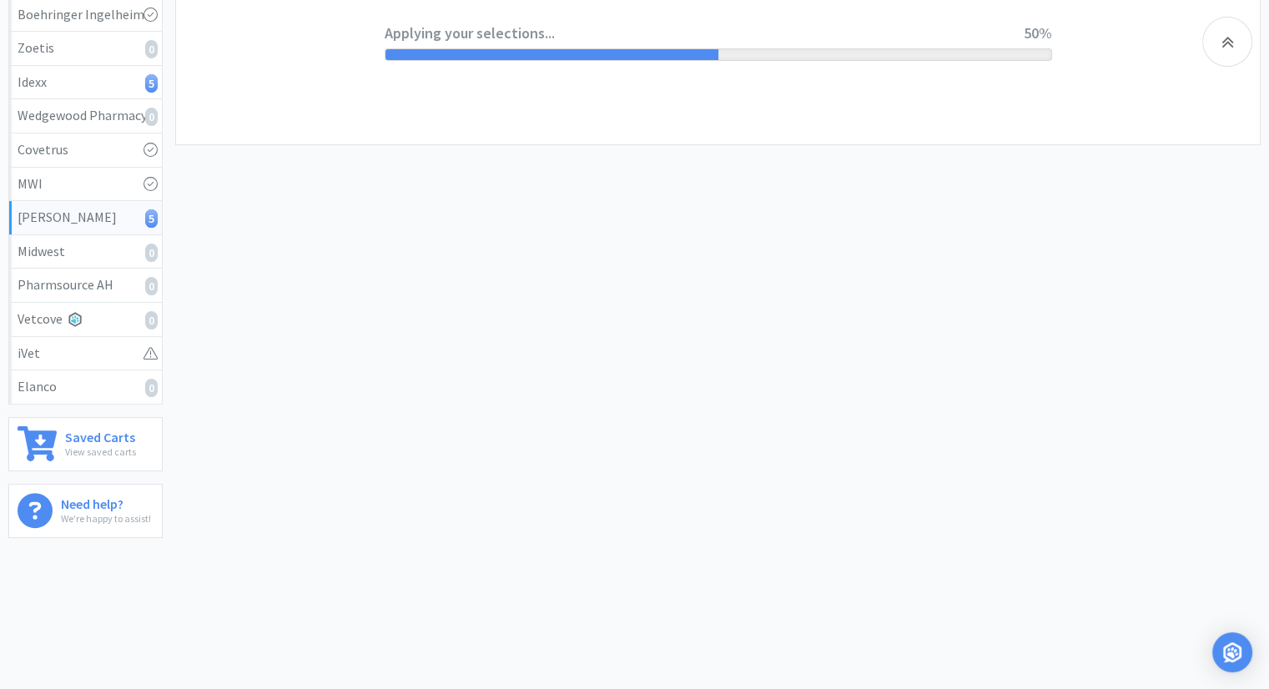
scroll to position [0, 0]
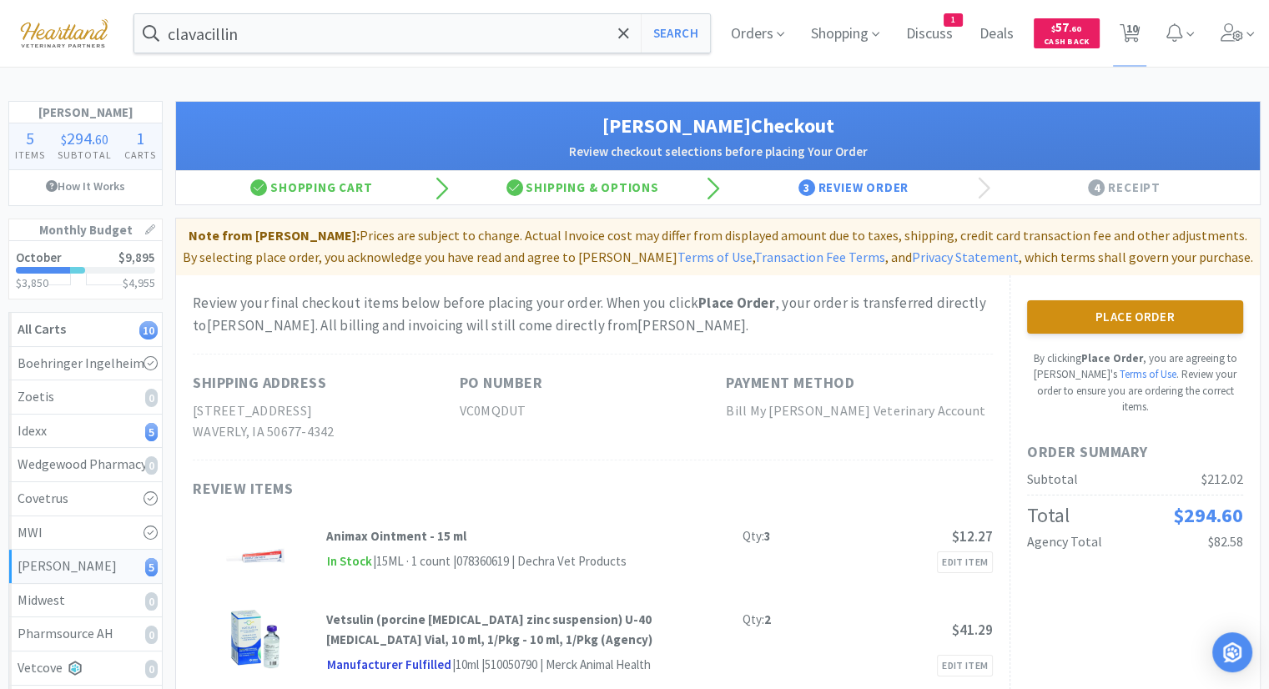
click at [1149, 319] on button "Place Order" at bounding box center [1135, 316] width 216 height 33
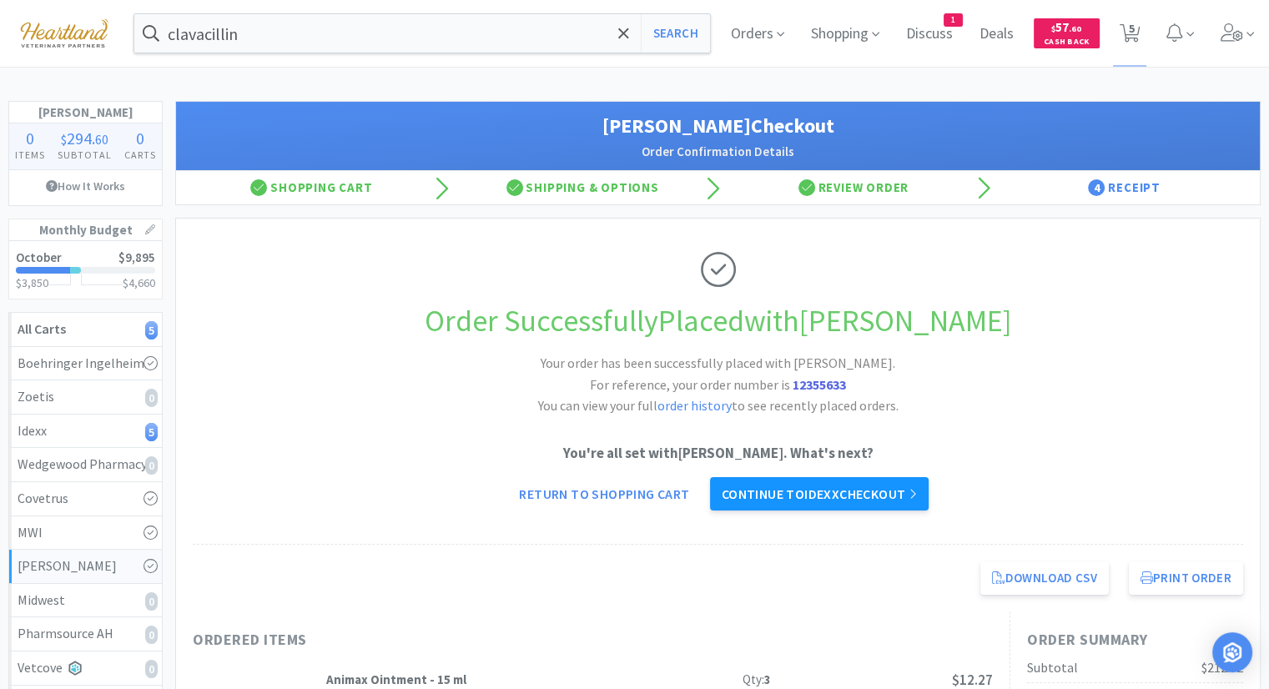
click at [891, 495] on link "Continue to Idexx checkout" at bounding box center [819, 493] width 219 height 33
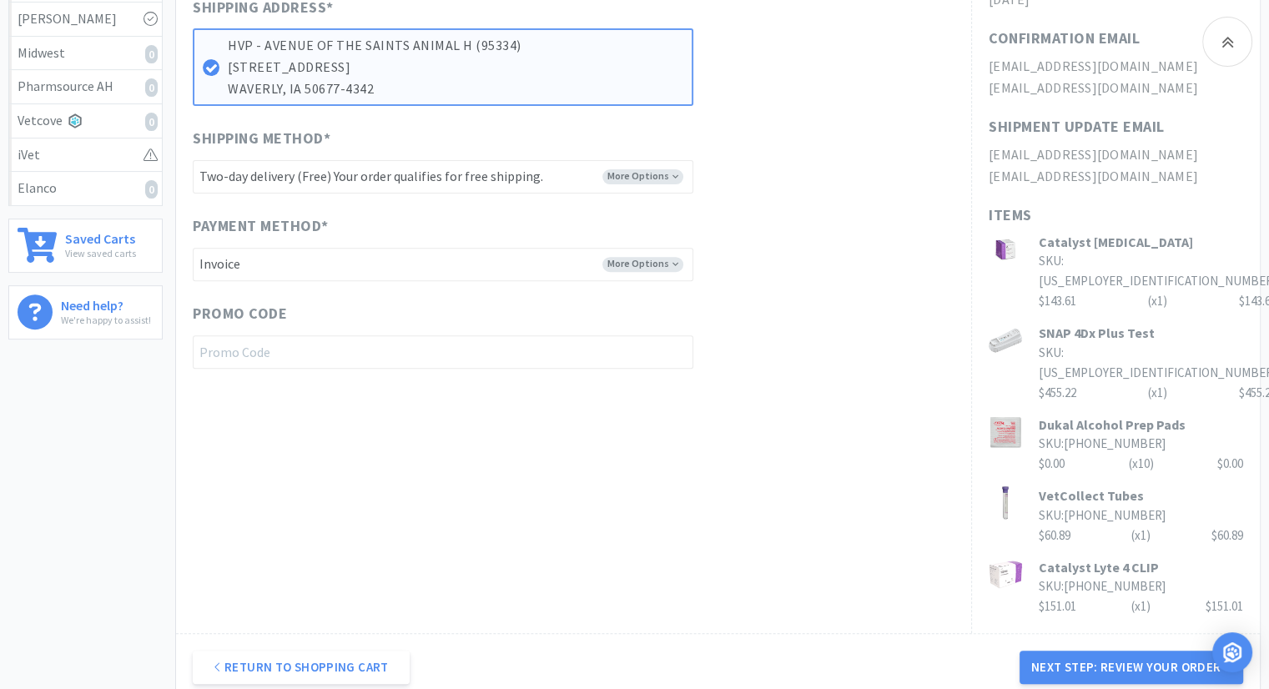
scroll to position [584, 0]
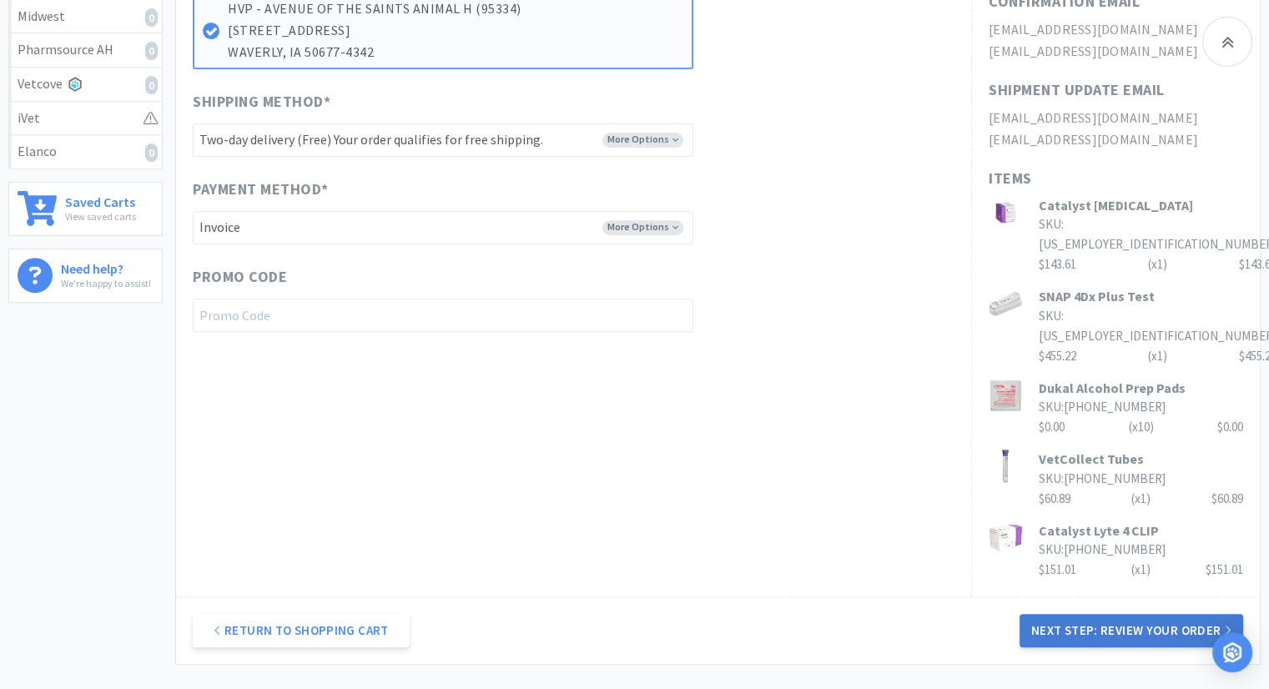
click at [1128, 614] on button "Next Step: Review Your Order" at bounding box center [1131, 630] width 224 height 33
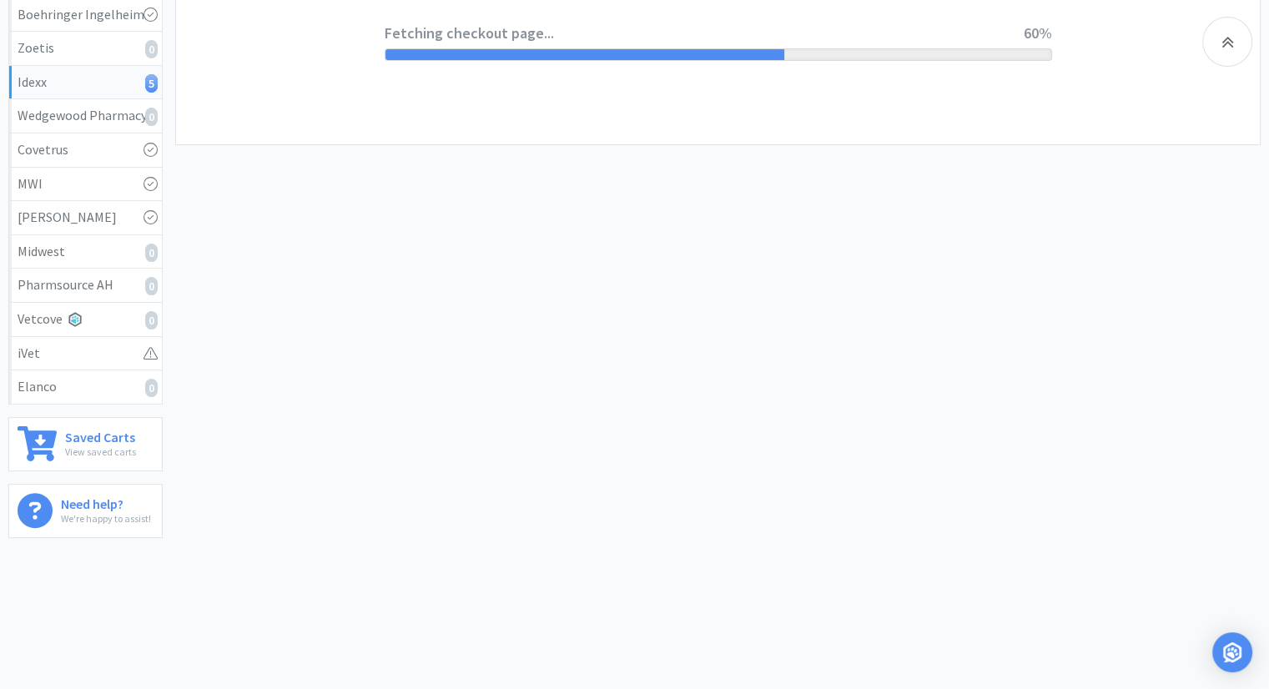
scroll to position [0, 0]
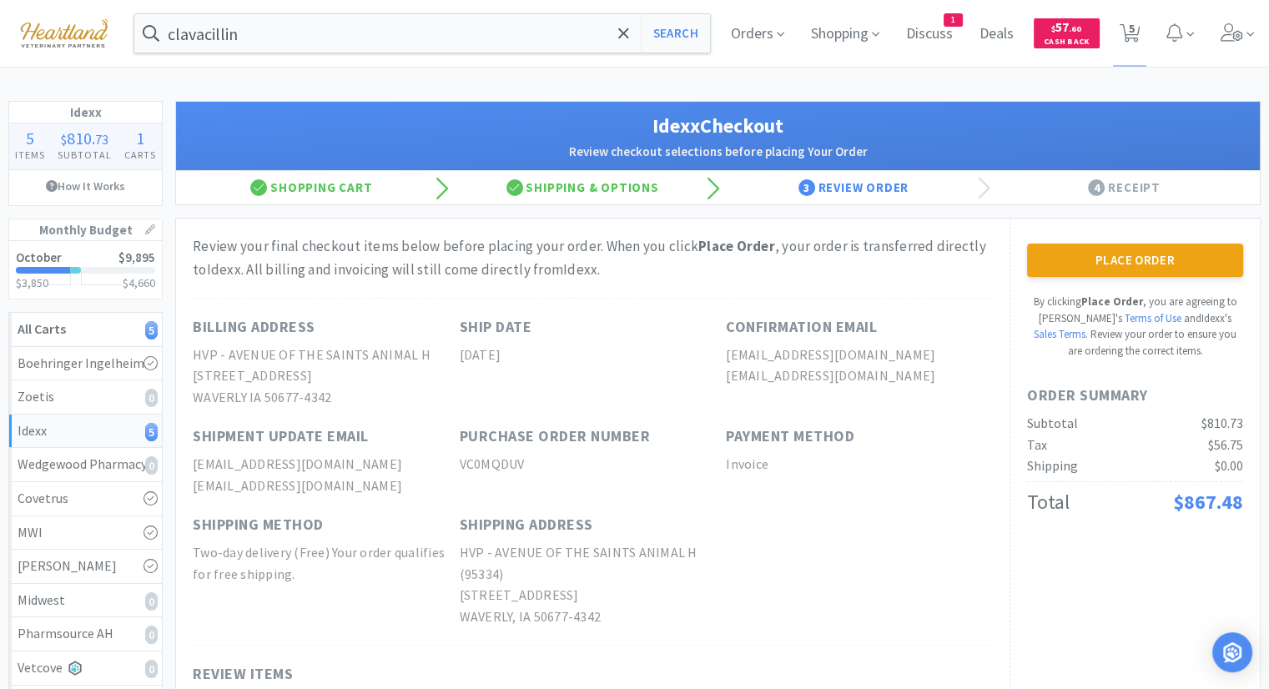
click at [1158, 265] on button "Place Order" at bounding box center [1135, 260] width 216 height 33
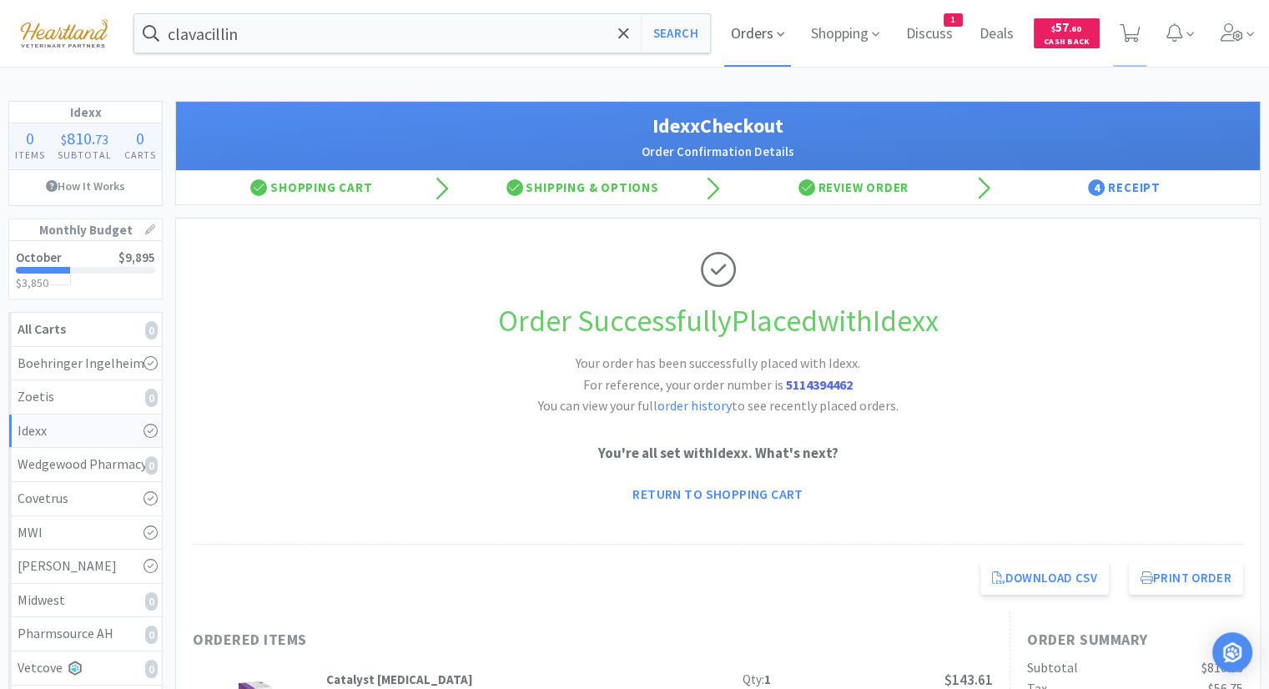
click at [758, 21] on span "Orders" at bounding box center [757, 33] width 67 height 67
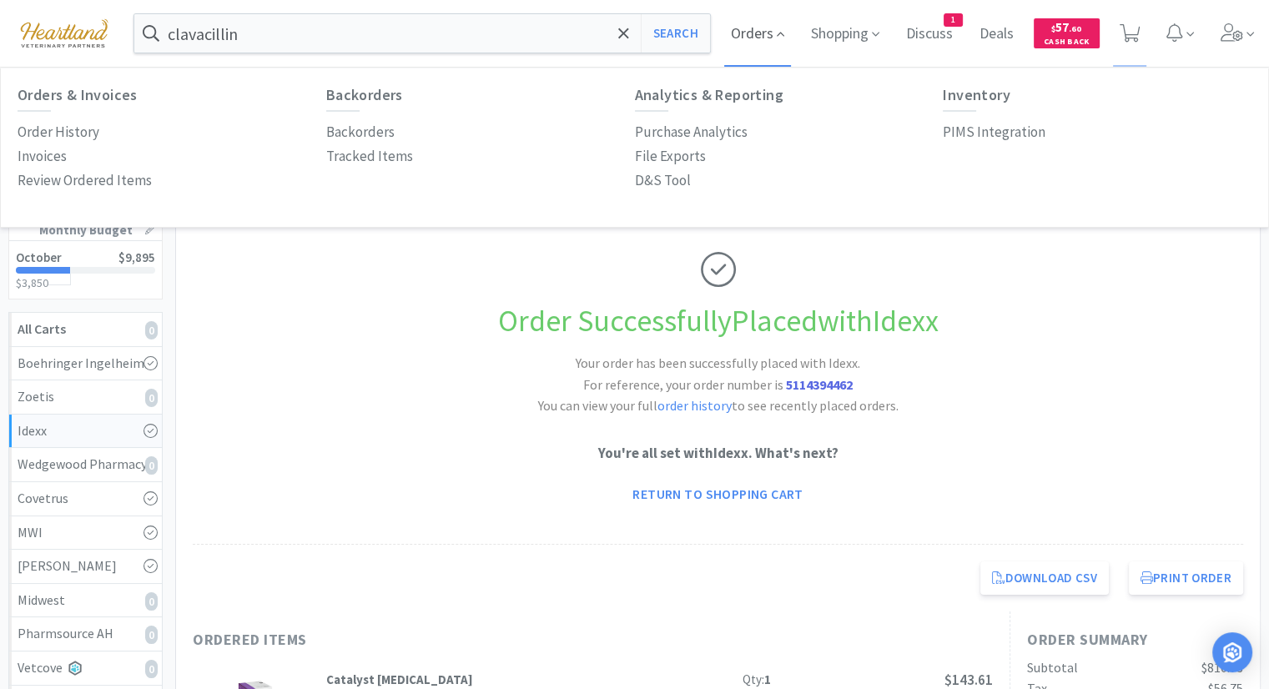
click at [740, 37] on span "Orders" at bounding box center [757, 33] width 67 height 67
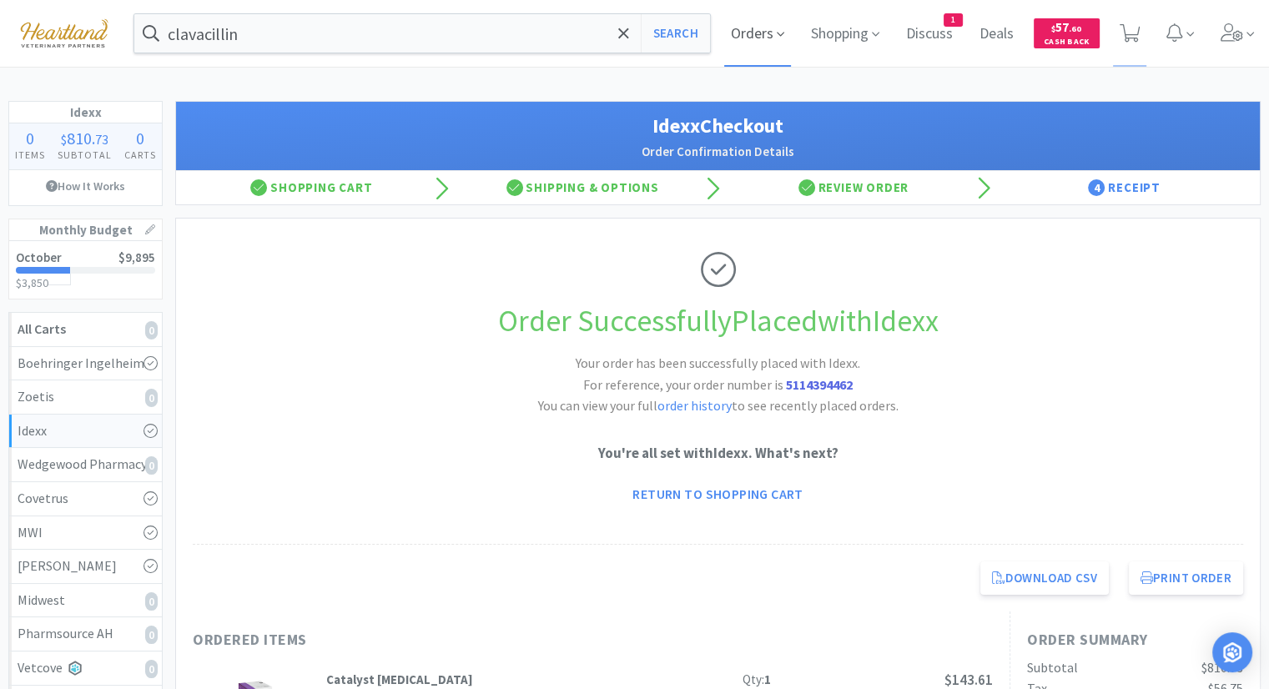
click at [752, 38] on span "Orders" at bounding box center [757, 33] width 67 height 67
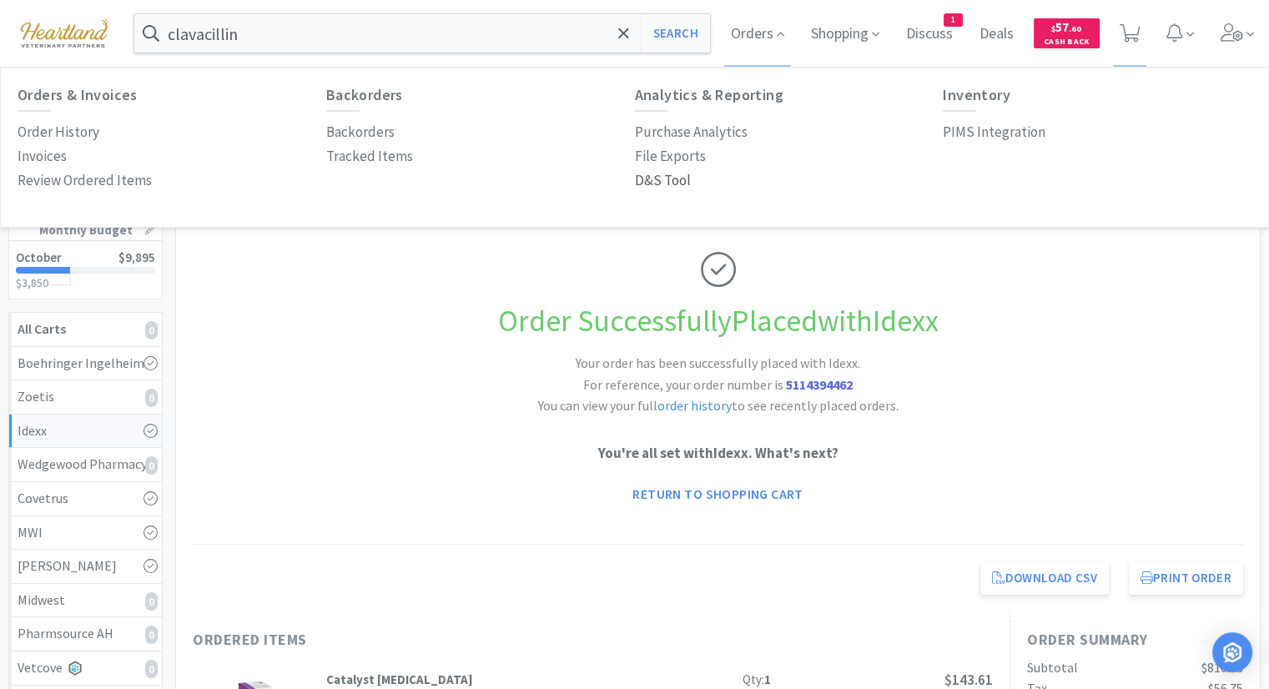
click at [666, 184] on p "D&S Tool" at bounding box center [663, 180] width 56 height 23
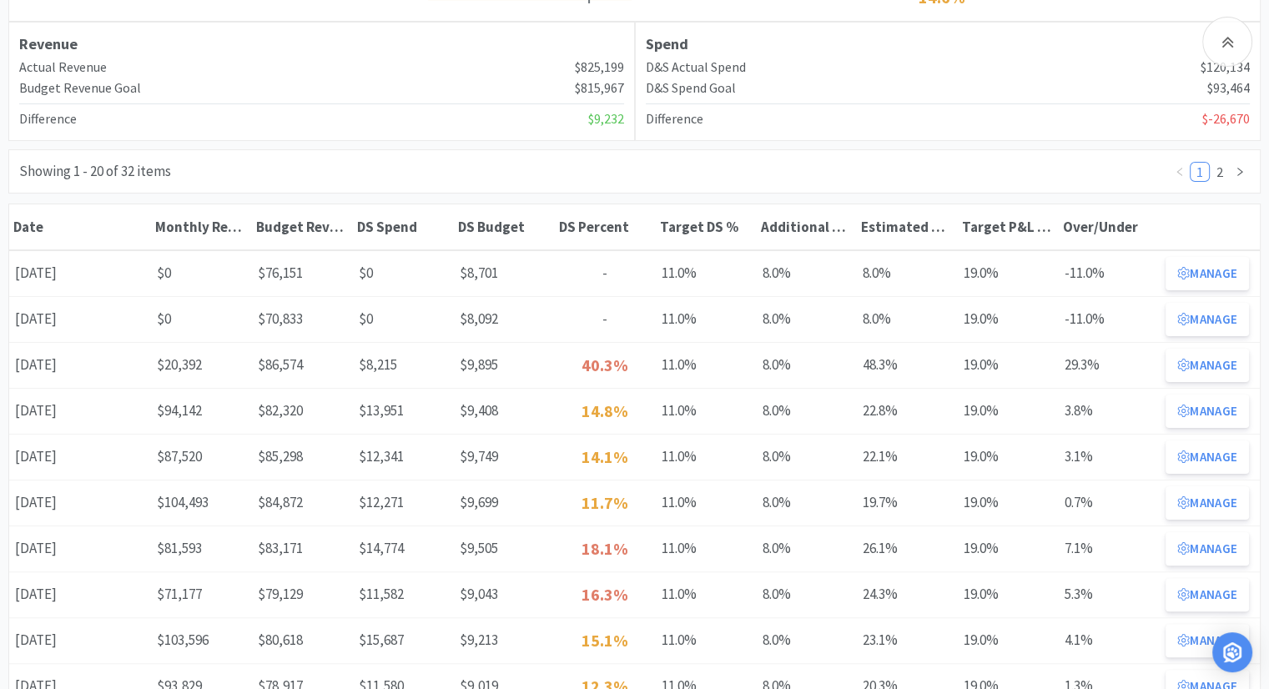
scroll to position [250, 0]
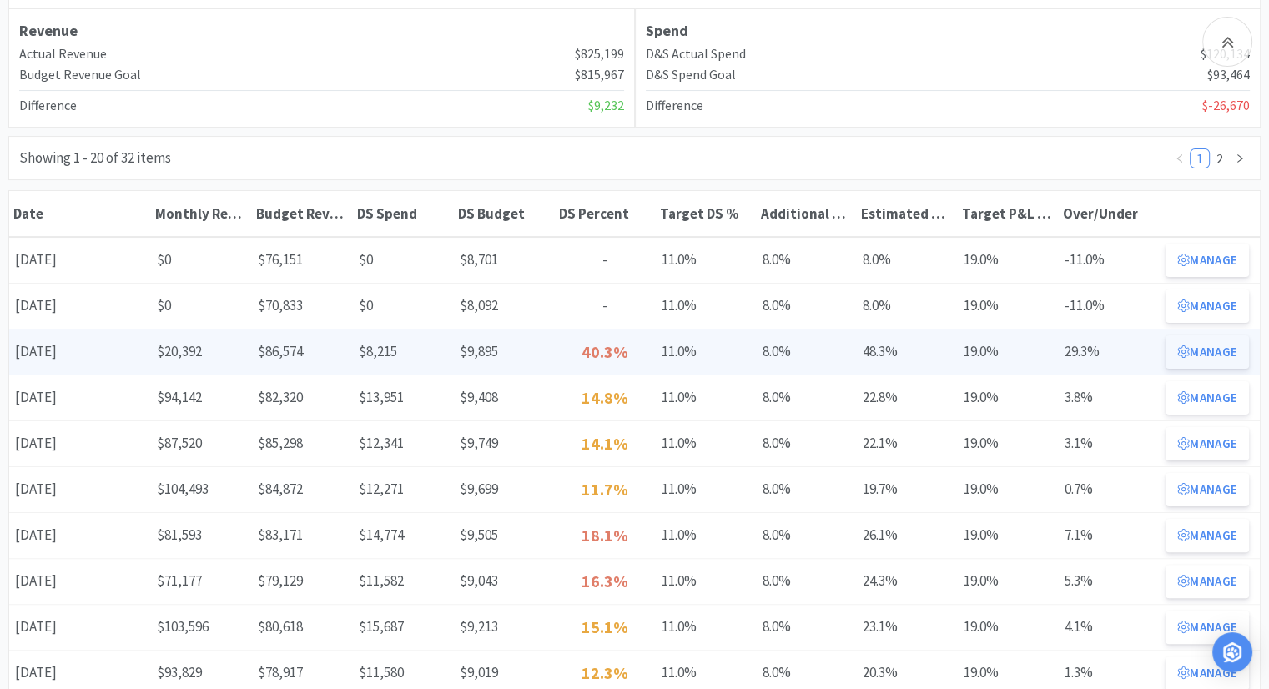
click at [1202, 344] on button "Manage" at bounding box center [1206, 351] width 83 height 33
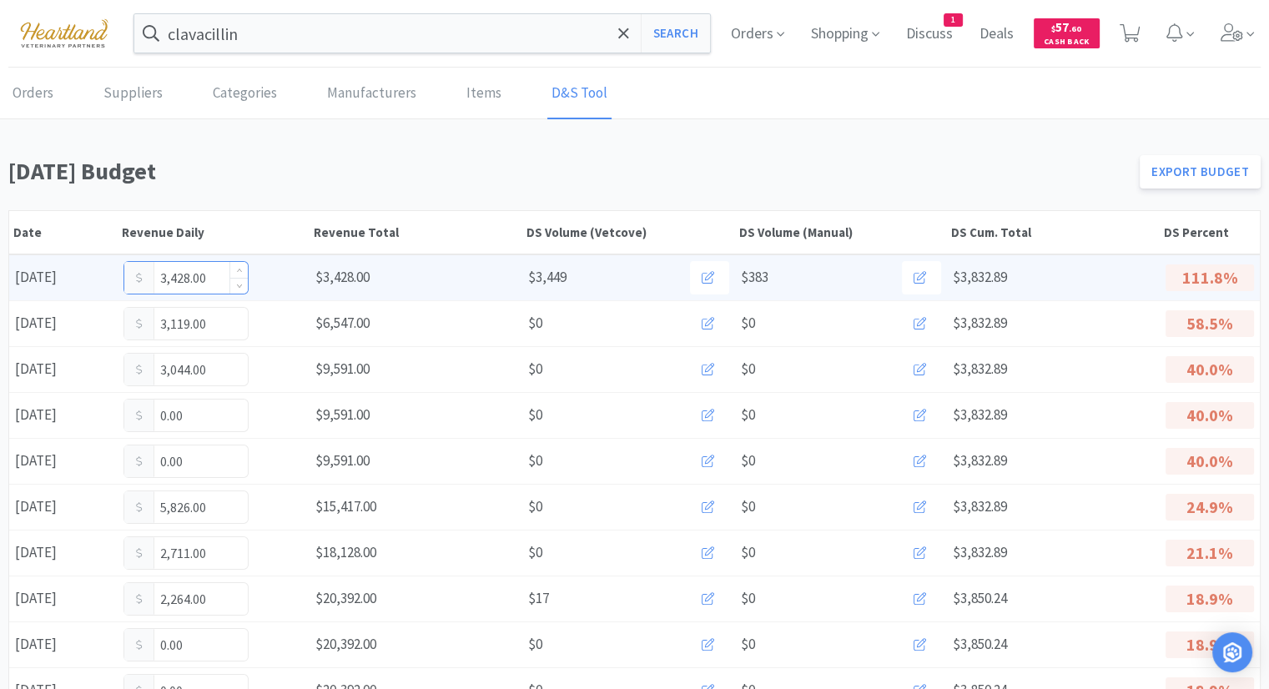
click at [216, 274] on input "3,428.00" at bounding box center [185, 278] width 123 height 32
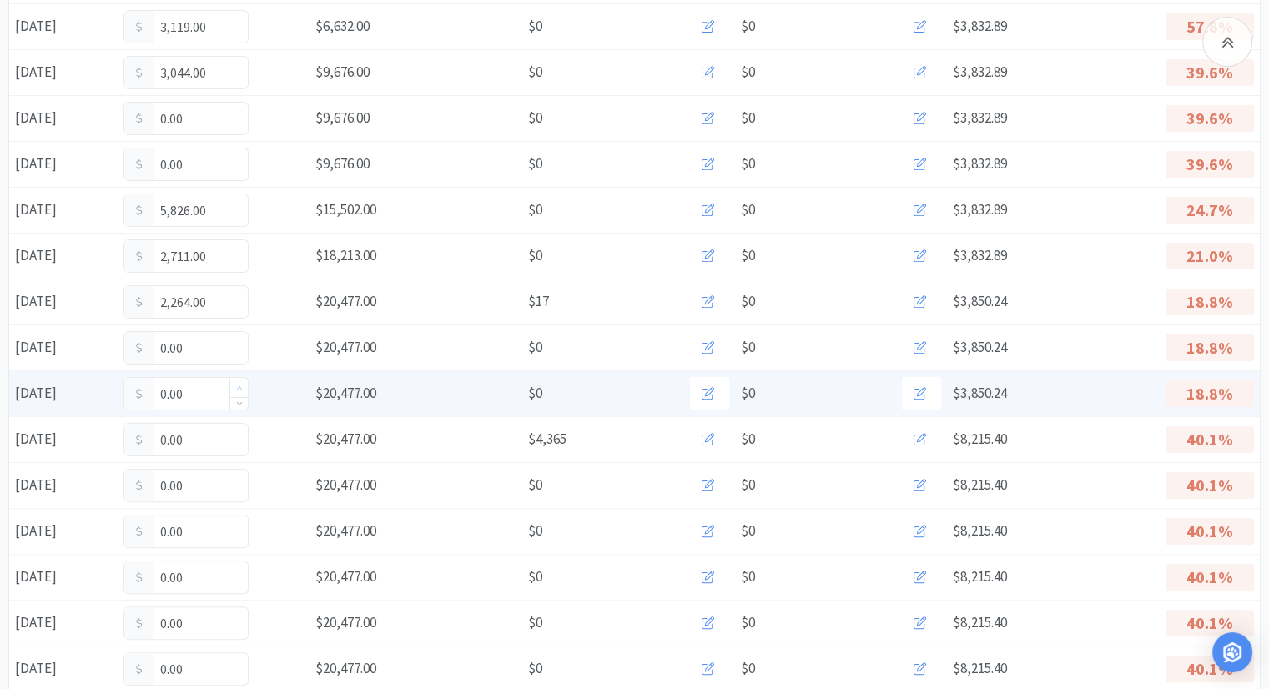
scroll to position [334, 0]
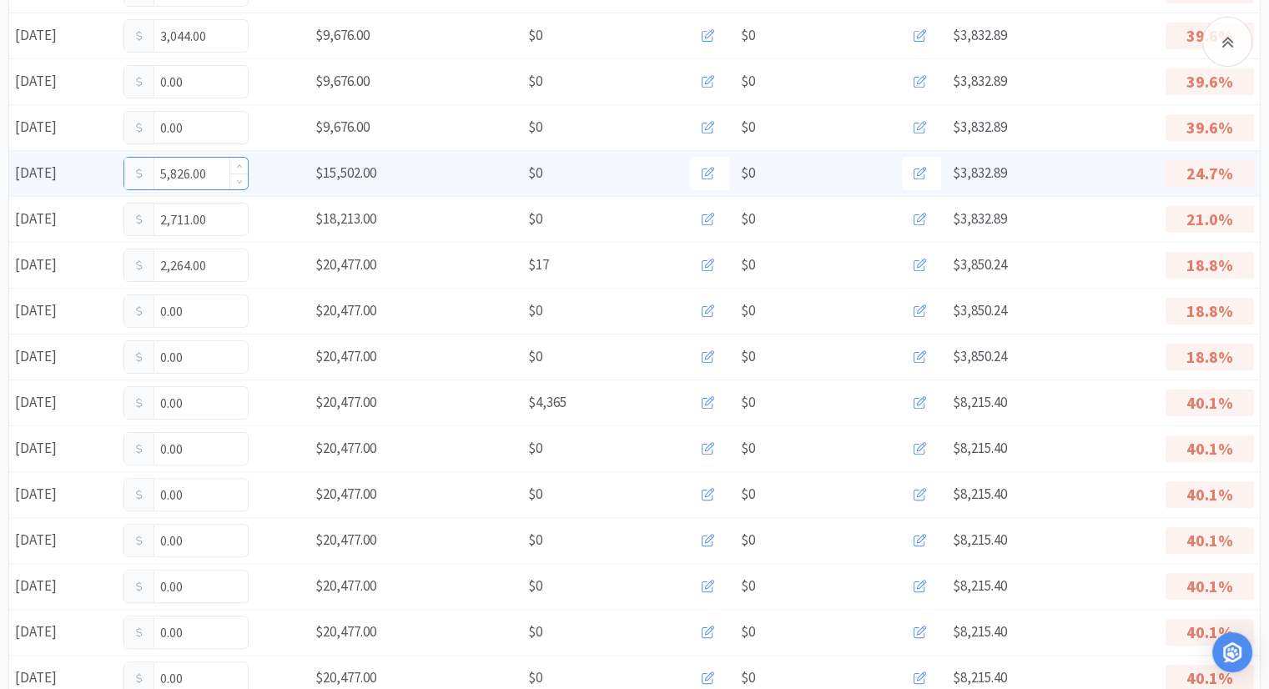
click at [211, 174] on input "5,826.00" at bounding box center [185, 174] width 123 height 32
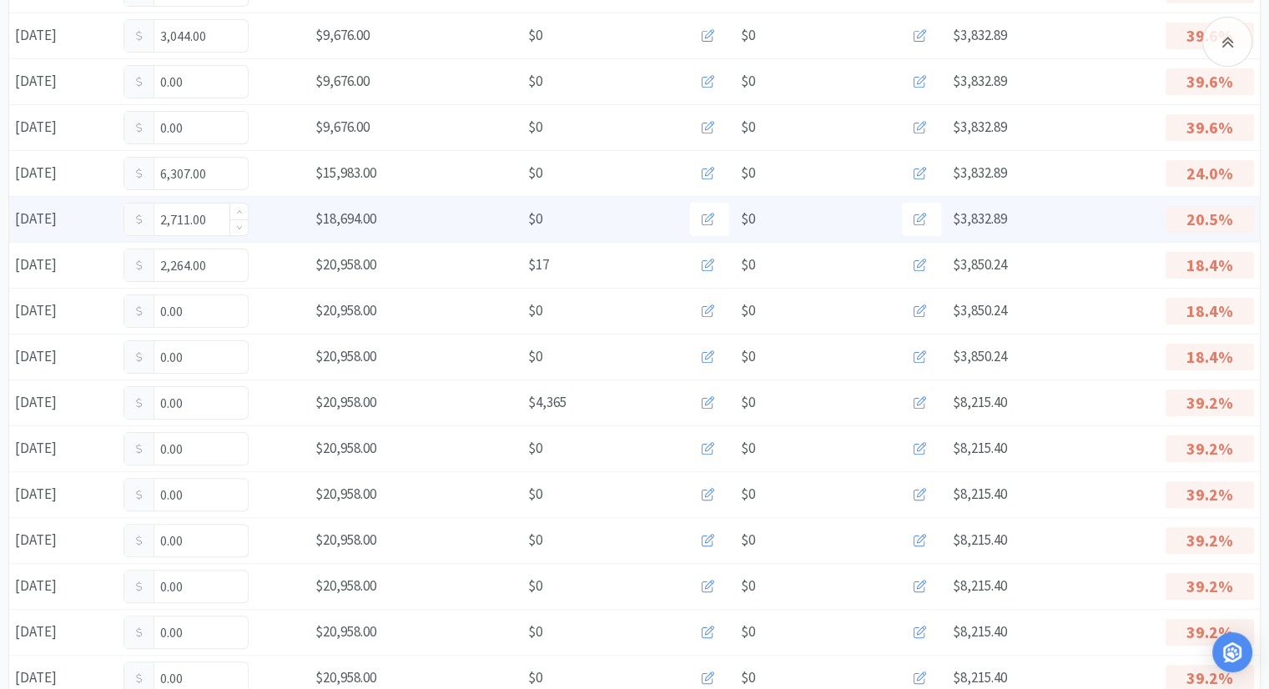
click at [210, 218] on input "2,711.00" at bounding box center [185, 219] width 123 height 32
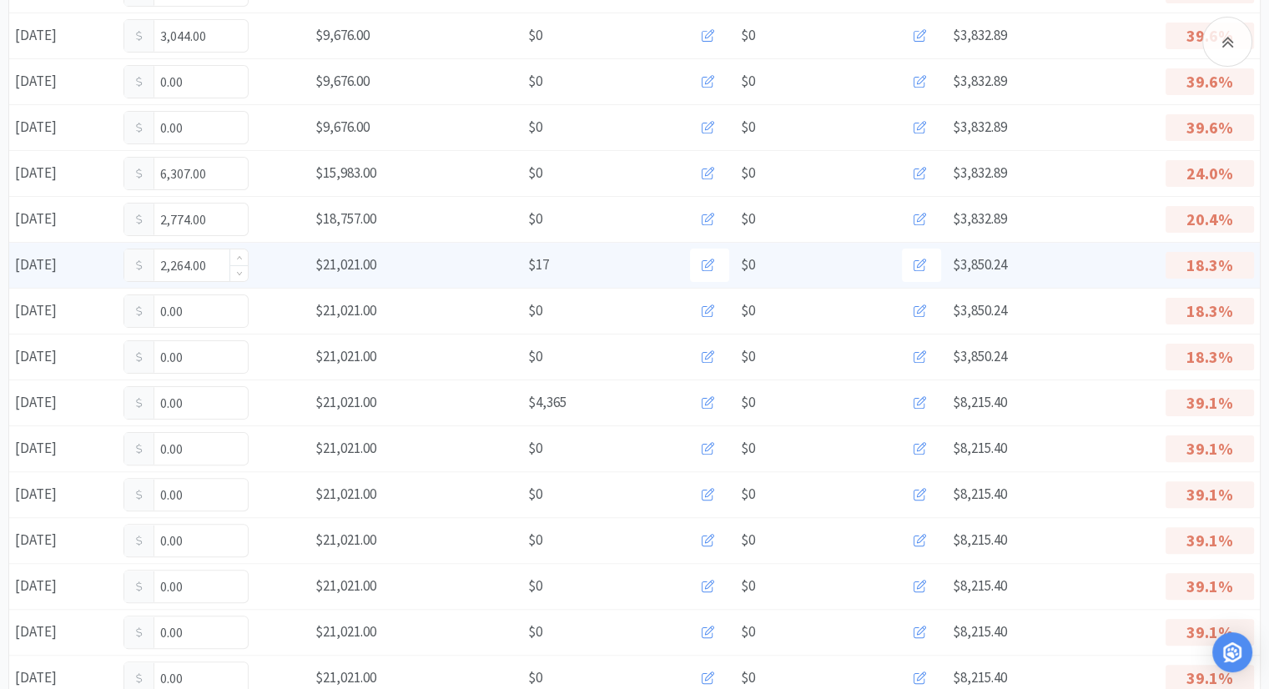
click at [222, 264] on input "2,264.00" at bounding box center [185, 265] width 123 height 32
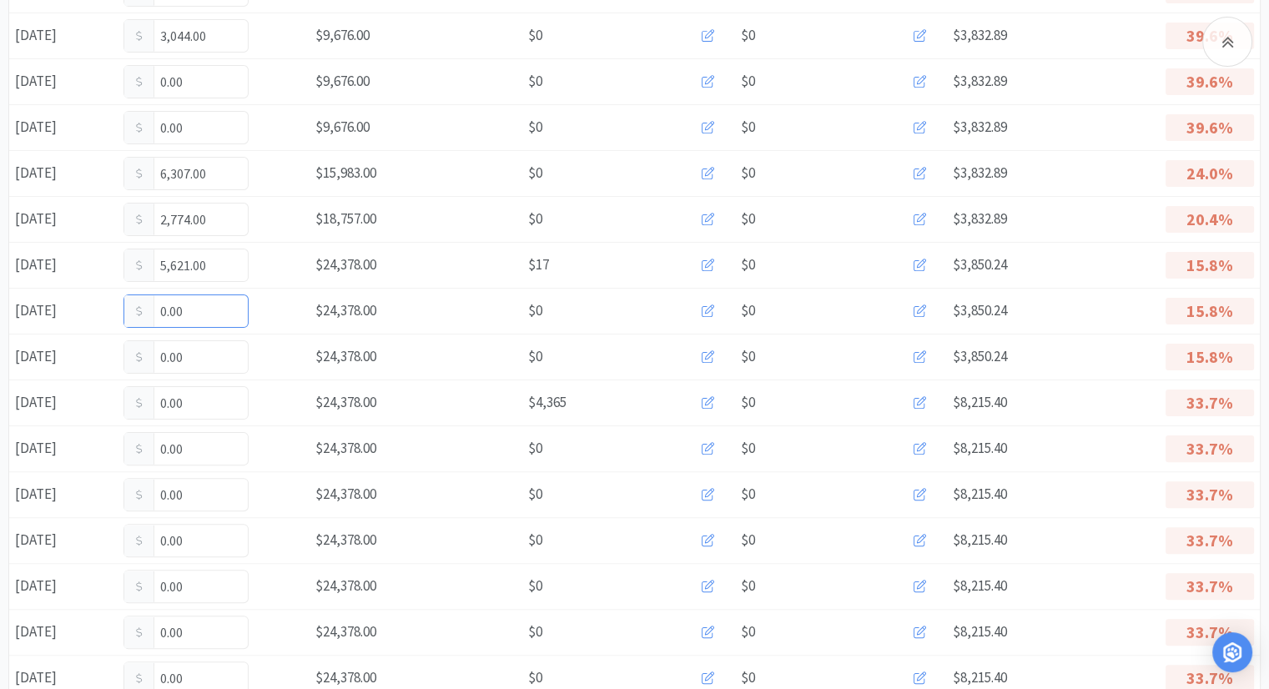
click at [207, 314] on input "0.00" at bounding box center [185, 311] width 123 height 32
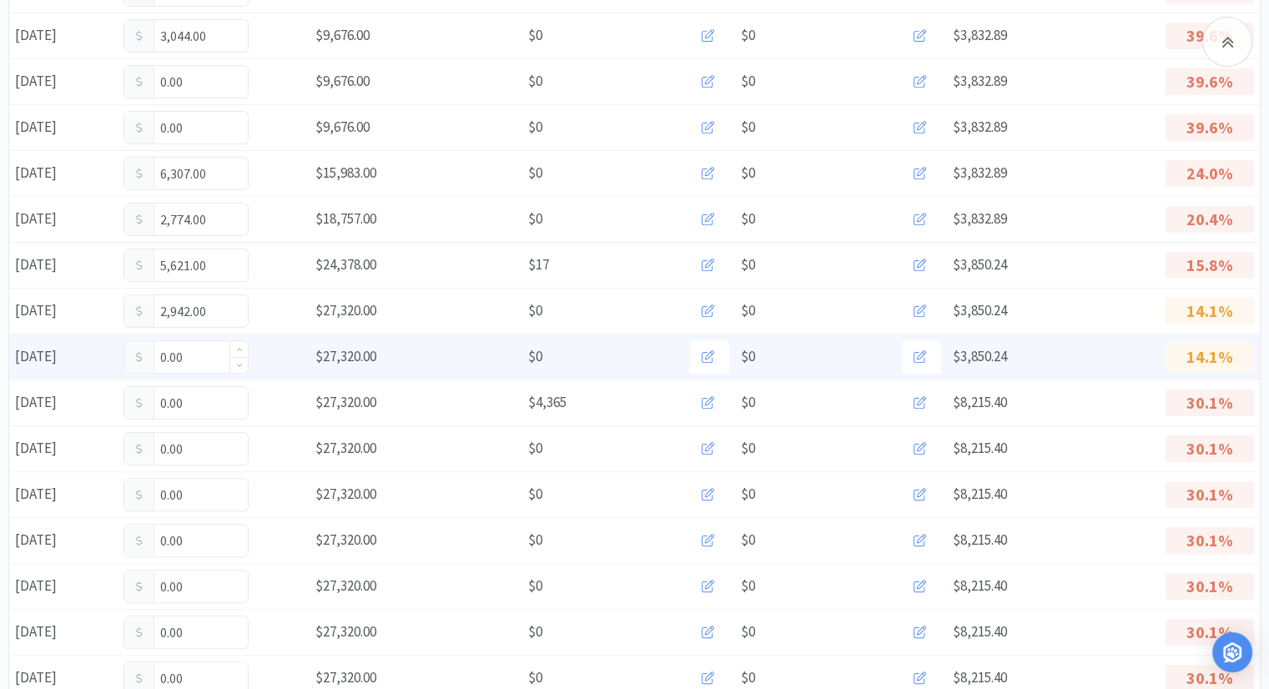
click at [198, 347] on input "0.00" at bounding box center [185, 357] width 123 height 32
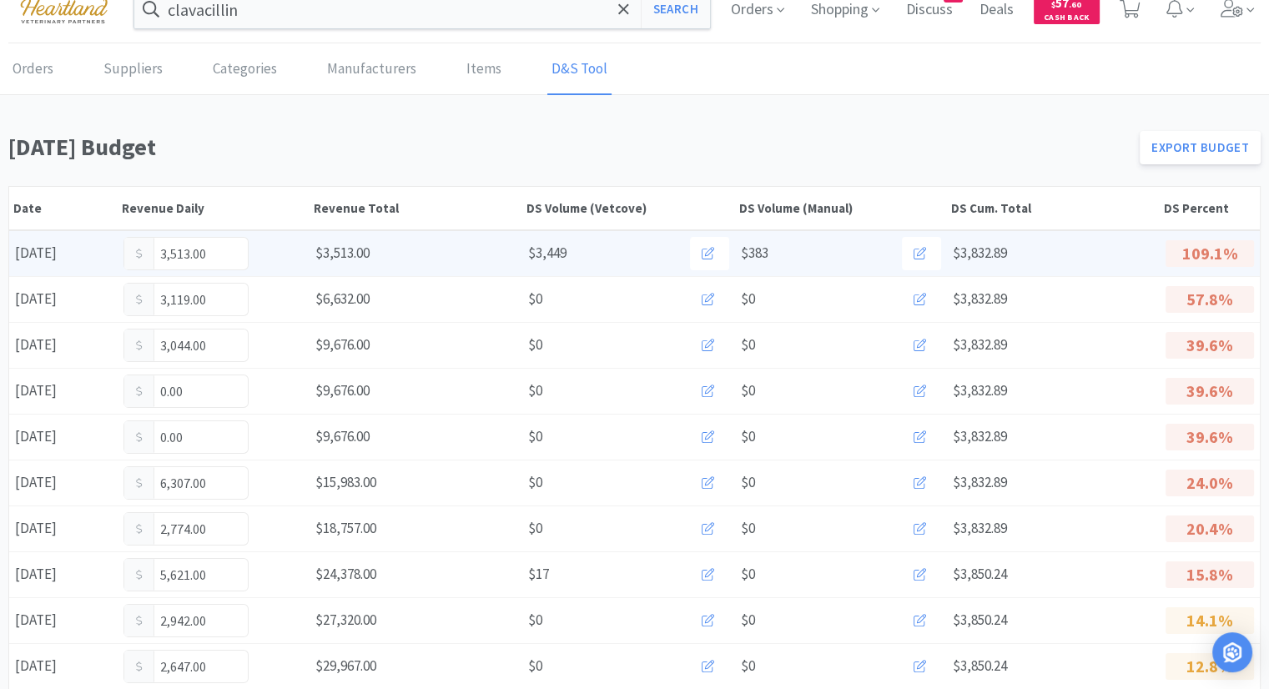
scroll to position [0, 0]
